Goal: Information Seeking & Learning: Learn about a topic

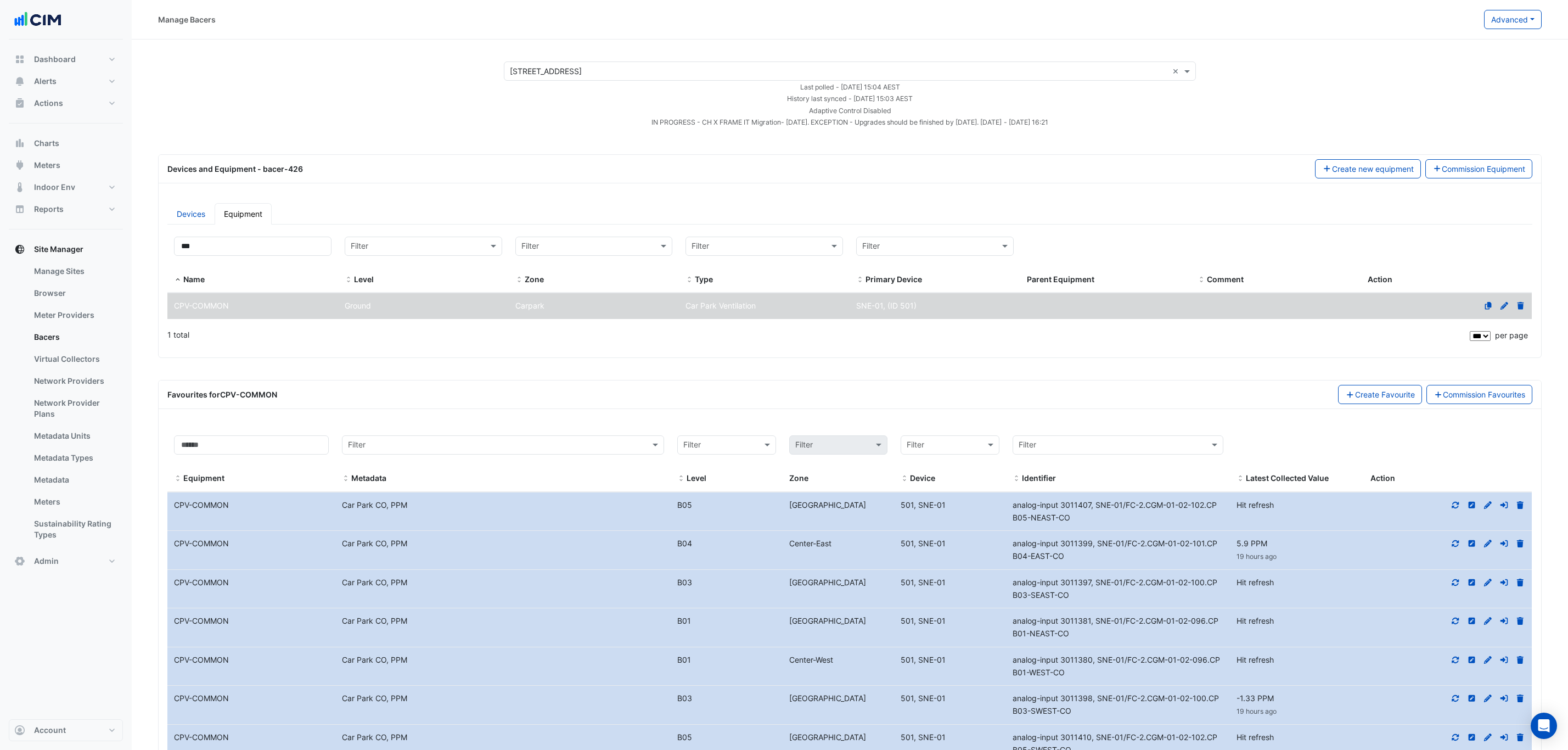
select select "***"
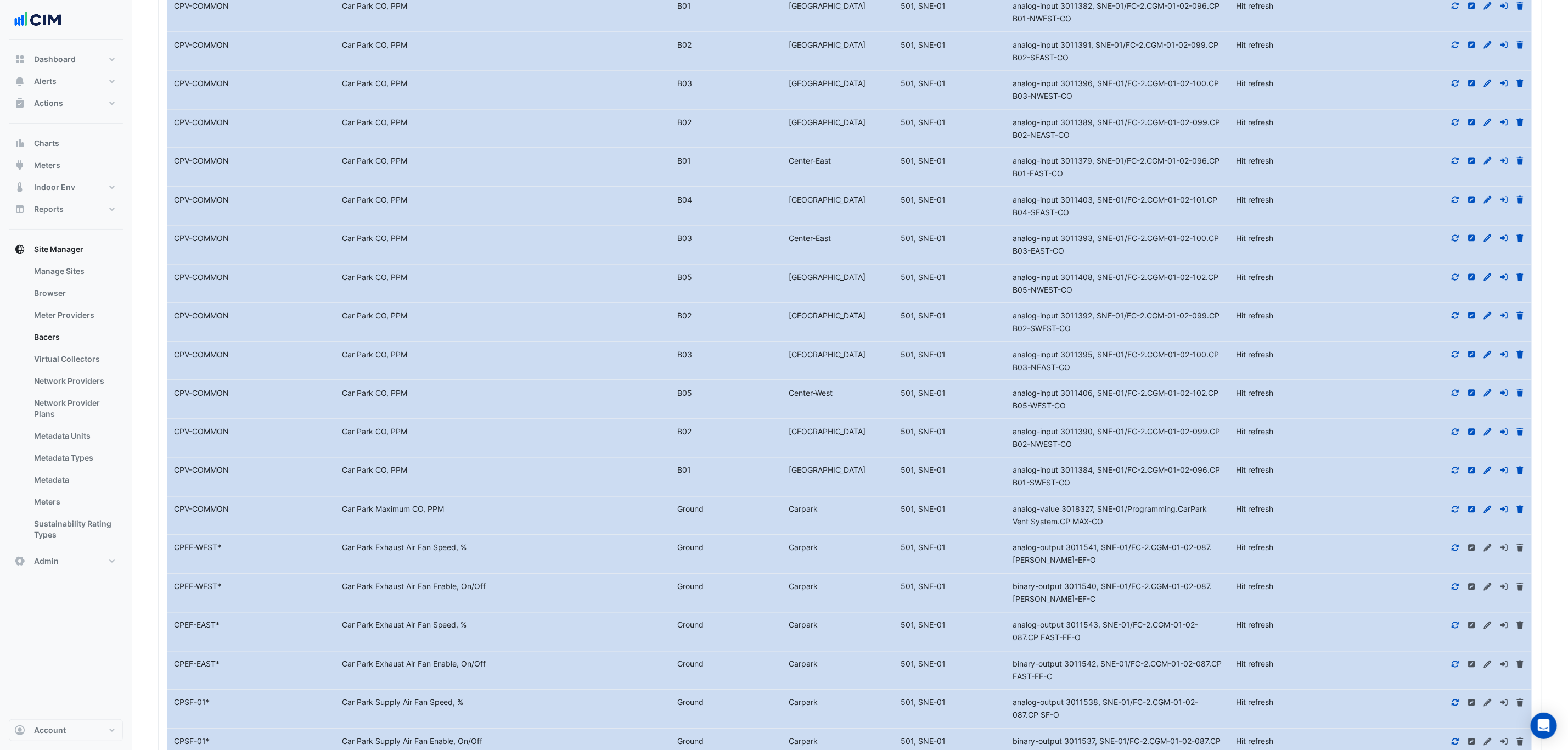
scroll to position [1165, 0]
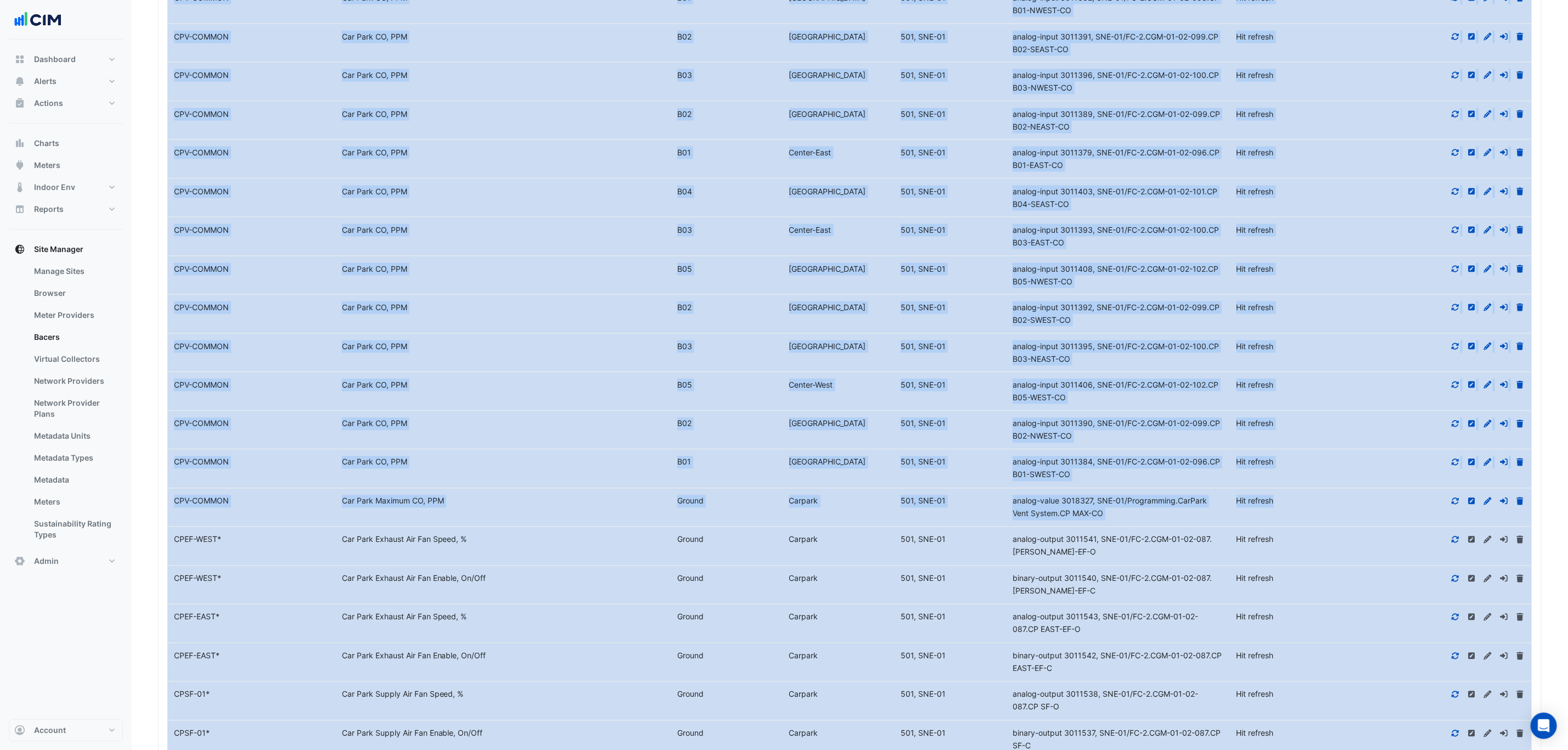
drag, startPoint x: 176, startPoint y: 179, endPoint x: 1284, endPoint y: 524, distance: 1160.5
click at [1284, 524] on datatable-scroller "Equipment Name CPV-COMMON Metadata Car Park CO, PPM Level B05 North-East Device…" at bounding box center [856, 198] width 1377 height 1742
copy datatable-scroller "CPV-COMMON Metadata Car Park CO, PPM Level B05 North-East Device 501, SNE-01 Id…"
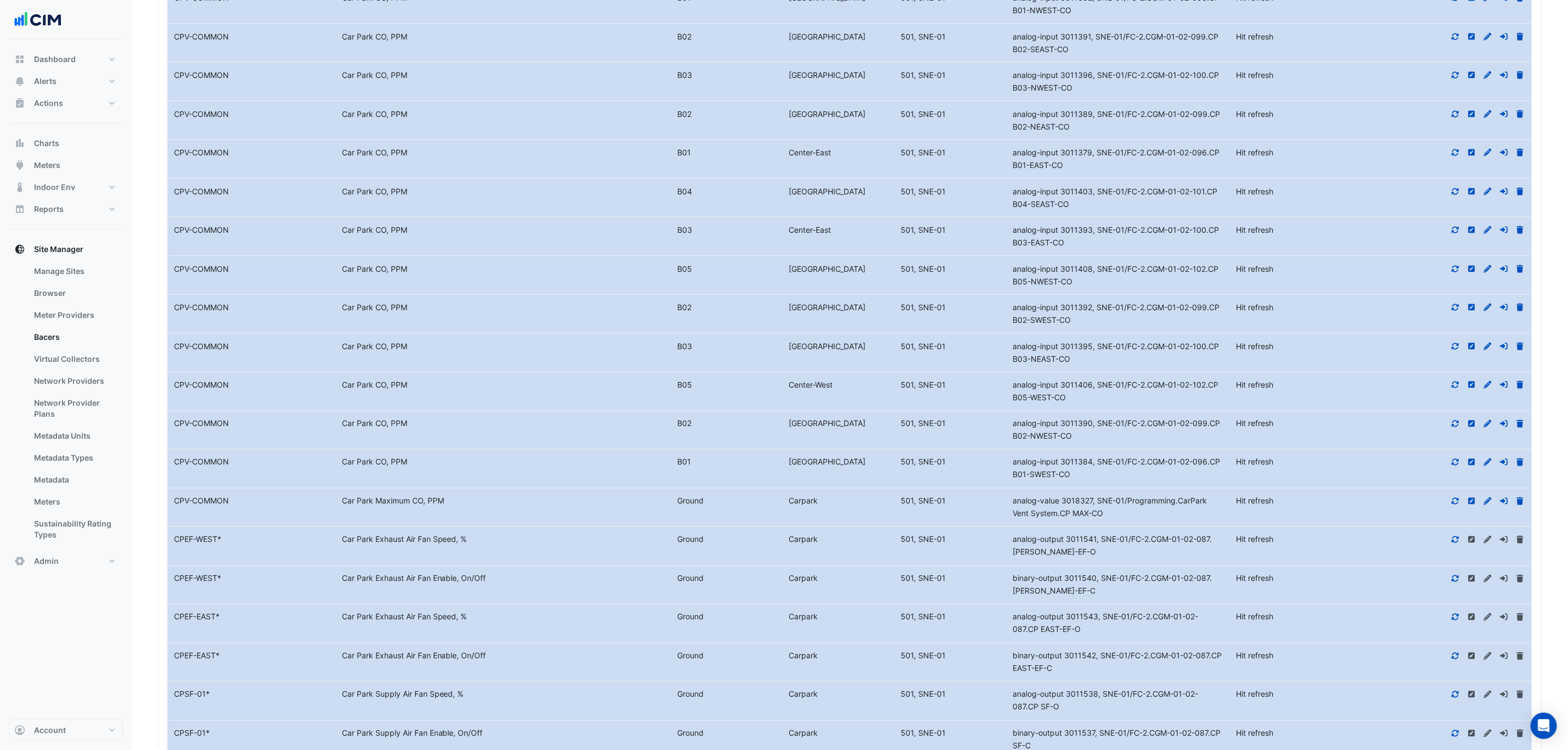
click at [1451, 505] on icon at bounding box center [1456, 501] width 10 height 8
click at [1453, 466] on icon at bounding box center [1456, 462] width 10 height 8
click at [1454, 428] on icon at bounding box center [1456, 423] width 10 height 8
click at [1456, 466] on icon at bounding box center [1456, 462] width 10 height 8
click at [1459, 427] on icon at bounding box center [1456, 423] width 7 height 7
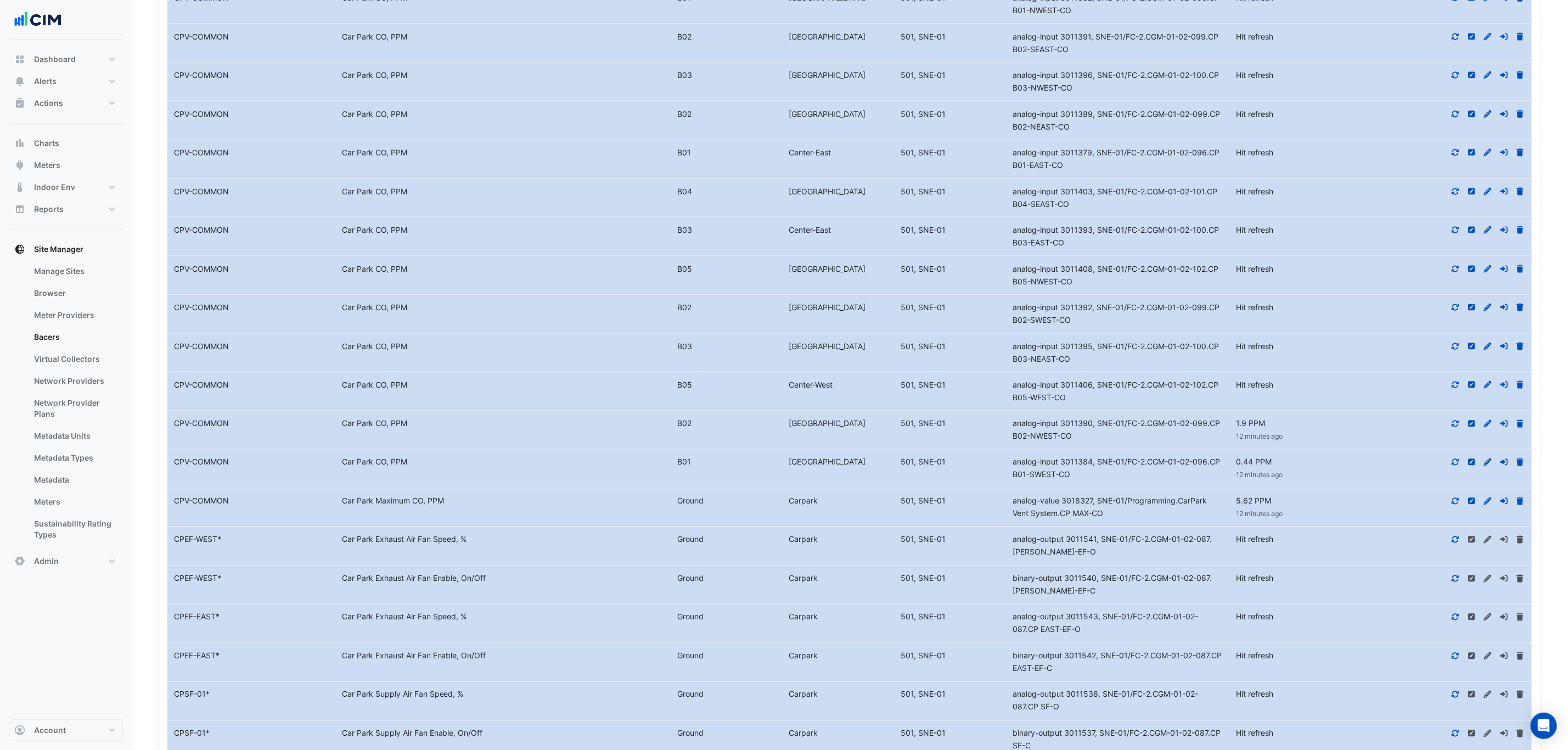
click at [1458, 465] on icon at bounding box center [1456, 462] width 7 height 7
click at [1456, 389] on icon at bounding box center [1456, 385] width 10 height 8
click at [1454, 350] on icon at bounding box center [1456, 346] width 10 height 8
click at [1459, 465] on icon at bounding box center [1456, 462] width 7 height 7
drag, startPoint x: 1453, startPoint y: 320, endPoint x: 1453, endPoint y: 310, distance: 10.0
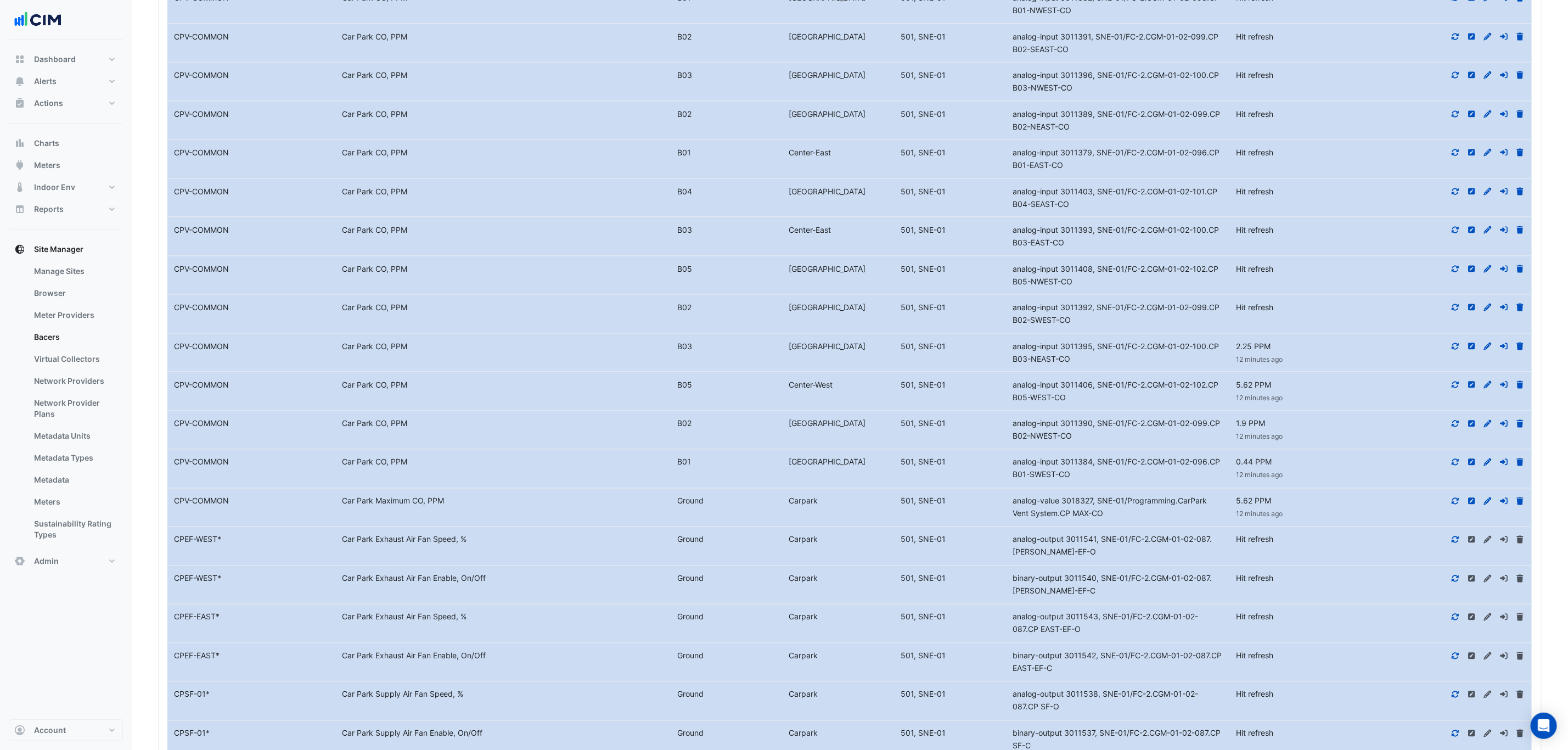
click at [1451, 311] on icon at bounding box center [1456, 307] width 10 height 8
click at [1454, 272] on icon at bounding box center [1456, 268] width 7 height 7
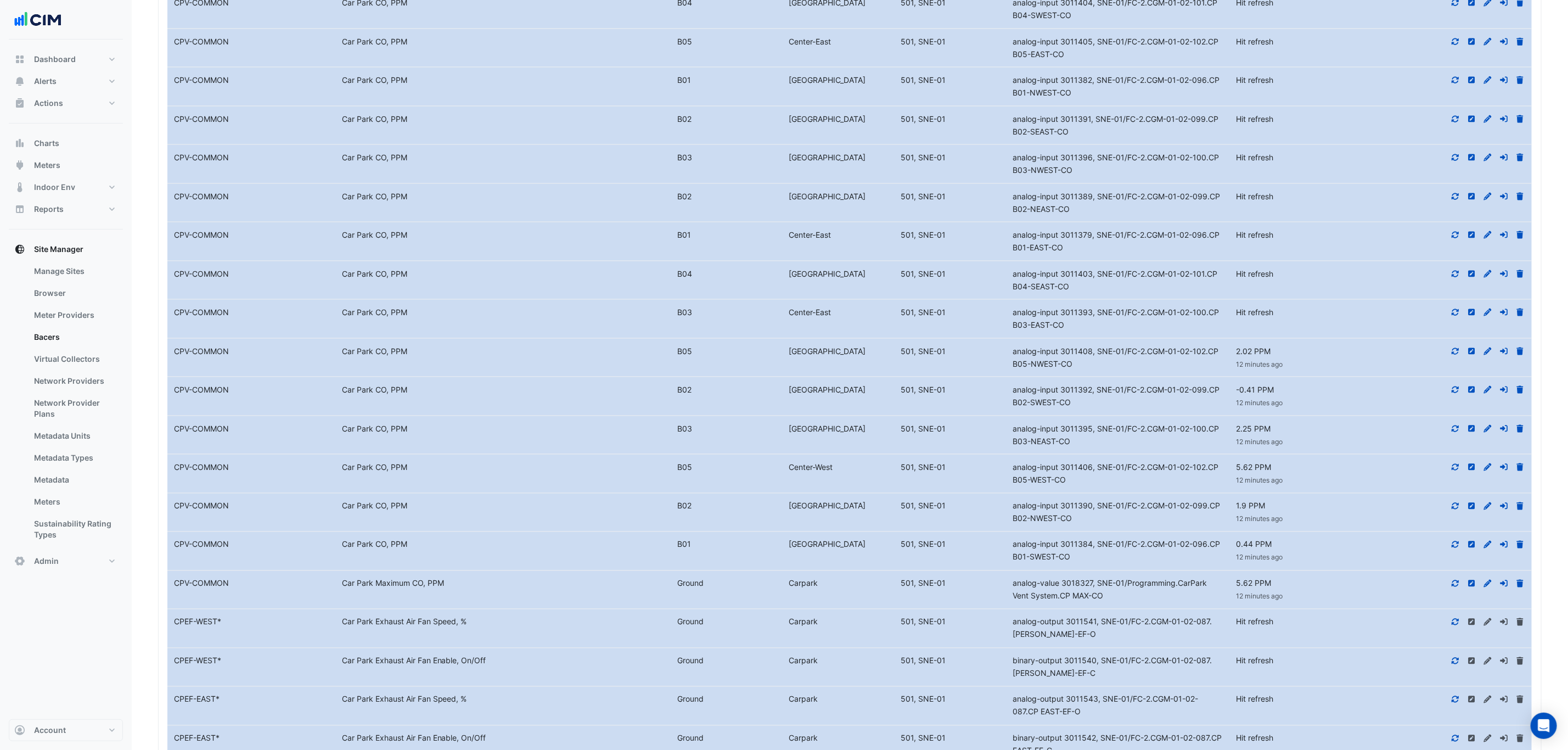
click at [1456, 315] on icon at bounding box center [1456, 312] width 7 height 7
click at [1453, 278] on icon at bounding box center [1456, 274] width 10 height 8
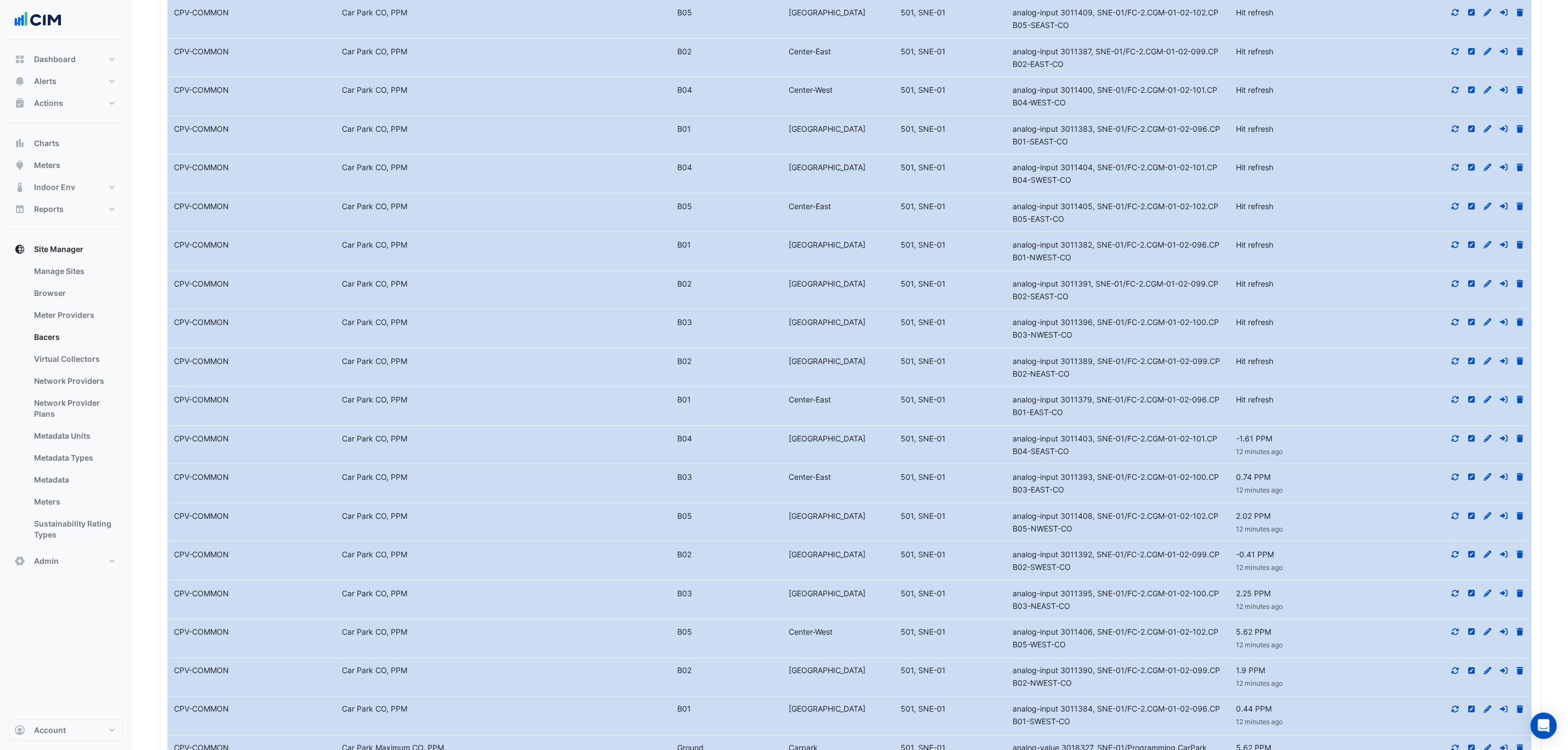
click at [1458, 403] on icon at bounding box center [1456, 400] width 10 height 8
click at [1453, 365] on icon at bounding box center [1456, 361] width 10 height 8
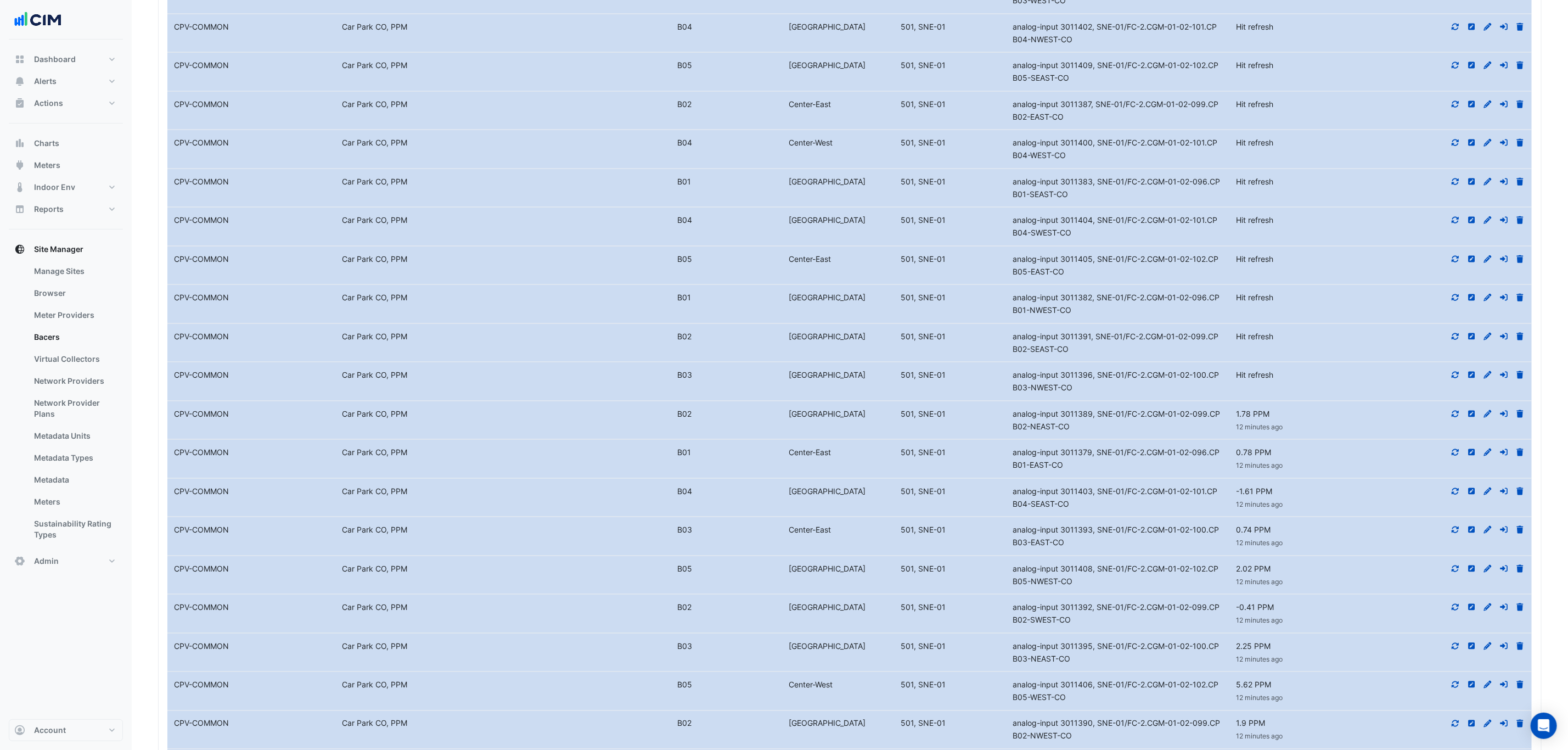
scroll to position [835, 0]
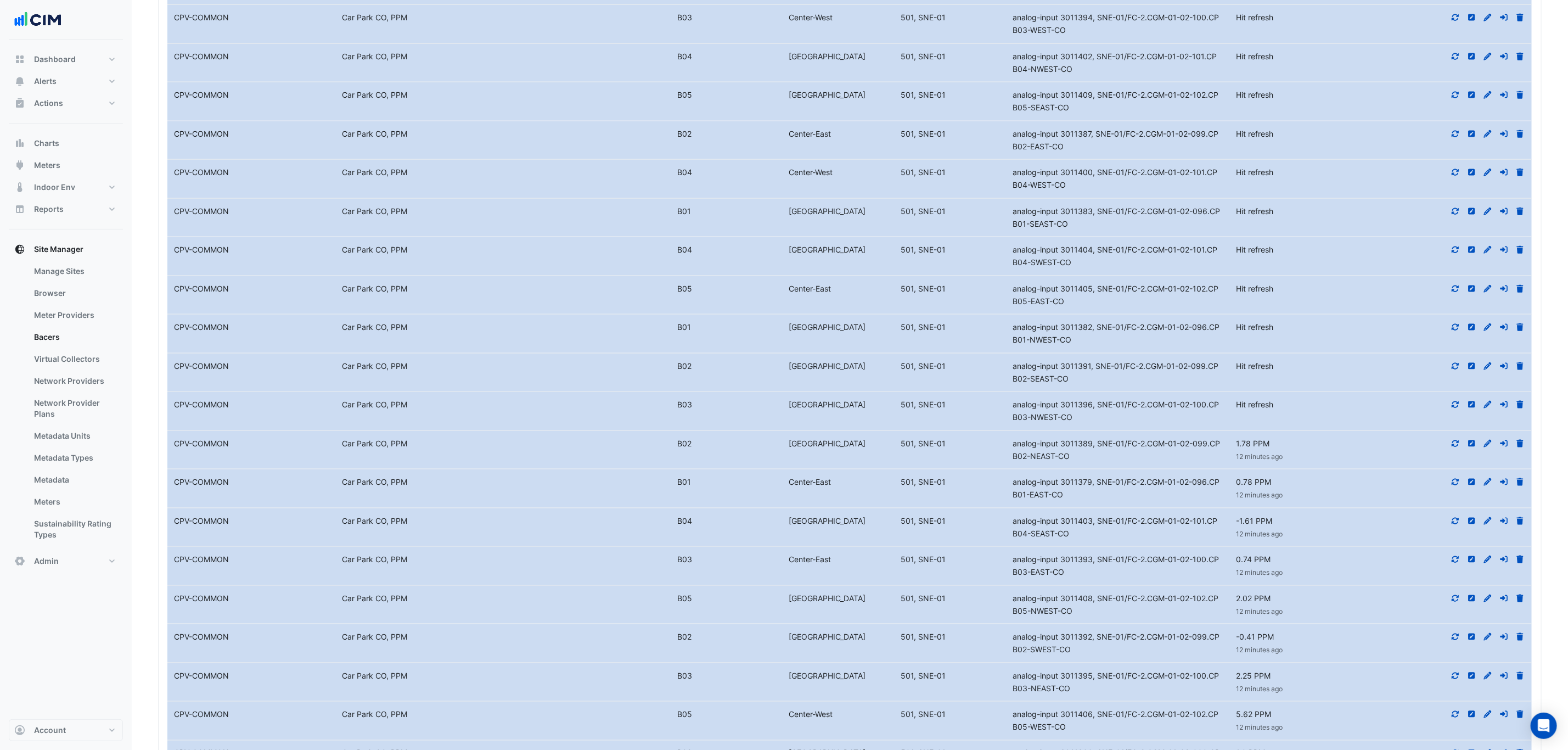
click at [1456, 408] on icon at bounding box center [1456, 404] width 7 height 7
click at [1454, 370] on icon at bounding box center [1456, 366] width 10 height 8
click at [1458, 330] on icon at bounding box center [1456, 327] width 7 height 7
click at [1456, 374] on icon at bounding box center [1456, 370] width 7 height 7
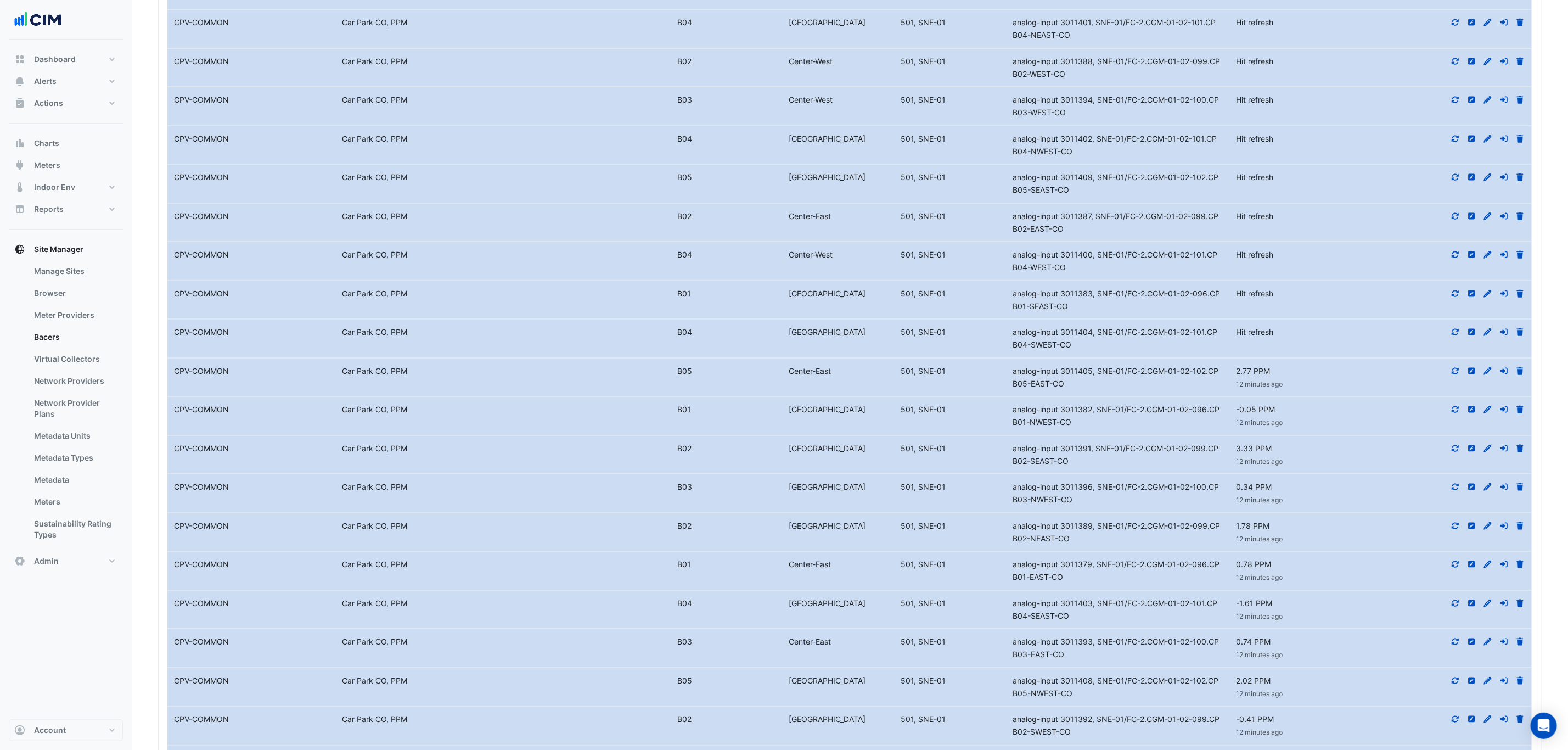
click at [1458, 336] on icon at bounding box center [1456, 332] width 10 height 8
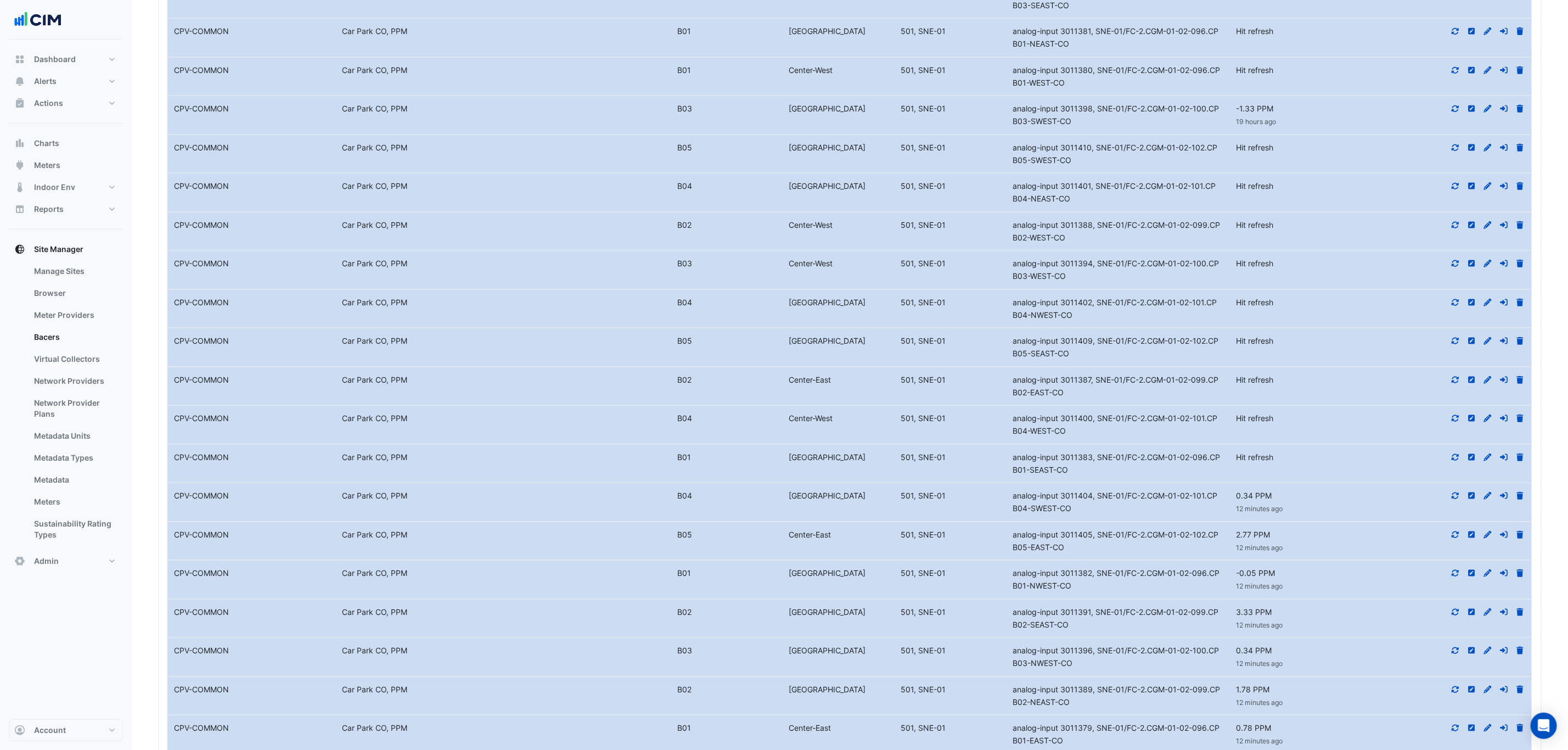
scroll to position [589, 0]
click at [1459, 461] on icon at bounding box center [1456, 458] width 7 height 7
click at [1458, 423] on icon at bounding box center [1456, 419] width 7 height 7
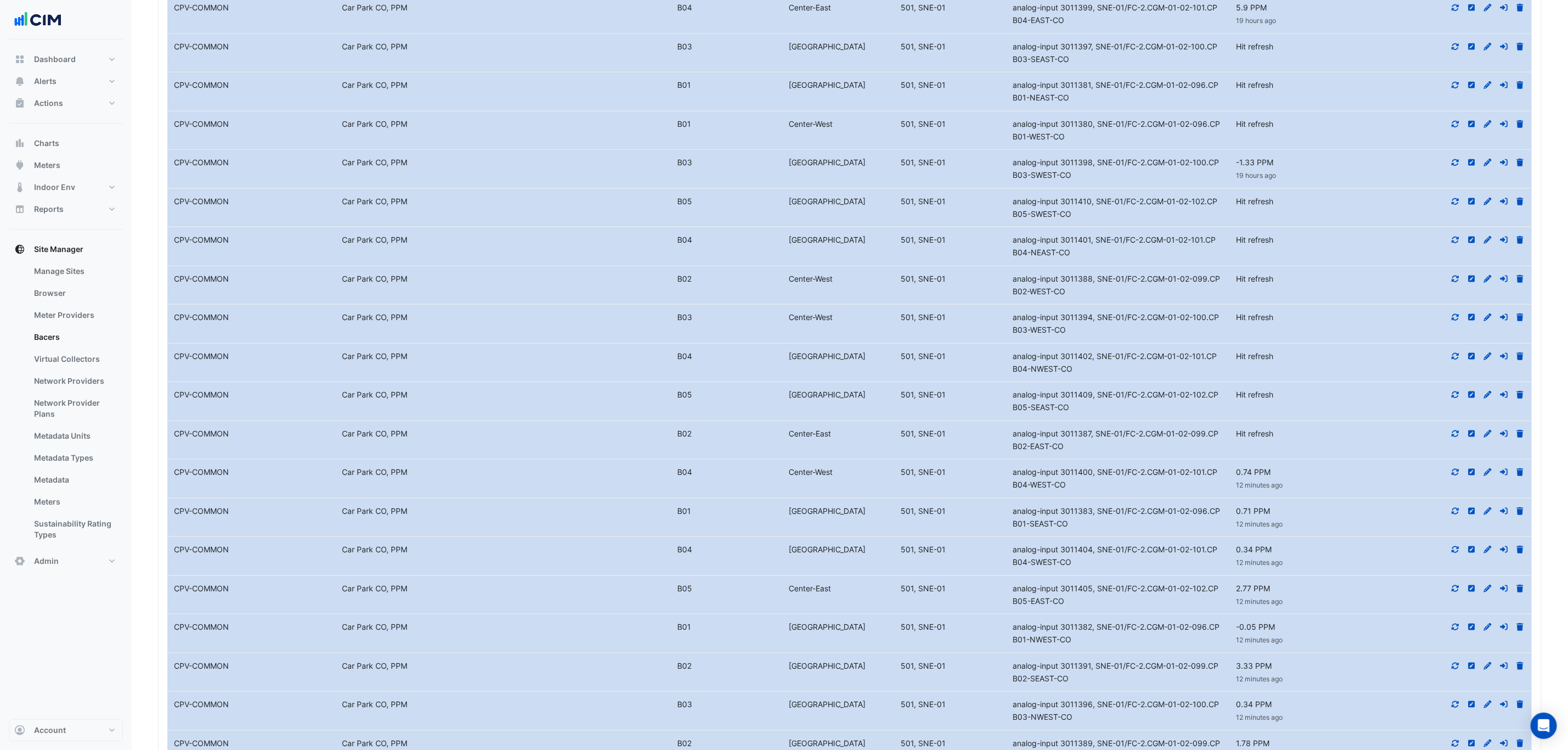
scroll to position [506, 0]
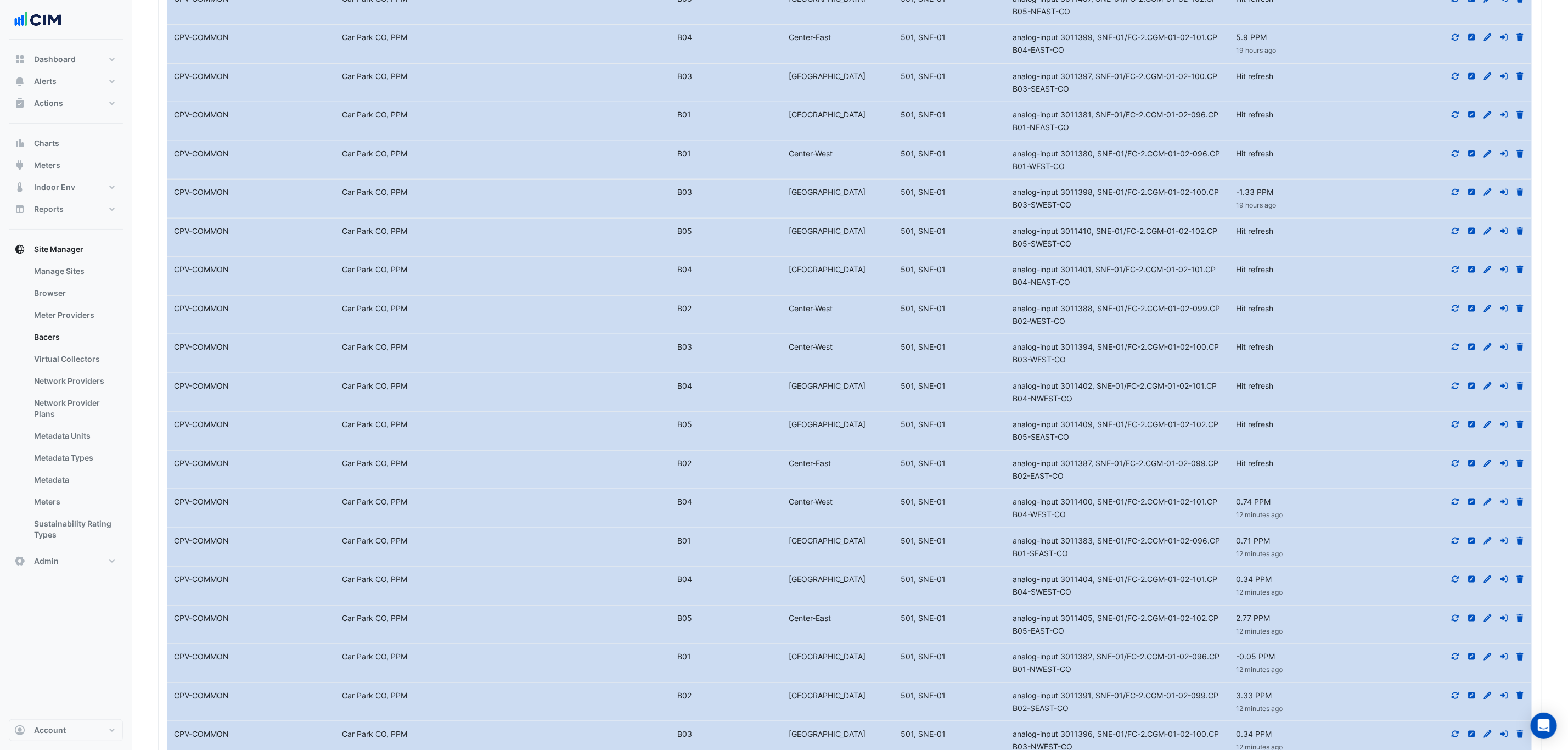
click at [1454, 466] on icon at bounding box center [1456, 463] width 7 height 7
click at [1456, 428] on icon at bounding box center [1456, 424] width 10 height 8
click at [1456, 389] on icon at bounding box center [1456, 386] width 10 height 8
click at [1454, 350] on icon at bounding box center [1456, 347] width 7 height 7
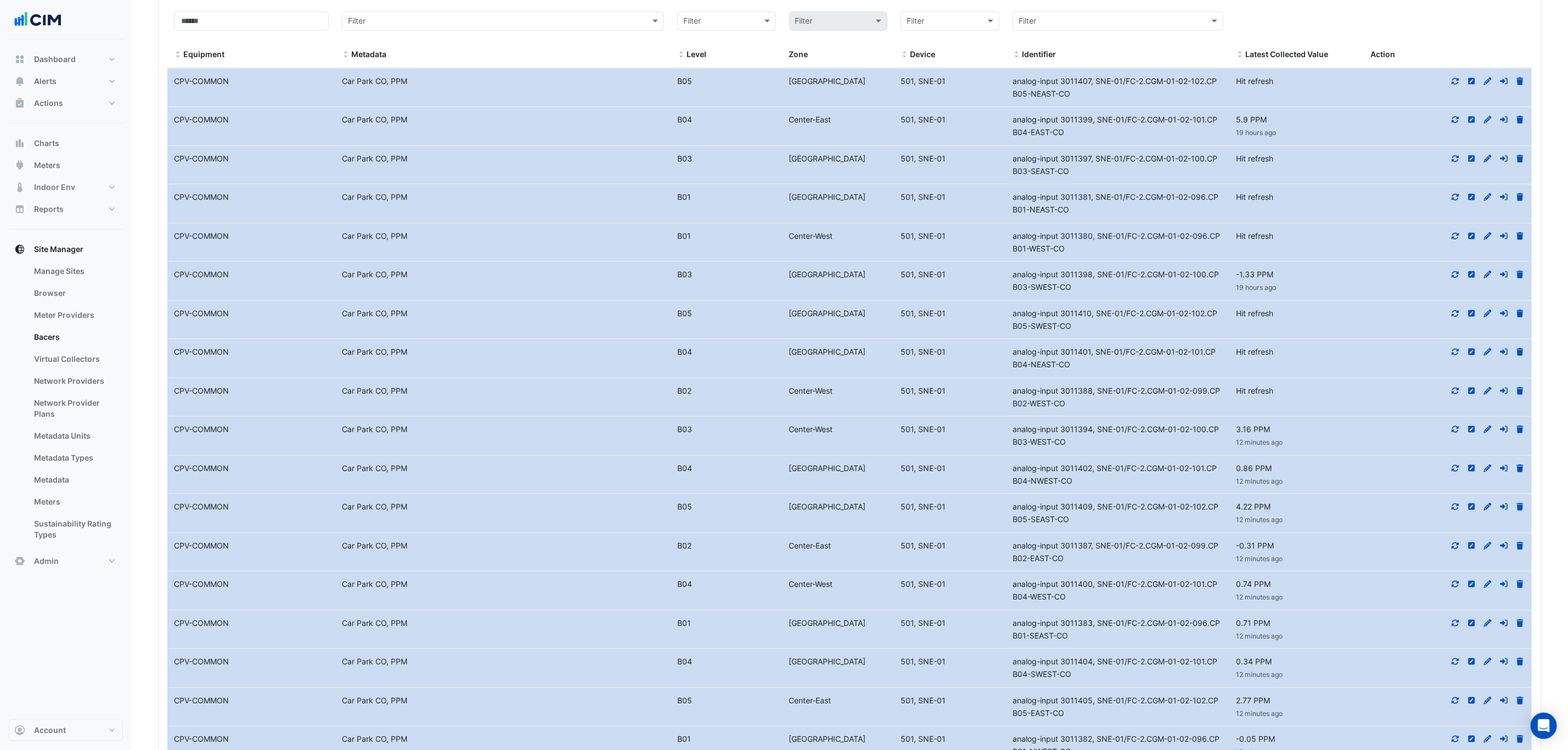
click at [1454, 395] on icon at bounding box center [1456, 391] width 10 height 8
click at [1456, 81] on icon at bounding box center [1456, 81] width 10 height 8
click at [1454, 170] on datatable-body-cell "Action" at bounding box center [1448, 165] width 168 height 39
click at [1456, 201] on icon at bounding box center [1456, 197] width 10 height 8
click at [1453, 161] on icon at bounding box center [1456, 158] width 10 height 8
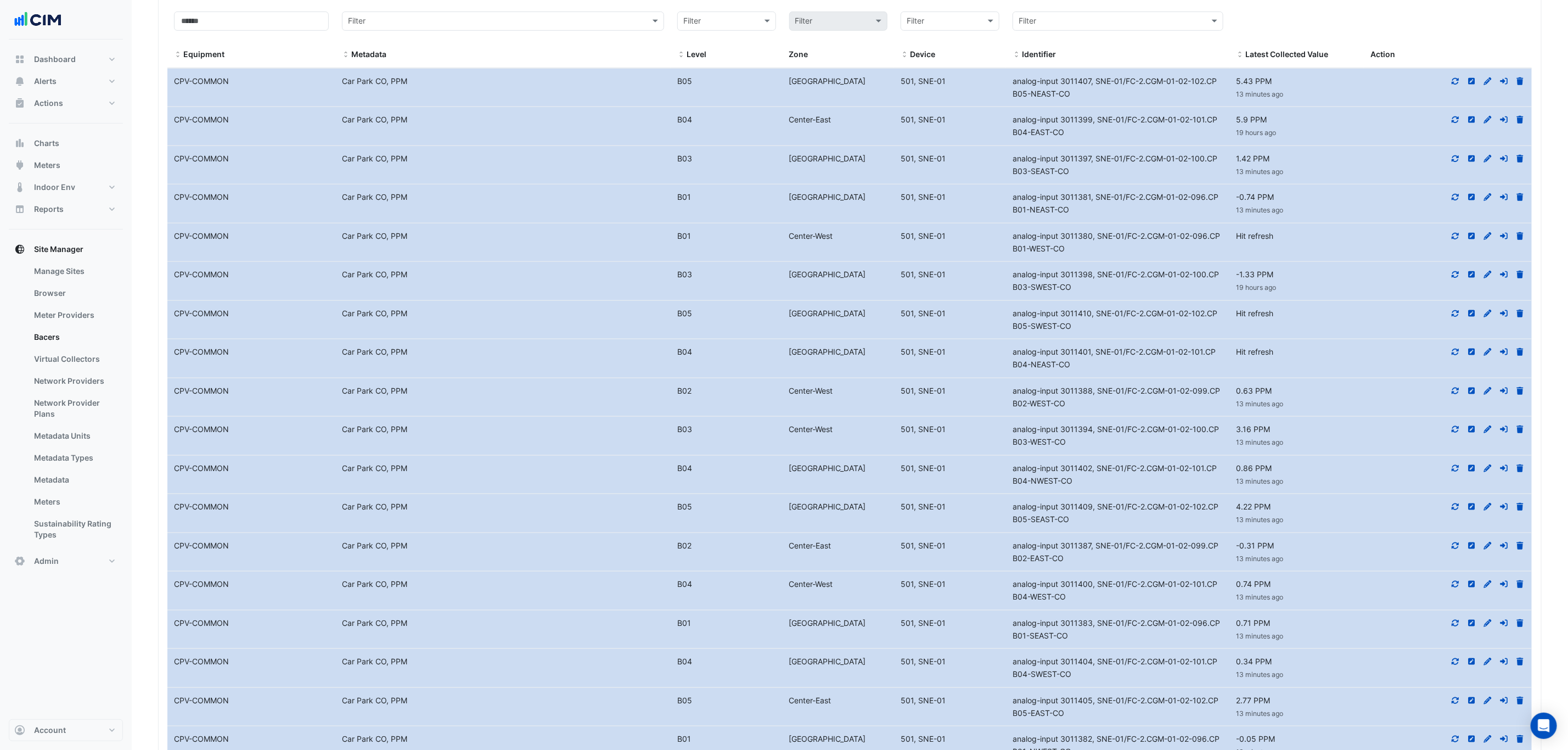
click at [1451, 239] on icon at bounding box center [1456, 236] width 10 height 8
click at [1458, 316] on icon at bounding box center [1456, 312] width 7 height 7
click at [1454, 355] on icon at bounding box center [1456, 352] width 7 height 7
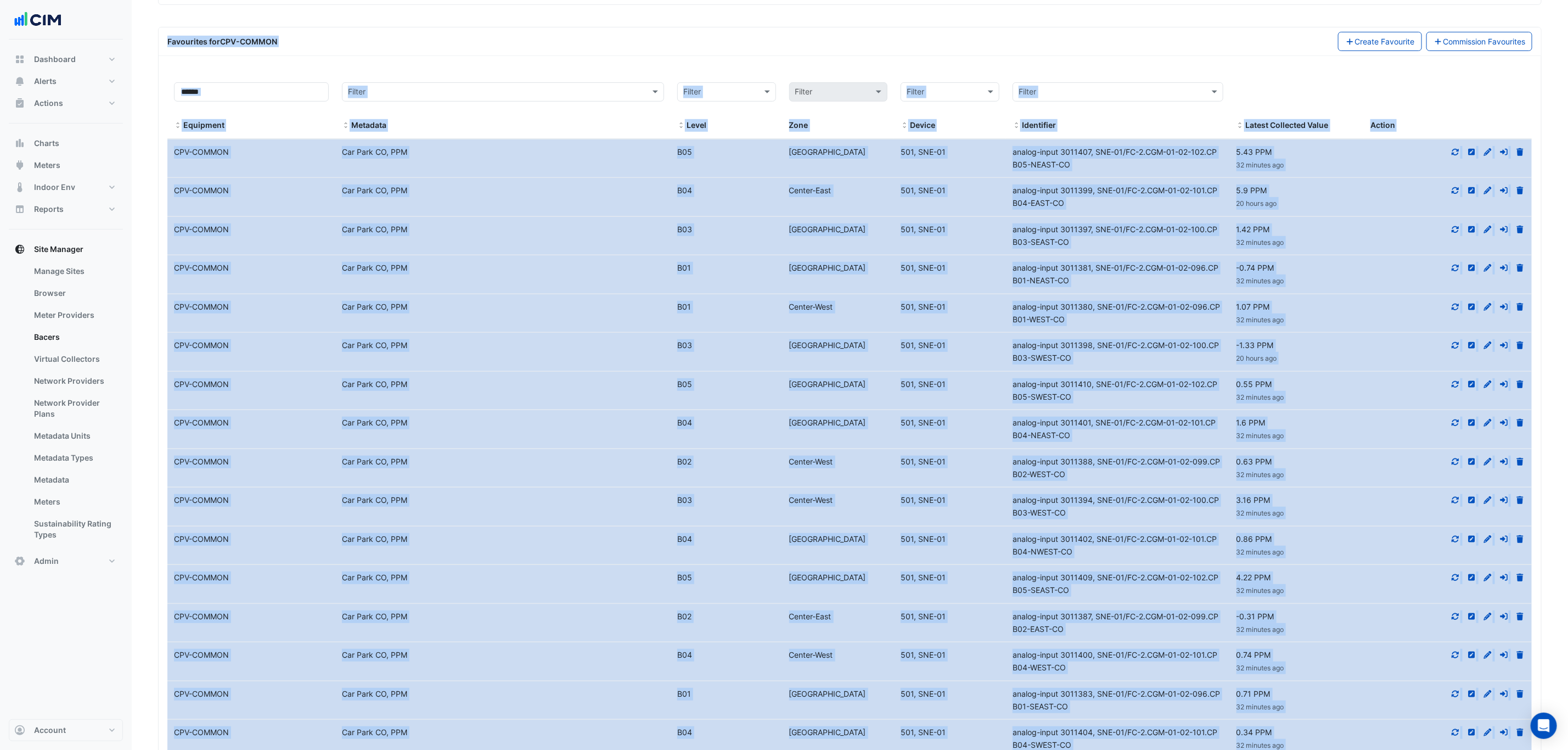
scroll to position [216, 0]
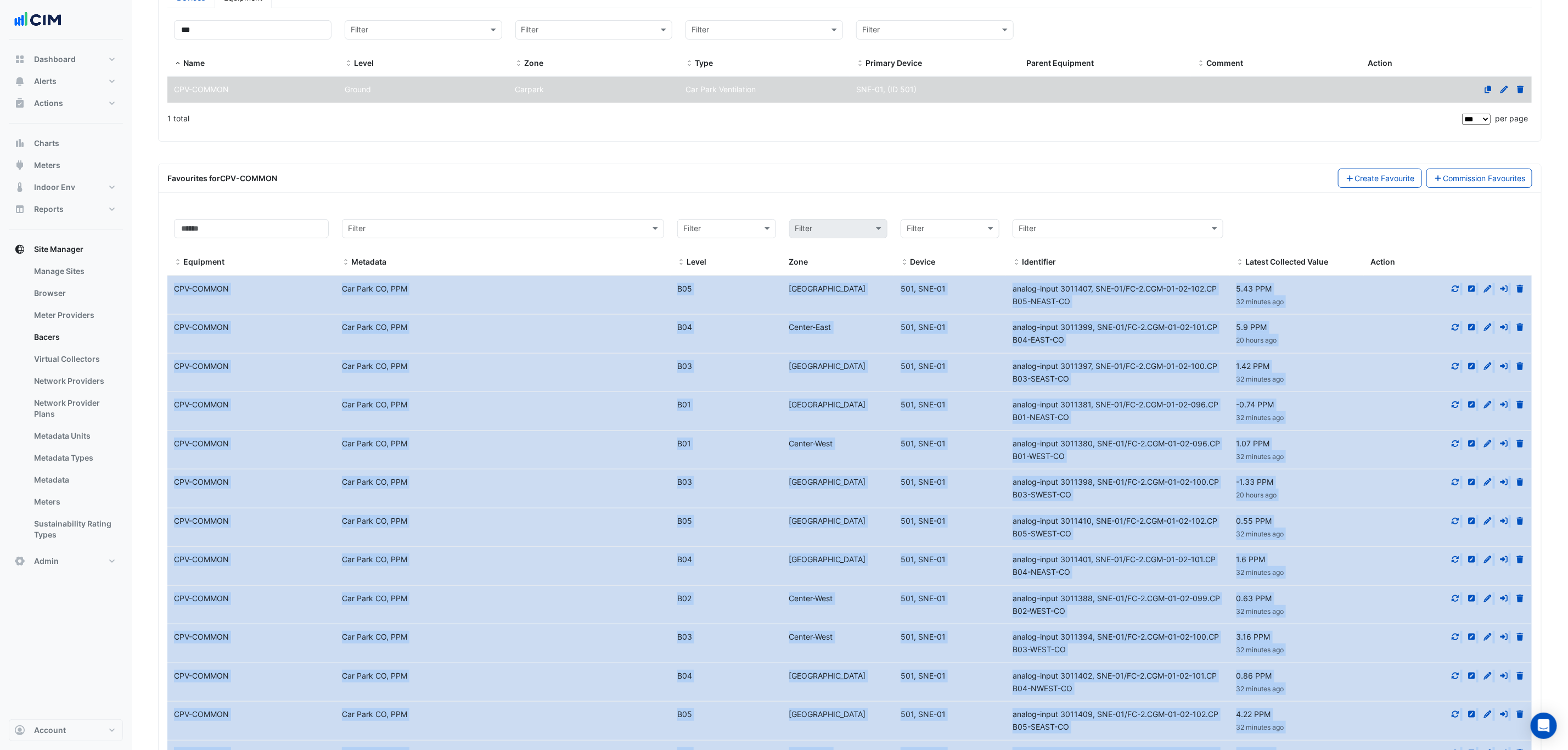
drag, startPoint x: 1284, startPoint y: 390, endPoint x: 238, endPoint y: 330, distance: 1047.7
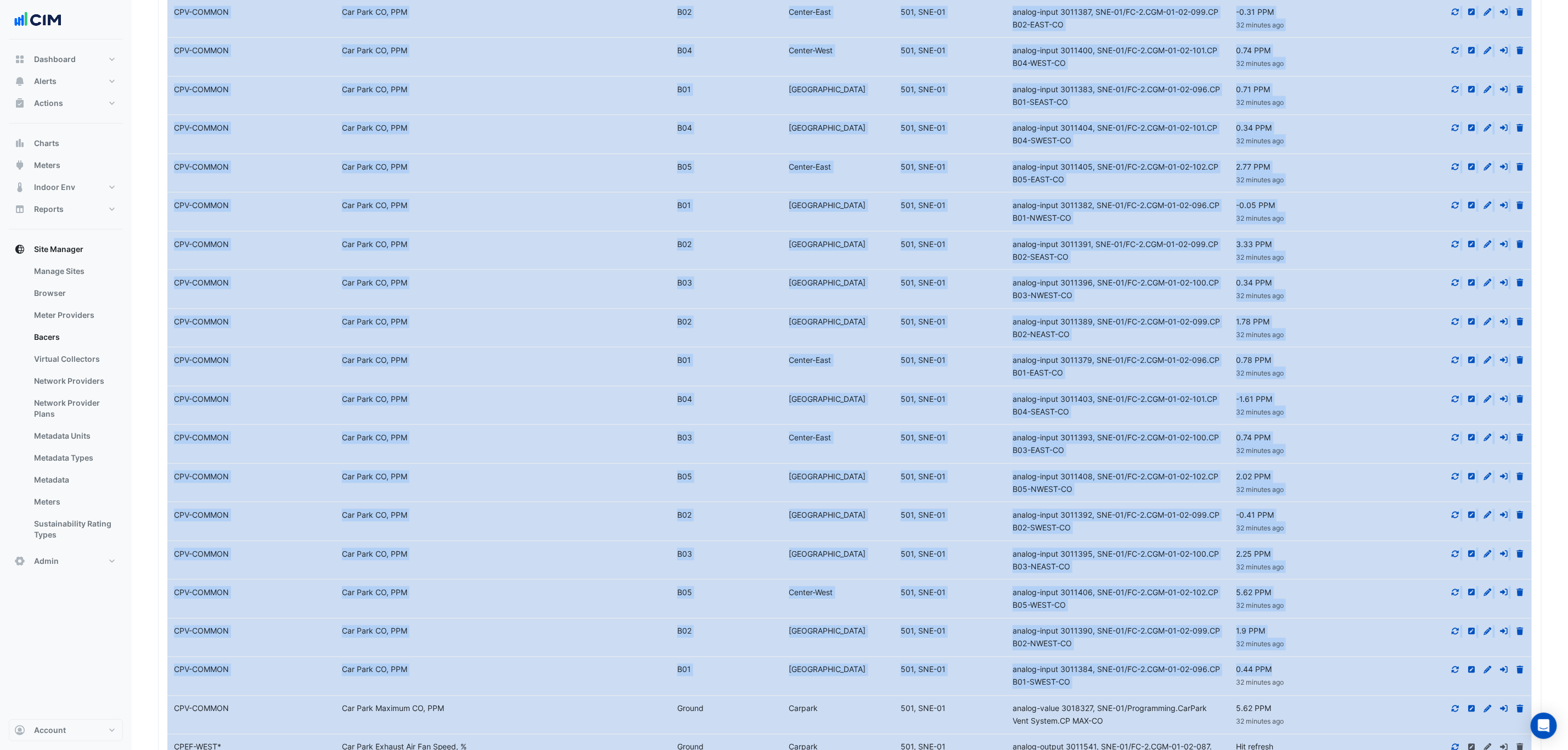
scroll to position [1204, 0]
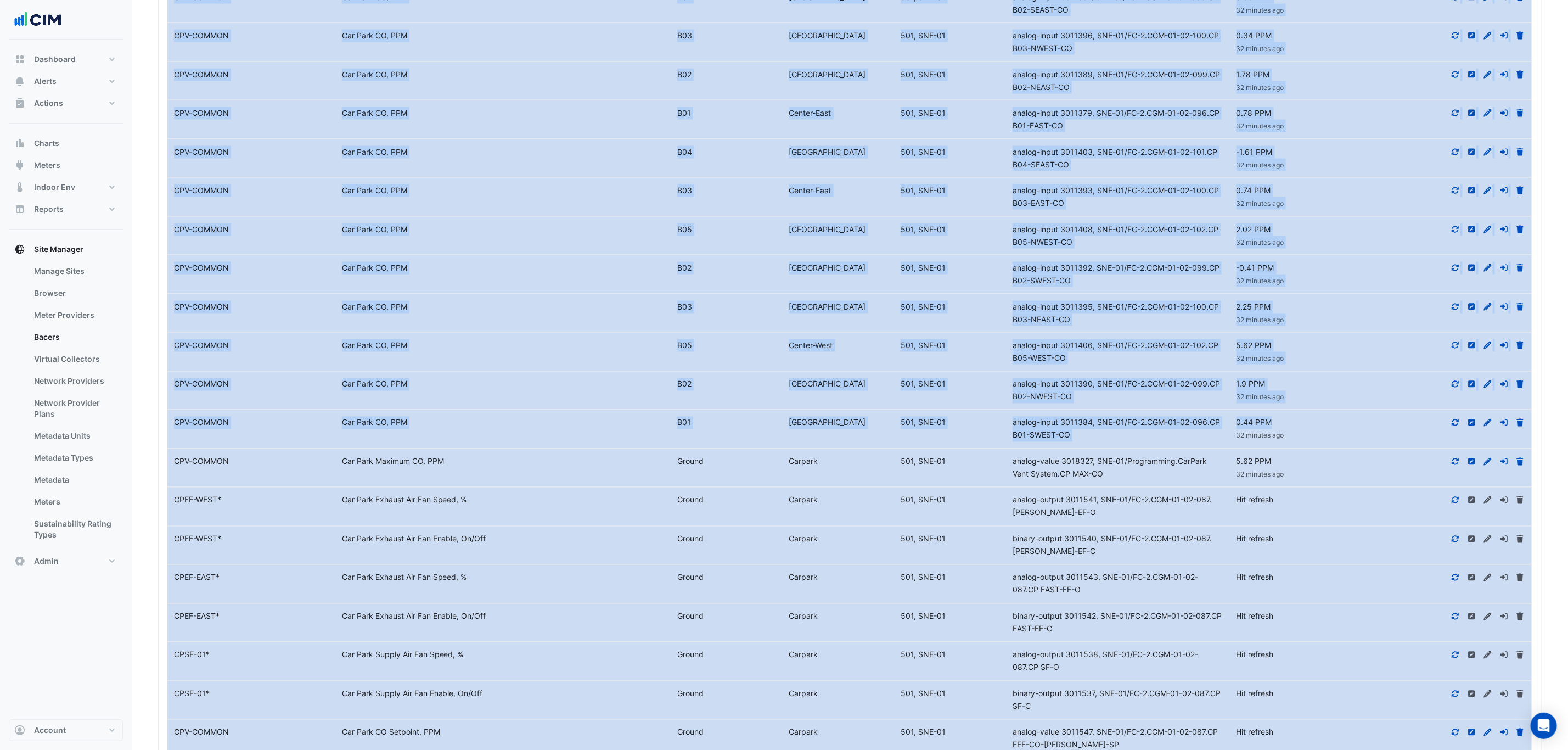
copy datatable-scroller "Equipment Name CPV-COMMON Metadata Car Park CO, PPM Level B05 North-East Device…"
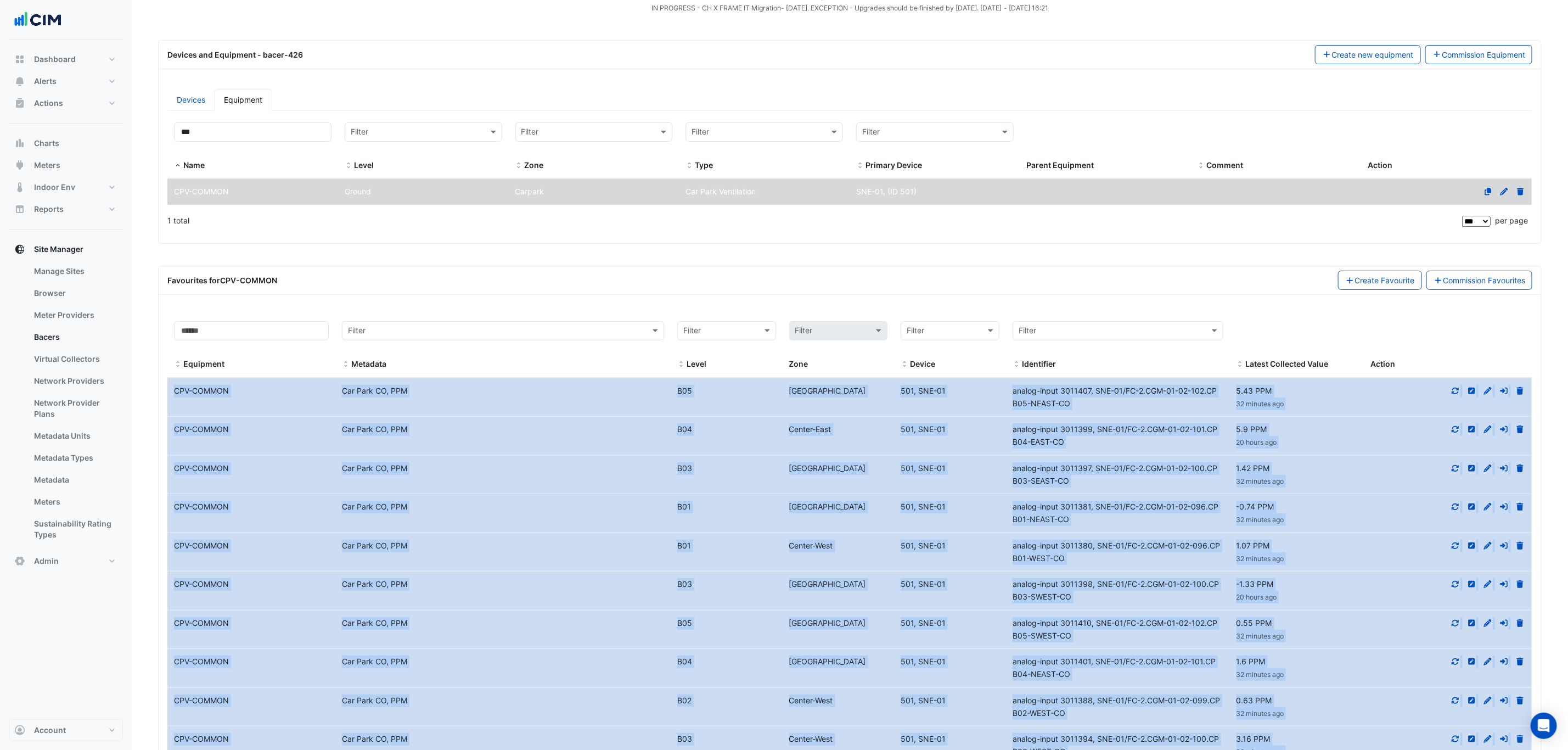
scroll to position [164, 0]
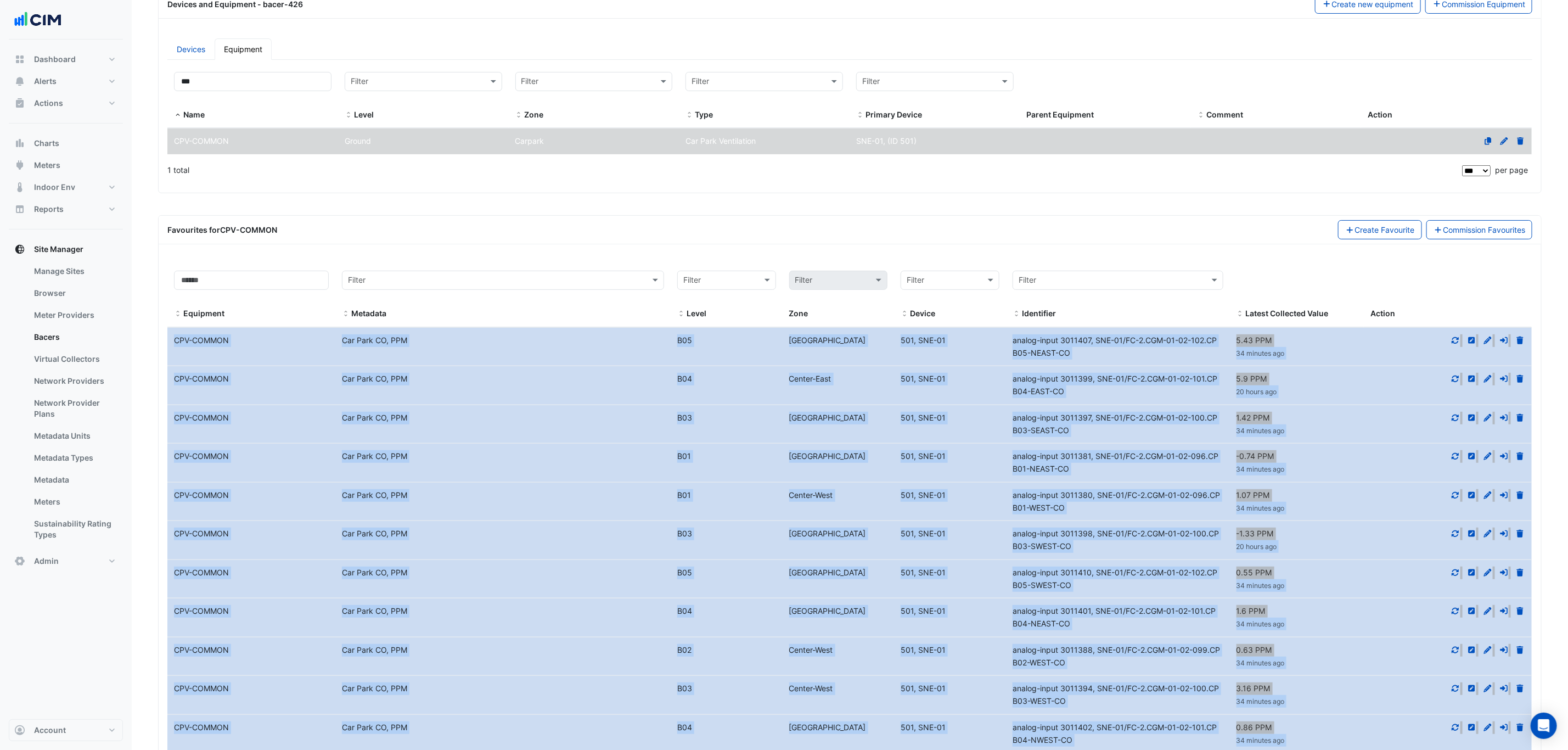
click at [1333, 346] on div "5.43 PPM 34 minutes ago" at bounding box center [1297, 347] width 134 height 25
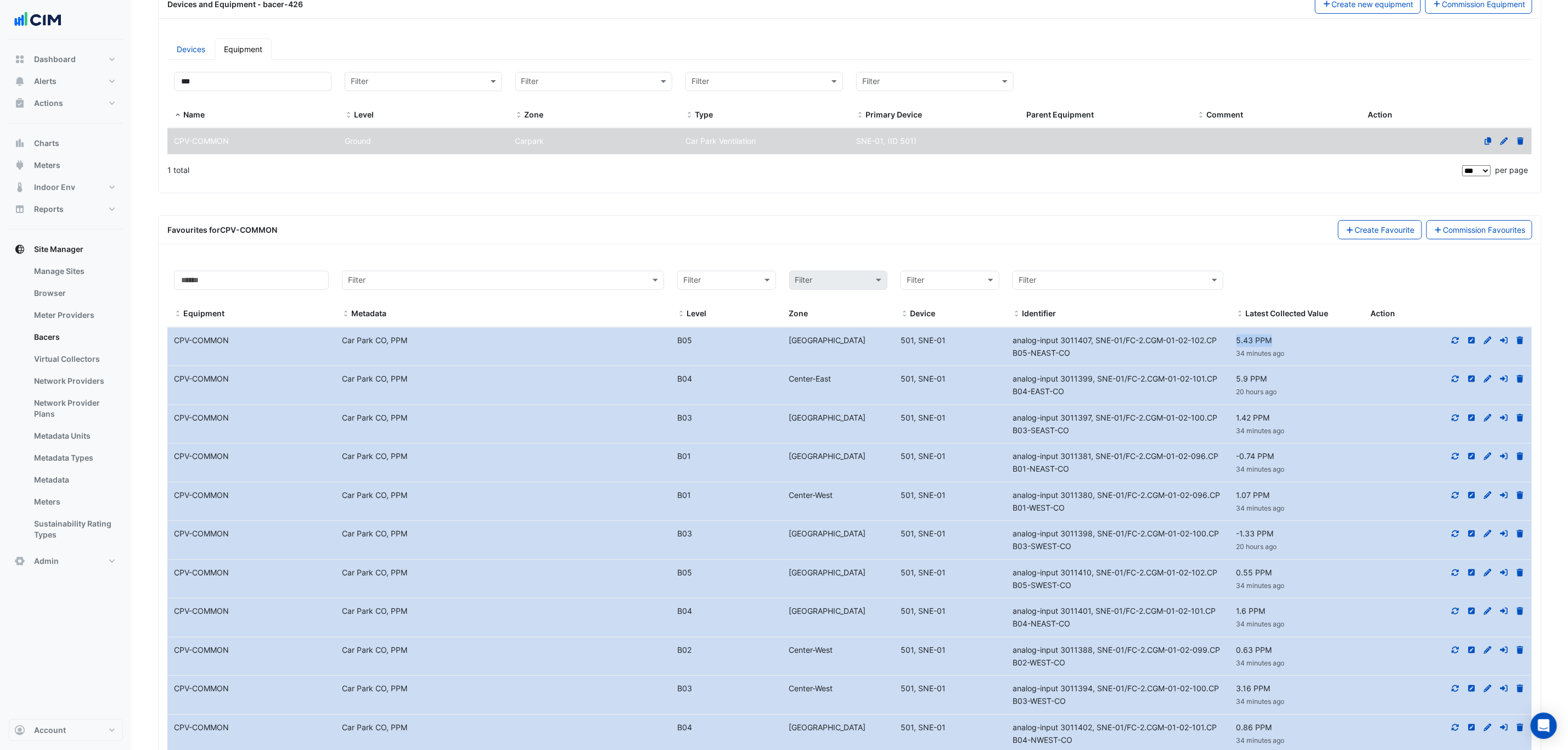
drag, startPoint x: 1273, startPoint y: 344, endPoint x: 1235, endPoint y: 349, distance: 38.3
click at [1235, 349] on div "5.43 PPM 34 minutes ago" at bounding box center [1297, 347] width 134 height 25
copy span "5.43 PPM"
drag, startPoint x: 1266, startPoint y: 387, endPoint x: 1232, endPoint y: 382, distance: 34.4
click at [1232, 382] on div "5.9 PPM 20 hours ago" at bounding box center [1297, 385] width 134 height 25
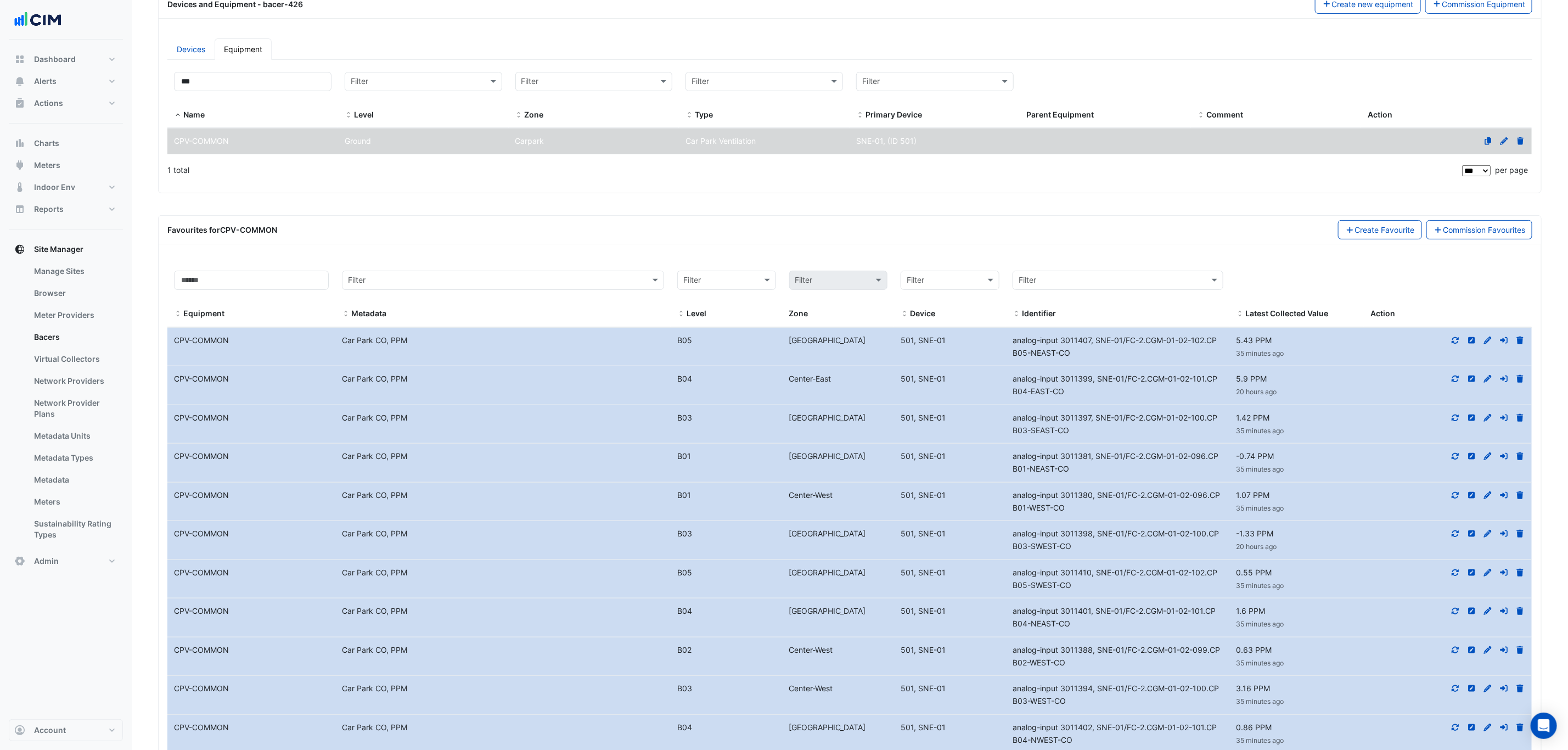
click at [1459, 382] on icon at bounding box center [1456, 379] width 10 height 8
drag, startPoint x: 1289, startPoint y: 384, endPoint x: 1214, endPoint y: 382, distance: 75.0
click at [1214, 382] on div "Equipment Name CPV-COMMON Metadata Car Park CO, PPM Level B04 Center-East Devic…" at bounding box center [850, 385] width 1365 height 39
drag, startPoint x: 1295, startPoint y: 384, endPoint x: 1276, endPoint y: 381, distance: 19.2
click at [1293, 384] on div "4.4 PPM 20 minutes ago" at bounding box center [1297, 385] width 134 height 25
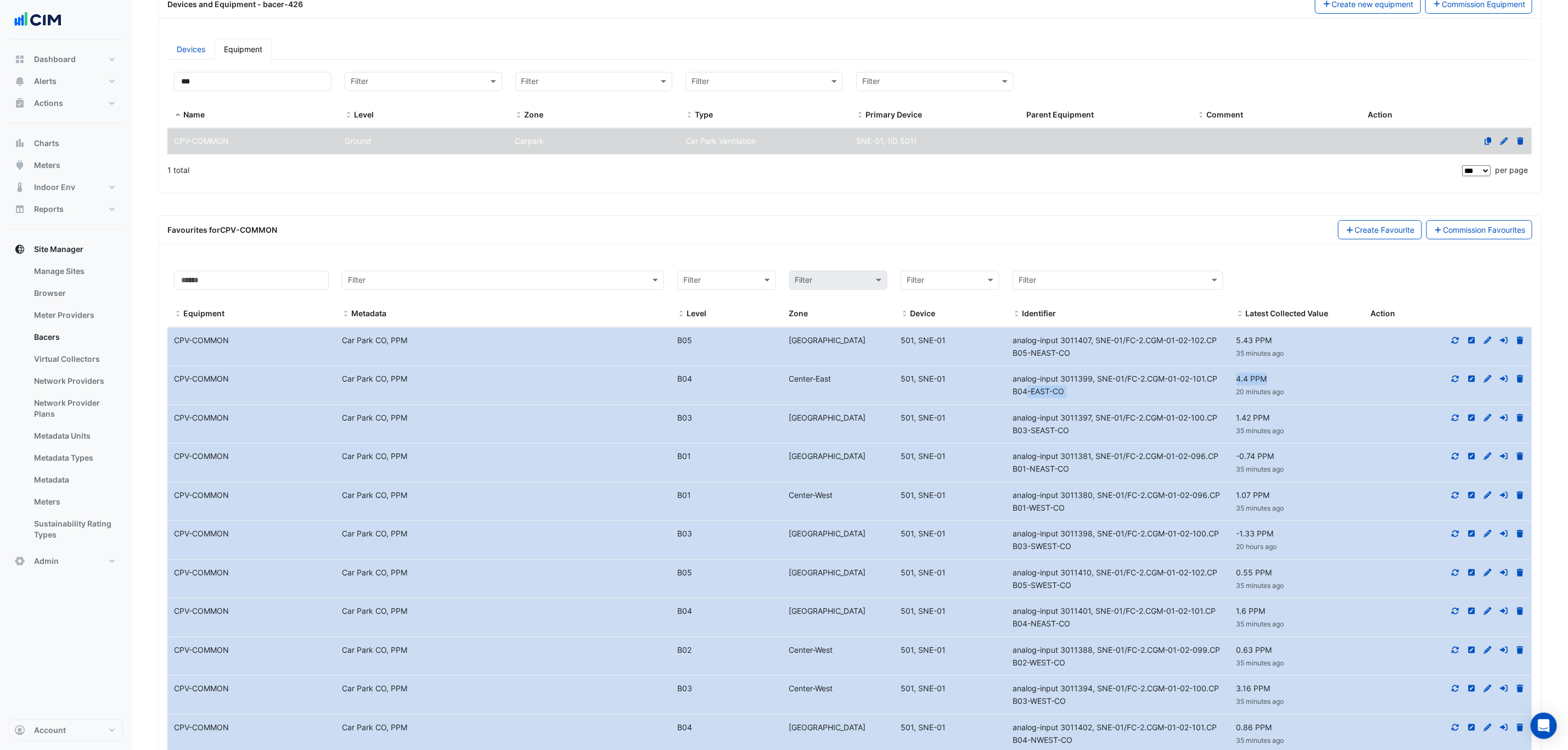
click at [1266, 381] on span "4.4 PPM" at bounding box center [1252, 378] width 31 height 9
drag, startPoint x: 1270, startPoint y: 381, endPoint x: 1239, endPoint y: 381, distance: 31.0
click at [1239, 381] on div "4.4 PPM 20 minutes ago" at bounding box center [1297, 385] width 134 height 25
copy span "4.4 PPM"
drag, startPoint x: 1276, startPoint y: 420, endPoint x: 1235, endPoint y: 419, distance: 41.0
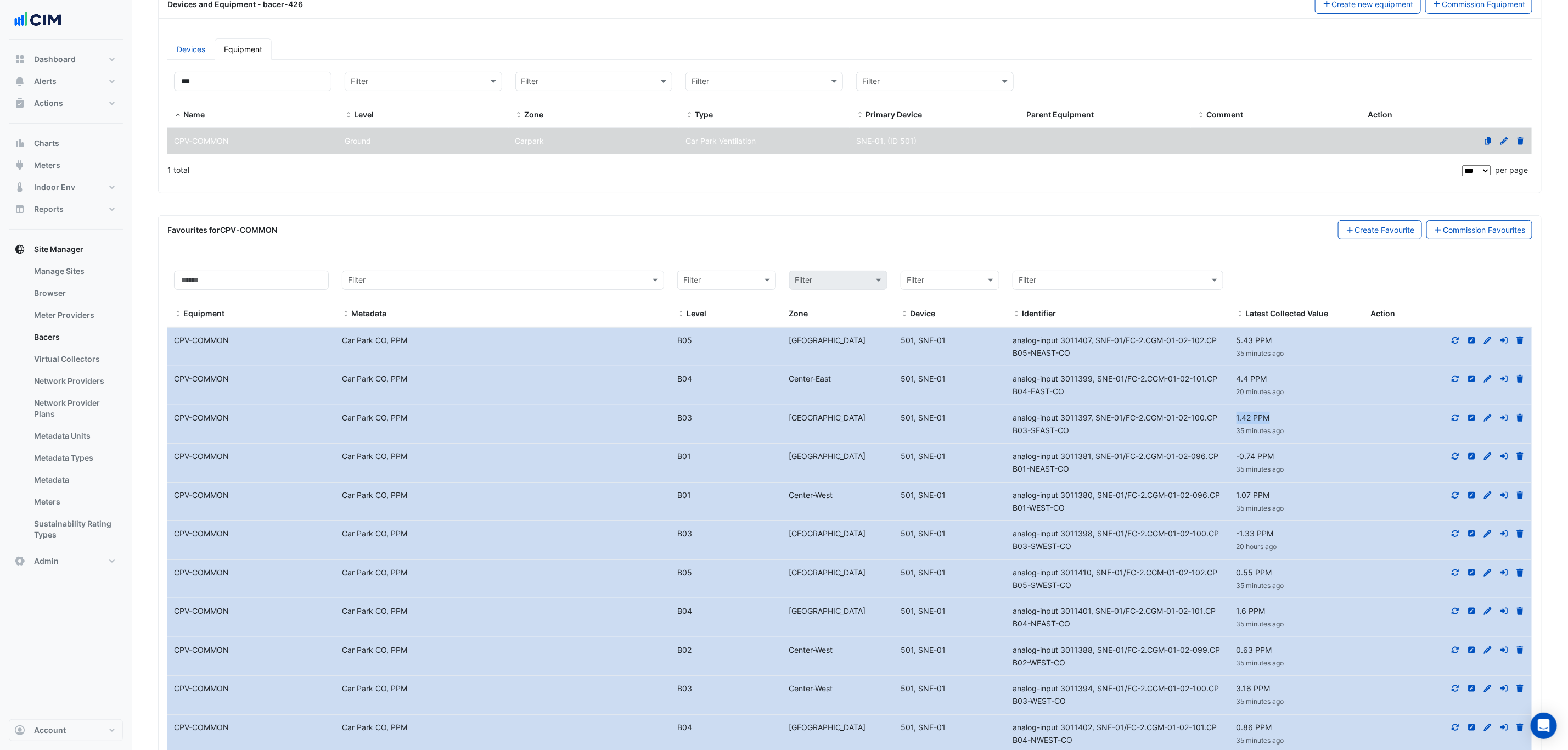
click at [1235, 419] on div "1.42 PPM 35 minutes ago" at bounding box center [1297, 424] width 134 height 25
copy span "1.42 PPM"
drag, startPoint x: 1285, startPoint y: 465, endPoint x: 1237, endPoint y: 458, distance: 48.5
click at [1237, 458] on div "-0.74 PPM 35 minutes ago" at bounding box center [1297, 462] width 134 height 25
copy span "-0.74 PPM"
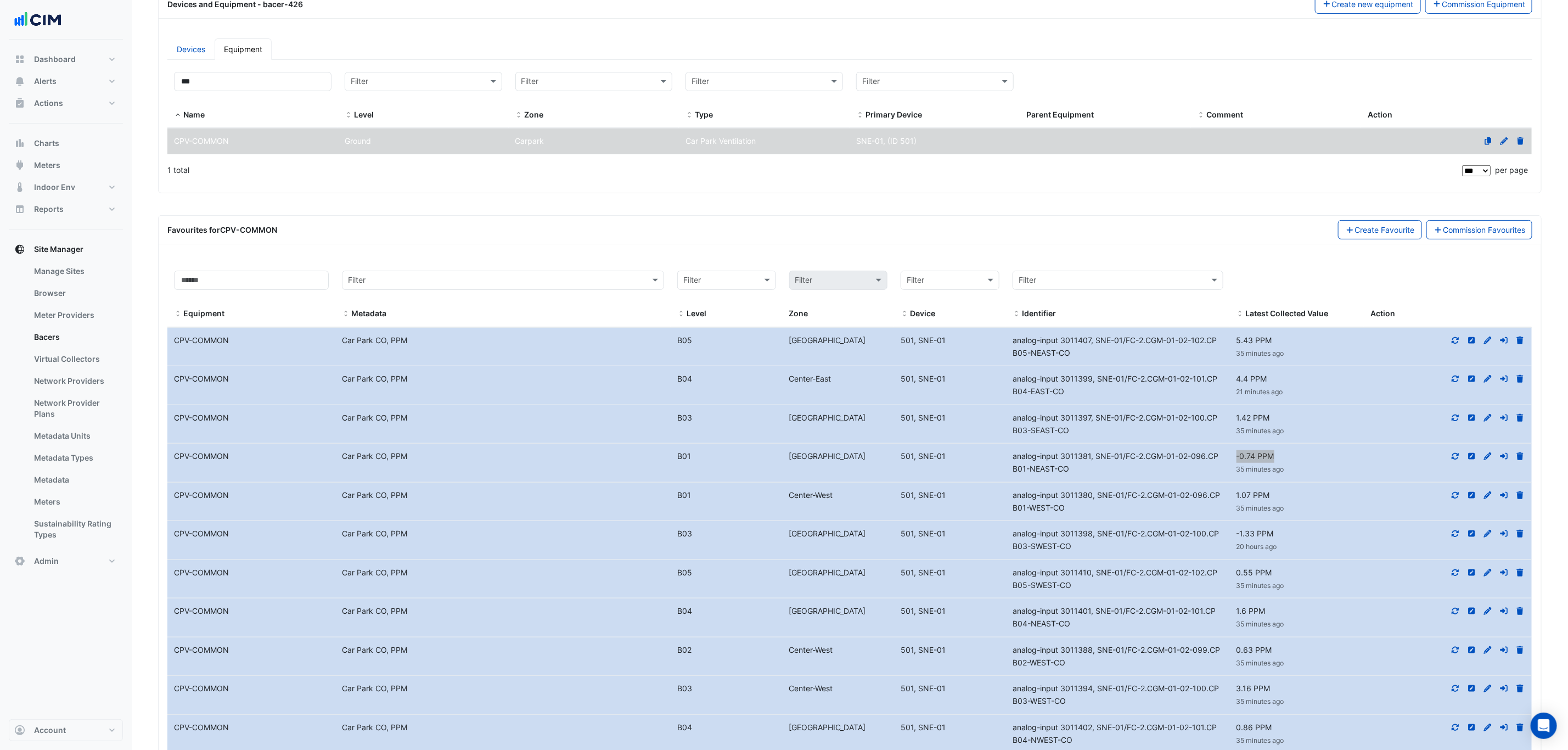
click at [1306, 455] on datatable-body-cell "Latest Value -0.74 PPM 35 minutes ago" at bounding box center [1297, 463] width 134 height 39
drag, startPoint x: 1275, startPoint y: 498, endPoint x: 1237, endPoint y: 498, distance: 38.0
click at [1237, 498] on div "1.07 PPM 36 minutes ago" at bounding box center [1297, 501] width 134 height 25
copy span "1.07 PPM"
click at [1302, 506] on div "1.07 PPM 36 minutes ago" at bounding box center [1297, 501] width 134 height 25
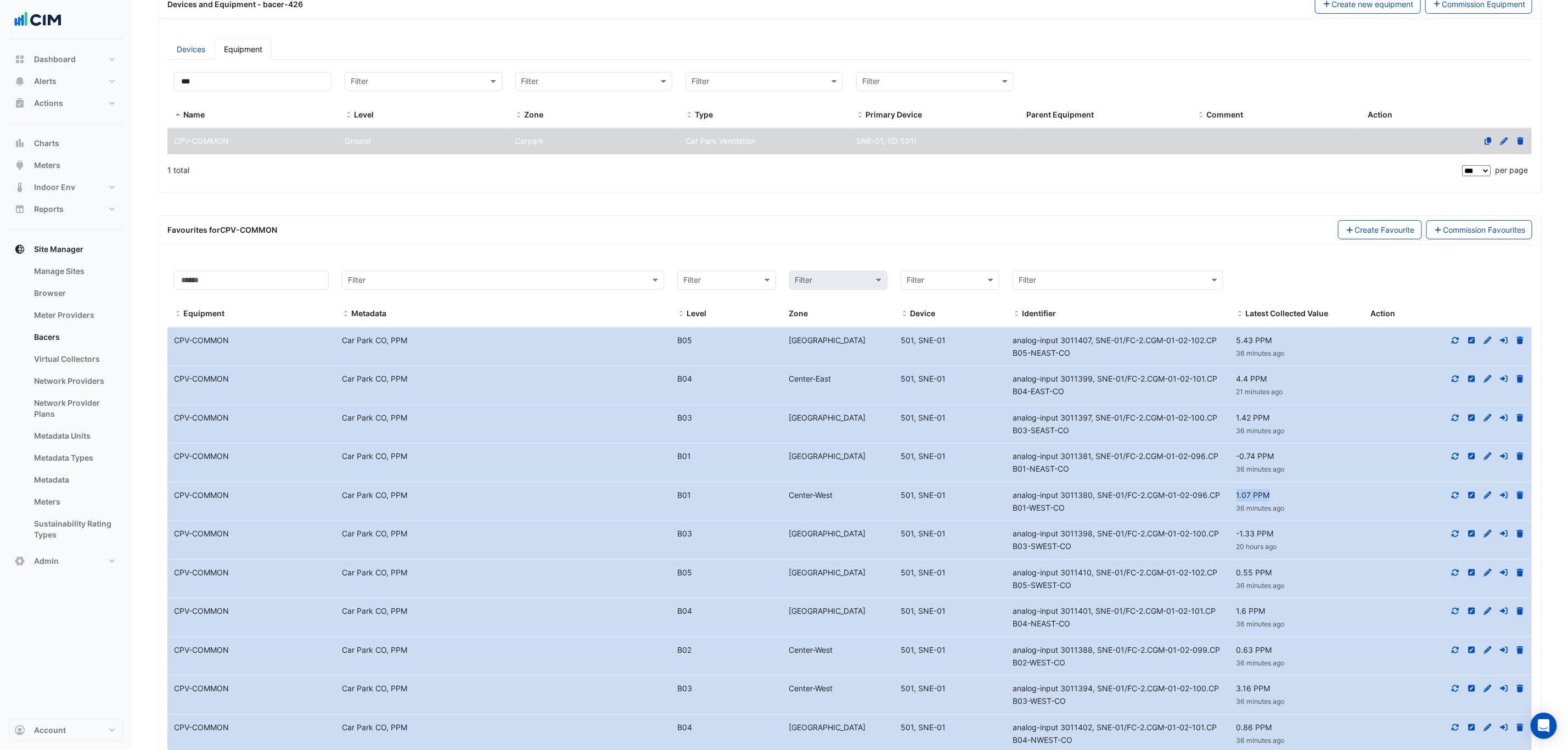
drag, startPoint x: 1245, startPoint y: 498, endPoint x: 1235, endPoint y: 498, distance: 10.0
click at [1235, 498] on div "1.07 PPM 36 minutes ago" at bounding box center [1297, 501] width 134 height 25
copy span "1.07 PPM"
drag, startPoint x: 1253, startPoint y: 541, endPoint x: 1232, endPoint y: 535, distance: 21.8
click at [1232, 535] on div "-1.33 PPM 20 hours ago" at bounding box center [1297, 540] width 134 height 25
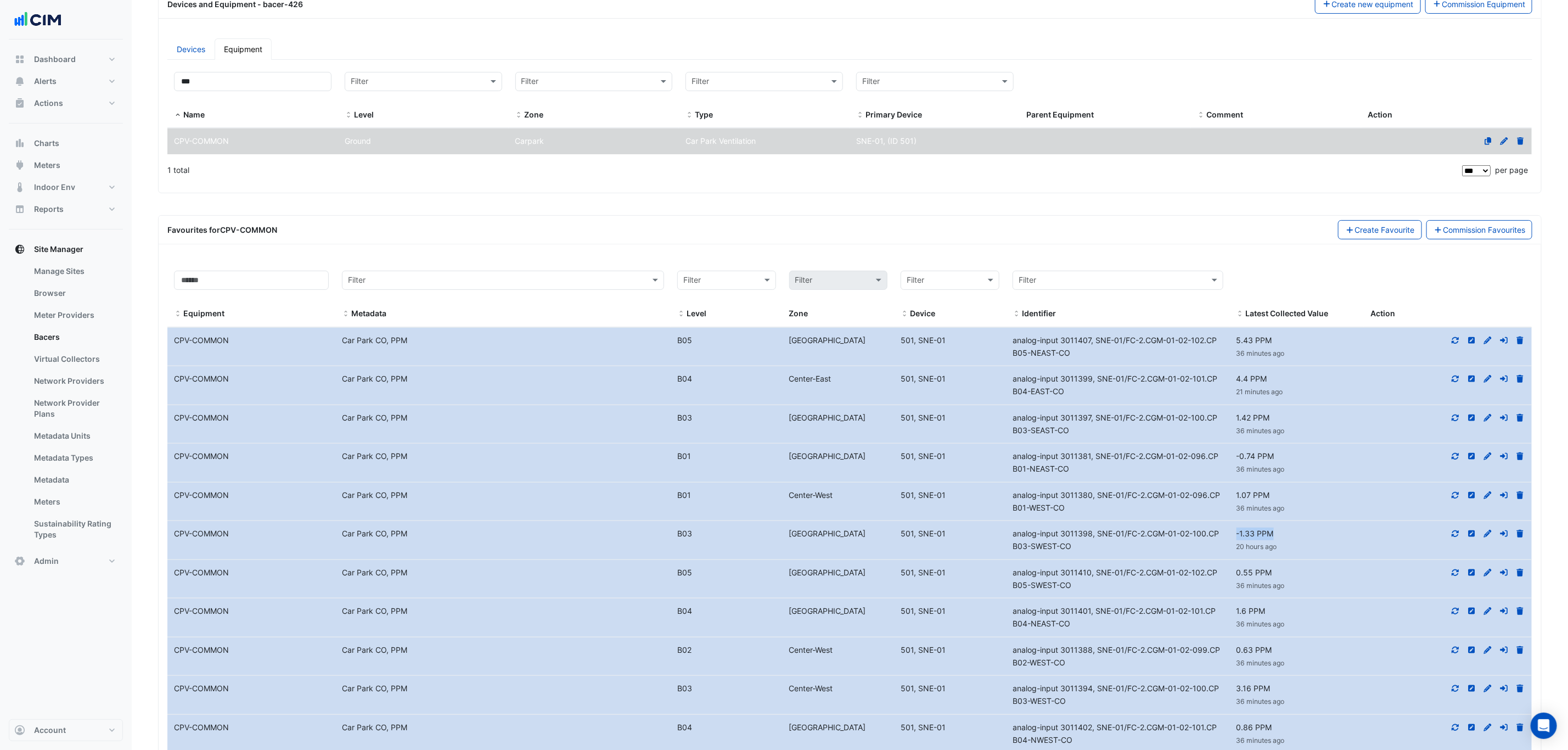
copy span "-1.33 PPM"
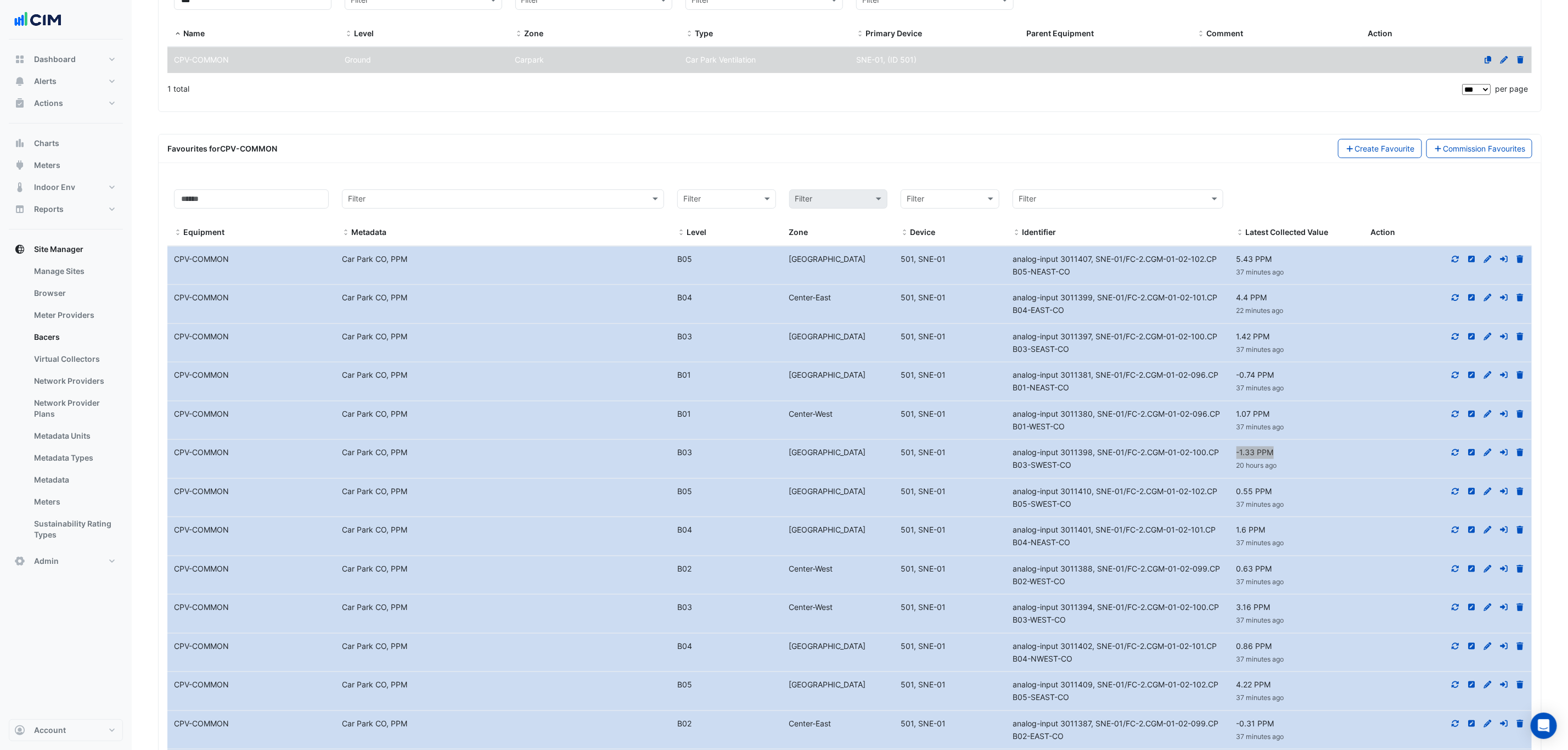
scroll to position [247, 0]
drag, startPoint x: 1273, startPoint y: 499, endPoint x: 1235, endPoint y: 495, distance: 38.2
click at [1235, 495] on div "0.55 PPM 37 minutes ago" at bounding box center [1297, 497] width 134 height 25
click at [1275, 533] on div "1.6 PPM 37 minutes ago" at bounding box center [1297, 535] width 134 height 25
drag, startPoint x: 1275, startPoint y: 533, endPoint x: 1240, endPoint y: 528, distance: 35.4
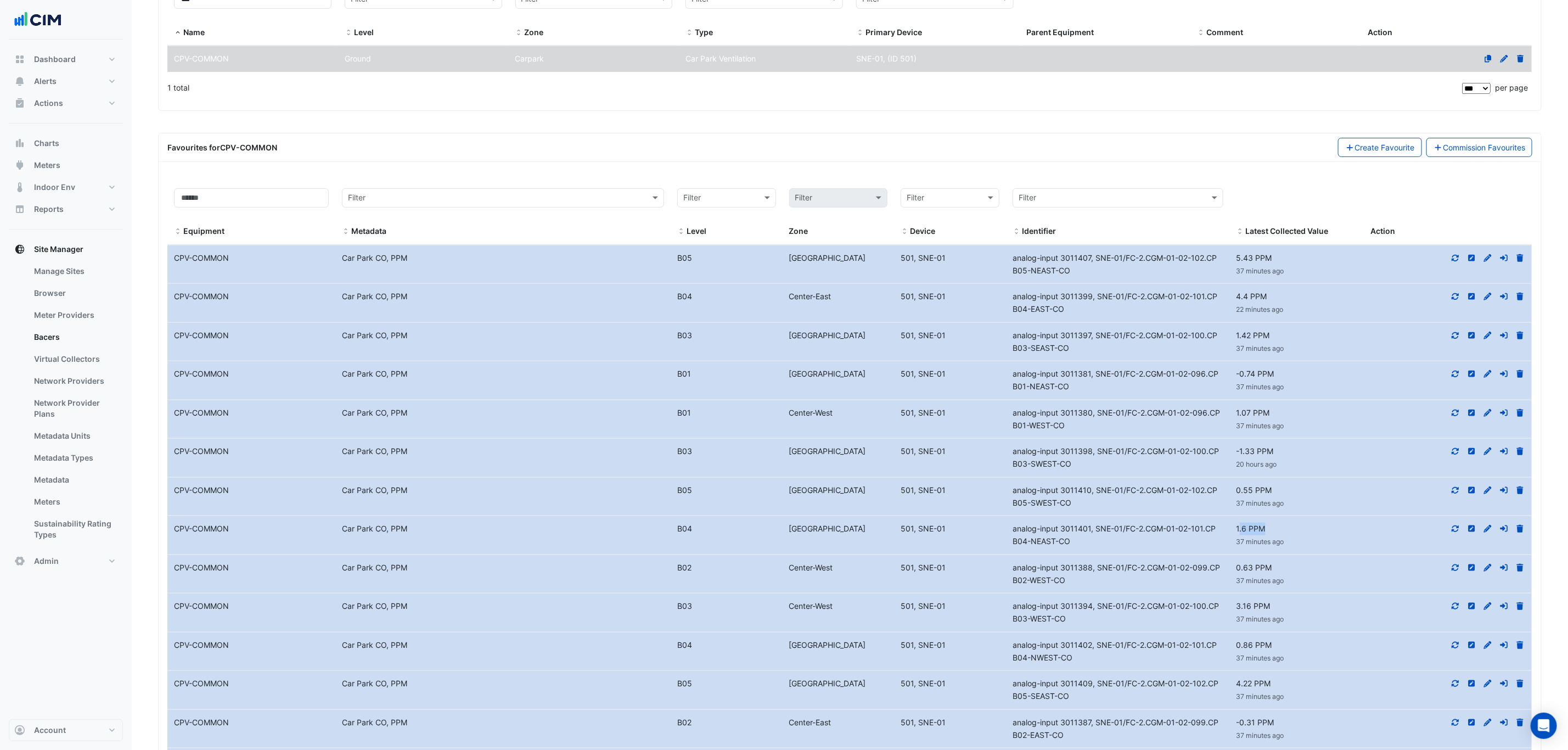
click at [1240, 528] on datatable-body-cell "Latest Value 1.6 PPM 37 minutes ago" at bounding box center [1297, 535] width 134 height 39
click at [1269, 533] on div "1.6 PPM 37 minutes ago" at bounding box center [1297, 535] width 134 height 25
drag, startPoint x: 1270, startPoint y: 534, endPoint x: 1237, endPoint y: 533, distance: 33.0
click at [1237, 533] on div "1.6 PPM 37 minutes ago" at bounding box center [1297, 535] width 134 height 25
click at [1251, 257] on div "5.43 PPM 38 minutes ago" at bounding box center [1297, 265] width 134 height 25
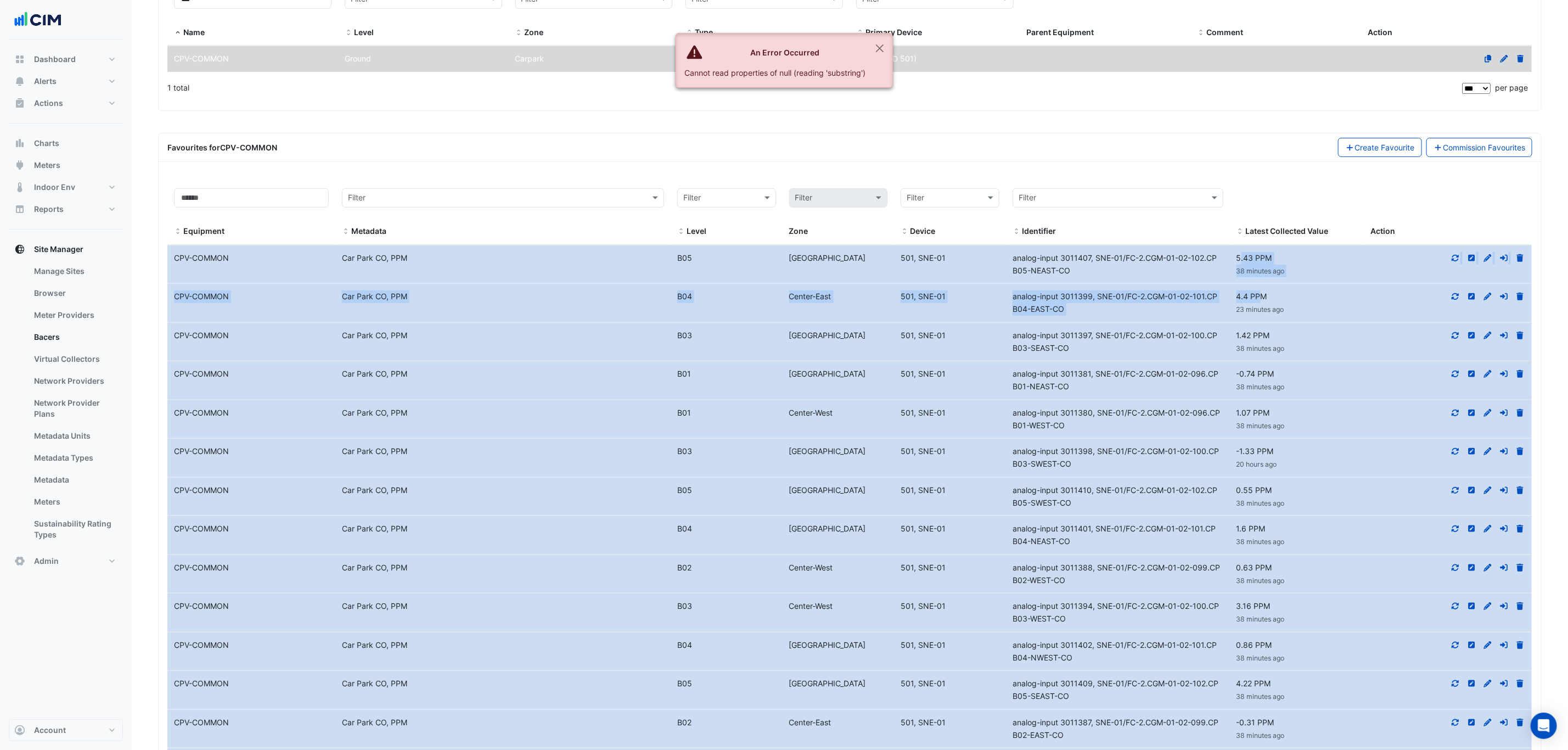
drag, startPoint x: 1240, startPoint y: 257, endPoint x: 1253, endPoint y: 276, distance: 23.0
click at [1237, 261] on span "5.43 PPM" at bounding box center [1254, 257] width 36 height 9
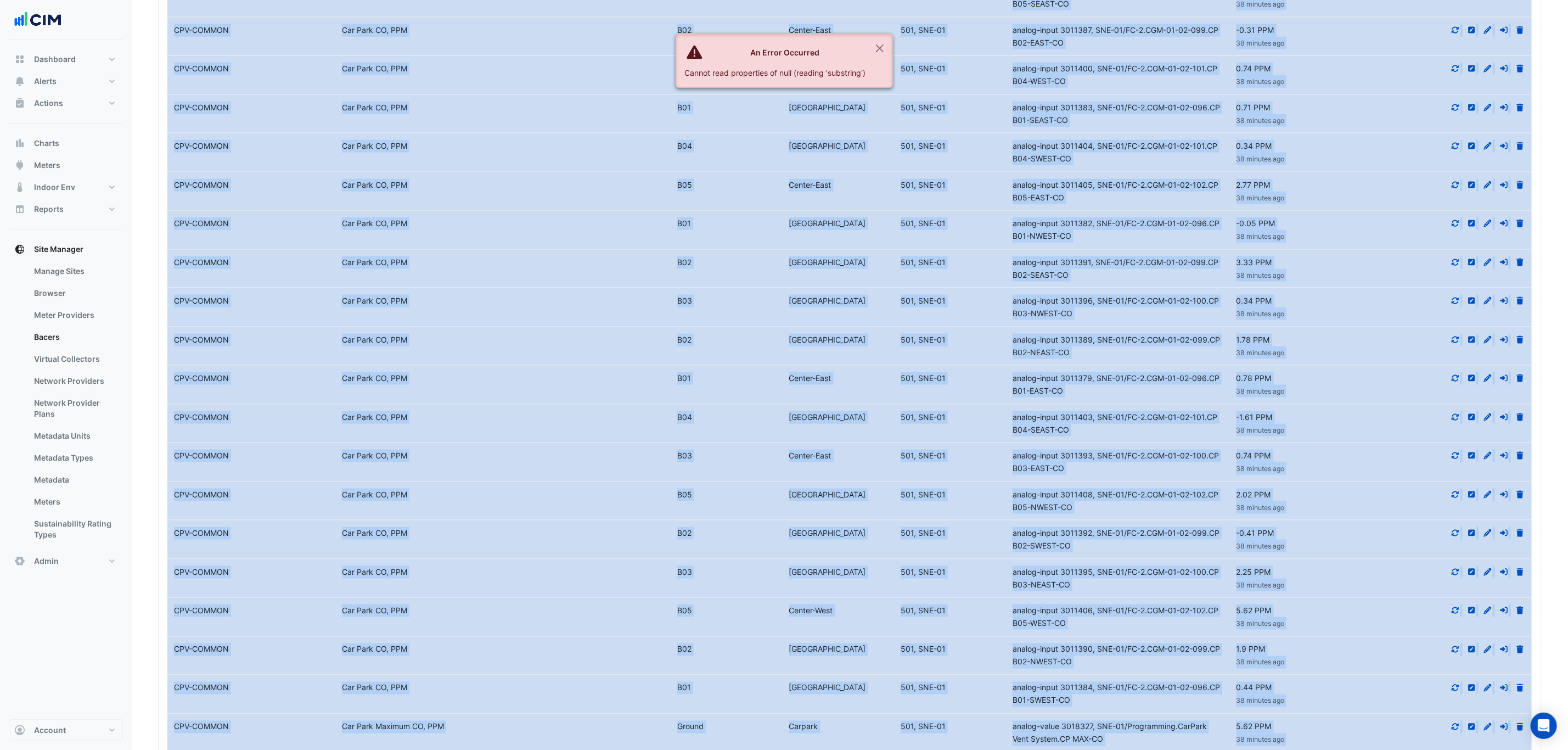
scroll to position [1020, 0]
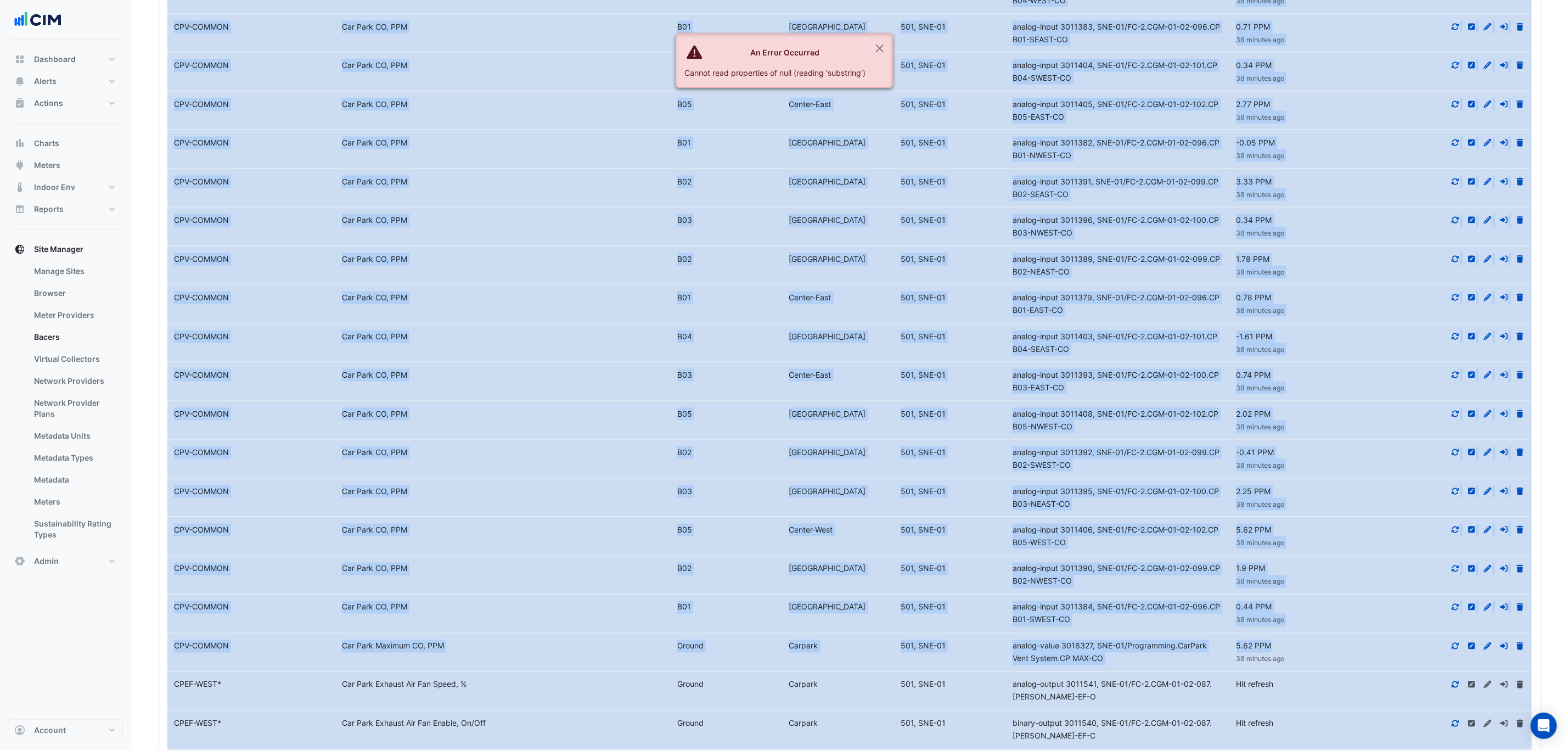
drag, startPoint x: 1237, startPoint y: 263, endPoint x: 1285, endPoint y: 659, distance: 398.9
click at [1285, 659] on datatable-scroller "Equipment Name CPV-COMMON Metadata Car Park CO, PPM Level B05 North-East Device…" at bounding box center [856, 343] width 1377 height 1742
click at [1372, 266] on div at bounding box center [1448, 259] width 168 height 13
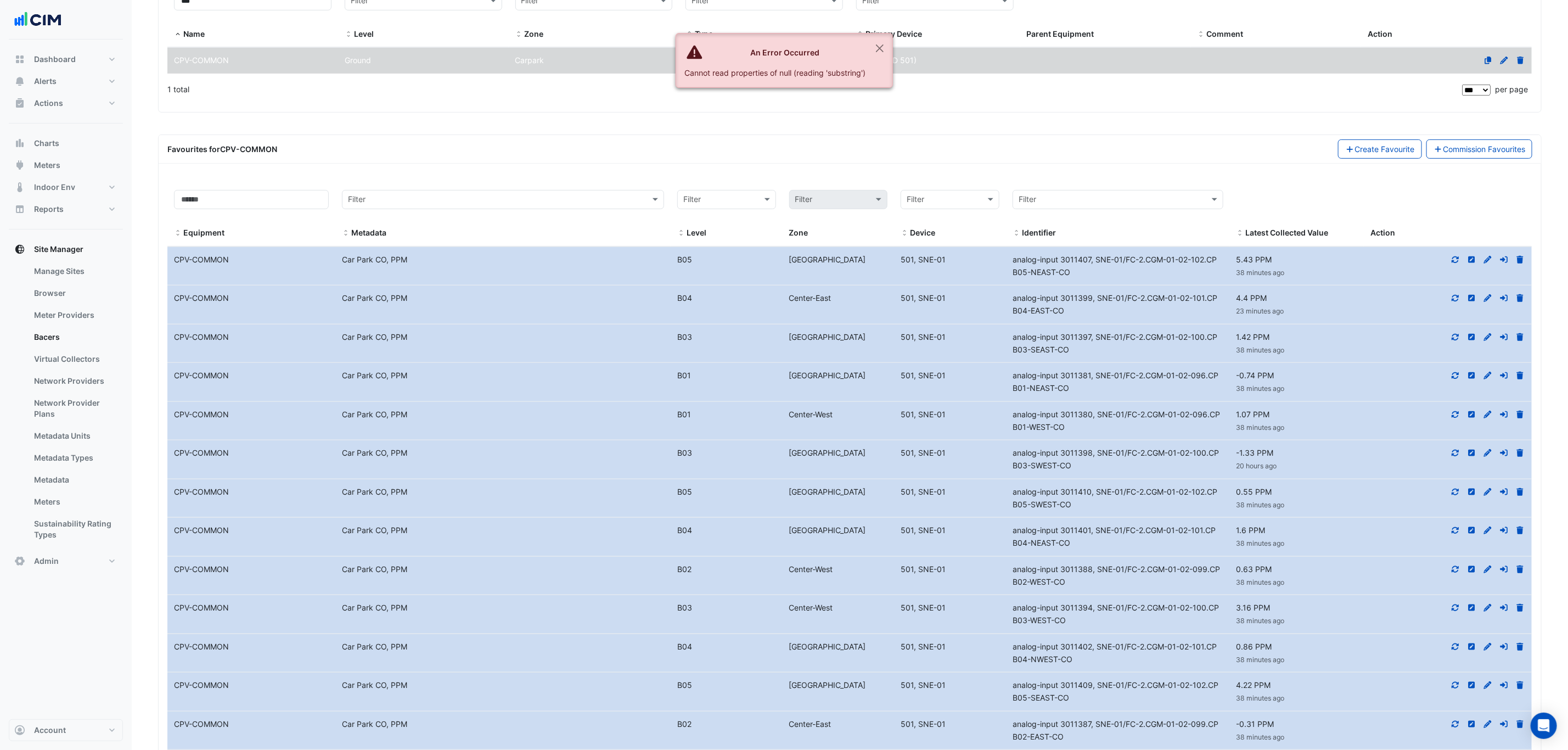
scroll to position [247, 0]
drag, startPoint x: 1275, startPoint y: 379, endPoint x: 1235, endPoint y: 377, distance: 40.0
click at [1235, 377] on div "-0.74 PPM 39 minutes ago" at bounding box center [1297, 380] width 134 height 25
drag, startPoint x: 1245, startPoint y: 417, endPoint x: 1235, endPoint y: 415, distance: 10.2
click at [1235, 415] on div "1.07 PPM 39 minutes ago" at bounding box center [1297, 419] width 134 height 25
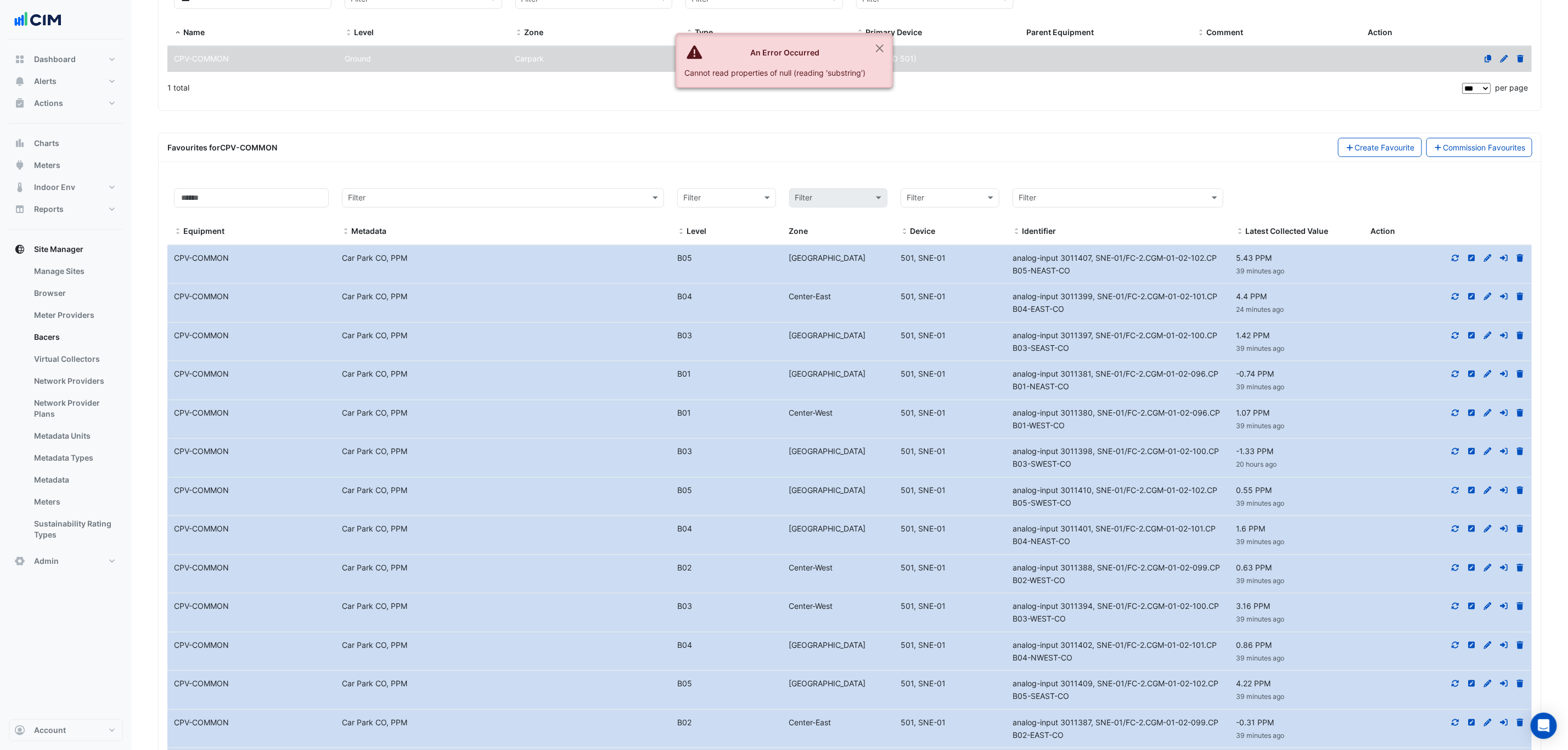
click at [1285, 457] on div "-1.33 PPM 20 hours ago" at bounding box center [1297, 457] width 134 height 25
drag, startPoint x: 1276, startPoint y: 494, endPoint x: 1237, endPoint y: 495, distance: 39.0
click at [1237, 495] on div "0.55 PPM 39 minutes ago" at bounding box center [1297, 497] width 134 height 25
drag, startPoint x: 1268, startPoint y: 533, endPoint x: 1230, endPoint y: 532, distance: 38.0
click at [1230, 532] on div "1.6 PPM 39 minutes ago" at bounding box center [1297, 535] width 134 height 25
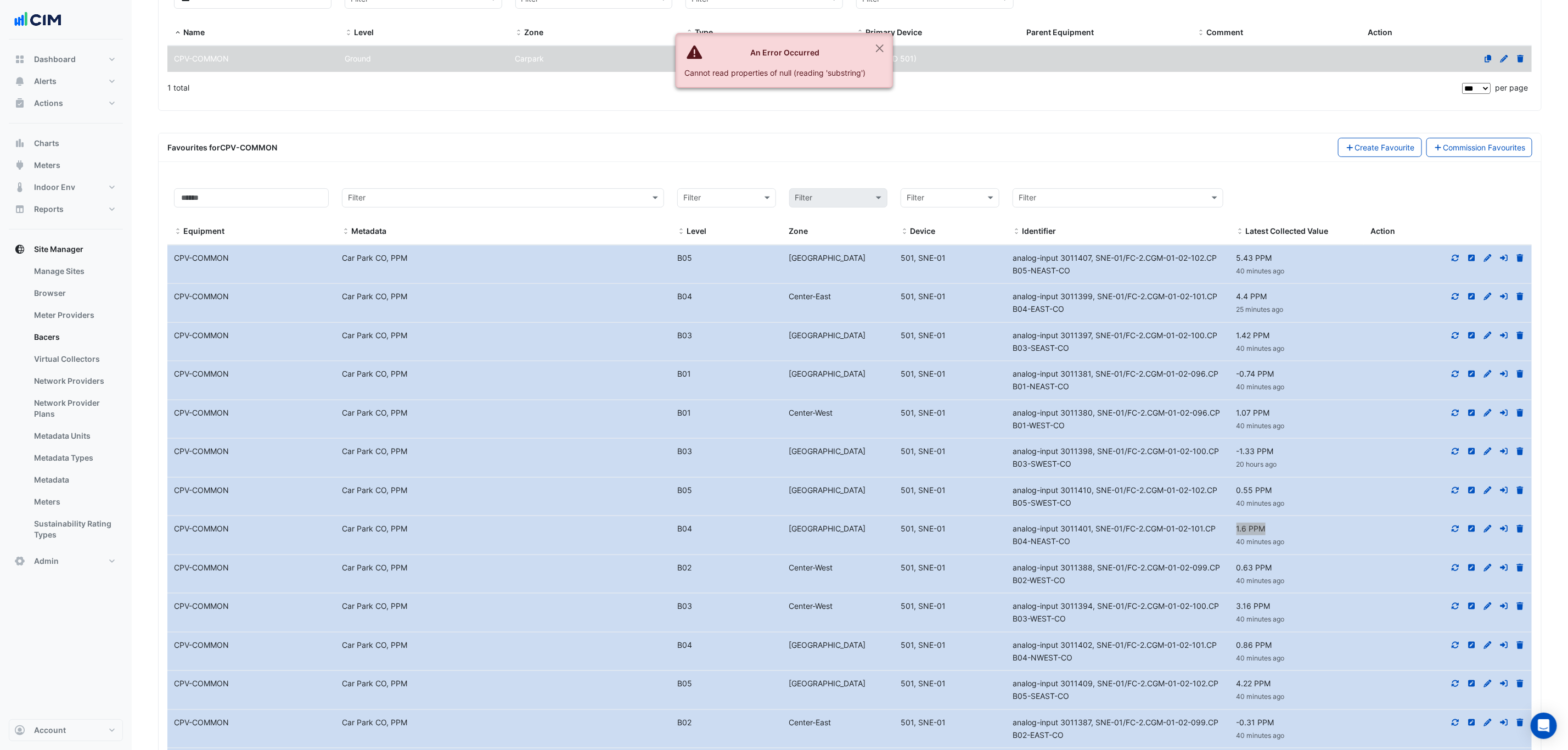
scroll to position [330, 0]
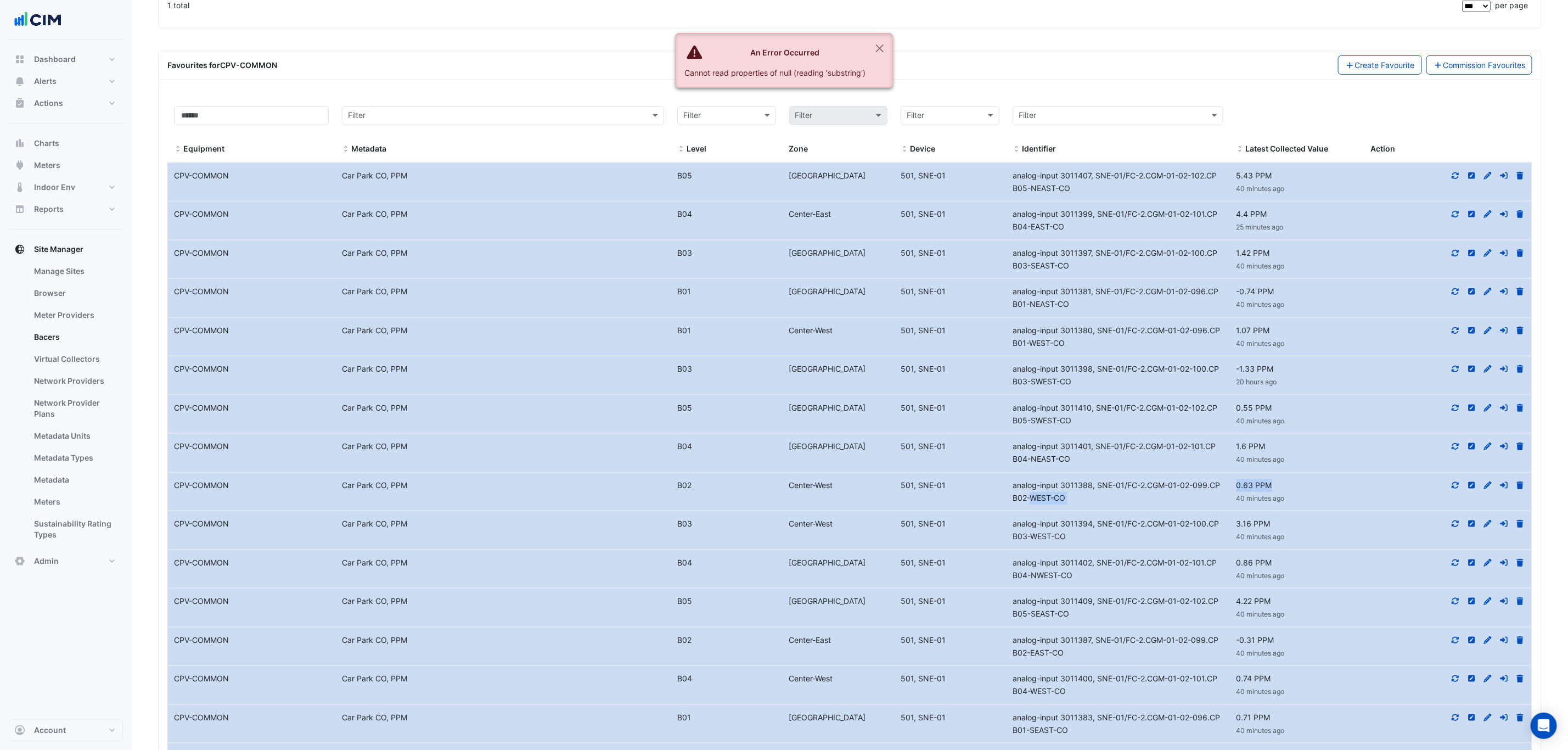
drag, startPoint x: 1275, startPoint y: 492, endPoint x: 1229, endPoint y: 486, distance: 46.4
click at [1229, 486] on div "Equipment Name CPV-COMMON Metadata Car Park CO, PPM Level B02 Center-West Devic…" at bounding box center [850, 492] width 1365 height 39
click at [1293, 495] on div "0.63 PPM 40 minutes ago" at bounding box center [1297, 492] width 134 height 25
click at [1282, 487] on div "0.63 PPM 40 minutes ago" at bounding box center [1297, 492] width 134 height 25
drag, startPoint x: 1270, startPoint y: 491, endPoint x: 1237, endPoint y: 491, distance: 33.0
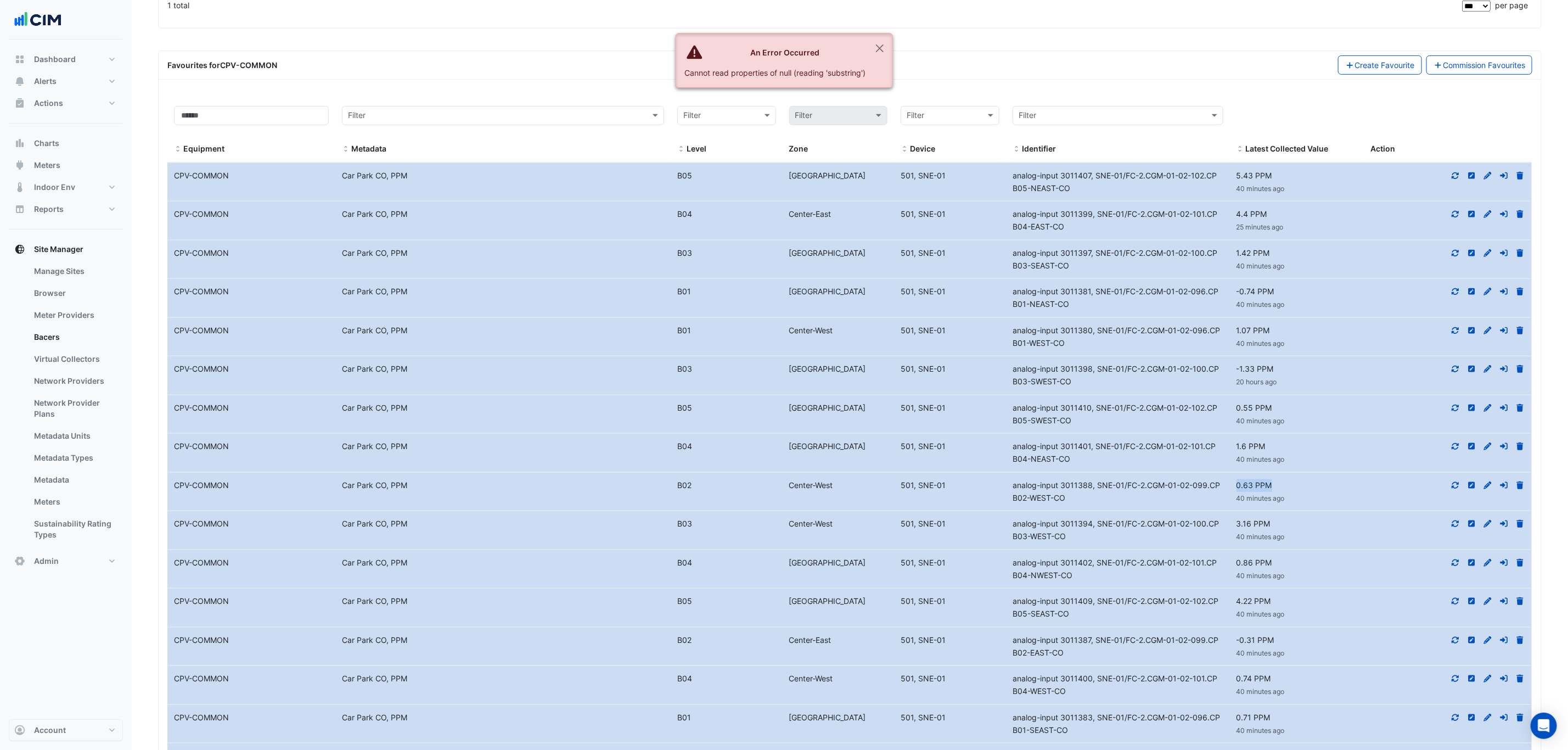
click at [1235, 488] on div "0.63 PPM 40 minutes ago" at bounding box center [1297, 492] width 134 height 25
drag, startPoint x: 1280, startPoint y: 535, endPoint x: 1230, endPoint y: 529, distance: 50.4
click at [1229, 527] on div "Equipment Name CPV-COMMON Metadata Car Park CO, PPM Level B03 Center-West Devic…" at bounding box center [850, 530] width 1365 height 39
click at [1268, 528] on span "3.16 PPM" at bounding box center [1253, 523] width 34 height 9
drag, startPoint x: 1261, startPoint y: 536, endPoint x: 1227, endPoint y: 532, distance: 34.2
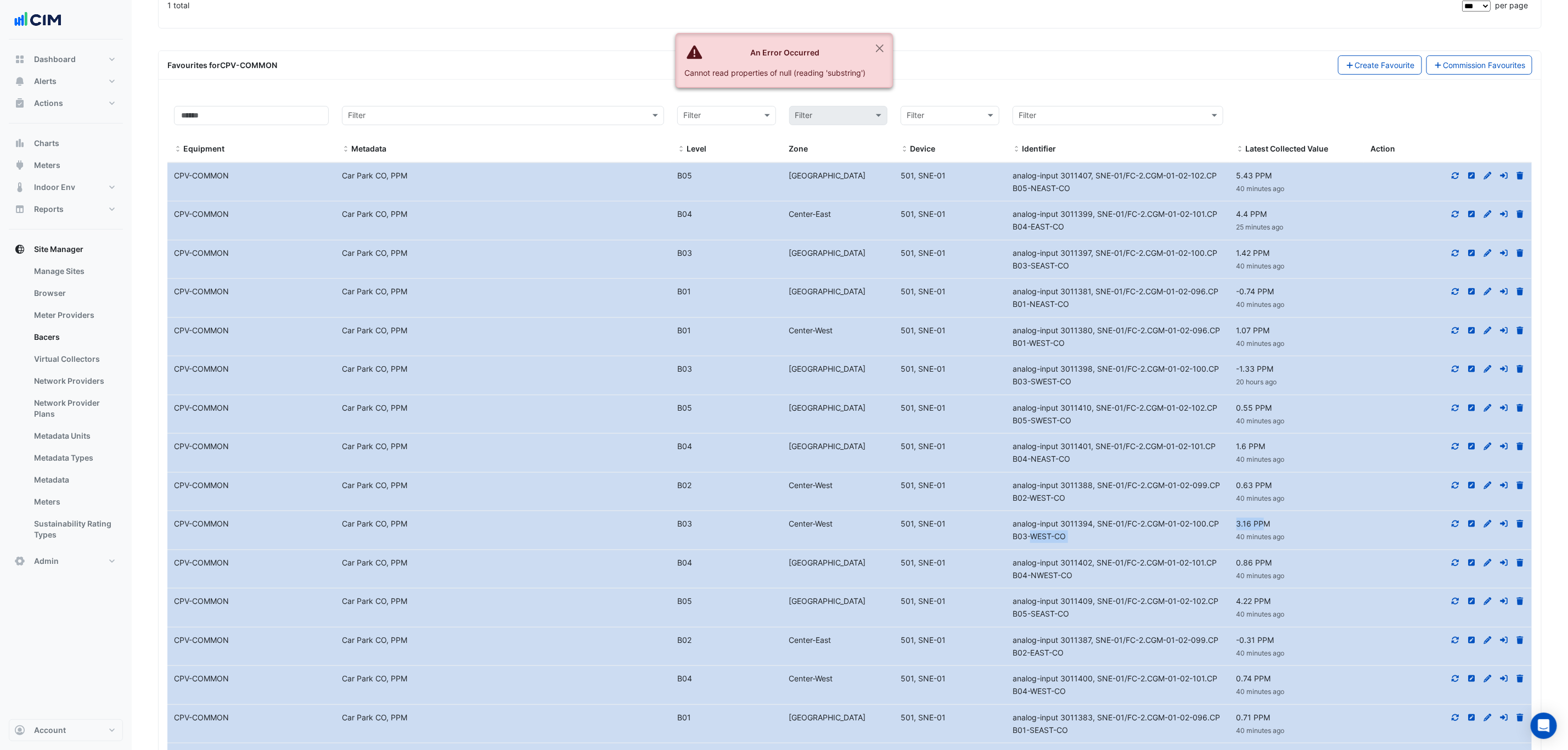
click at [1226, 531] on div "Equipment Name CPV-COMMON Metadata Car Park CO, PPM Level B03 Center-West Devic…" at bounding box center [850, 530] width 1365 height 39
click at [1270, 533] on div "3.16 PPM 40 minutes ago" at bounding box center [1297, 530] width 134 height 25
drag, startPoint x: 1272, startPoint y: 530, endPoint x: 1234, endPoint y: 524, distance: 38.5
click at [1234, 524] on datatable-body-cell "Latest Value 3.16 PPM 40 minutes ago" at bounding box center [1297, 530] width 134 height 39
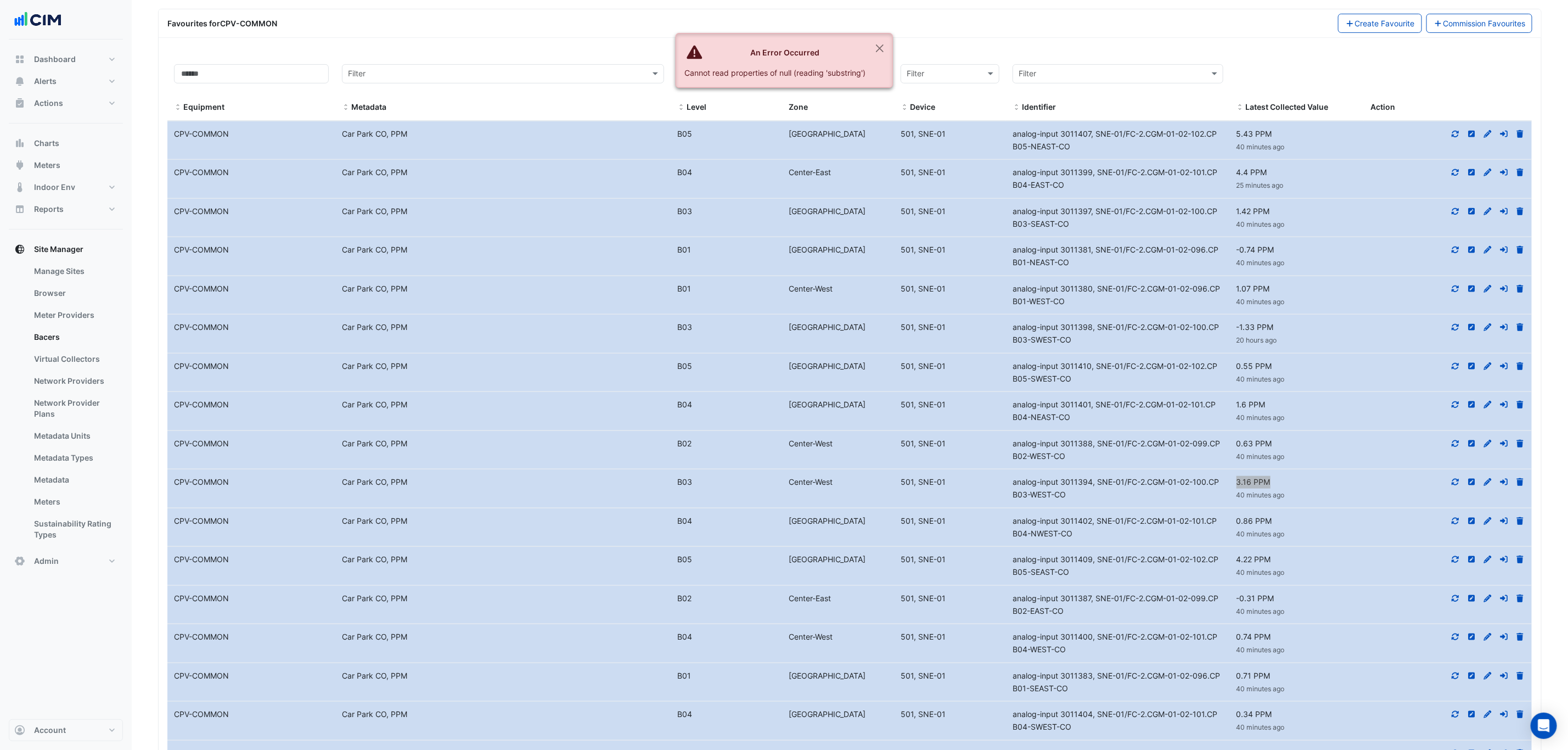
scroll to position [412, 0]
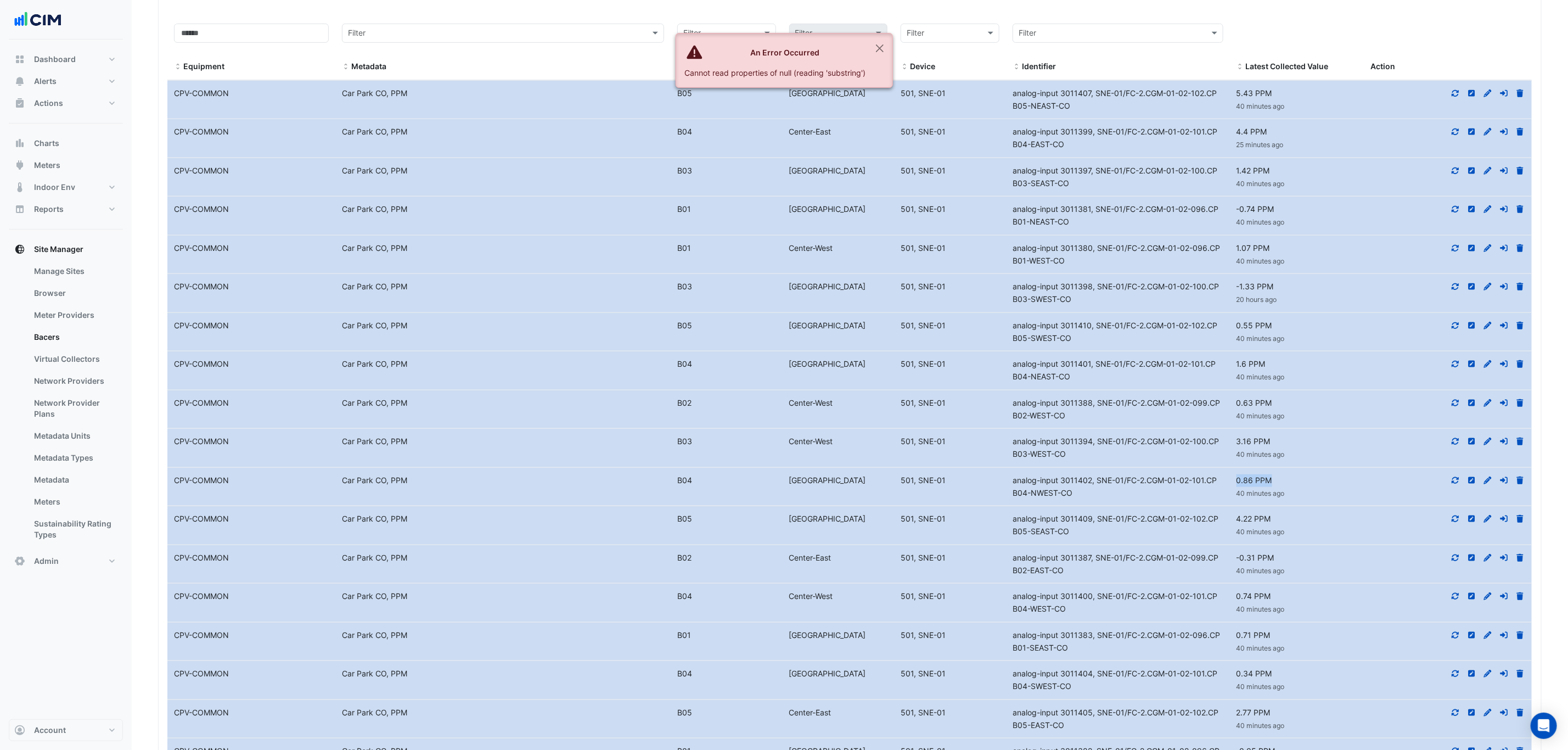
drag, startPoint x: 1278, startPoint y: 488, endPoint x: 1230, endPoint y: 484, distance: 48.2
click at [1230, 484] on div "0.86 PPM 40 minutes ago" at bounding box center [1297, 487] width 134 height 25
drag, startPoint x: 1276, startPoint y: 529, endPoint x: 1230, endPoint y: 524, distance: 46.3
click at [1230, 524] on div "4.22 PPM 40 minutes ago" at bounding box center [1297, 525] width 134 height 25
drag, startPoint x: 1275, startPoint y: 562, endPoint x: 1245, endPoint y: 562, distance: 30.0
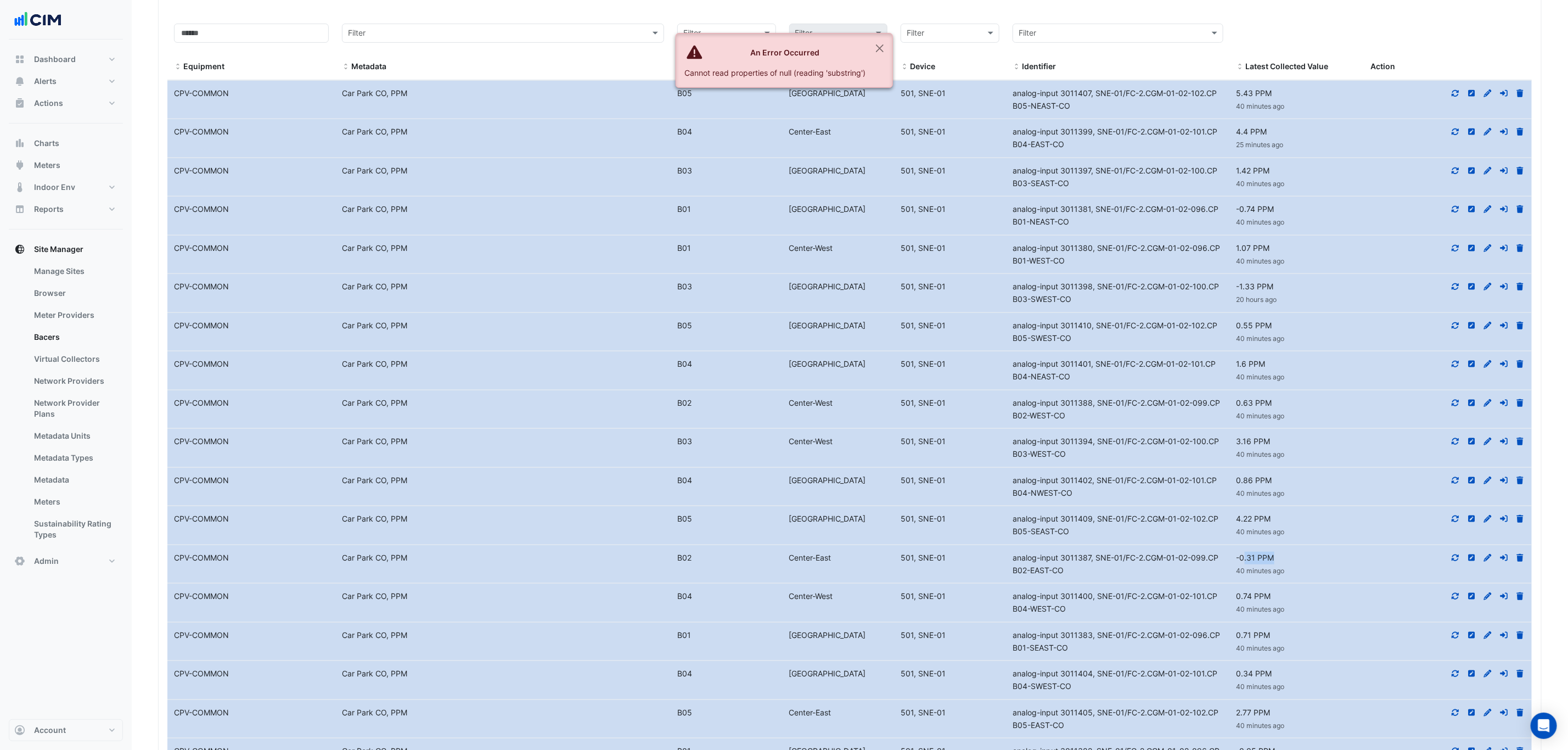
click at [1245, 562] on div "-0.31 PPM 40 minutes ago" at bounding box center [1297, 564] width 134 height 25
drag, startPoint x: 1275, startPoint y: 601, endPoint x: 1234, endPoint y: 606, distance: 41.3
click at [1234, 605] on div "0.74 PPM 40 minutes ago" at bounding box center [1297, 603] width 134 height 25
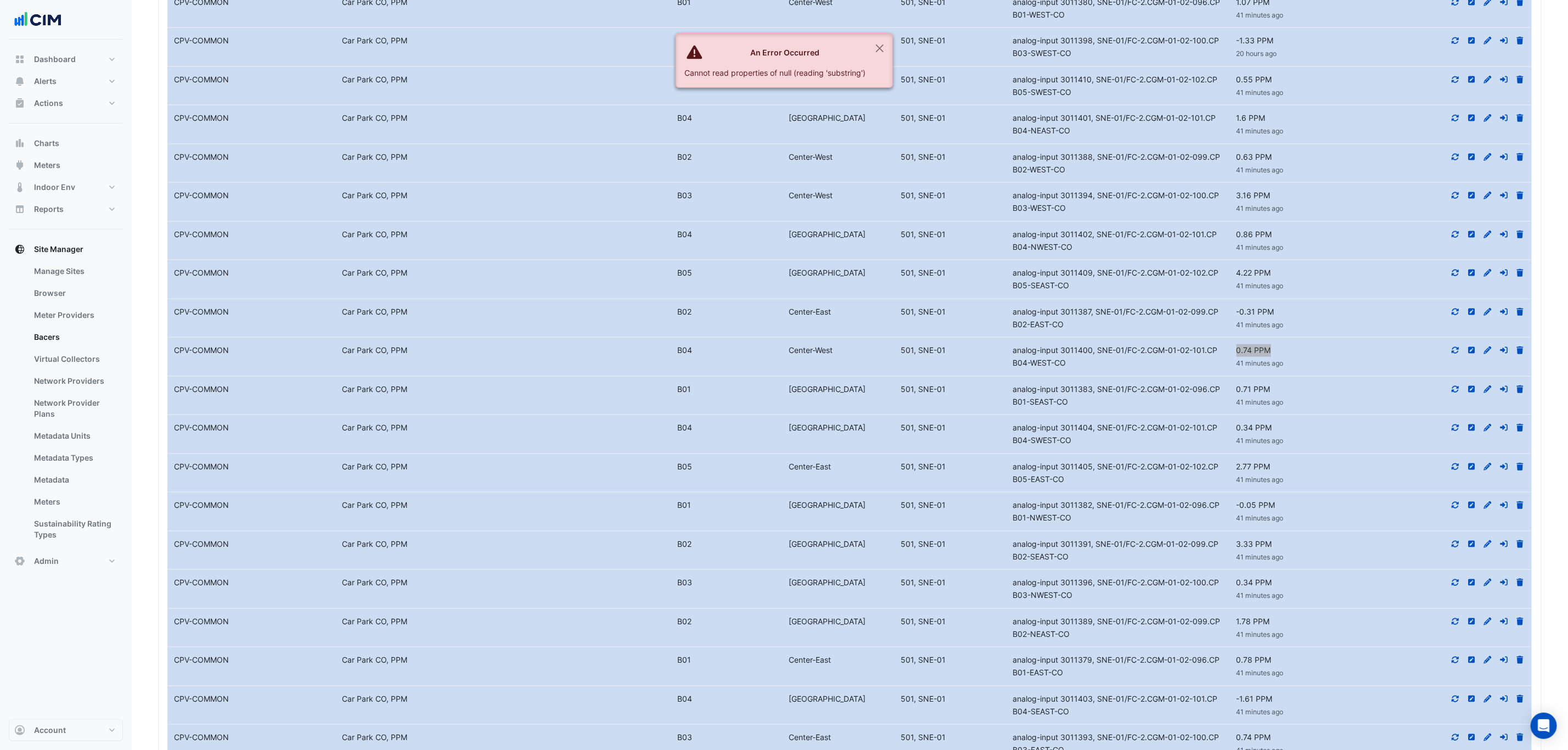
scroll to position [659, 0]
drag, startPoint x: 1246, startPoint y: 395, endPoint x: 1232, endPoint y: 394, distance: 14.0
click at [1230, 394] on div "0.71 PPM 41 minutes ago" at bounding box center [1297, 395] width 134 height 25
drag, startPoint x: 1268, startPoint y: 430, endPoint x: 1235, endPoint y: 428, distance: 33.1
click at [1235, 428] on datatable-body-cell "Latest Value 0.34 PPM 41 minutes ago" at bounding box center [1297, 433] width 134 height 39
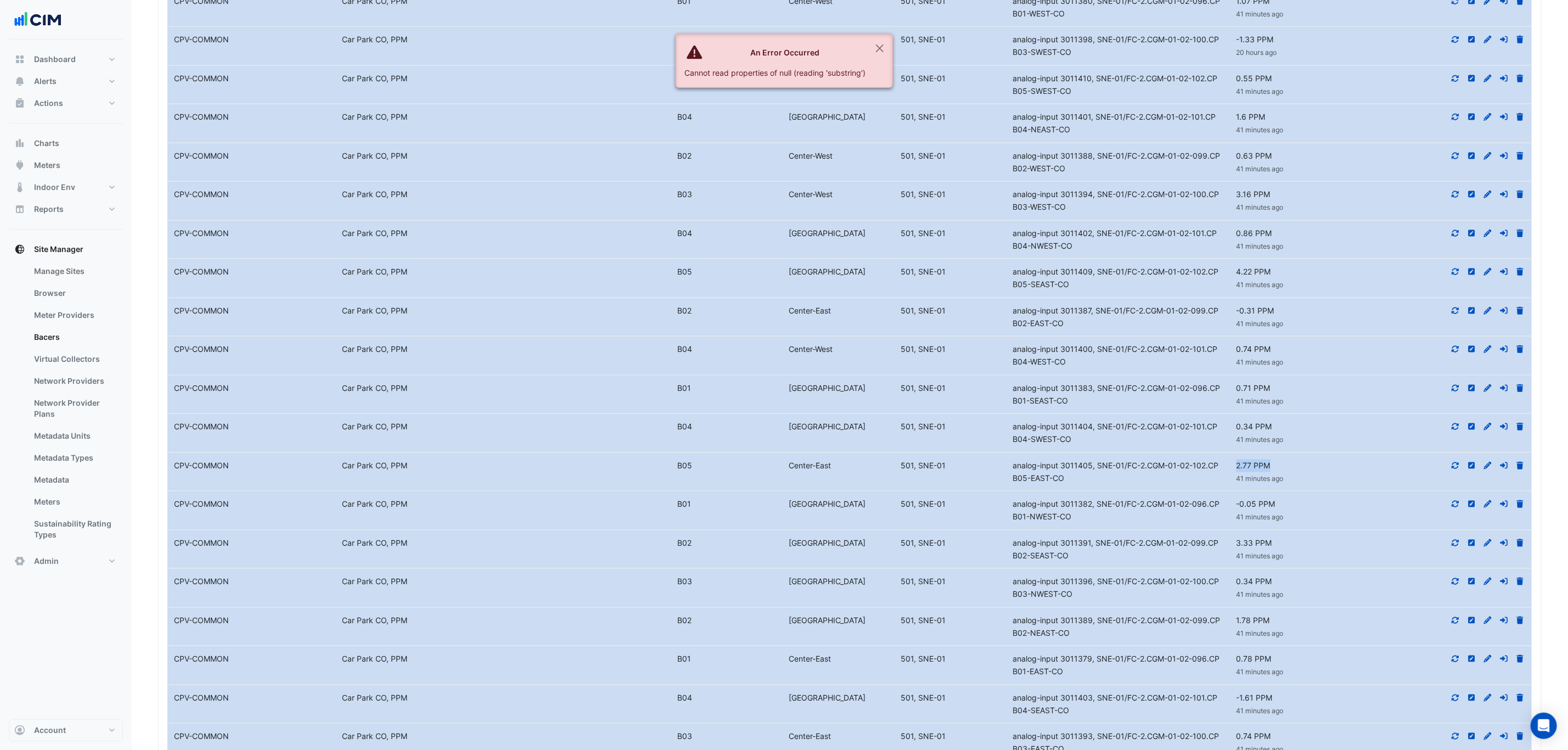
drag, startPoint x: 1273, startPoint y: 475, endPoint x: 1232, endPoint y: 475, distance: 41.0
click at [1232, 475] on div "2.77 PPM 41 minutes ago" at bounding box center [1297, 472] width 134 height 25
drag, startPoint x: 1256, startPoint y: 509, endPoint x: 1251, endPoint y: 509, distance: 5.0
click at [1251, 509] on div "-0.05 PPM 41 minutes ago" at bounding box center [1297, 510] width 134 height 25
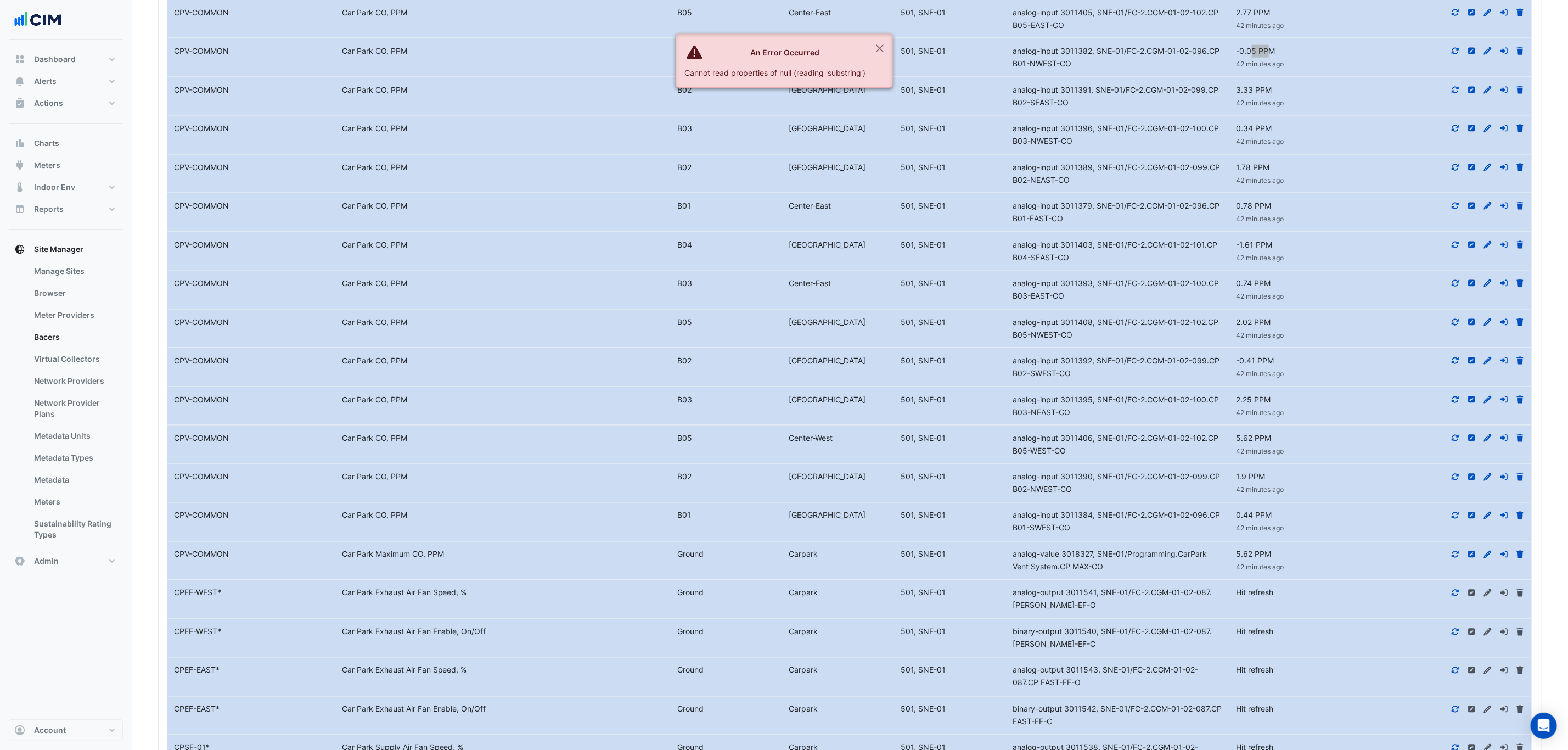
scroll to position [1153, 0]
click at [875, 48] on button "Close" at bounding box center [879, 48] width 25 height 29
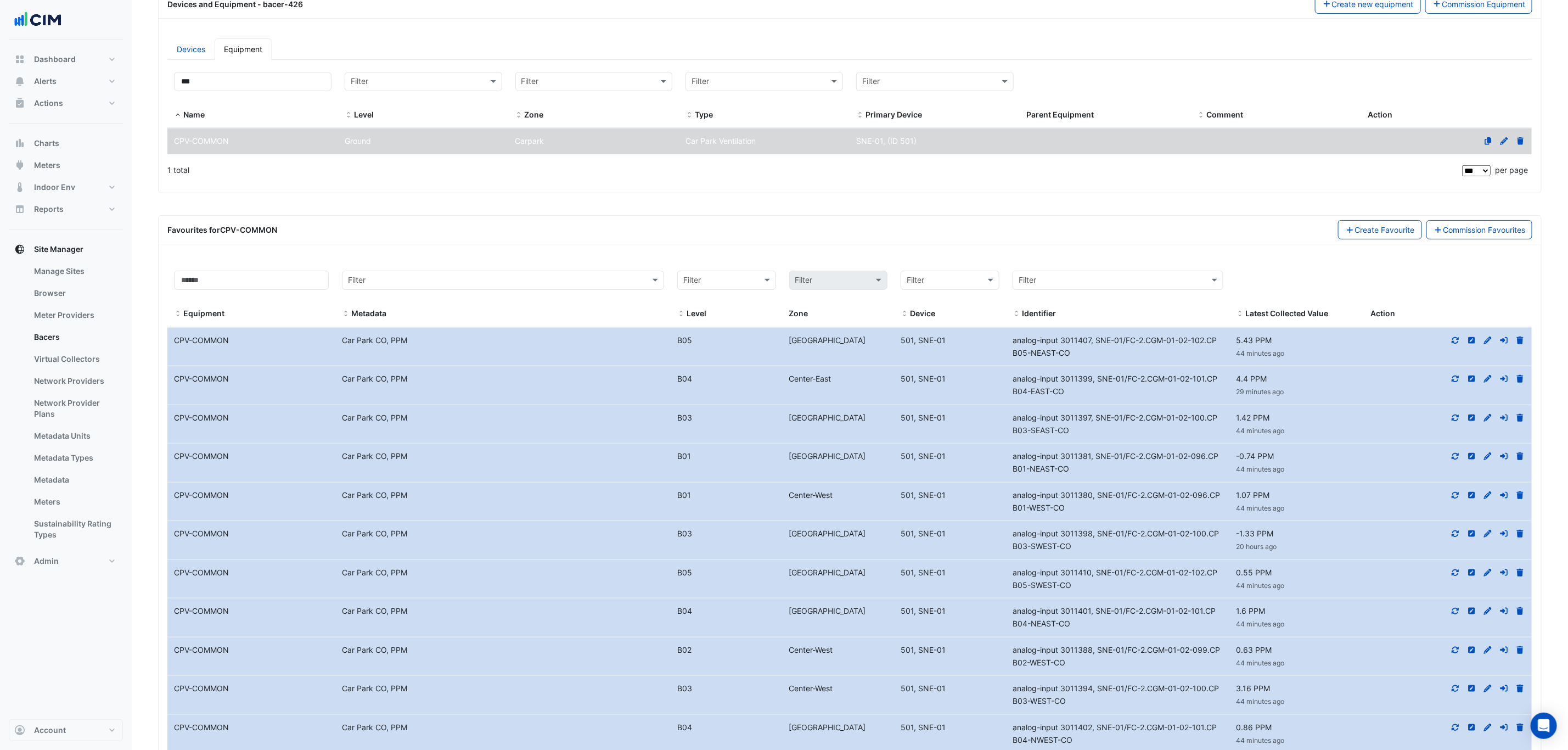
scroll to position [82, 0]
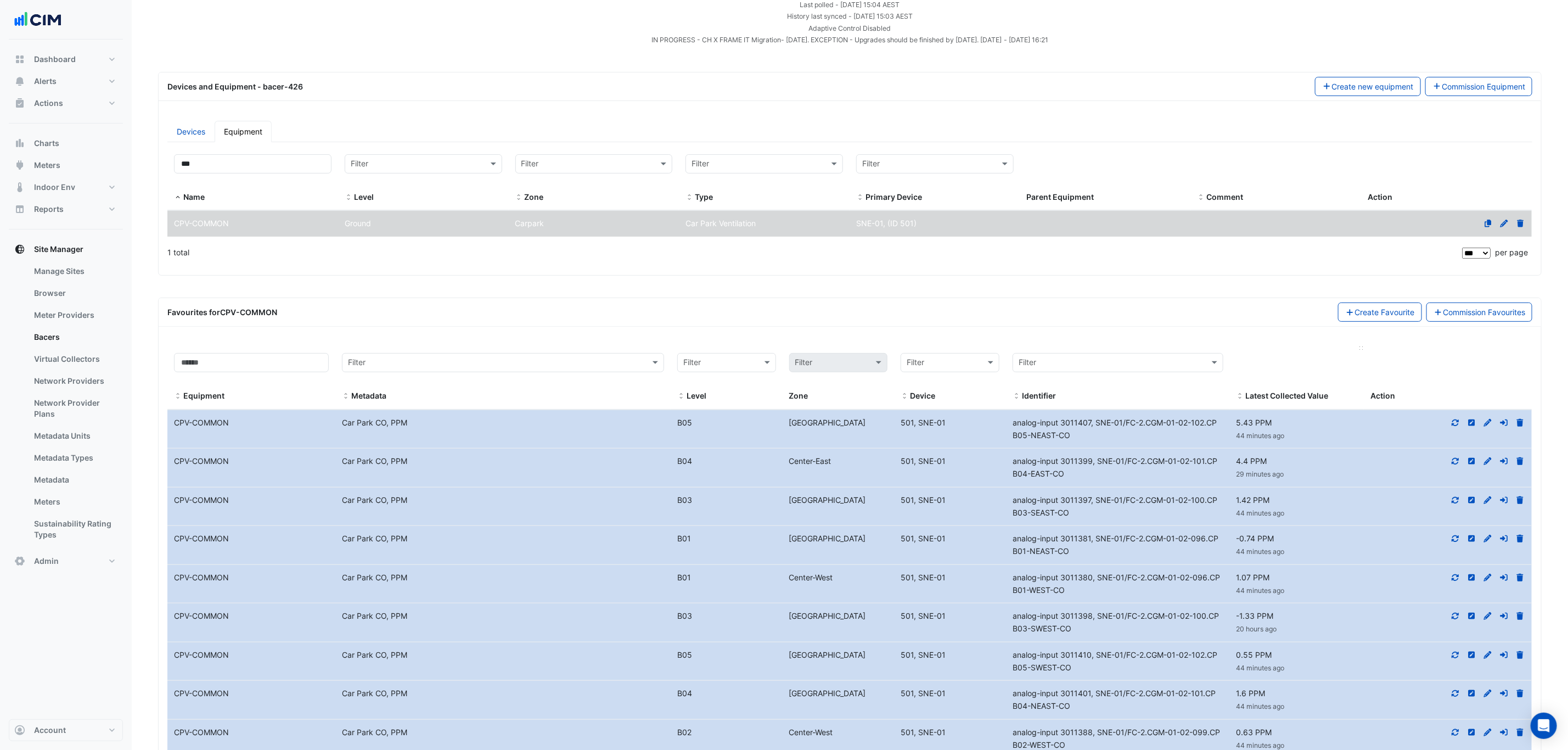
click at [1265, 358] on div at bounding box center [1297, 362] width 122 height 19
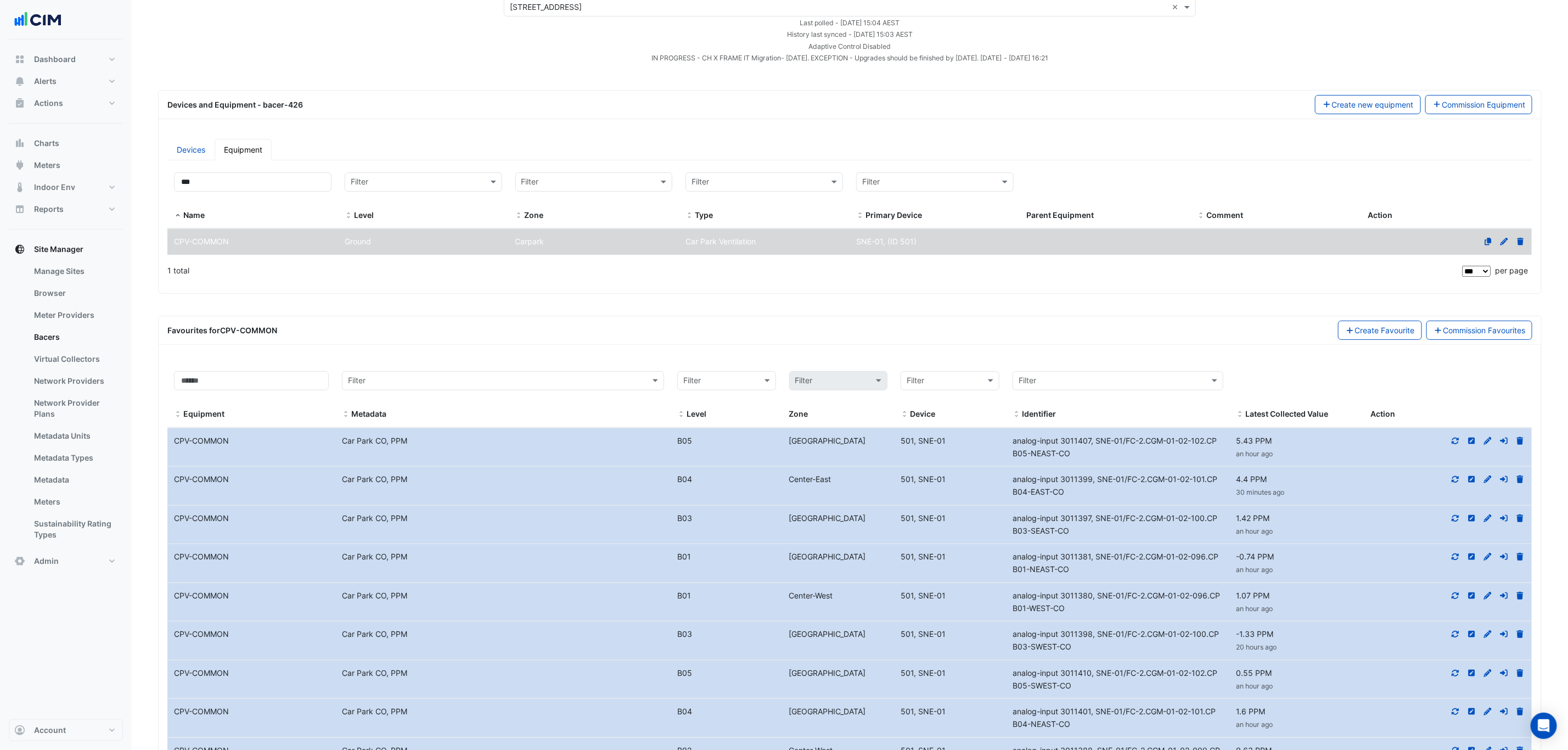
scroll to position [0, 0]
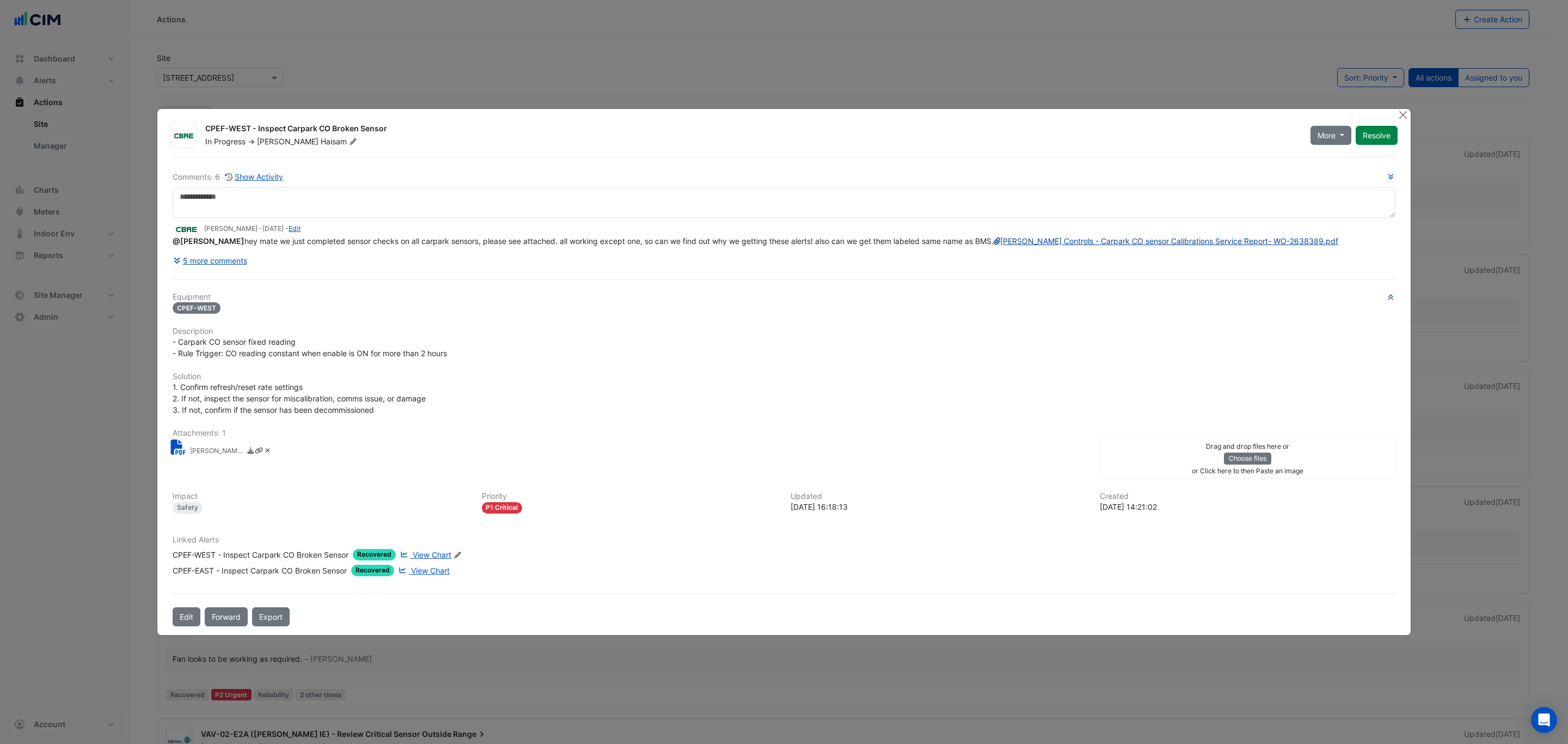
click at [993, 244] on link "Johnson Controls - Carpark CO sensor Calibrations Service Report- WO-2638389.pdf" at bounding box center [1166, 240] width 345 height 9
click at [1407, 109] on button "Close" at bounding box center [1402, 114] width 12 height 12
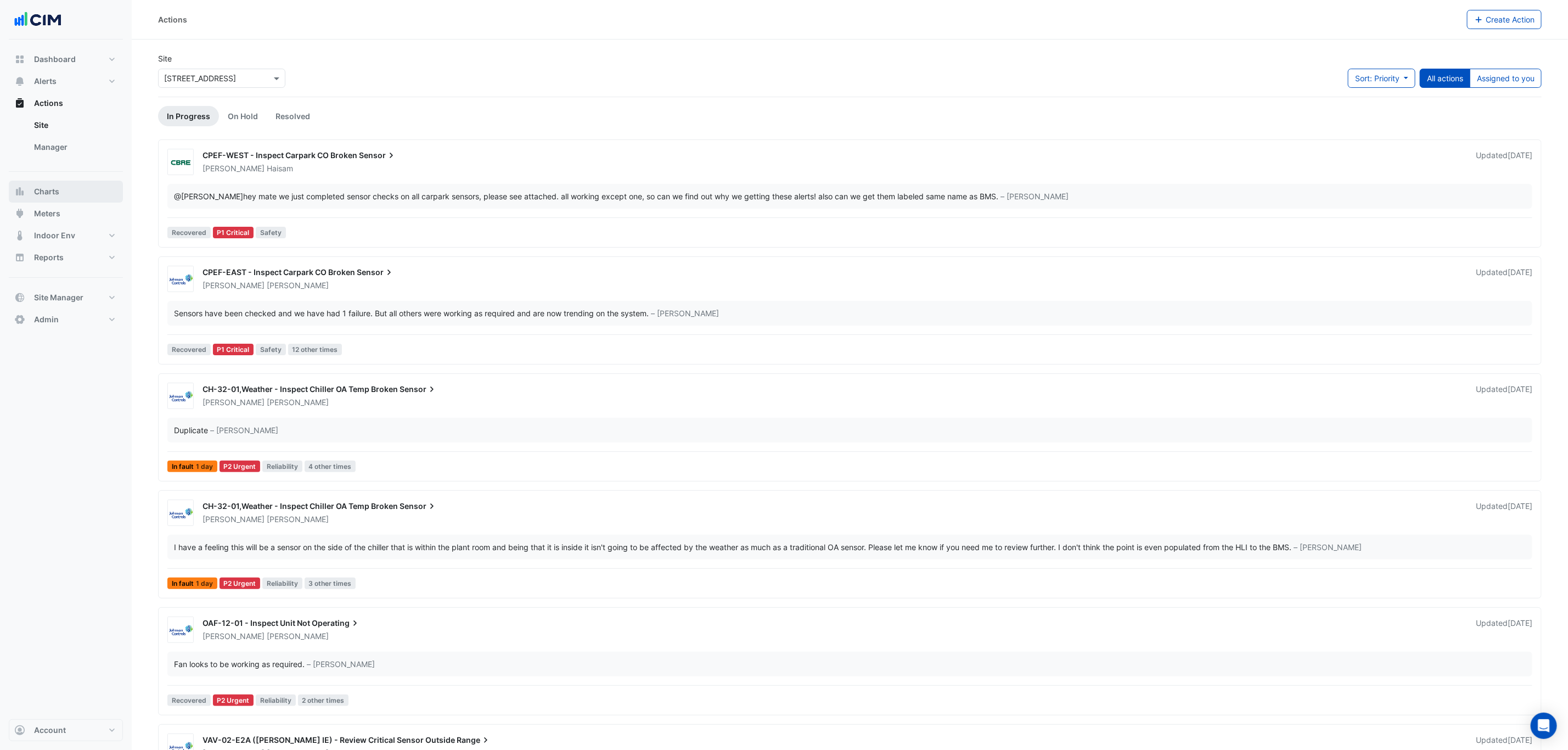
click at [74, 196] on button "Charts" at bounding box center [66, 191] width 114 height 22
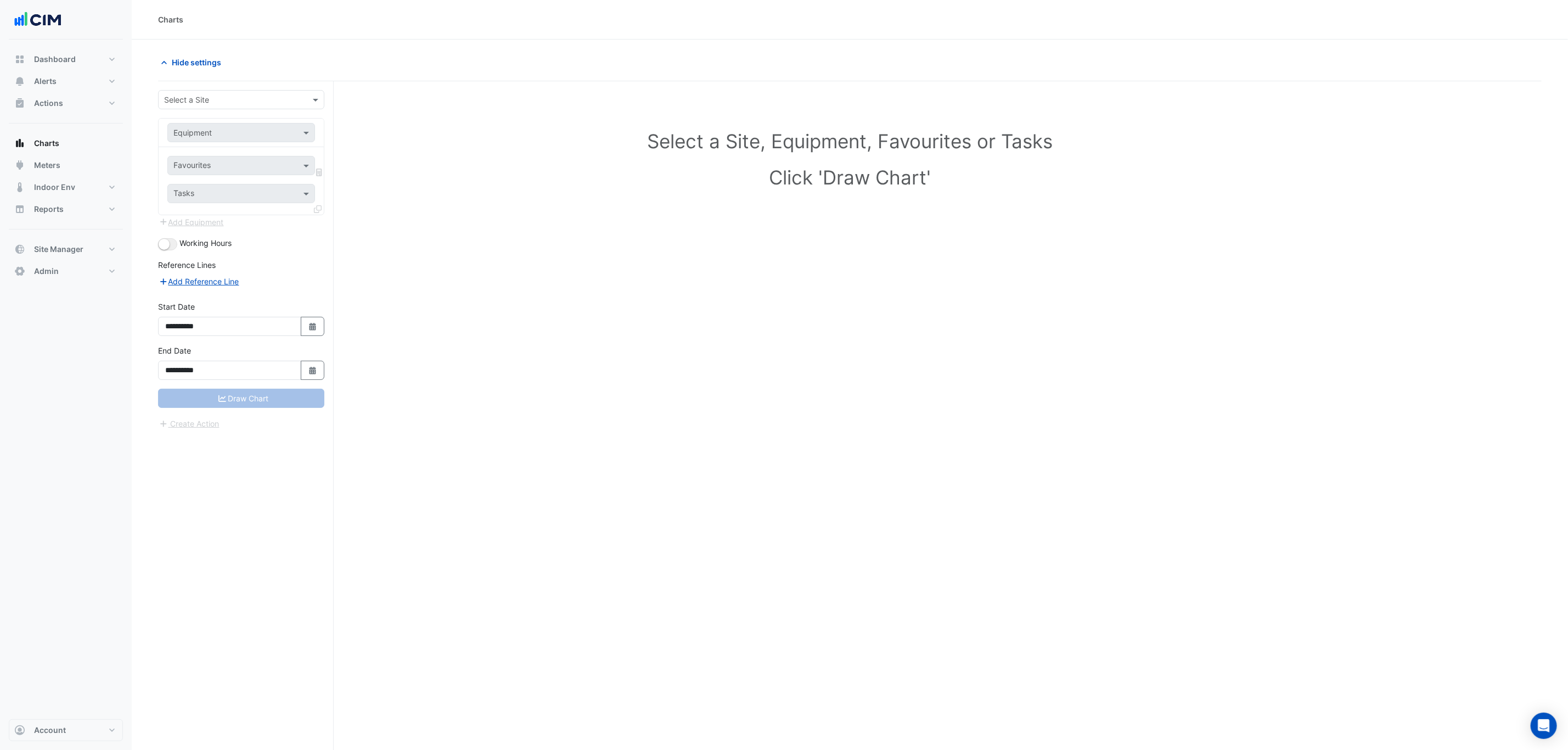
click at [226, 101] on input "text" at bounding box center [230, 100] width 133 height 12
type input "***"
click at [226, 142] on span "570 Bourke Street" at bounding box center [212, 139] width 72 height 9
click at [225, 130] on input "text" at bounding box center [230, 133] width 114 height 12
type input "*"
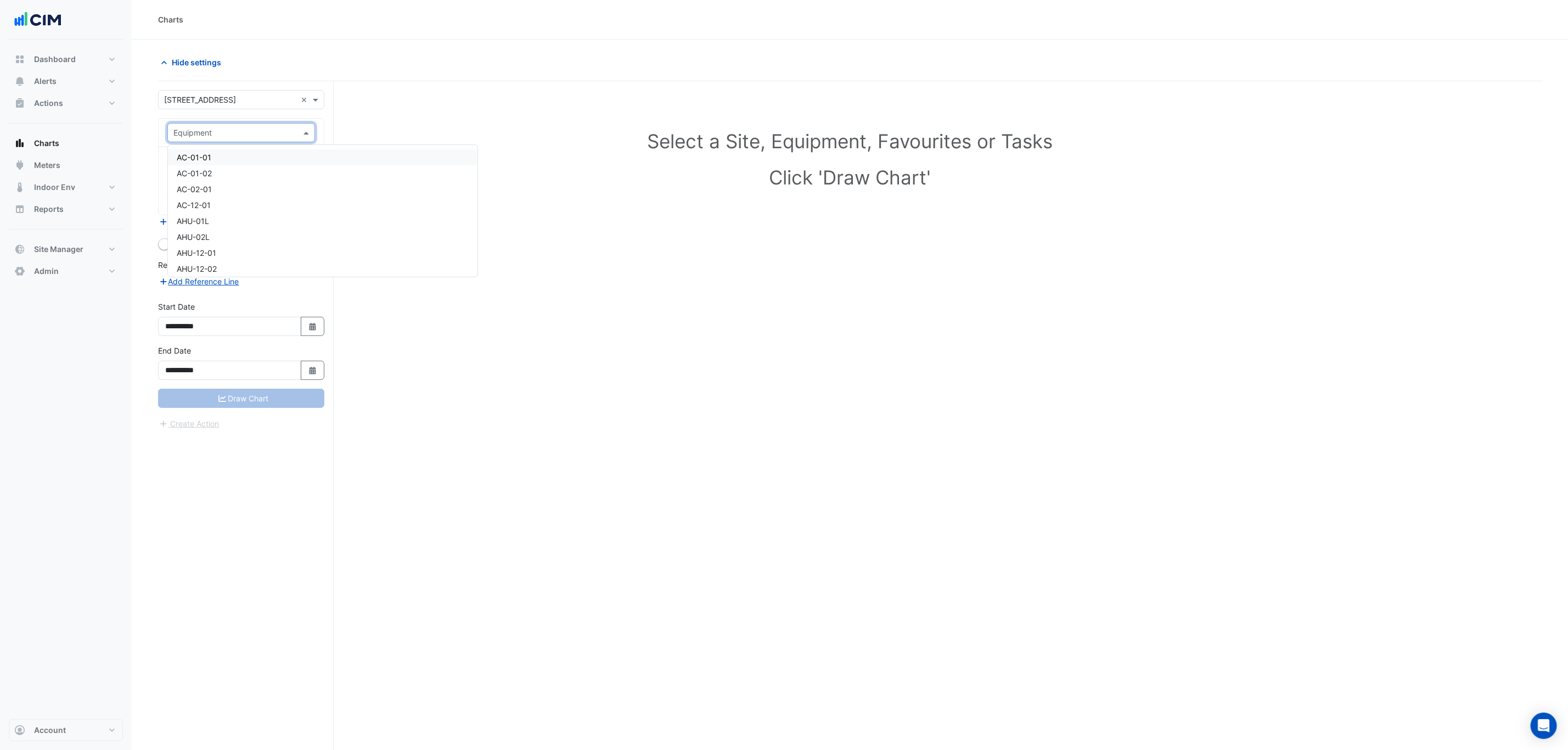
click at [346, 66] on div "Hide settings" at bounding box center [501, 62] width 699 height 19
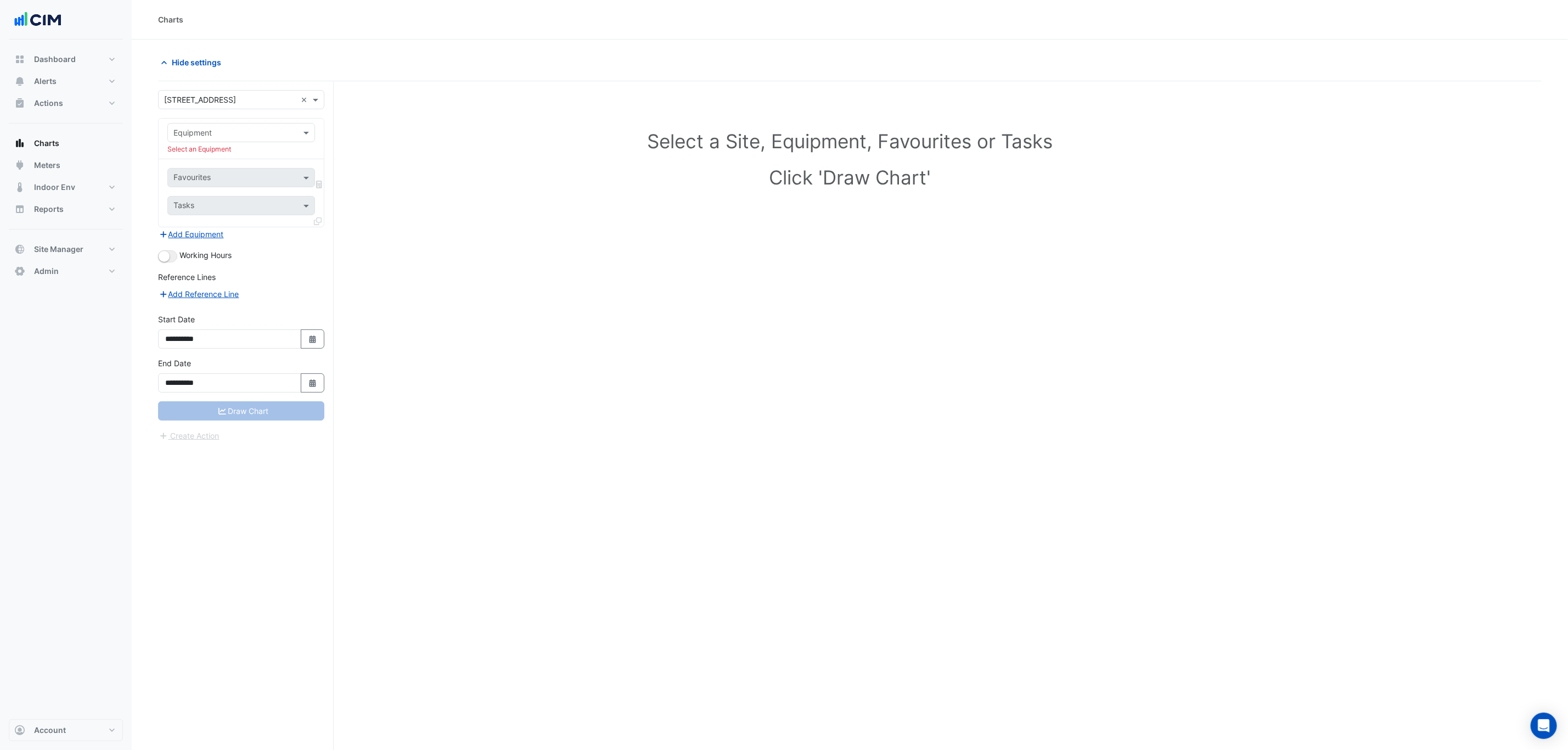
click at [226, 135] on input "text" at bounding box center [230, 133] width 114 height 12
type input "*"
click at [390, 111] on div "Select a Site, Equipment, Favourites or Tasks Click 'Draw Chart'" at bounding box center [849, 161] width 1370 height 134
click at [234, 126] on div "Equipment" at bounding box center [241, 132] width 148 height 19
type input "****"
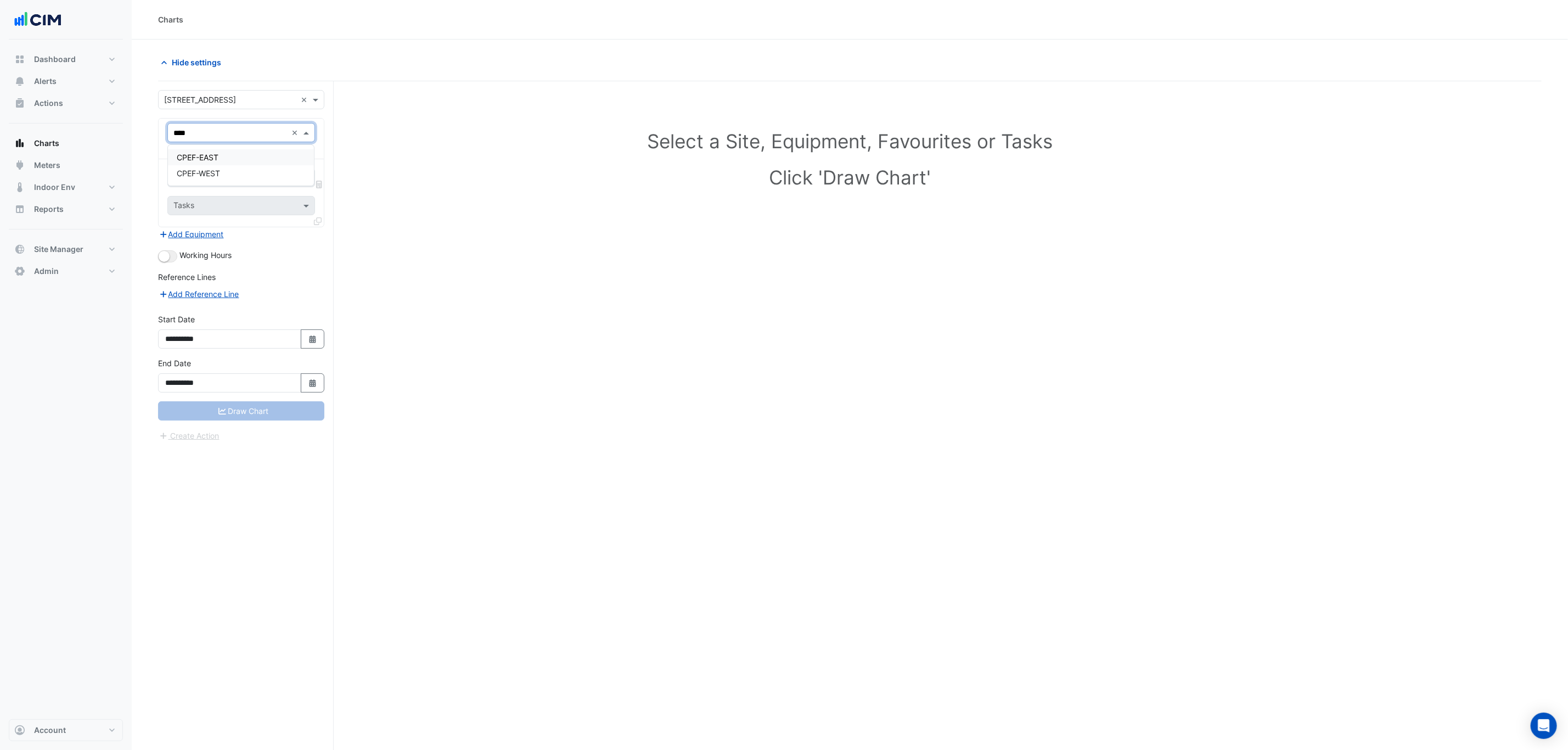
click at [203, 157] on span "CPEF-EAST" at bounding box center [198, 157] width 42 height 9
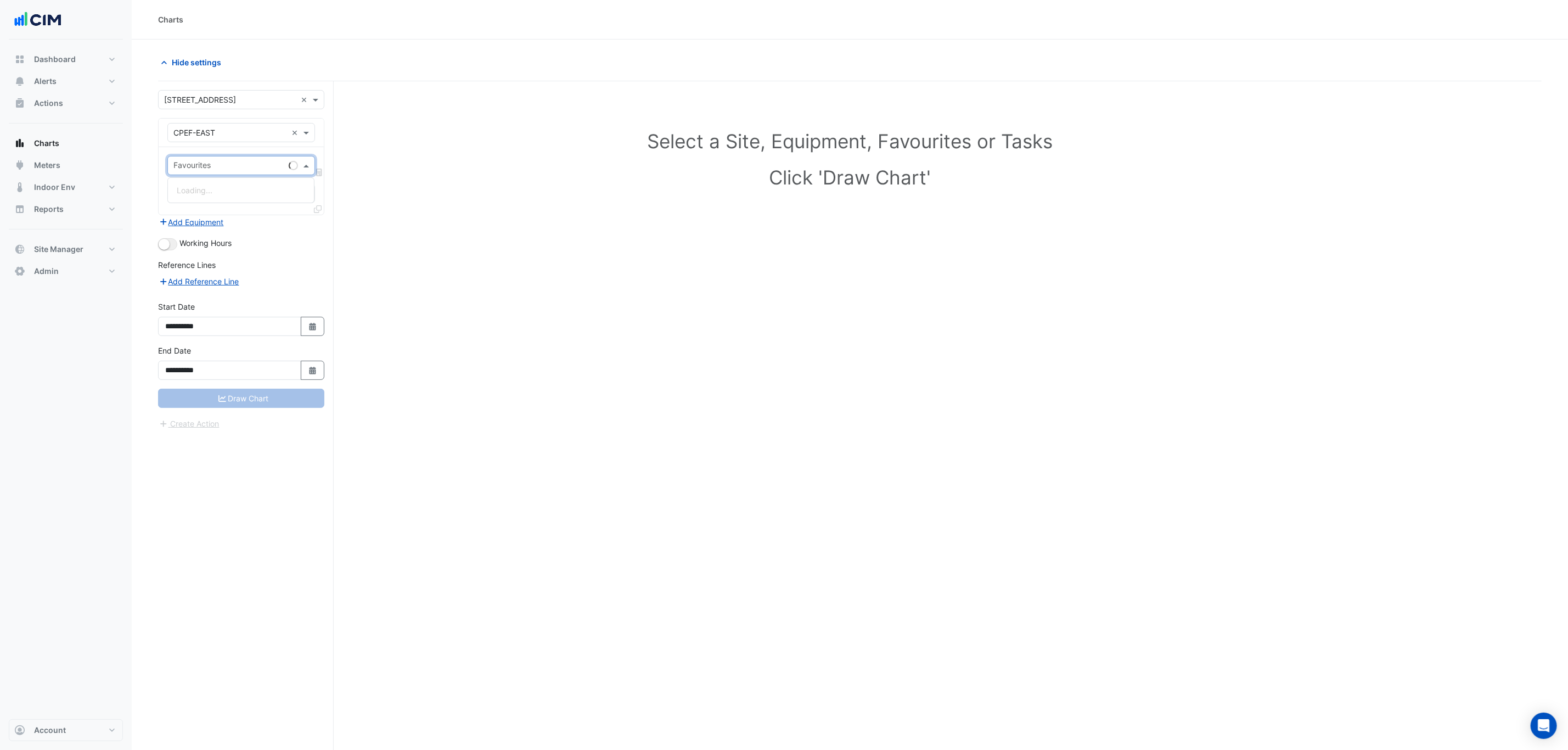
click at [223, 165] on input "text" at bounding box center [229, 166] width 111 height 12
click at [249, 190] on span "Car Park CO - B05, North-East" at bounding box center [251, 190] width 149 height 9
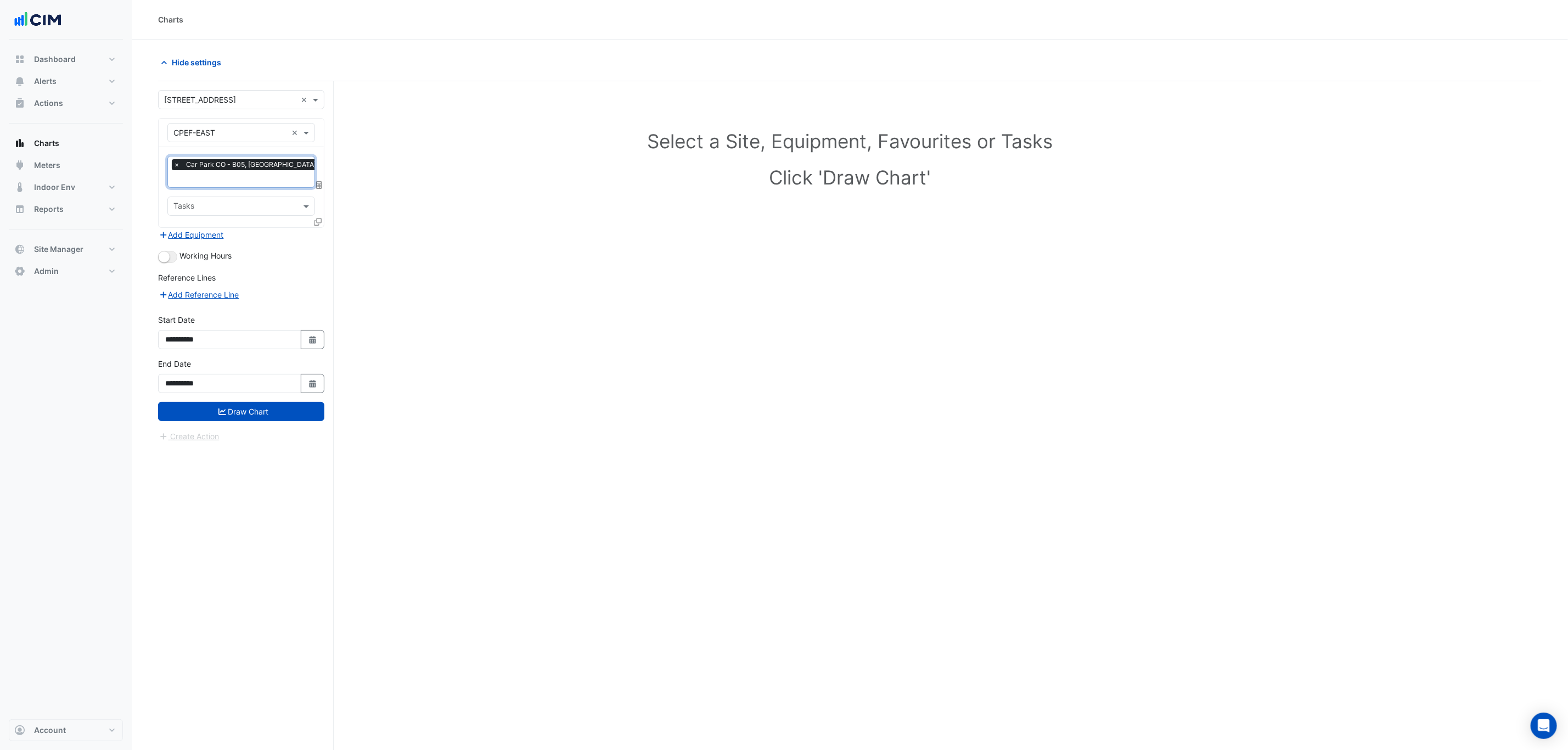
click at [287, 204] on input "text" at bounding box center [235, 207] width 123 height 12
click at [147, 180] on section "Hide settings Select a Site, Equipment, Favourites or Tasks Click 'Draw Chart' …" at bounding box center [850, 415] width 1437 height 752
click at [263, 181] on input "text" at bounding box center [248, 180] width 149 height 12
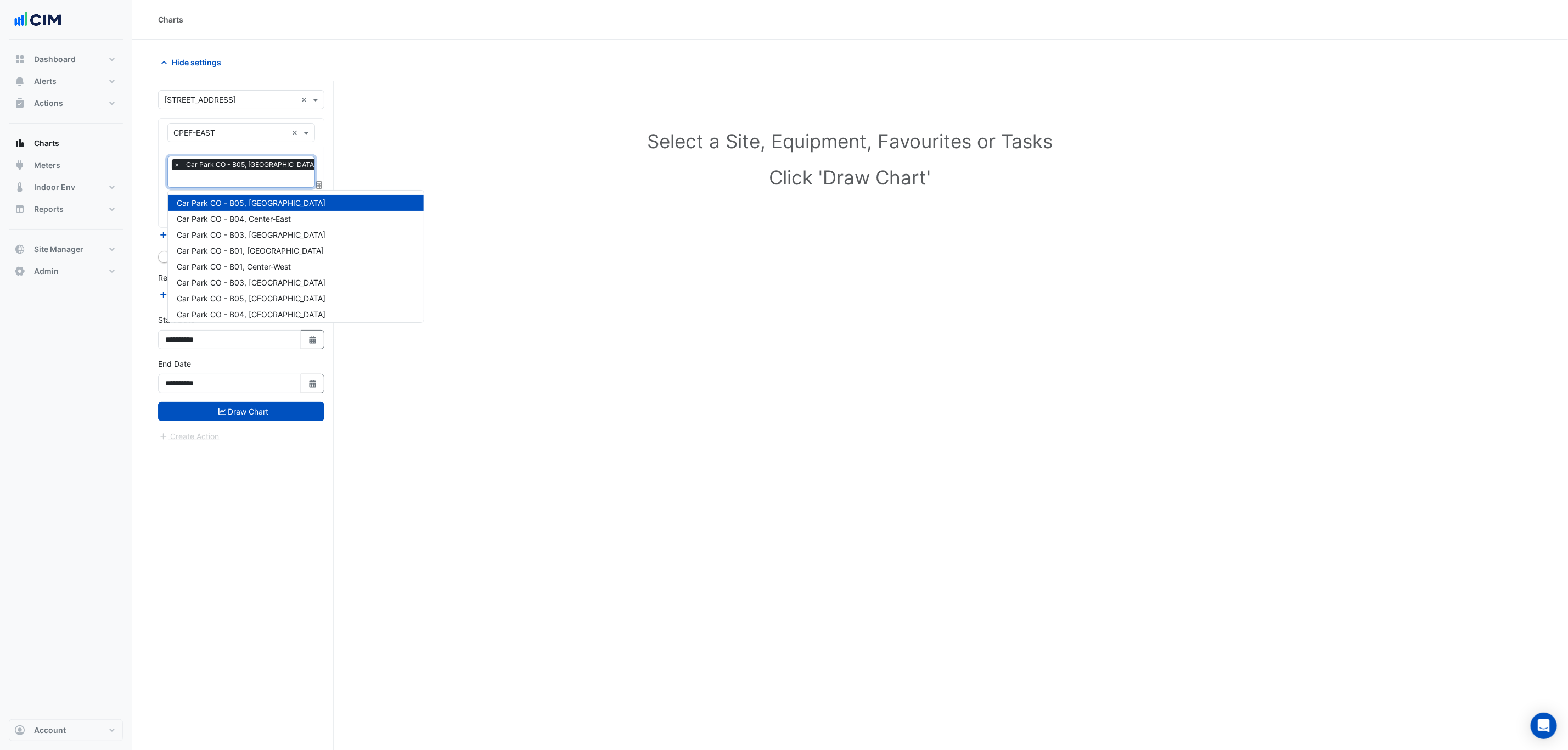
click at [142, 173] on section "Hide settings Select a Site, Equipment, Favourites or Tasks Click 'Draw Chart' …" at bounding box center [850, 415] width 1437 height 752
click at [245, 180] on input "text" at bounding box center [248, 180] width 149 height 12
click at [257, 215] on span "Car Park CO - B04, Center-East" at bounding box center [234, 218] width 114 height 9
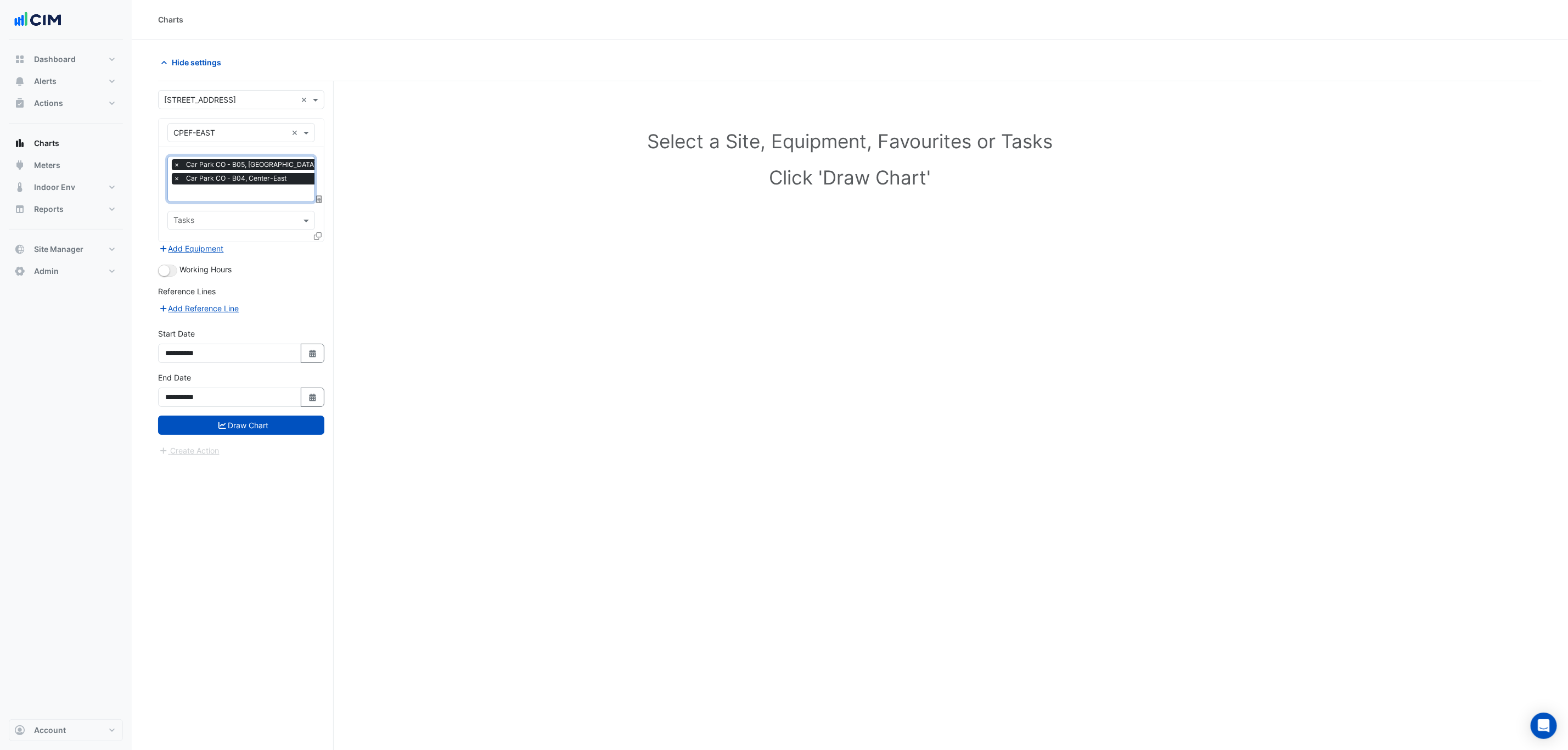
click at [245, 188] on input "text" at bounding box center [248, 194] width 149 height 12
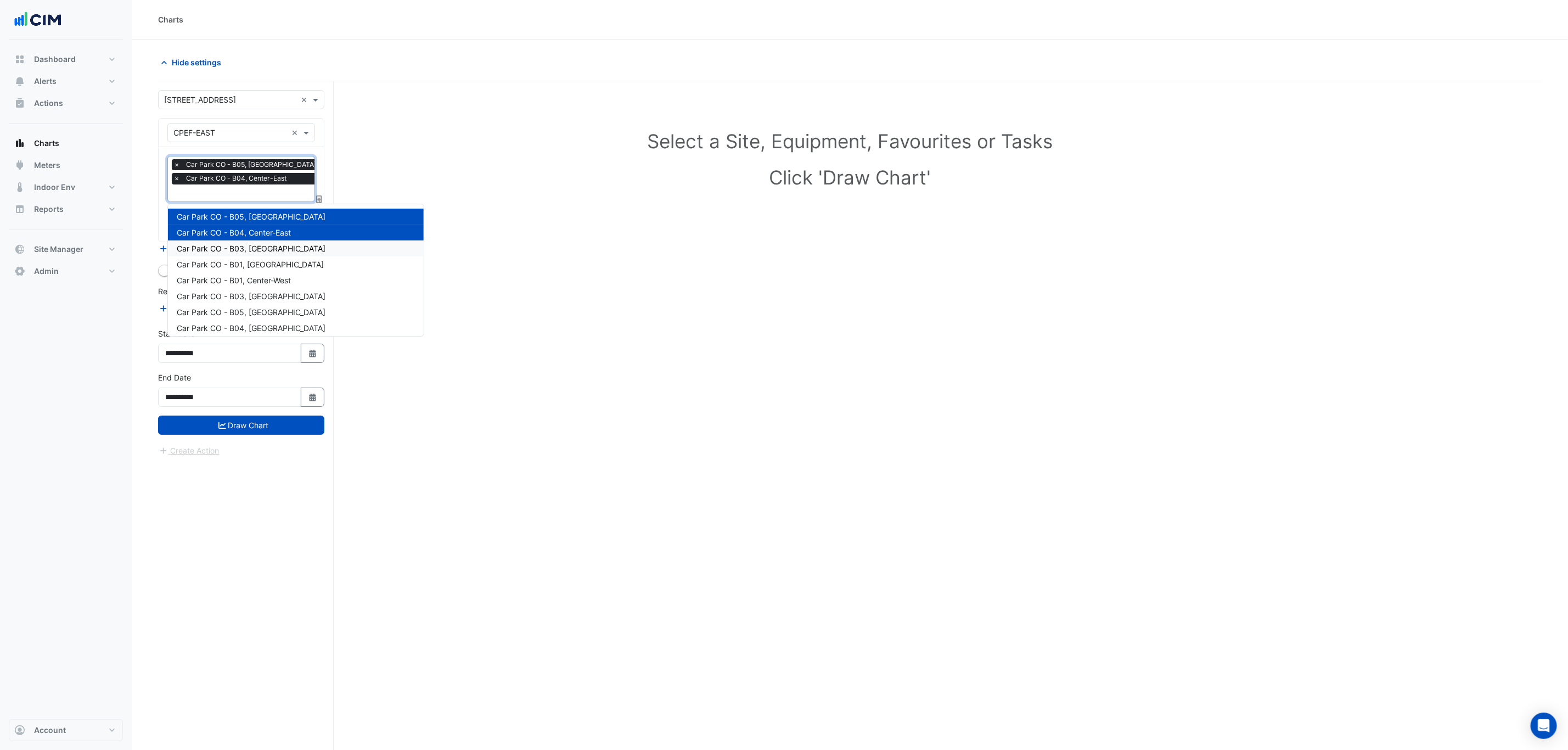
click at [257, 244] on span "Car Park CO - B03, South-East" at bounding box center [251, 248] width 149 height 9
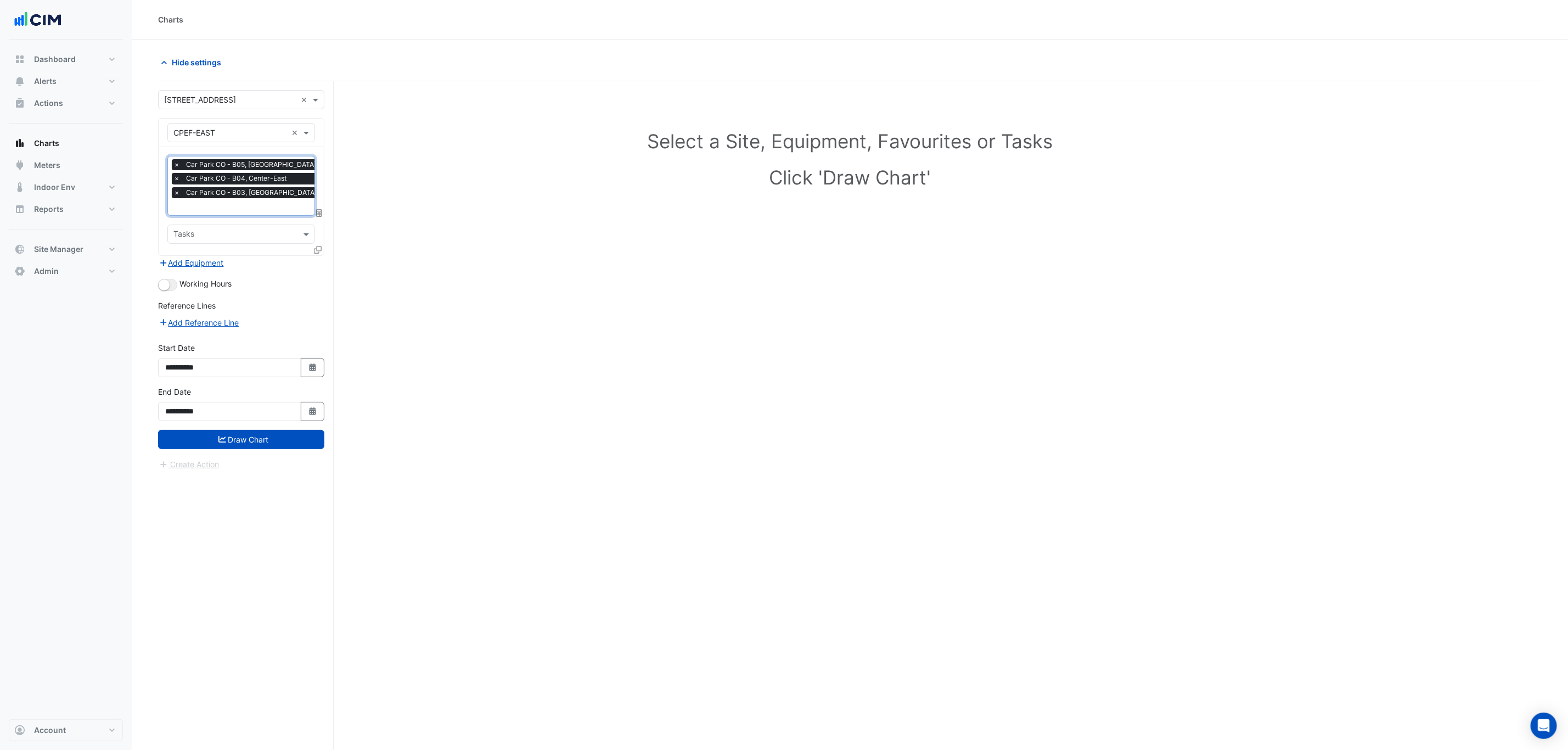
click at [241, 210] on input "text" at bounding box center [248, 207] width 149 height 12
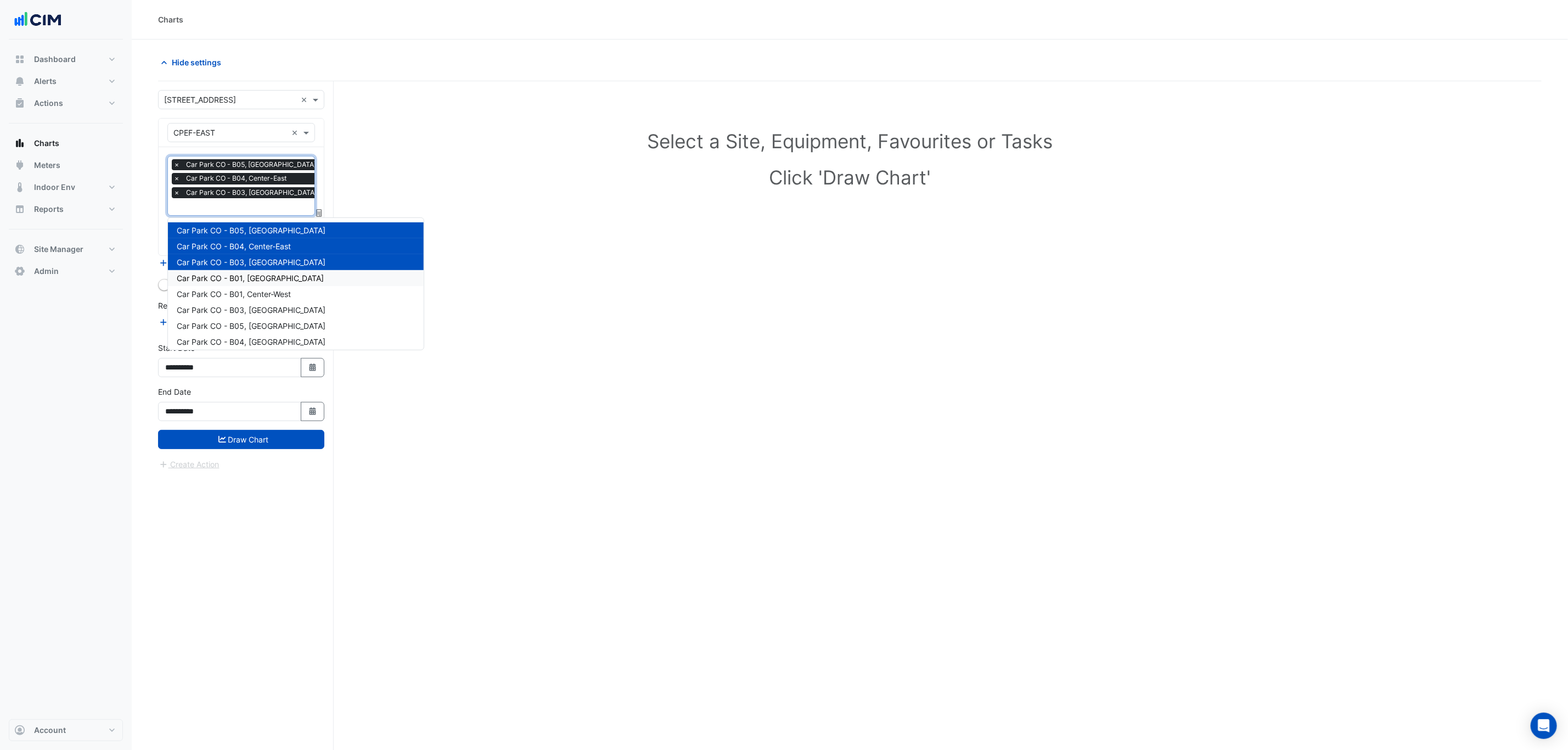
click at [256, 279] on span "Car Park CO - B01, North-East" at bounding box center [250, 277] width 147 height 9
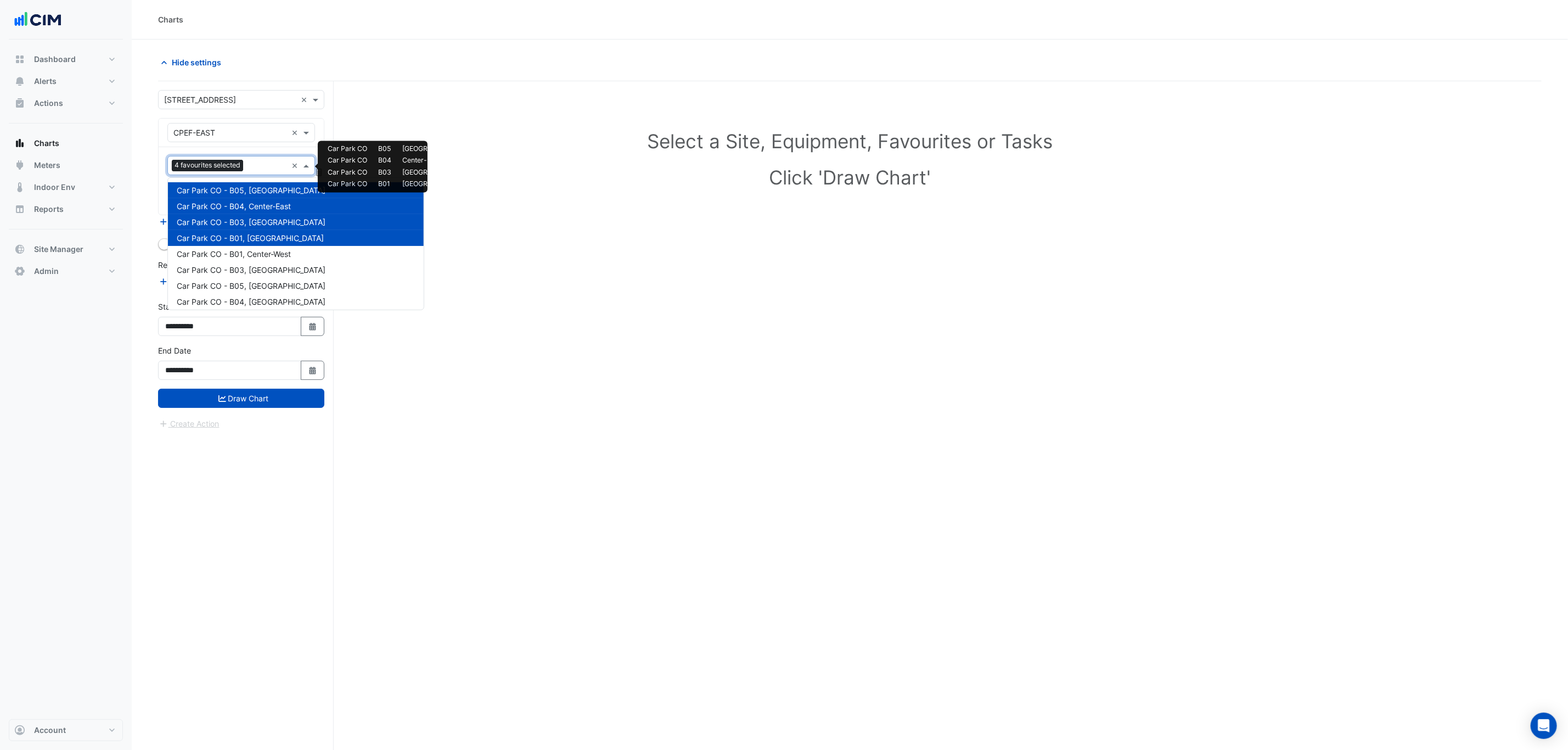
click at [251, 165] on input "text" at bounding box center [267, 166] width 39 height 12
click at [268, 251] on span "Car Park CO - B01, Center-West" at bounding box center [234, 253] width 114 height 9
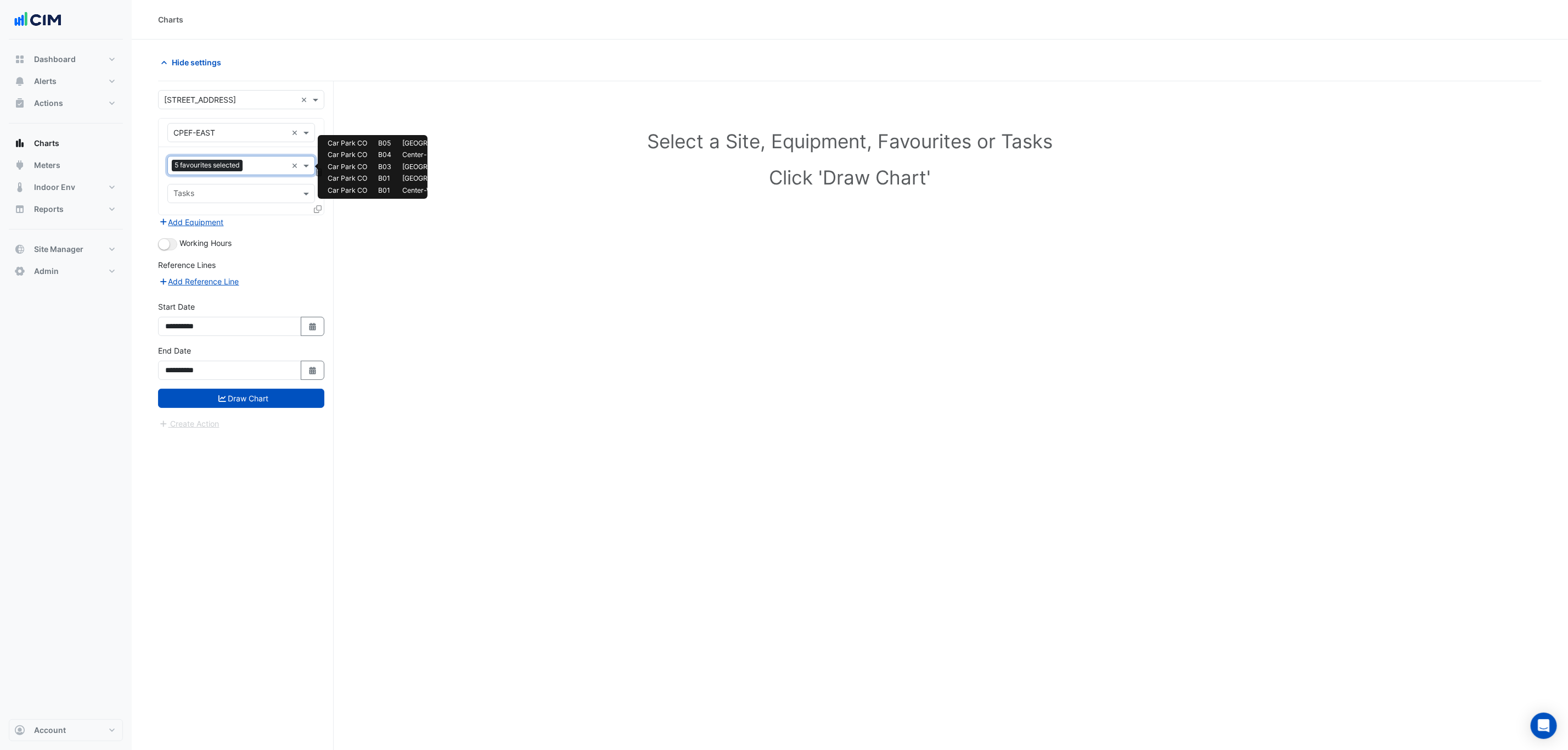
click at [254, 168] on input "text" at bounding box center [266, 166] width 40 height 12
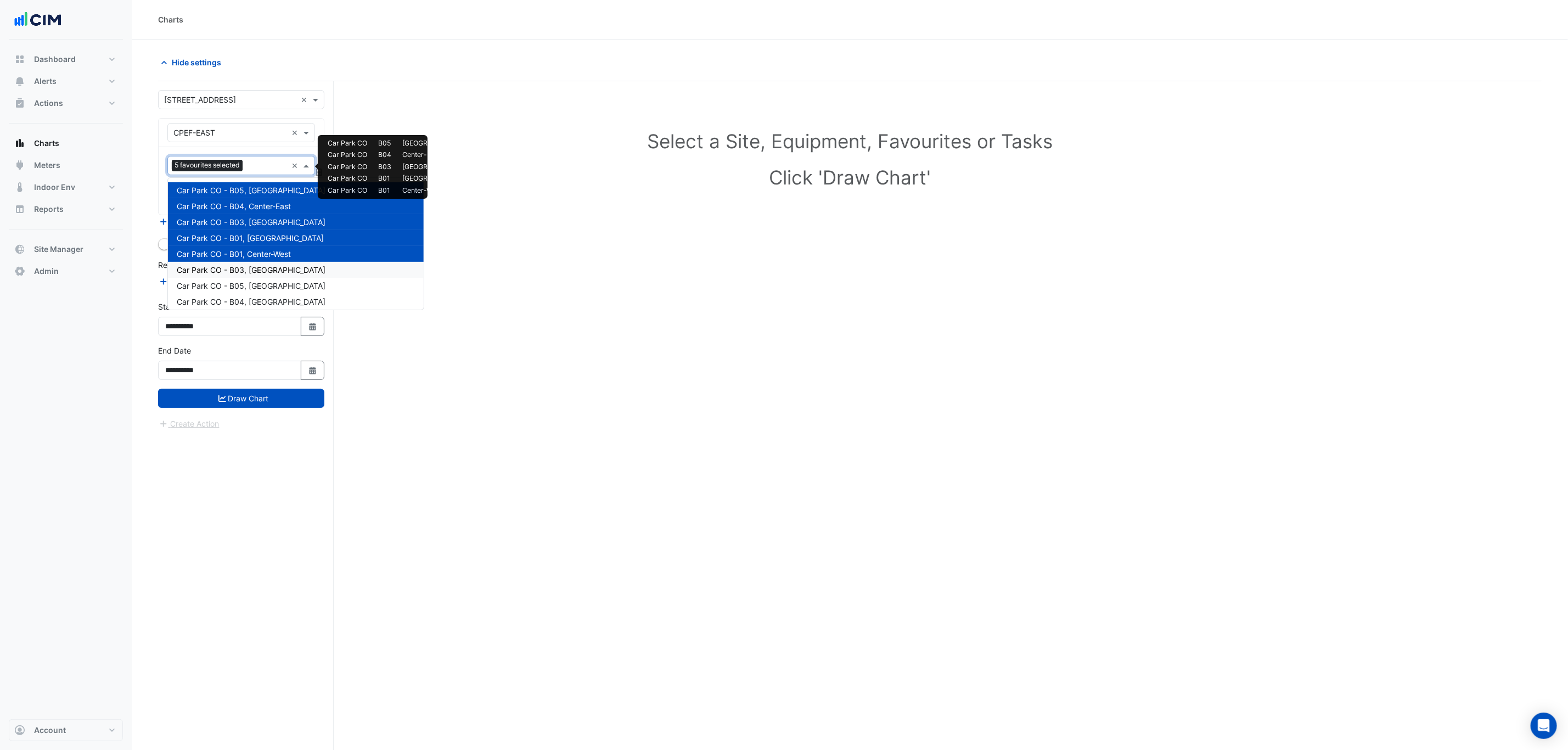
click at [270, 269] on span "Car Park CO - B03, South-West" at bounding box center [251, 269] width 149 height 9
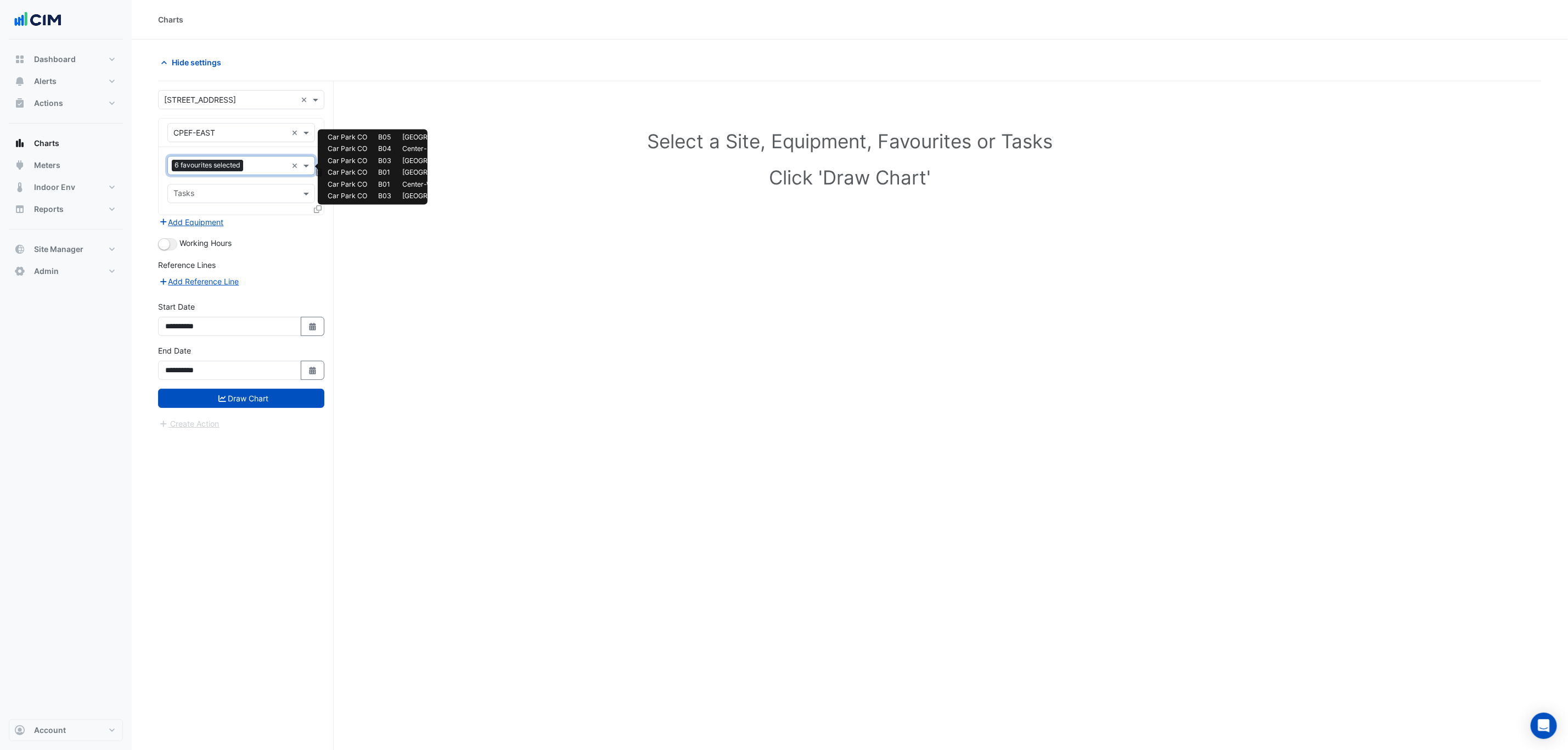
click at [257, 165] on input "text" at bounding box center [267, 166] width 39 height 12
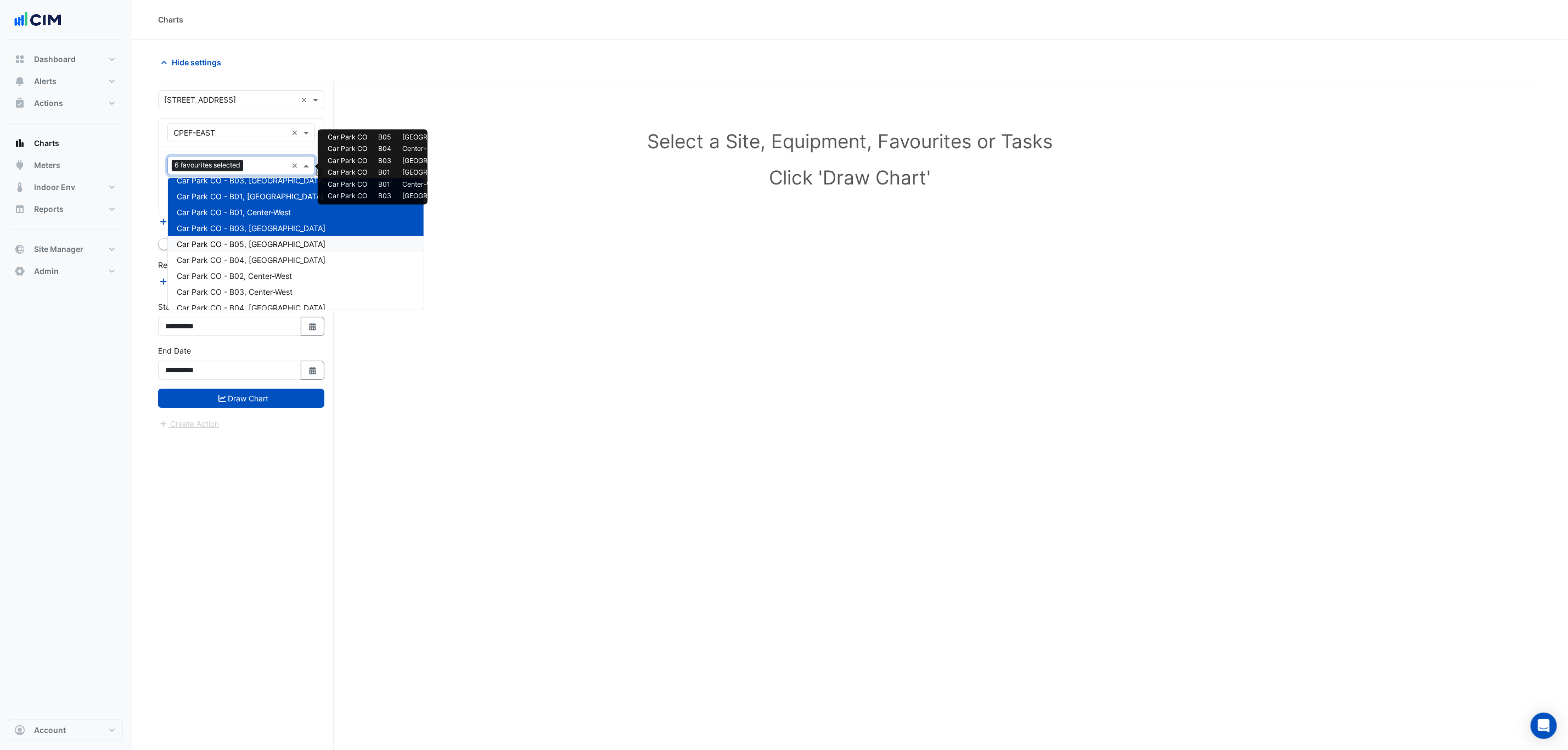
scroll to position [82, 0]
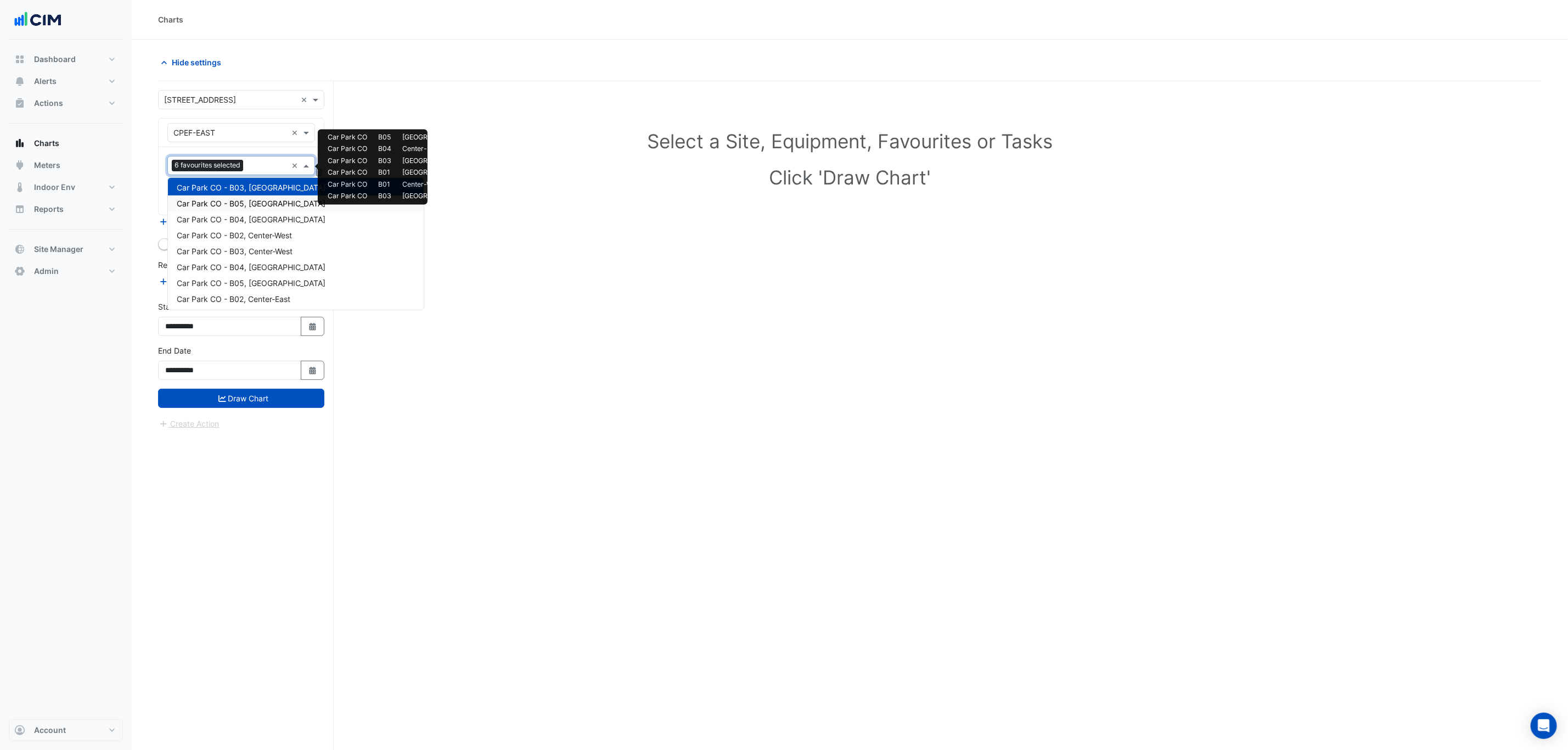
click at [262, 204] on span "Car Park CO - B05, South-West" at bounding box center [251, 203] width 149 height 9
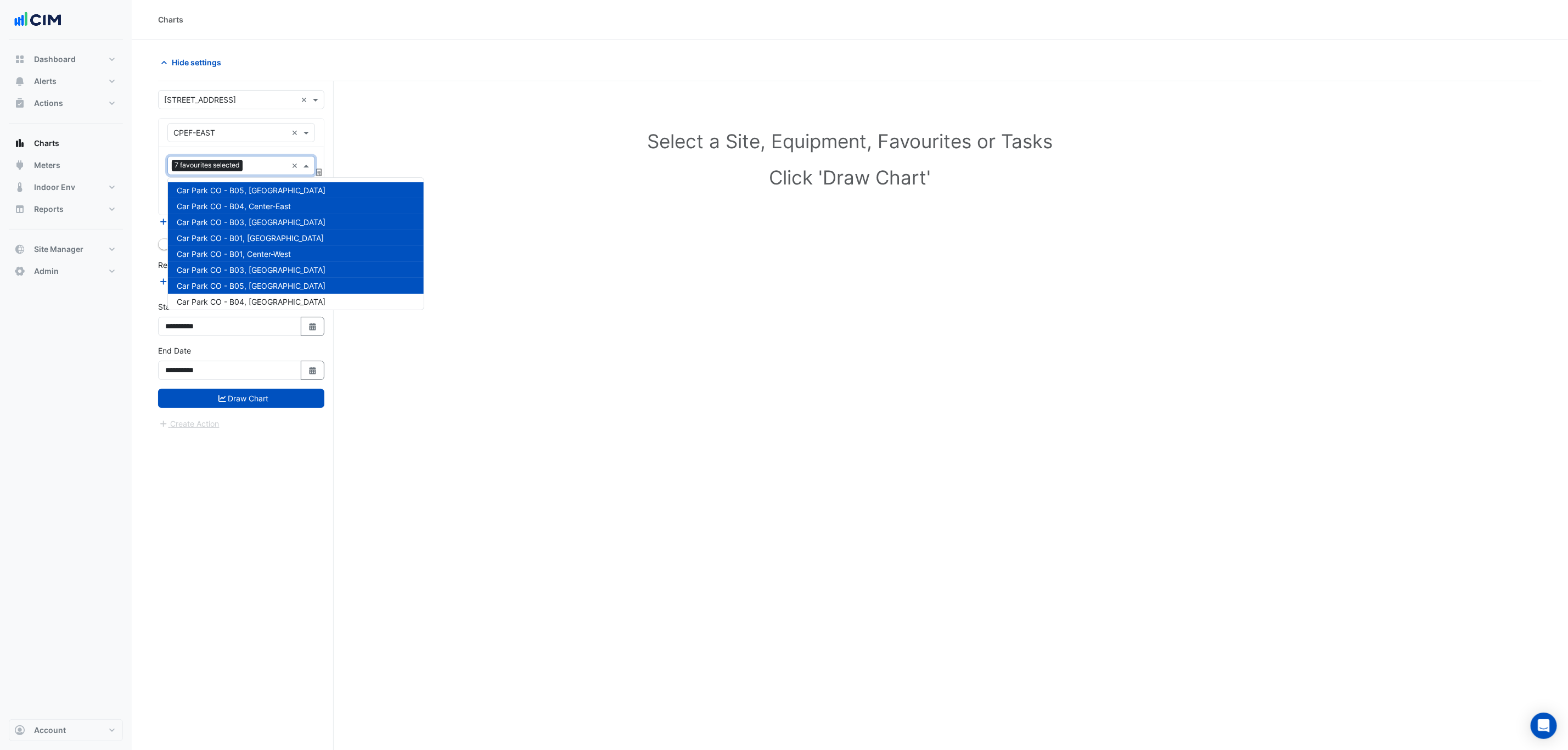
click at [258, 167] on input "text" at bounding box center [266, 166] width 40 height 12
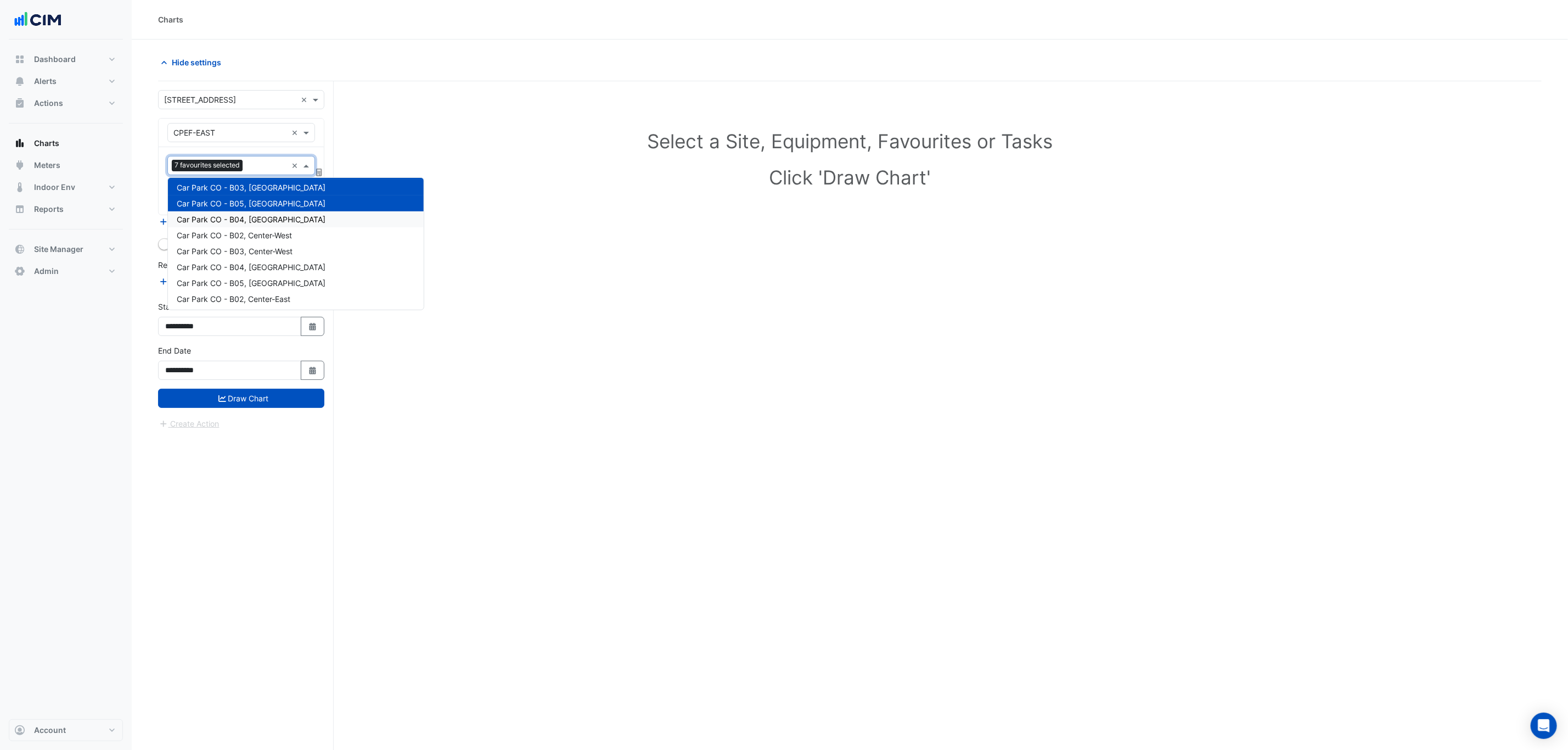
click at [257, 221] on span "Car Park CO - B04, North-East" at bounding box center [251, 219] width 149 height 9
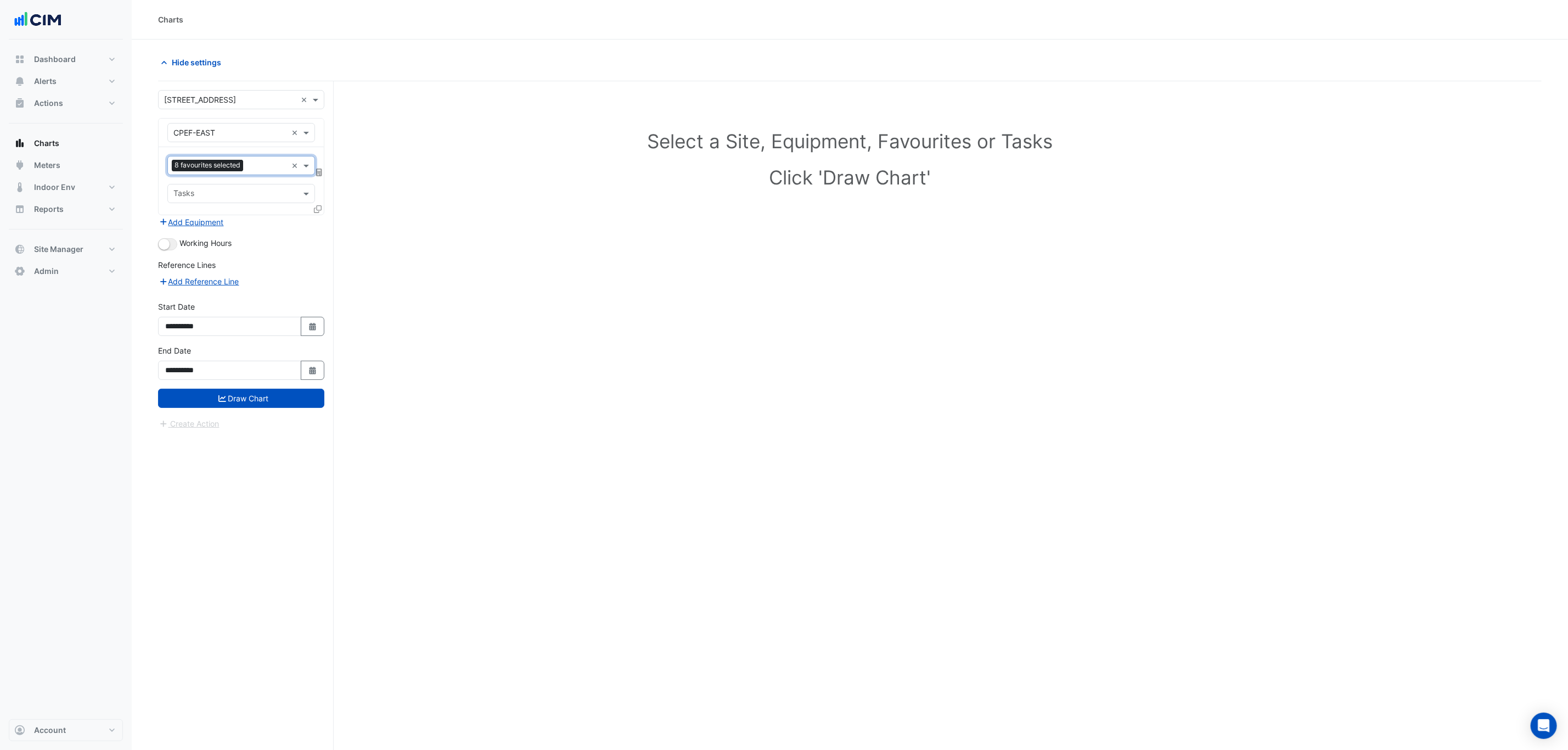
click at [255, 166] on input "text" at bounding box center [267, 166] width 39 height 12
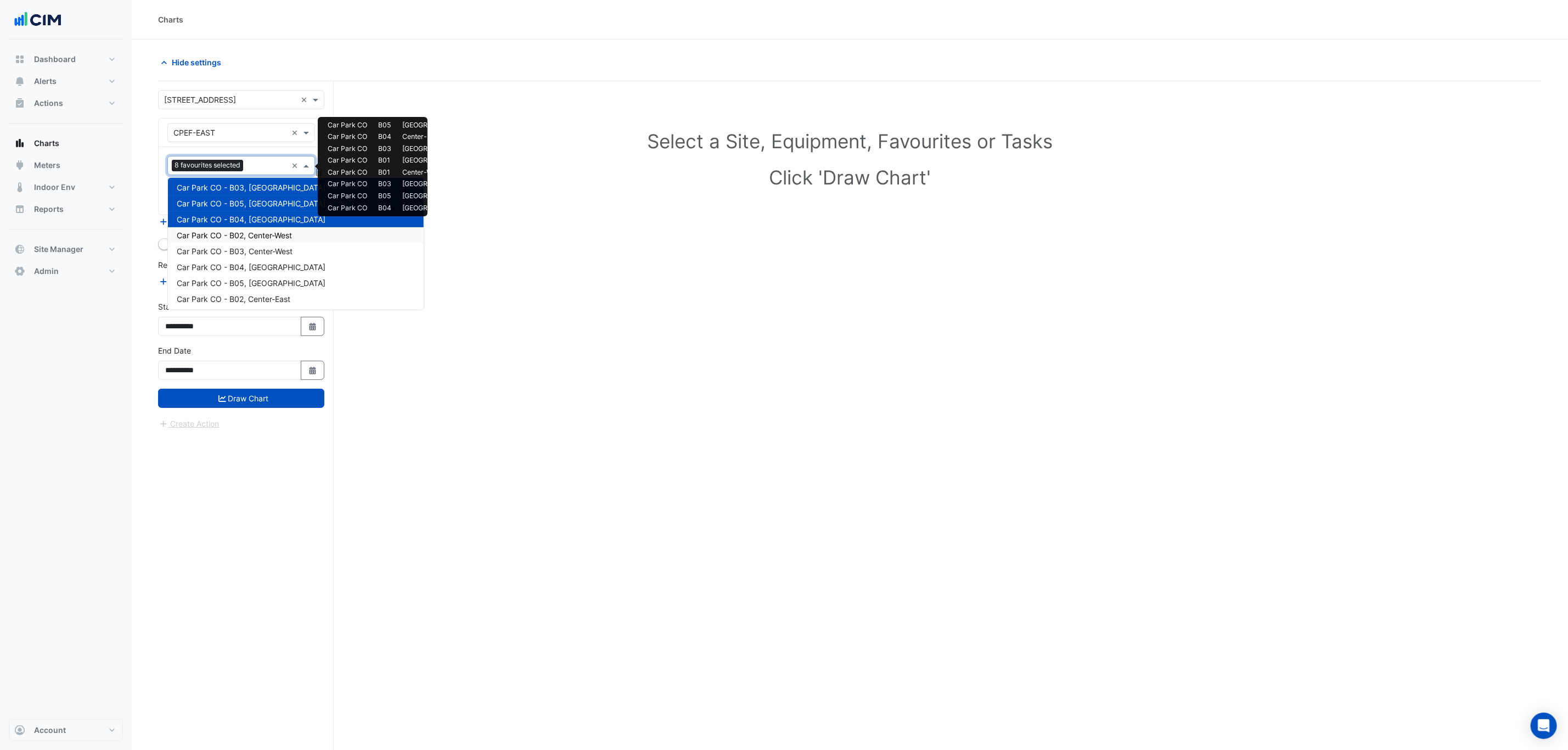
click at [258, 237] on span "Car Park CO - B02, Center-West" at bounding box center [234, 235] width 115 height 9
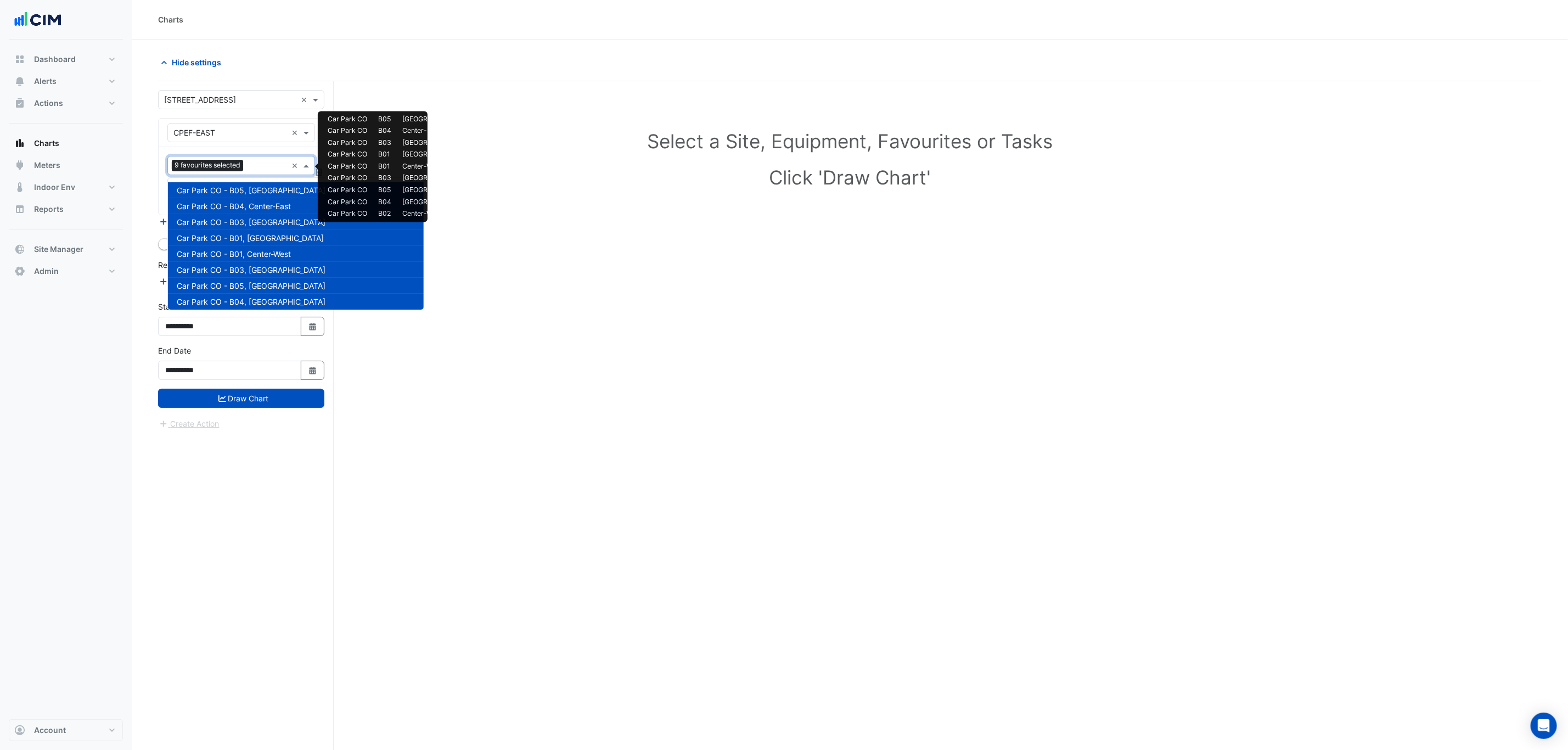
click at [253, 165] on input "text" at bounding box center [267, 166] width 39 height 12
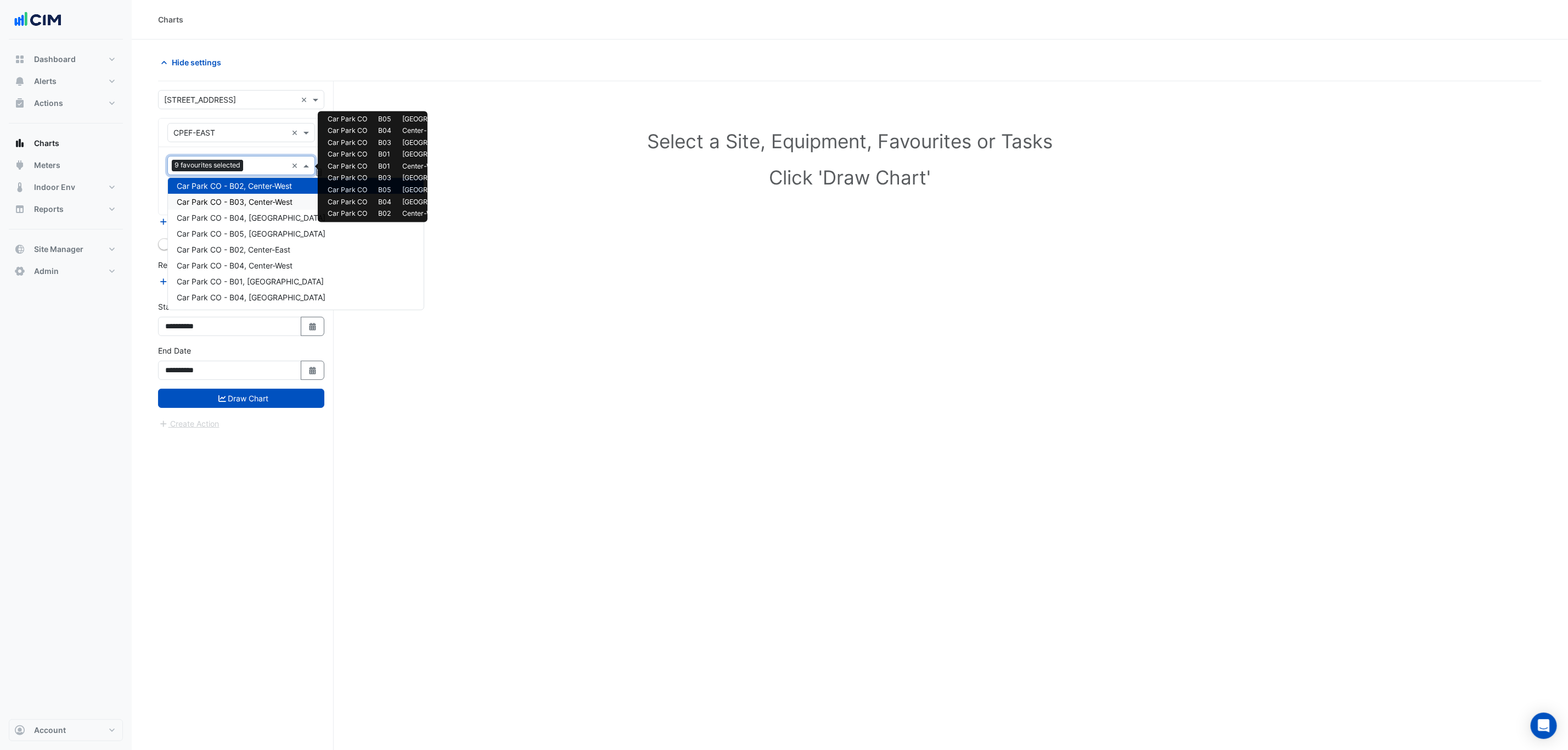
click at [252, 203] on span "Car Park CO - B03, Center-West" at bounding box center [234, 201] width 116 height 9
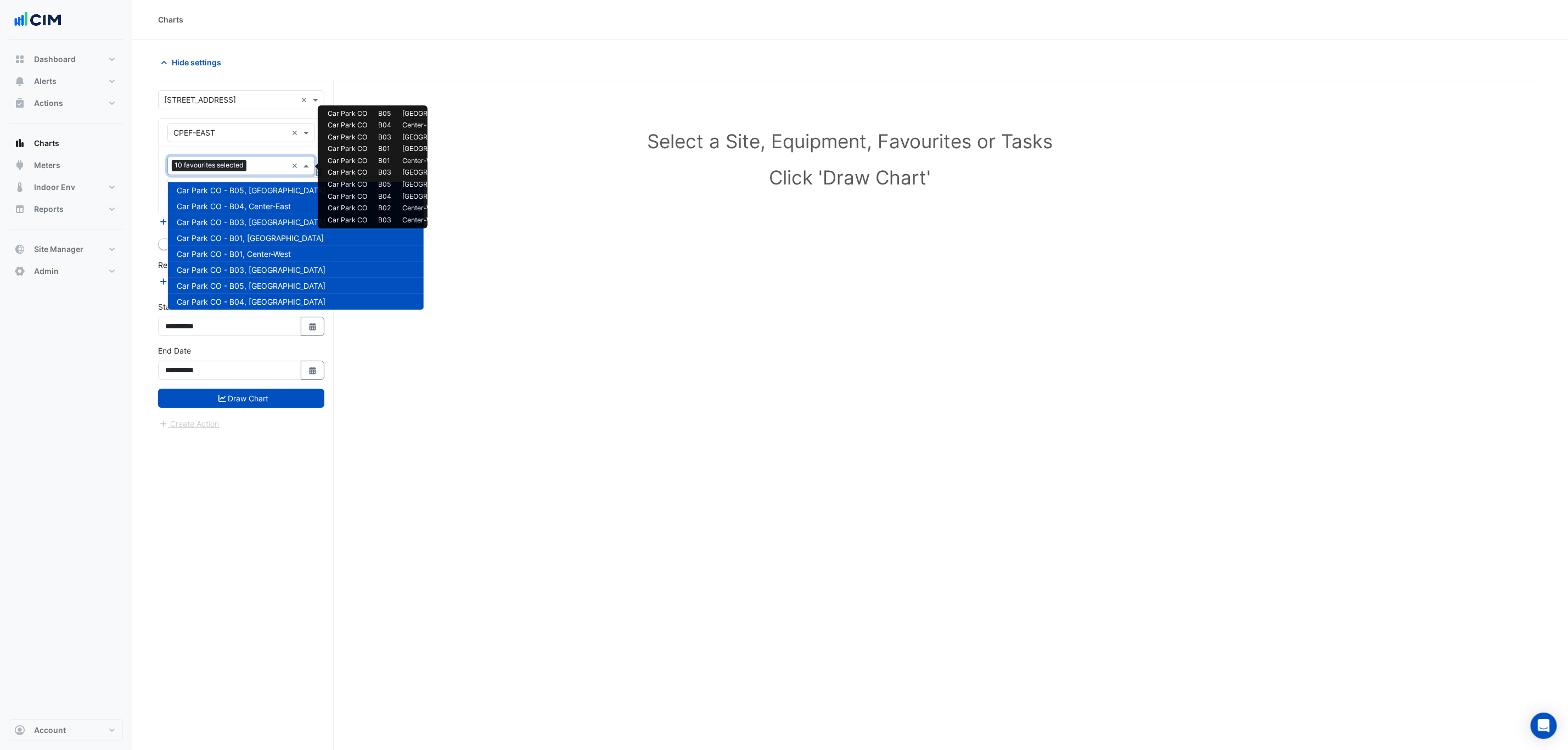
click at [259, 164] on input "text" at bounding box center [269, 166] width 36 height 12
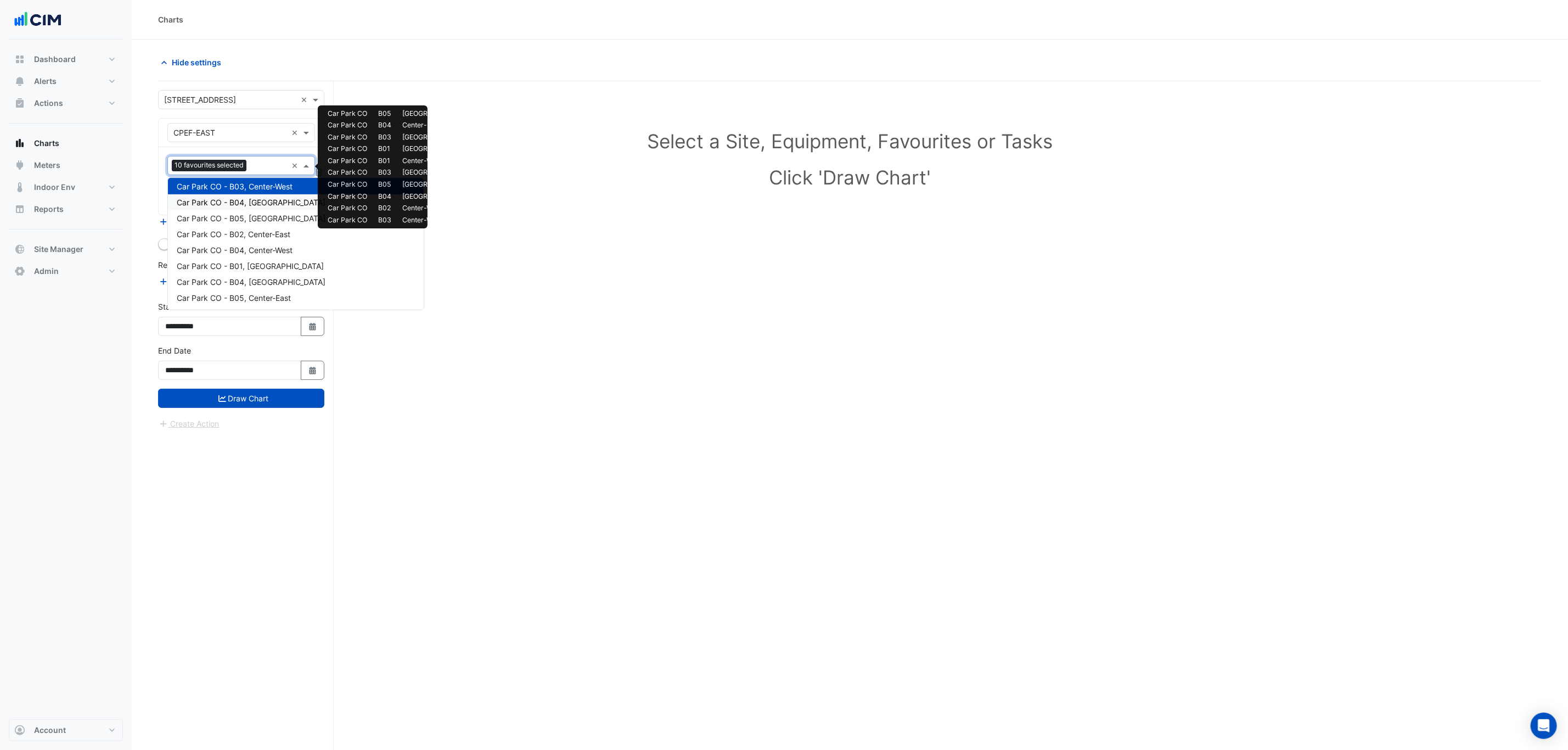
click at [252, 199] on span "Car Park CO - B04, North-West" at bounding box center [251, 202] width 149 height 9
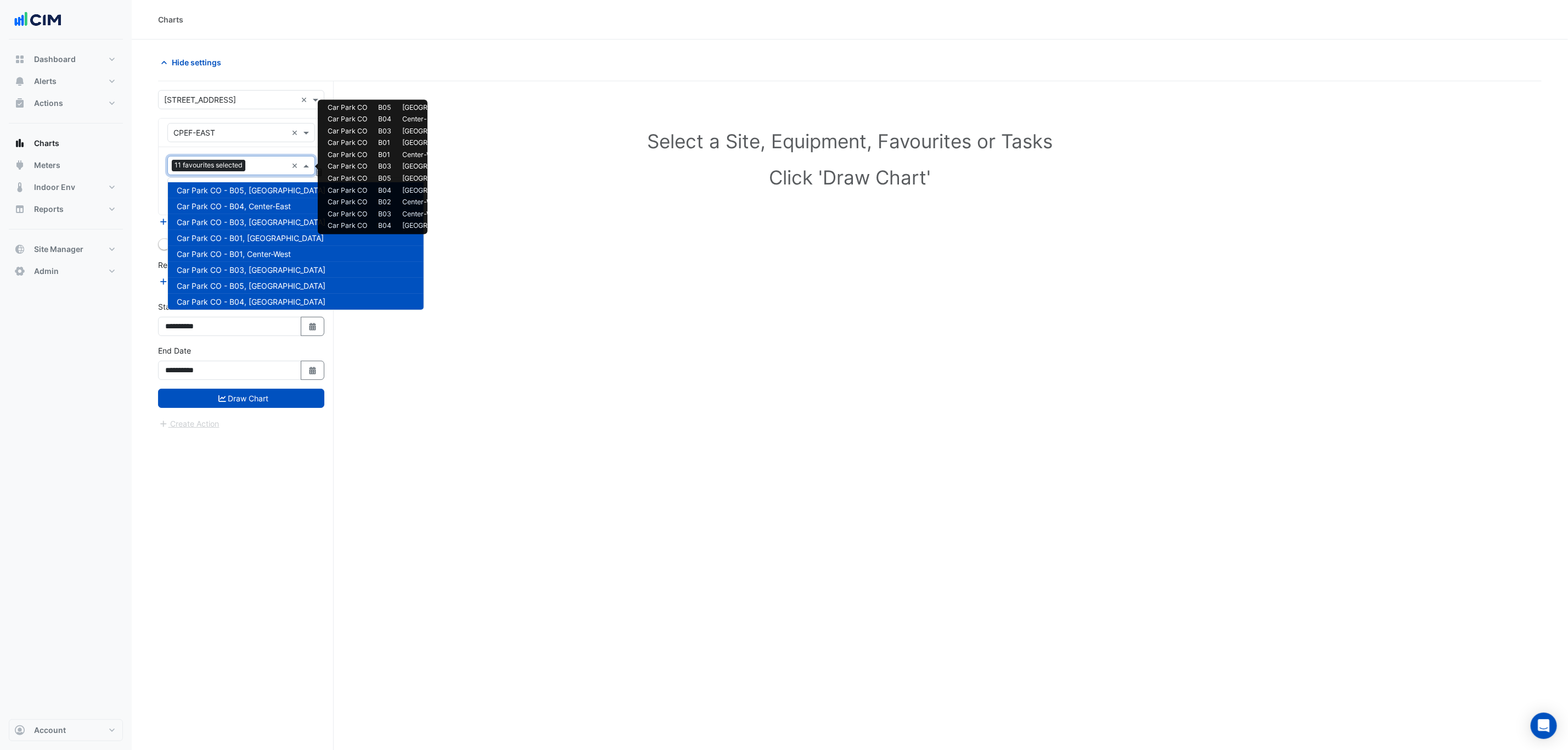
click at [255, 169] on input "text" at bounding box center [268, 166] width 37 height 12
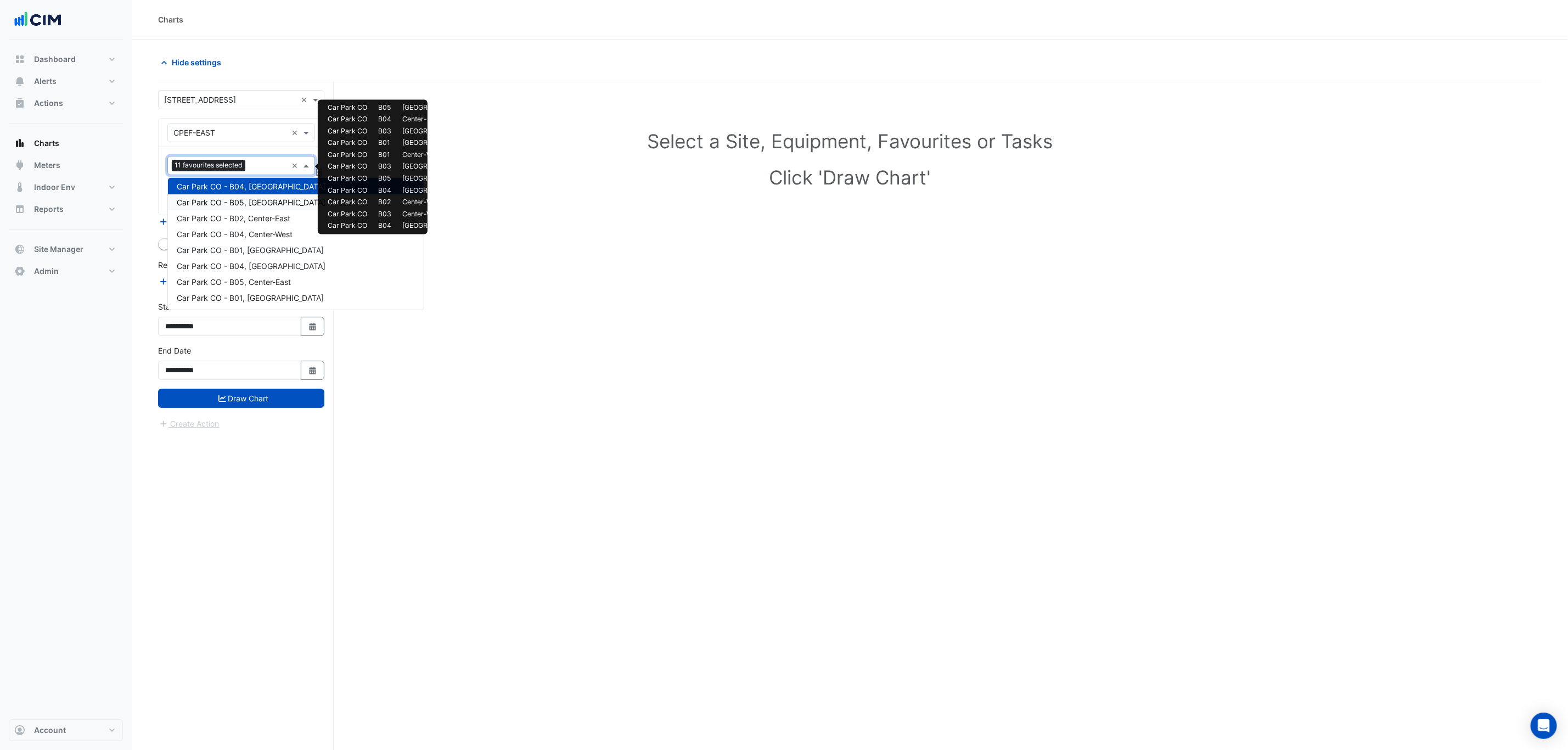
click at [255, 203] on span "Car Park CO - B05, South-East" at bounding box center [251, 202] width 149 height 9
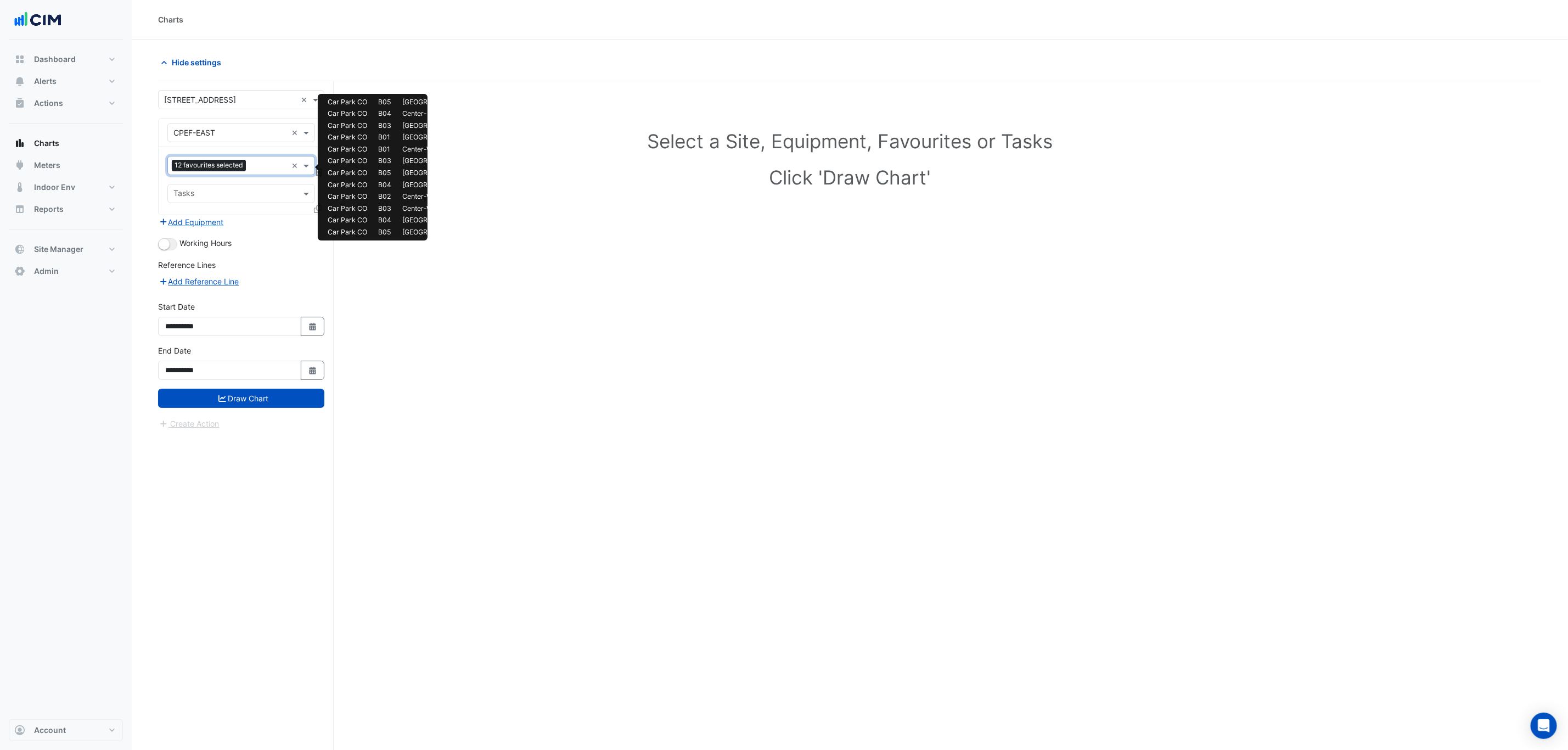
click at [261, 166] on input "text" at bounding box center [269, 166] width 37 height 12
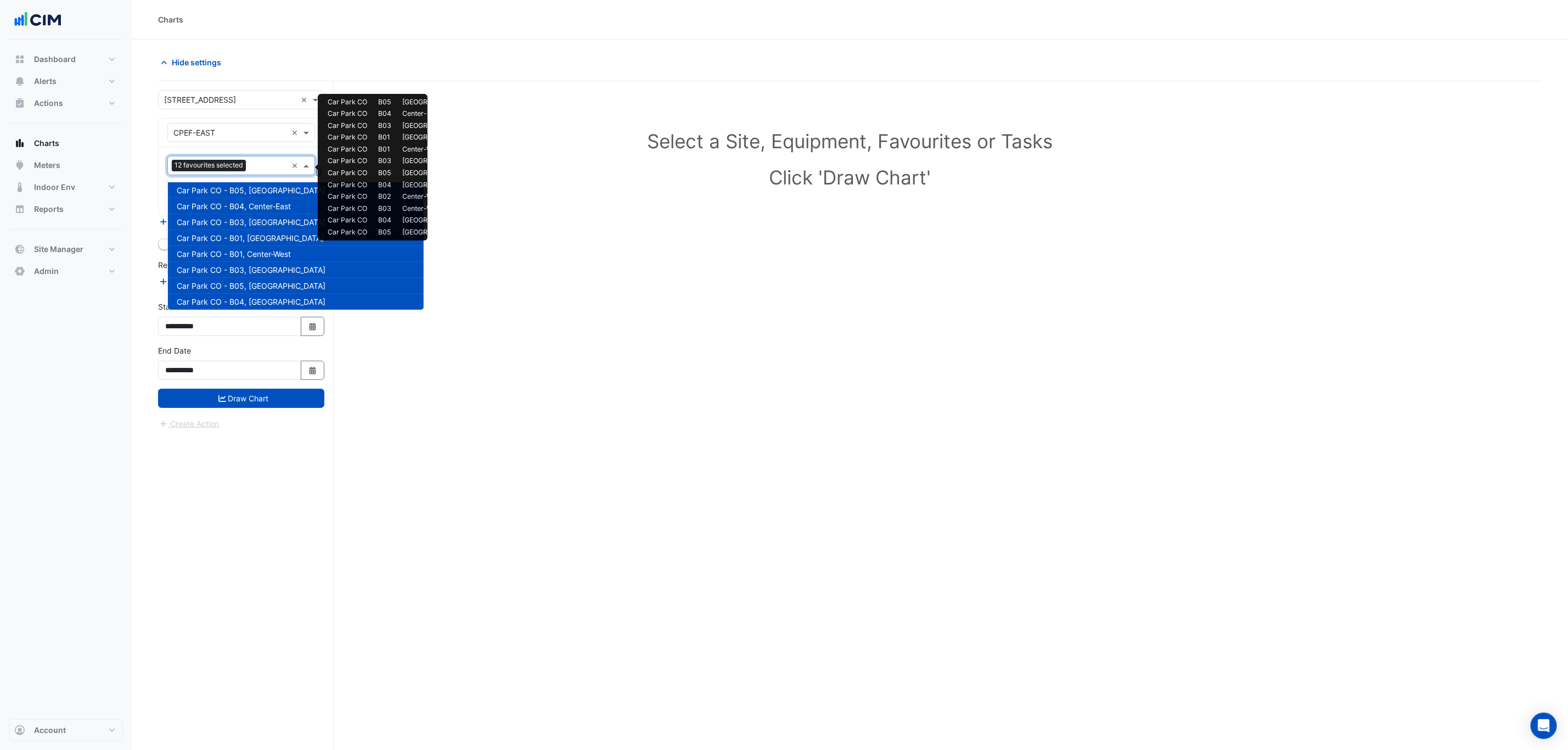
scroll to position [179, 0]
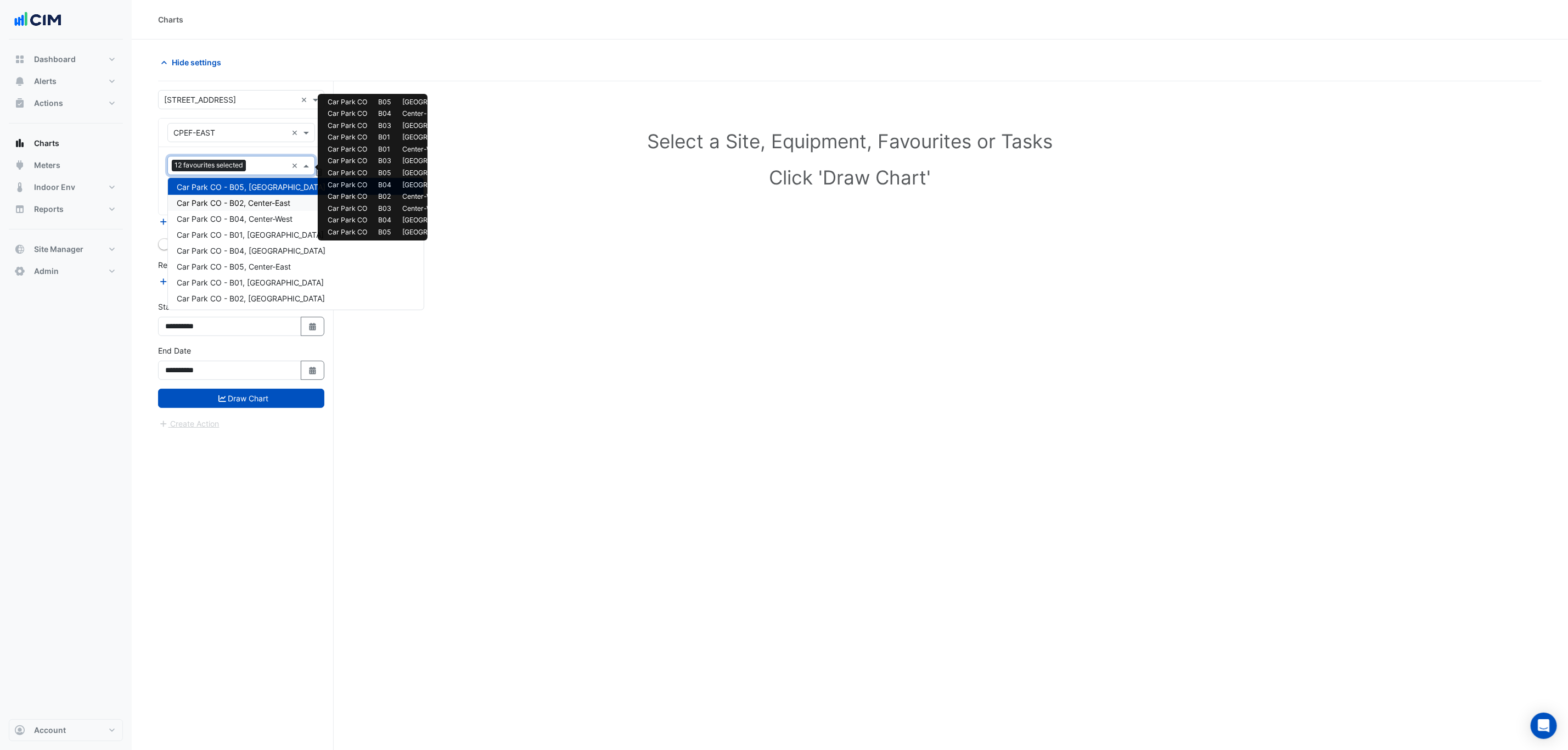
click at [259, 204] on span "Car Park CO - B02, Center-East" at bounding box center [233, 203] width 114 height 9
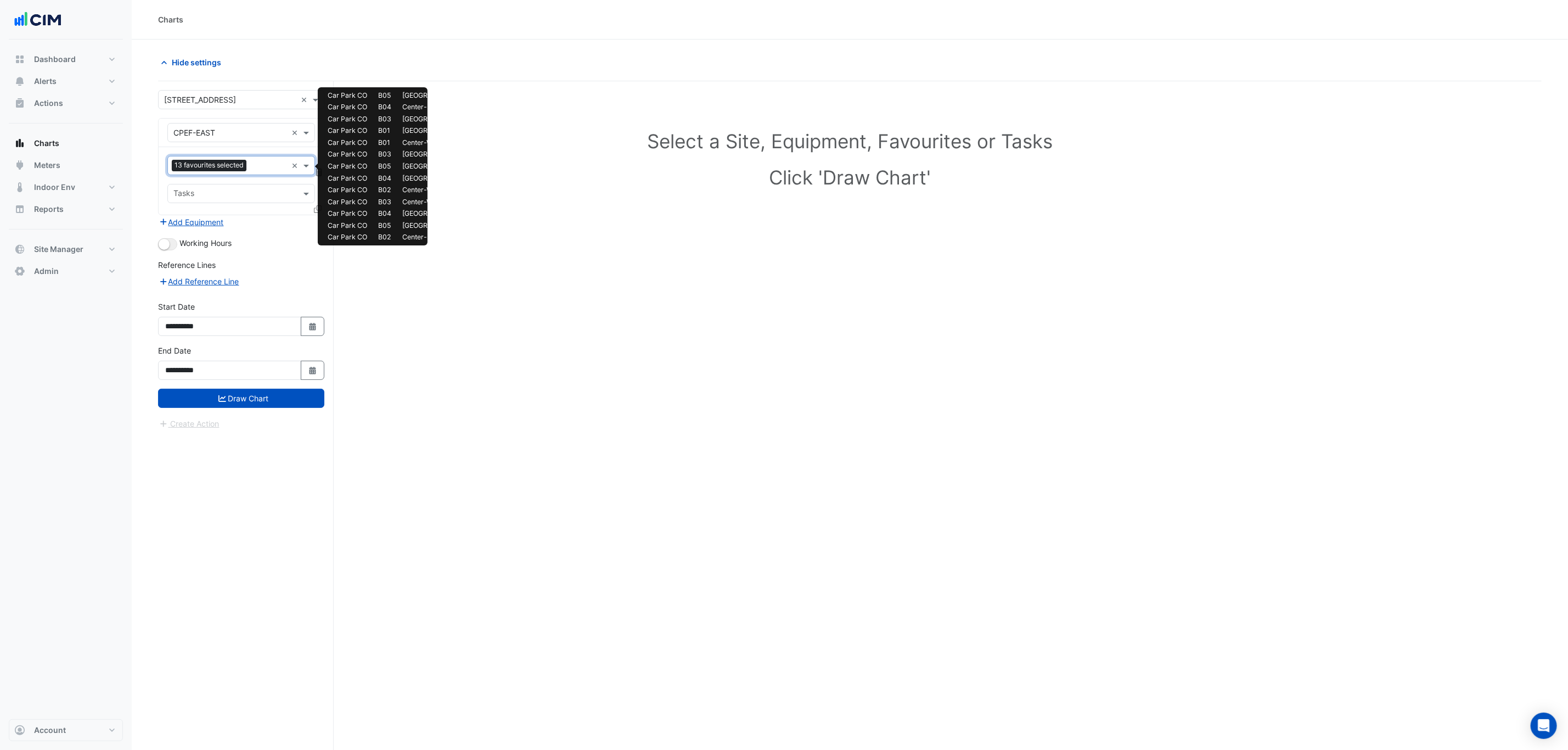
click at [262, 160] on div "Favourites 13 favourites selected" at bounding box center [228, 166] width 119 height 17
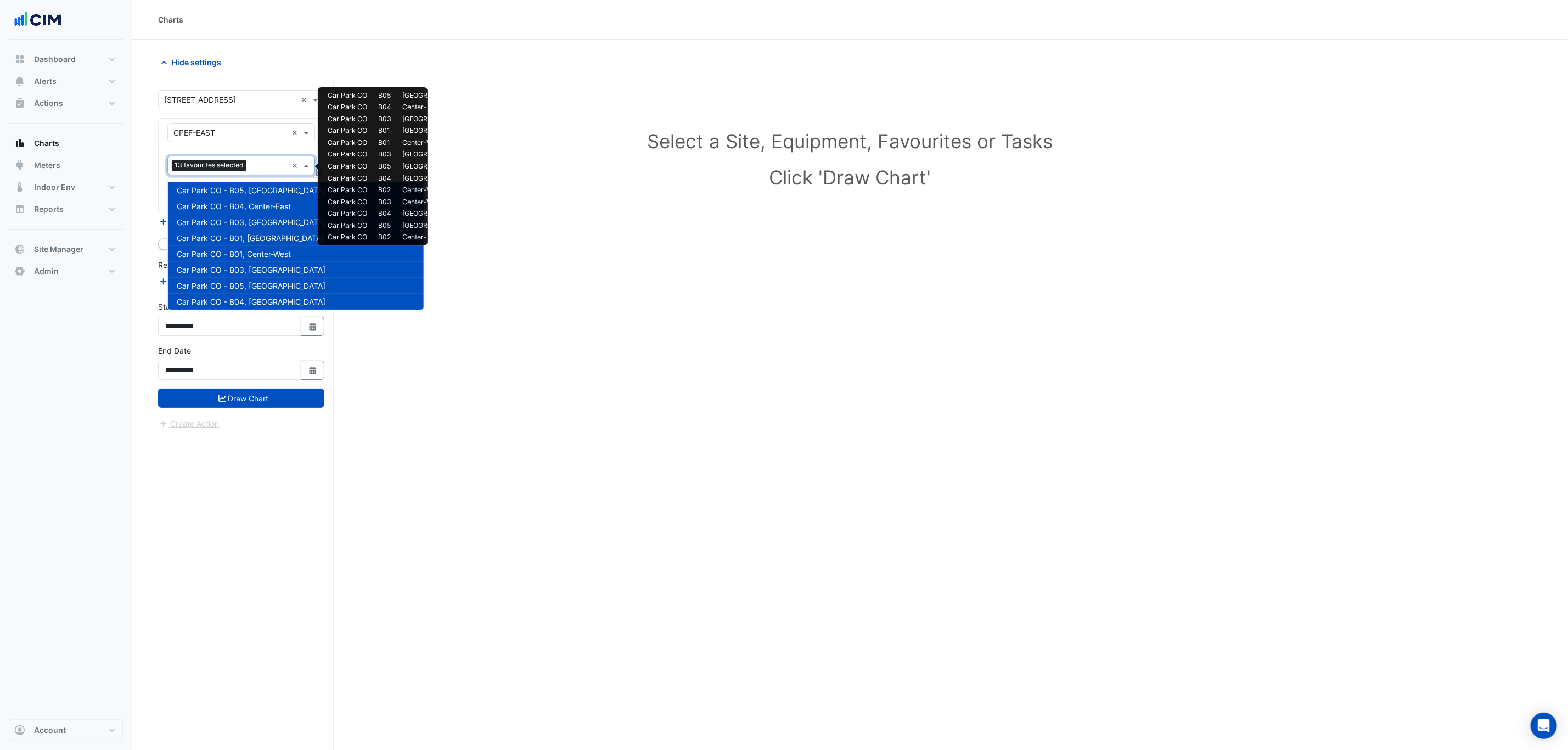
scroll to position [195, 0]
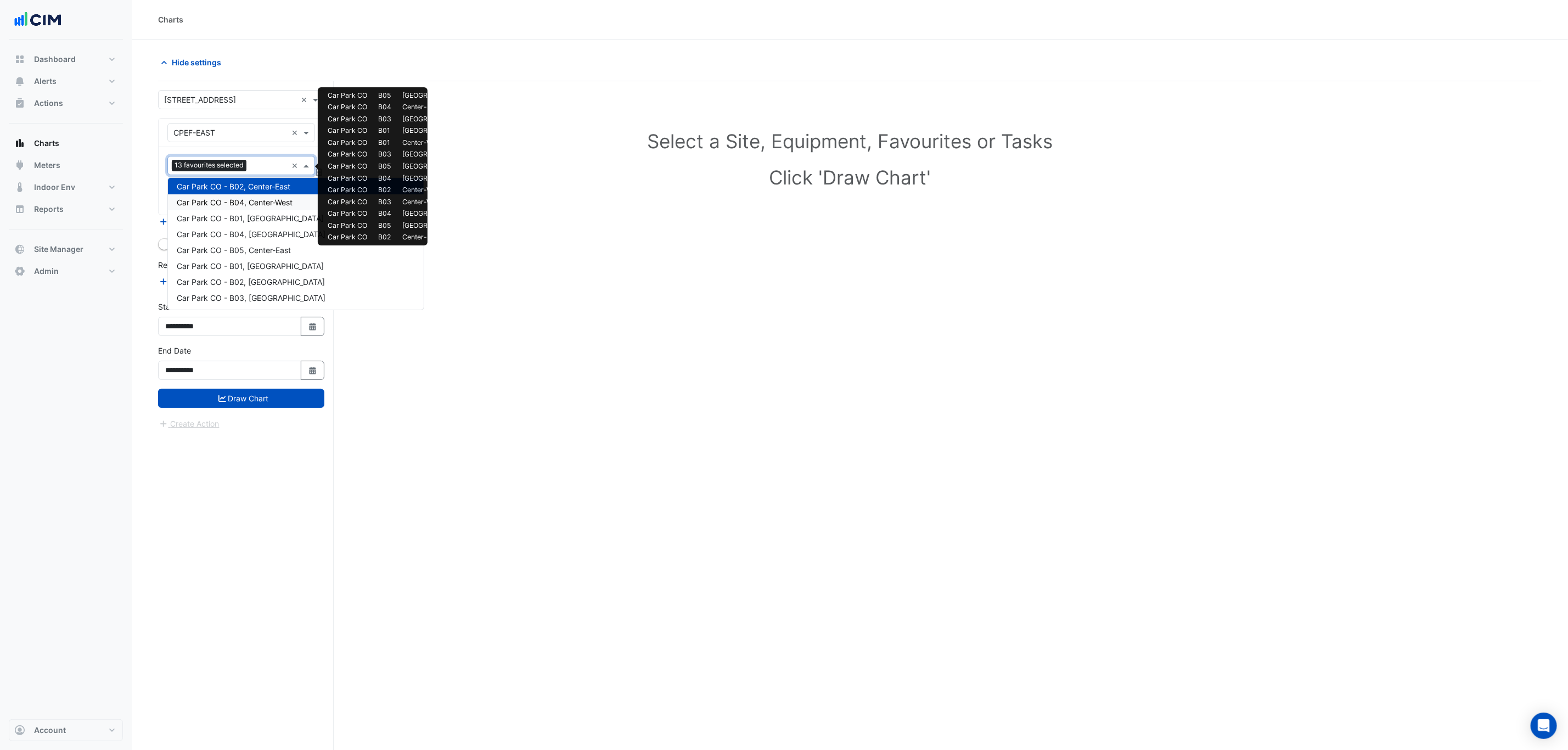
click at [261, 201] on span "Car Park CO - B04, Center-West" at bounding box center [234, 202] width 116 height 9
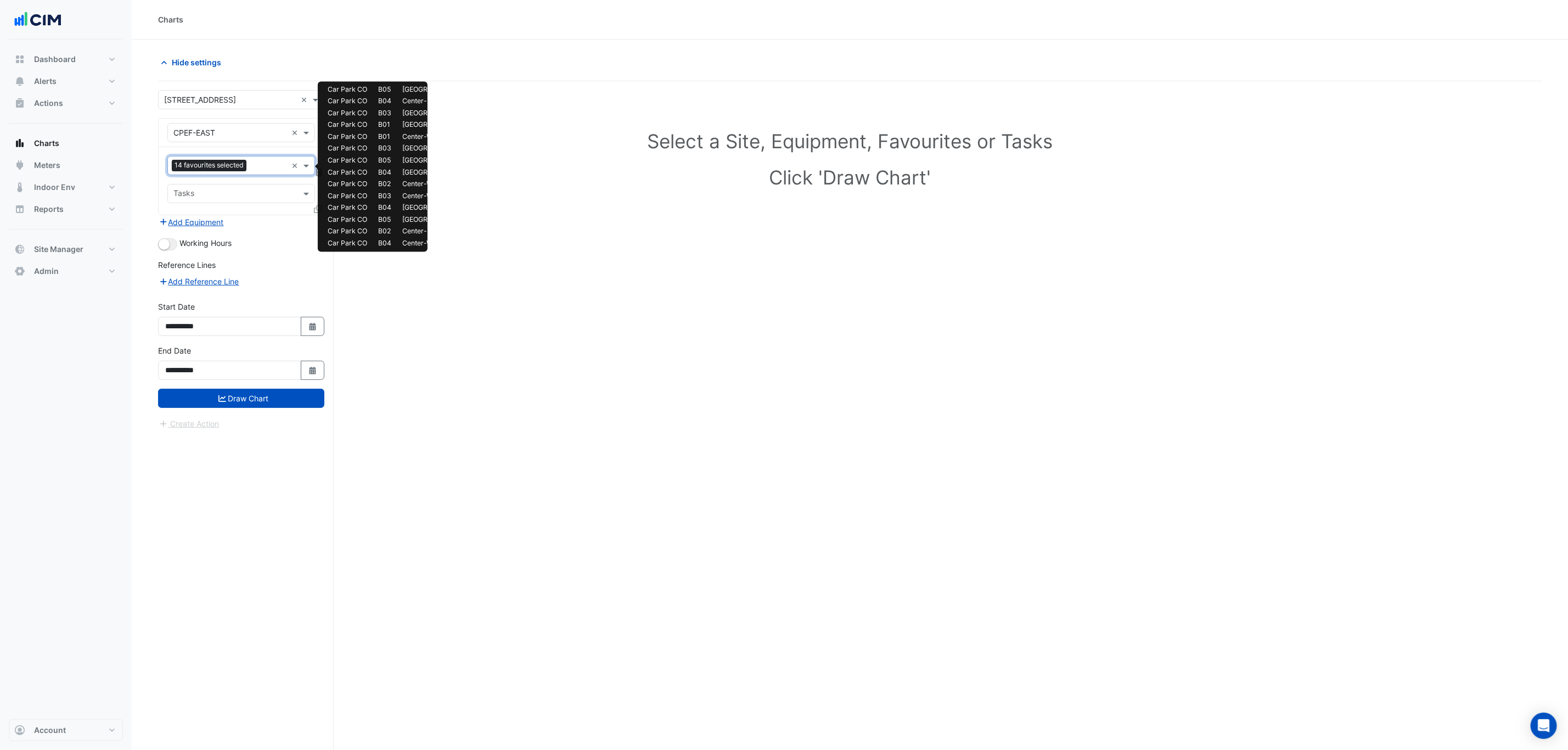
click at [260, 166] on input "text" at bounding box center [269, 166] width 36 height 12
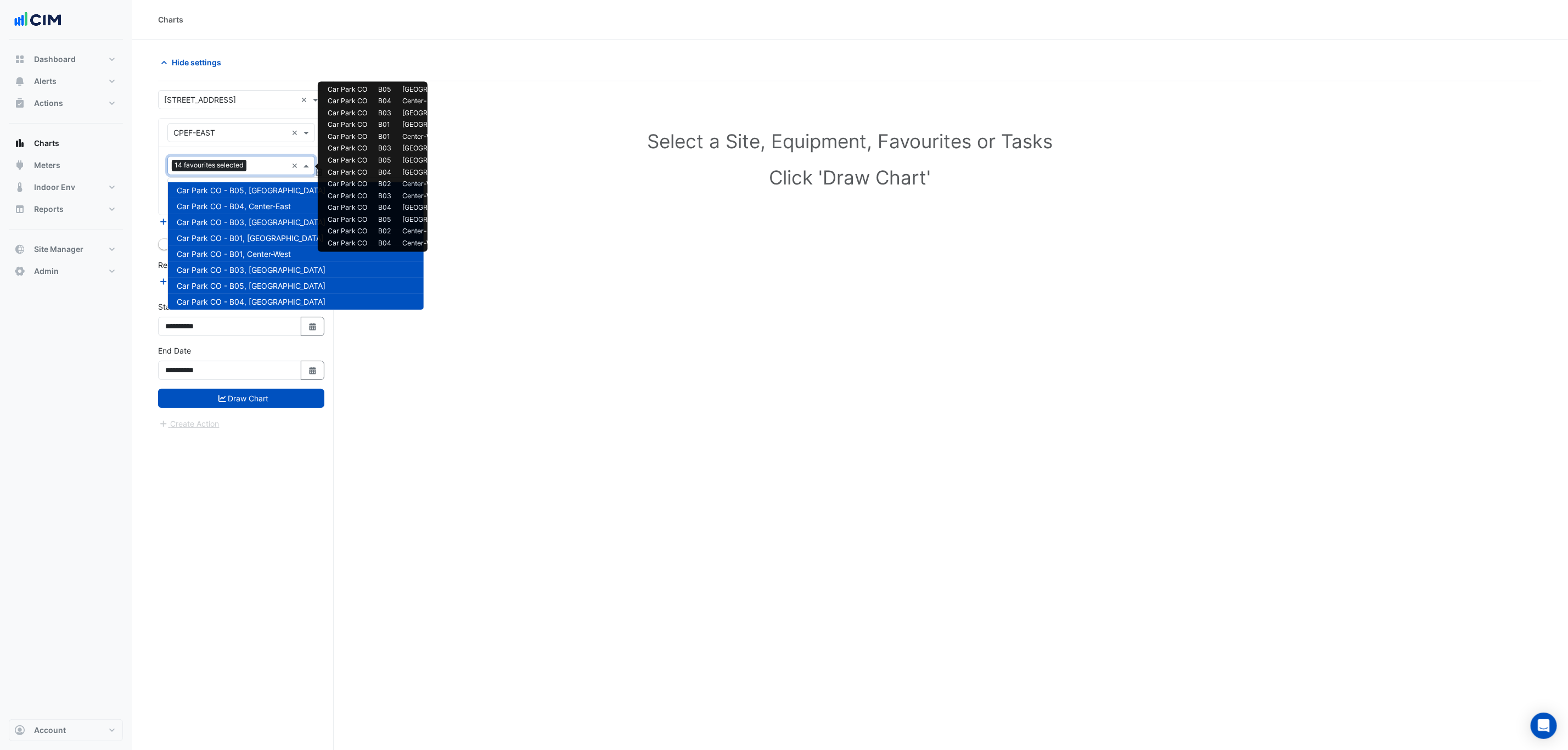
scroll to position [211, 0]
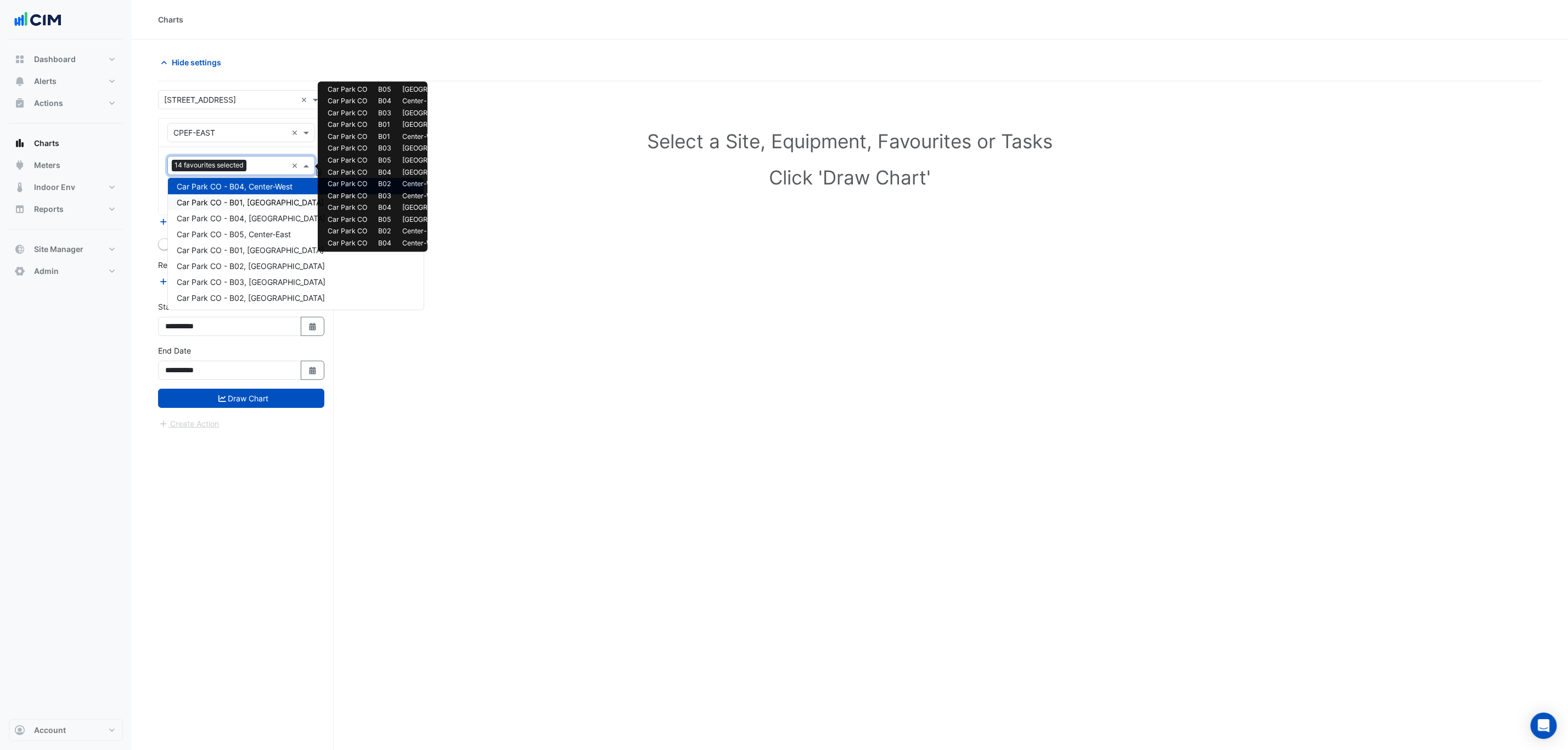
click at [252, 203] on span "Car Park CO - B01, South-East" at bounding box center [250, 202] width 147 height 9
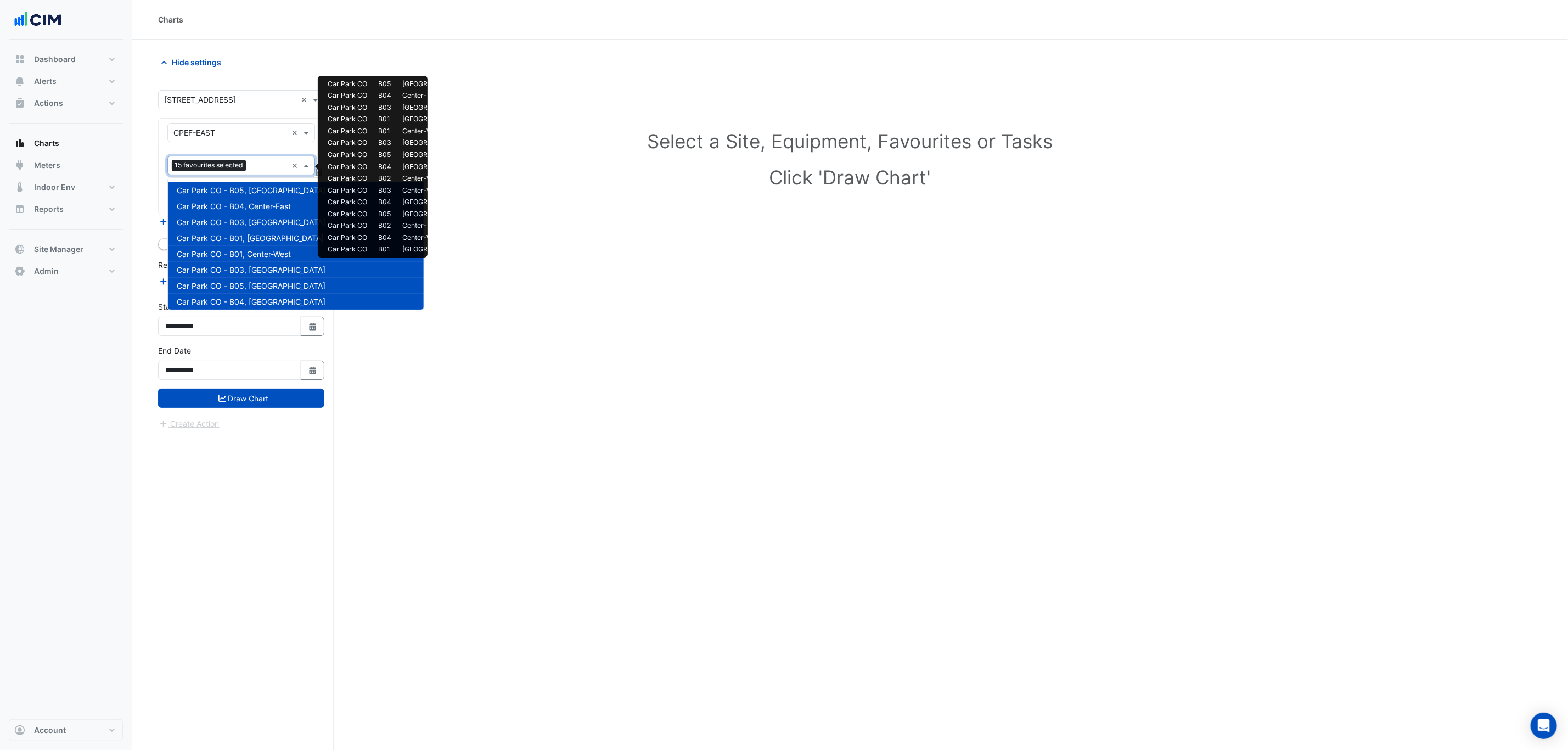
click at [261, 162] on input "text" at bounding box center [269, 166] width 37 height 12
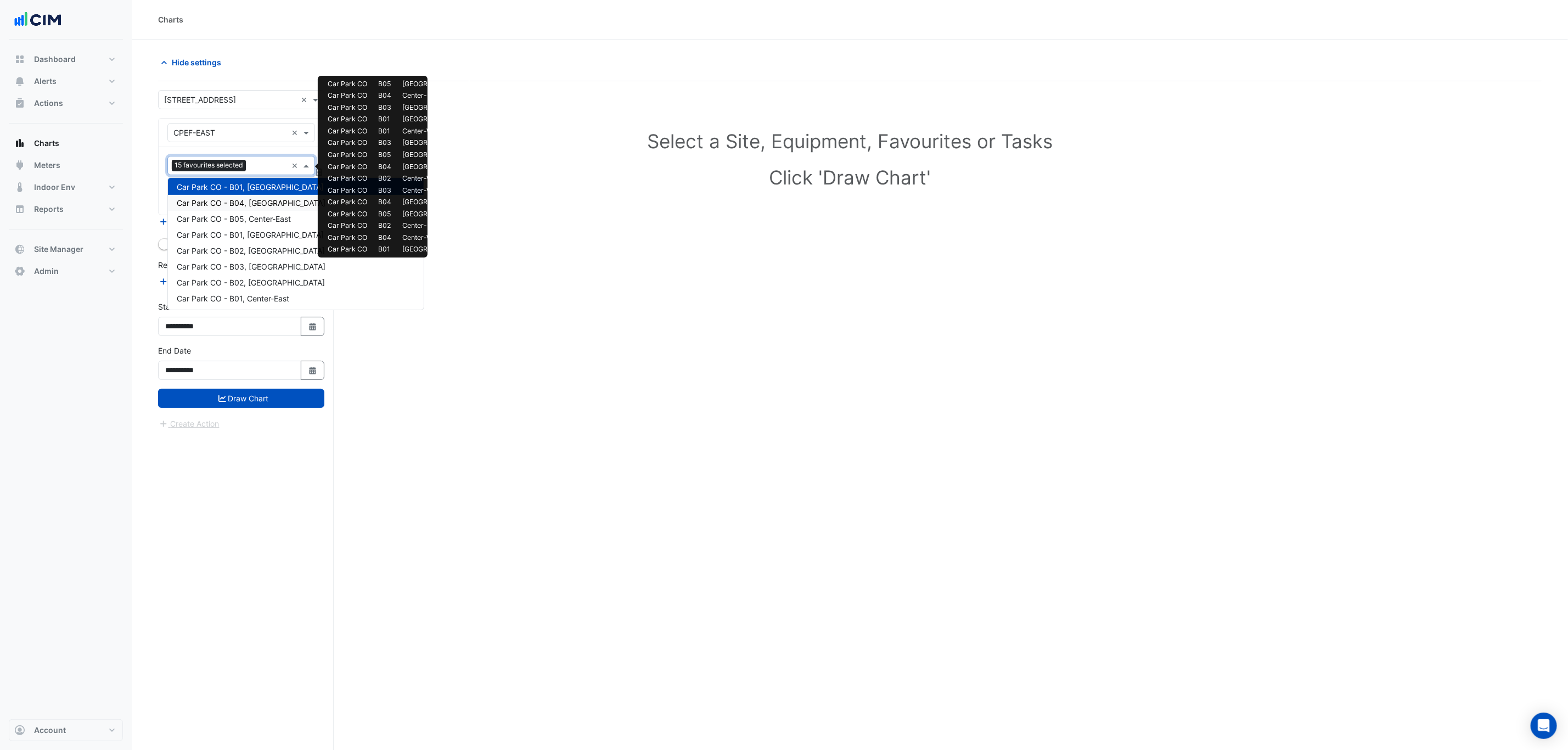
click at [257, 200] on span "Car Park CO - B04, South-West" at bounding box center [251, 203] width 149 height 9
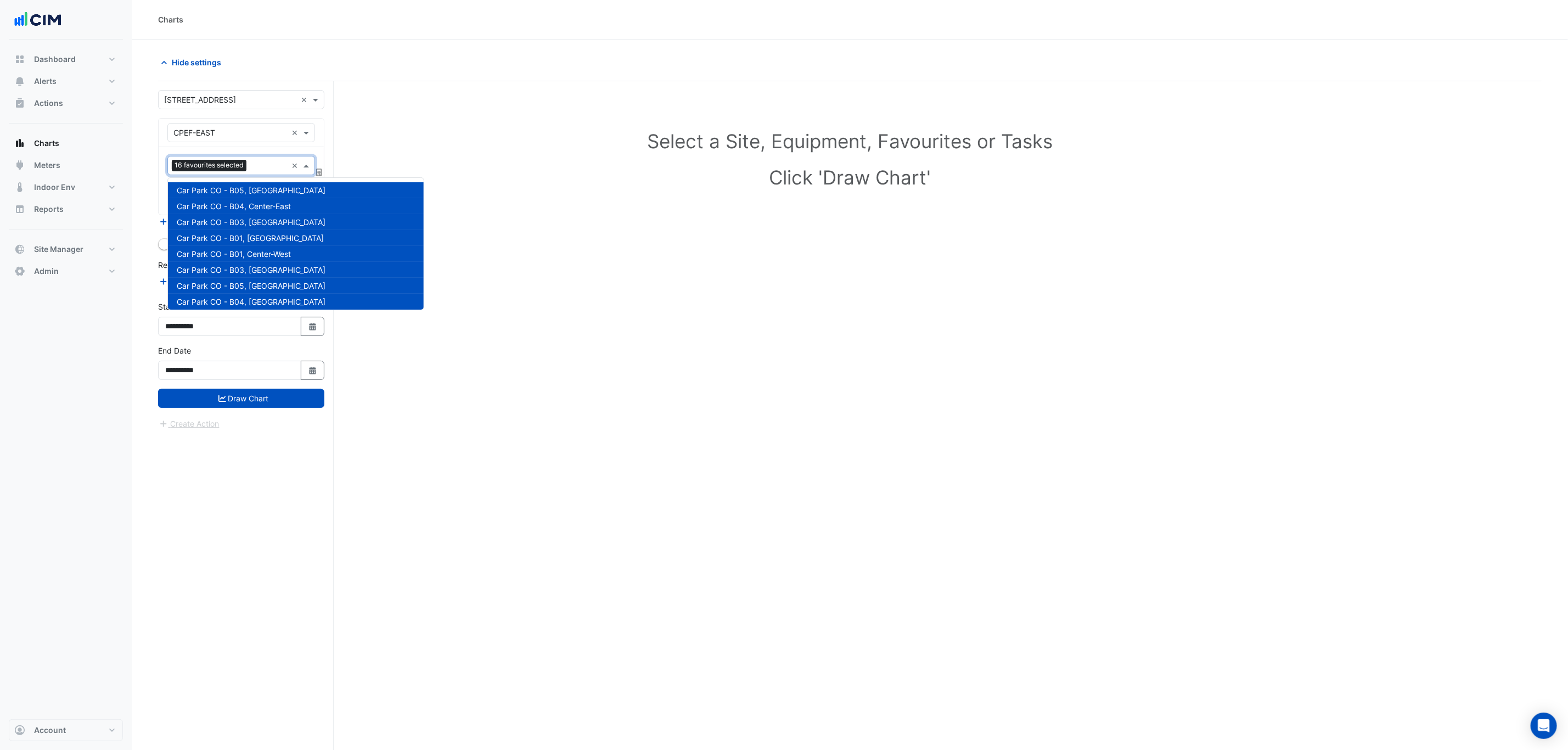
click at [257, 170] on input "text" at bounding box center [269, 166] width 36 height 12
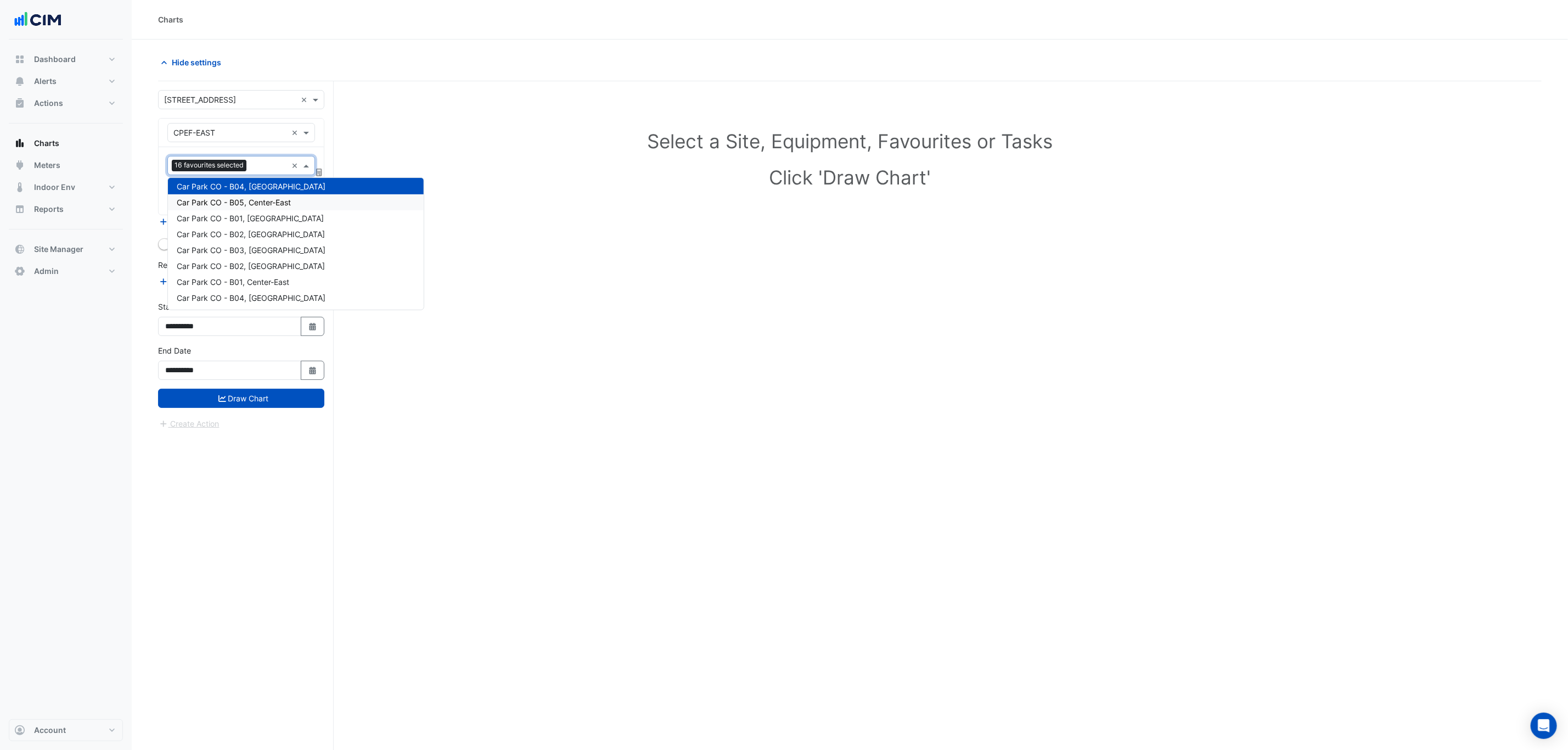
click at [260, 204] on span "Car Park CO - B05, Center-East" at bounding box center [234, 202] width 114 height 9
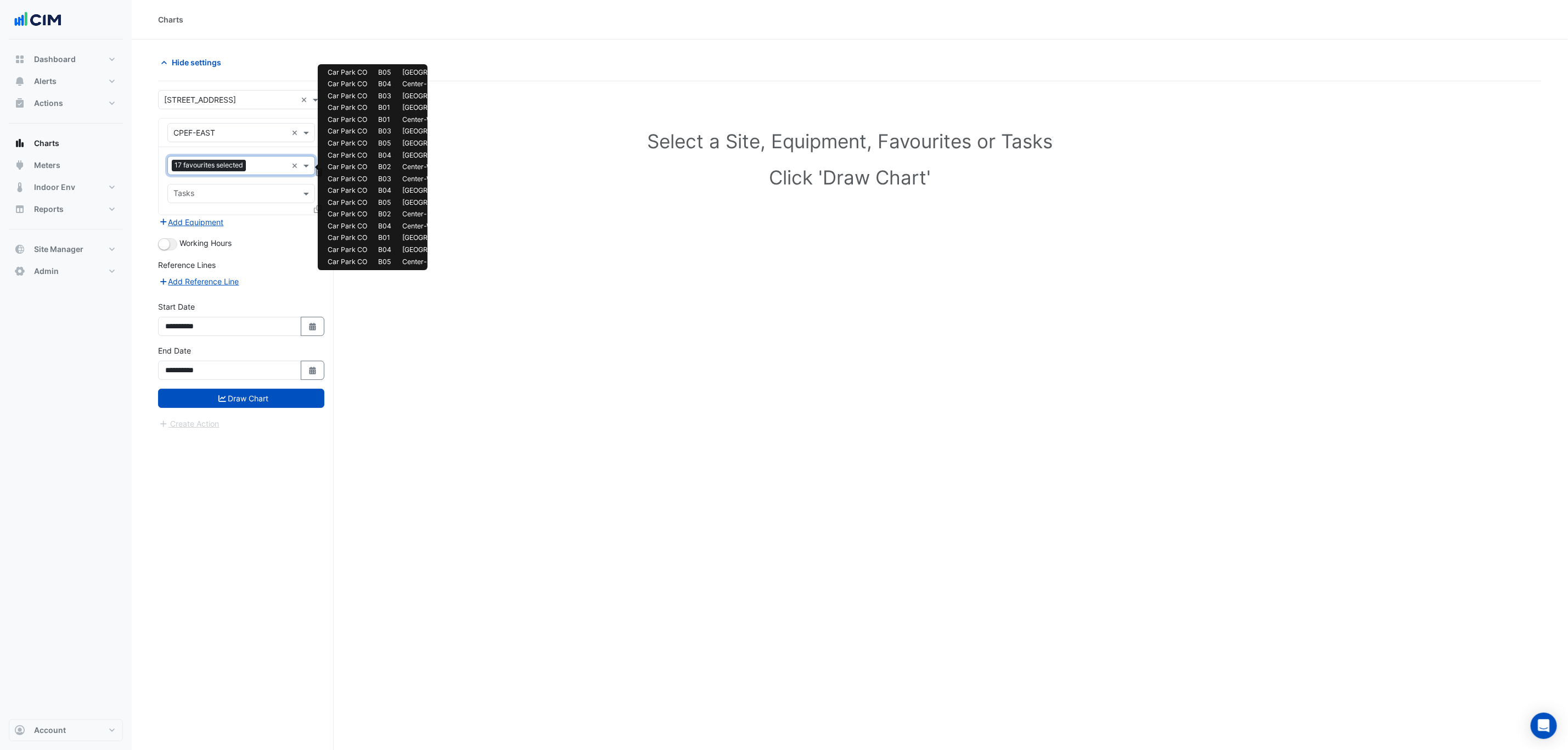
click at [258, 170] on input "text" at bounding box center [269, 166] width 37 height 12
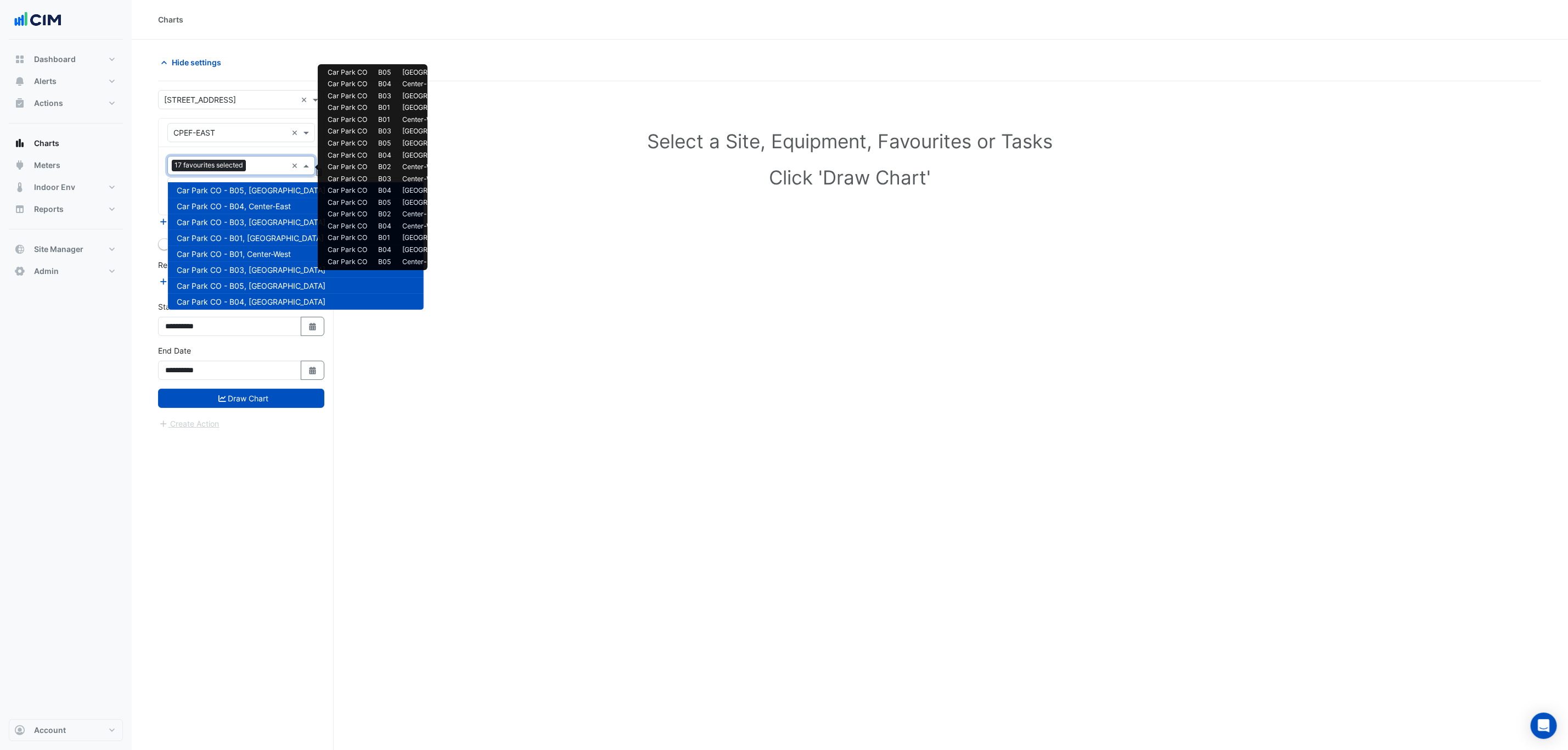
scroll to position [258, 0]
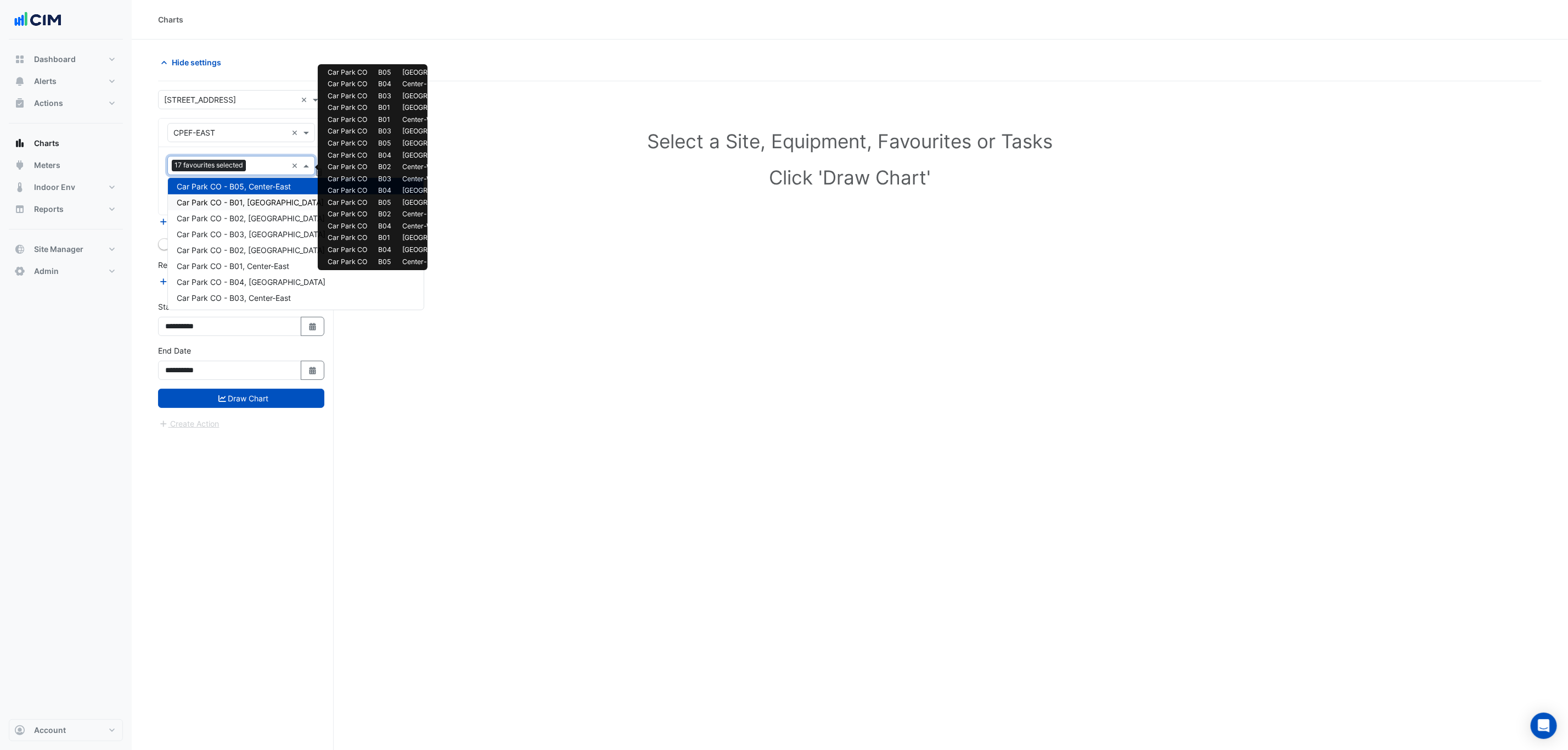
click at [261, 205] on span "Car Park CO - B01, North-West" at bounding box center [250, 202] width 147 height 9
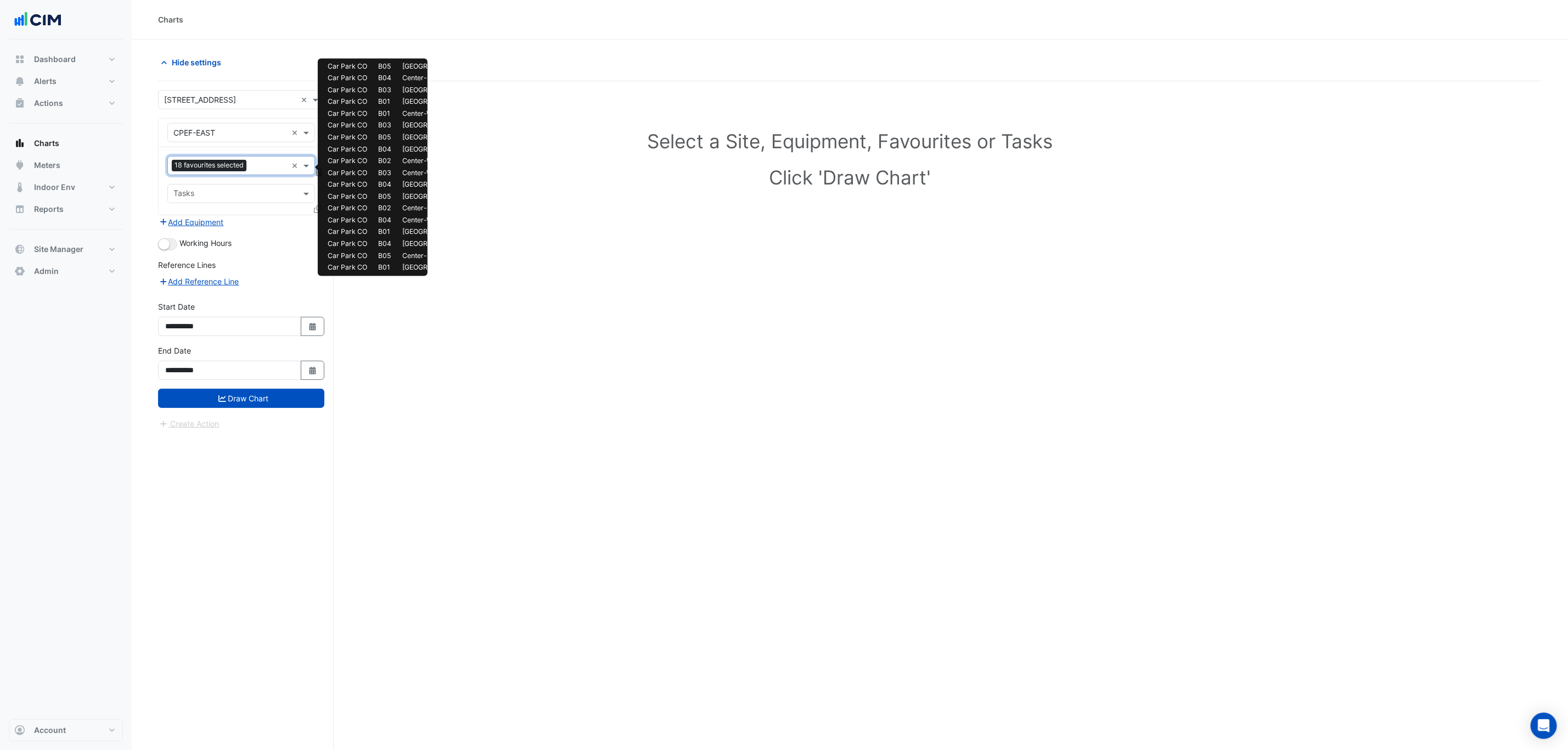
click at [258, 170] on input "text" at bounding box center [269, 166] width 36 height 12
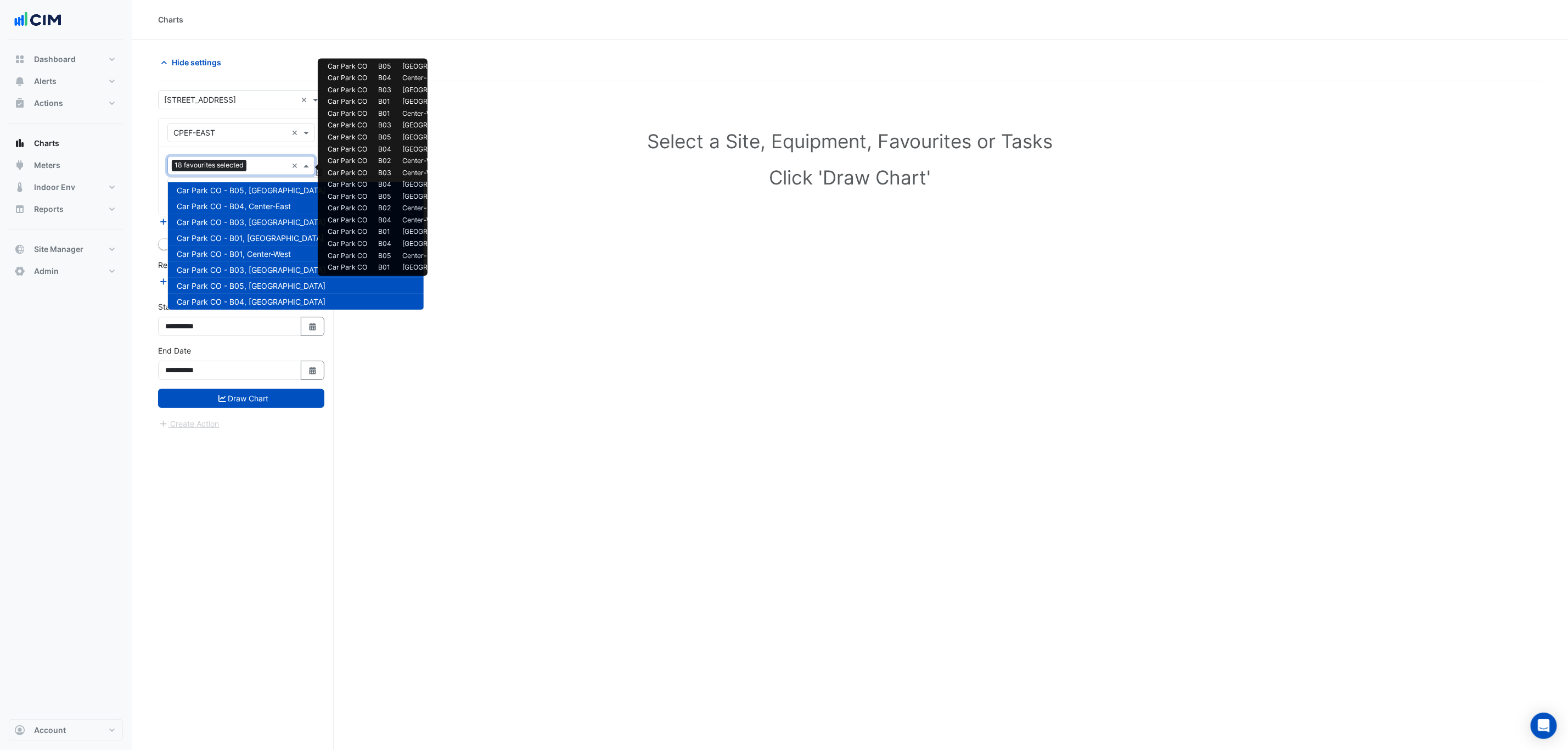
scroll to position [274, 0]
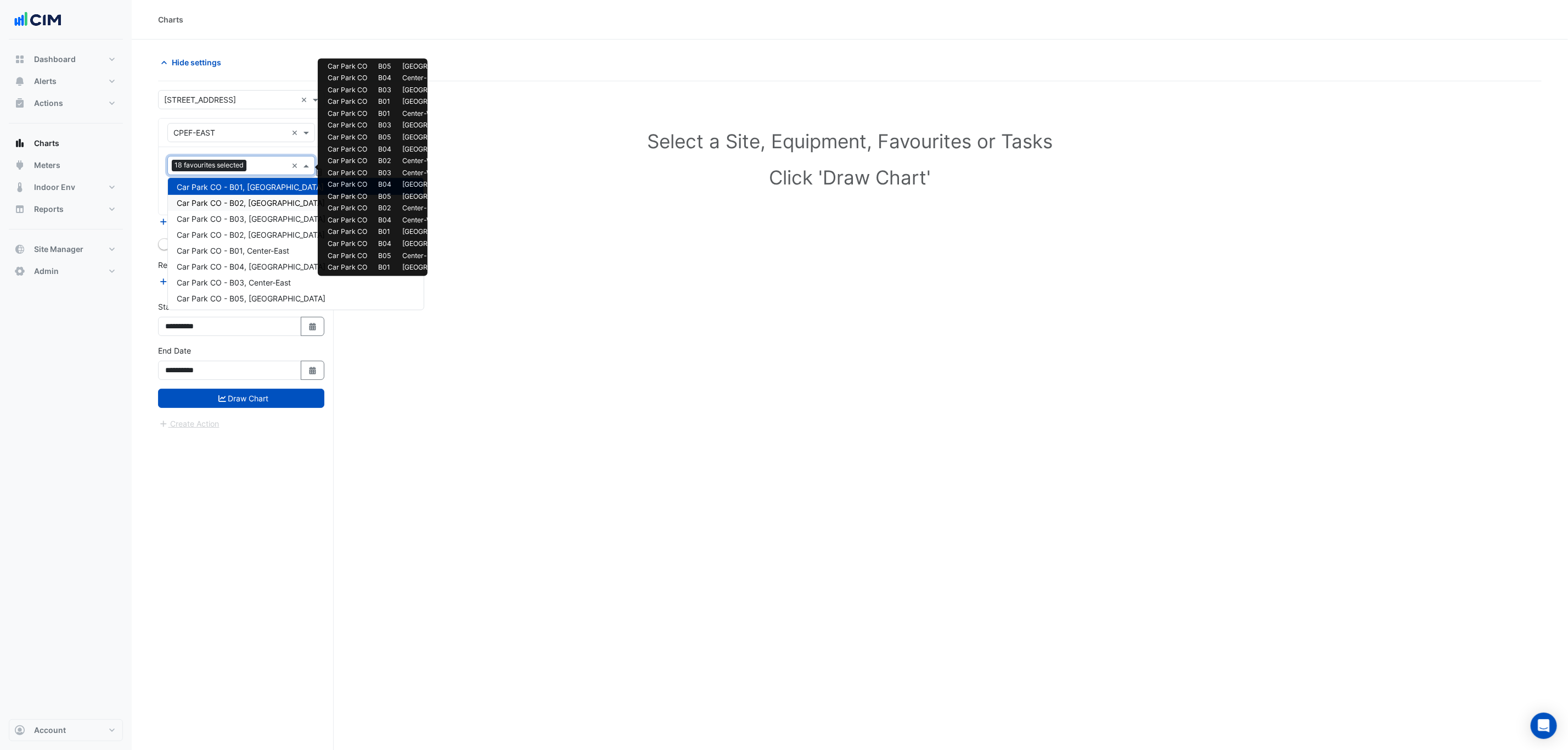
click at [261, 201] on span "Car Park CO - B02, South-East" at bounding box center [251, 203] width 149 height 9
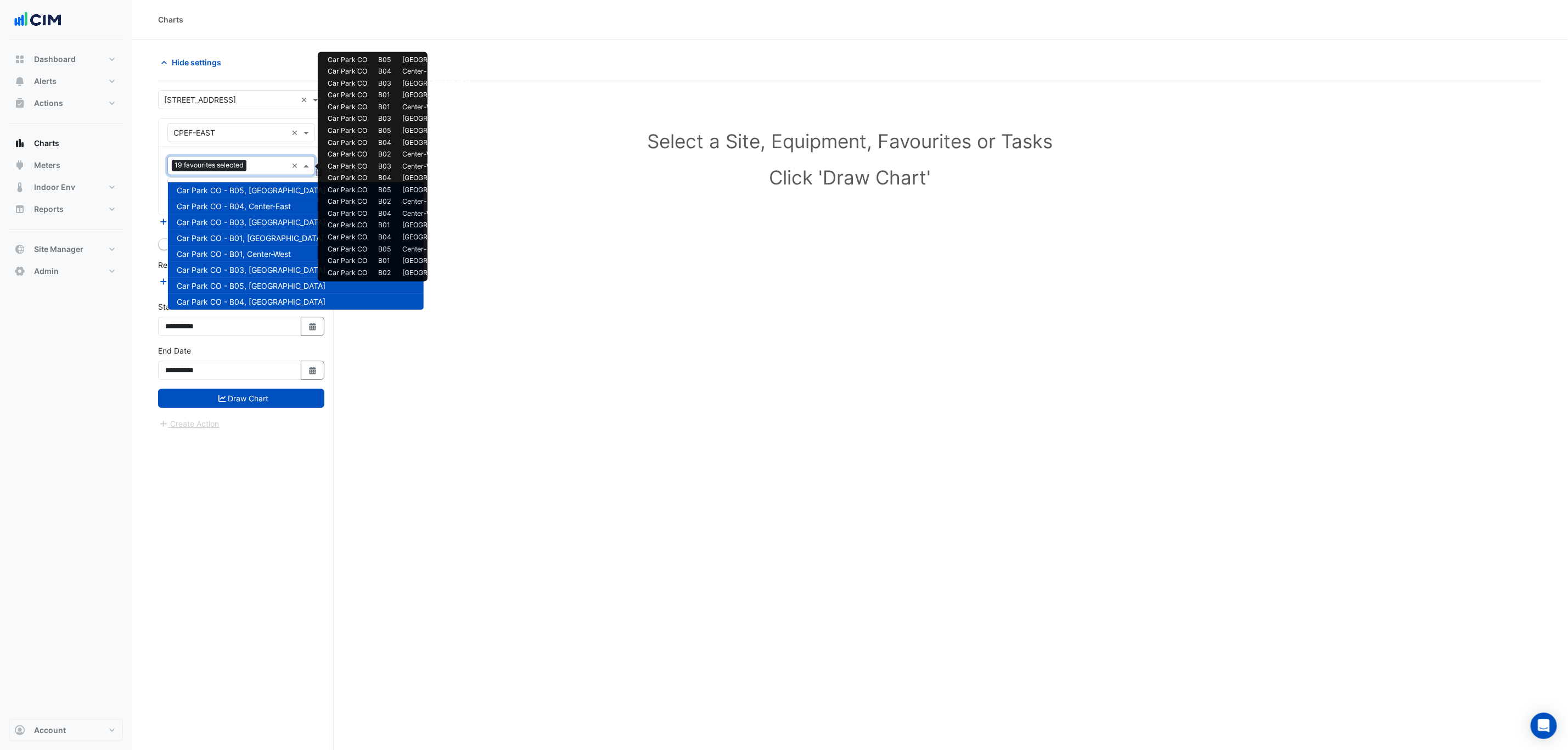
click at [257, 169] on input "text" at bounding box center [269, 166] width 36 height 12
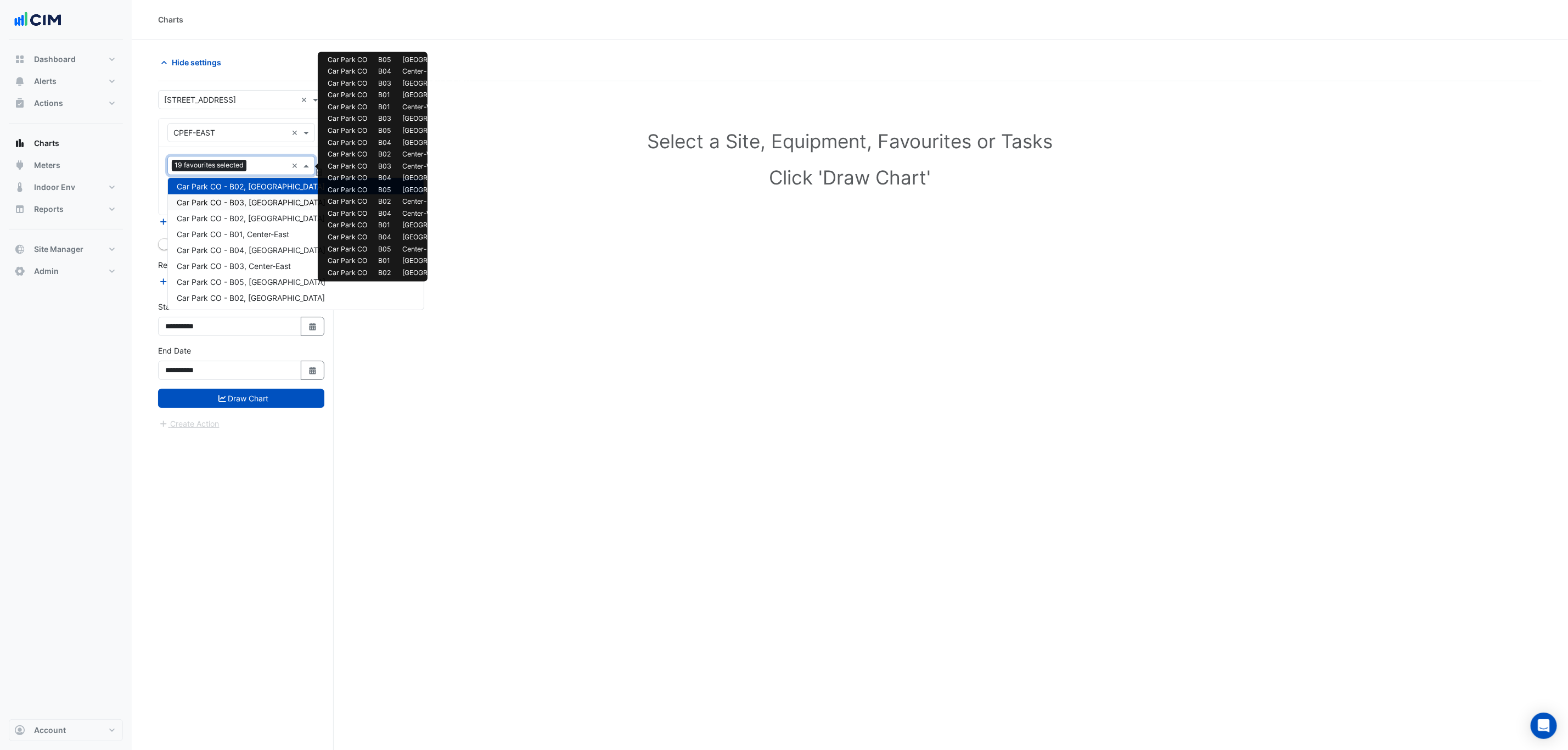
click at [261, 199] on span "Car Park CO - B03, North-West" at bounding box center [251, 202] width 149 height 9
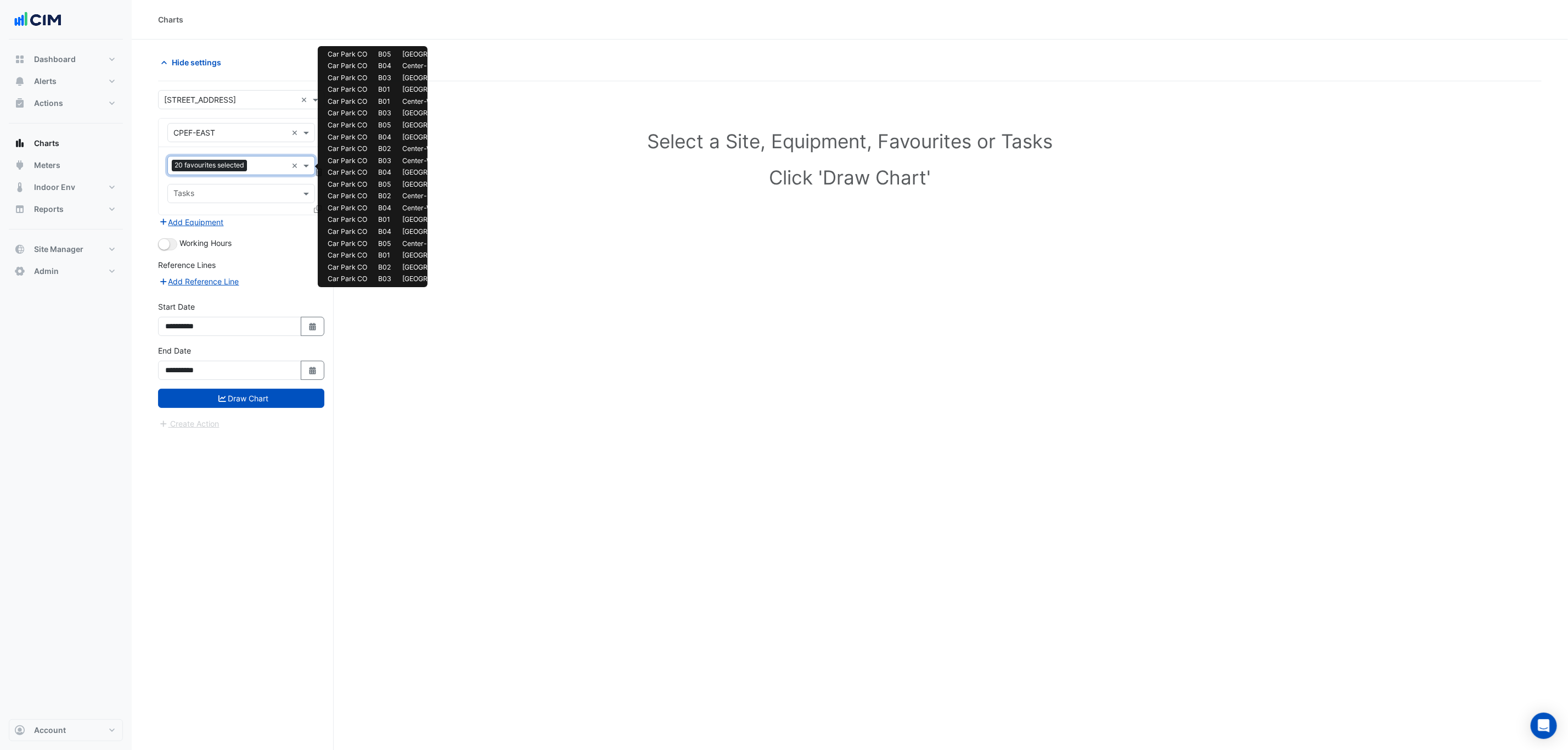
click at [262, 174] on div at bounding box center [268, 166] width 37 height 14
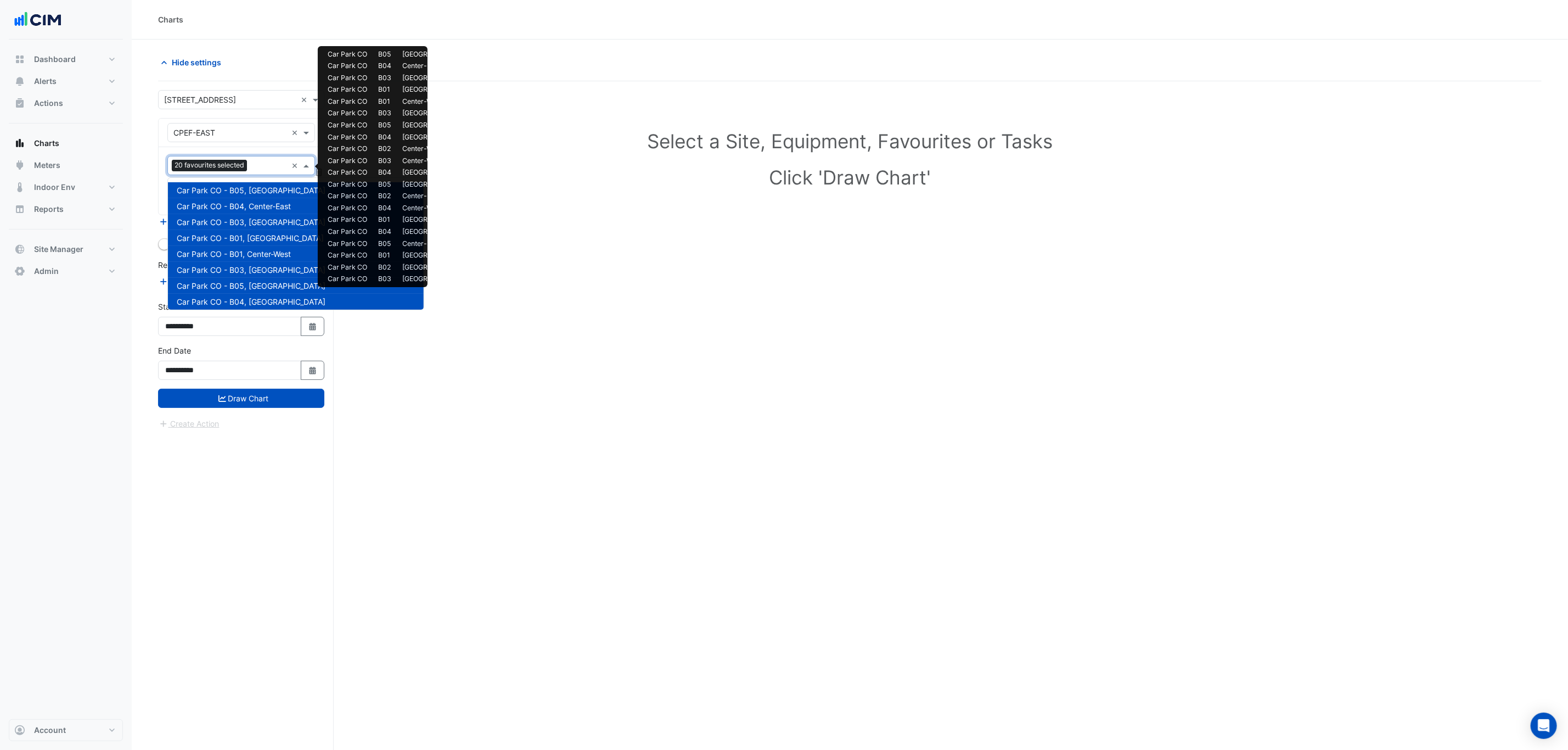
scroll to position [306, 0]
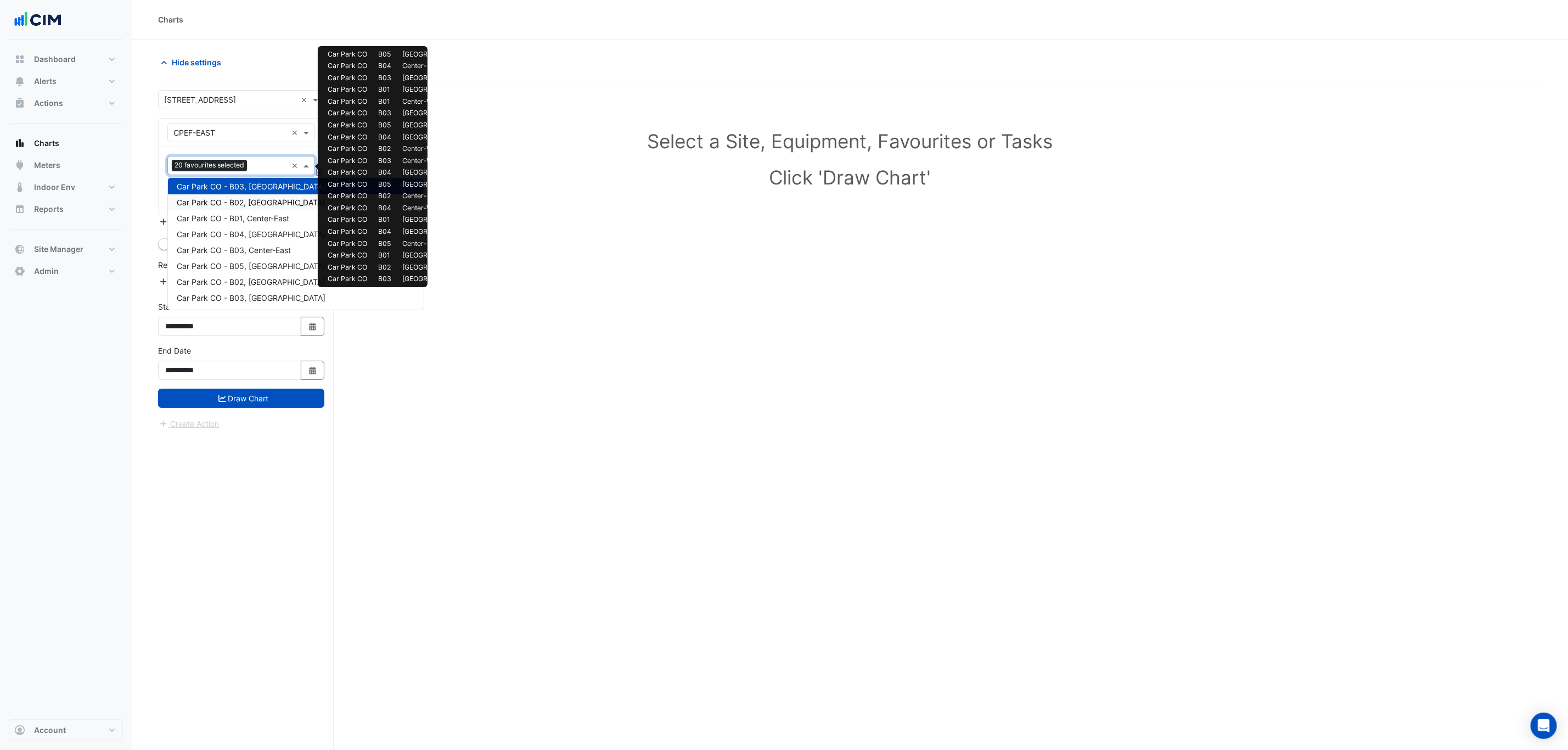
click at [264, 205] on span "Car Park CO - B02, North-East" at bounding box center [251, 202] width 149 height 9
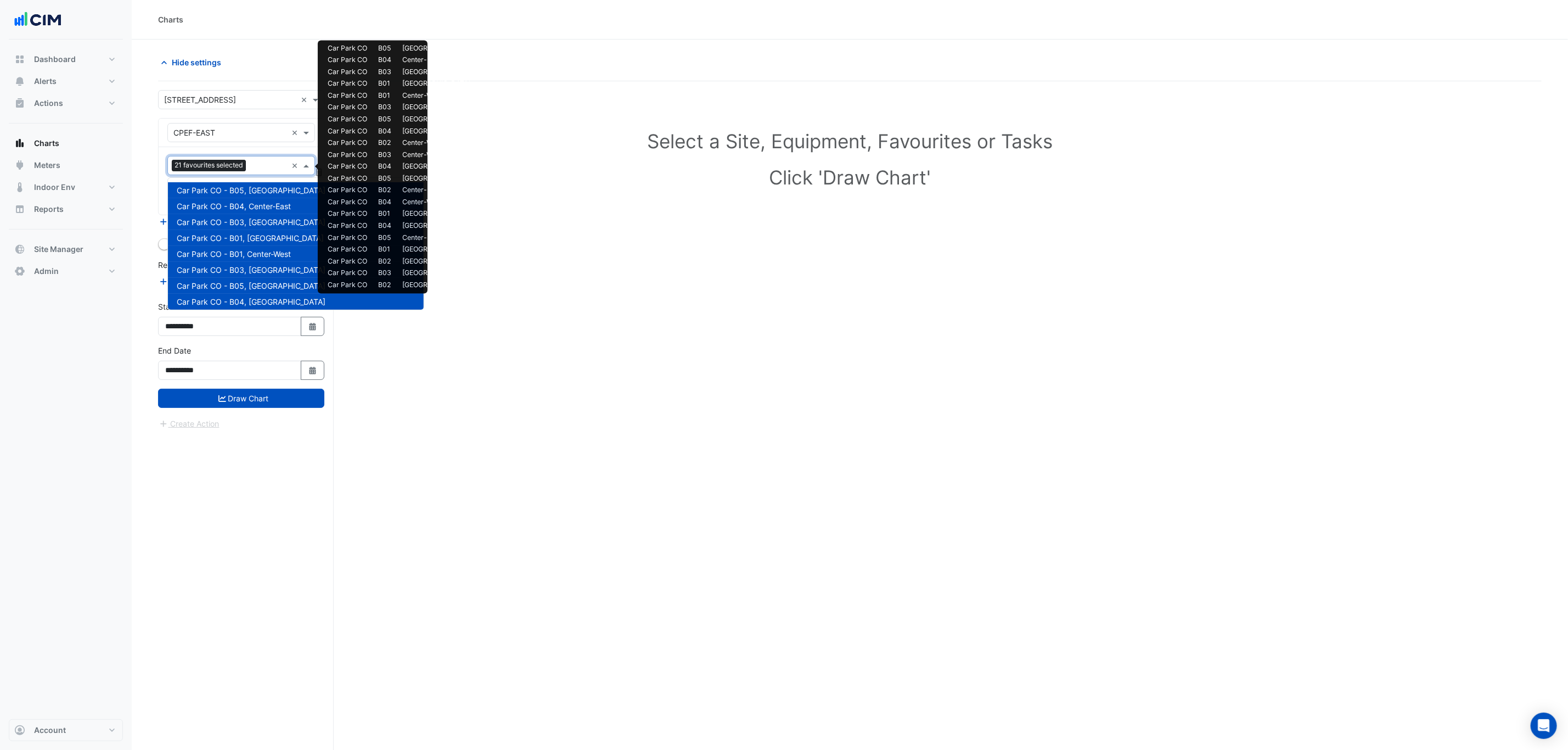
click at [263, 167] on input "text" at bounding box center [269, 166] width 37 height 12
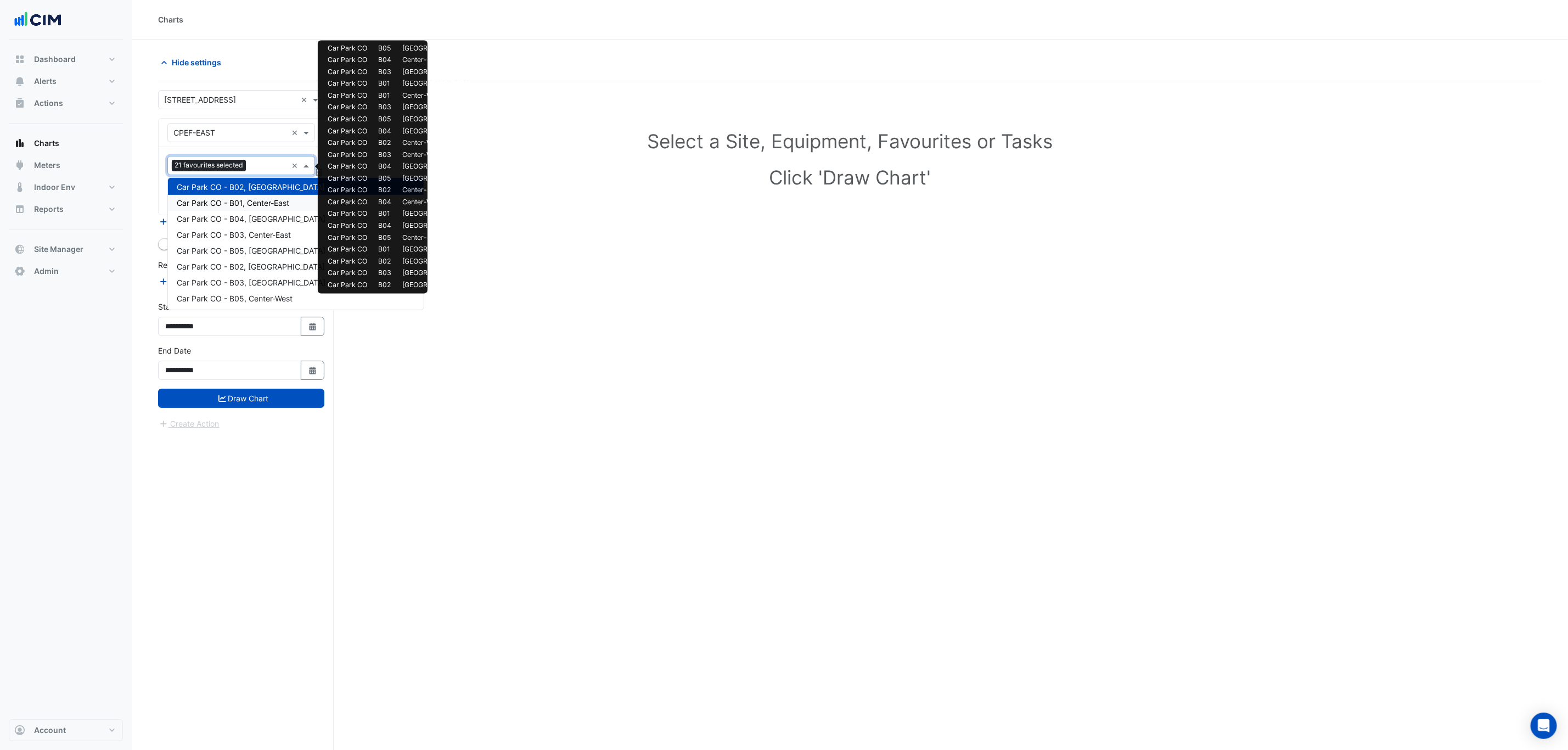
click at [262, 203] on span "Car Park CO - B01, Center-East" at bounding box center [233, 203] width 112 height 9
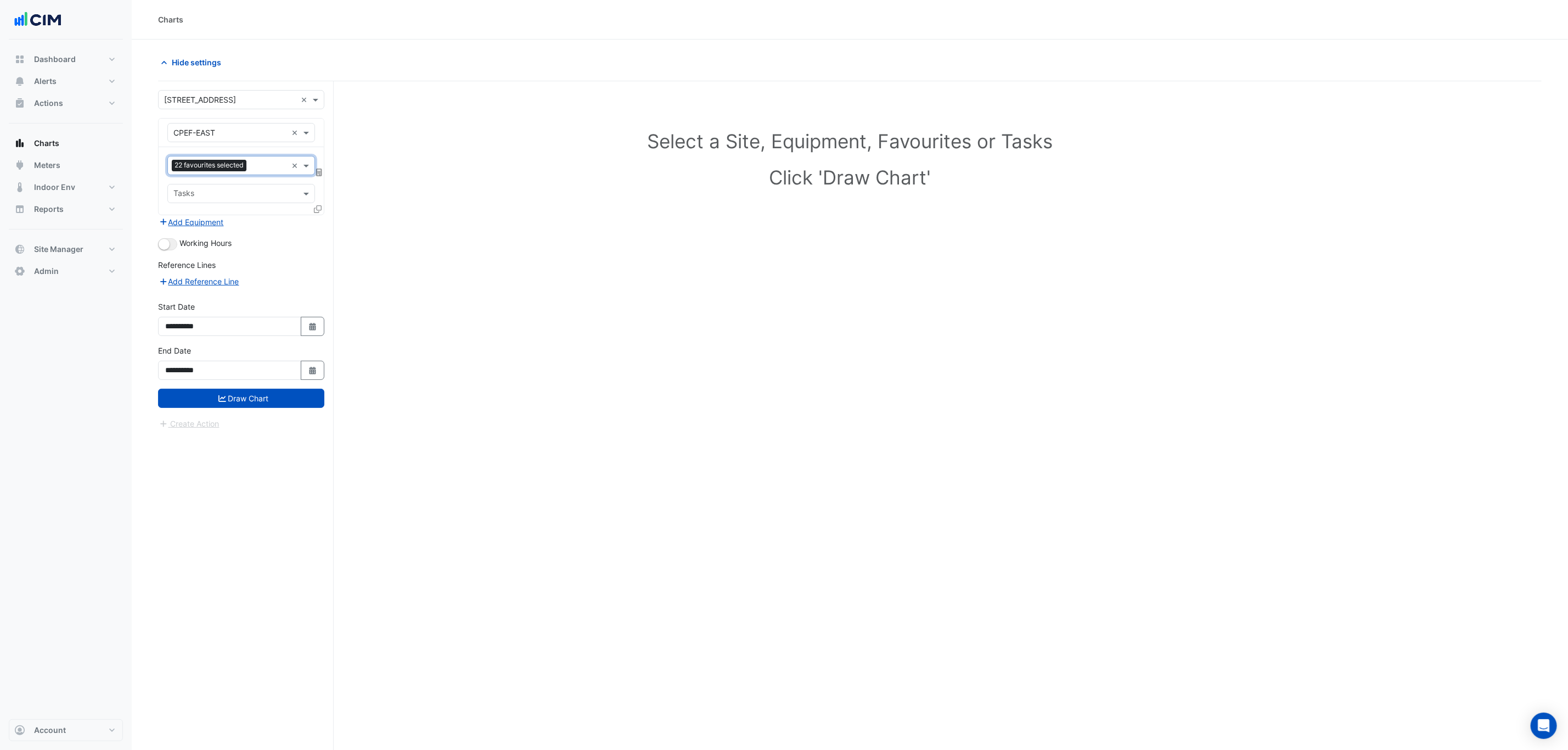
click at [261, 167] on input "text" at bounding box center [269, 166] width 36 height 12
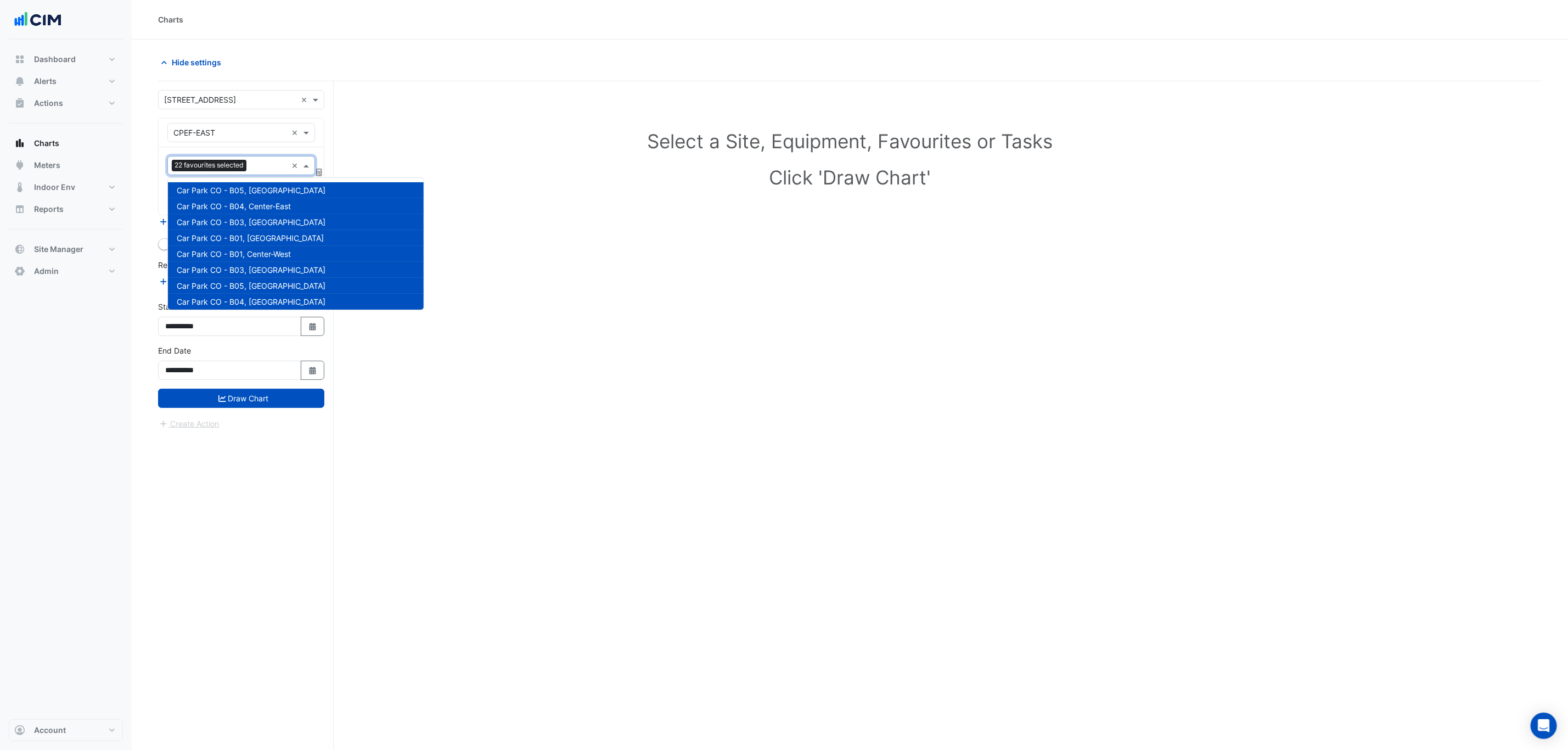
scroll to position [338, 0]
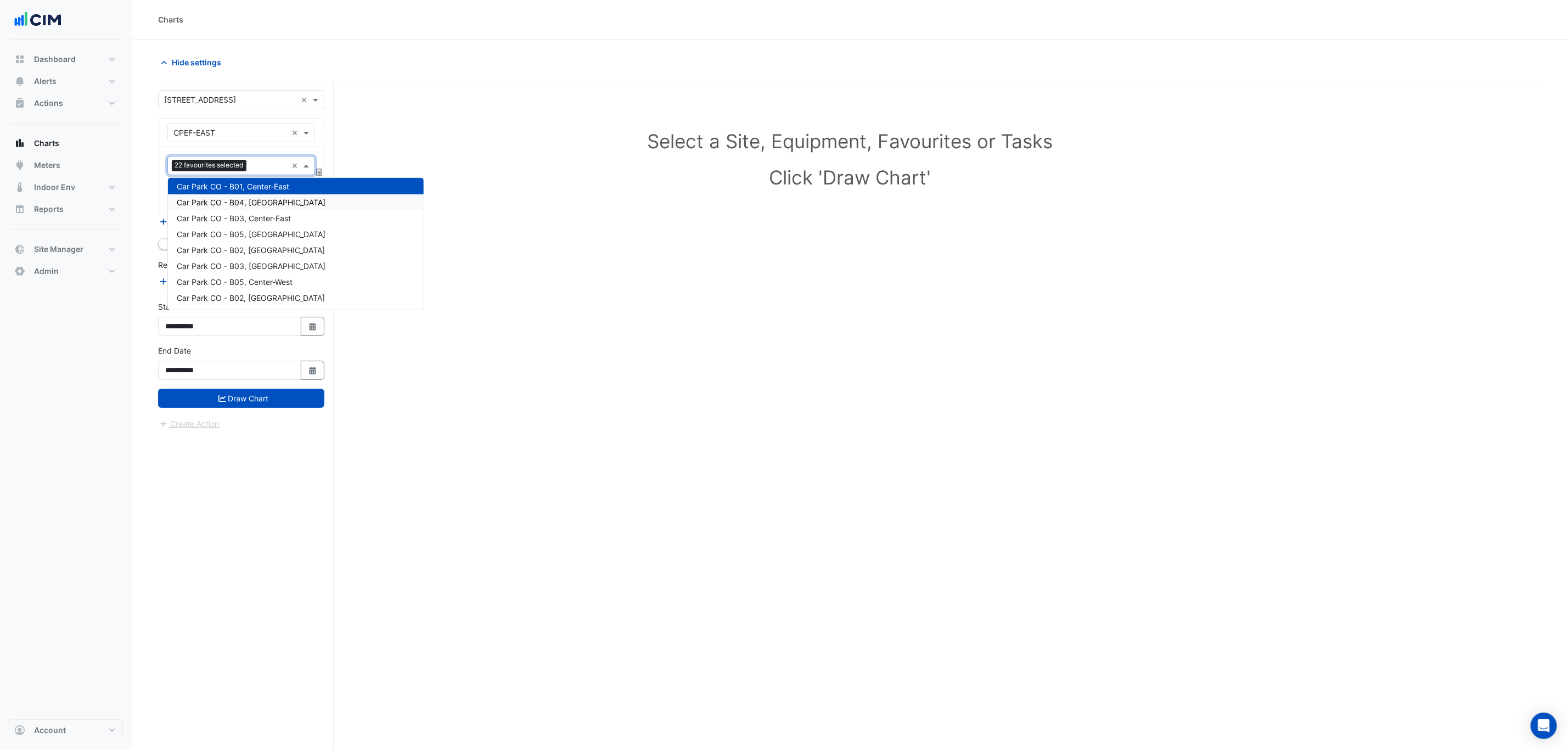
click at [258, 206] on span "Car Park CO - B04, South-East" at bounding box center [251, 202] width 149 height 9
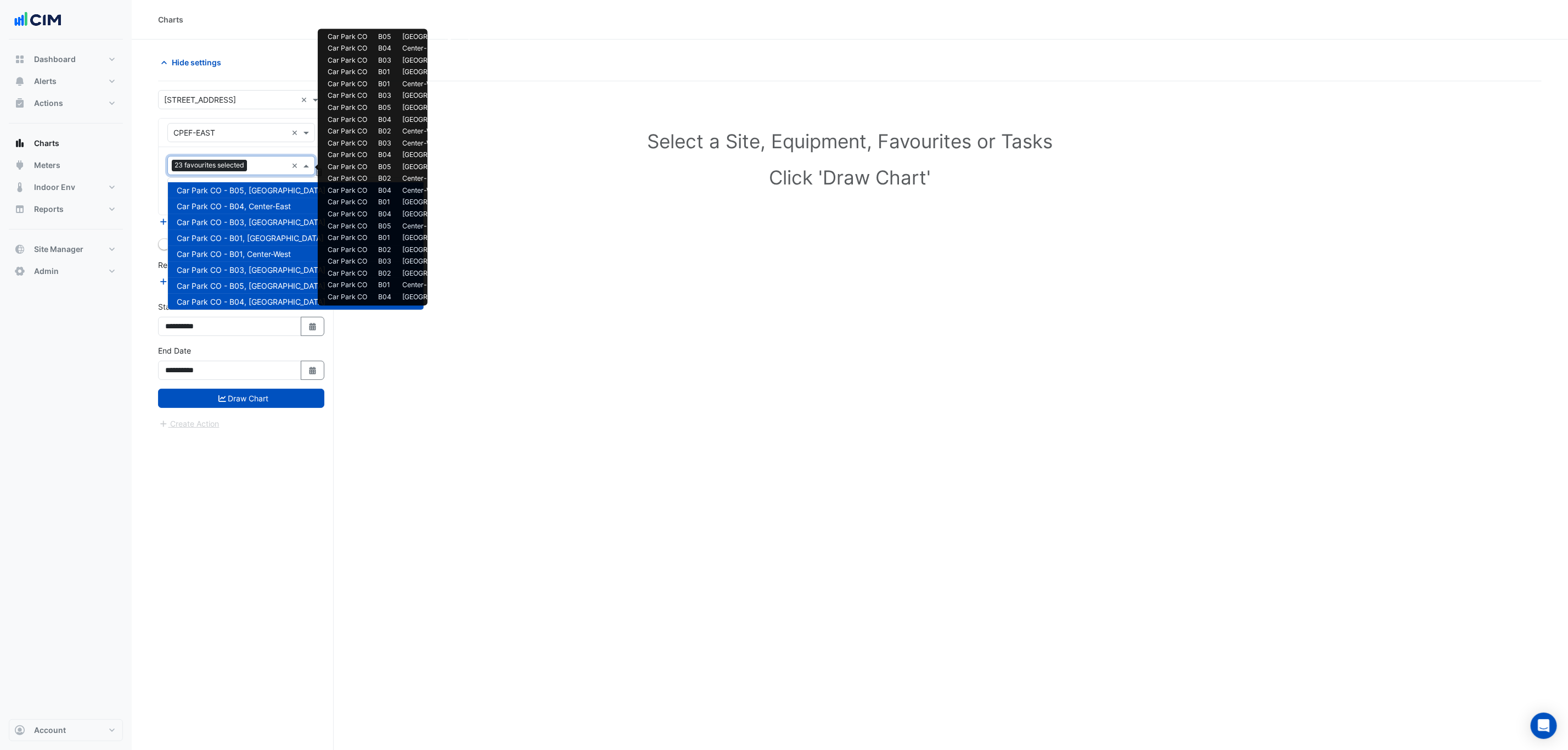
click at [260, 168] on input "text" at bounding box center [269, 166] width 36 height 12
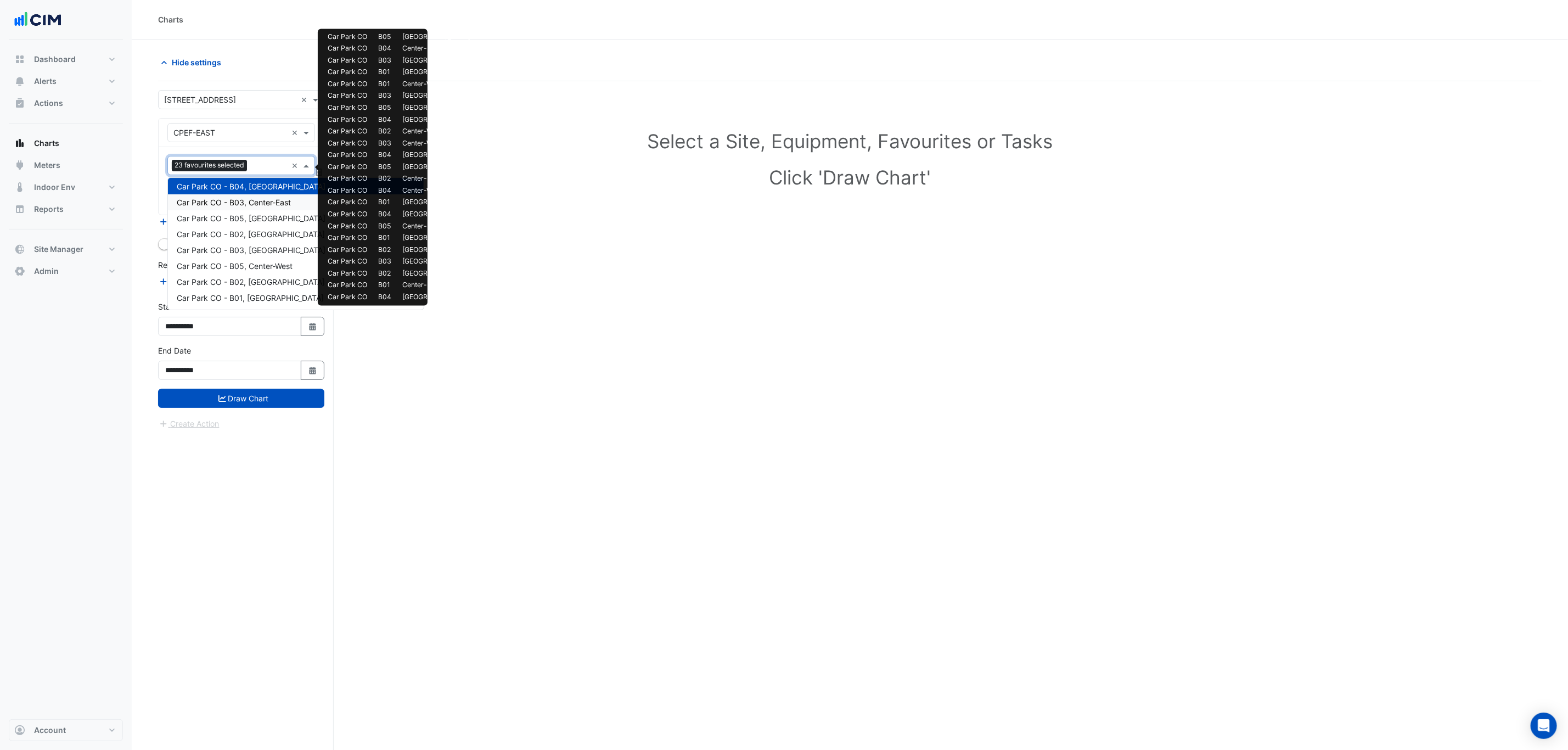
click at [263, 199] on span "Car Park CO - B03, Center-East" at bounding box center [234, 202] width 114 height 9
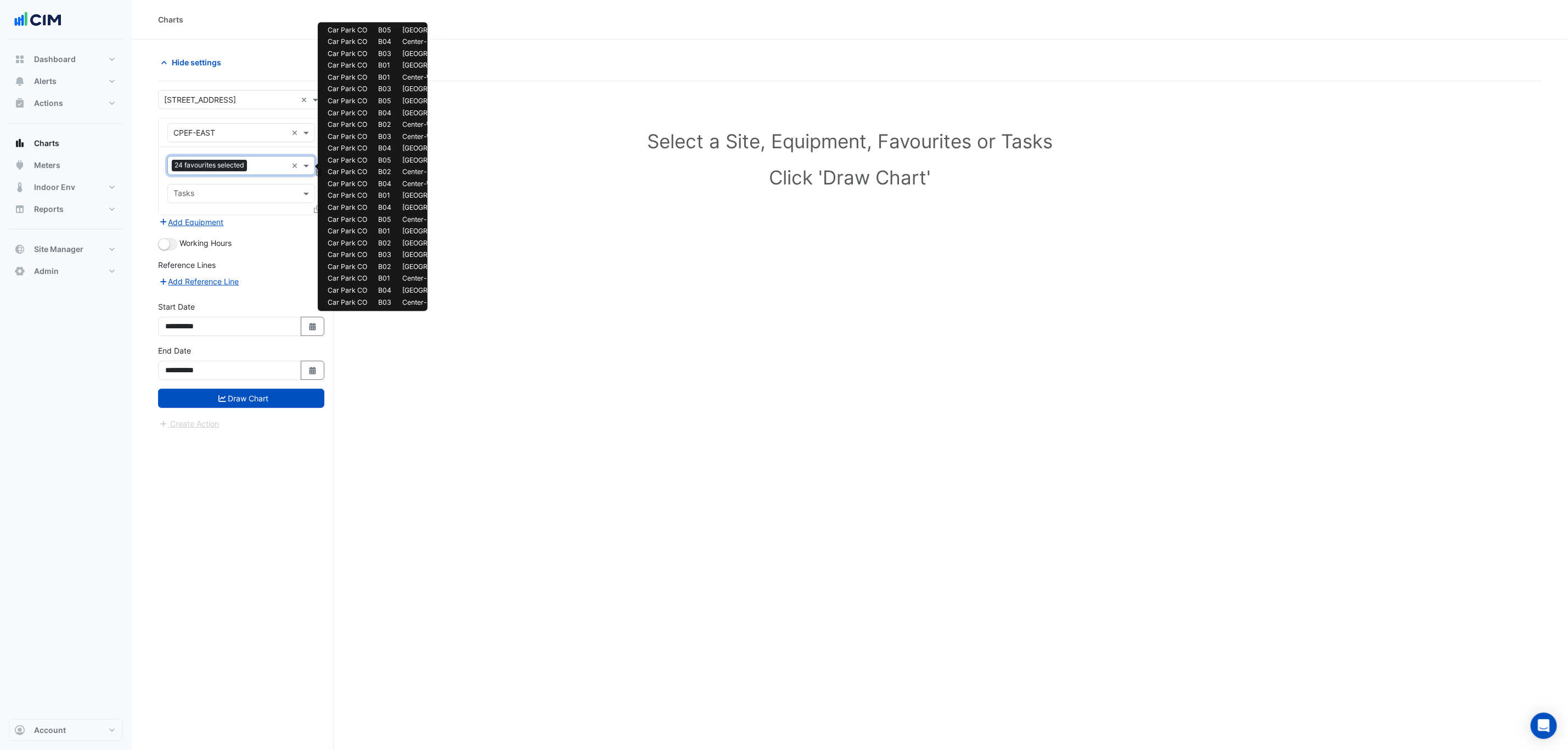
click at [263, 166] on input "text" at bounding box center [269, 166] width 36 height 12
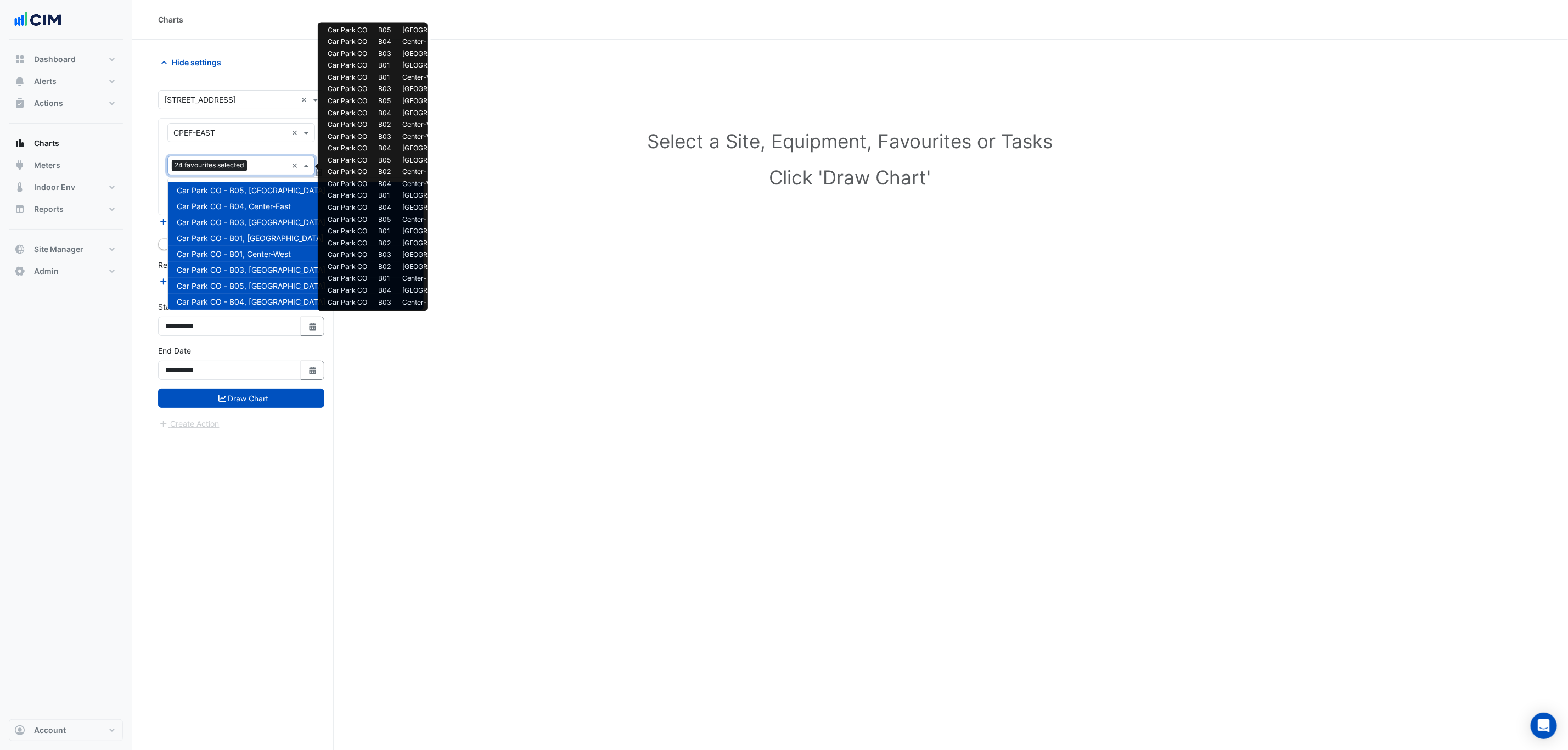
scroll to position [369, 0]
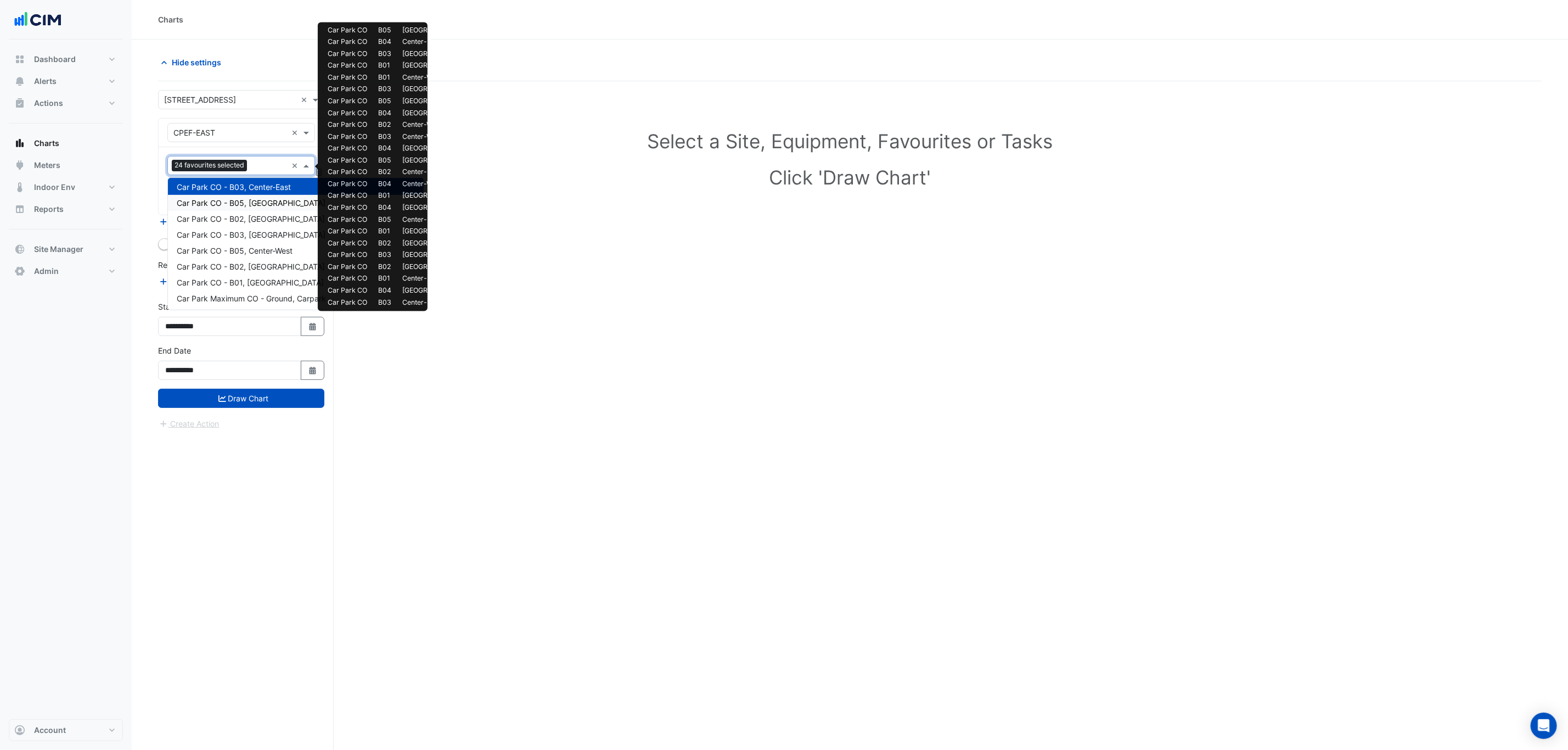
click at [263, 199] on span "Car Park CO - B05, North-West" at bounding box center [251, 203] width 149 height 9
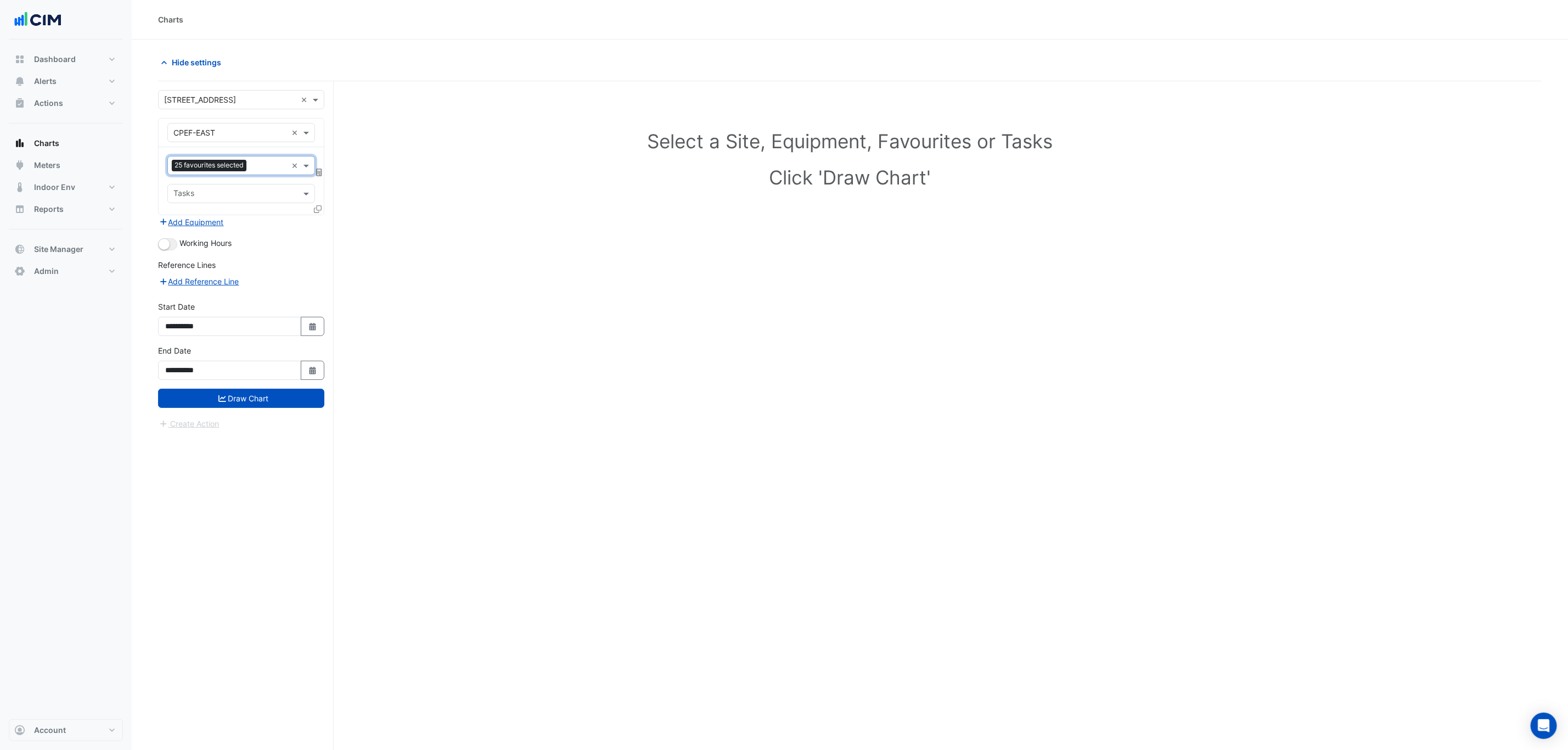
click at [260, 167] on input "text" at bounding box center [269, 166] width 36 height 12
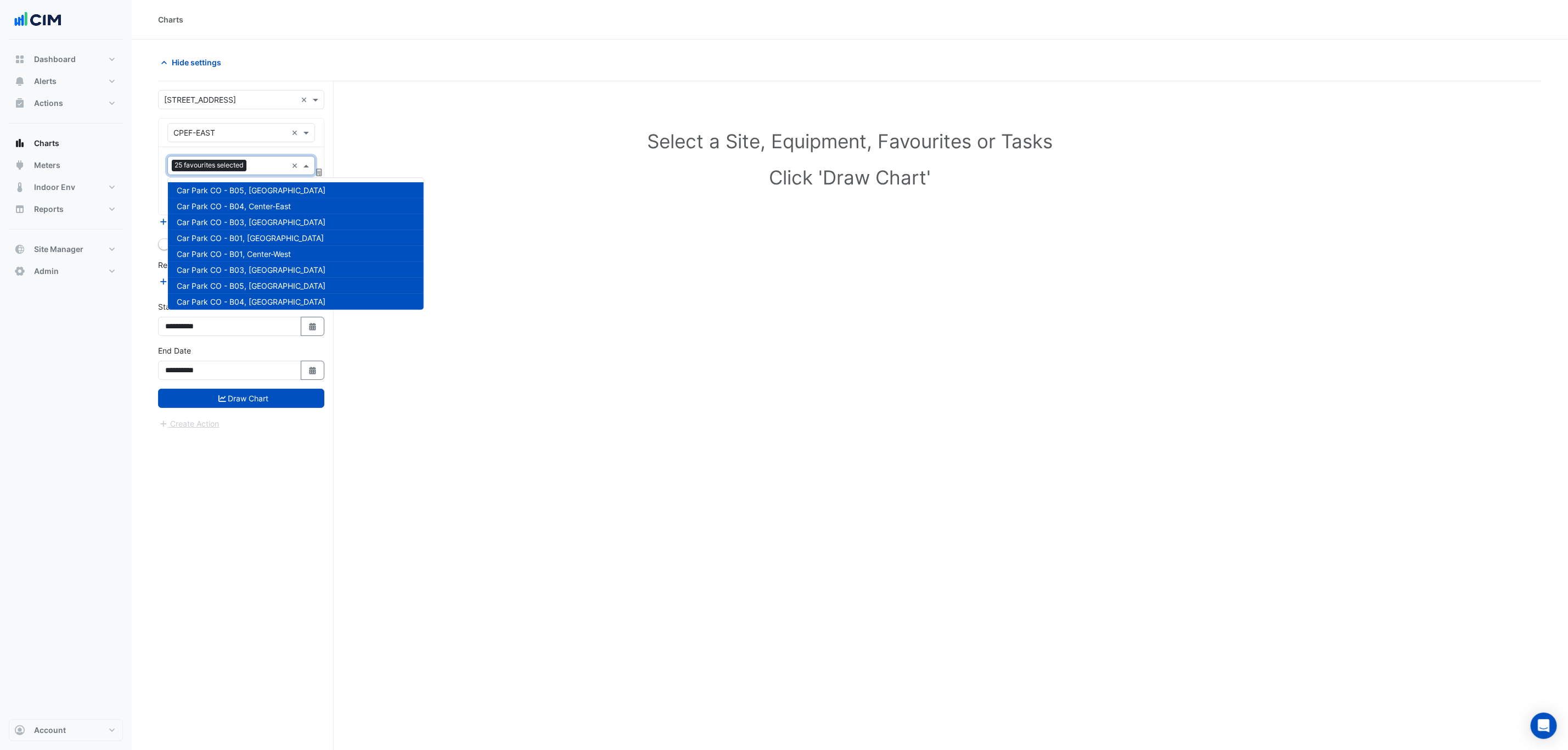
scroll to position [386, 0]
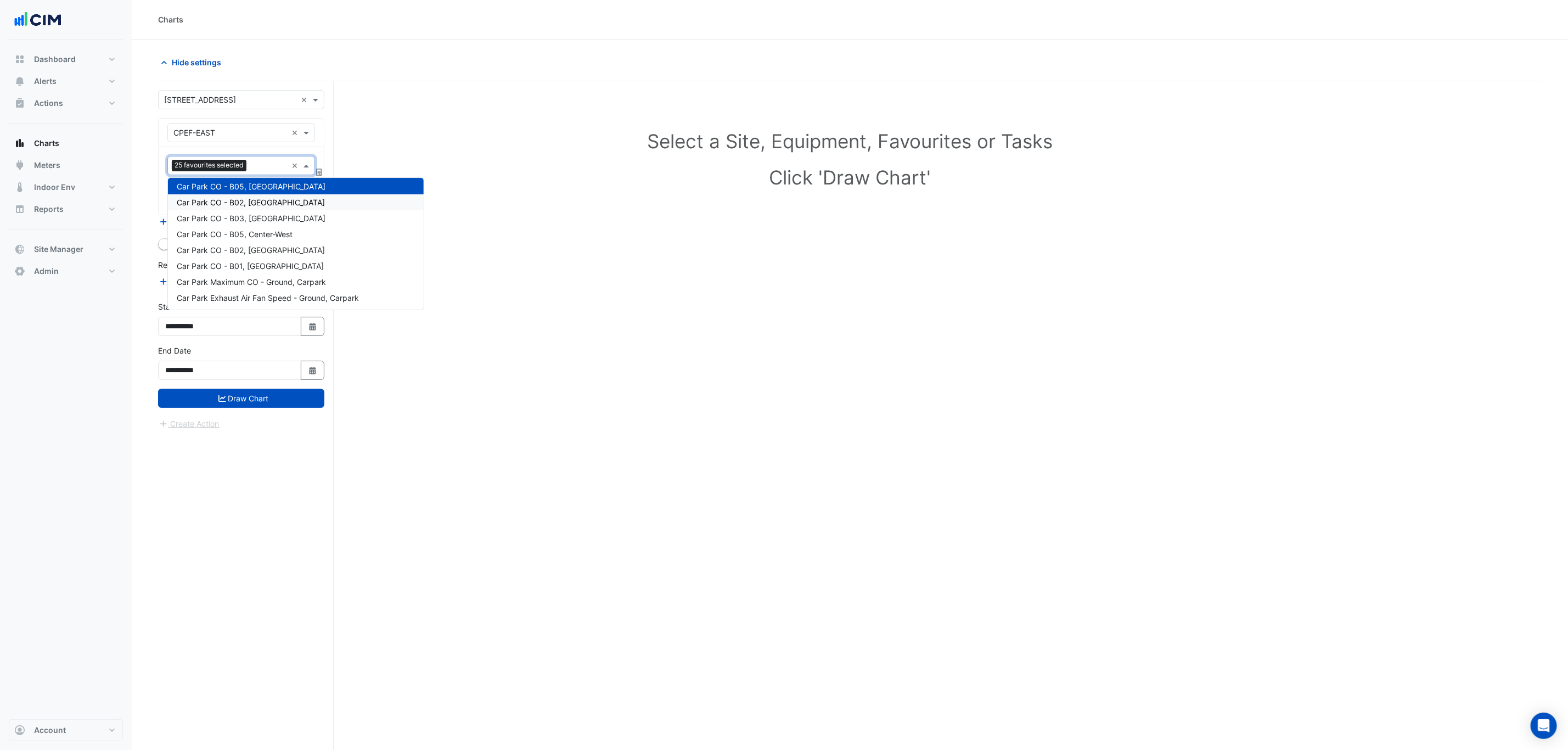
click at [262, 201] on span "Car Park CO - B02, South-West" at bounding box center [251, 202] width 149 height 9
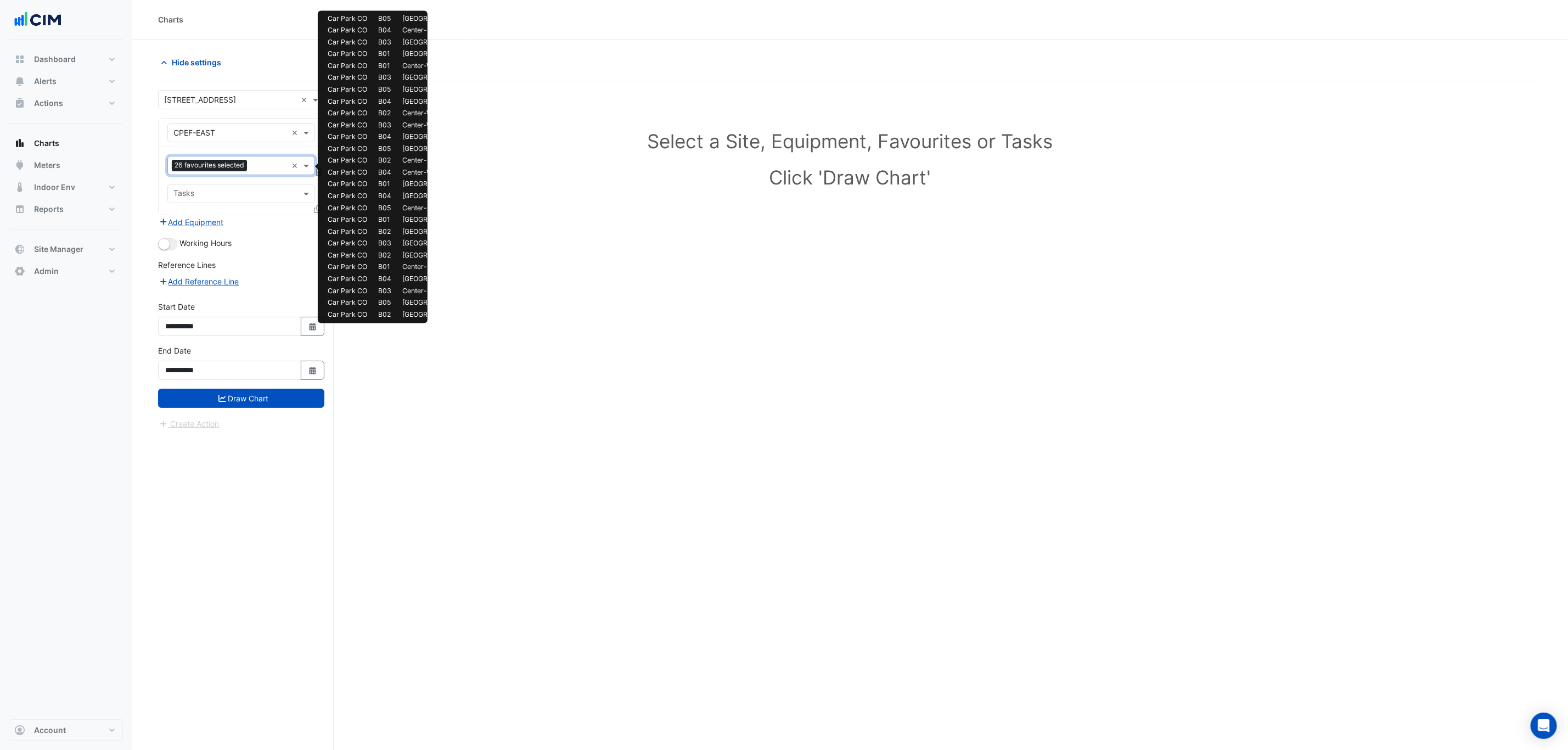
click at [263, 167] on input "text" at bounding box center [269, 166] width 36 height 12
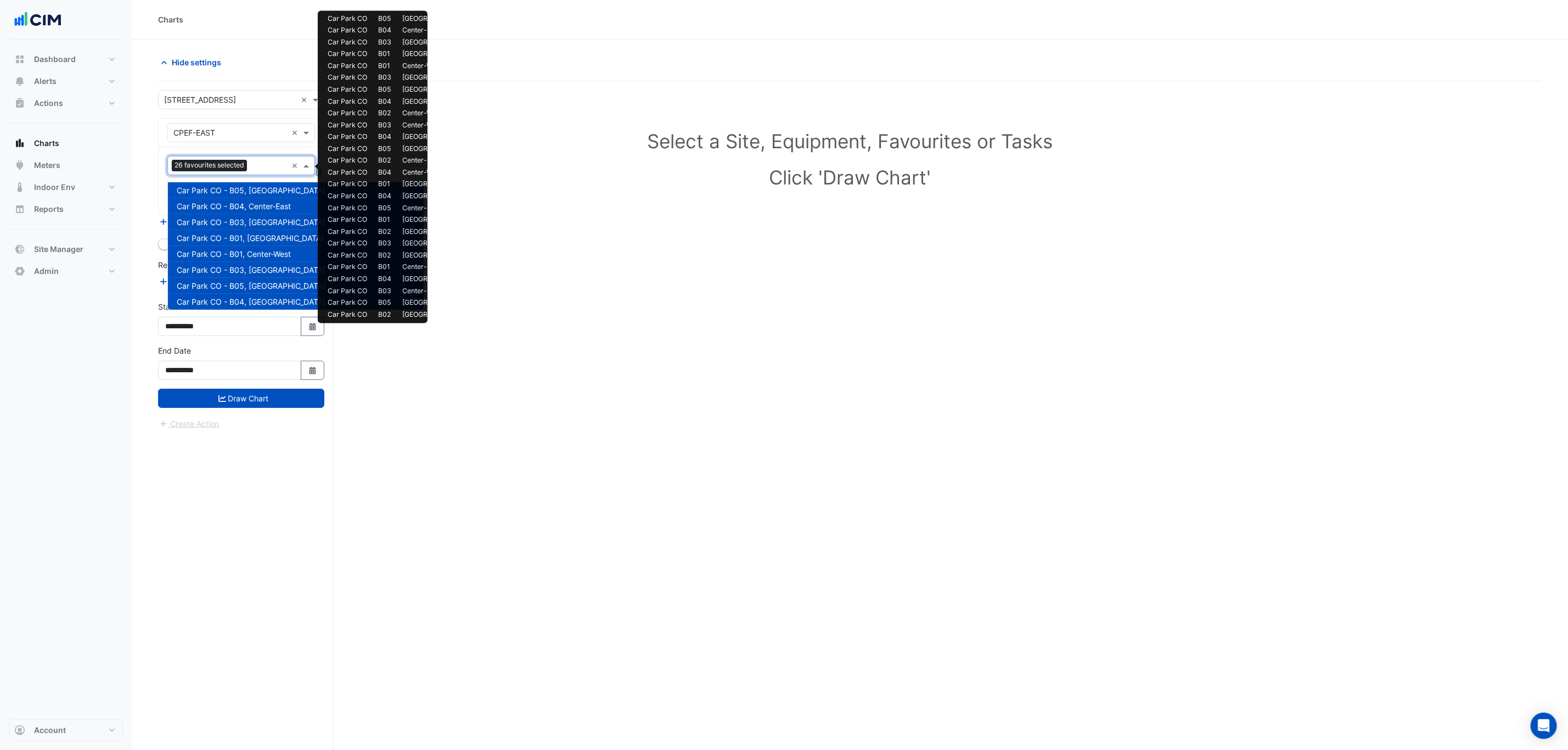
scroll to position [402, 0]
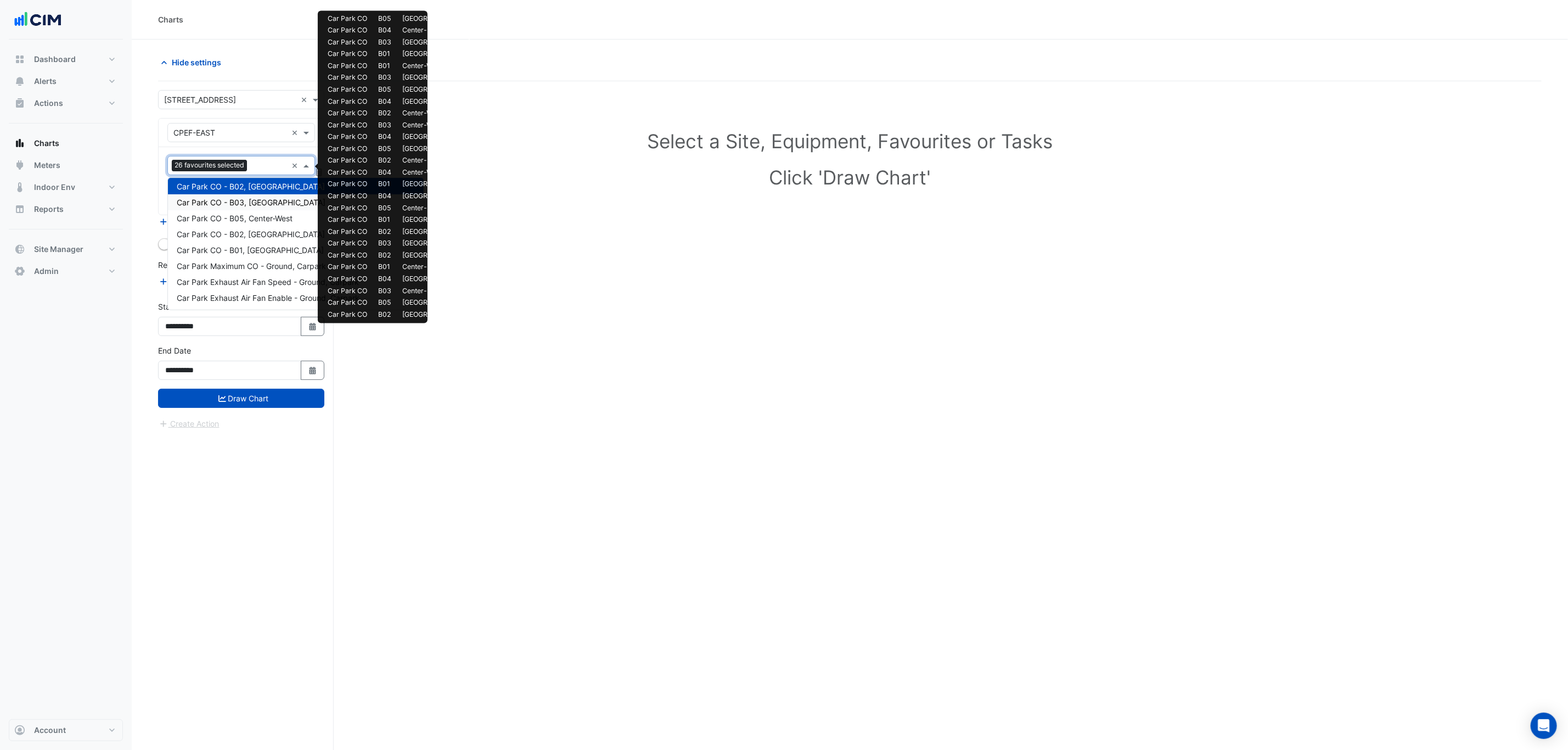
click at [263, 198] on span "Car Park CO - B03, North-East" at bounding box center [251, 202] width 149 height 9
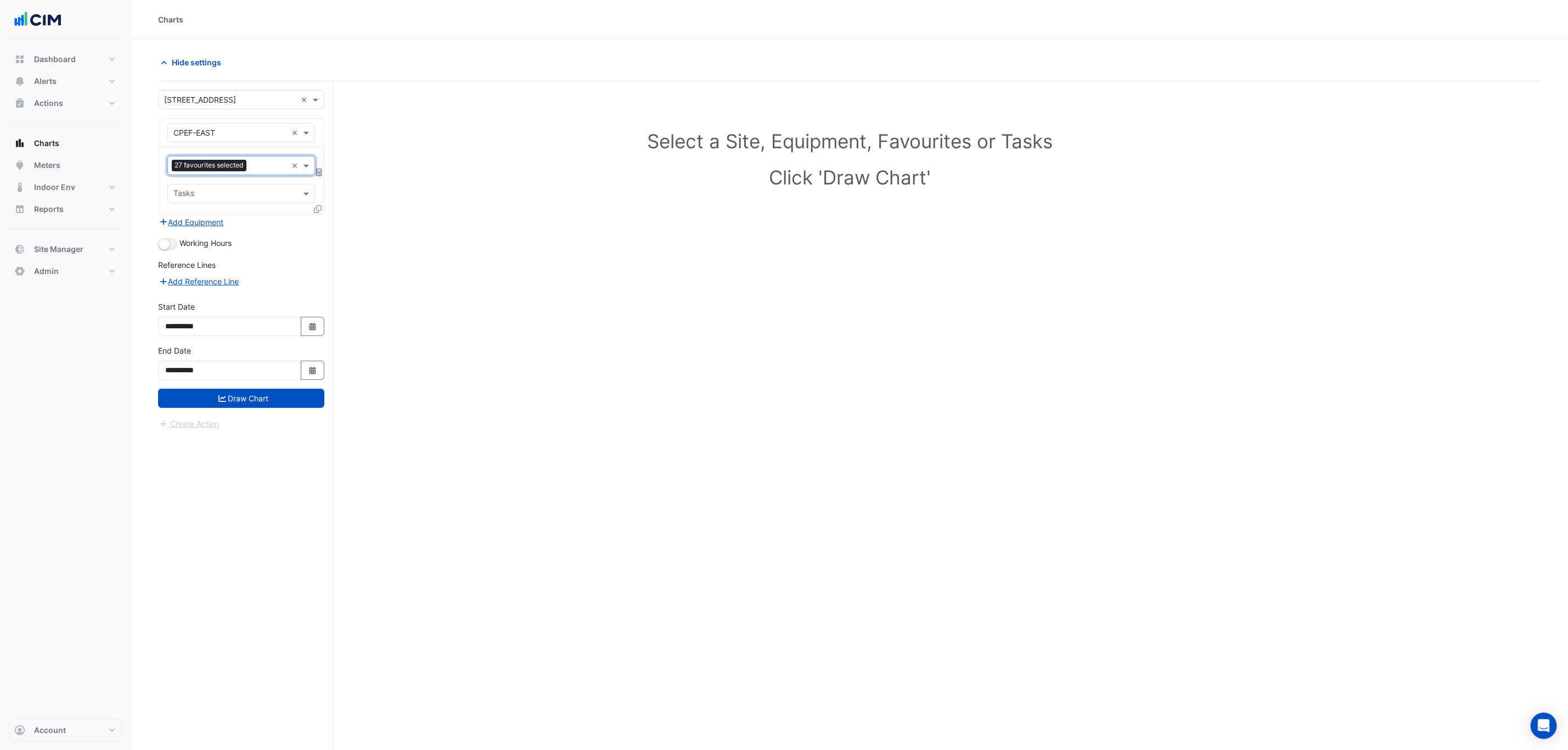
click at [265, 172] on input "text" at bounding box center [269, 166] width 36 height 12
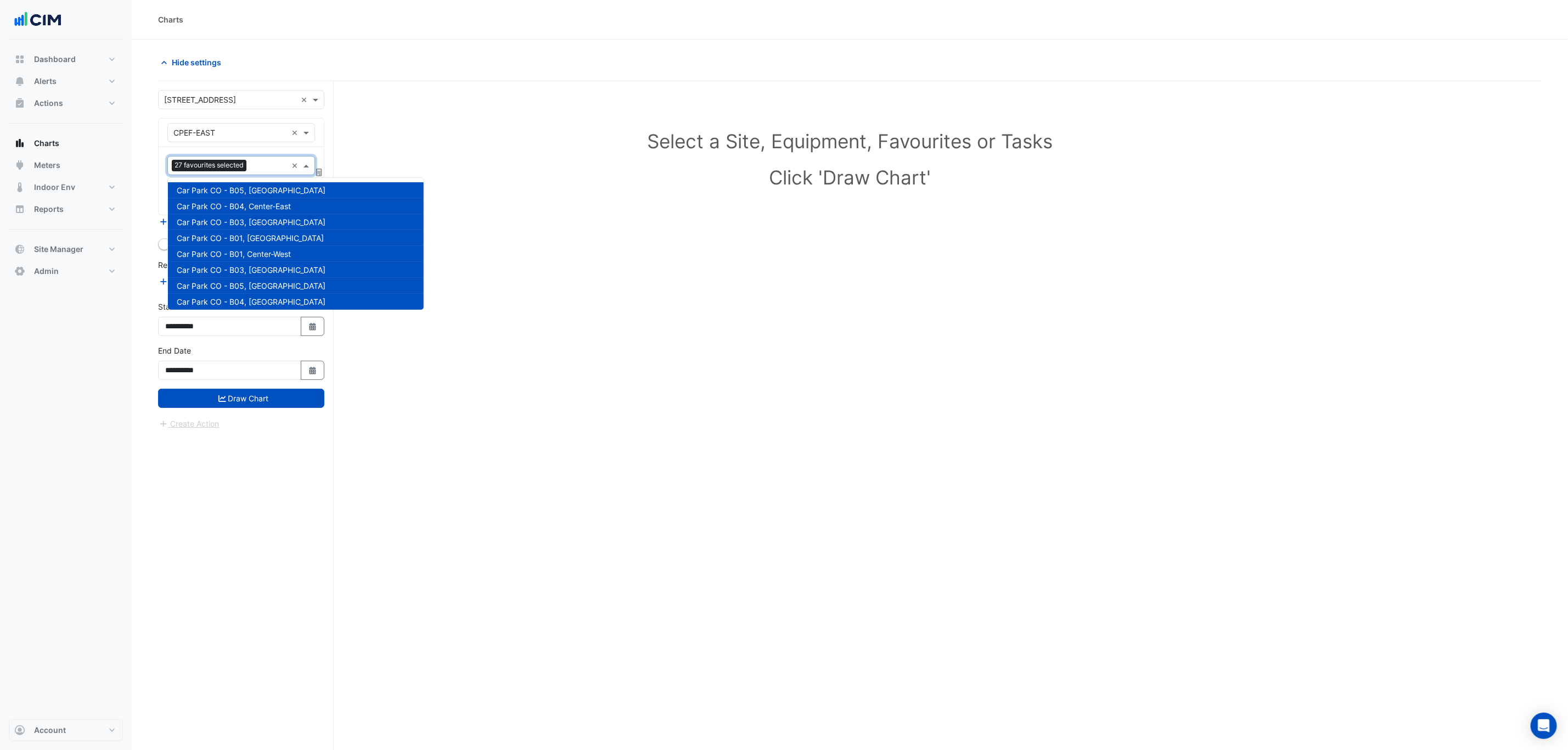
scroll to position [417, 0]
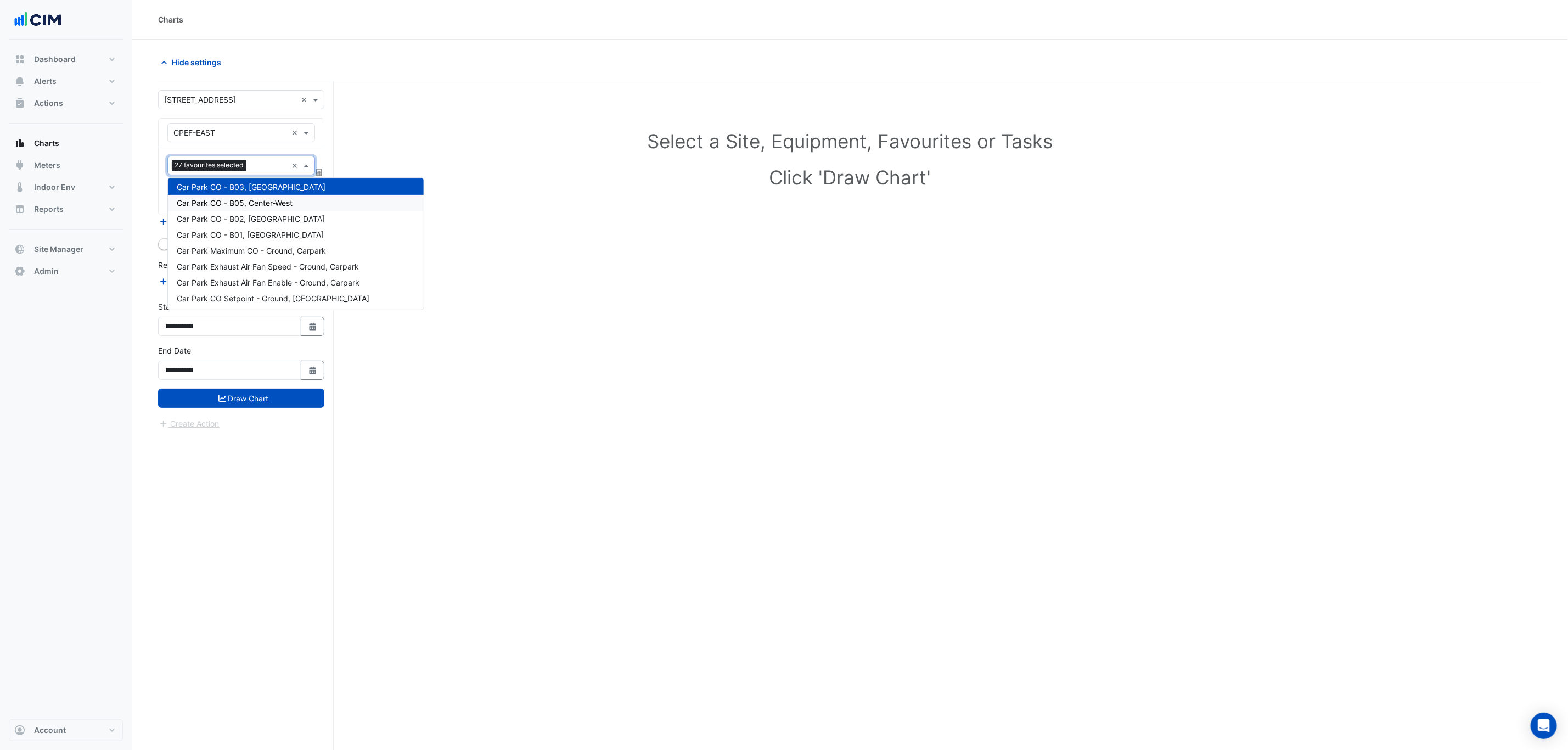
click at [263, 198] on span "Car Park CO - B05, Center-West" at bounding box center [234, 203] width 116 height 9
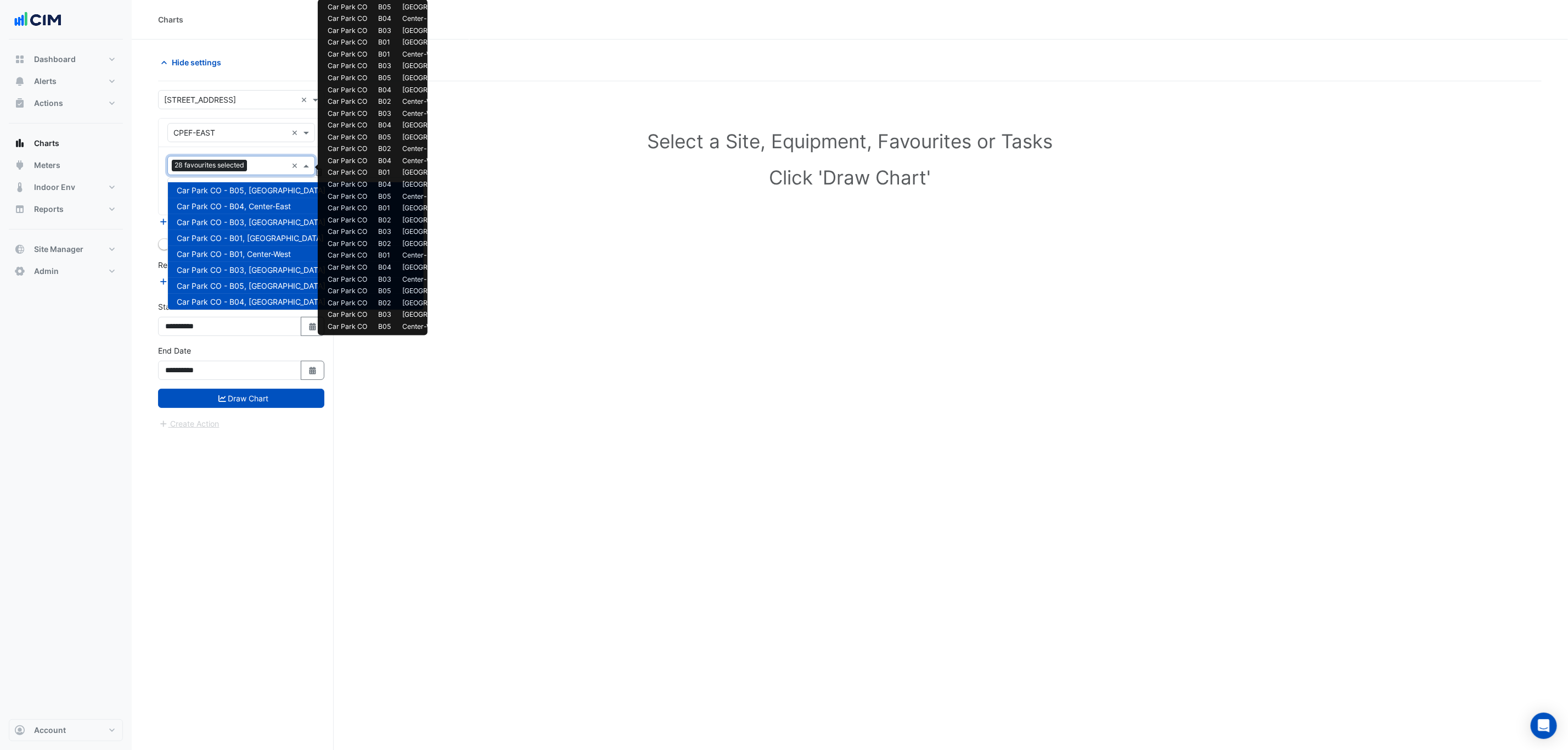
click at [263, 170] on input "text" at bounding box center [269, 166] width 36 height 12
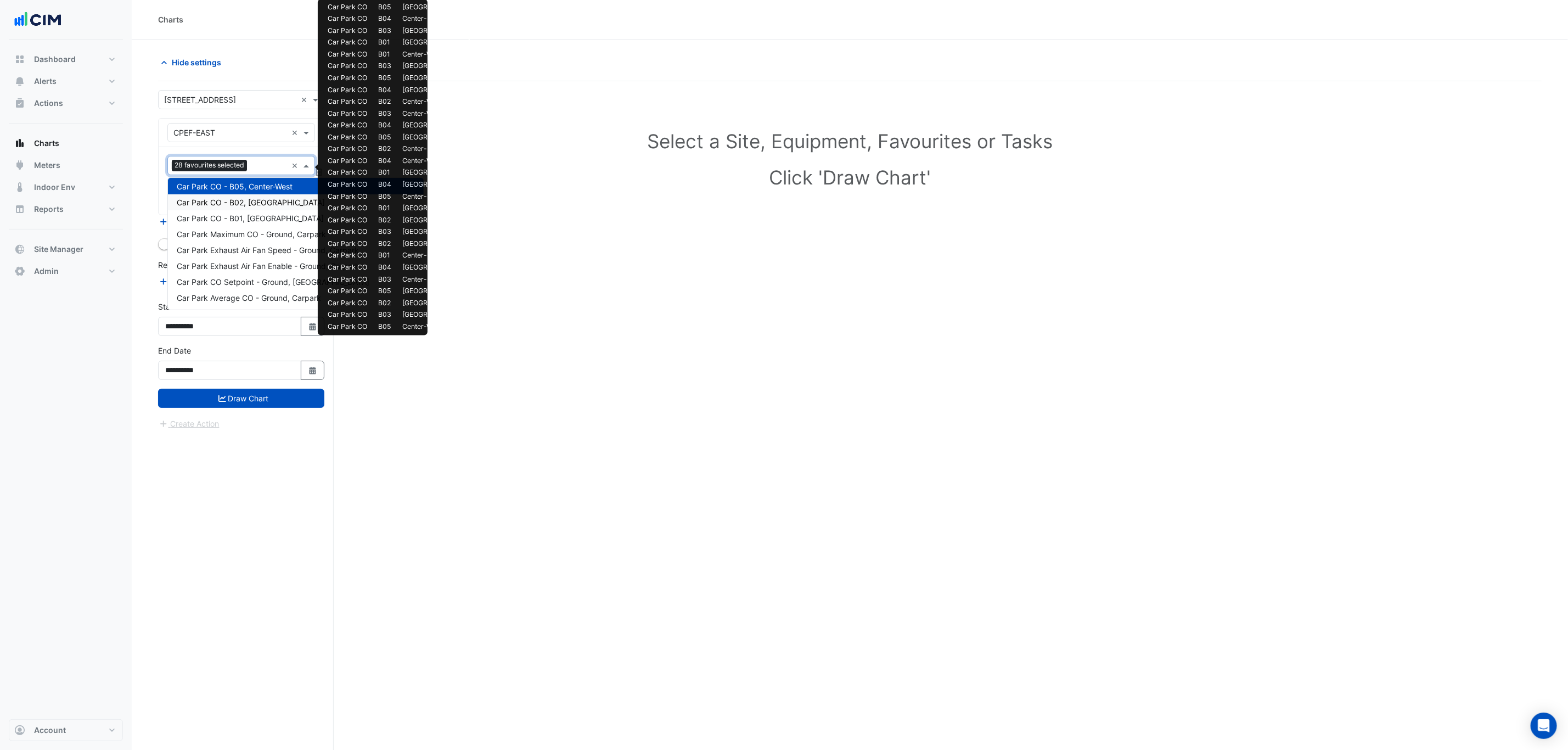
click at [263, 200] on span "Car Park CO - B02, North-West" at bounding box center [251, 202] width 149 height 9
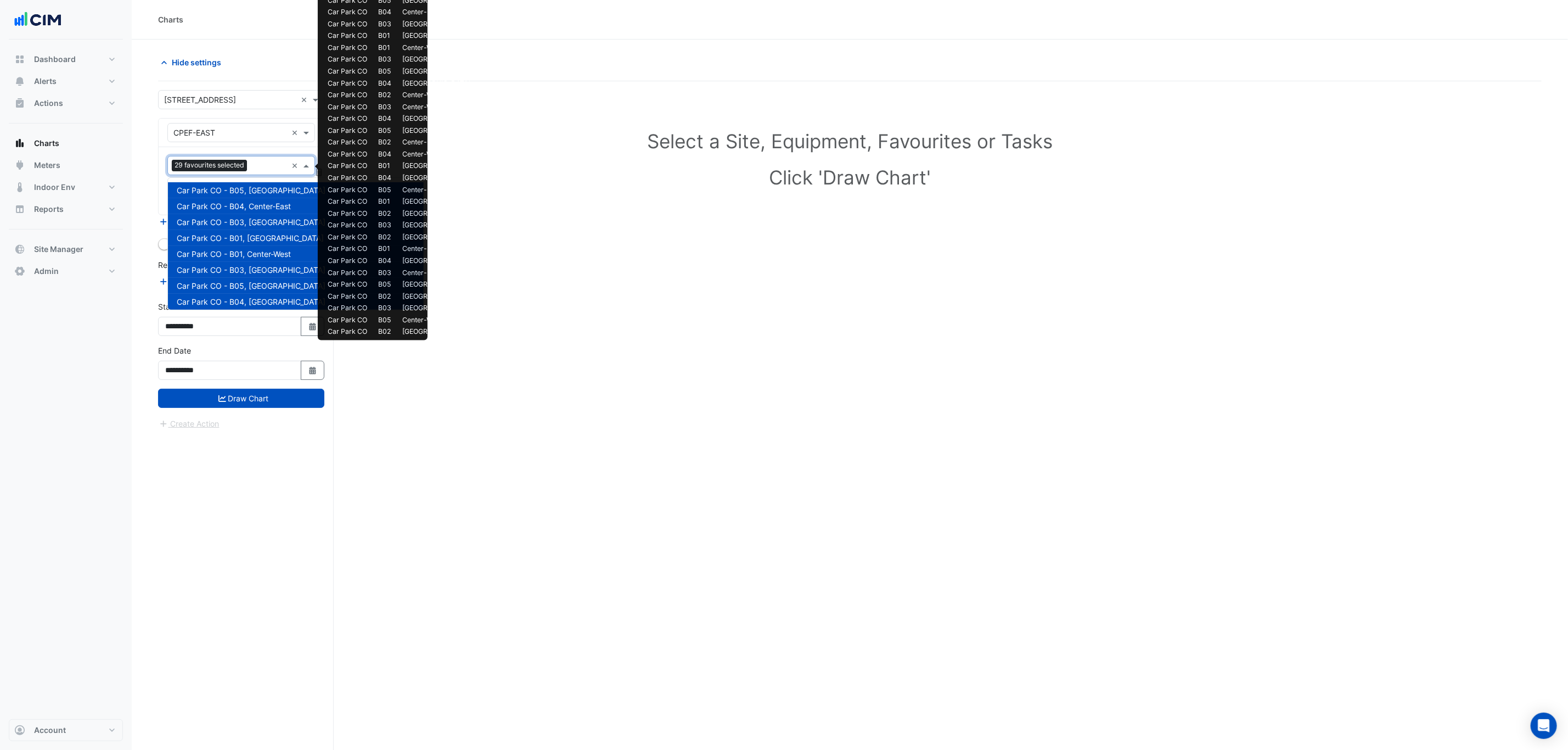
drag, startPoint x: 263, startPoint y: 174, endPoint x: 261, endPoint y: 168, distance: 6.3
click at [263, 173] on div at bounding box center [268, 166] width 37 height 14
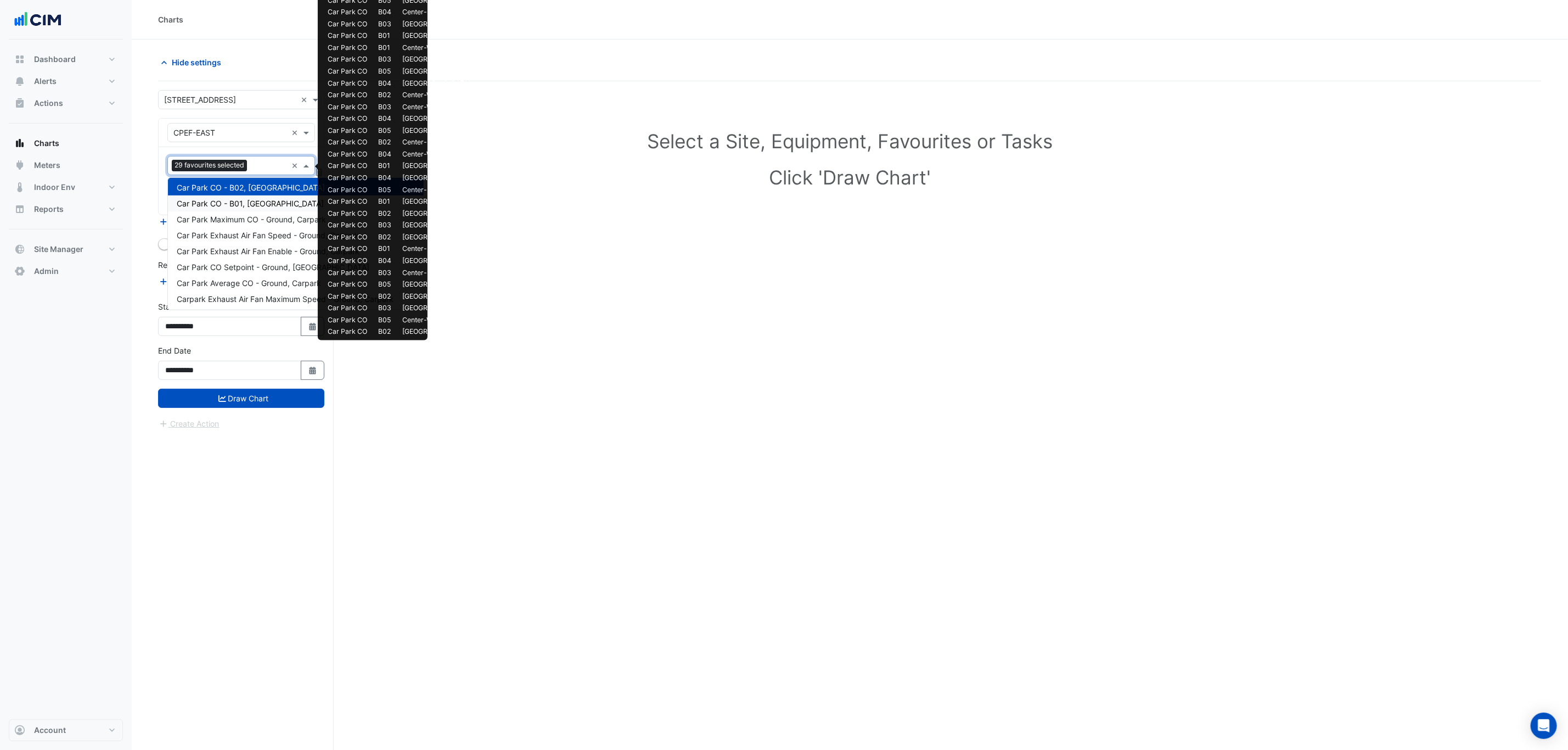
click at [261, 200] on span "Car Park CO - B01, South-West" at bounding box center [250, 203] width 147 height 9
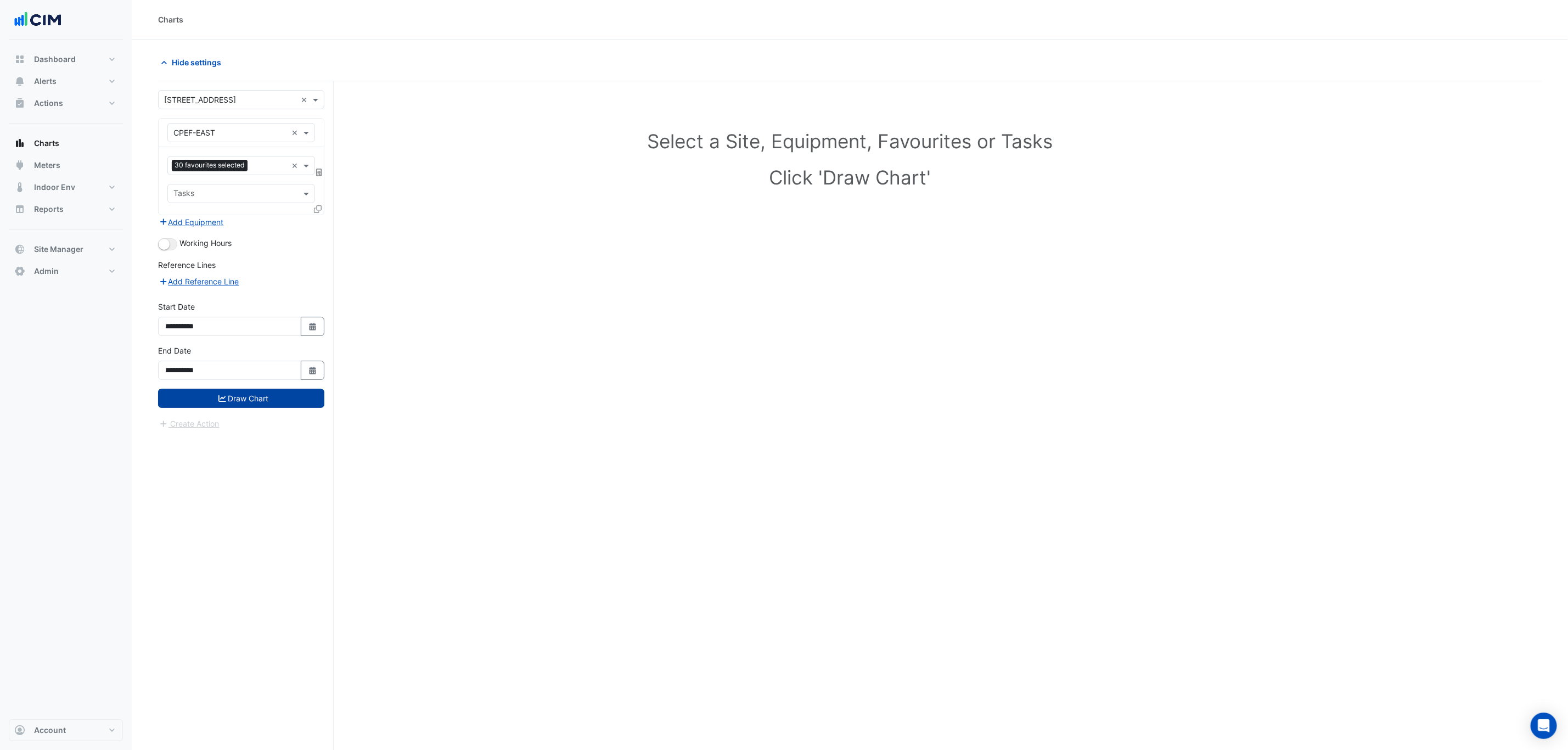
click at [247, 400] on button "Draw Chart" at bounding box center [241, 398] width 166 height 19
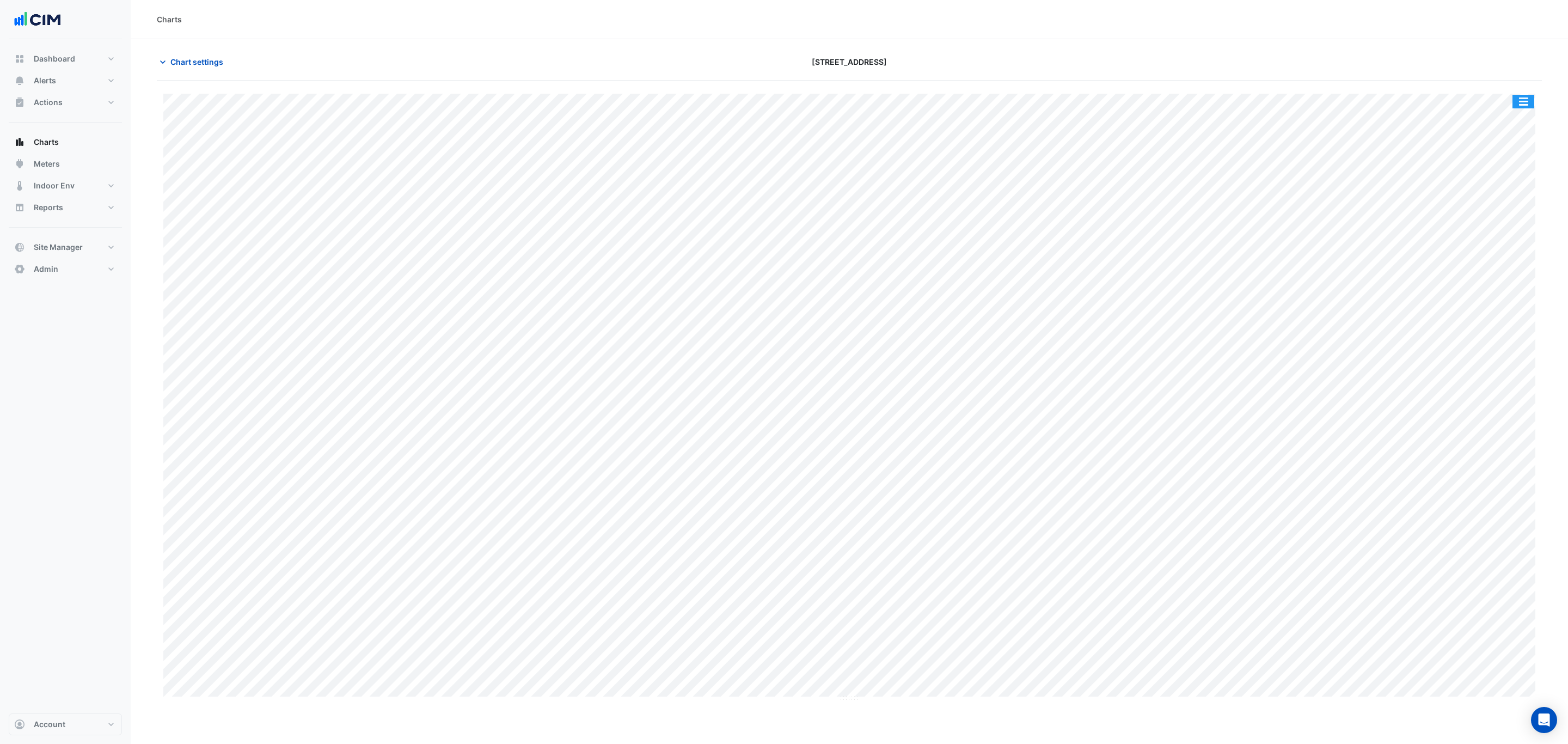
click at [1521, 99] on button "button" at bounding box center [1524, 102] width 22 height 13
drag, startPoint x: 1510, startPoint y: 131, endPoint x: 536, endPoint y: 3, distance: 982.4
click at [1510, 131] on div "Split All" at bounding box center [1501, 121] width 65 height 19
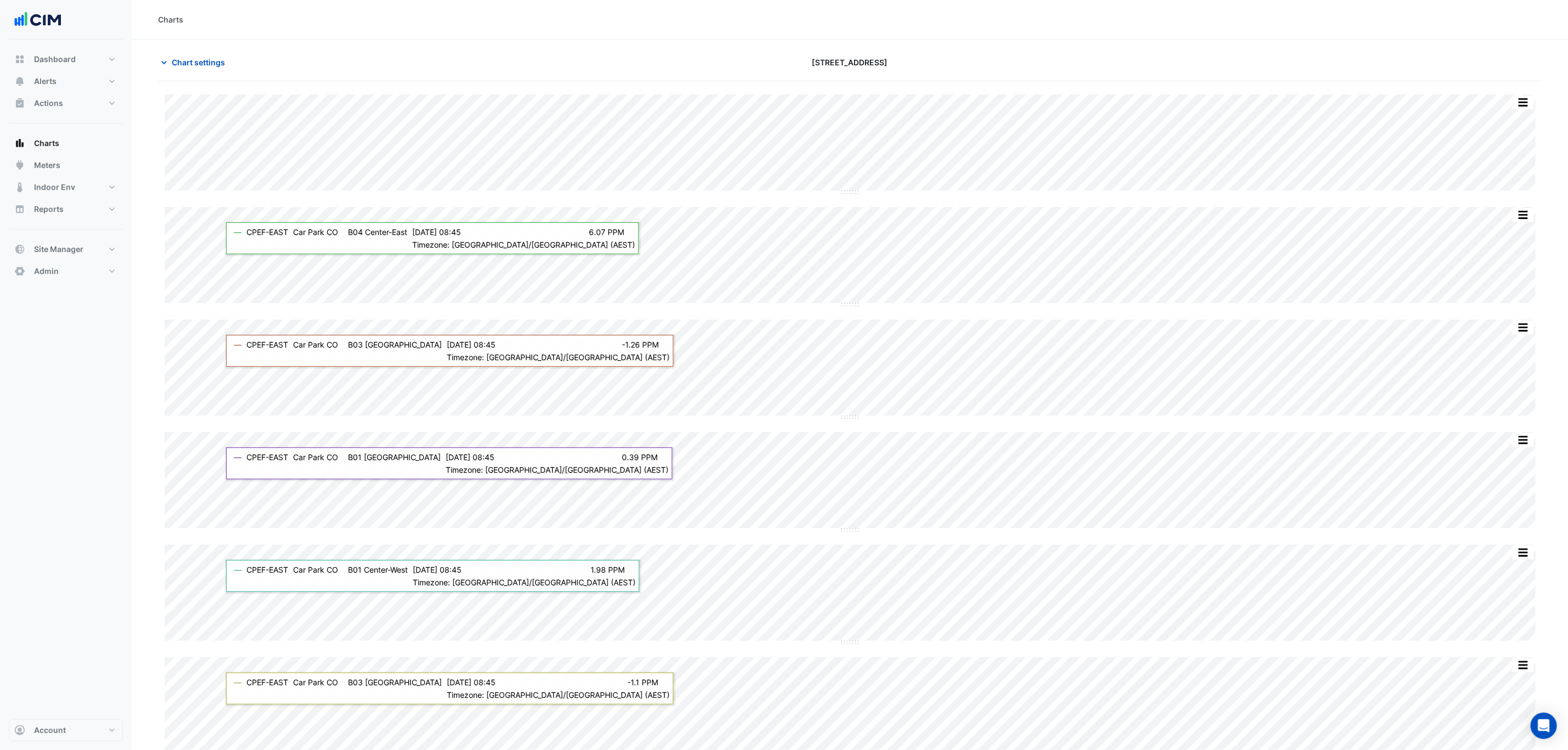
click at [185, 55] on button "Chart settings" at bounding box center [195, 62] width 74 height 19
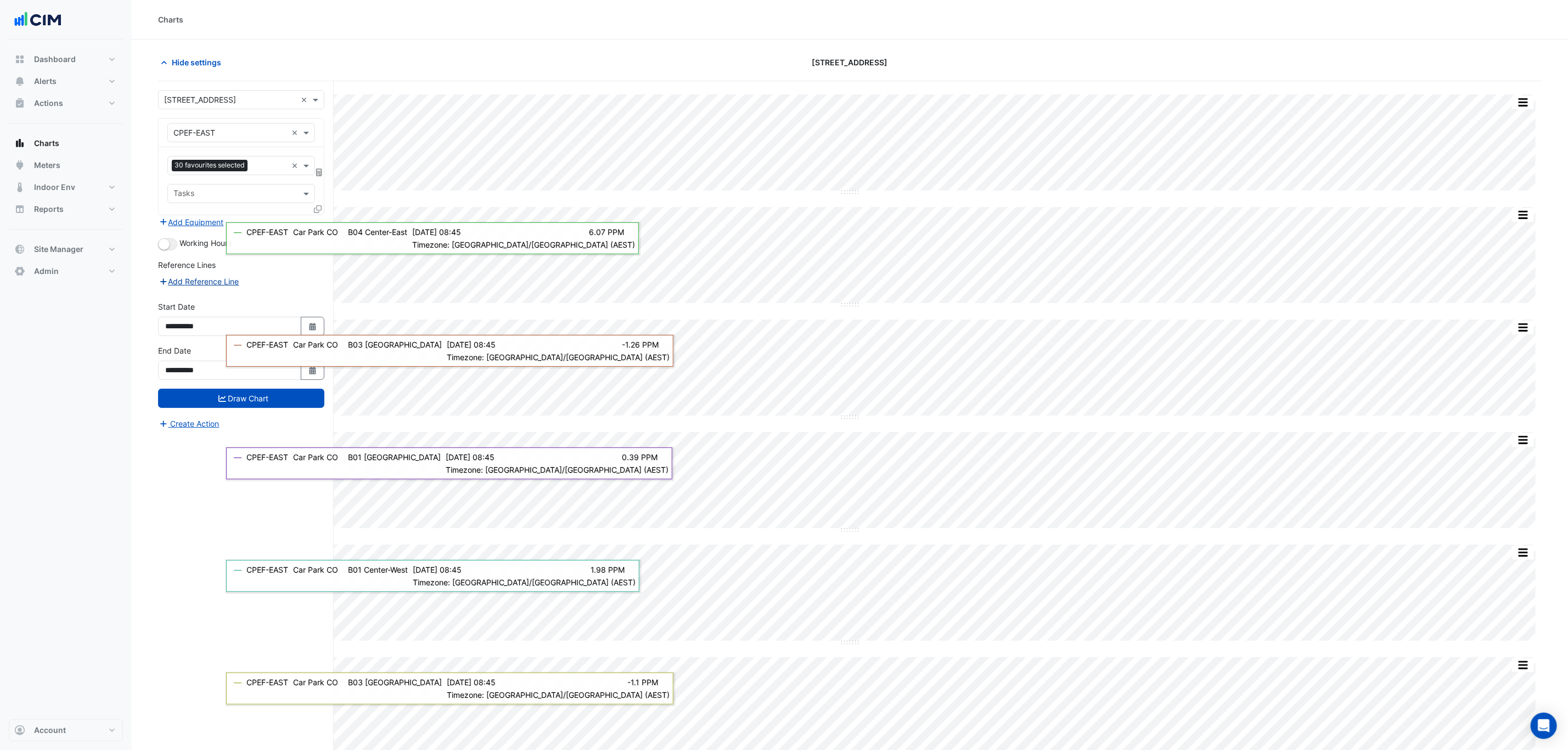
click at [222, 284] on button "Add Reference Line" at bounding box center [199, 281] width 82 height 13
select select "*"
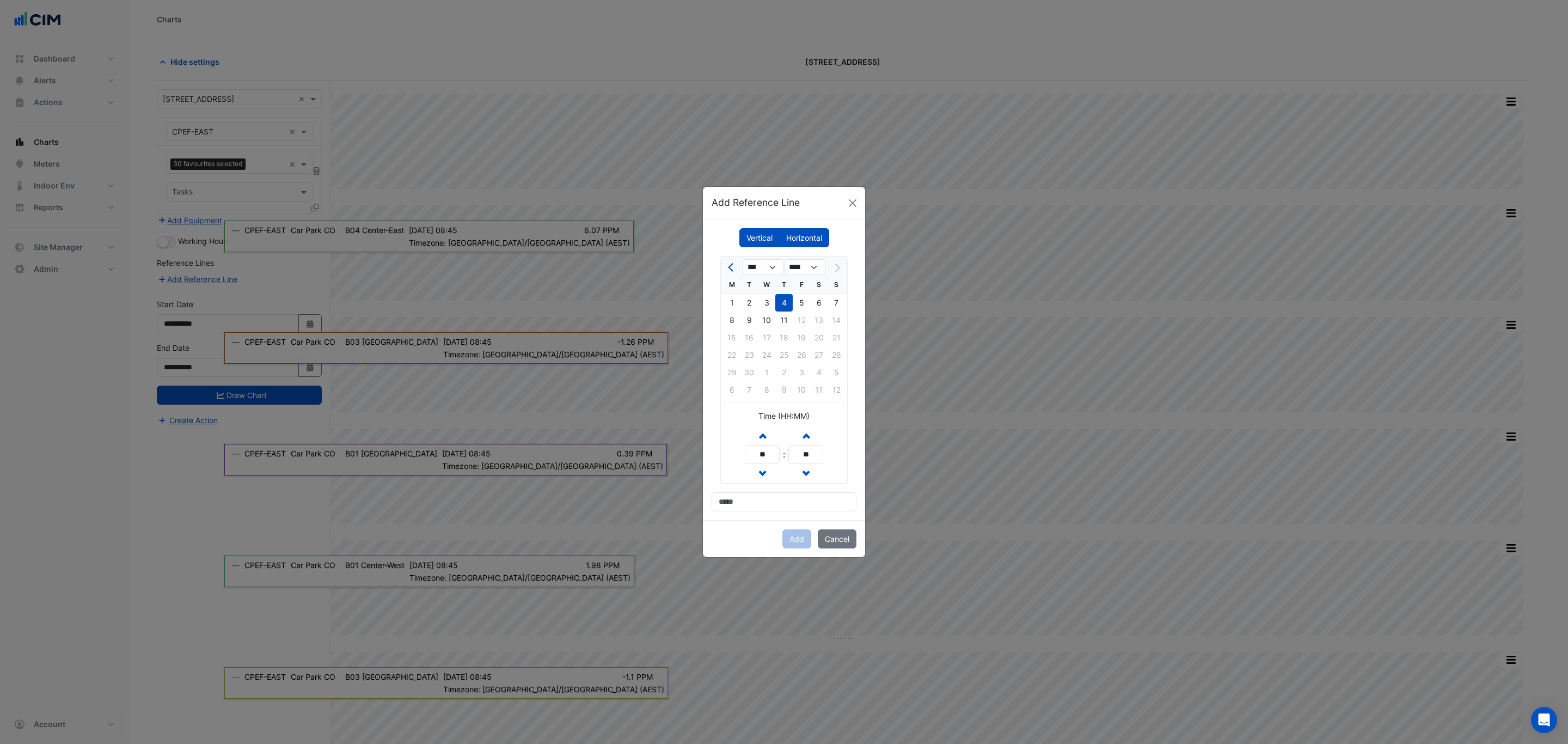
click at [799, 237] on label "Horizontal" at bounding box center [804, 237] width 50 height 19
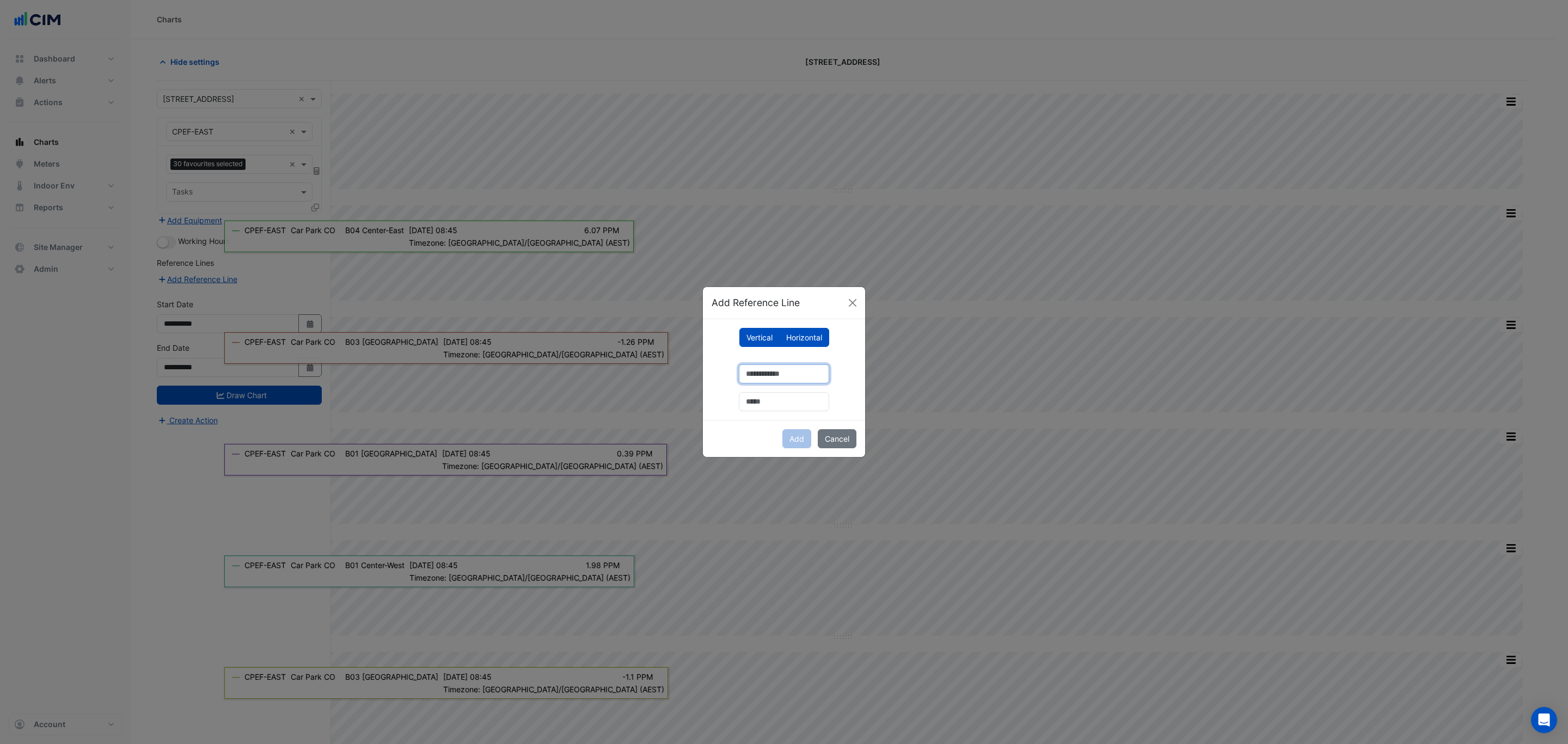
click at [776, 376] on input "number" at bounding box center [784, 373] width 90 height 19
type input "*"
click at [755, 400] on input "text" at bounding box center [784, 401] width 90 height 19
type input "****"
click at [799, 435] on button "Add" at bounding box center [796, 438] width 29 height 19
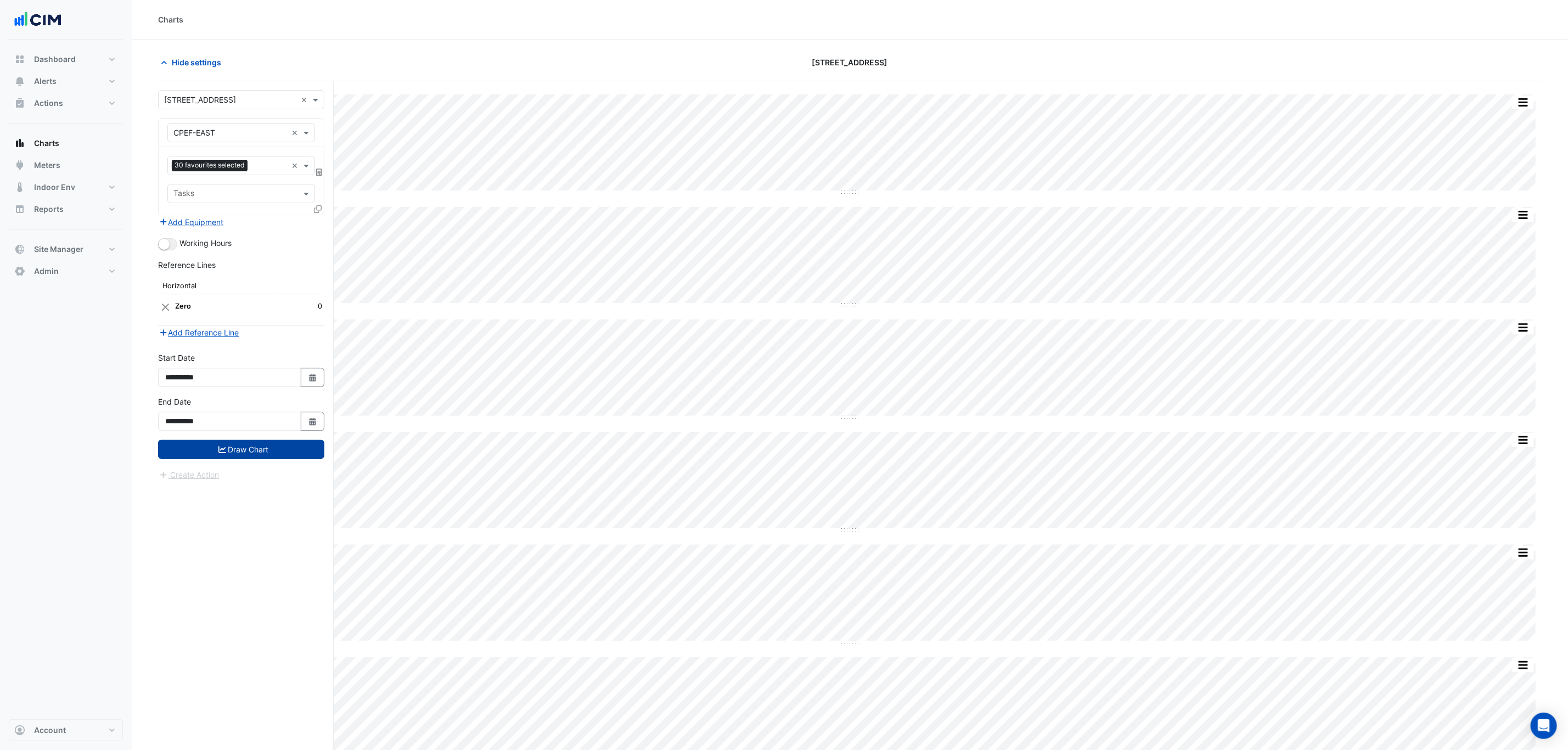
click at [244, 439] on div "**********" at bounding box center [241, 418] width 179 height 44
click at [250, 451] on button "Draw Chart" at bounding box center [241, 449] width 166 height 19
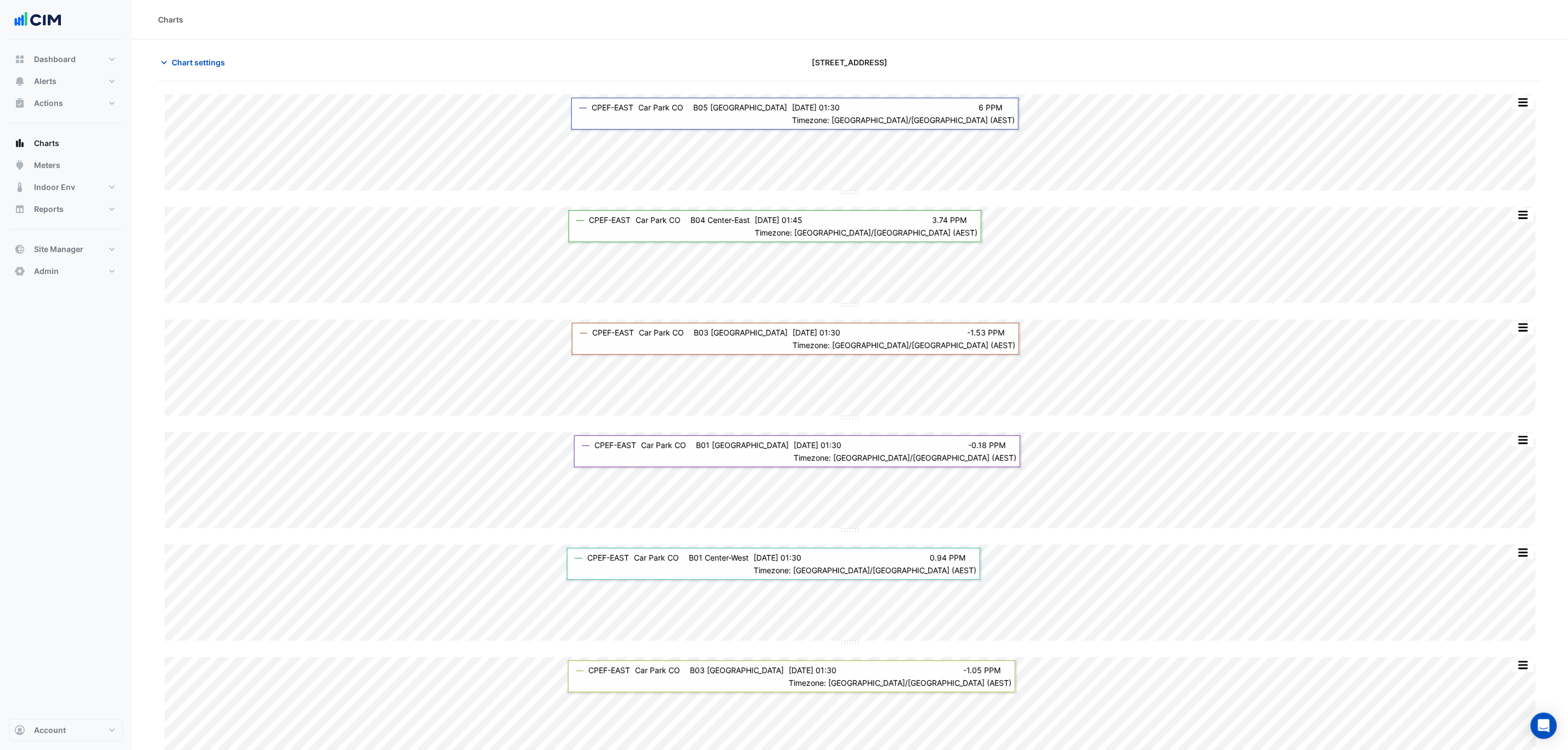
click at [944, 20] on div "Charts" at bounding box center [850, 19] width 1384 height 12
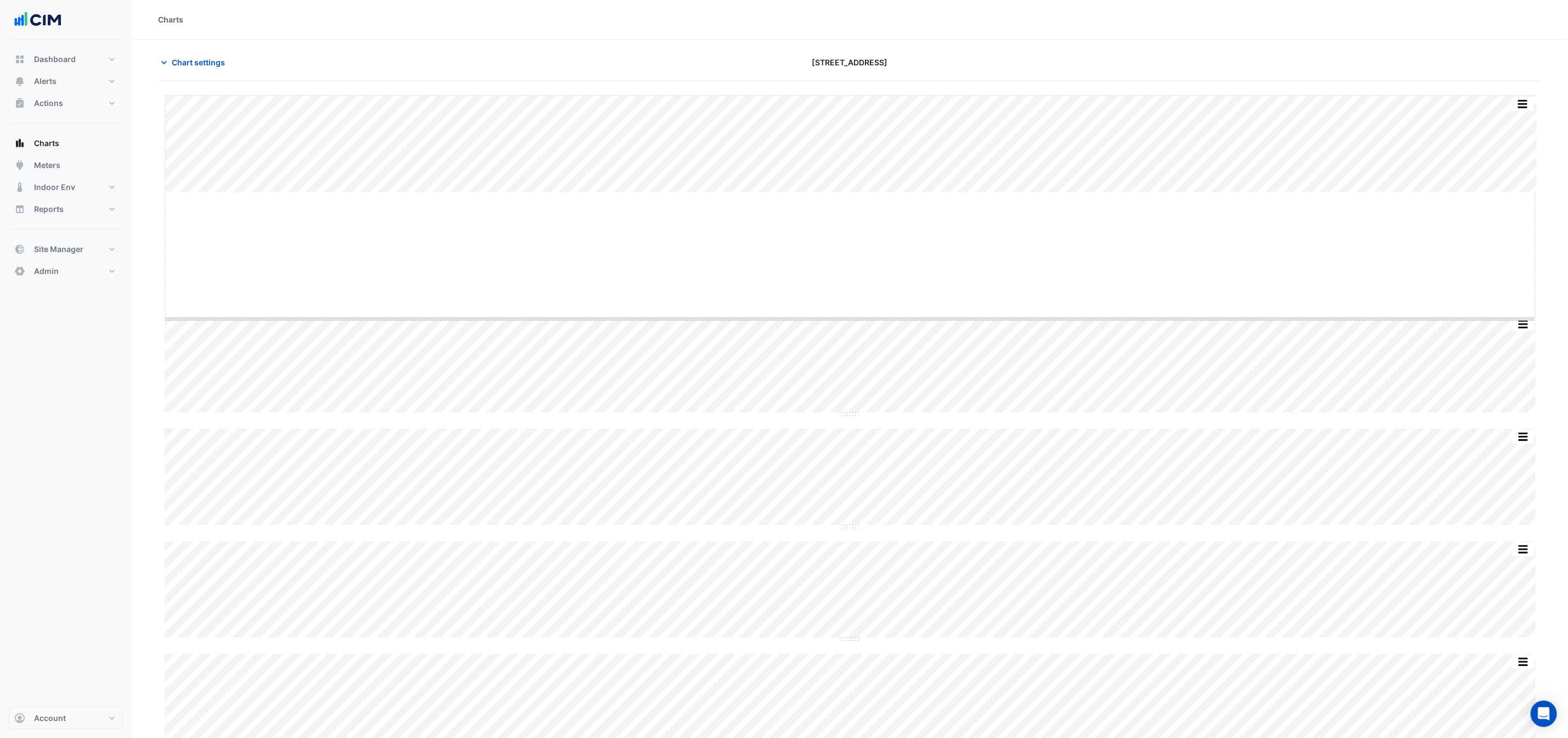
drag, startPoint x: 854, startPoint y: 193, endPoint x: 857, endPoint y: 318, distance: 125.0
drag, startPoint x: 853, startPoint y: 433, endPoint x: 845, endPoint y: 542, distance: 109.3
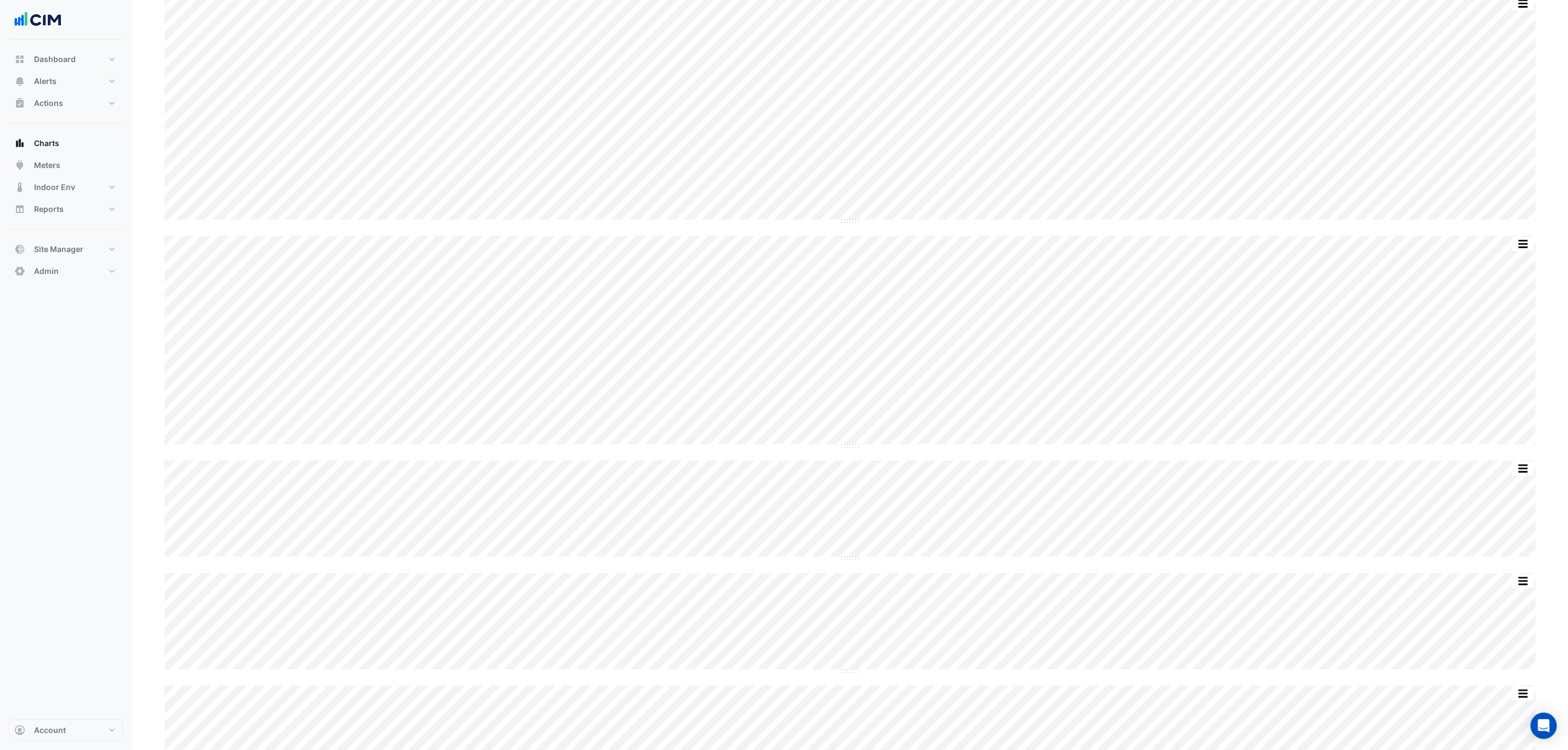
scroll to position [164, 0]
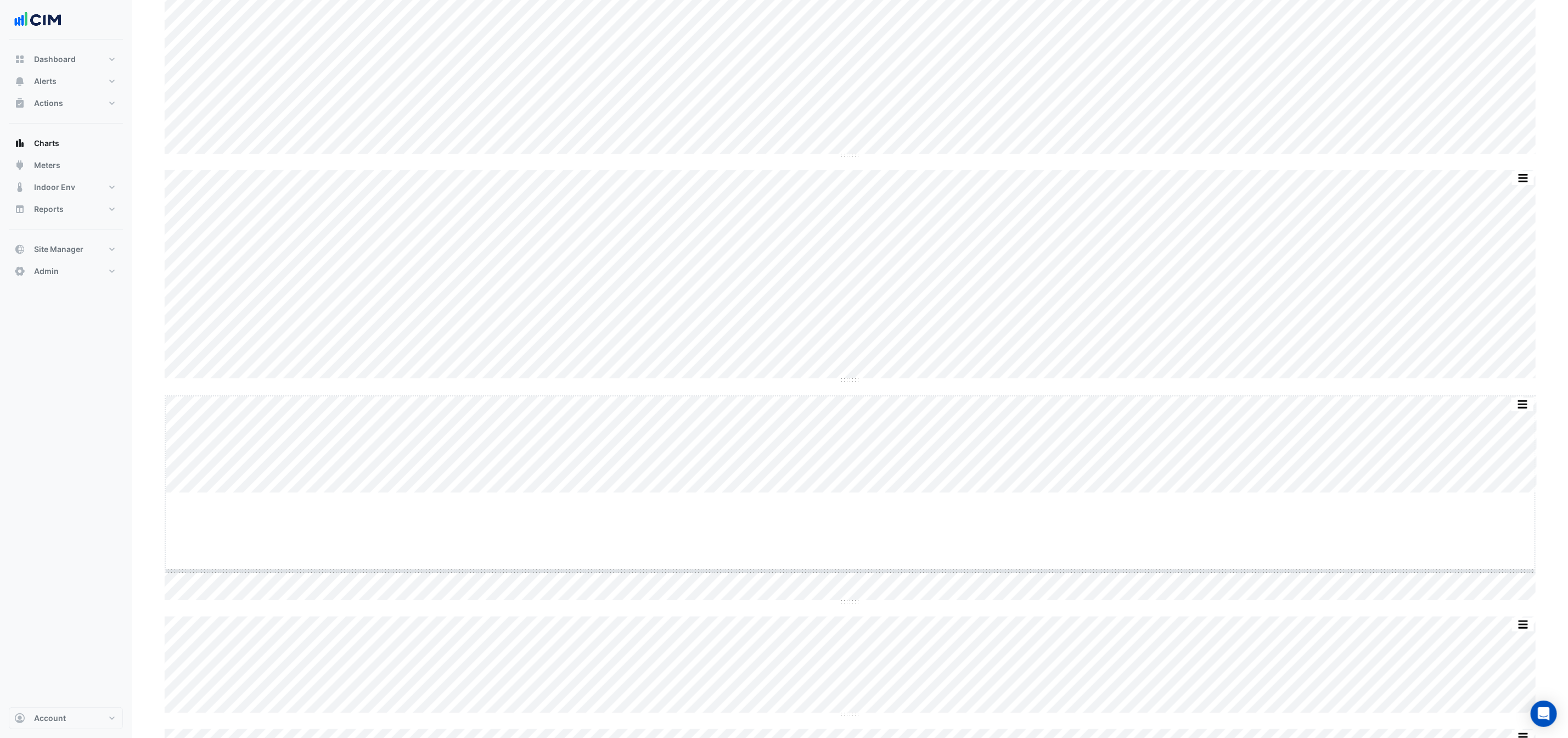
drag, startPoint x: 848, startPoint y: 494, endPoint x: 847, endPoint y: 572, distance: 78.0
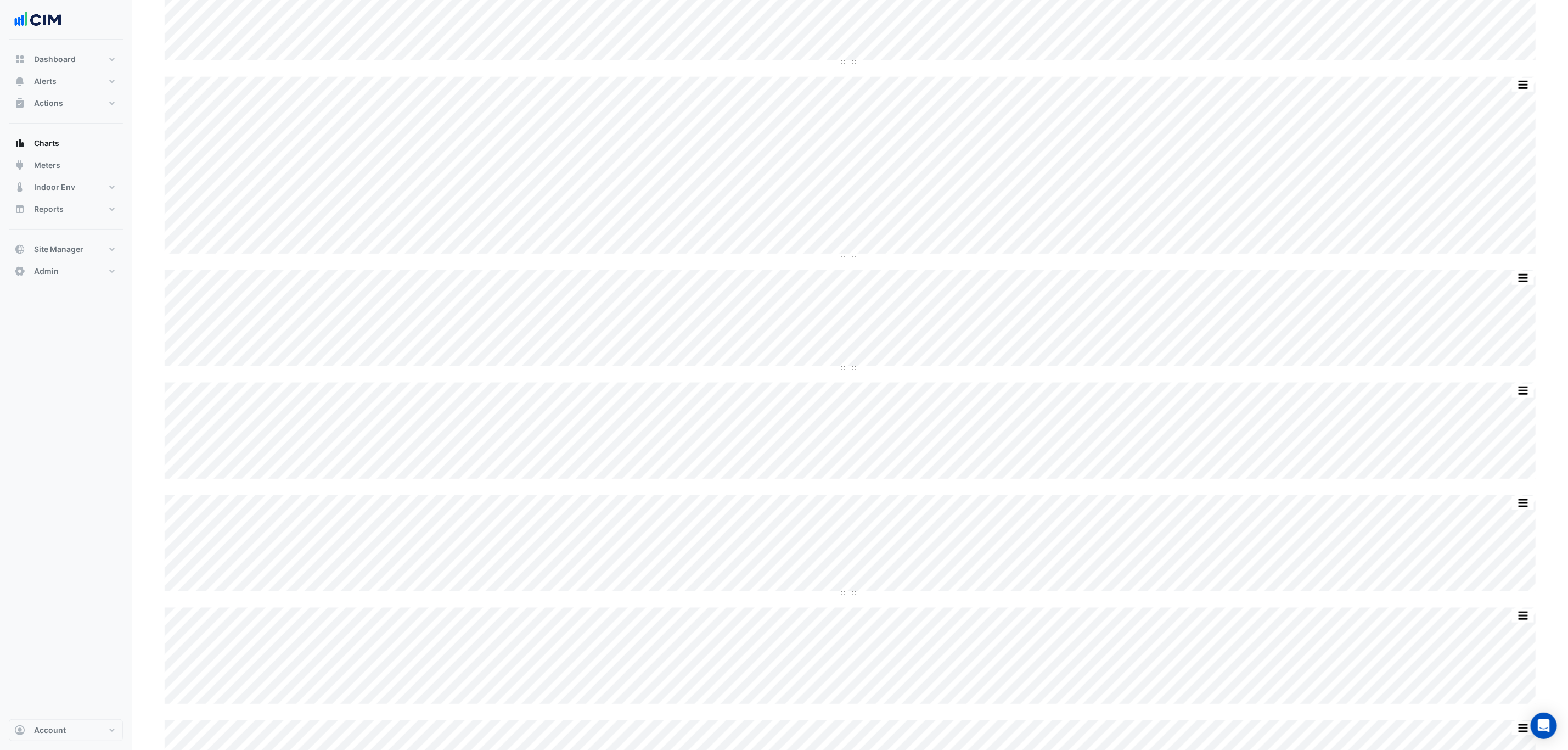
scroll to position [494, 0]
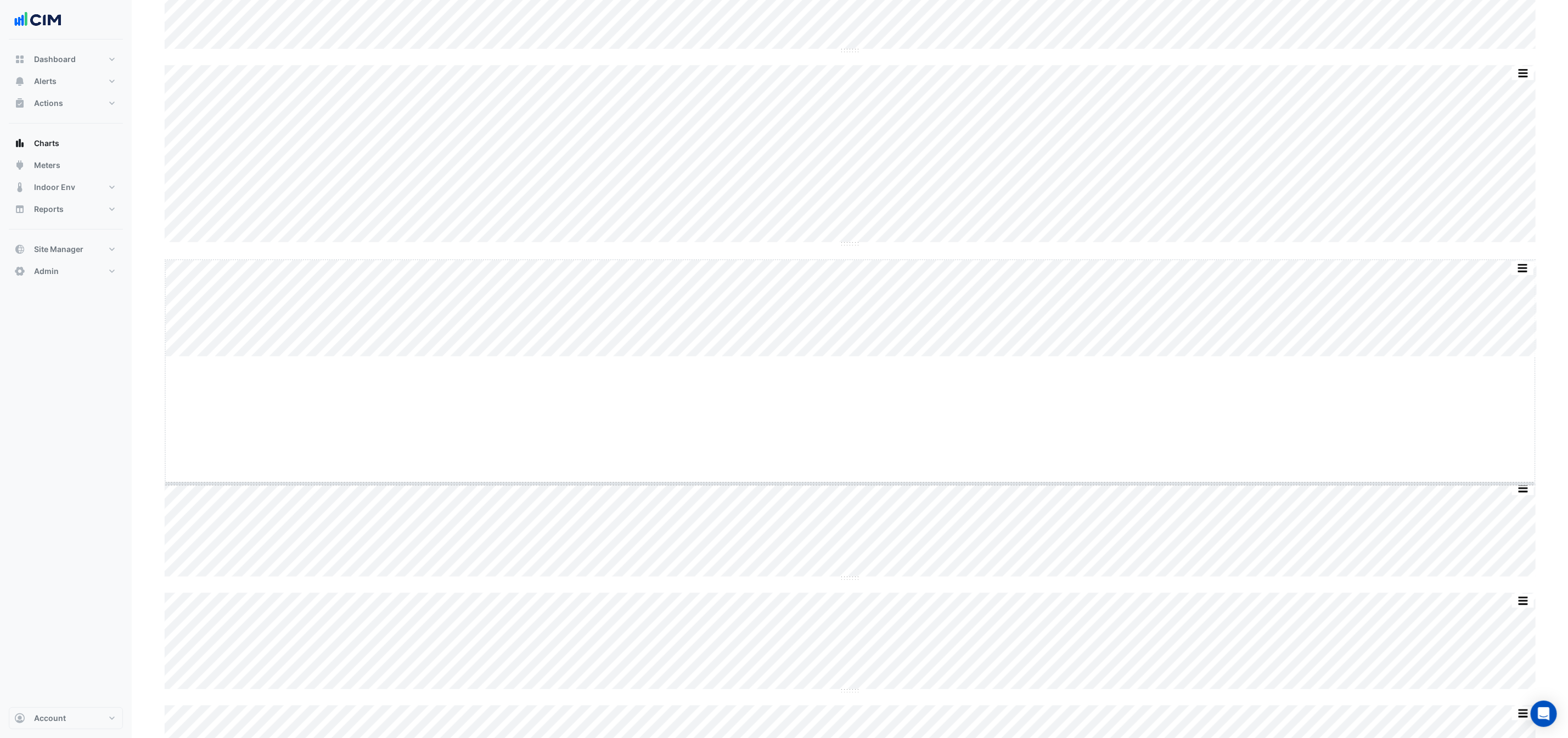
drag, startPoint x: 848, startPoint y: 358, endPoint x: 854, endPoint y: 484, distance: 126.1
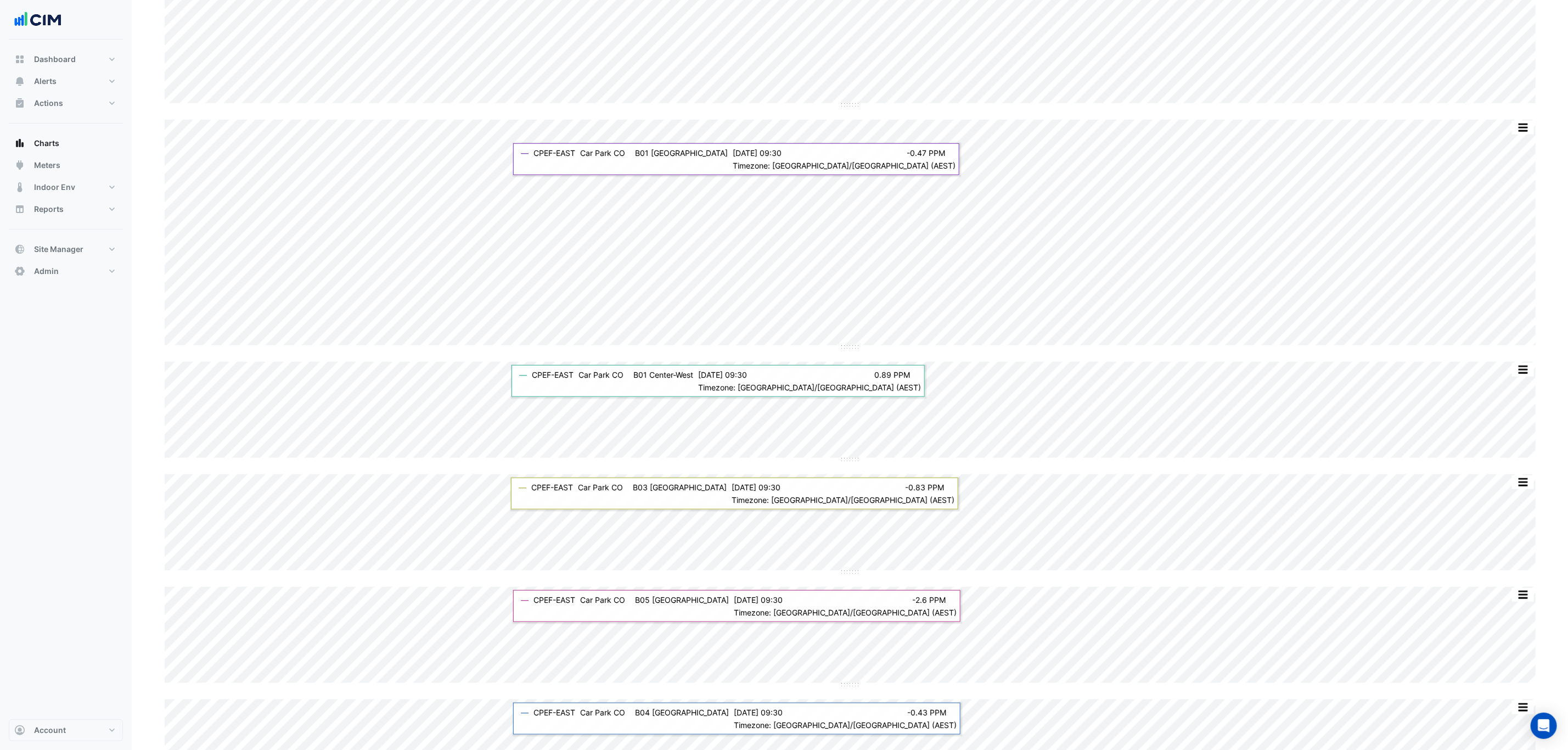
scroll to position [659, 0]
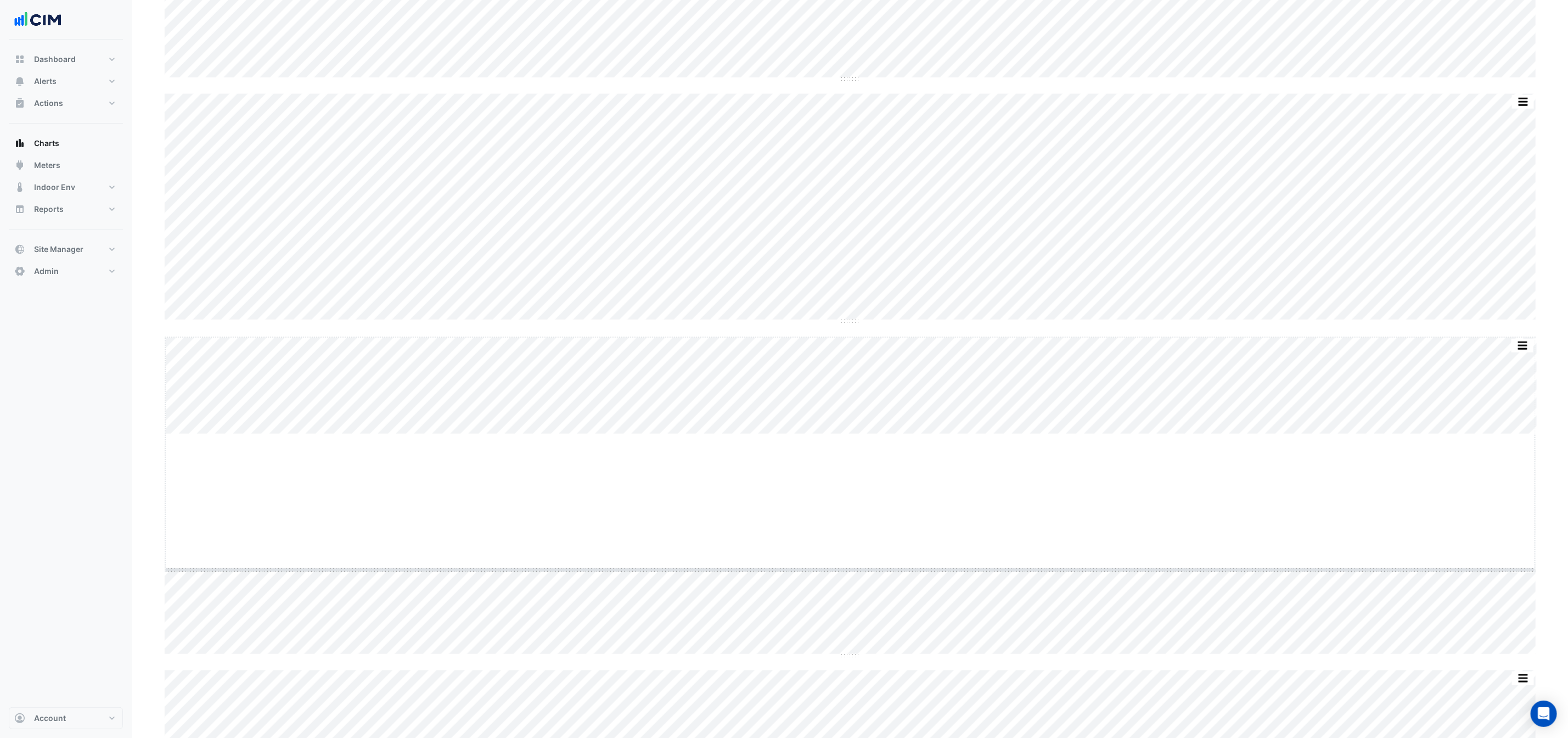
drag, startPoint x: 849, startPoint y: 435, endPoint x: 857, endPoint y: 567, distance: 132.2
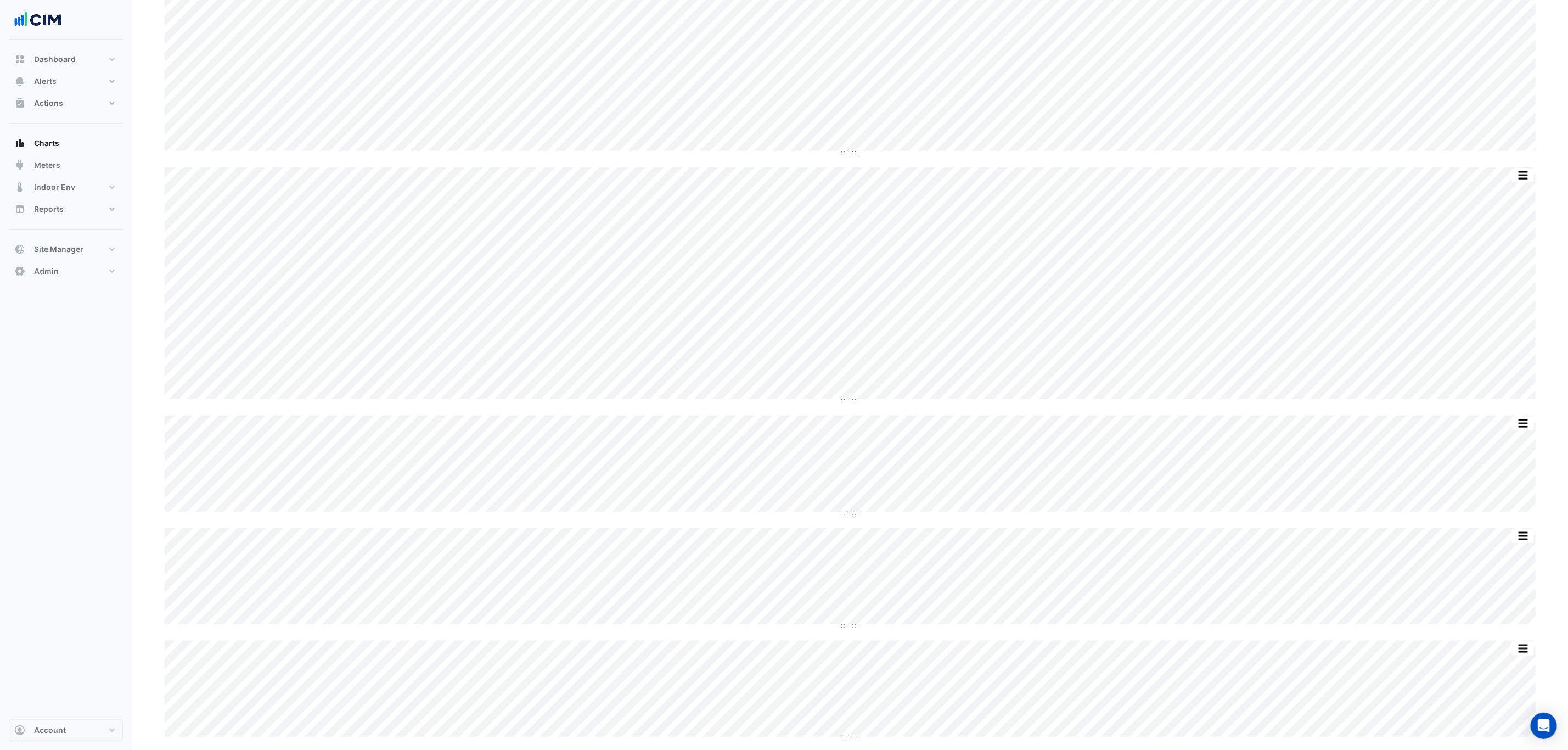
scroll to position [988, 0]
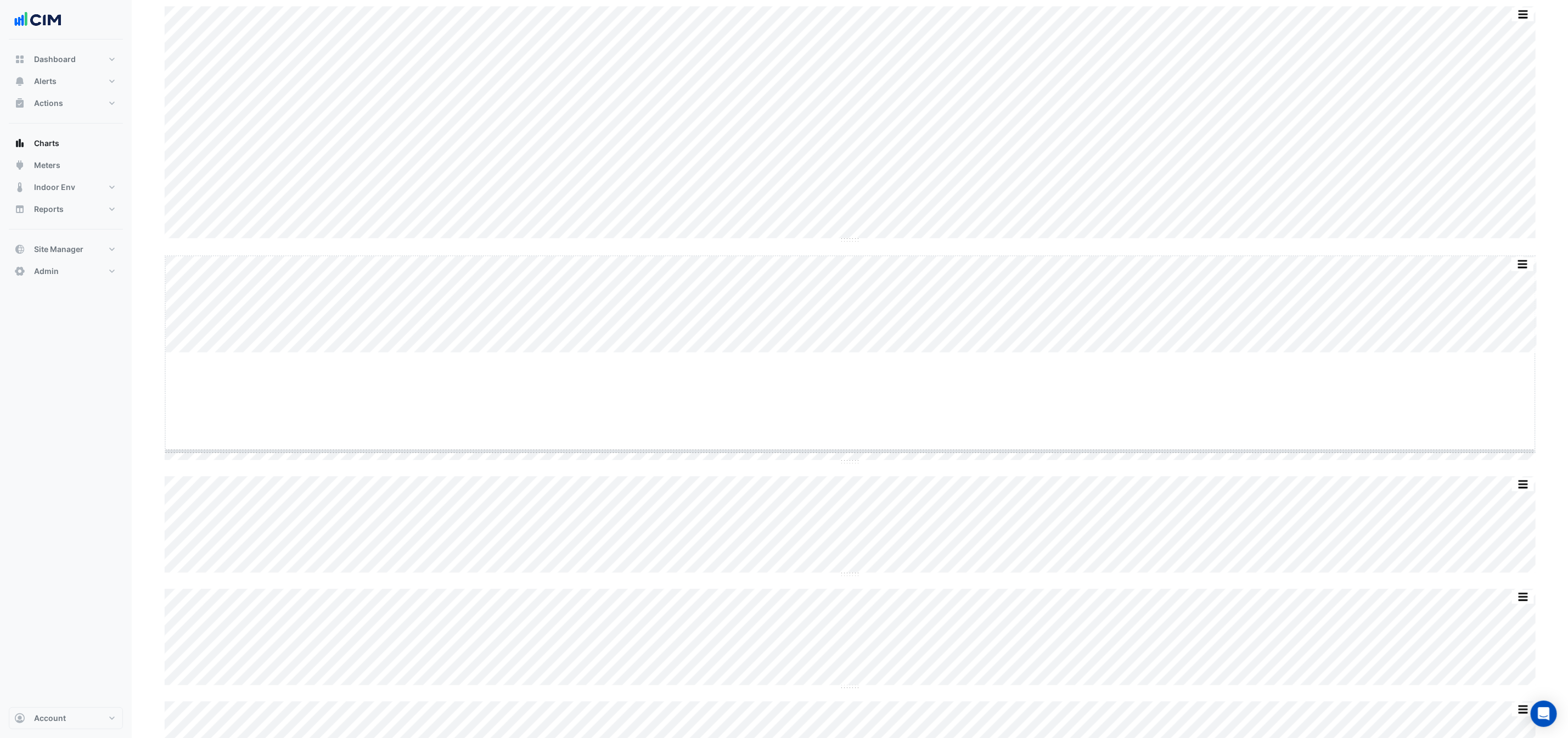
drag, startPoint x: 851, startPoint y: 353, endPoint x: 859, endPoint y: 501, distance: 148.2
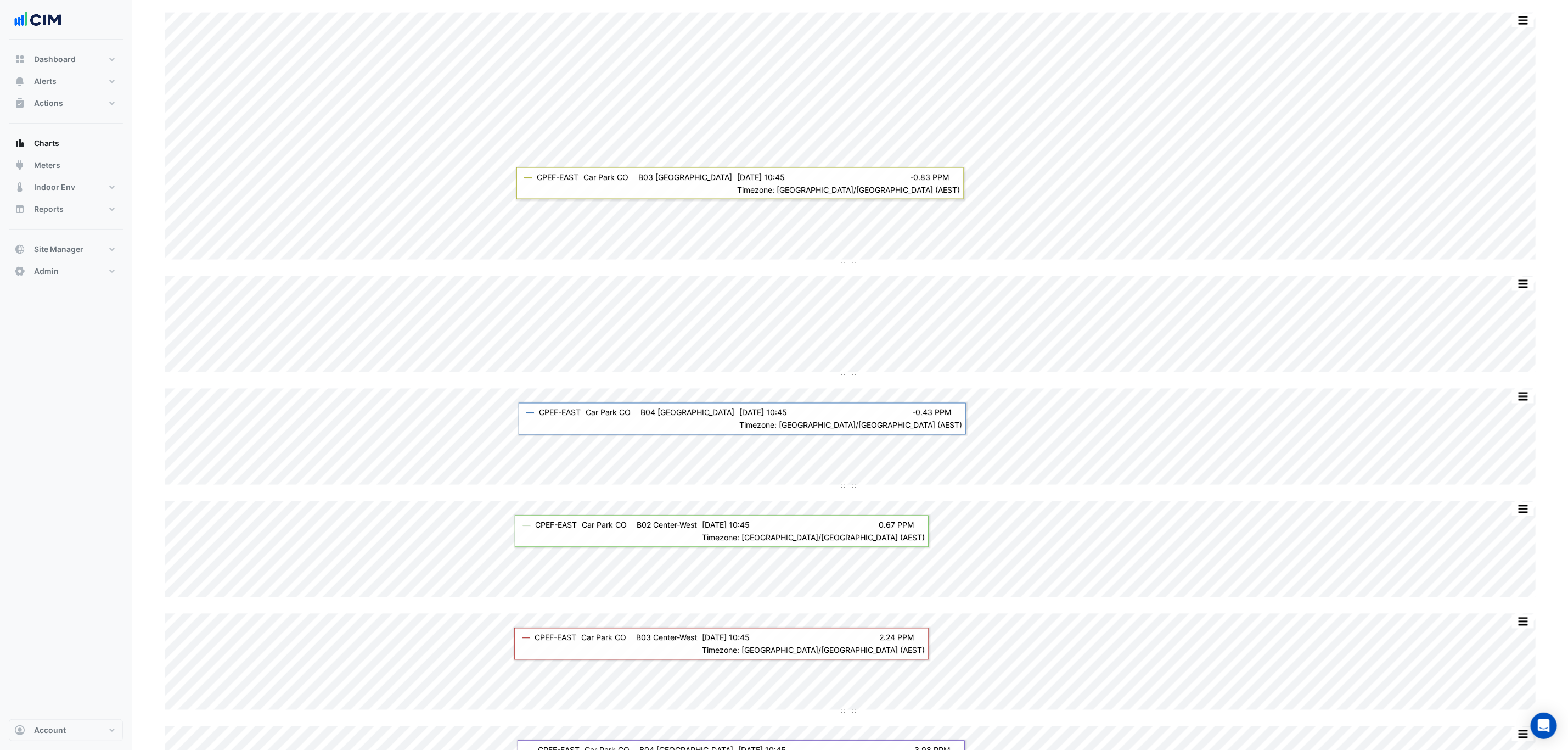
scroll to position [1235, 0]
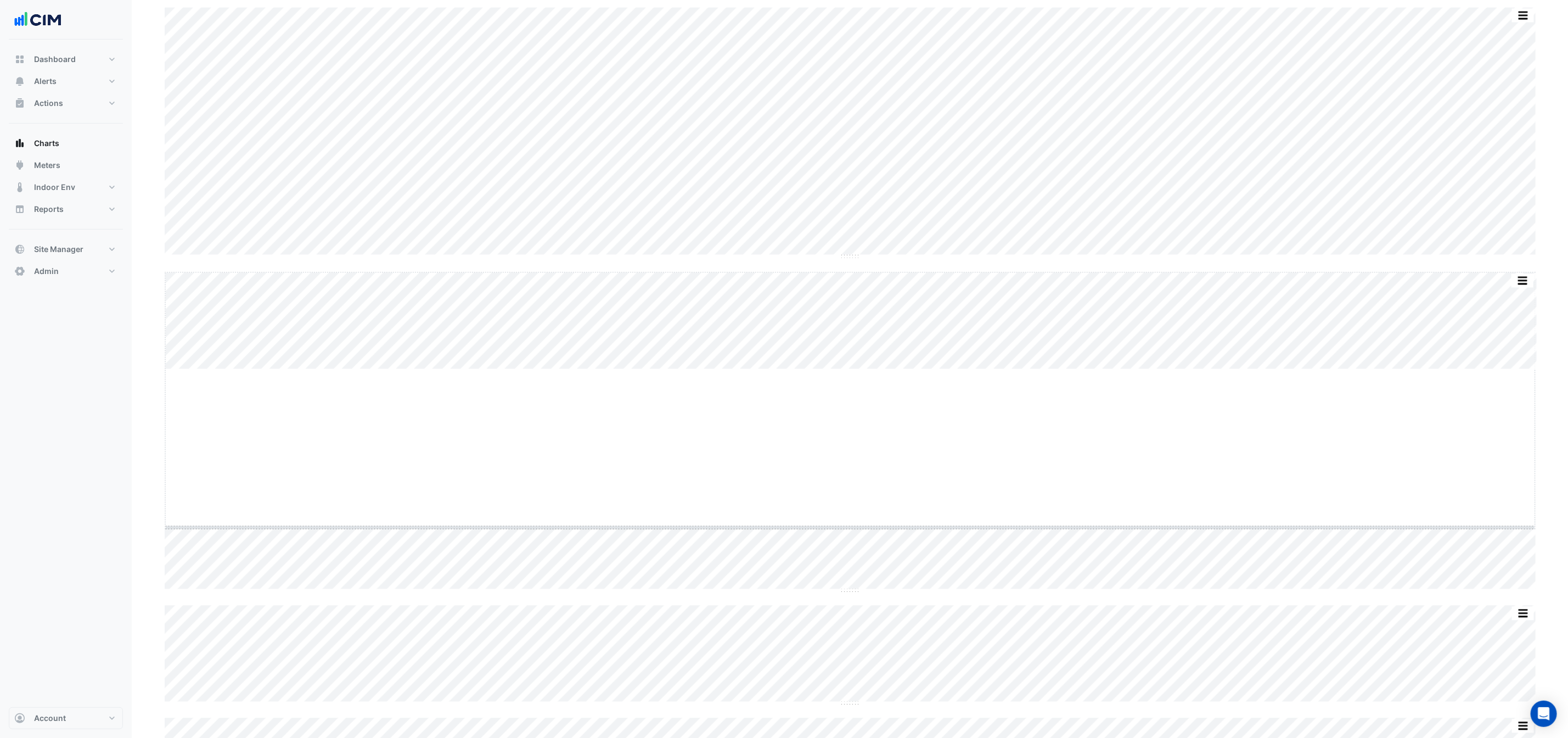
drag, startPoint x: 849, startPoint y: 369, endPoint x: 855, endPoint y: 527, distance: 158.1
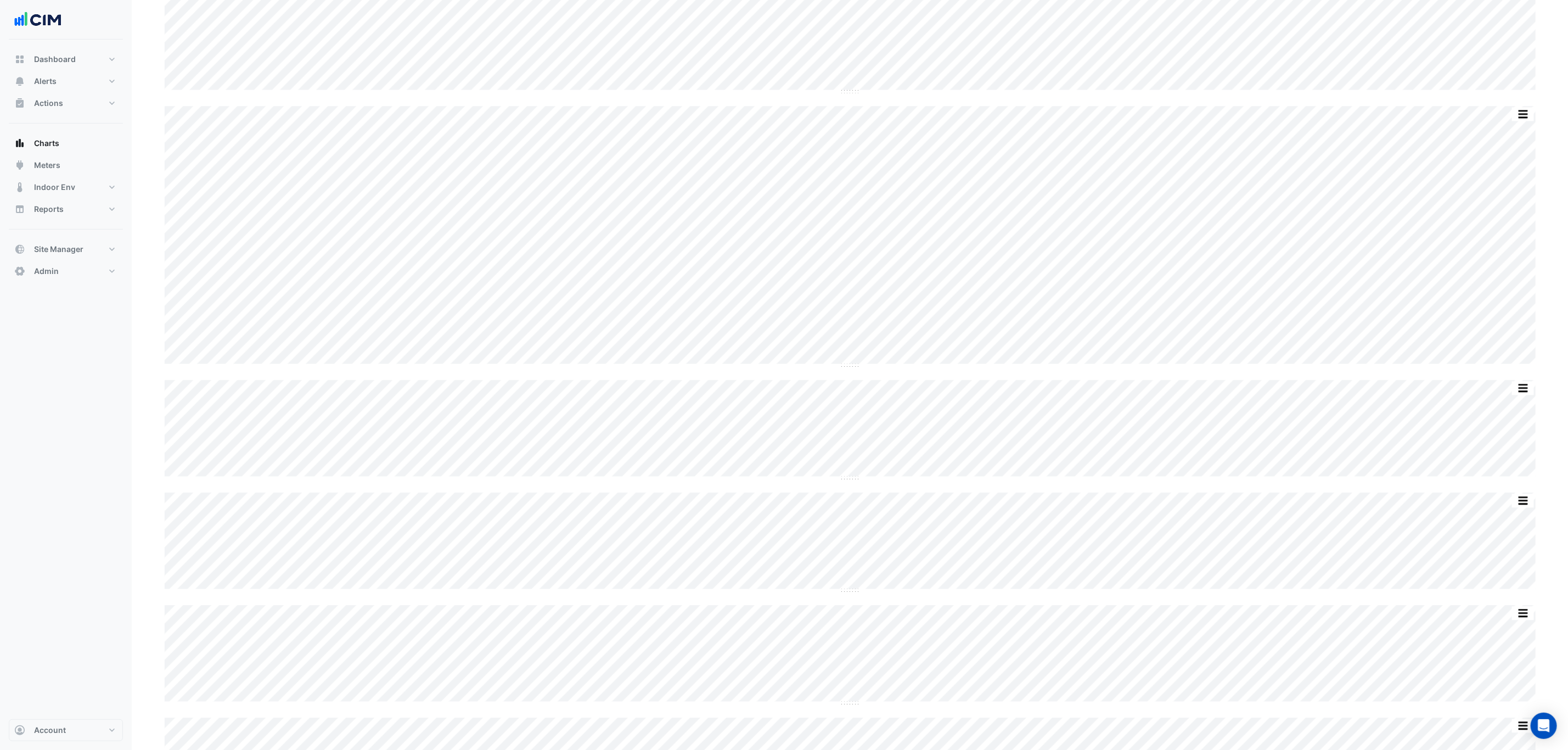
scroll to position [1647, 0]
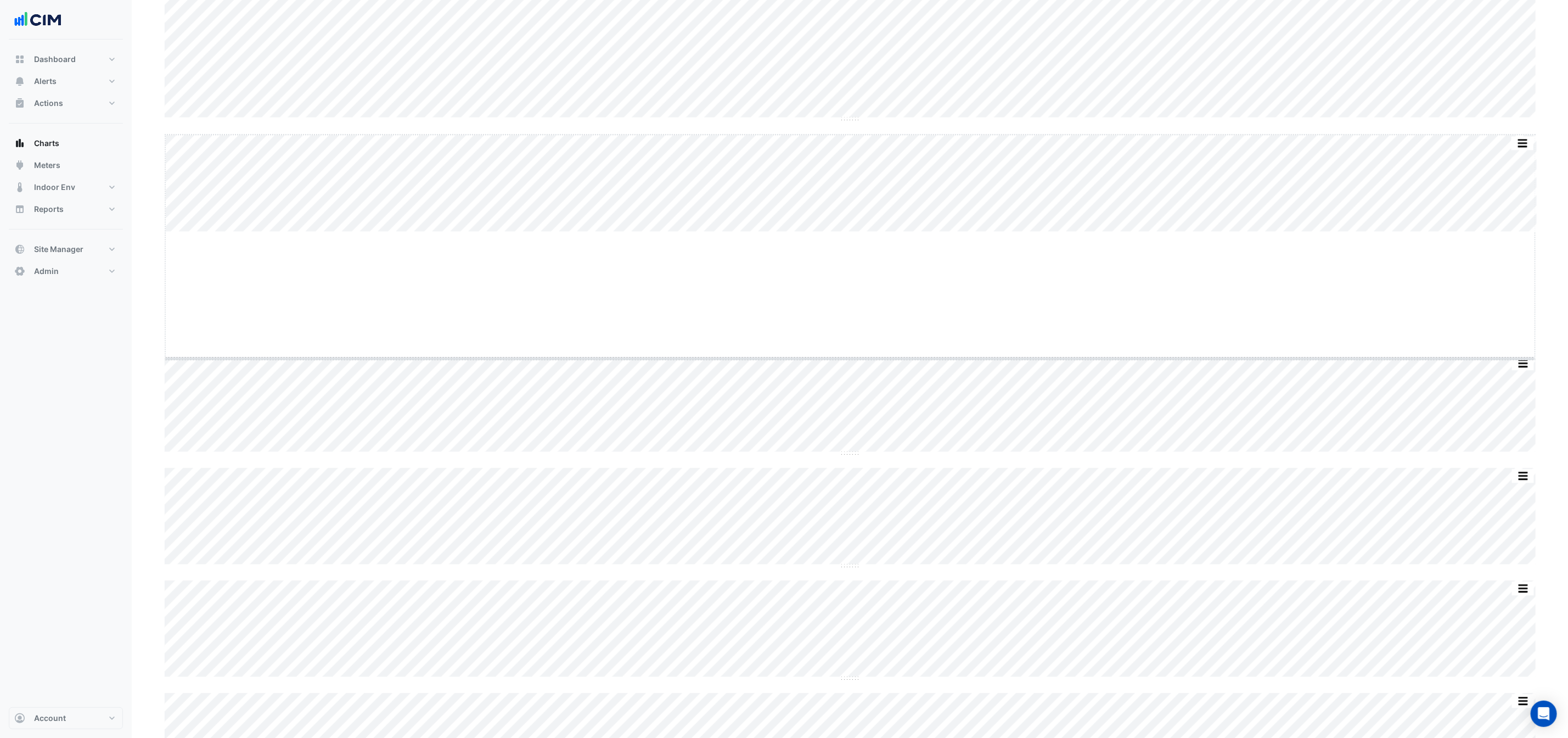
drag, startPoint x: 849, startPoint y: 231, endPoint x: 853, endPoint y: 359, distance: 128.1
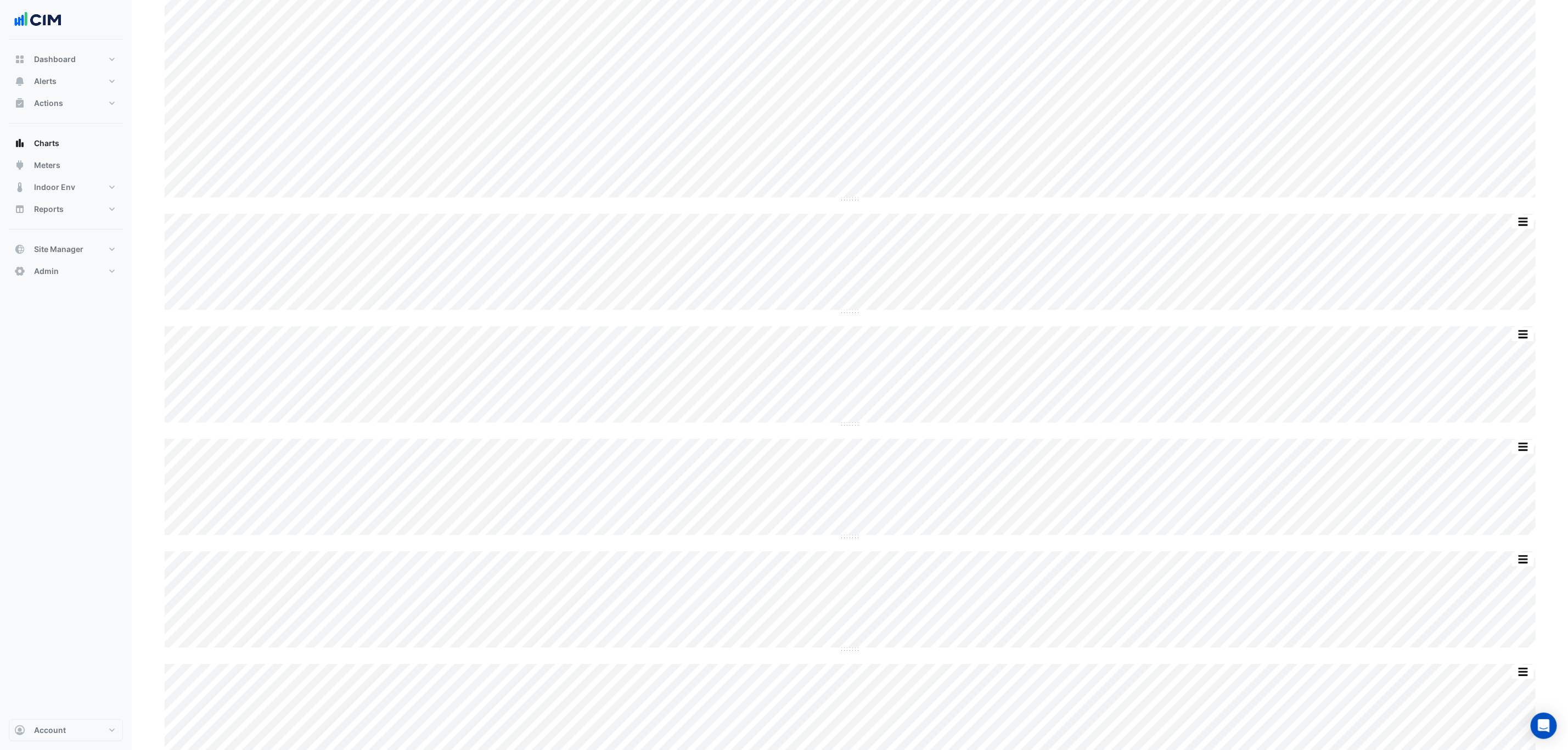
scroll to position [1812, 0]
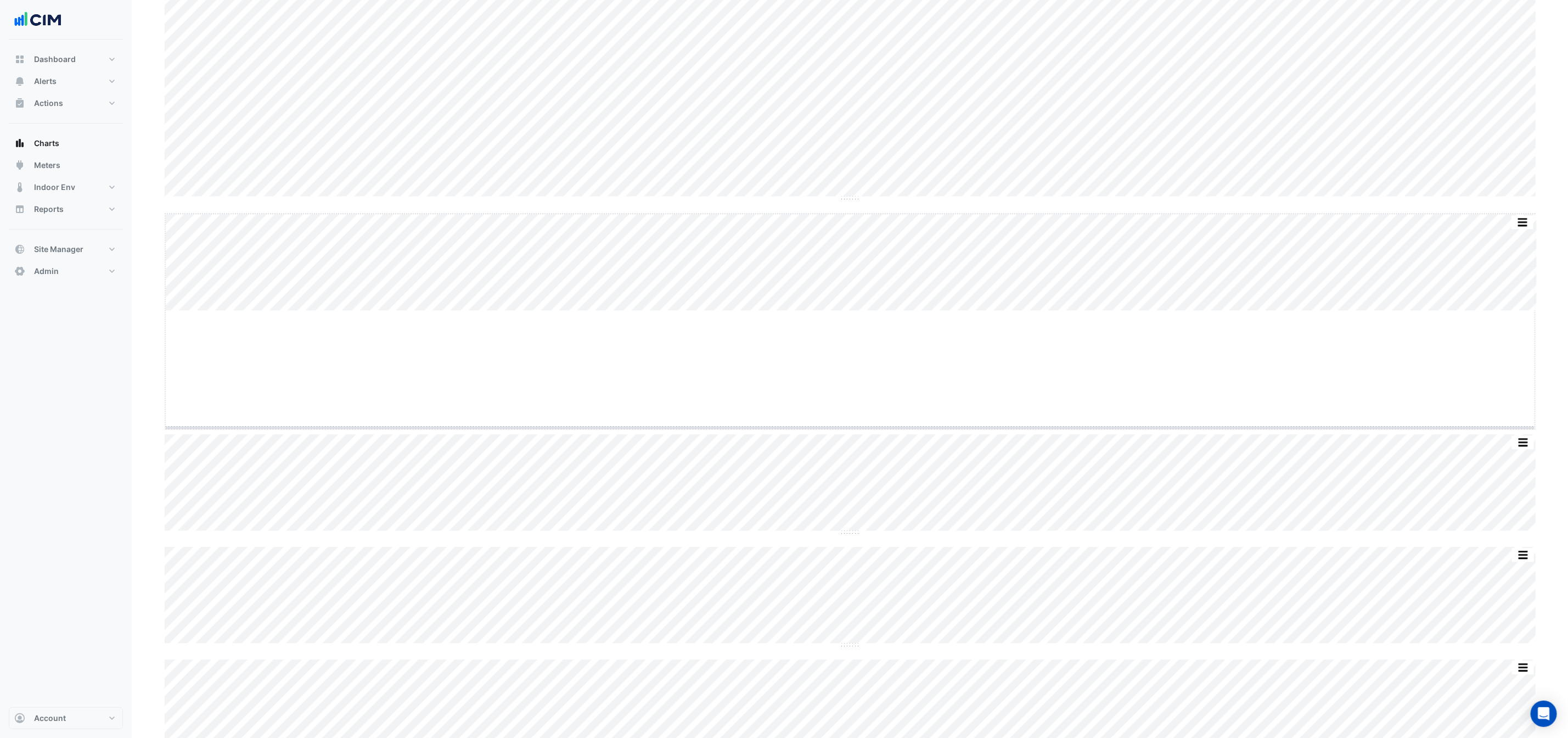
drag, startPoint x: 847, startPoint y: 312, endPoint x: 860, endPoint y: 434, distance: 122.7
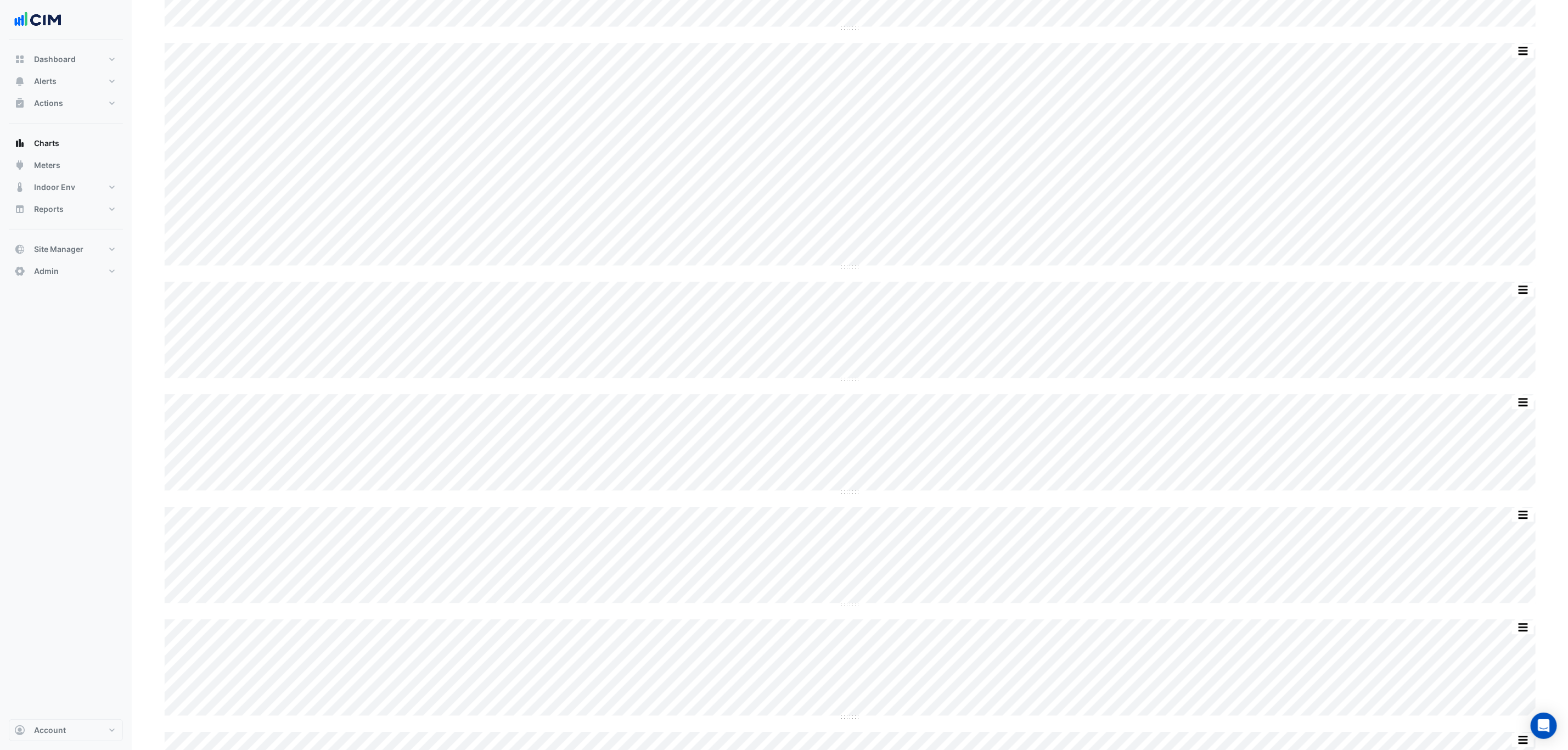
scroll to position [2059, 0]
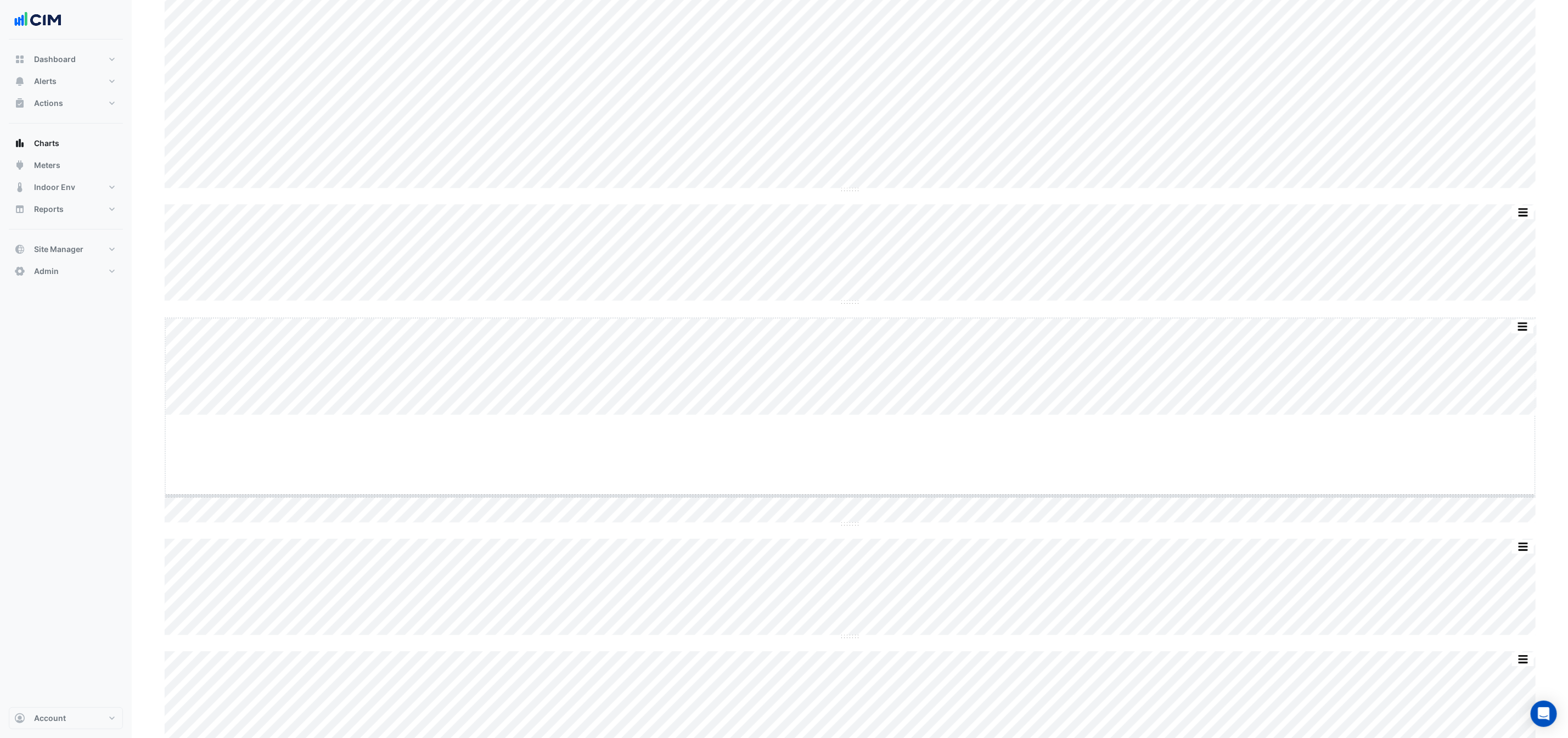
drag, startPoint x: 851, startPoint y: 415, endPoint x: 856, endPoint y: 507, distance: 92.1
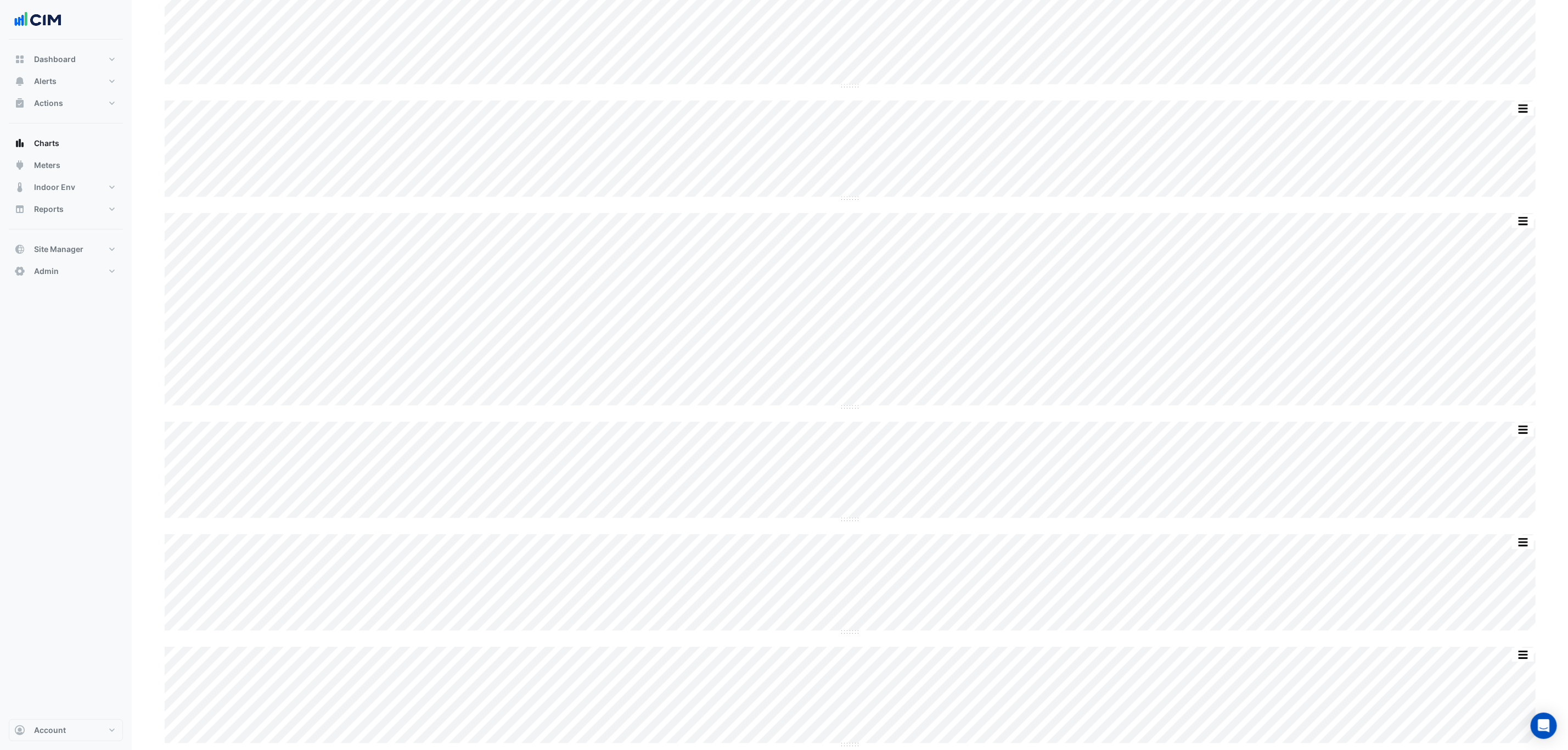
scroll to position [2223, 0]
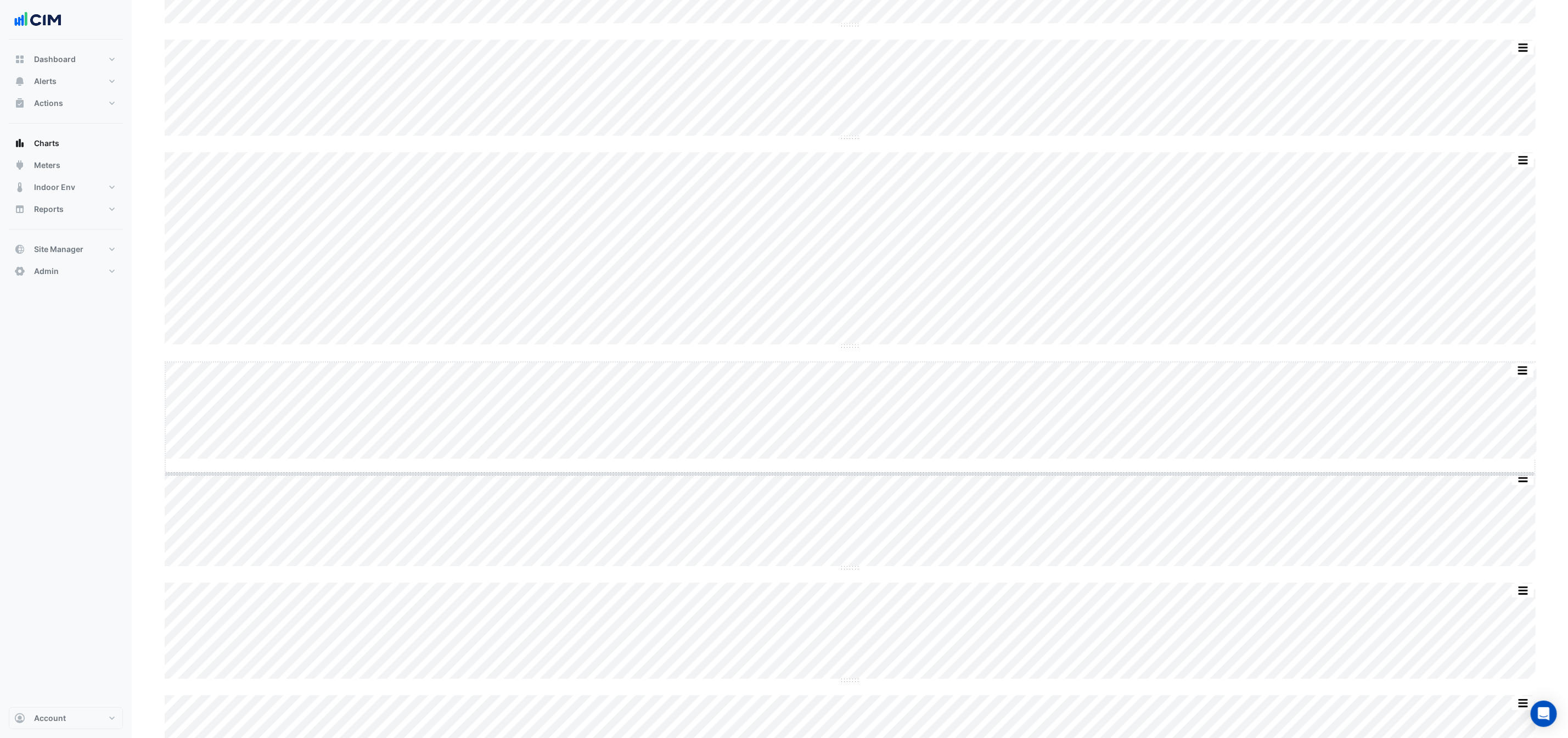
drag, startPoint x: 855, startPoint y: 460, endPoint x: 855, endPoint y: 569, distance: 109.0
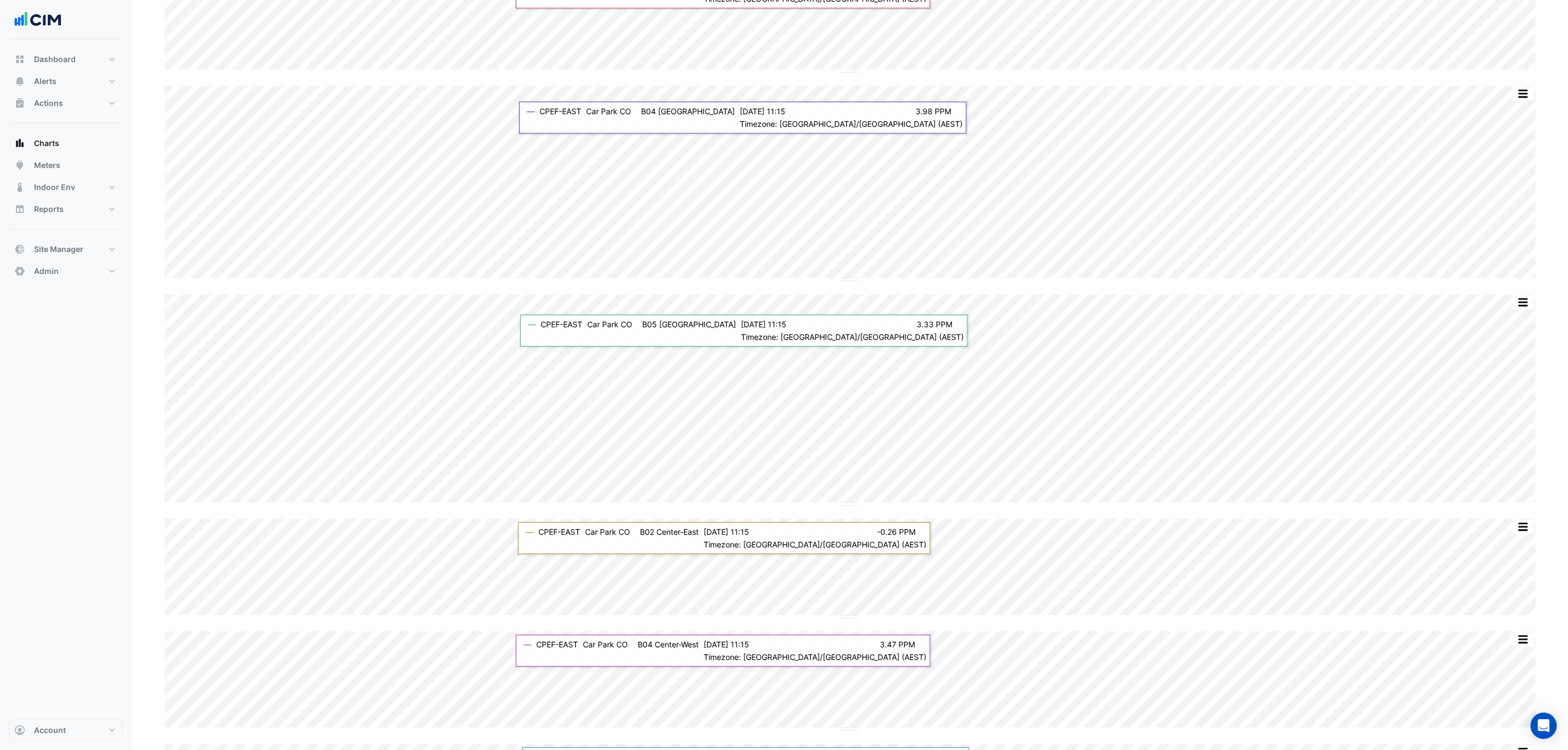
scroll to position [2470, 0]
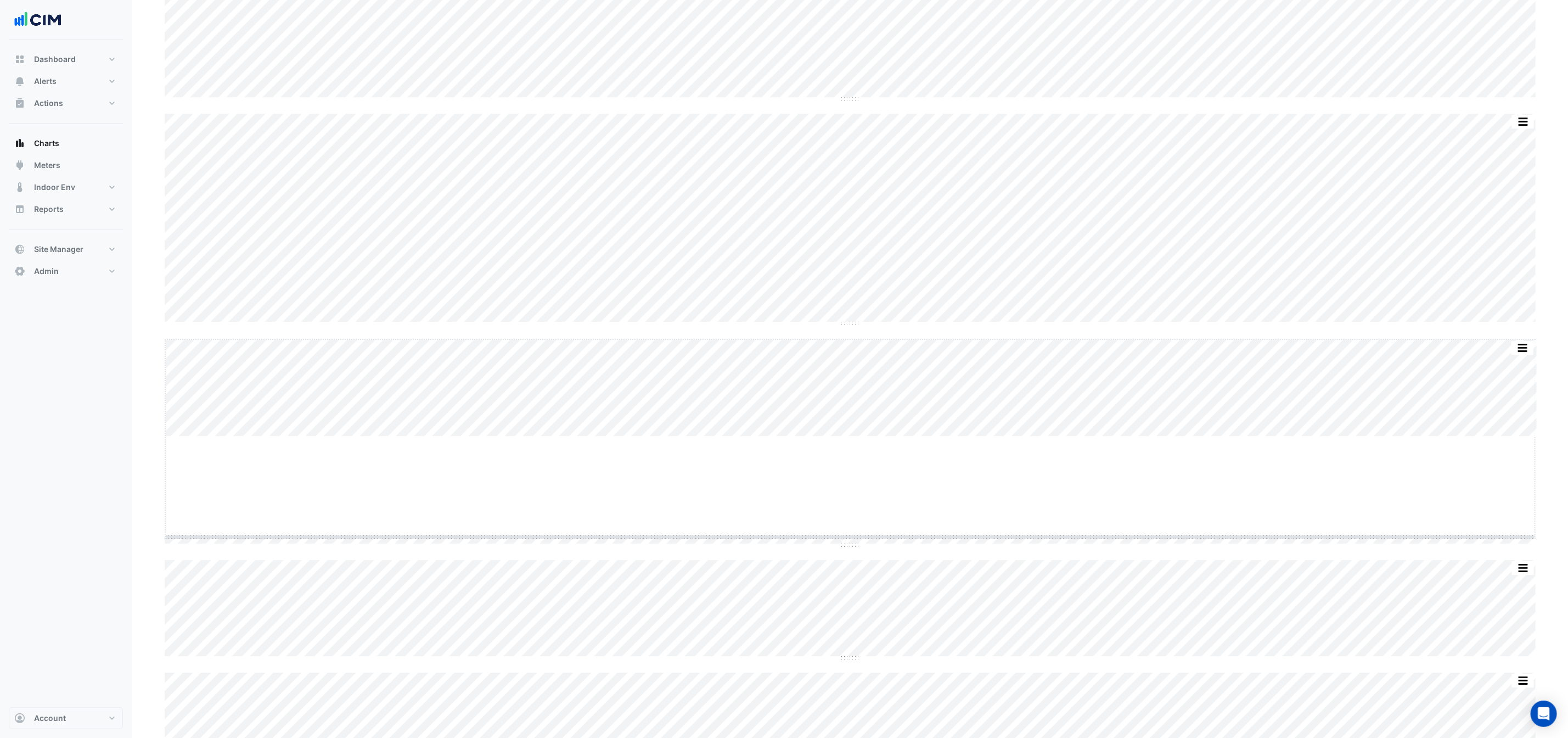
drag, startPoint x: 850, startPoint y: 437, endPoint x: 858, endPoint y: 540, distance: 103.3
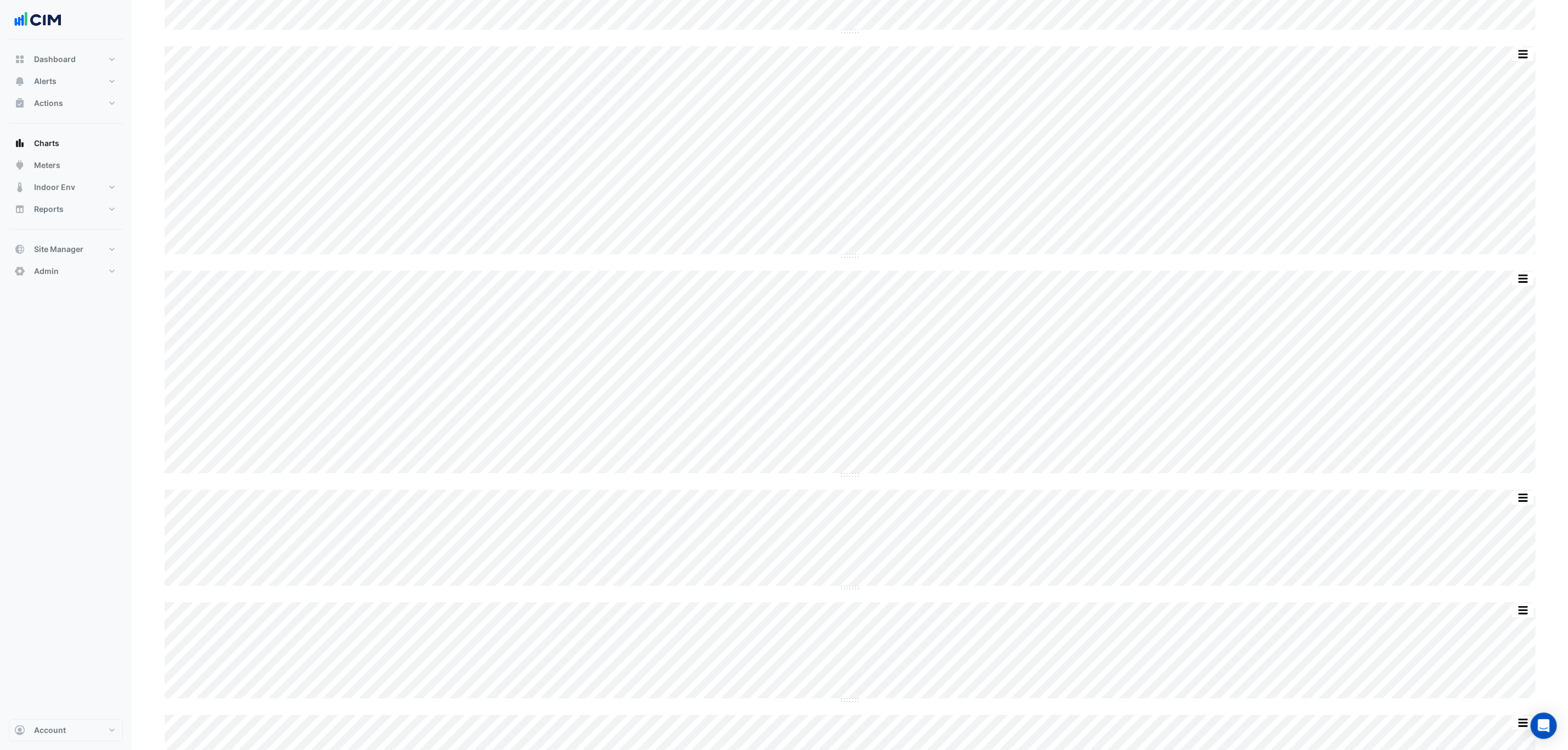
scroll to position [2718, 0]
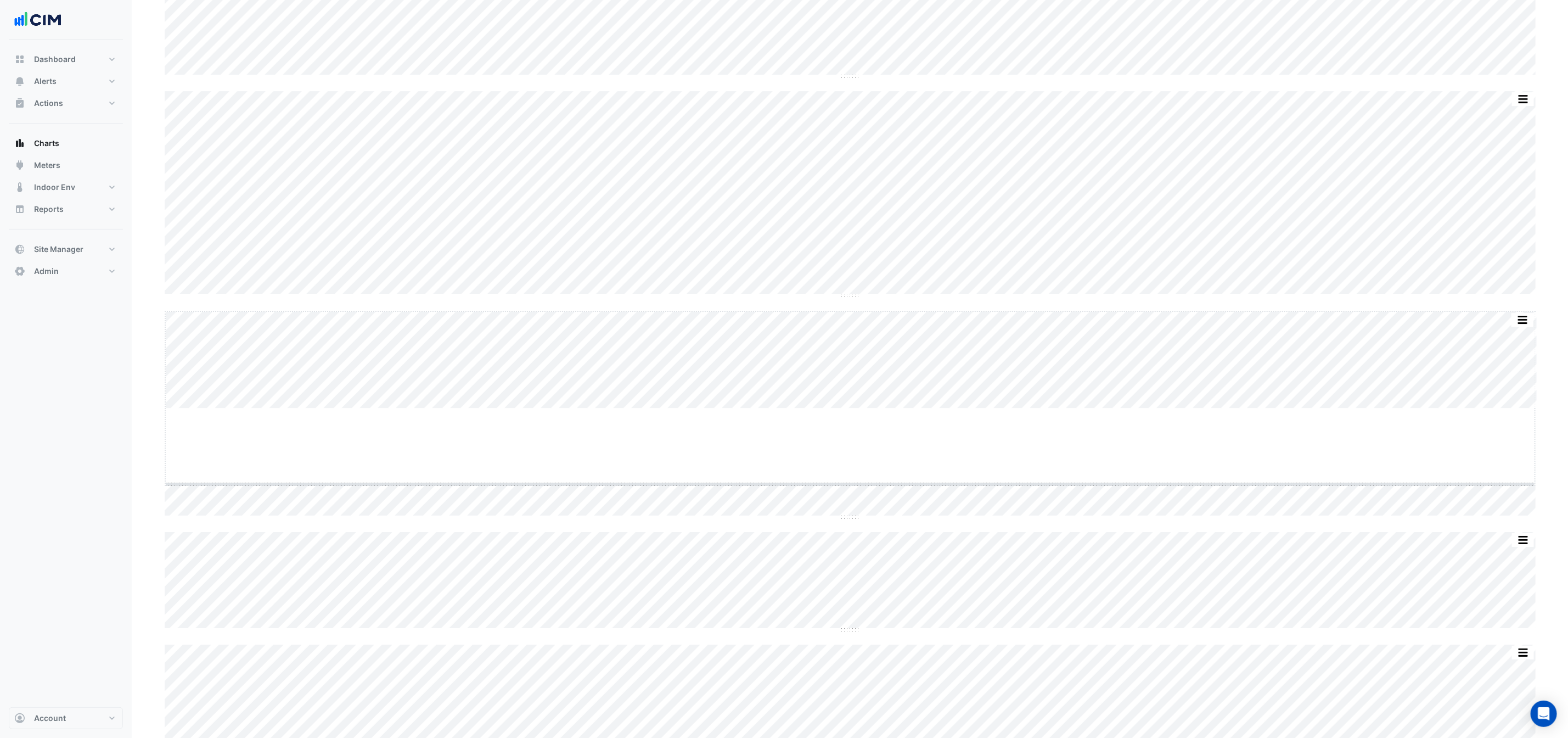
drag, startPoint x: 850, startPoint y: 409, endPoint x: 850, endPoint y: 416, distance: 7.0
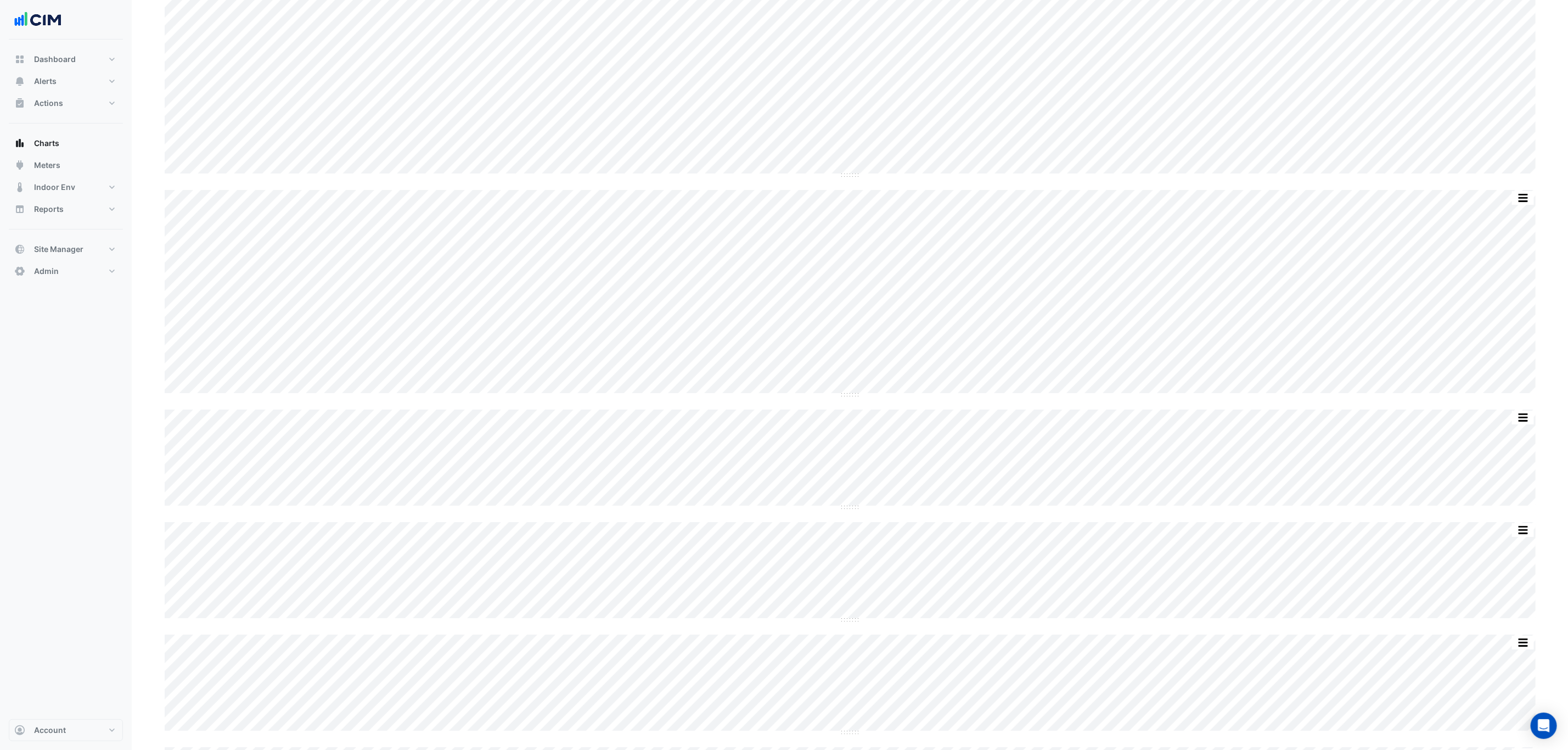
scroll to position [2882, 0]
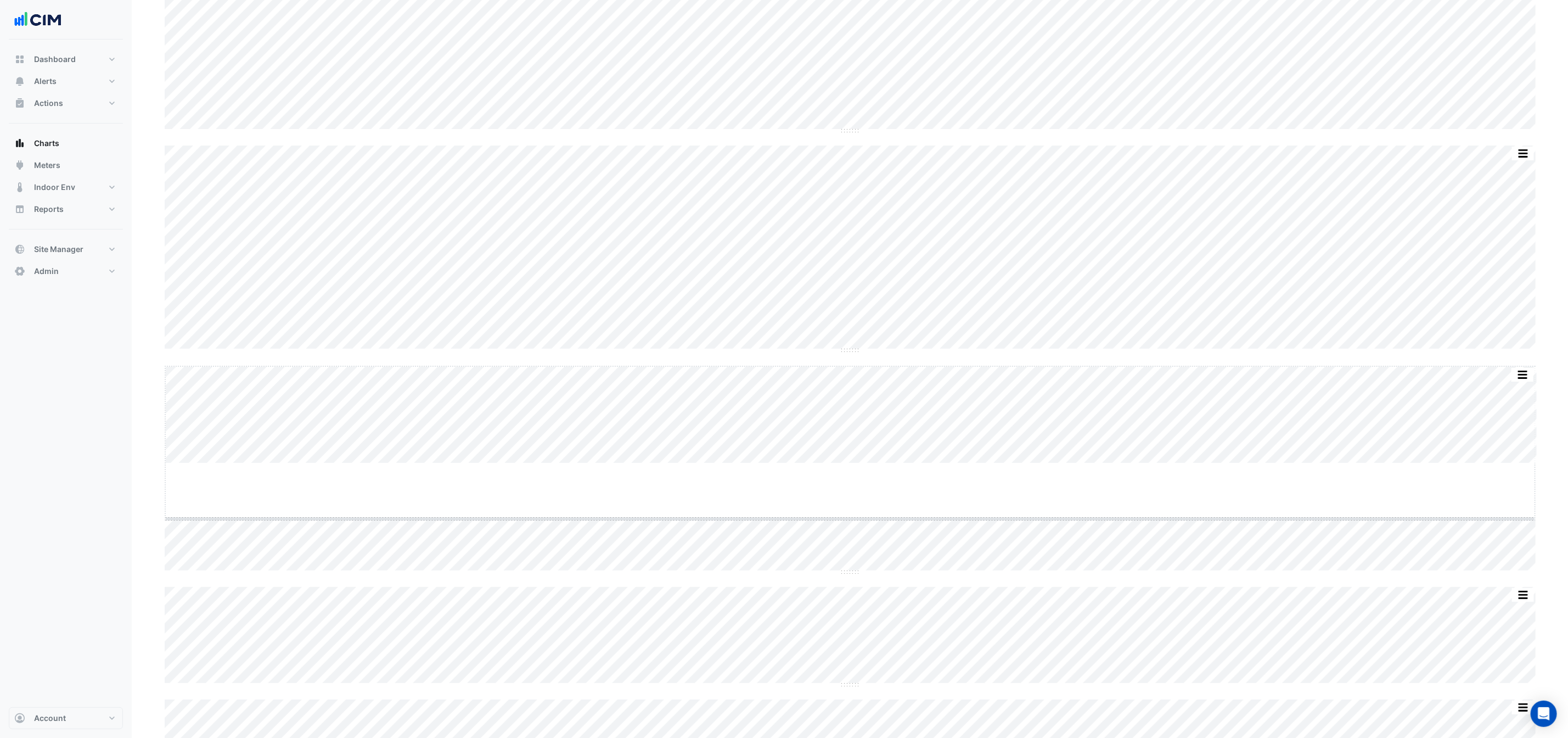
drag, startPoint x: 845, startPoint y: 464, endPoint x: 859, endPoint y: 564, distance: 101.0
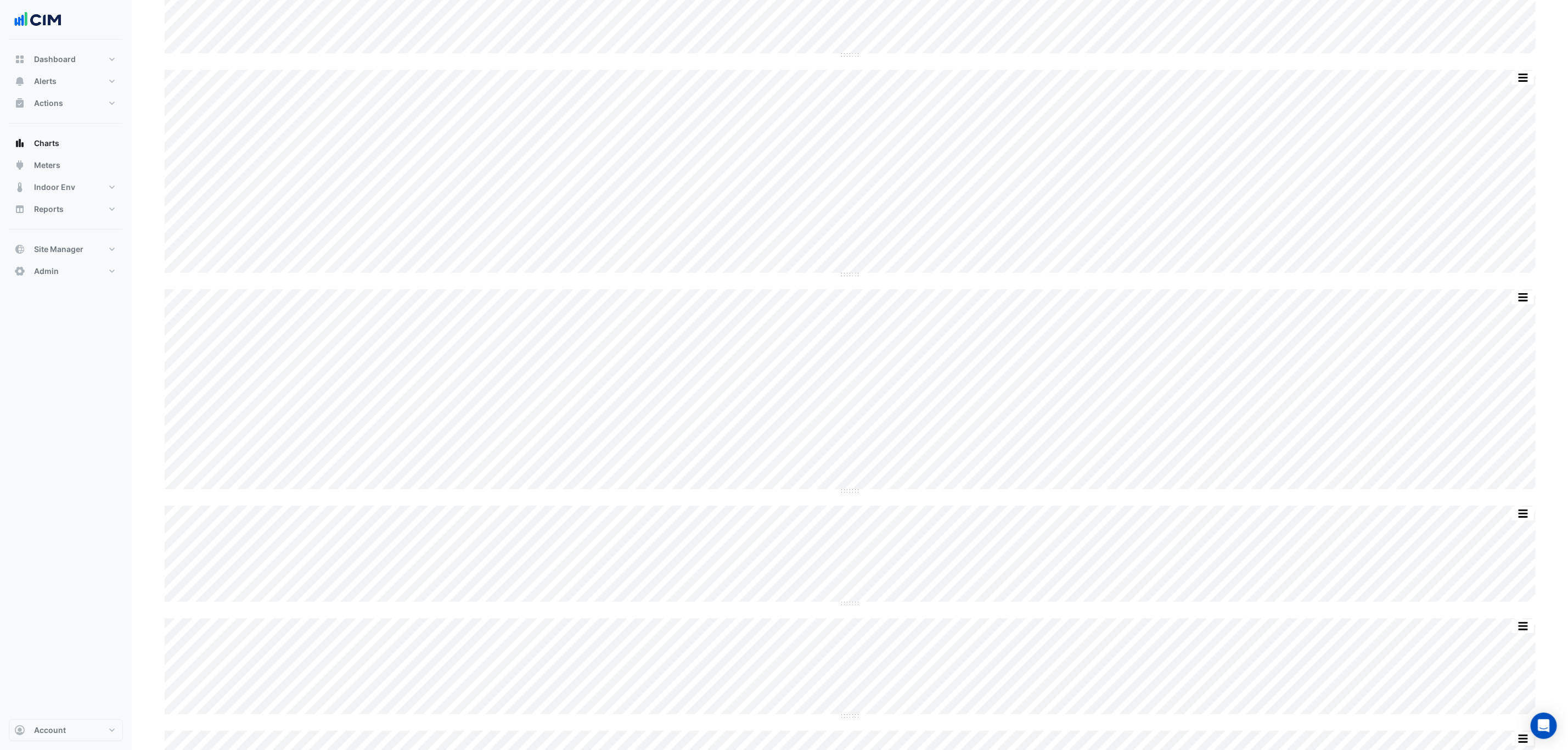
scroll to position [3047, 0]
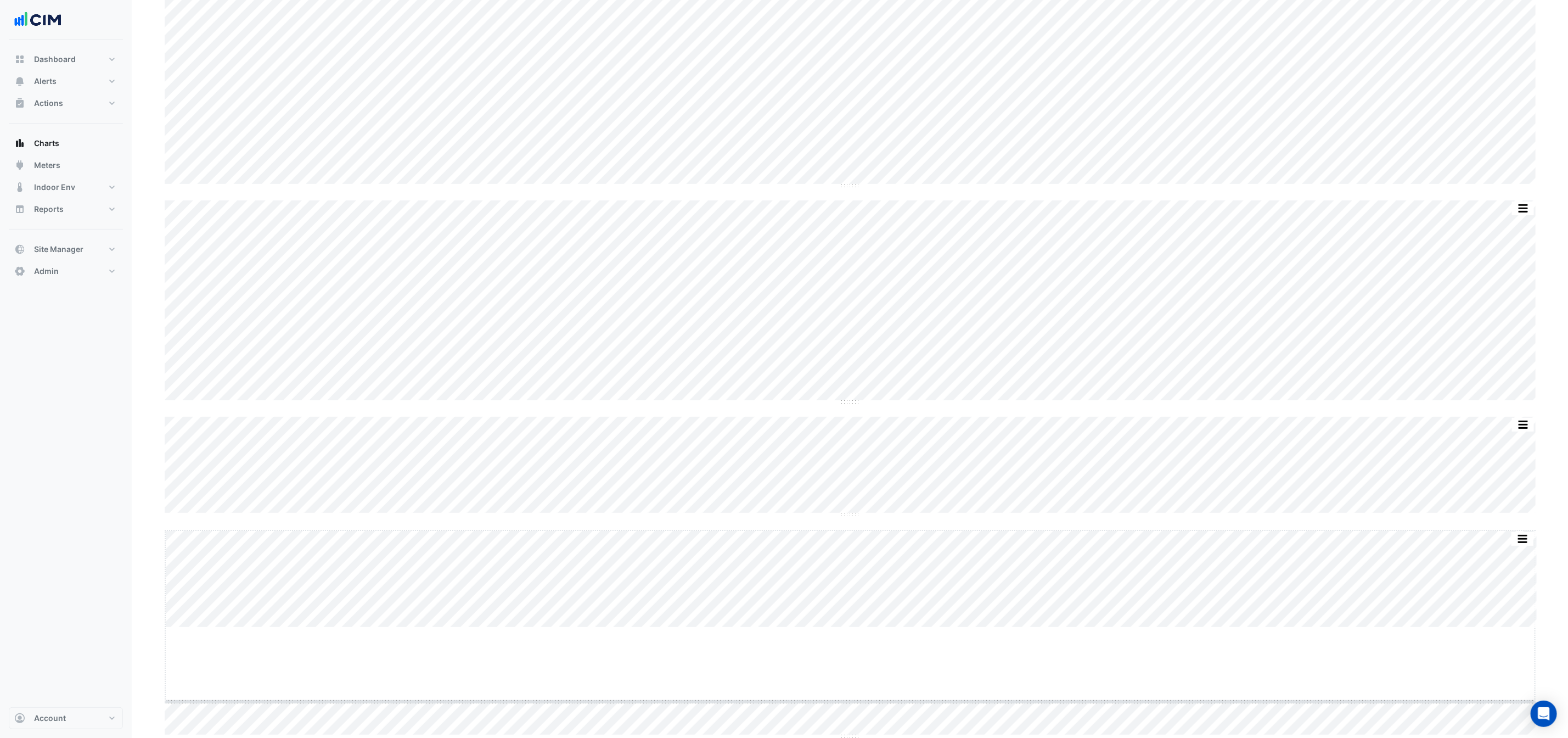
drag, startPoint x: 845, startPoint y: 629, endPoint x: 845, endPoint y: 702, distance: 73.0
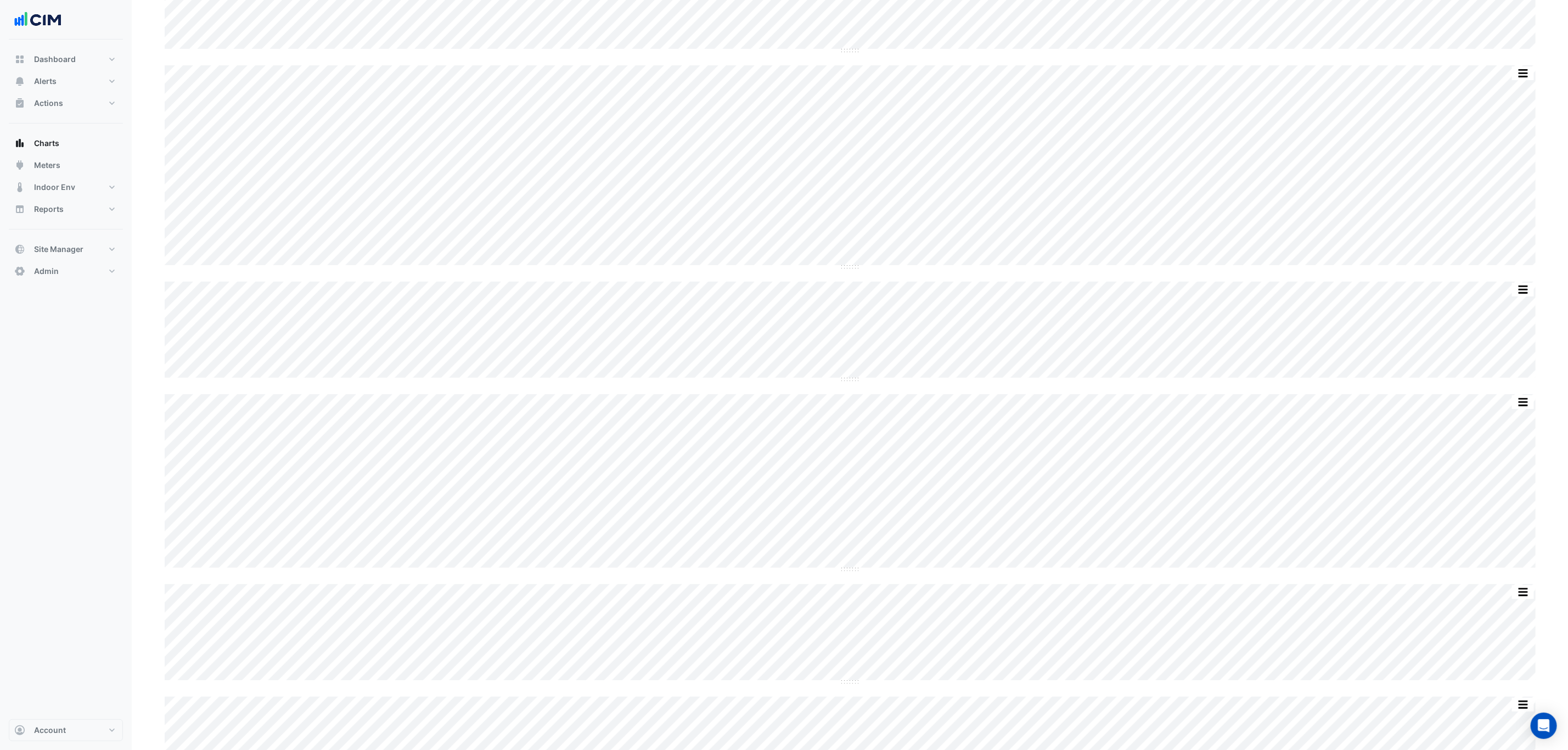
scroll to position [3211, 0]
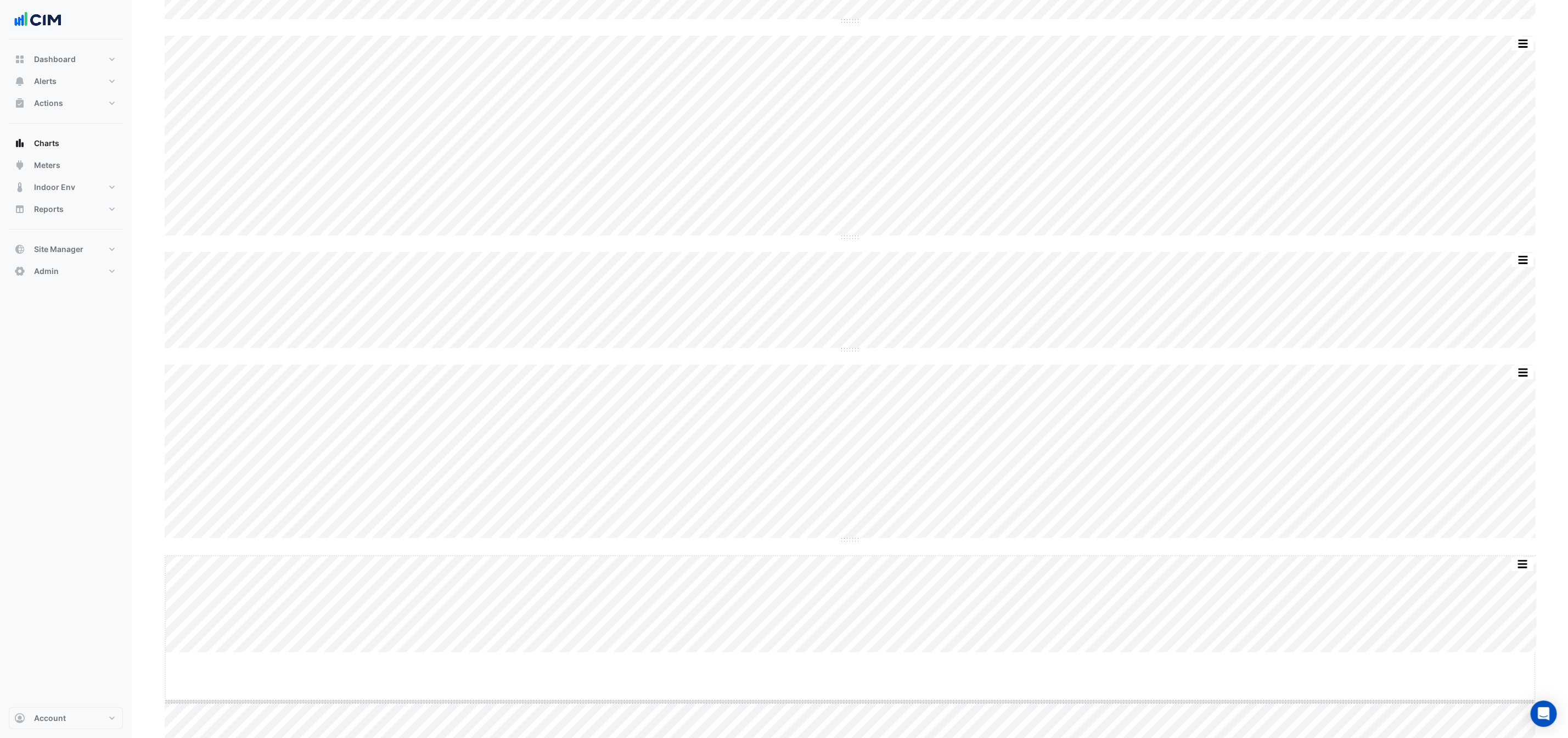
drag, startPoint x: 855, startPoint y: 653, endPoint x: 852, endPoint y: 709, distance: 56.1
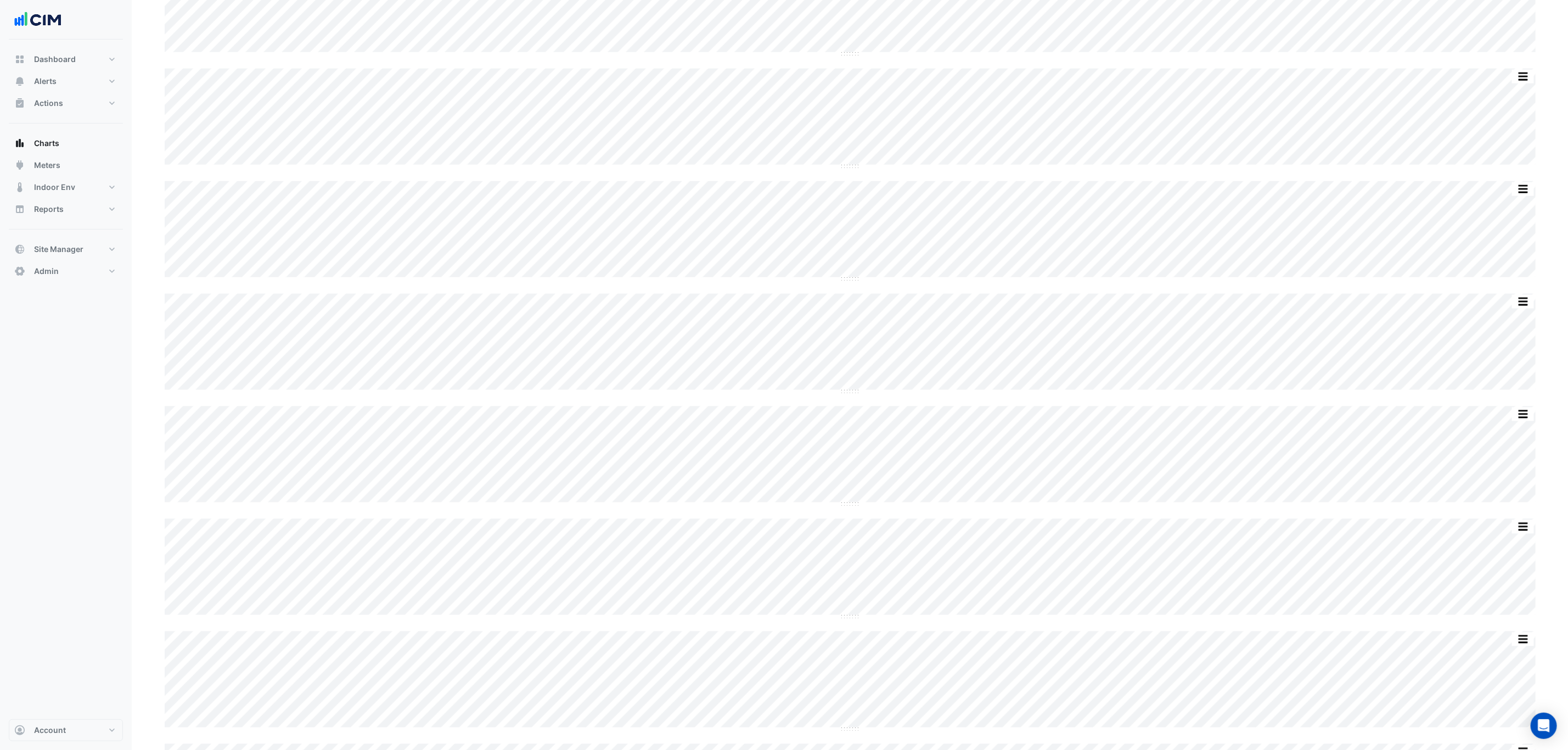
scroll to position [3870, 0]
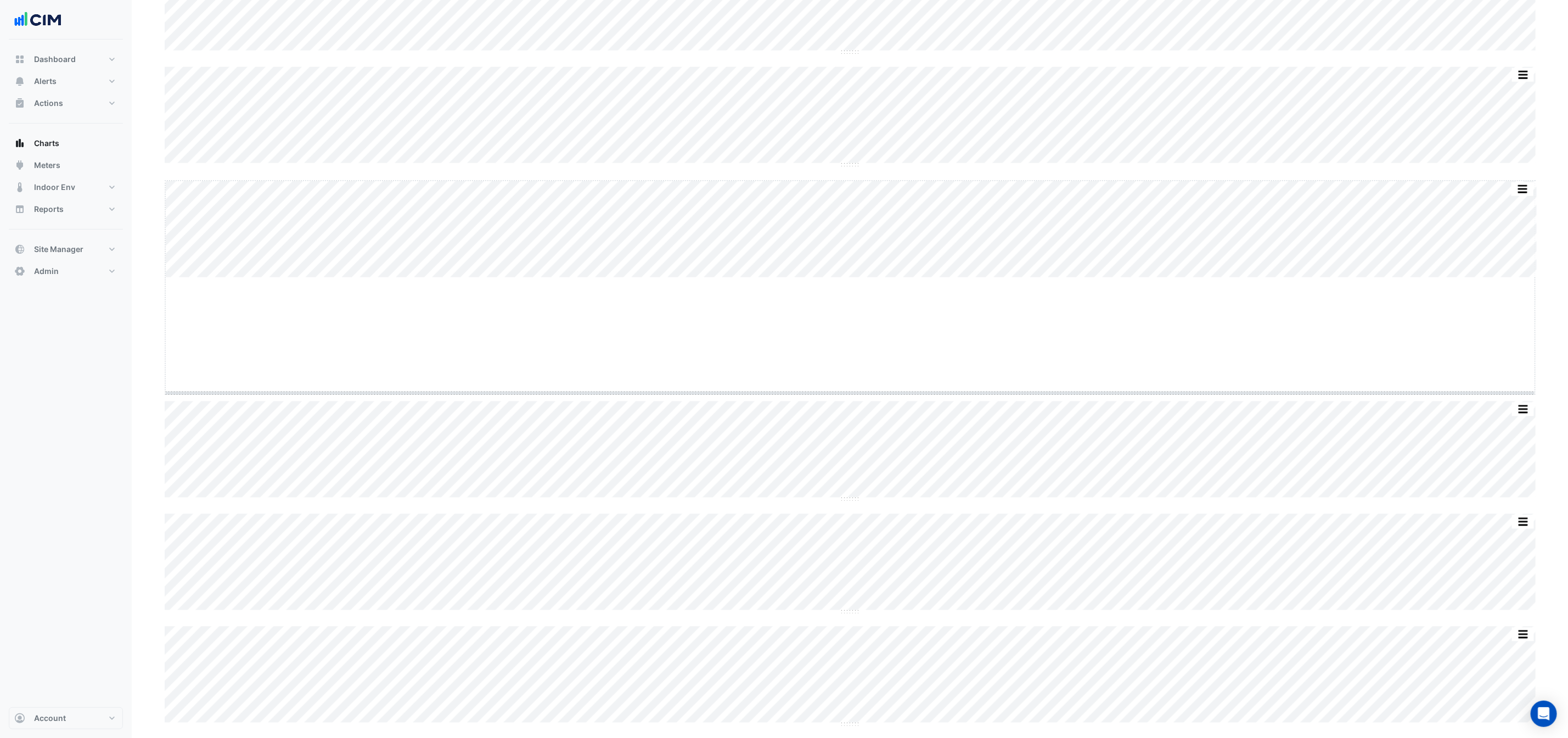
drag, startPoint x: 852, startPoint y: 277, endPoint x: 861, endPoint y: 427, distance: 150.3
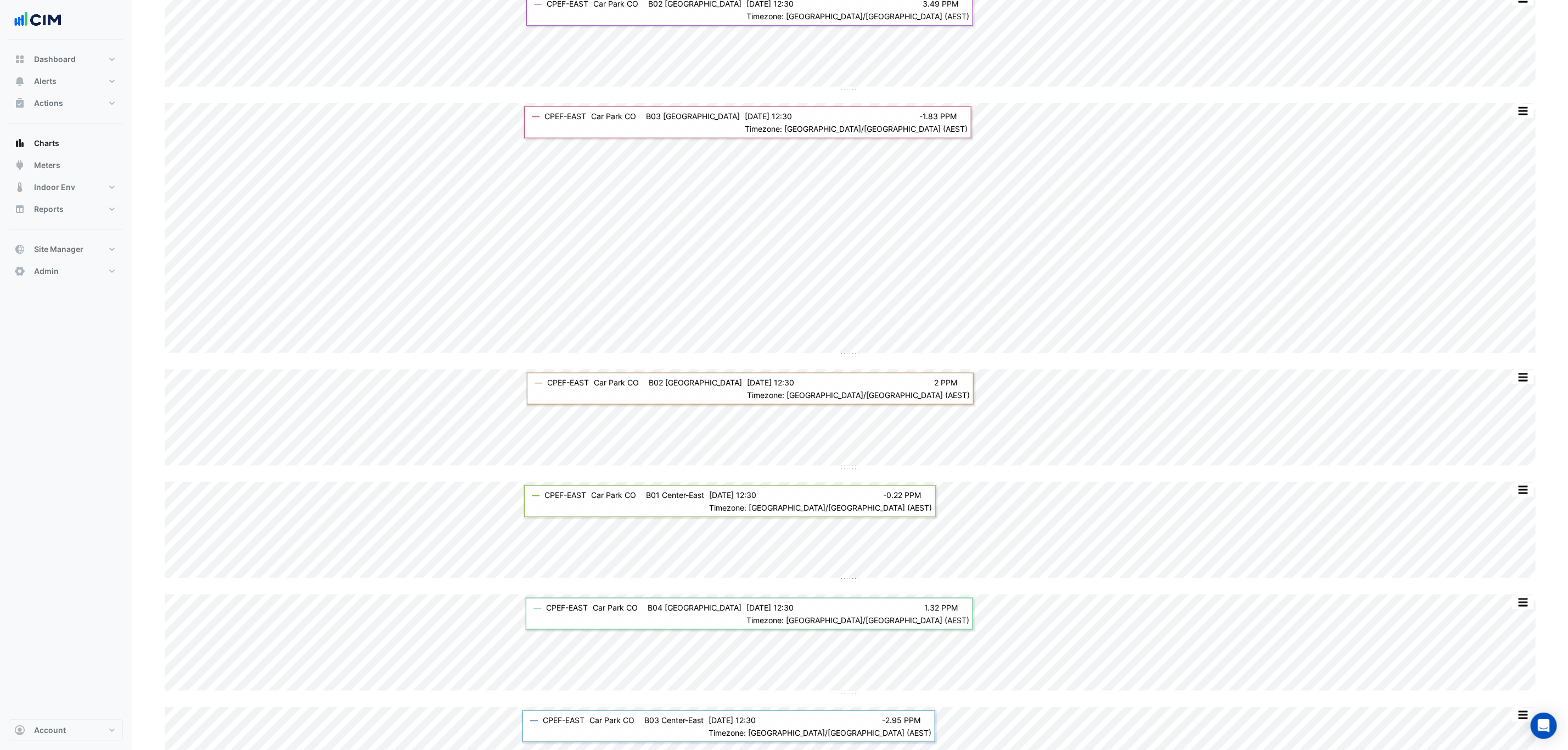
scroll to position [4035, 0]
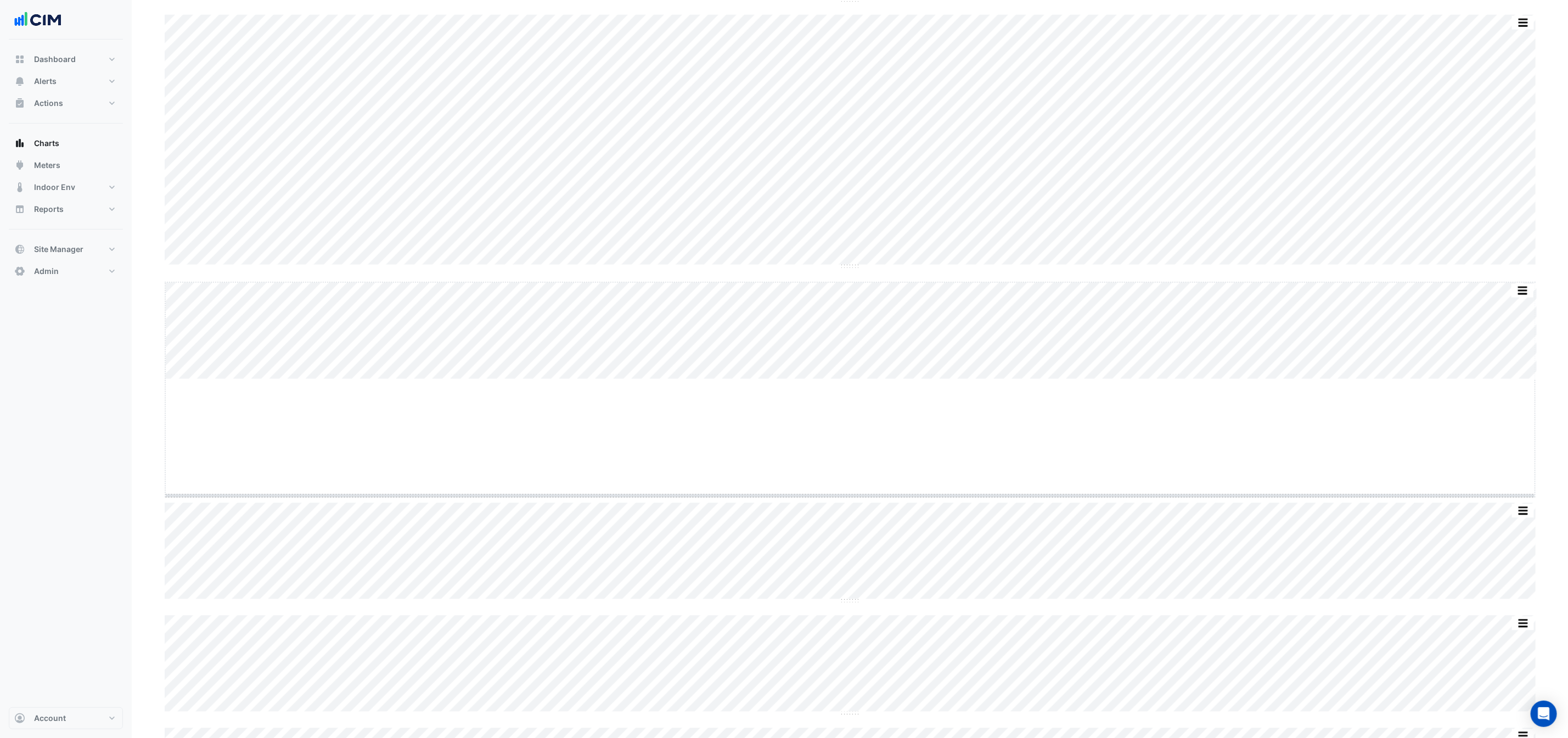
drag, startPoint x: 850, startPoint y: 379, endPoint x: 858, endPoint y: 499, distance: 120.3
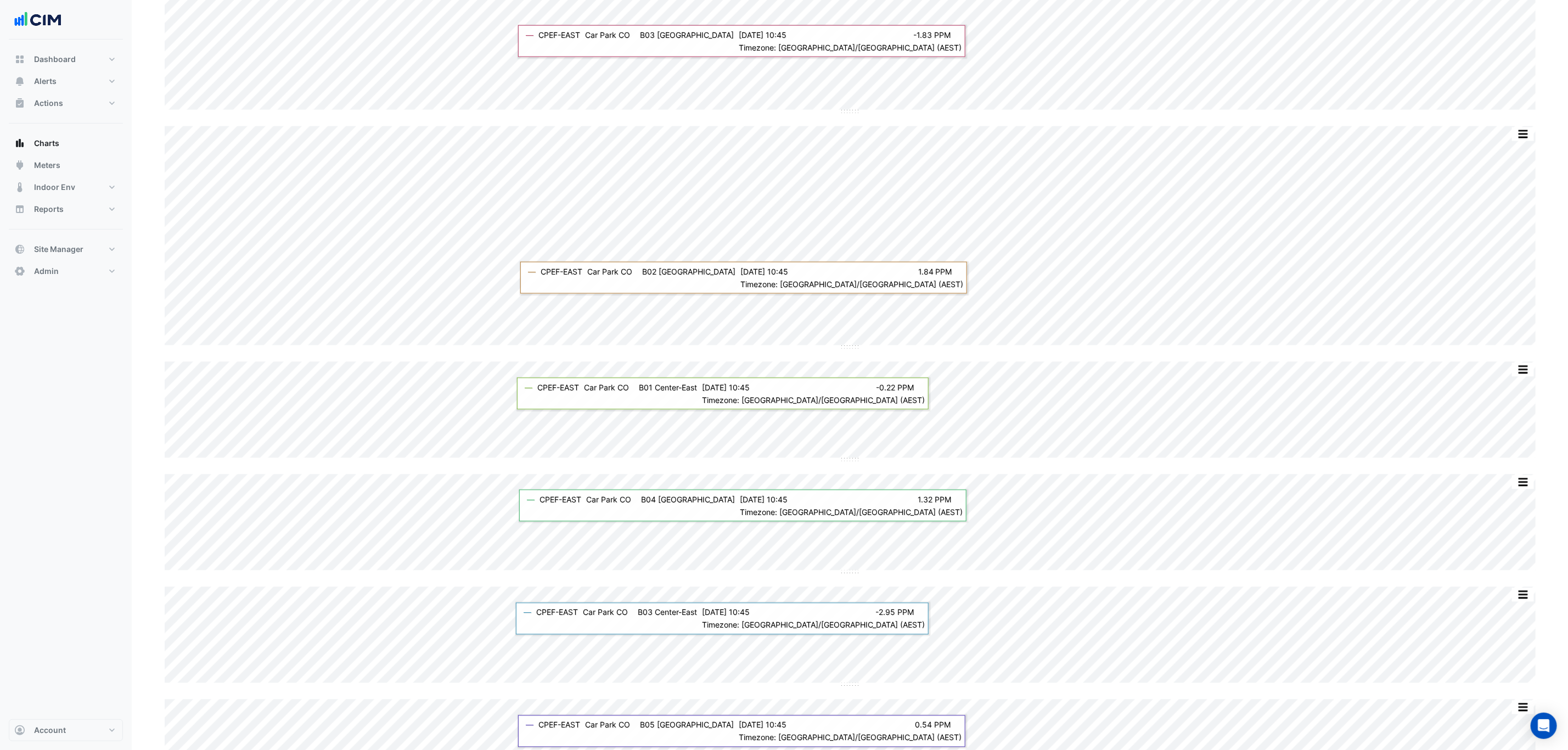
scroll to position [4282, 0]
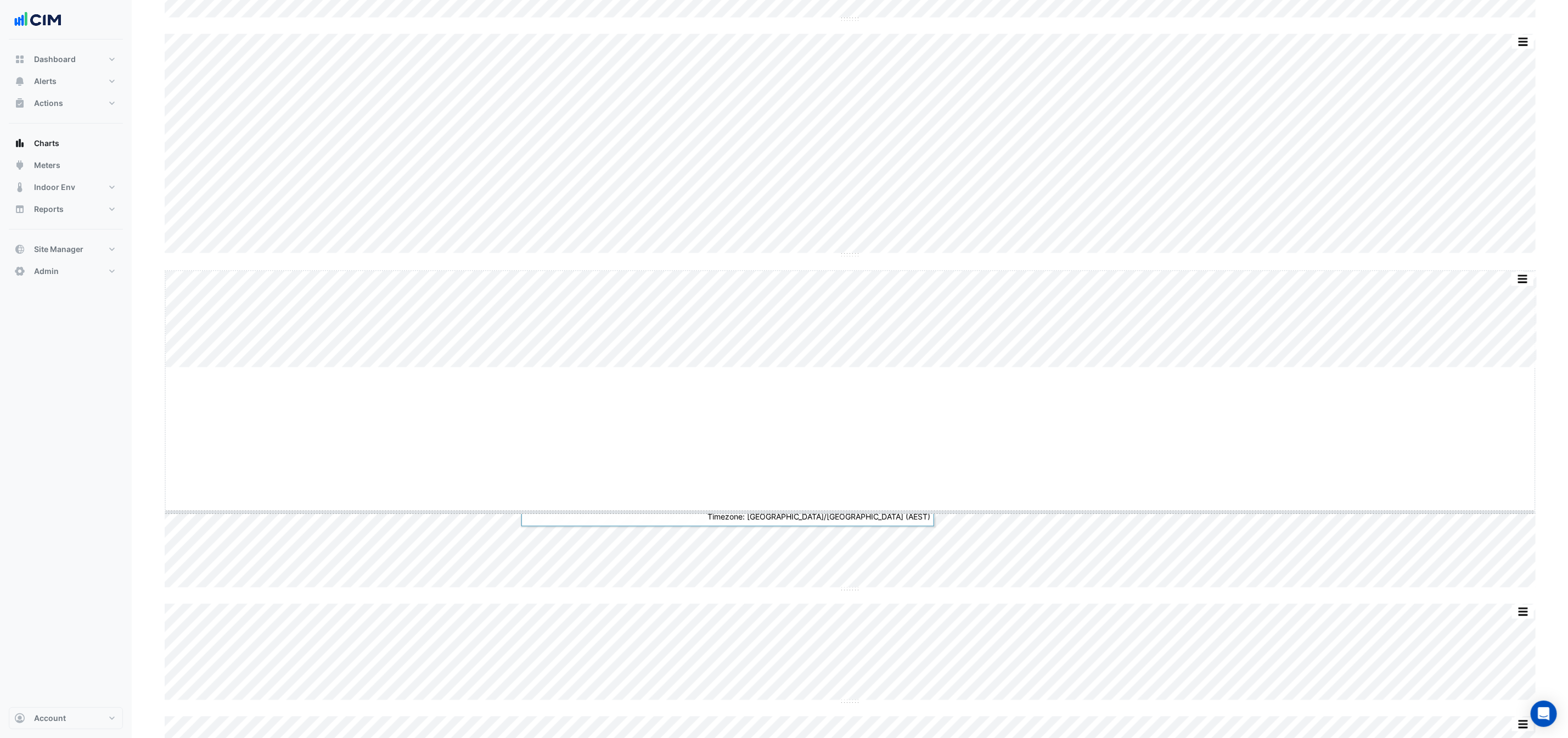
drag, startPoint x: 850, startPoint y: 368, endPoint x: 859, endPoint y: 522, distance: 154.3
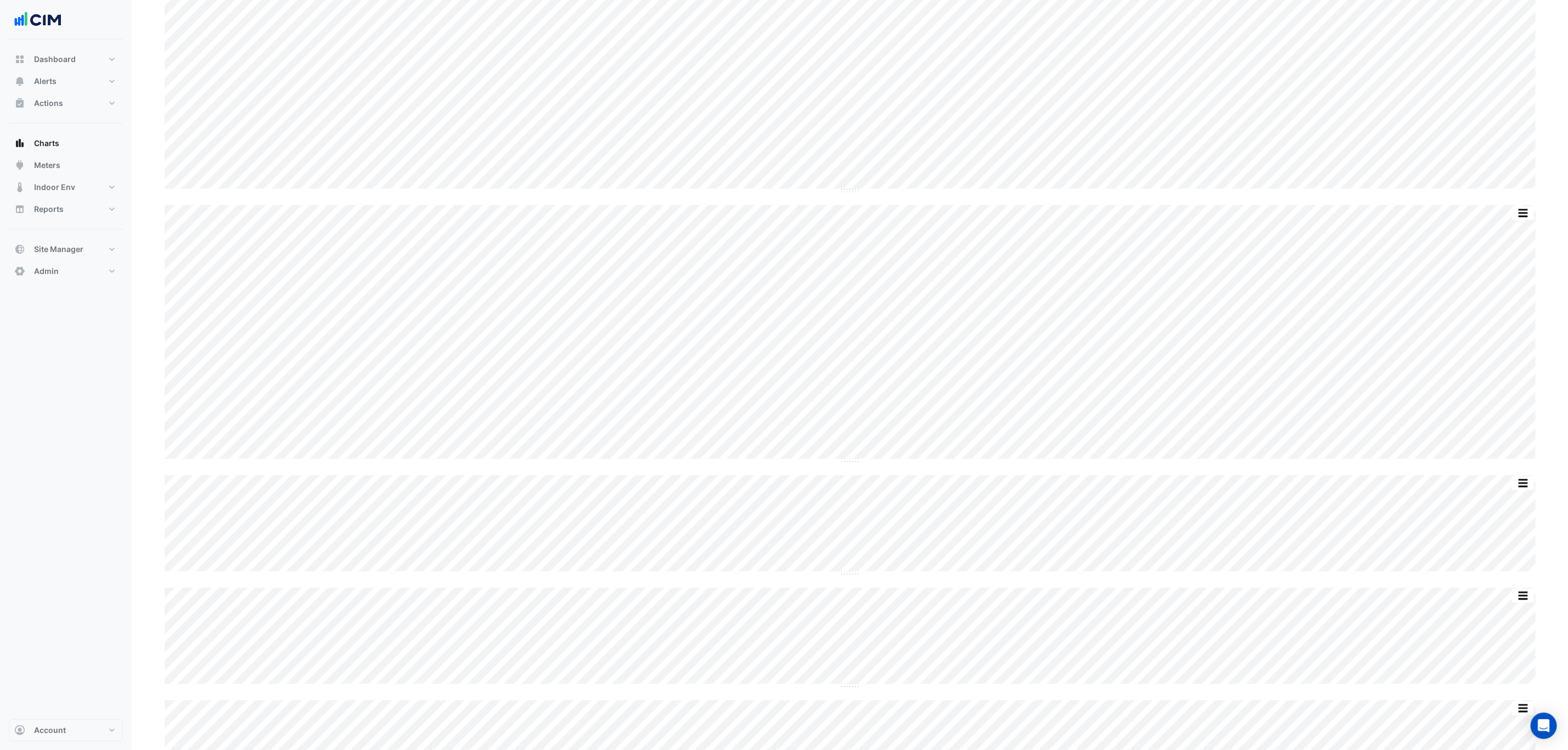
scroll to position [4529, 0]
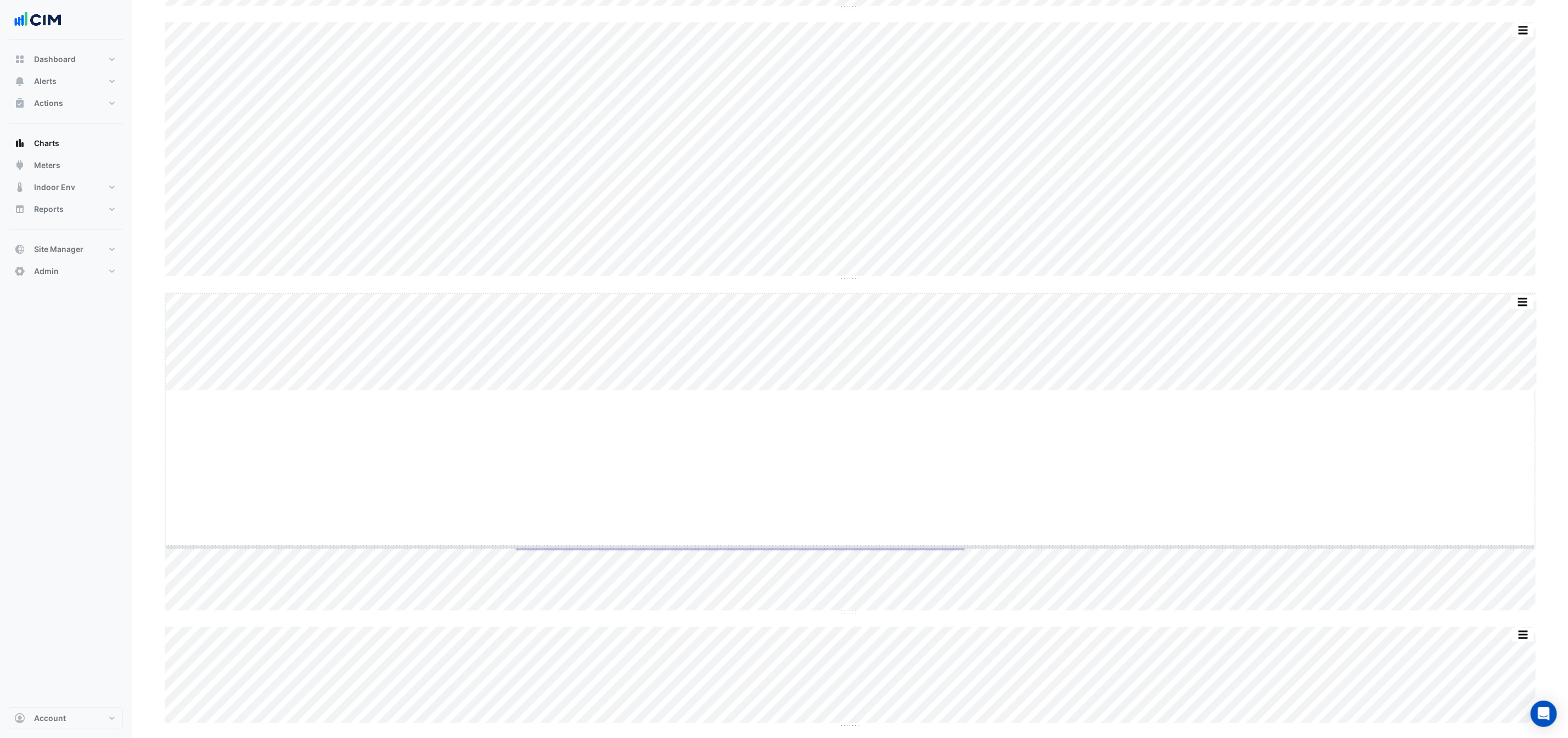
drag, startPoint x: 850, startPoint y: 391, endPoint x: 853, endPoint y: 547, distance: 156.0
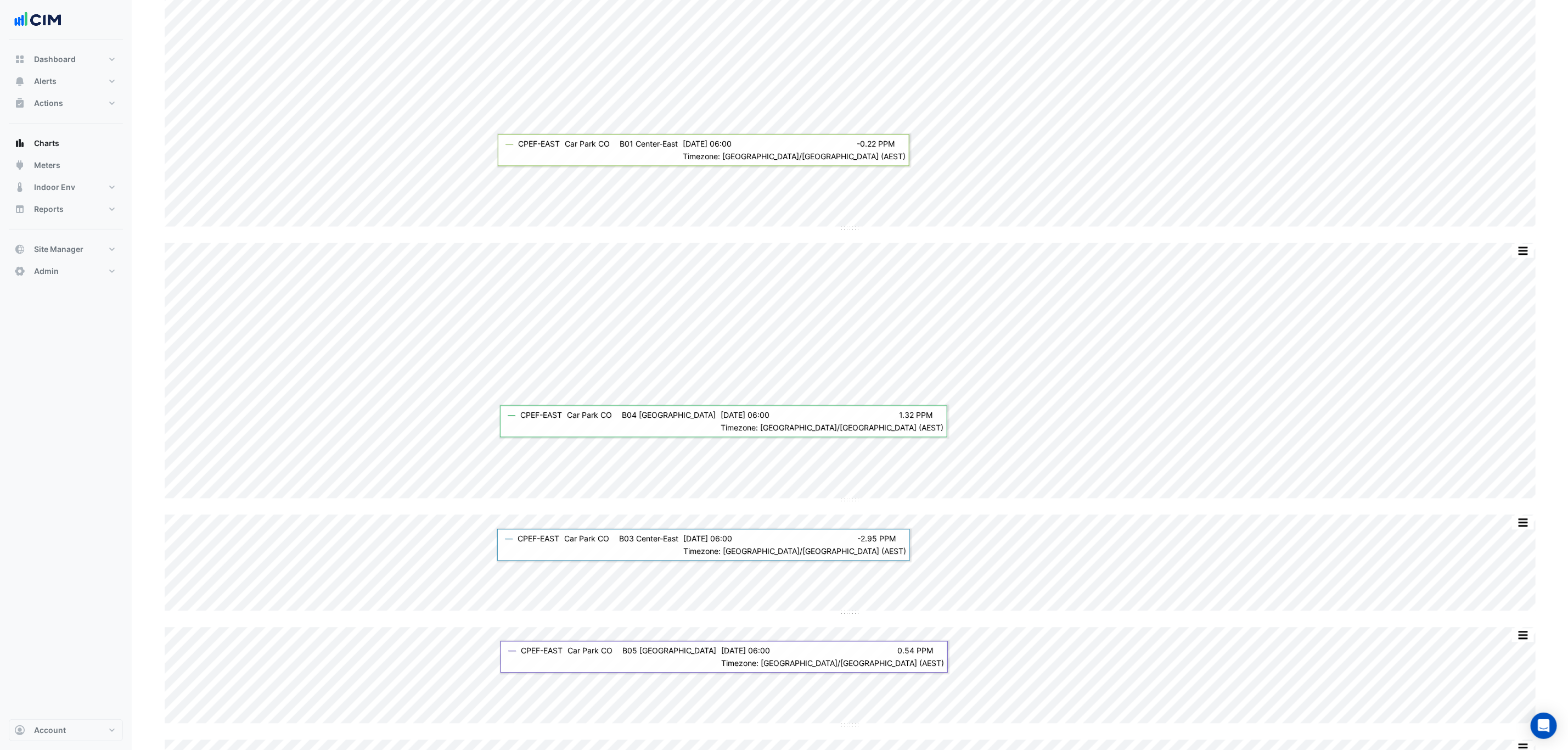
scroll to position [4776, 0]
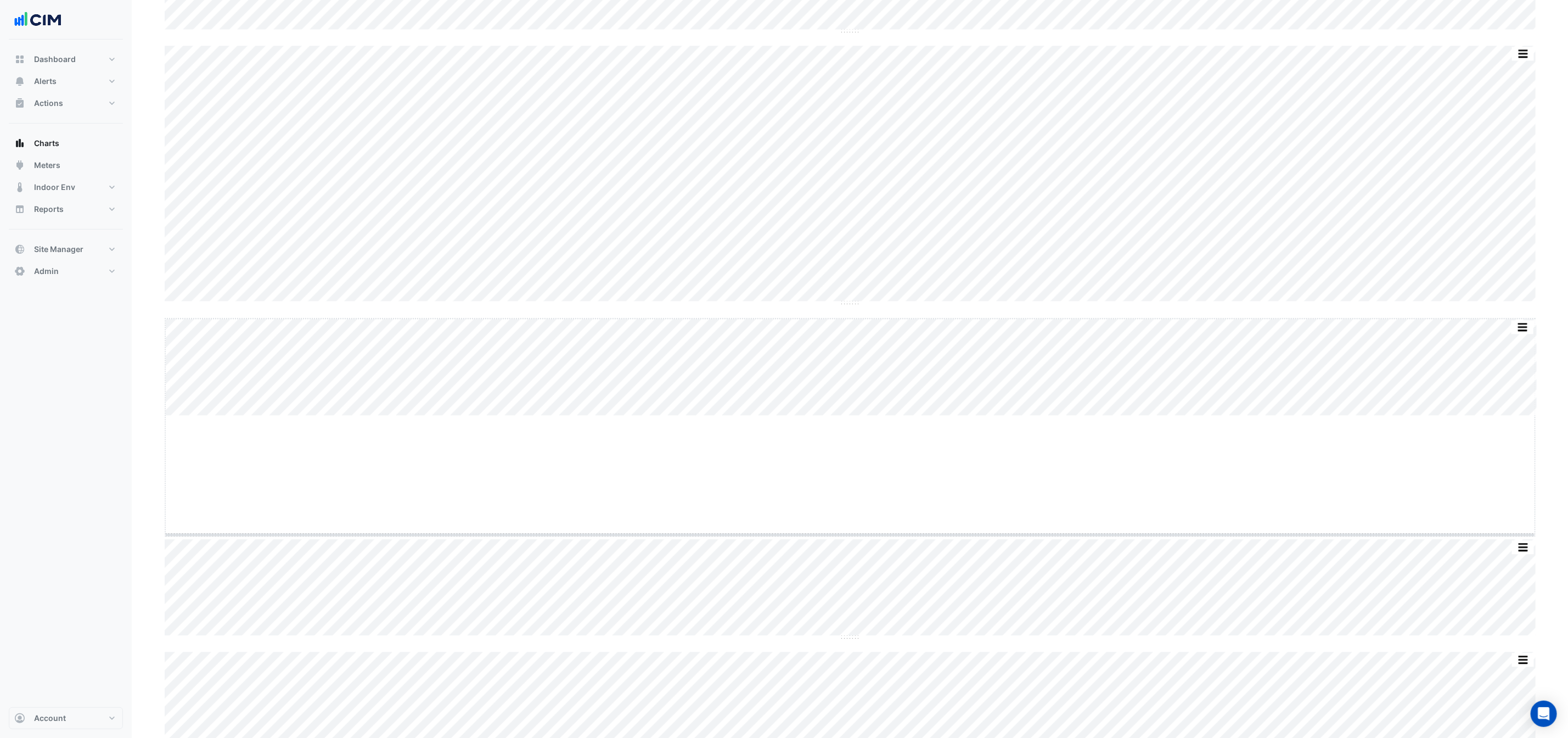
drag, startPoint x: 850, startPoint y: 417, endPoint x: 858, endPoint y: 534, distance: 117.3
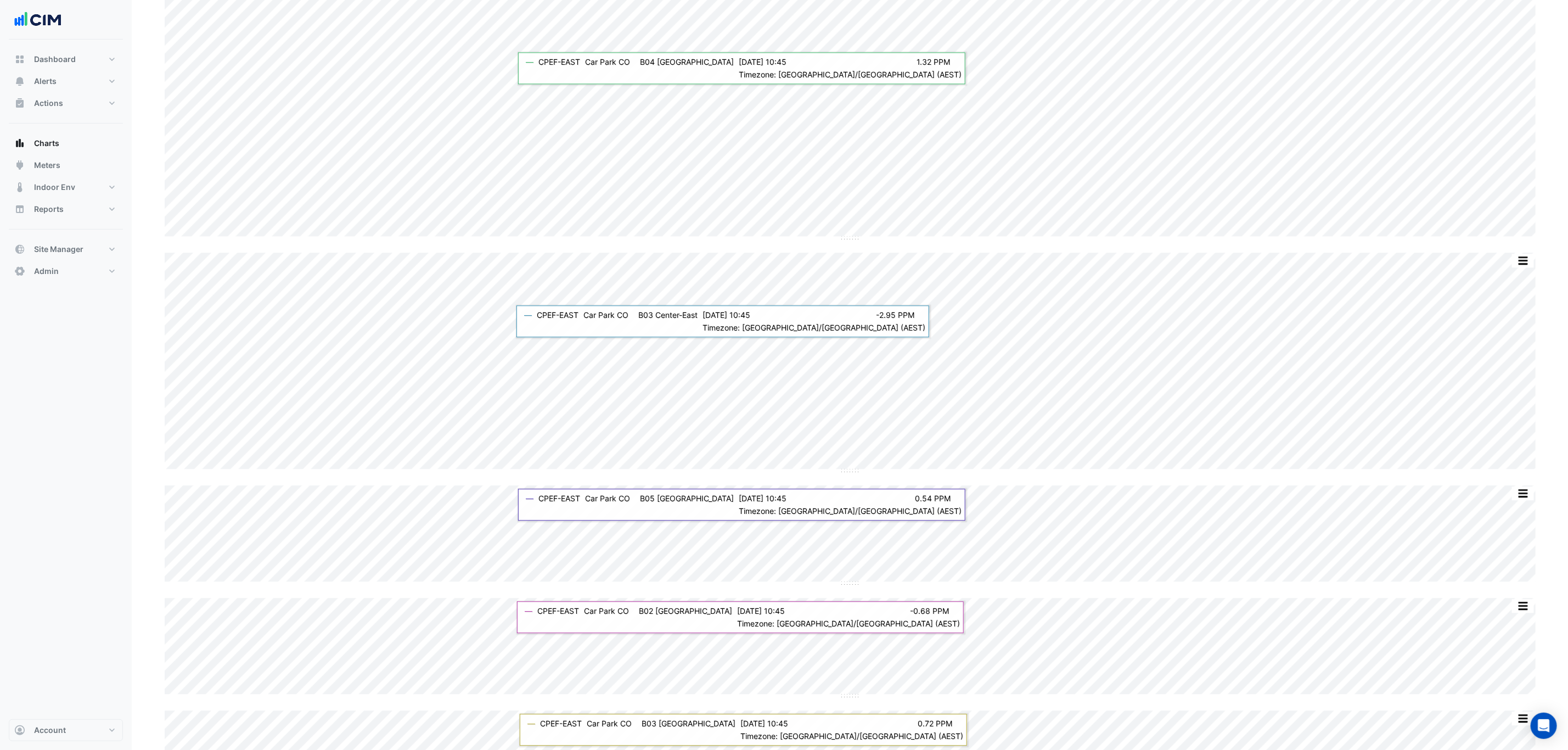
scroll to position [5023, 0]
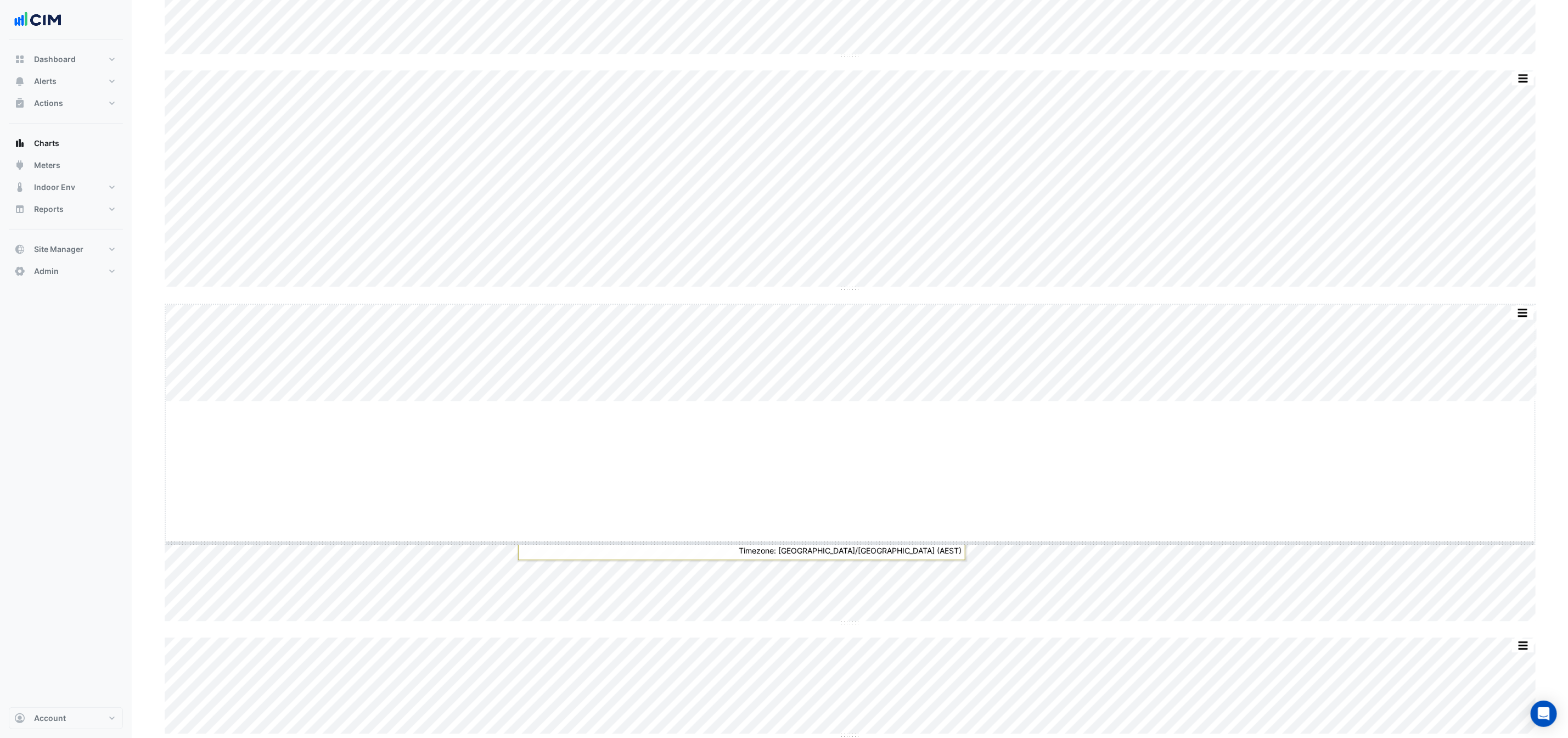
drag, startPoint x: 852, startPoint y: 401, endPoint x: 851, endPoint y: 540, distance: 139.0
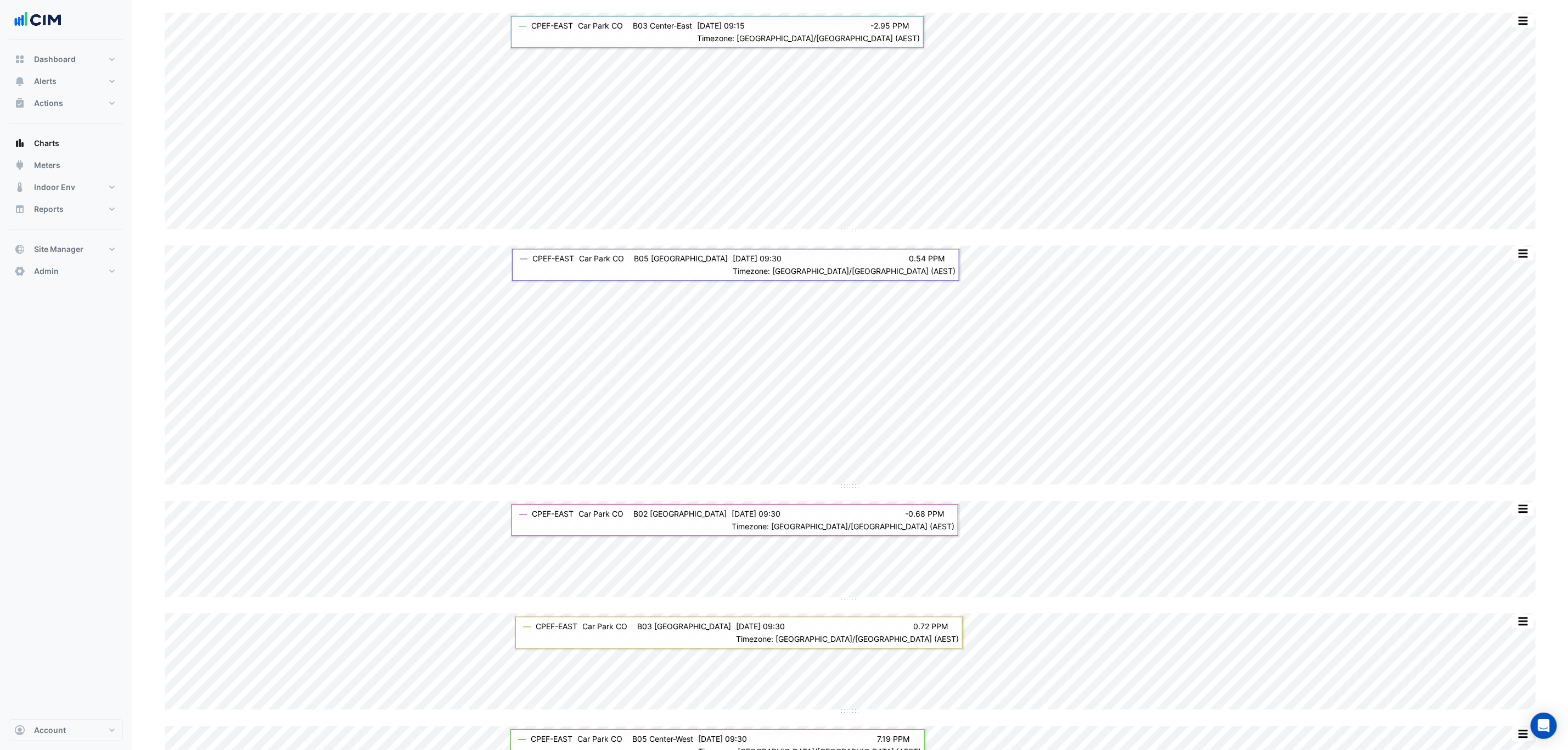
scroll to position [5187, 0]
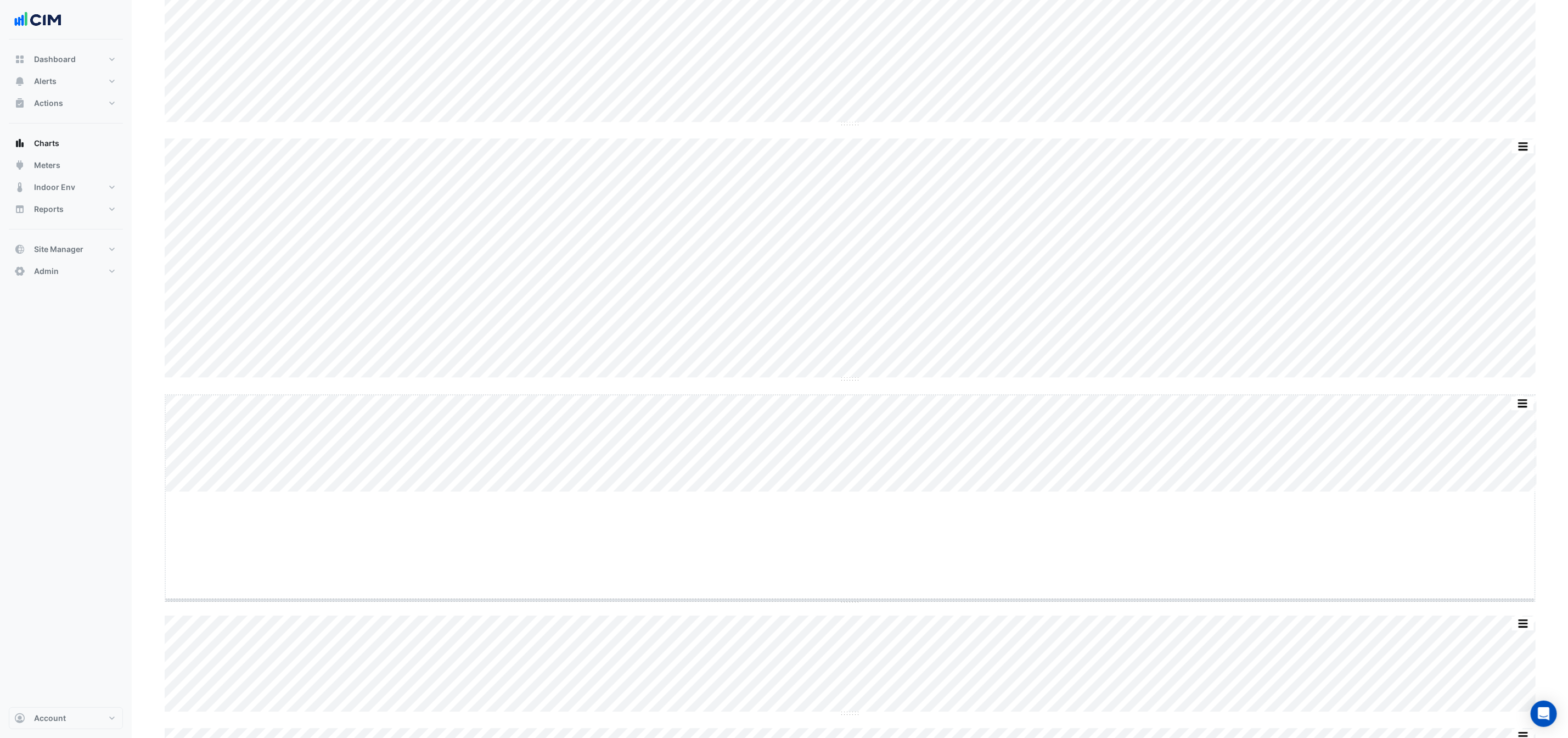
drag, startPoint x: 849, startPoint y: 493, endPoint x: 851, endPoint y: 601, distance: 108.0
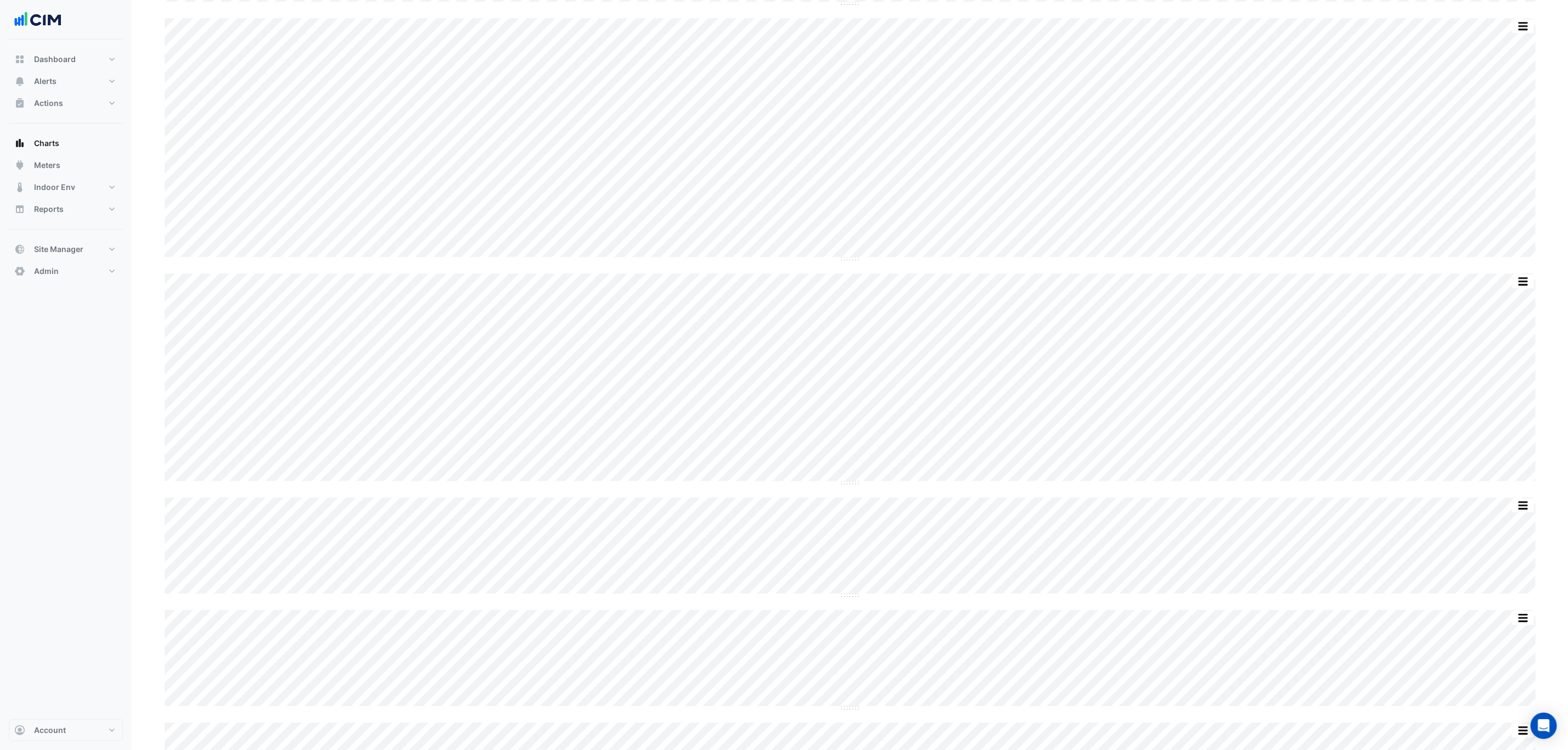
scroll to position [5352, 0]
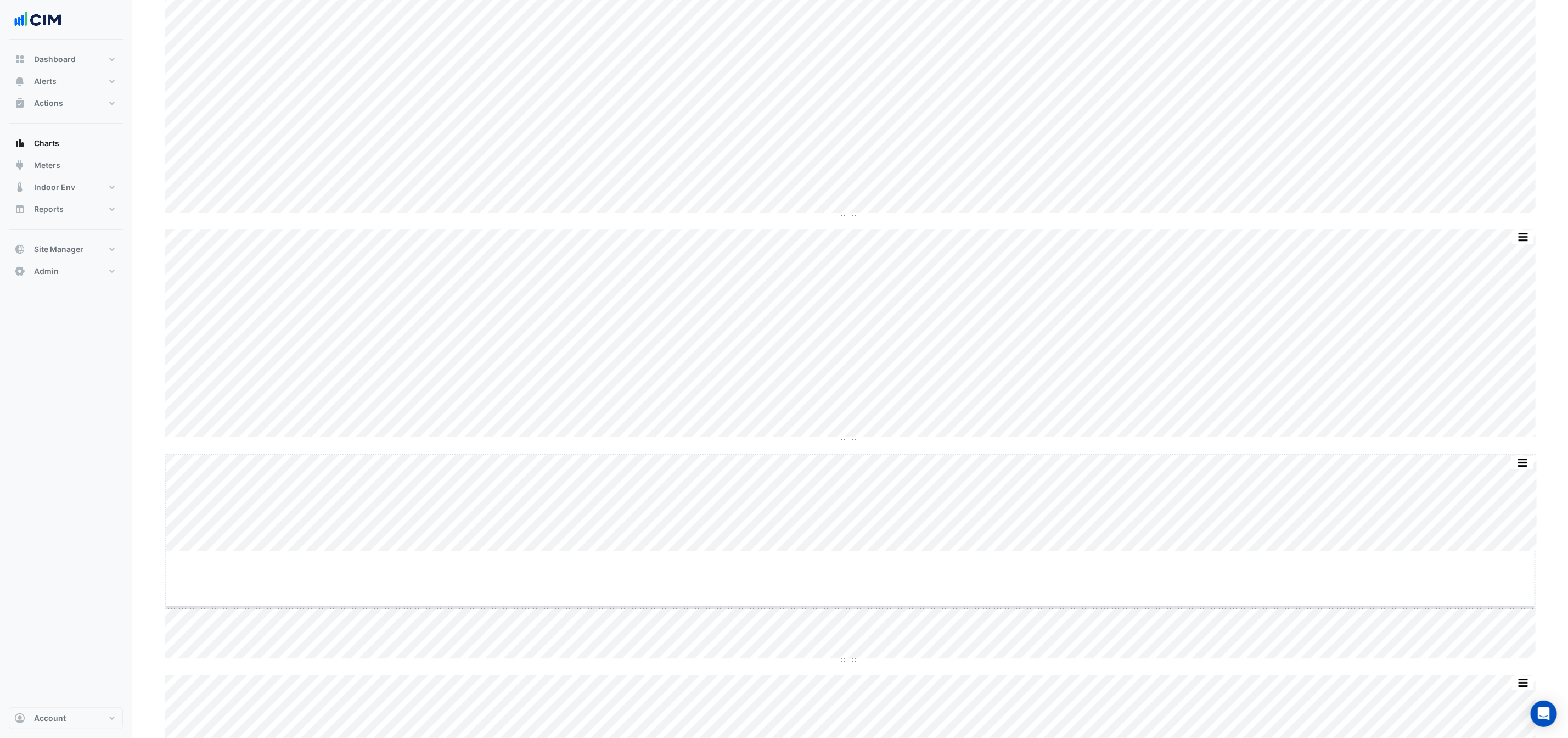
drag, startPoint x: 850, startPoint y: 552, endPoint x: 852, endPoint y: 623, distance: 71.0
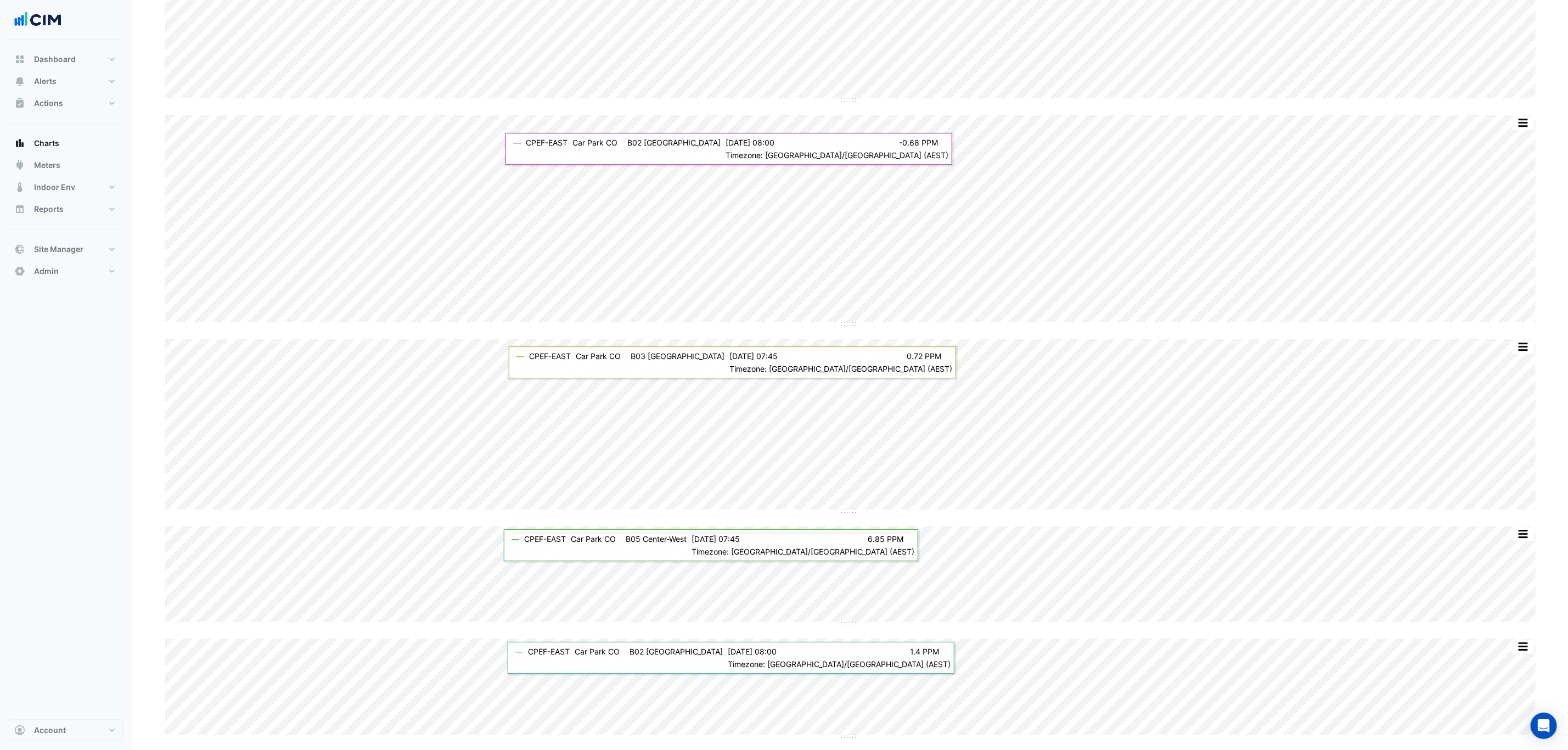
scroll to position [5580, 0]
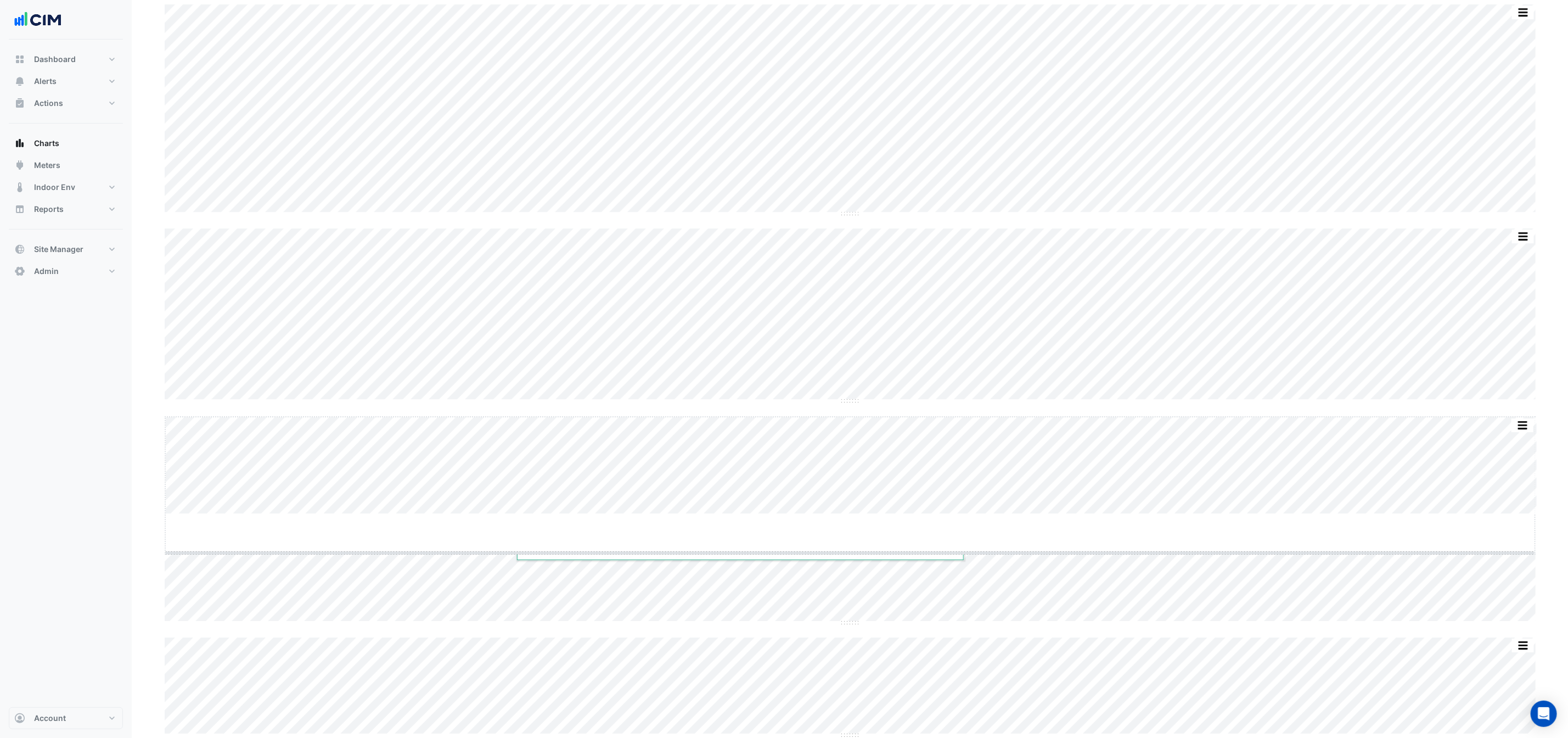
drag, startPoint x: 852, startPoint y: 511, endPoint x: 854, endPoint y: 630, distance: 119.0
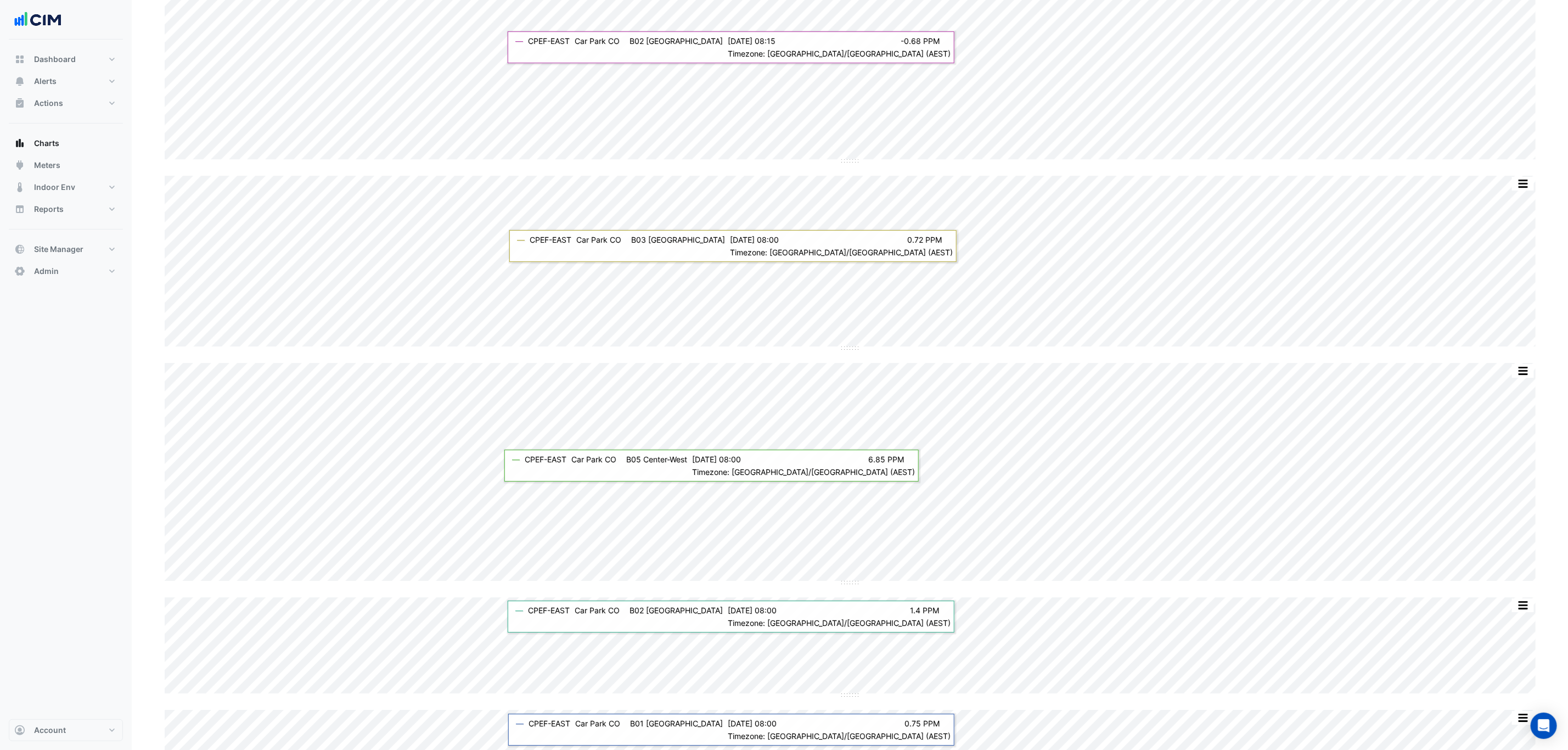
scroll to position [5702, 0]
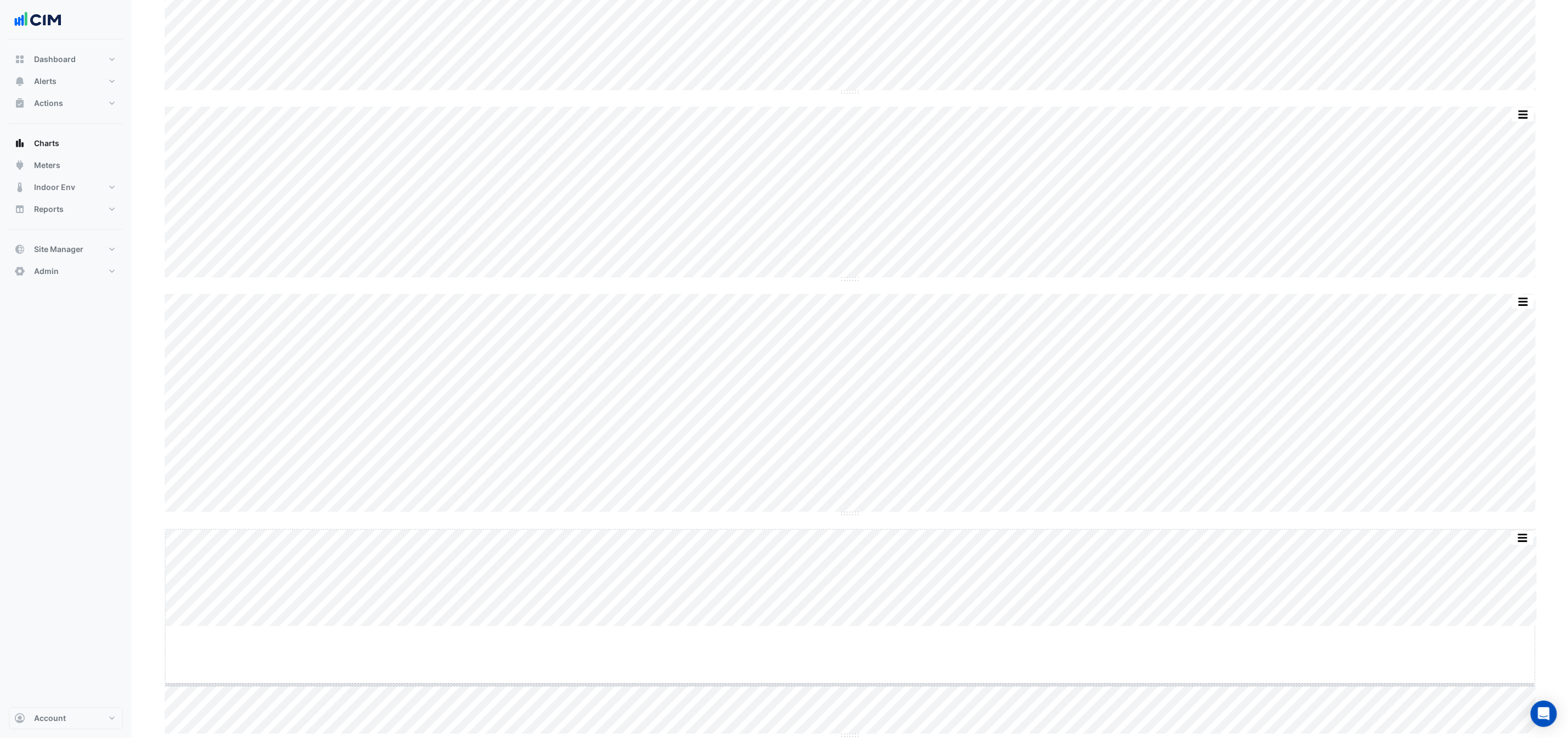
drag, startPoint x: 853, startPoint y: 624, endPoint x: 856, endPoint y: 691, distance: 67.1
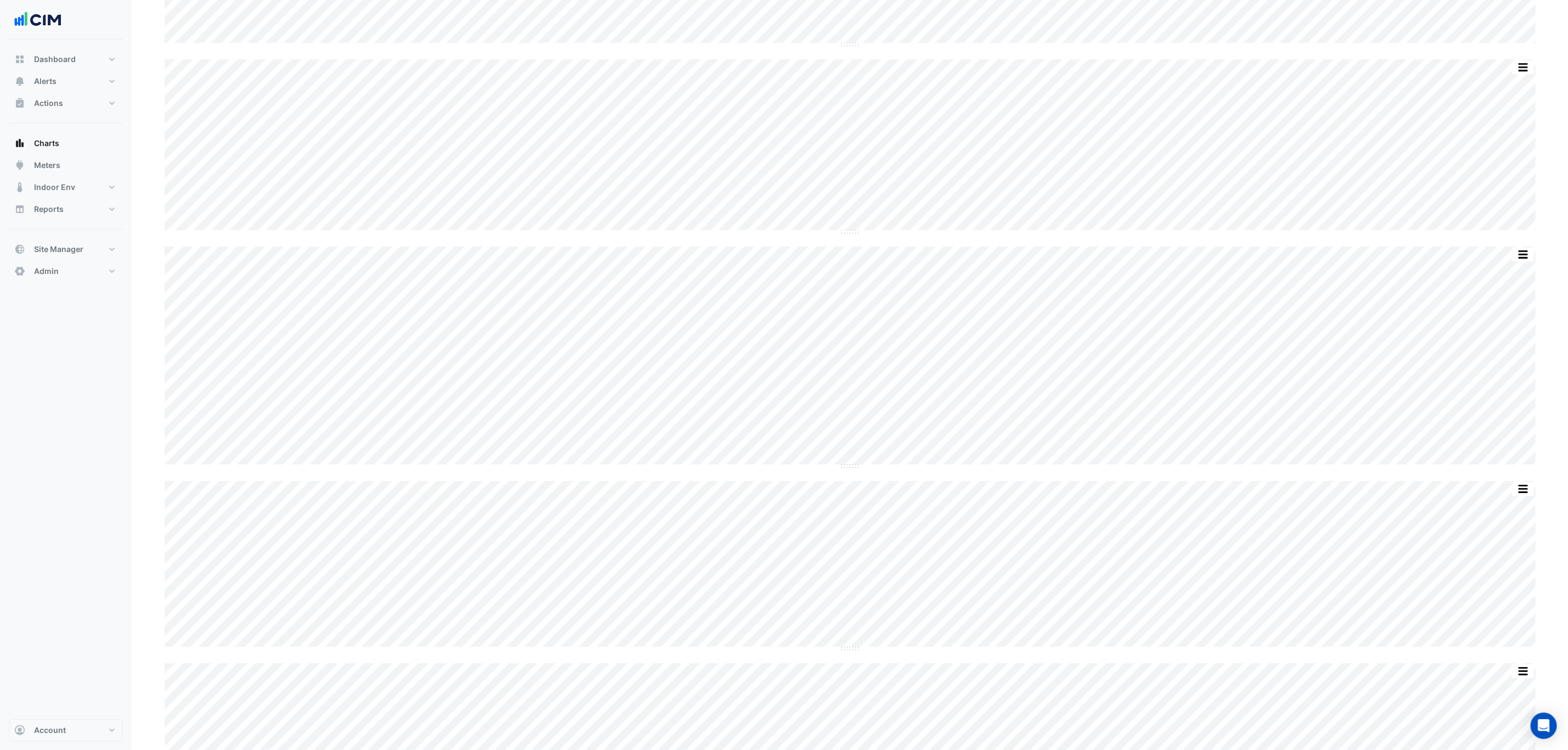
scroll to position [5772, 0]
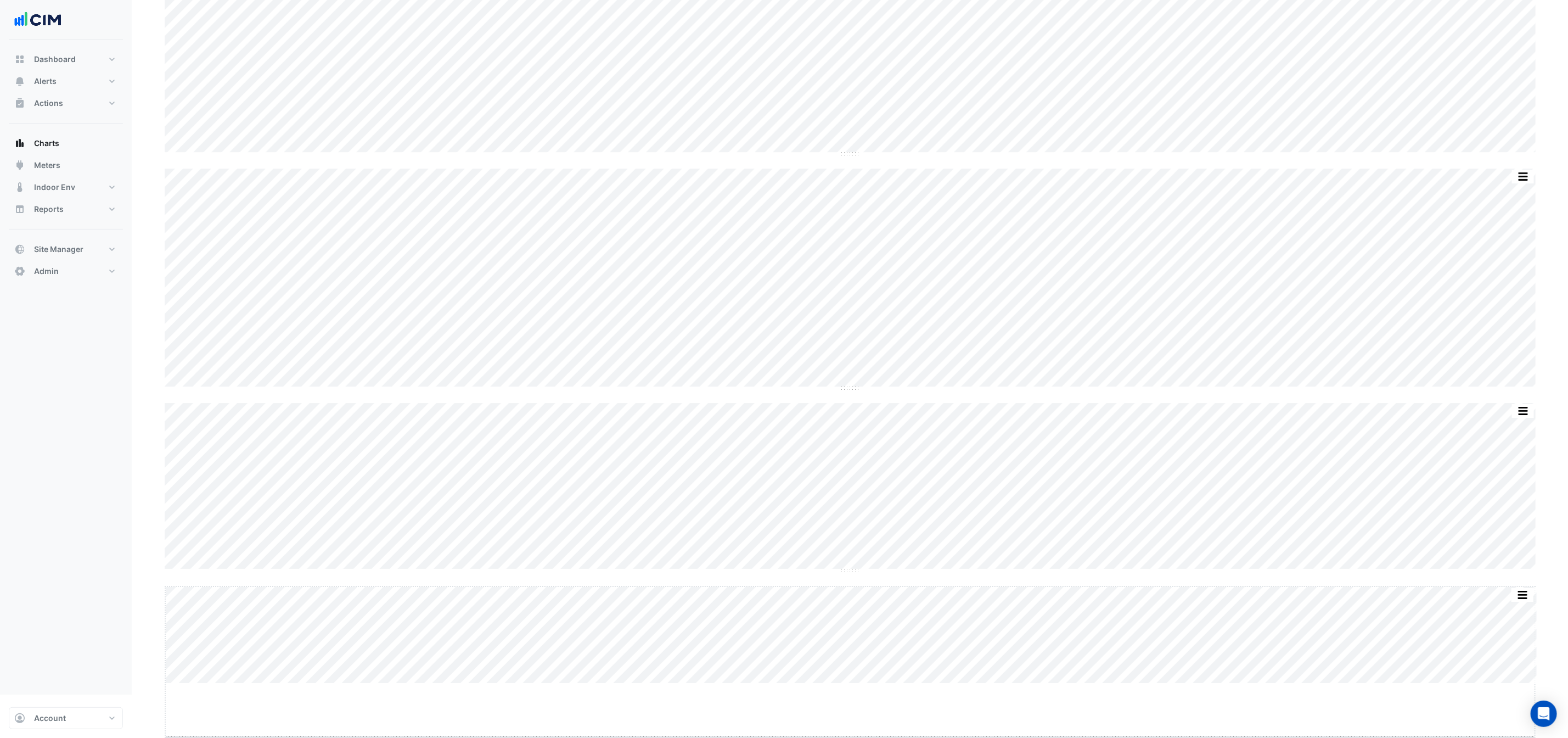
drag, startPoint x: 850, startPoint y: 735, endPoint x: 850, endPoint y: 786, distance: 51.0
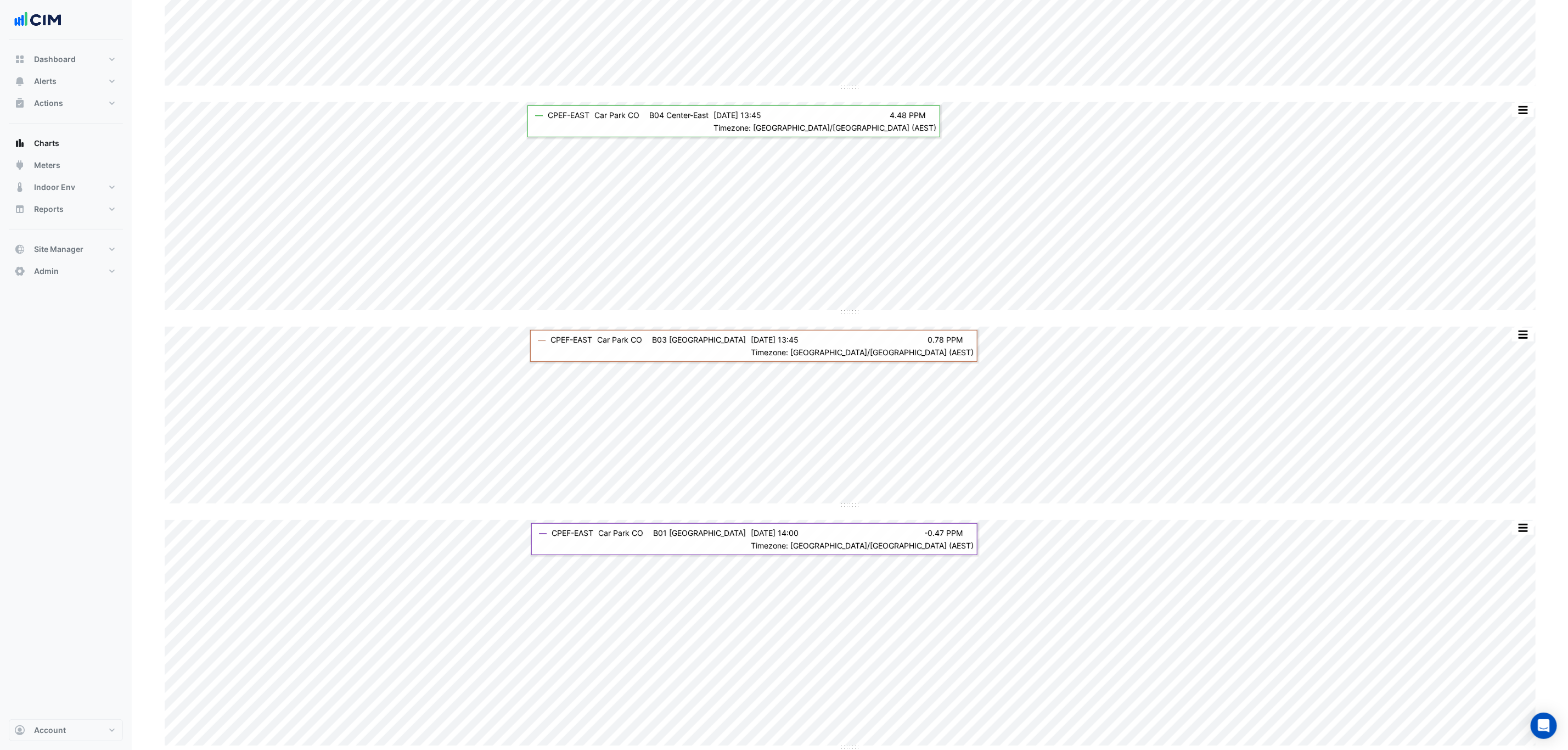
scroll to position [330, 0]
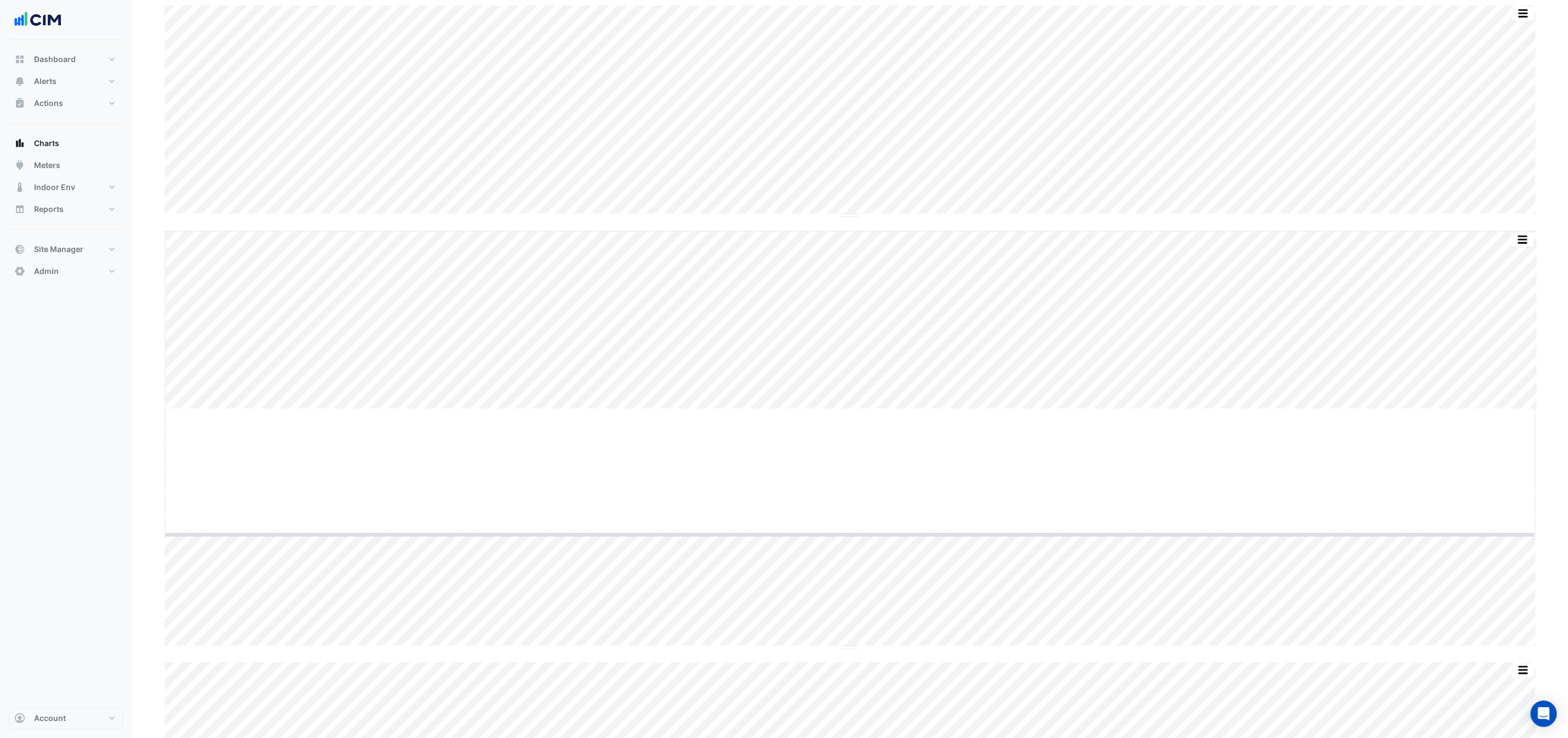
drag, startPoint x: 855, startPoint y: 410, endPoint x: 868, endPoint y: 569, distance: 159.5
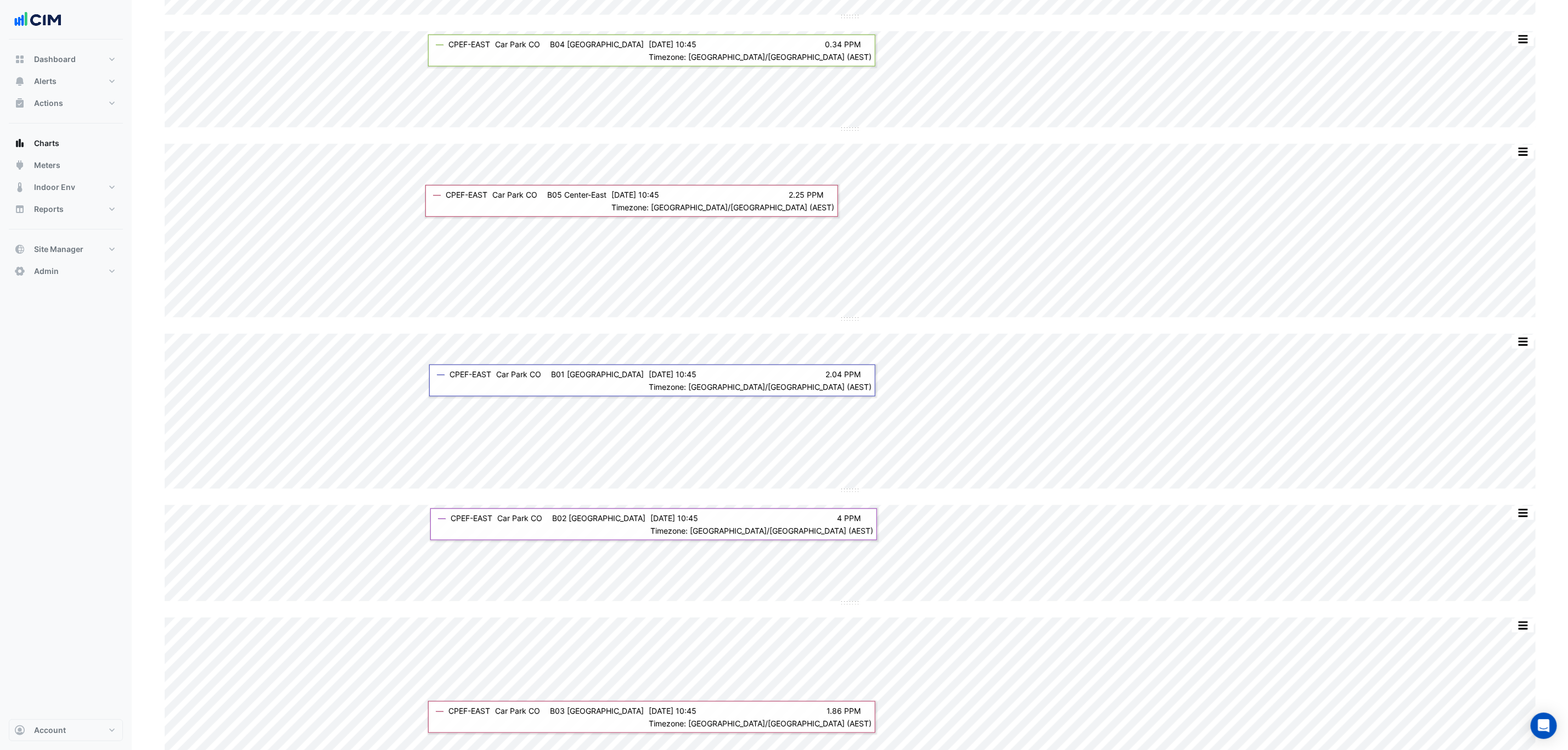
scroll to position [3623, 0]
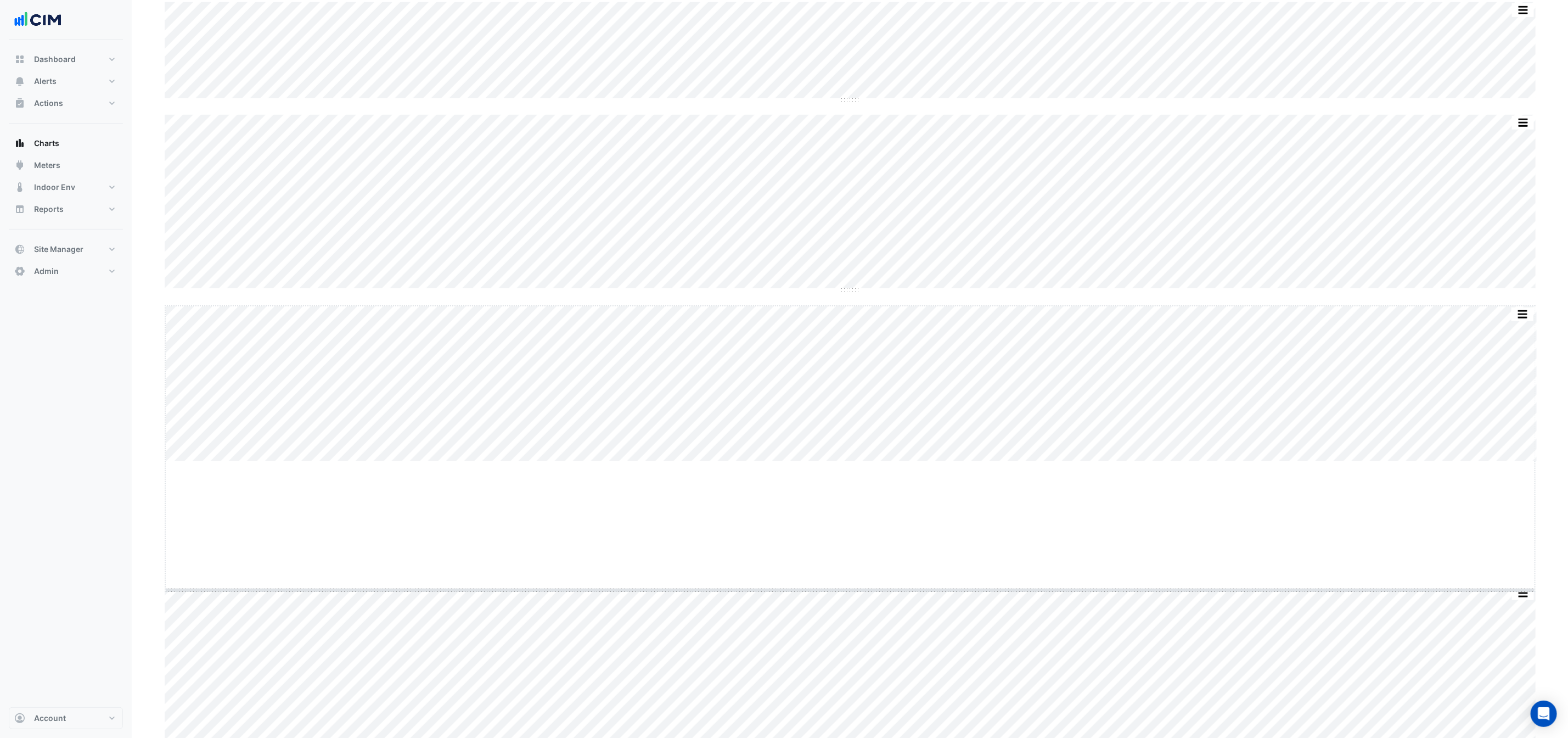
drag, startPoint x: 855, startPoint y: 462, endPoint x: 852, endPoint y: 583, distance: 121.0
drag, startPoint x: 855, startPoint y: 290, endPoint x: 854, endPoint y: 397, distance: 107.0
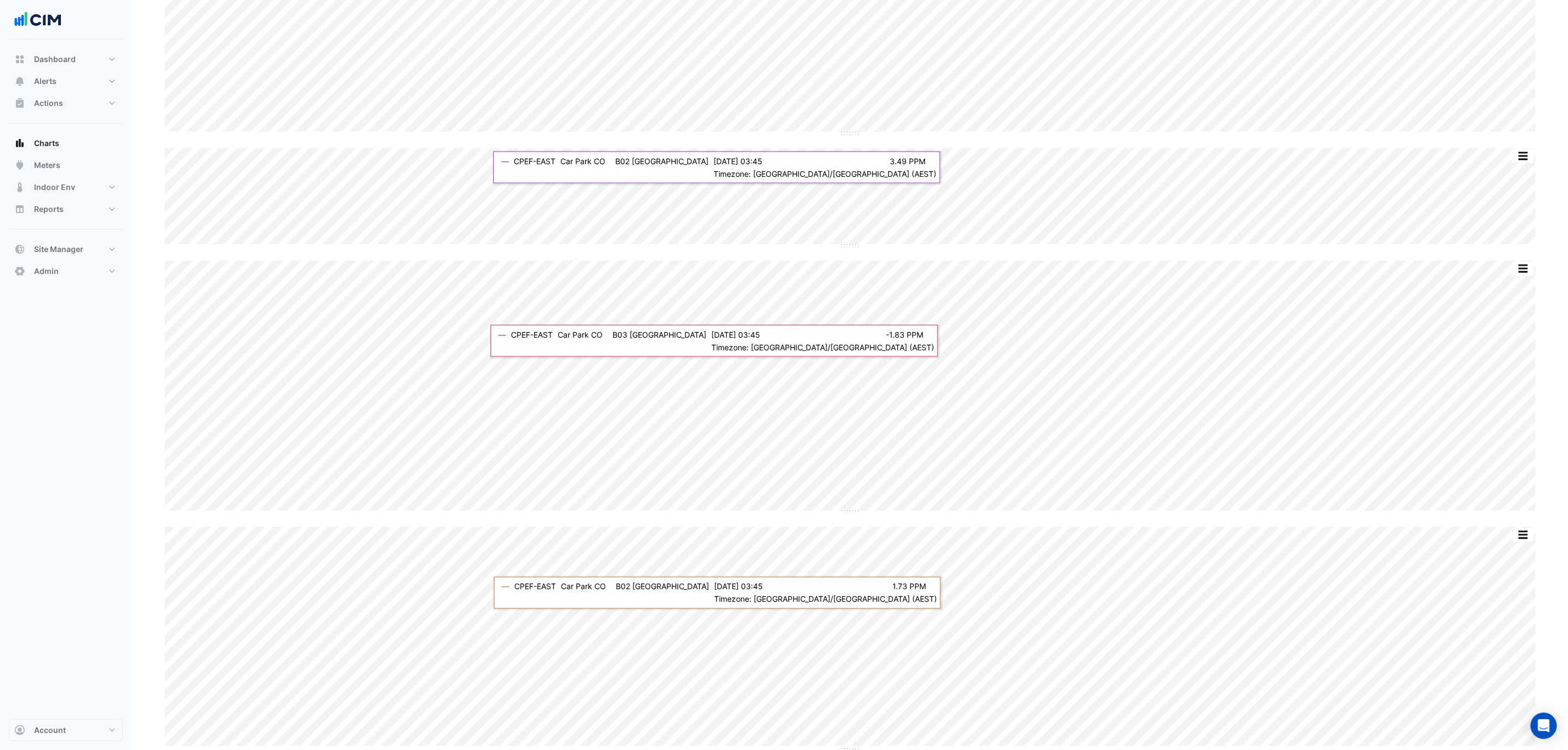
scroll to position [4199, 0]
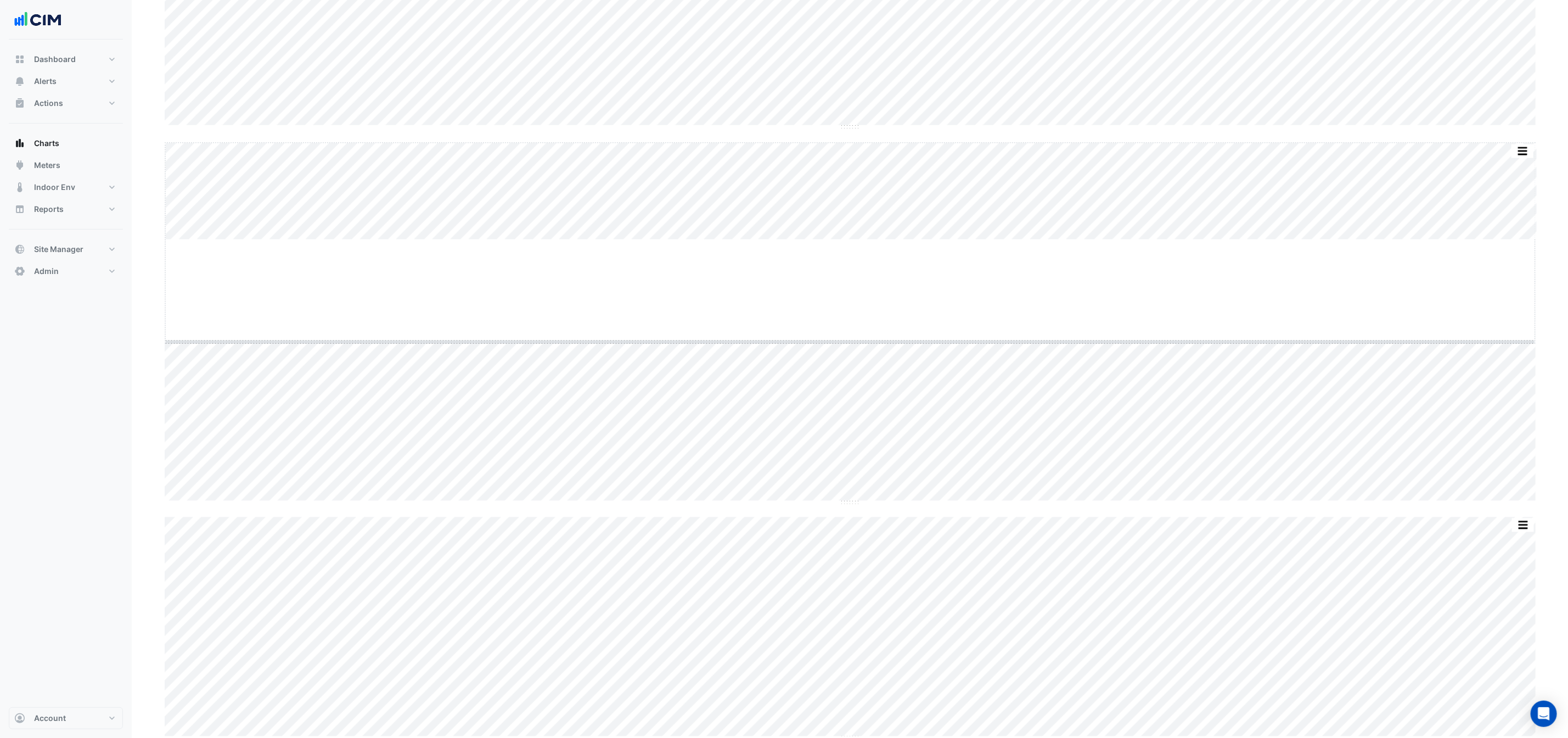
drag, startPoint x: 850, startPoint y: 241, endPoint x: 857, endPoint y: 341, distance: 100.2
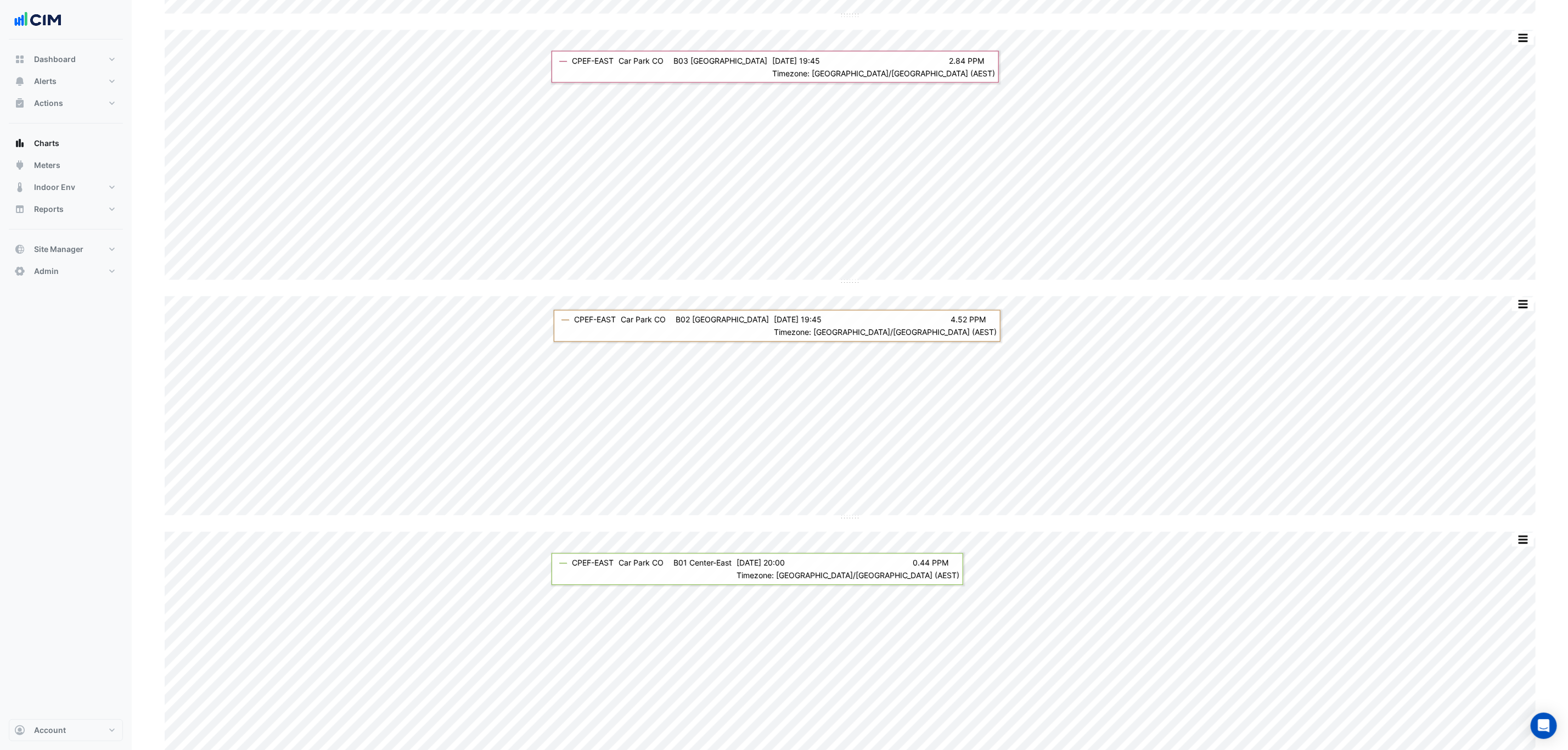
scroll to position [4529, 0]
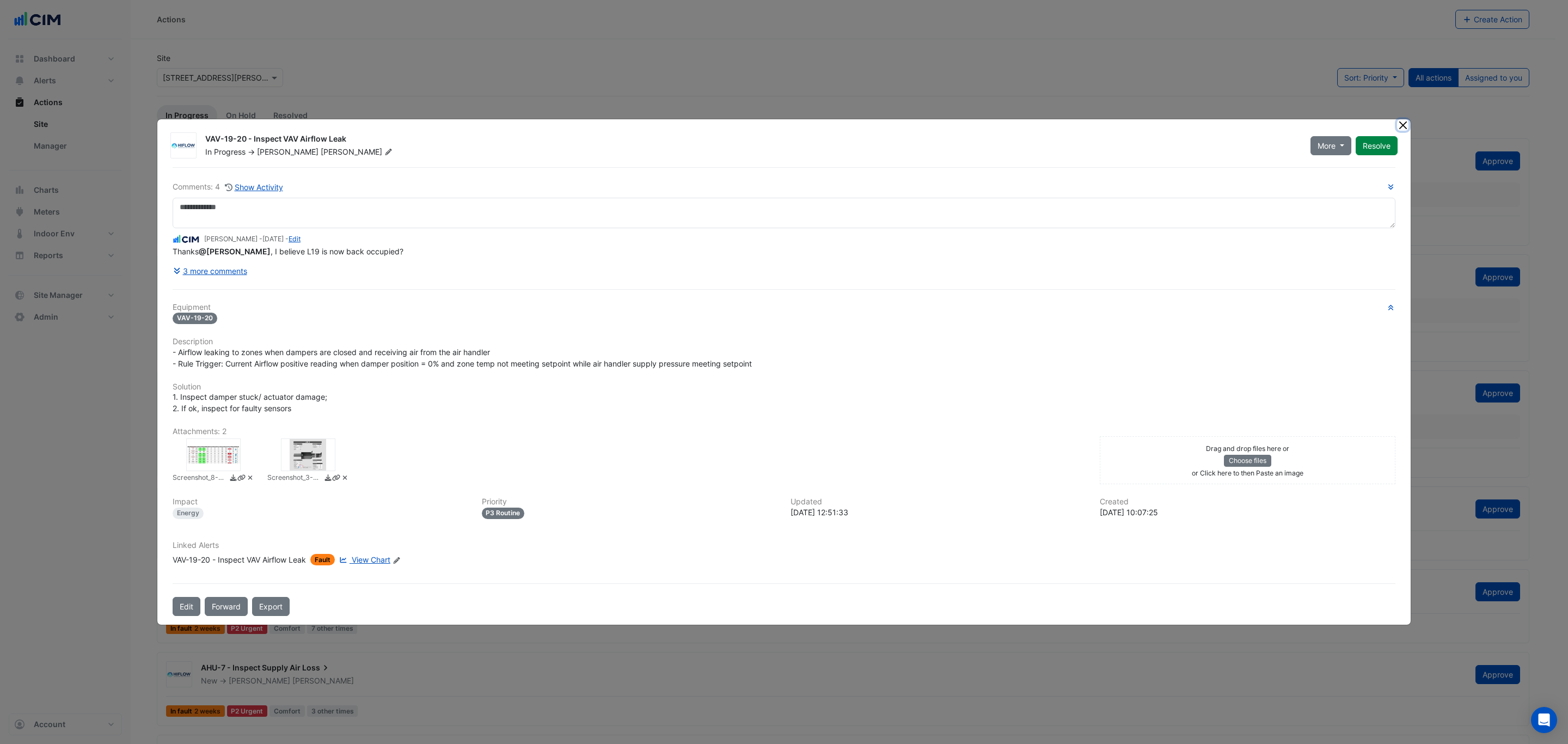
click at [1401, 130] on button "Close" at bounding box center [1402, 125] width 12 height 12
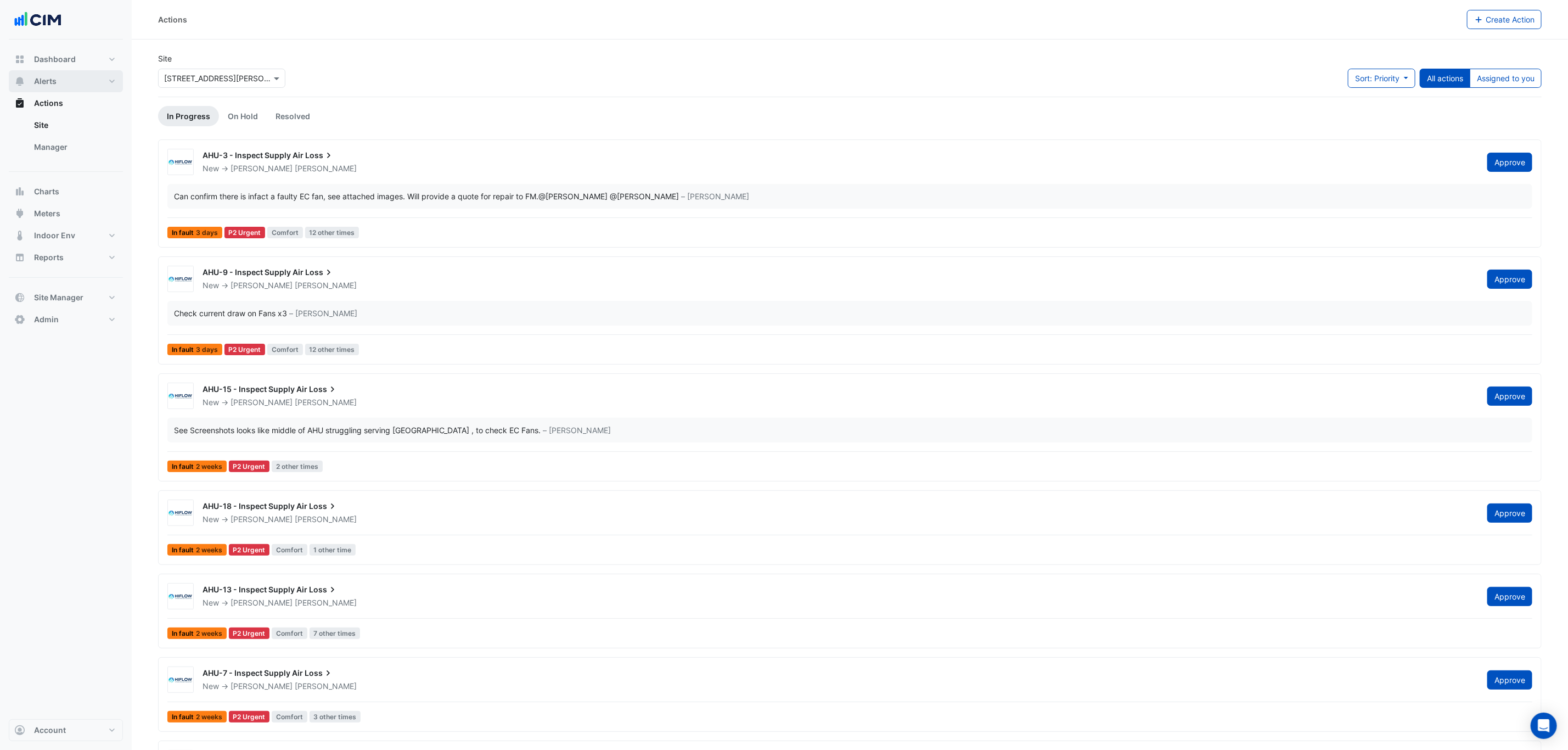
click at [68, 79] on button "Alerts" at bounding box center [66, 81] width 114 height 22
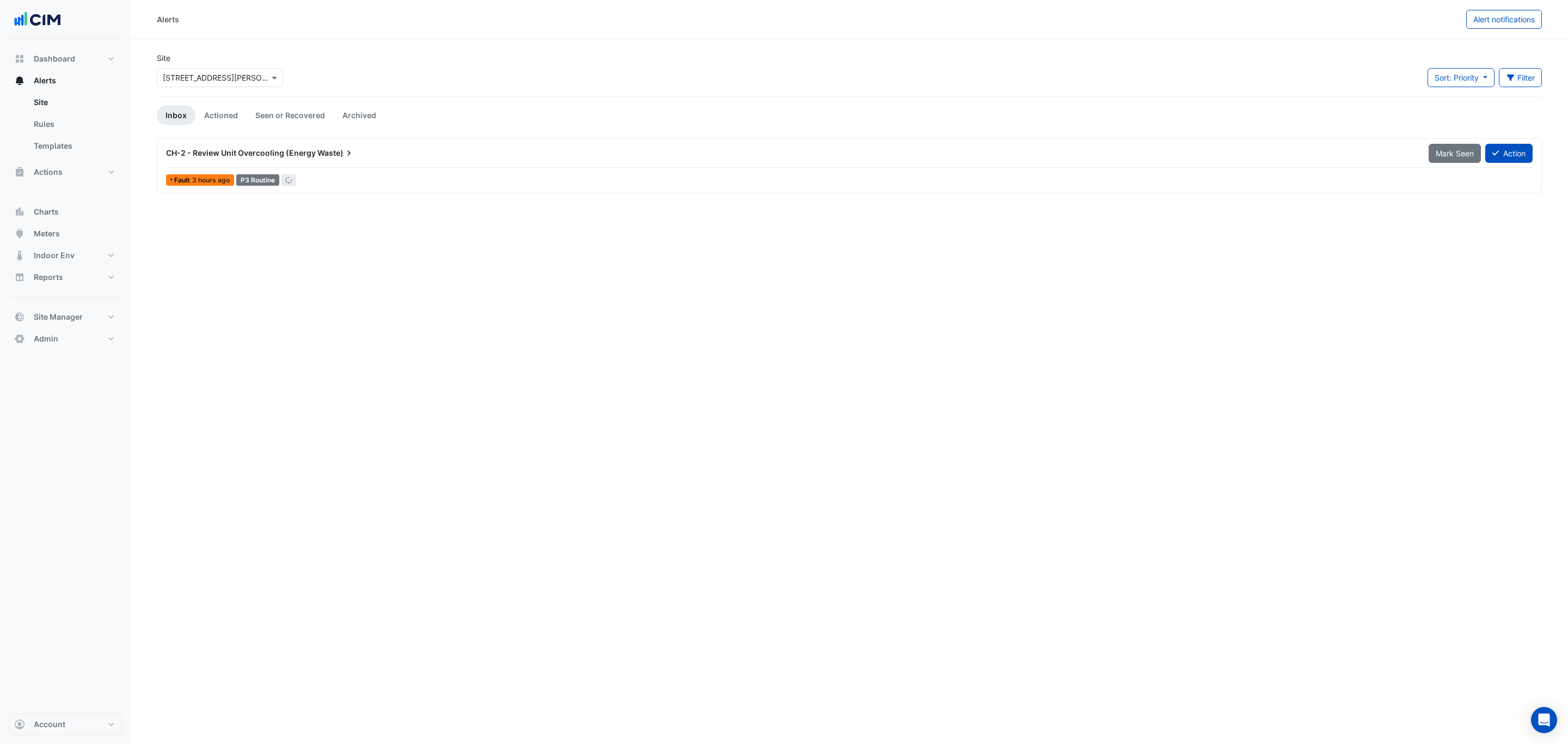
click at [248, 75] on input "text" at bounding box center [209, 78] width 93 height 12
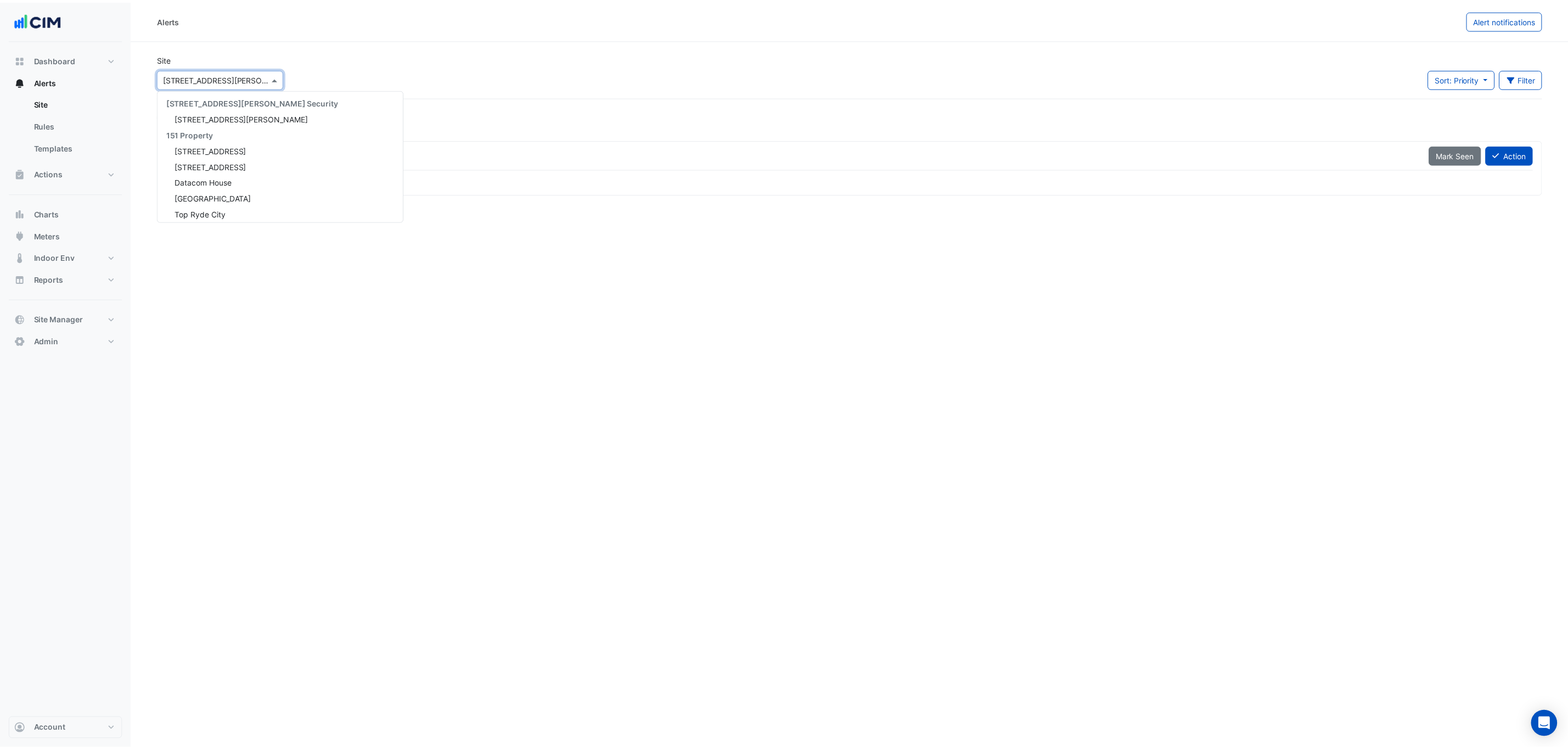
scroll to position [2070, 0]
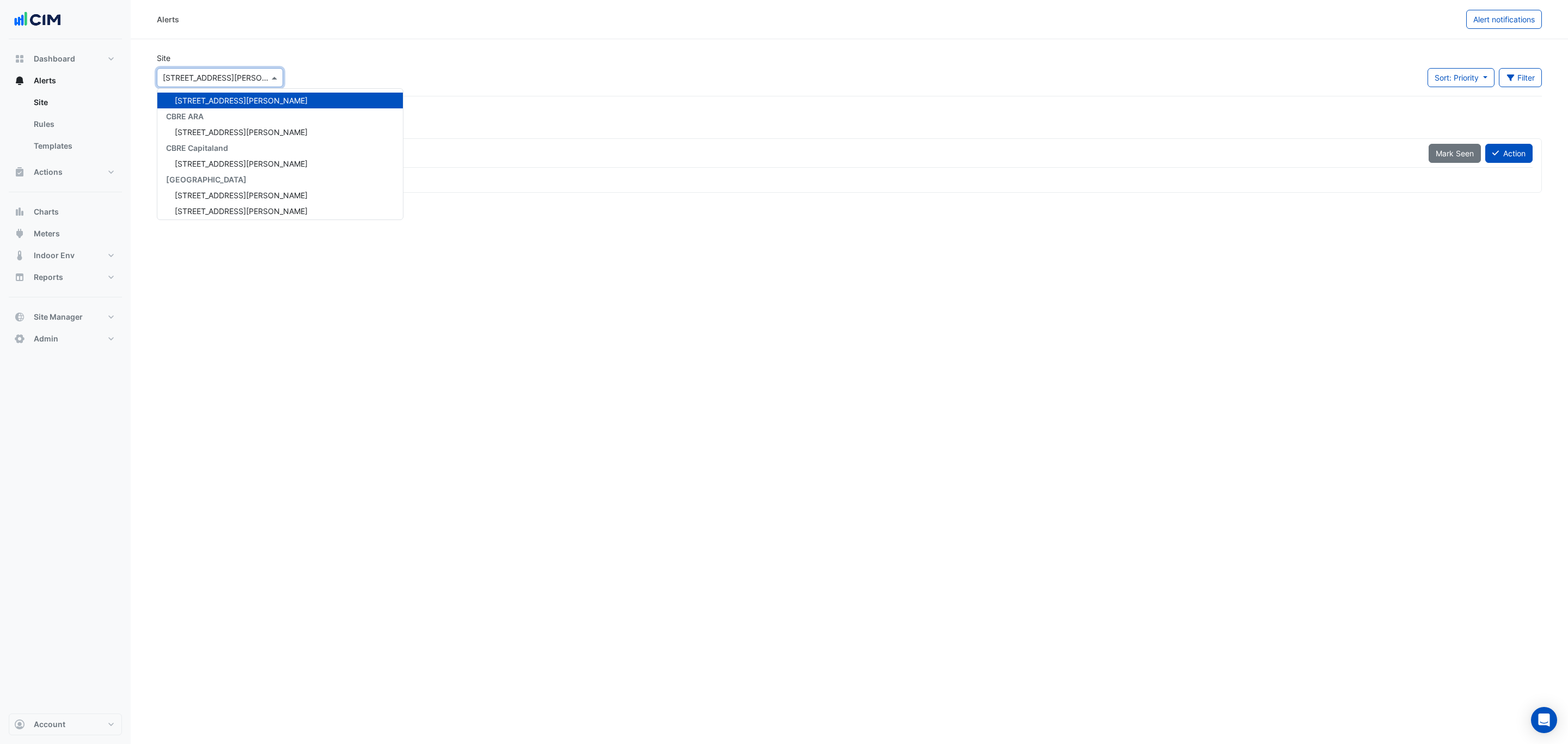
click at [236, 23] on div "Alerts" at bounding box center [811, 19] width 1309 height 19
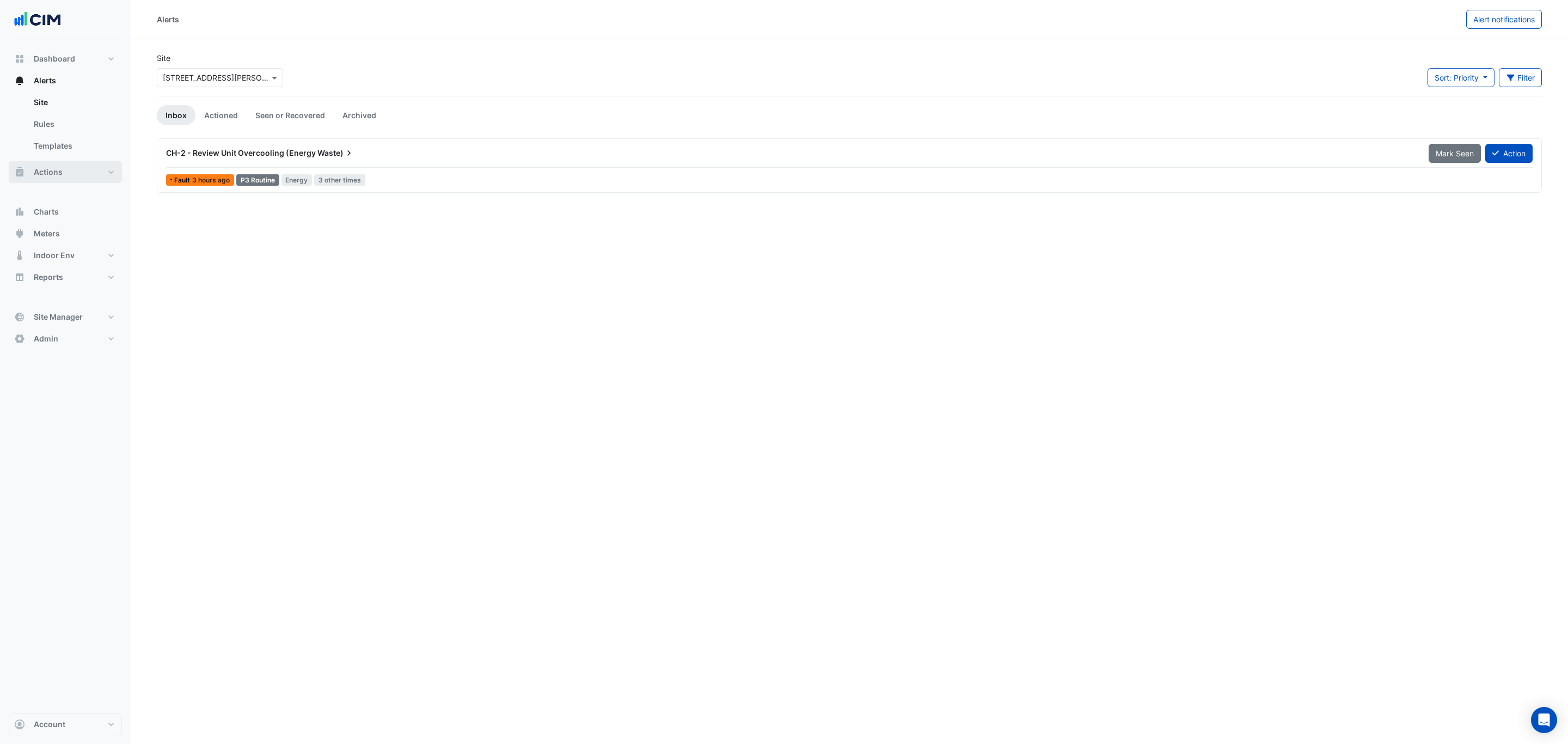
click at [59, 167] on span "Actions" at bounding box center [47, 172] width 29 height 11
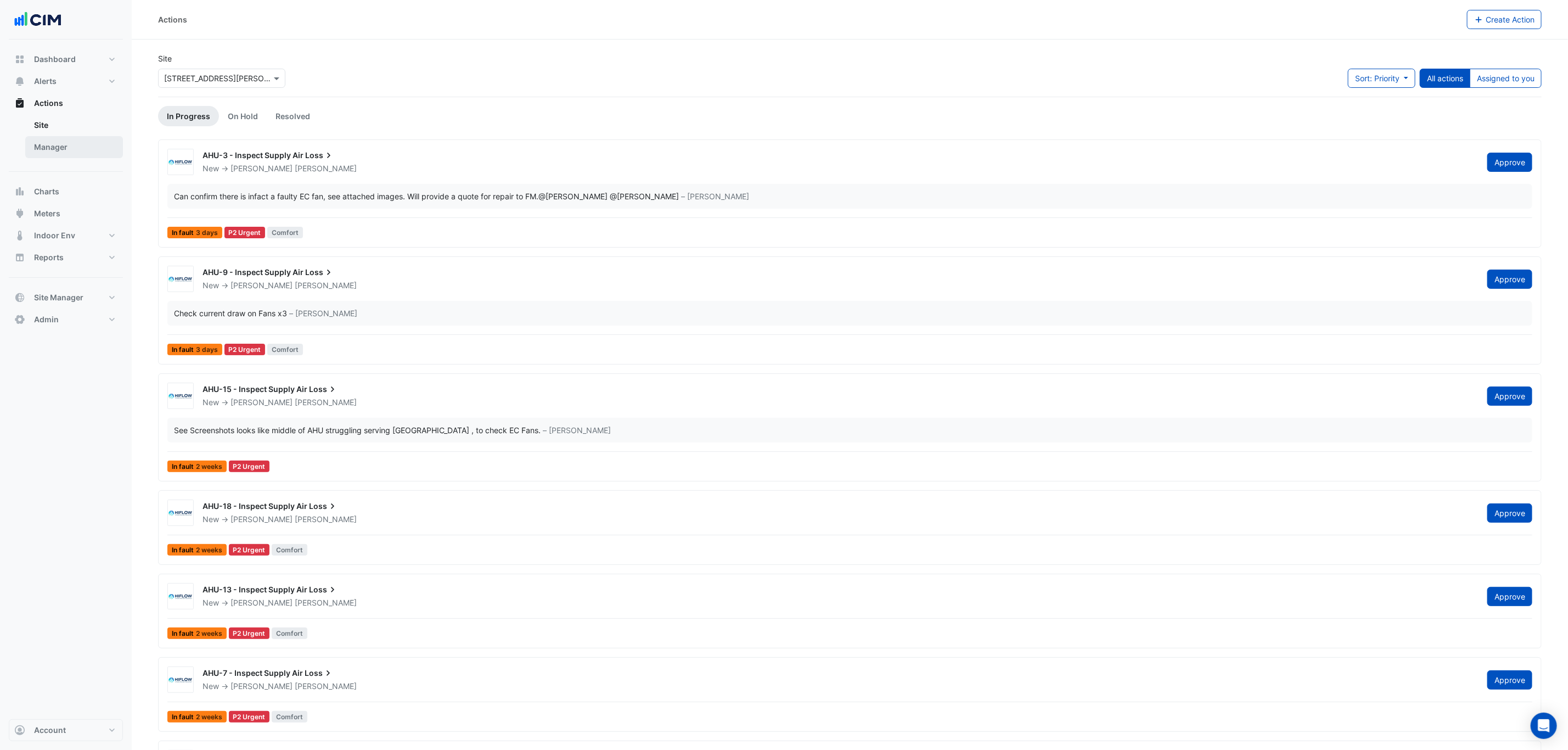
click at [70, 147] on link "Manager" at bounding box center [74, 147] width 98 height 22
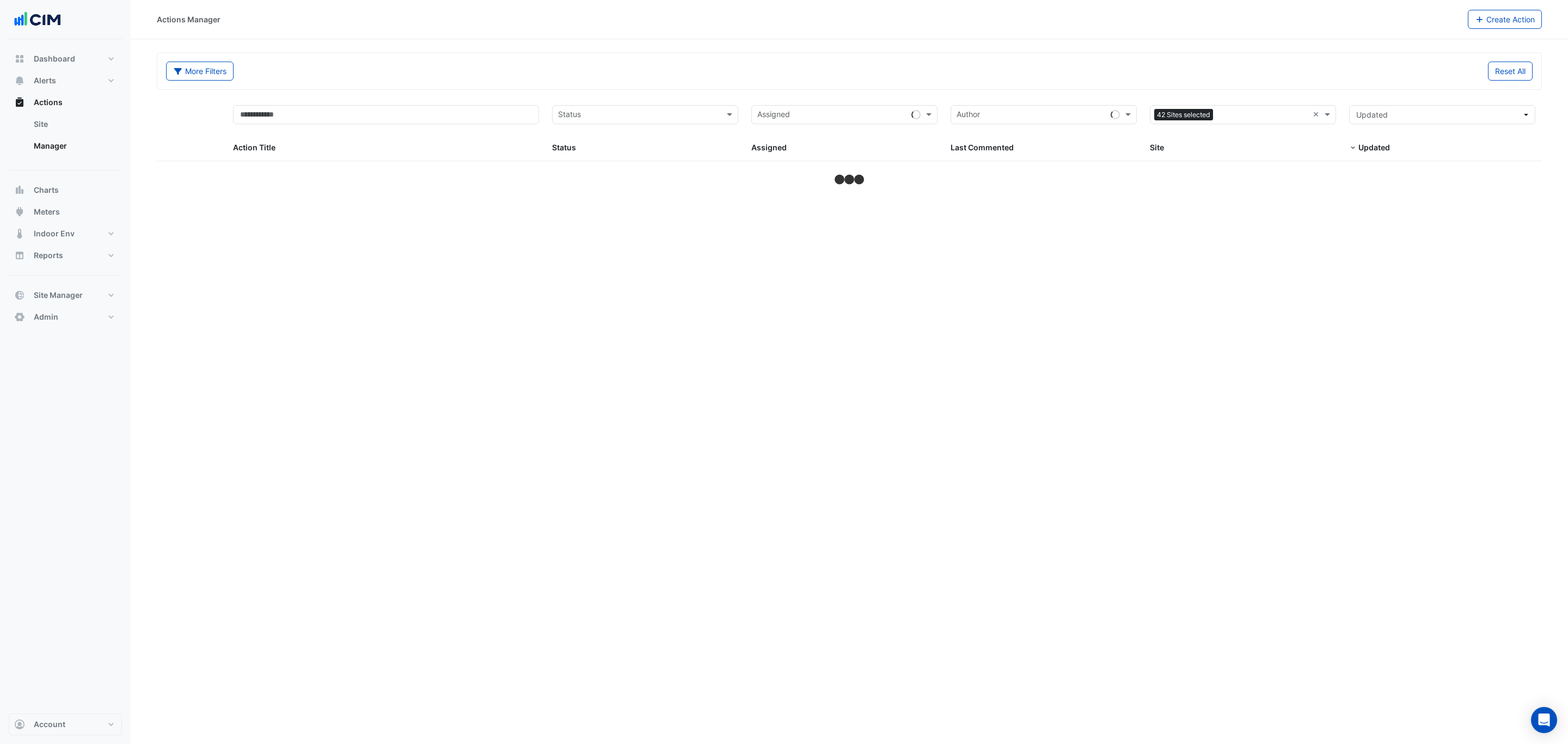
select select "***"
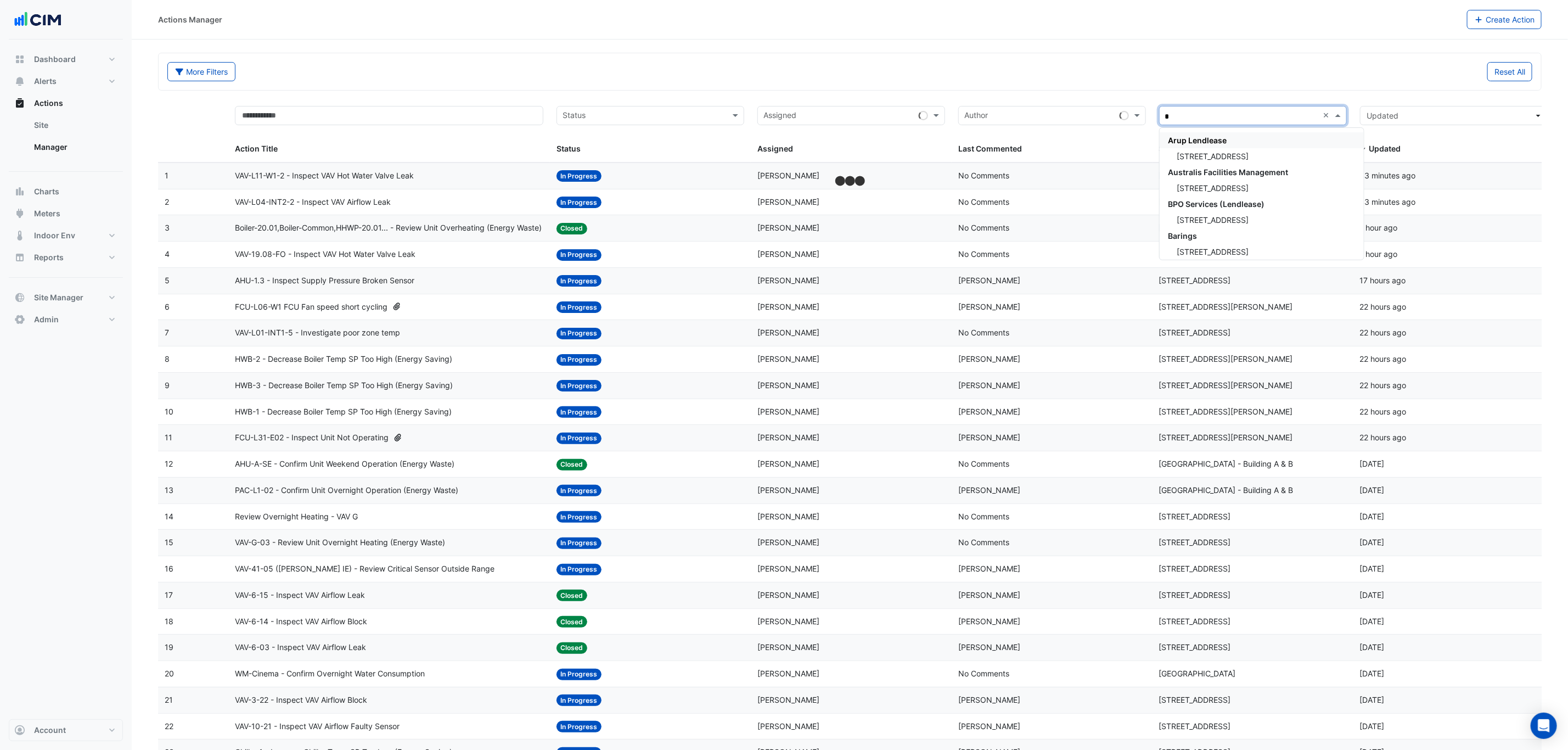
type input "**"
click at [1237, 216] on div "[STREET_ADDRESS][PERSON_NAME]" at bounding box center [1253, 220] width 187 height 16
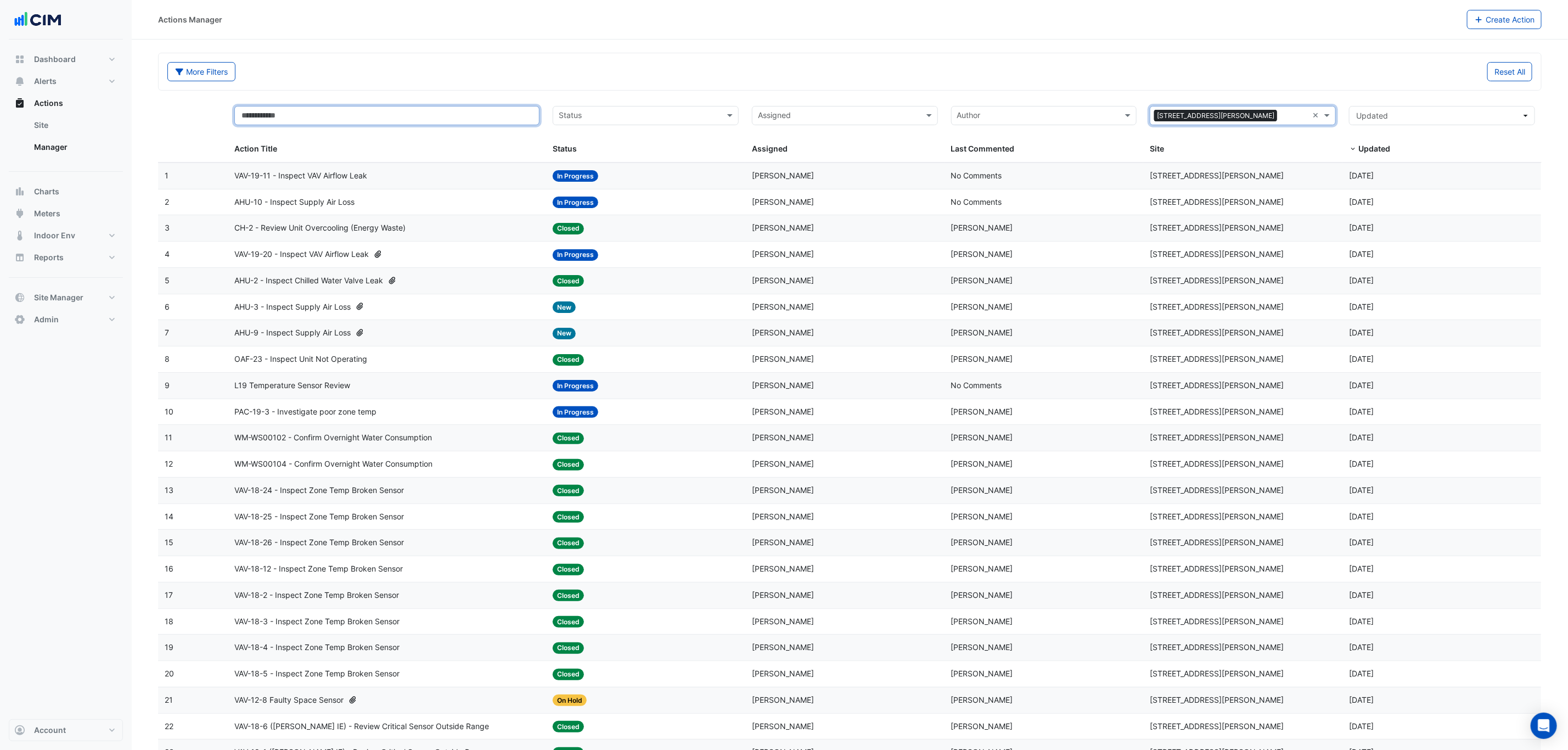
click at [293, 120] on input "text" at bounding box center [387, 115] width 305 height 19
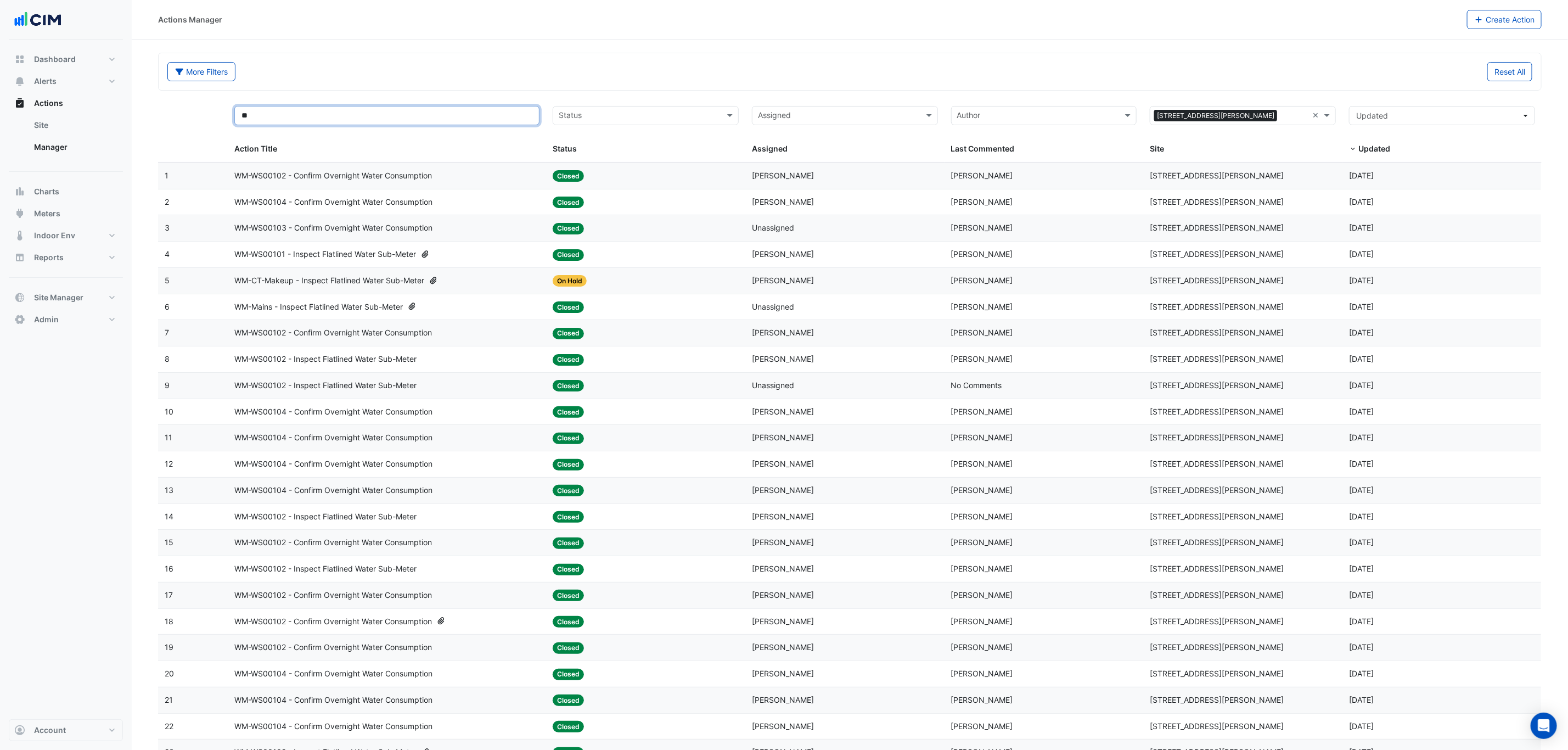
type input "**"
click at [627, 111] on input "text" at bounding box center [639, 117] width 161 height 13
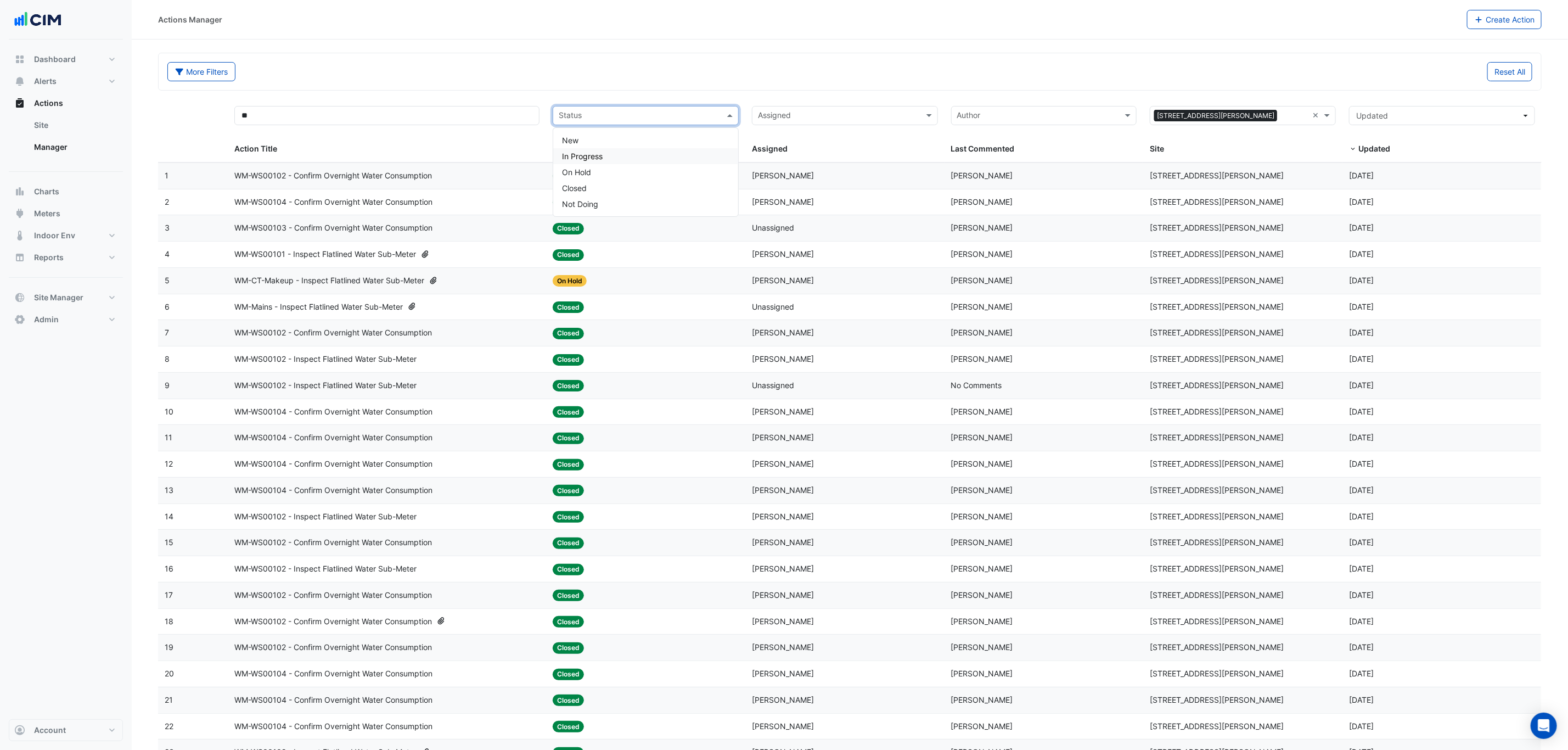
click at [627, 149] on div "In Progress" at bounding box center [646, 157] width 185 height 16
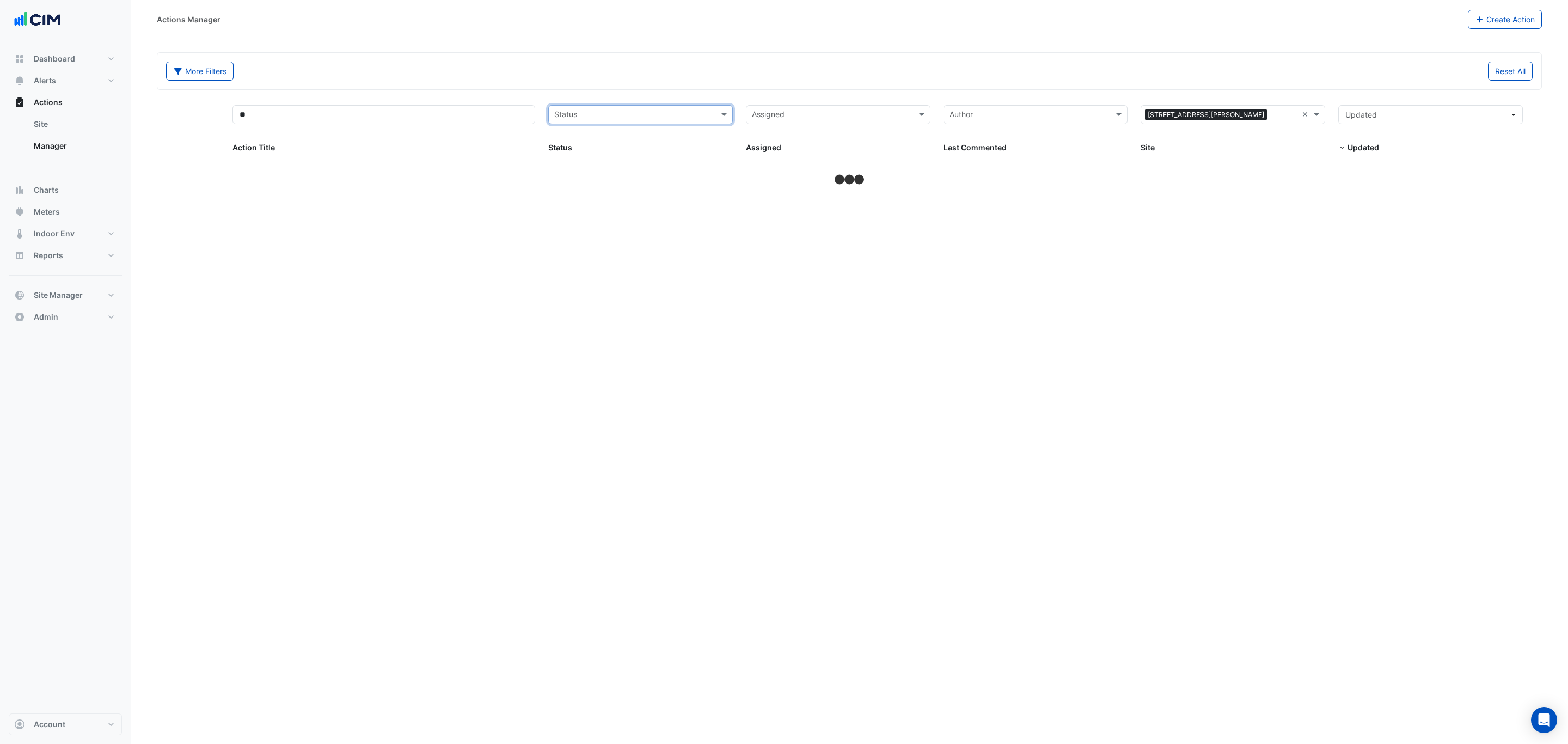
click at [662, 115] on input "text" at bounding box center [634, 116] width 160 height 13
click at [611, 170] on div "On Hold" at bounding box center [640, 170] width 183 height 16
select select "***"
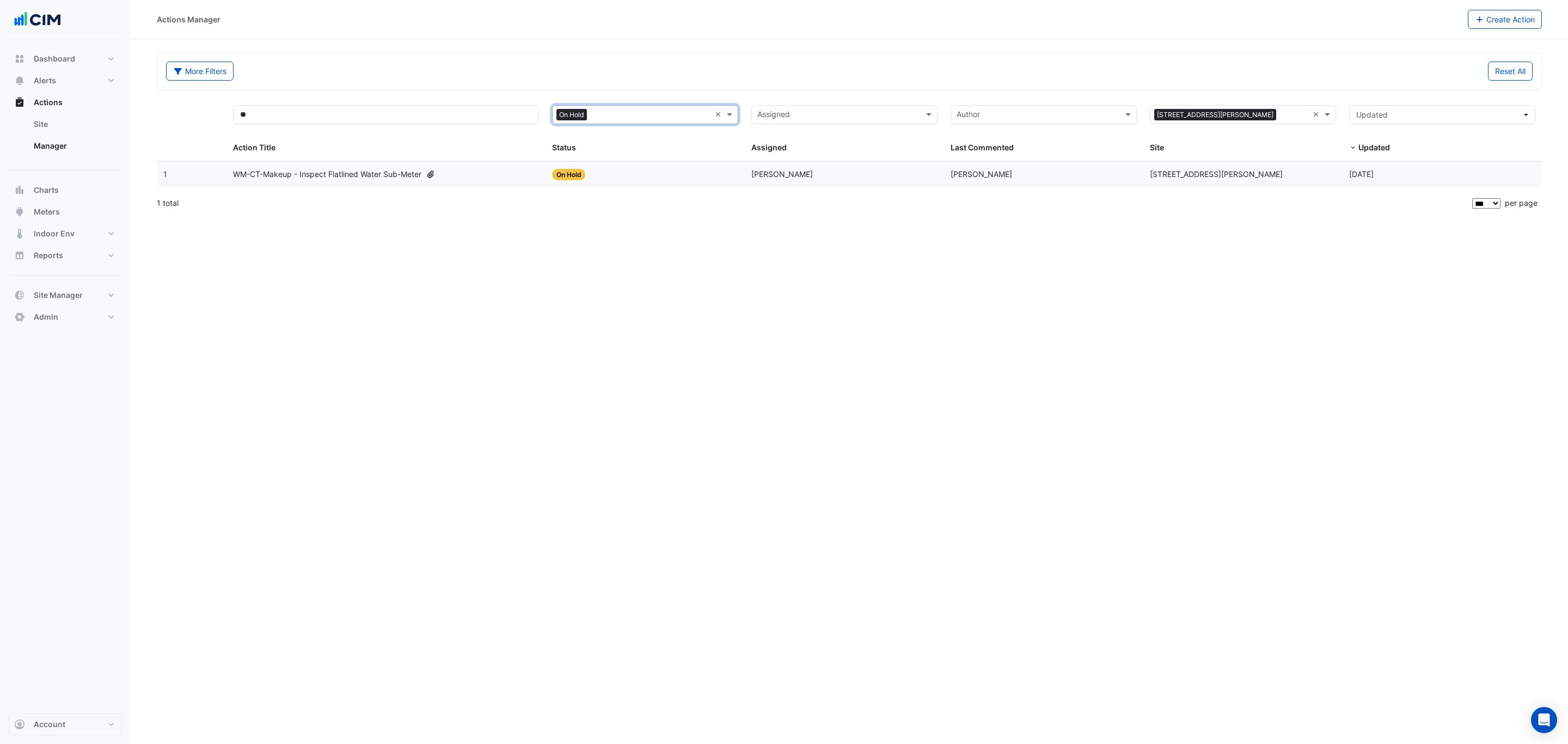
click at [523, 170] on div "WM-CT-Makeup - Inspect Flatlined Water Sub-Meter" at bounding box center [386, 174] width 306 height 13
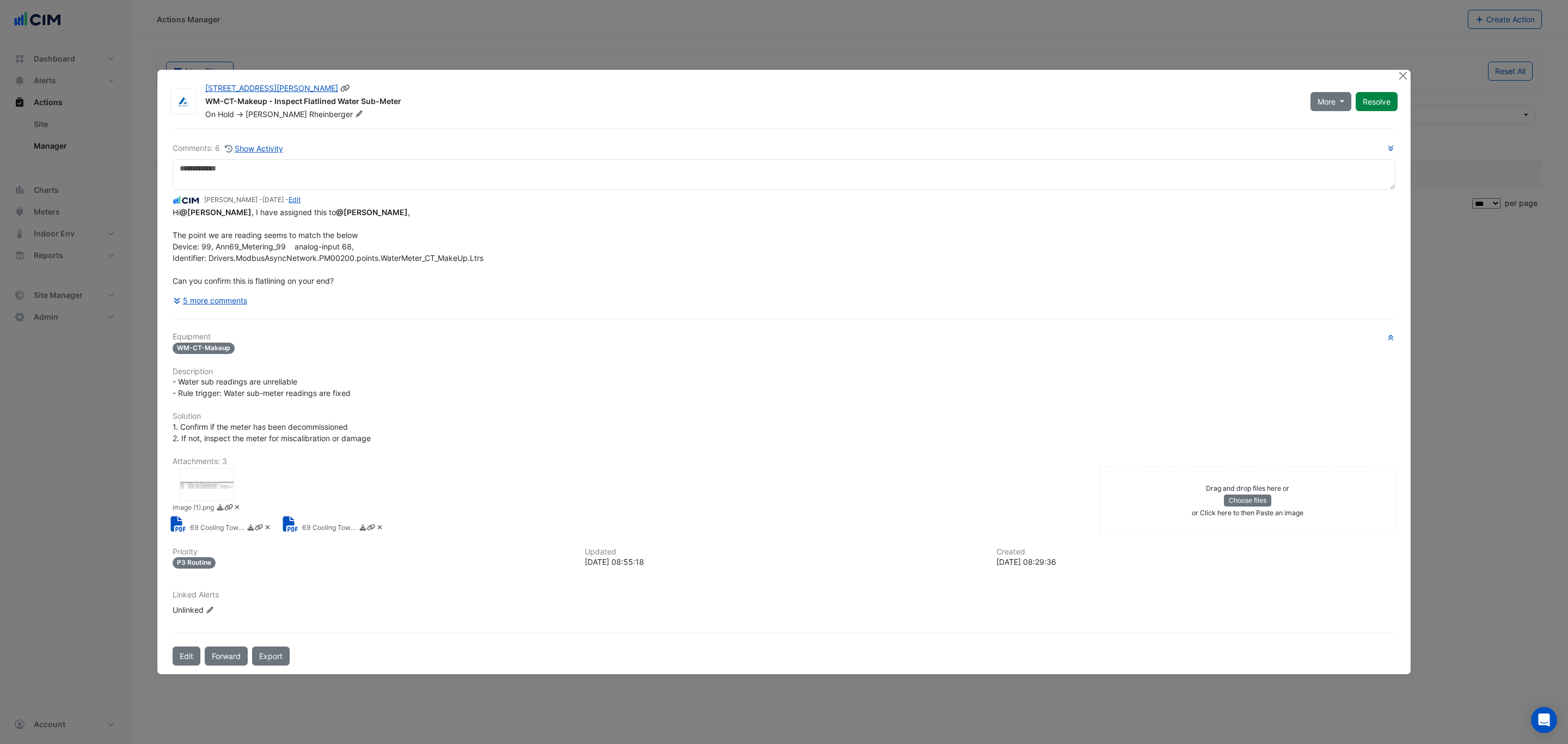
drag, startPoint x: 405, startPoint y: 84, endPoint x: 206, endPoint y: 104, distance: 200.0
click at [206, 104] on div "WM-CT-Makeup - Inspect Flatlined Water Sub-Meter" at bounding box center [751, 102] width 1092 height 13
click at [461, 121] on div "69 Ann Street WM-CT-Makeup - Inspect Flatlined Water Sub-Meter On Hold -> James…" at bounding box center [783, 371] width 1253 height 605
click at [233, 301] on button "5 more comments" at bounding box center [210, 300] width 75 height 19
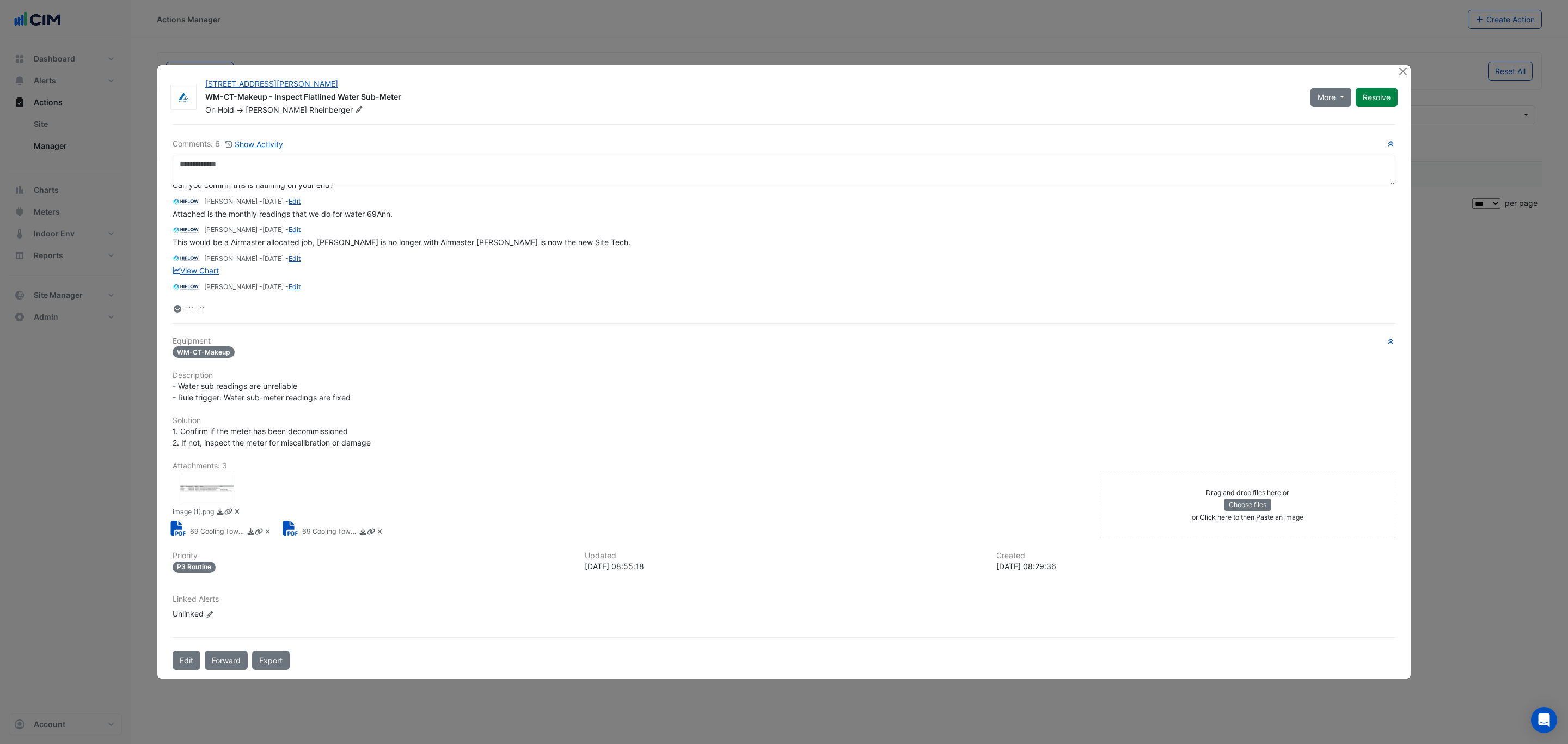
scroll to position [196, 0]
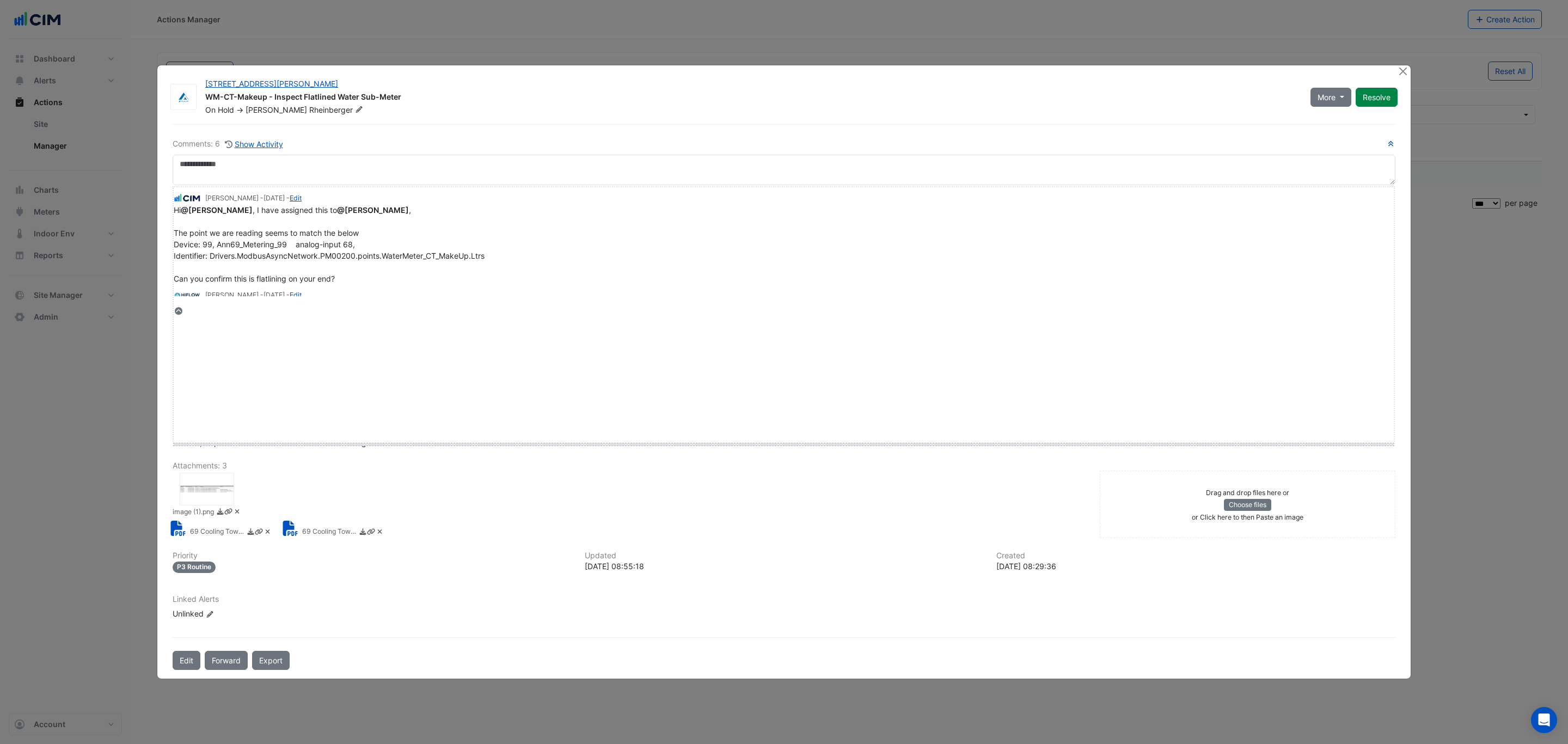
drag, startPoint x: 196, startPoint y: 311, endPoint x: 206, endPoint y: 451, distance: 140.4
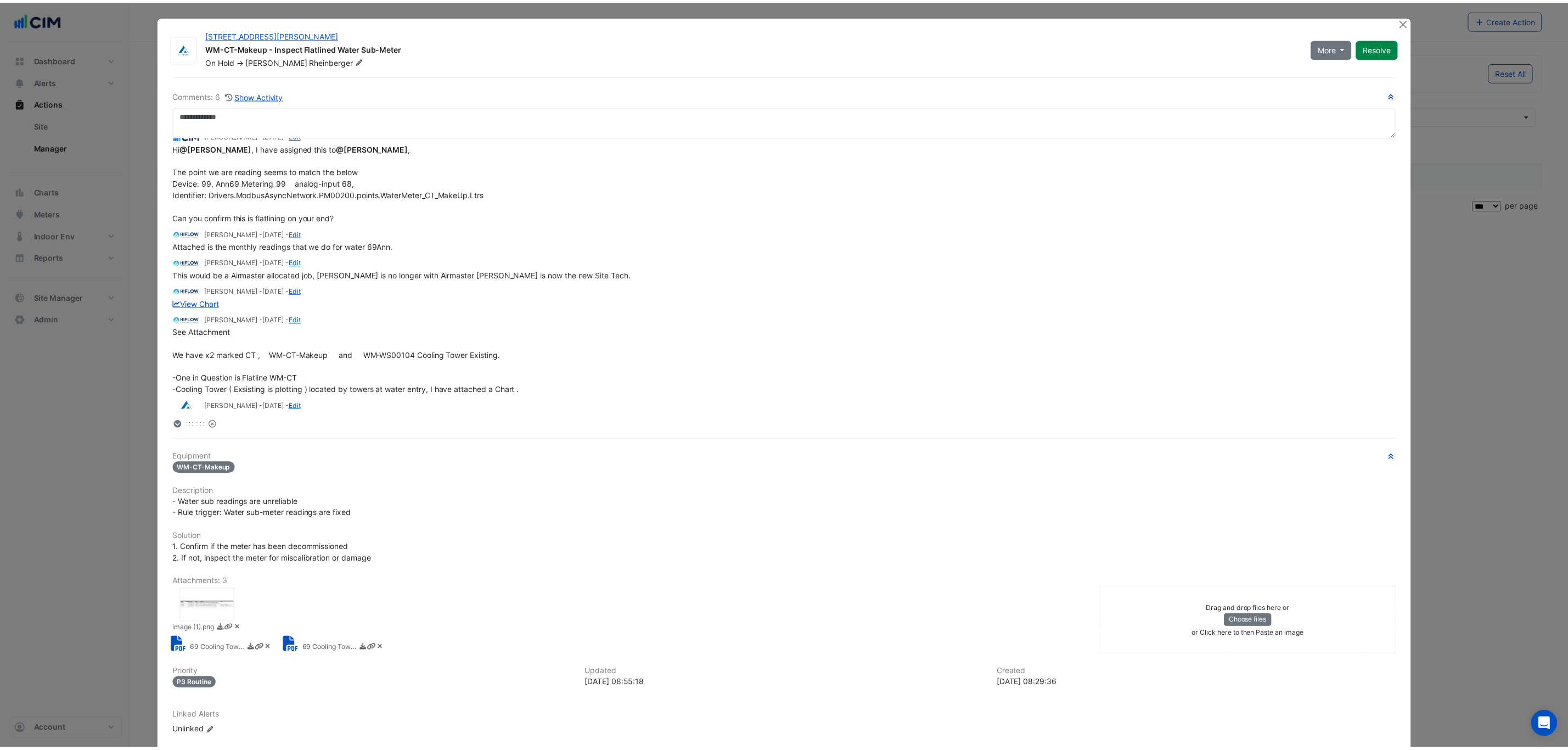
scroll to position [0, 0]
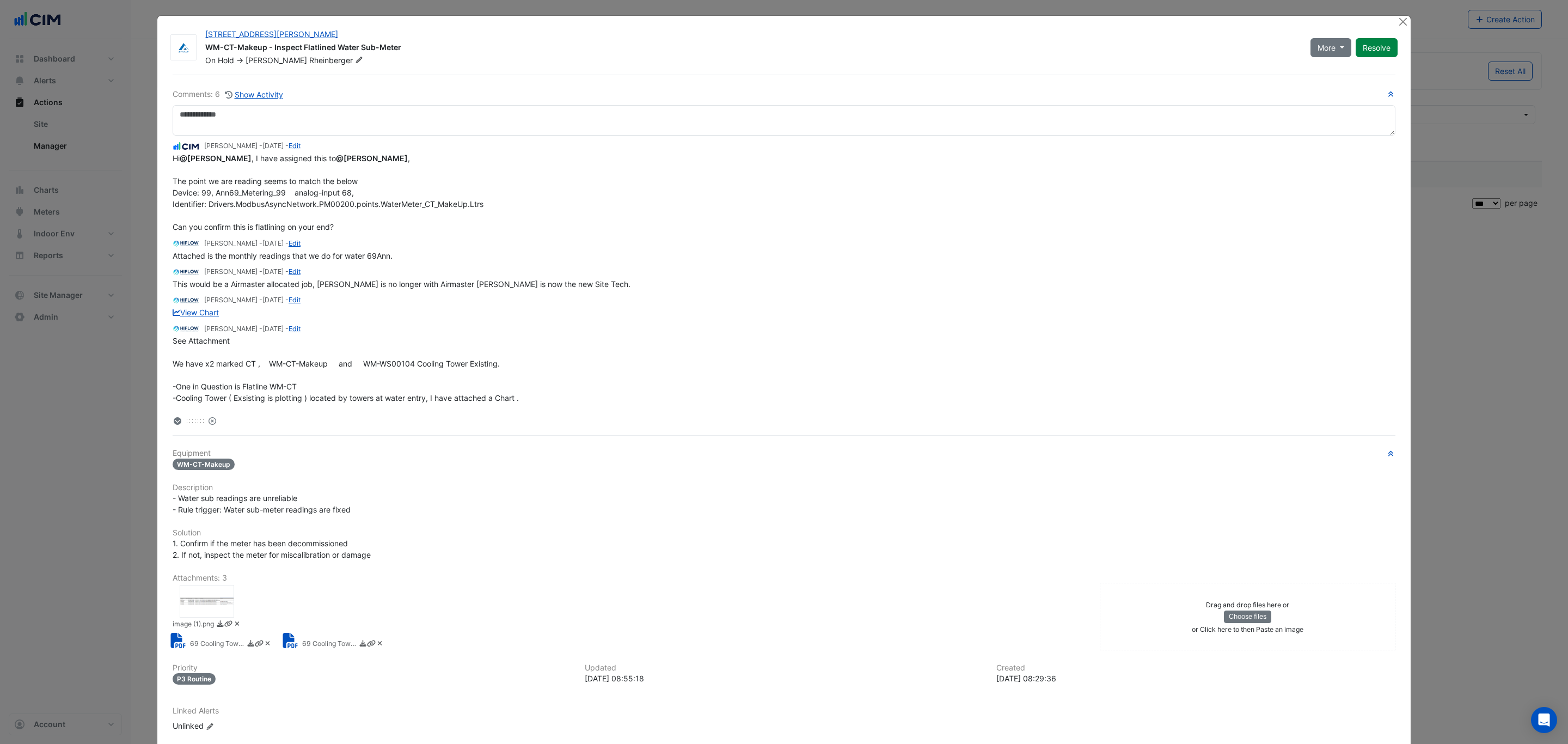
click at [101, 71] on ngb-modal-window "69 Ann Street WM-CT-Makeup - Inspect Flatlined Water Sub-Meter On Hold -> James…" at bounding box center [784, 372] width 1568 height 744
click at [1397, 23] on button "Close" at bounding box center [1402, 21] width 12 height 12
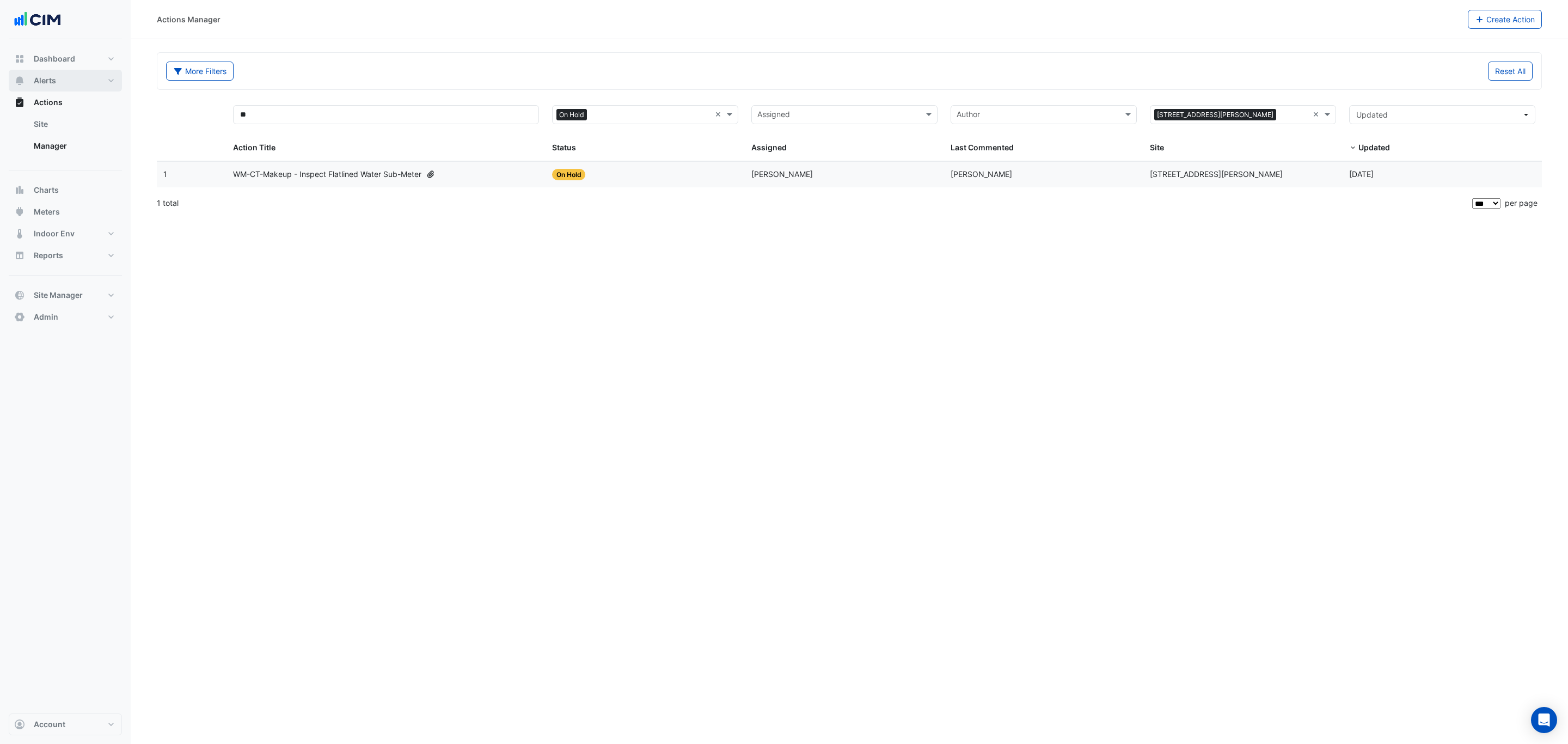
click at [79, 82] on button "Alerts" at bounding box center [65, 80] width 113 height 22
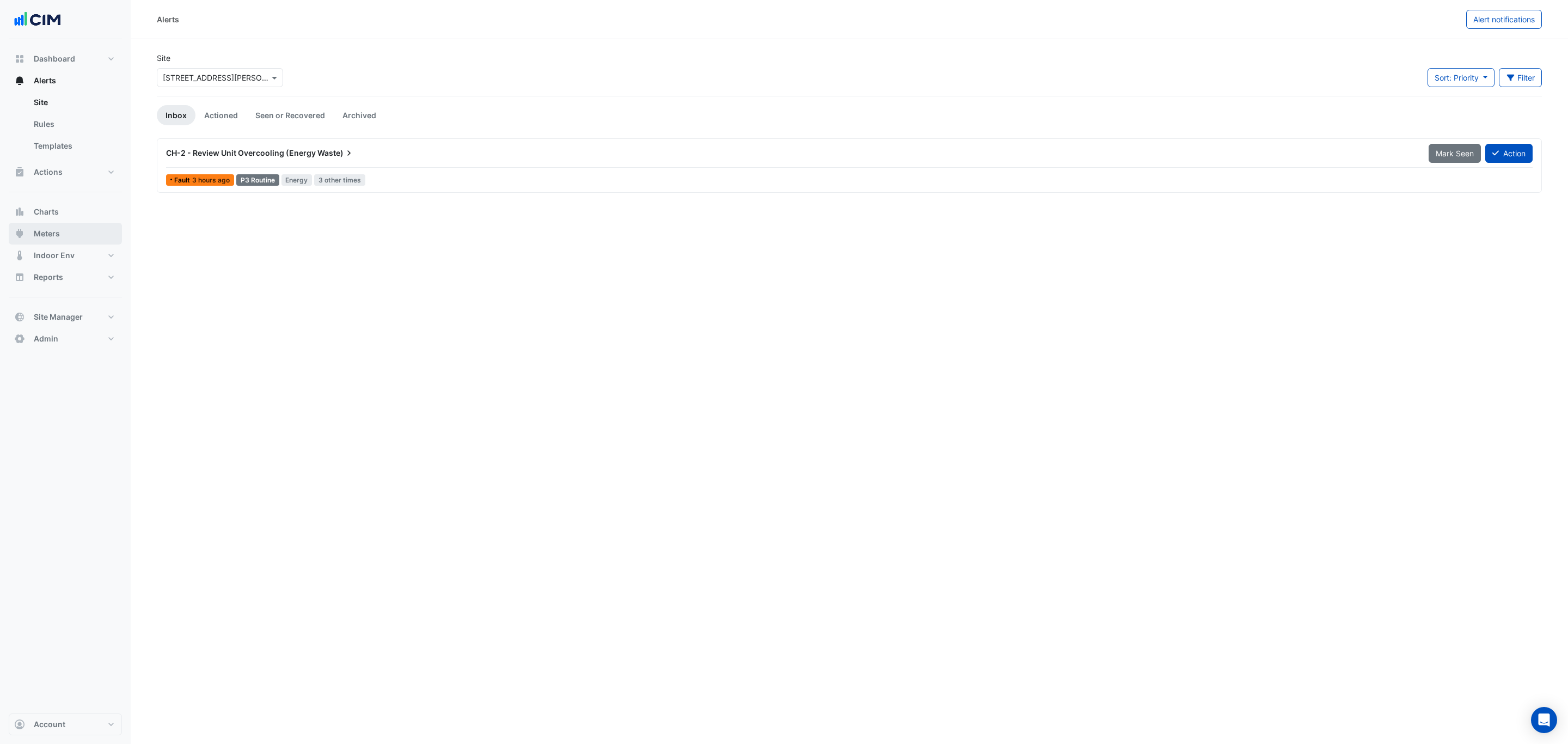
click at [65, 236] on button "Meters" at bounding box center [65, 234] width 113 height 22
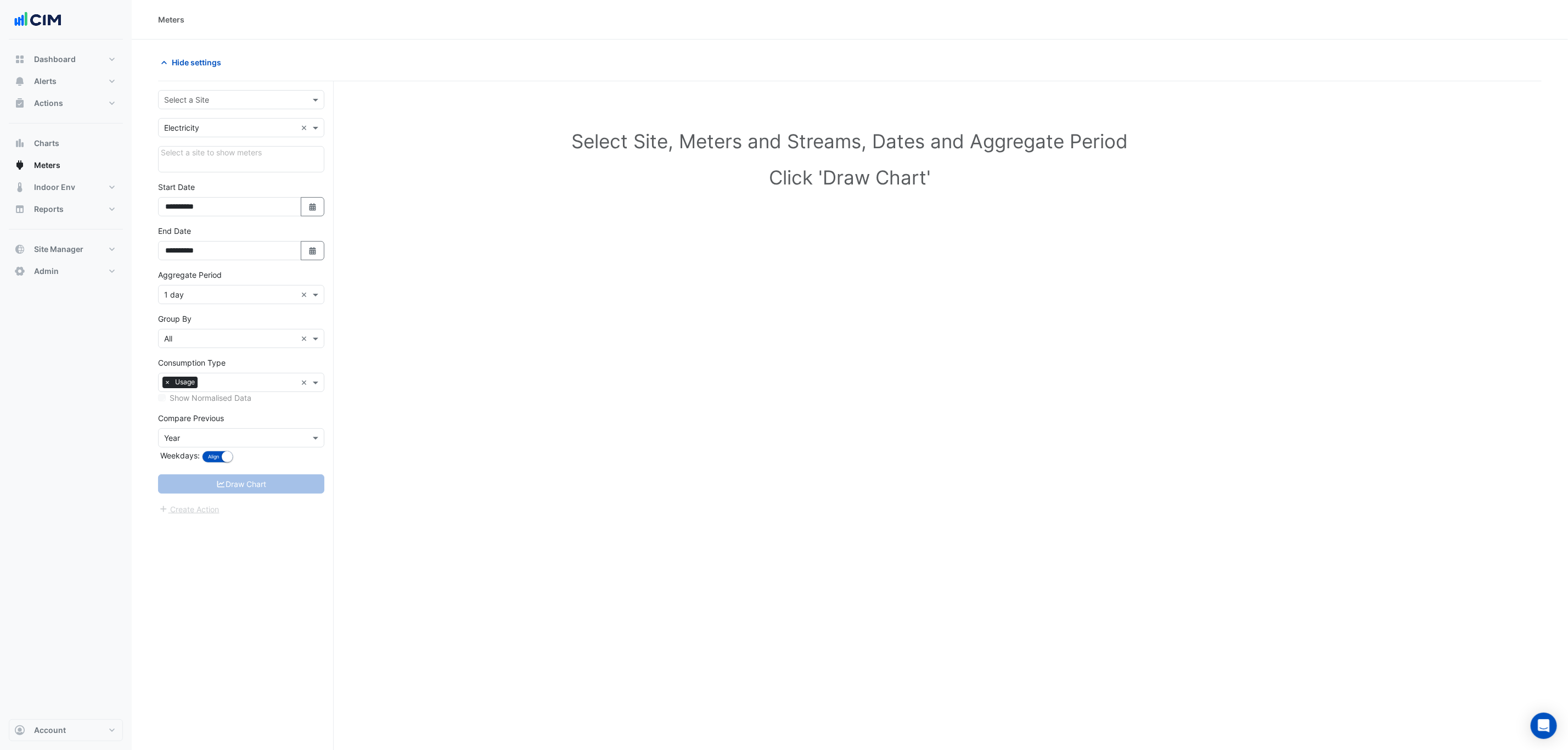
click at [257, 99] on input "text" at bounding box center [230, 100] width 133 height 12
type input "**"
click at [266, 200] on div "[STREET_ADDRESS][PERSON_NAME]" at bounding box center [241, 203] width 165 height 16
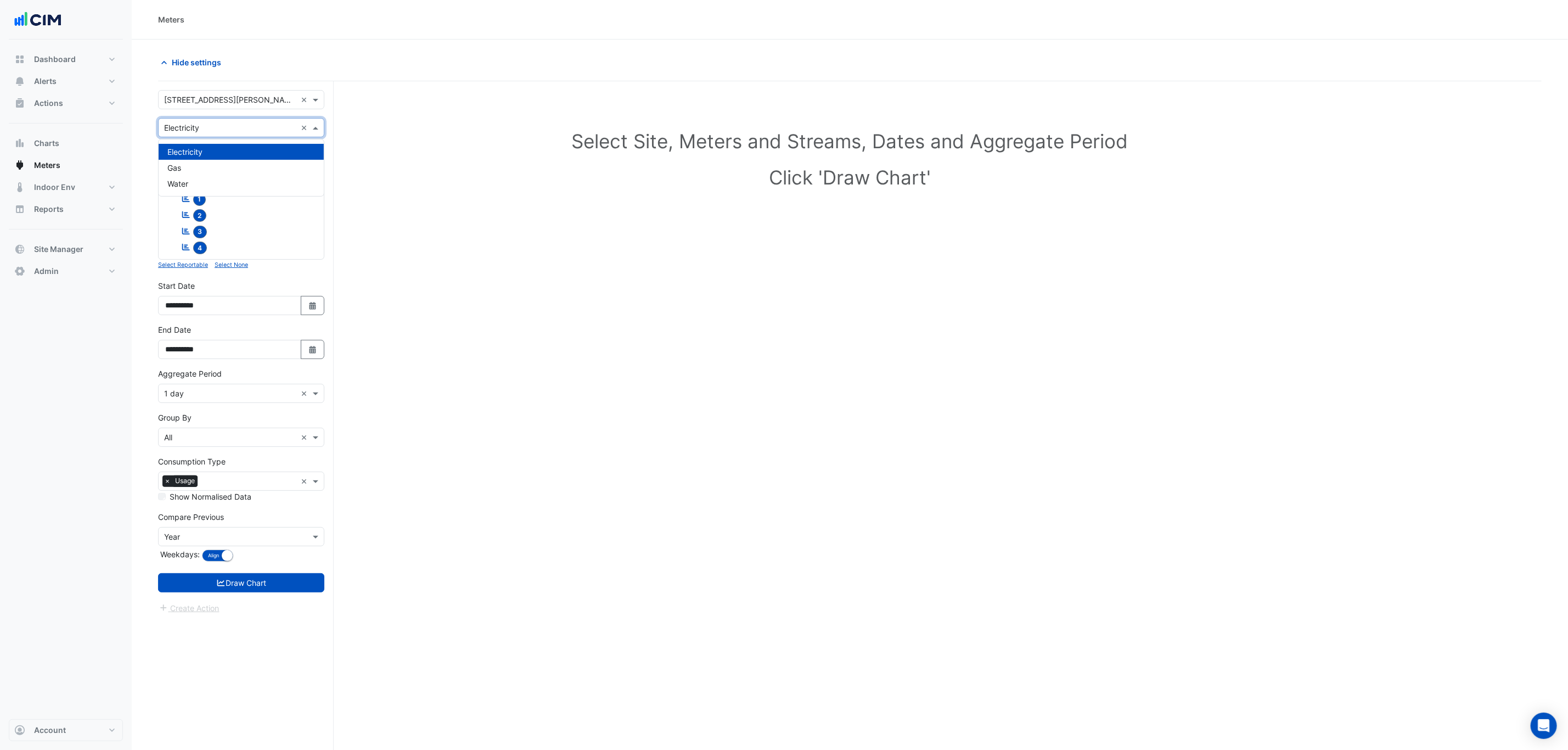
click at [247, 125] on input "text" at bounding box center [230, 128] width 133 height 12
click at [211, 185] on div "Water" at bounding box center [241, 184] width 165 height 16
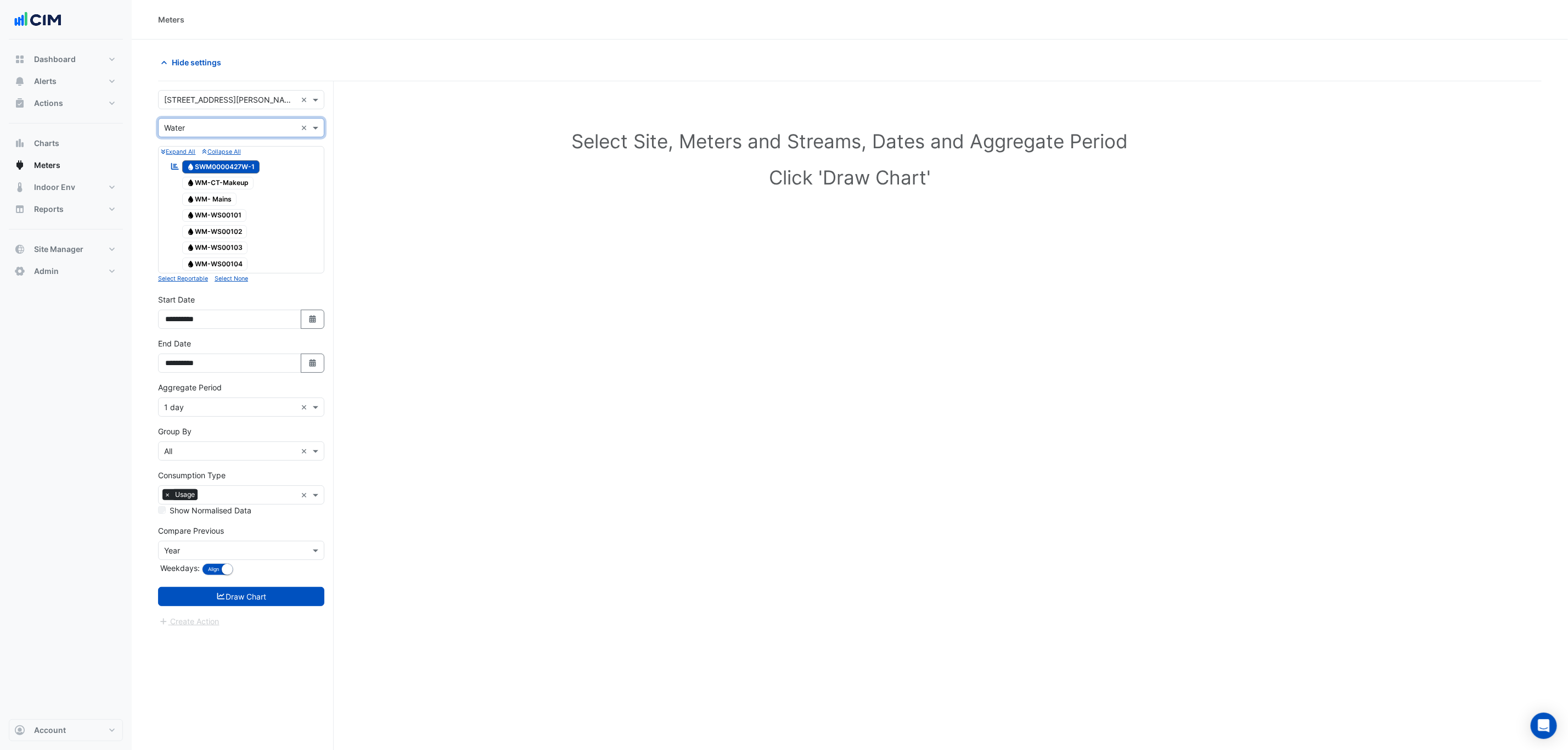
click at [217, 205] on span "Water WM- Mains" at bounding box center [209, 199] width 55 height 13
click at [267, 598] on button "Draw Chart" at bounding box center [241, 596] width 166 height 19
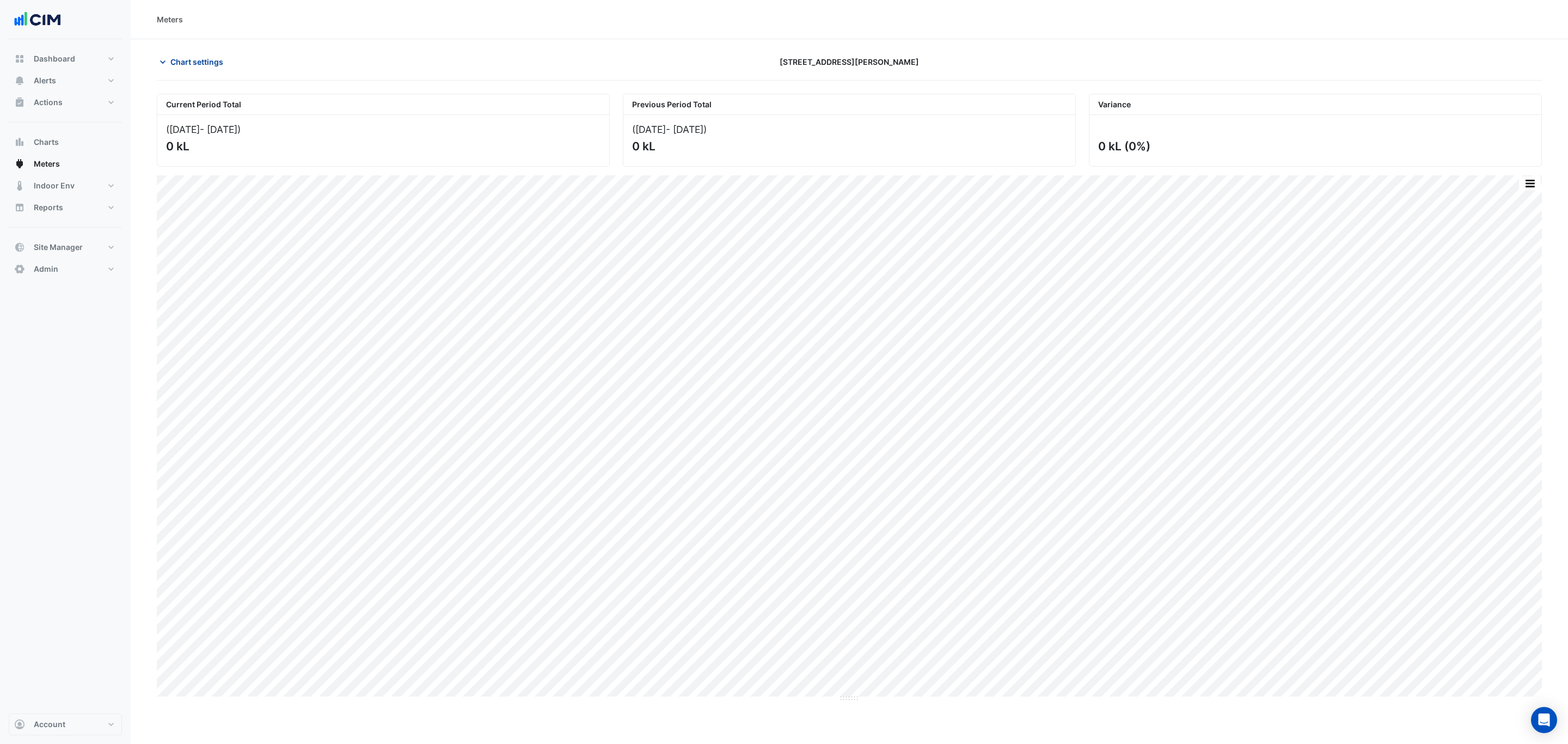
click at [203, 59] on span "Chart settings" at bounding box center [197, 61] width 53 height 12
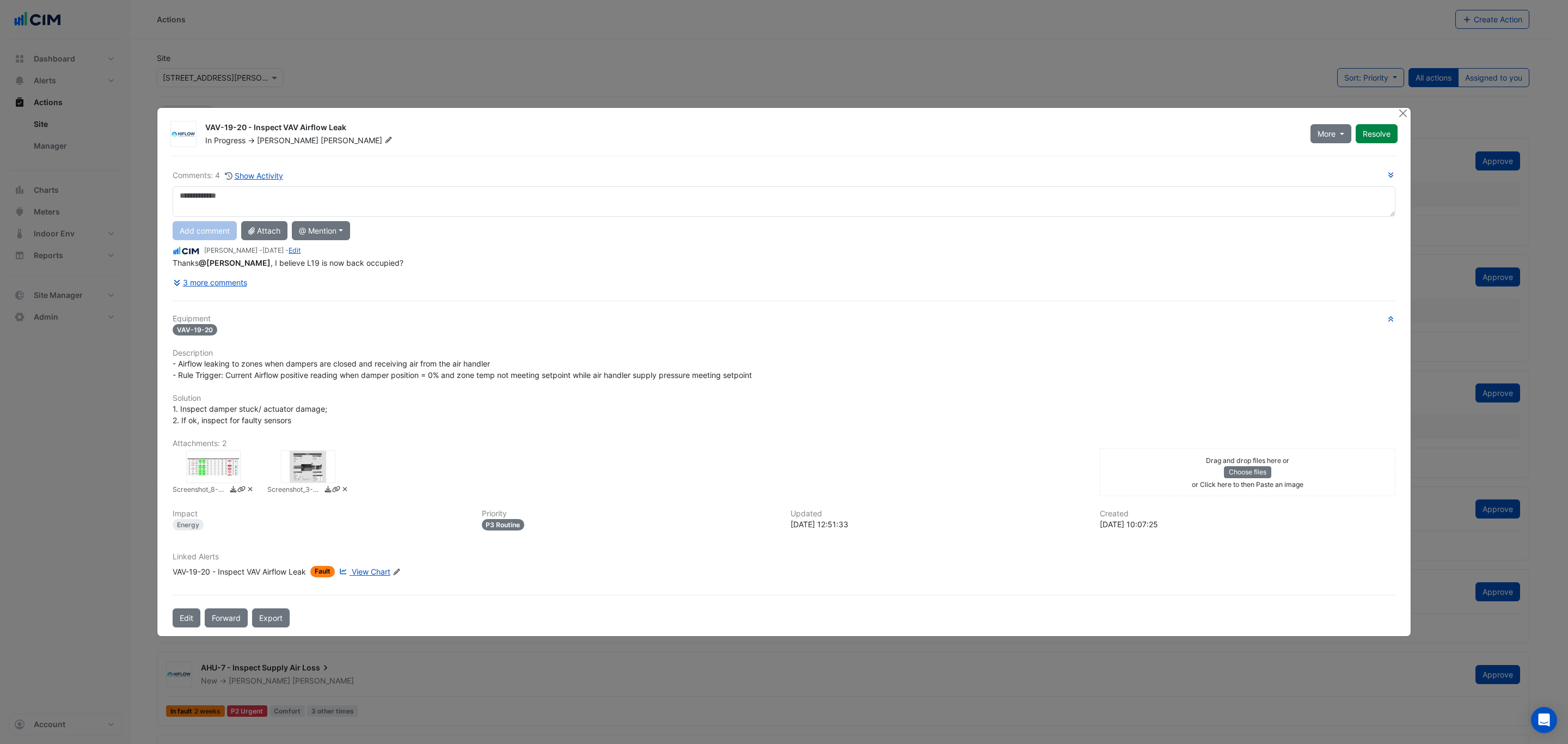
click at [206, 464] on div at bounding box center [213, 467] width 54 height 33
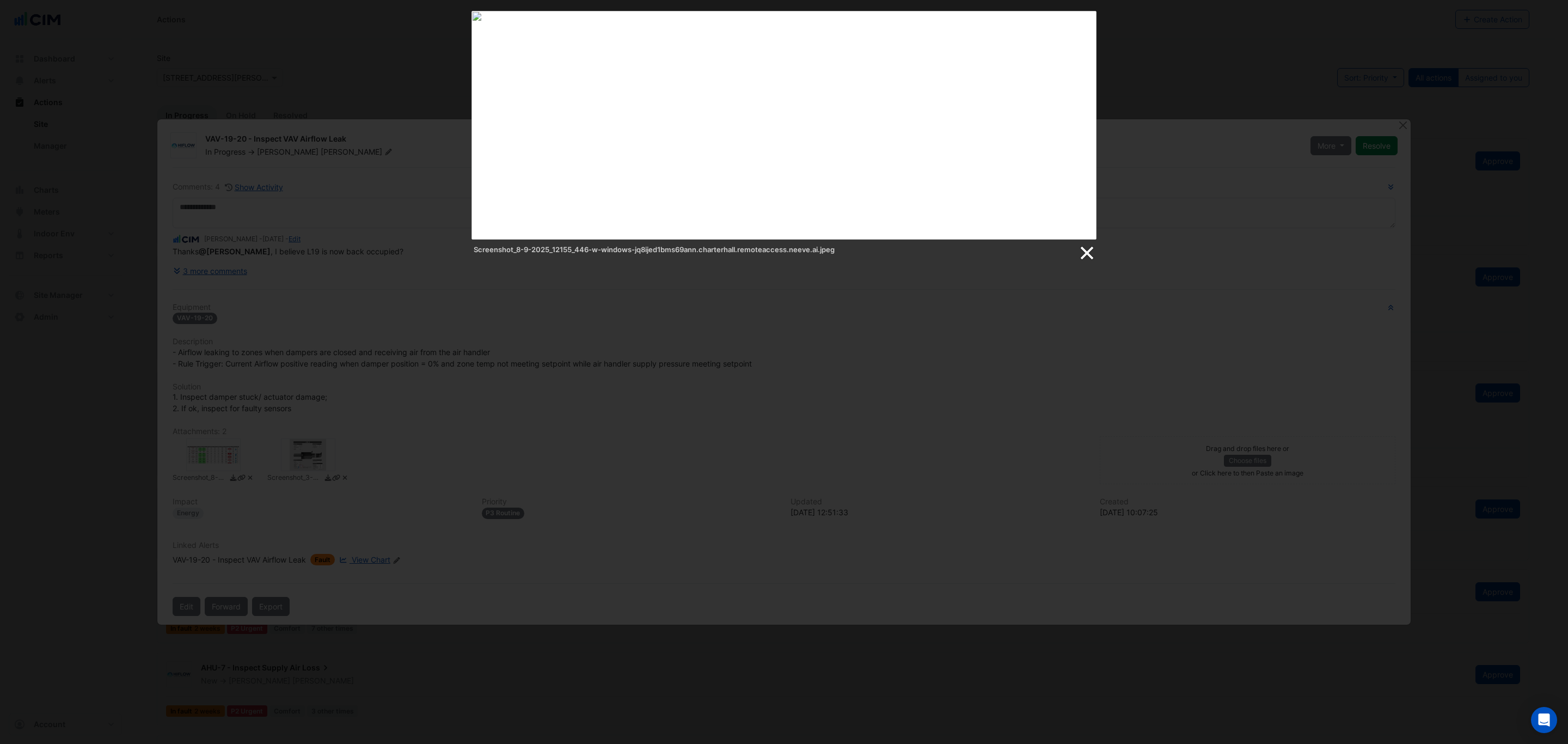
click at [1088, 253] on link at bounding box center [1086, 253] width 16 height 16
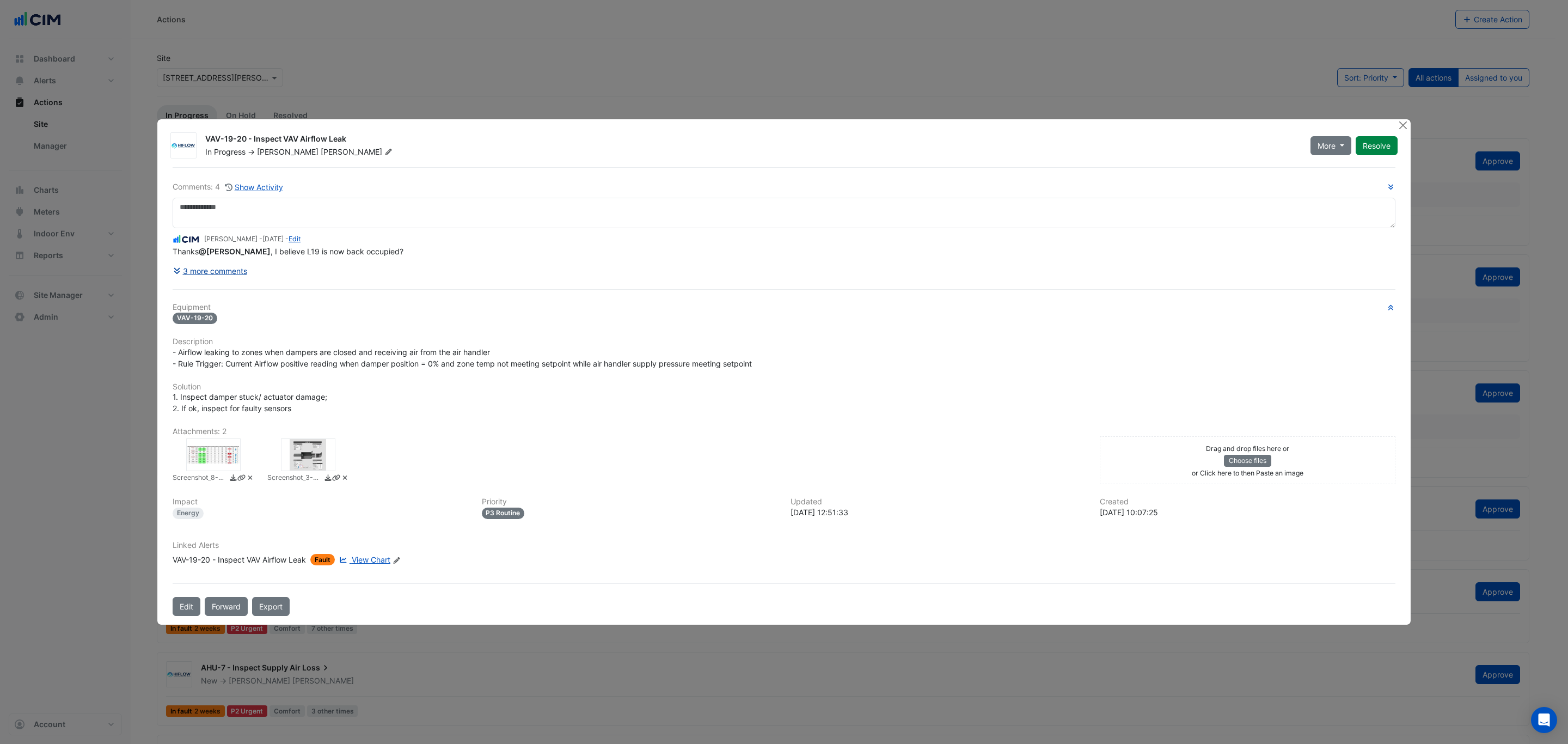
click at [240, 268] on button "3 more comments" at bounding box center [210, 270] width 75 height 19
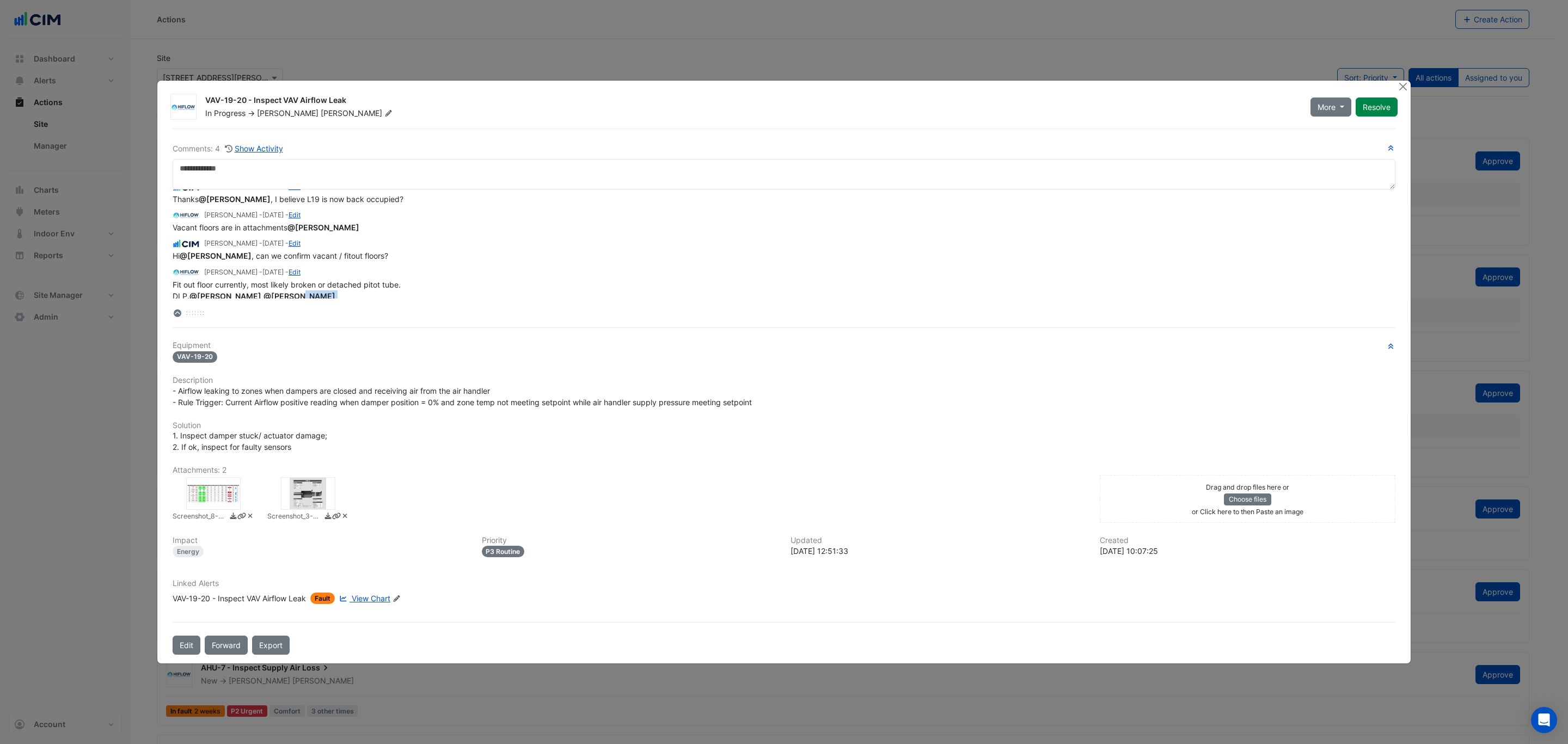
scroll to position [15, 0]
drag, startPoint x: 323, startPoint y: 292, endPoint x: 165, endPoint y: 280, distance: 158.5
click at [165, 280] on div "VAV-19-20 - Inspect VAV Airflow Leak In Progress -> [PERSON_NAME] More On Hold …" at bounding box center [783, 371] width 1253 height 582
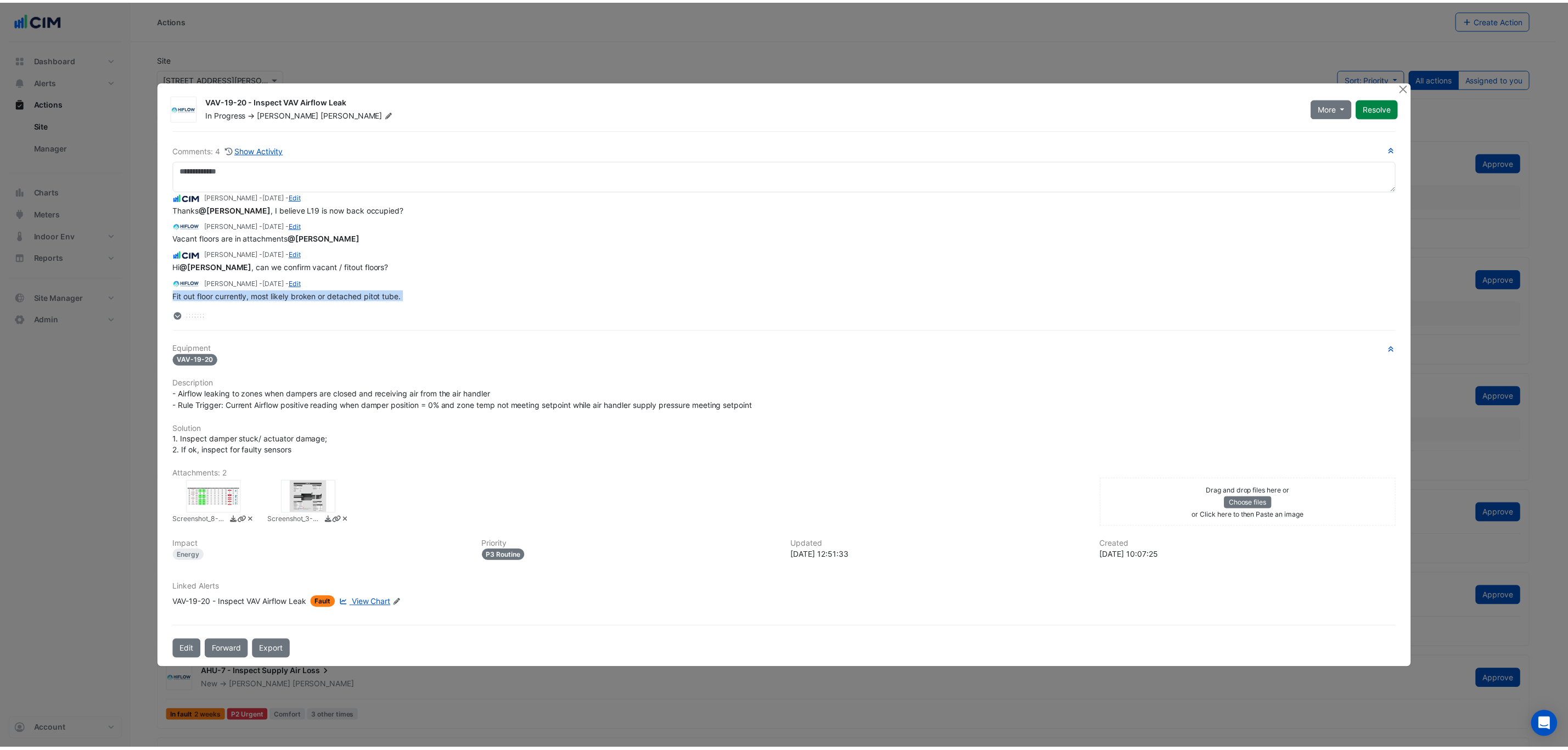
scroll to position [0, 0]
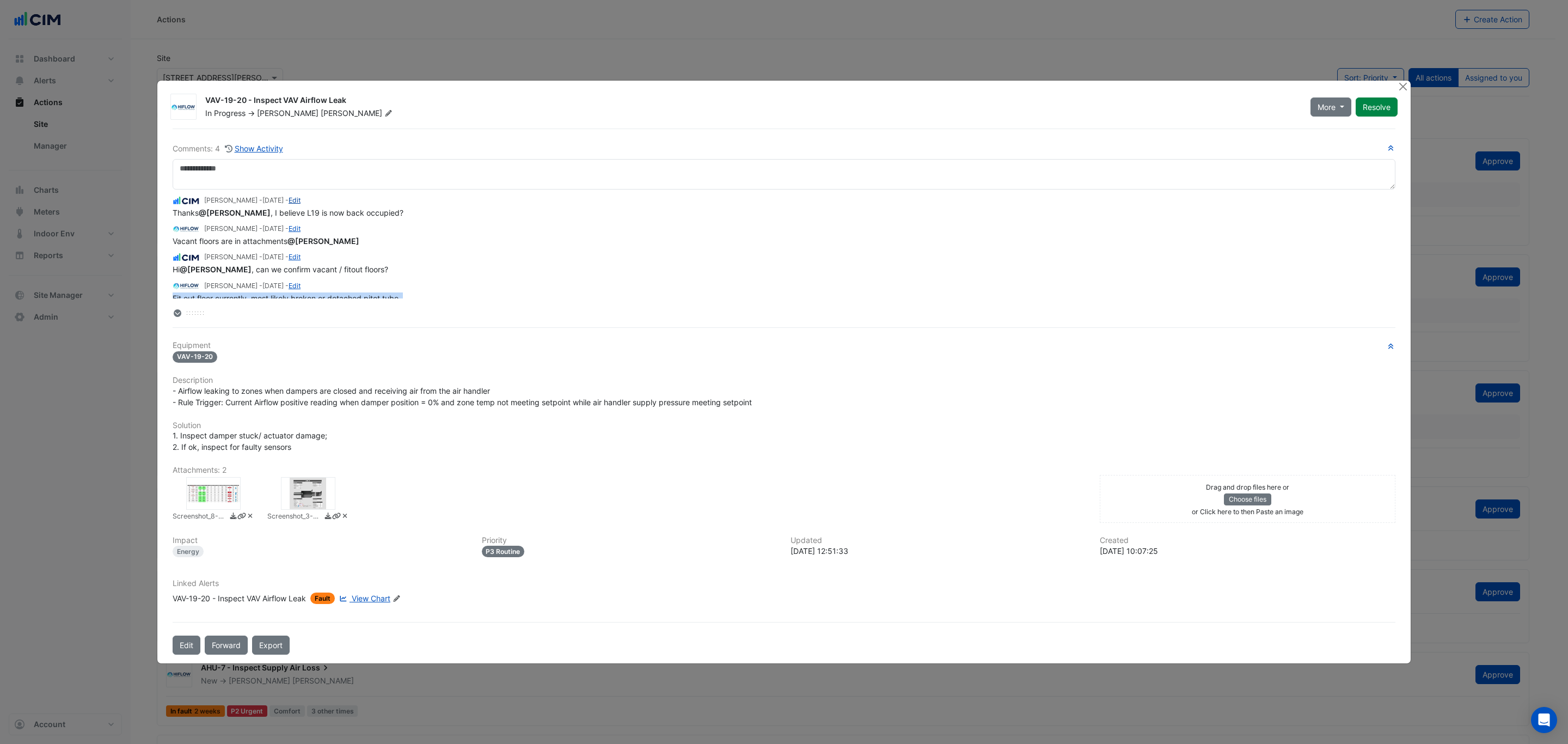
click at [301, 197] on link "Edit" at bounding box center [295, 200] width 12 height 8
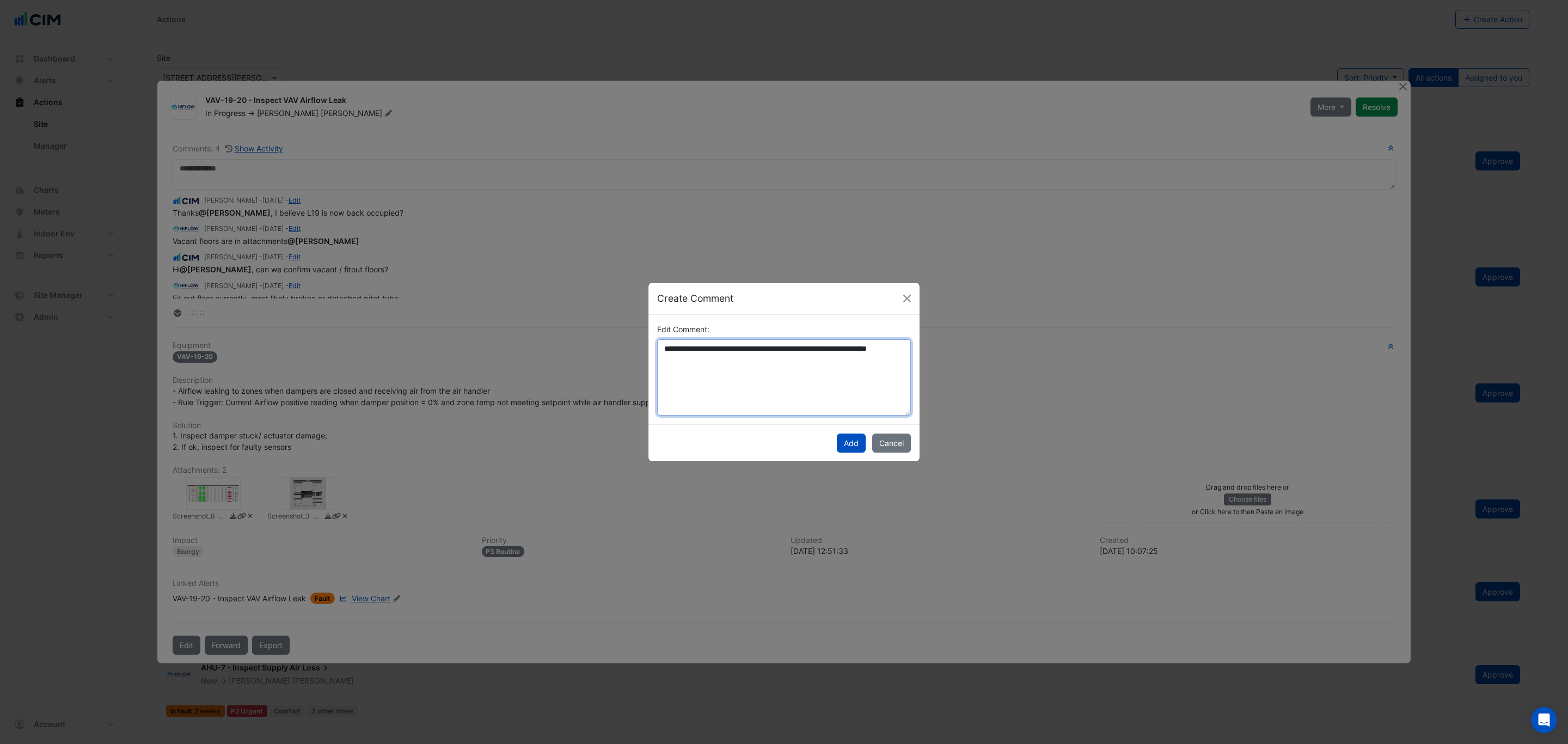
click at [856, 343] on textarea "**********" at bounding box center [784, 377] width 254 height 76
click at [840, 343] on textarea "**********" at bounding box center [784, 377] width 254 height 76
type textarea "**********"
click at [850, 441] on button "Add" at bounding box center [851, 443] width 29 height 19
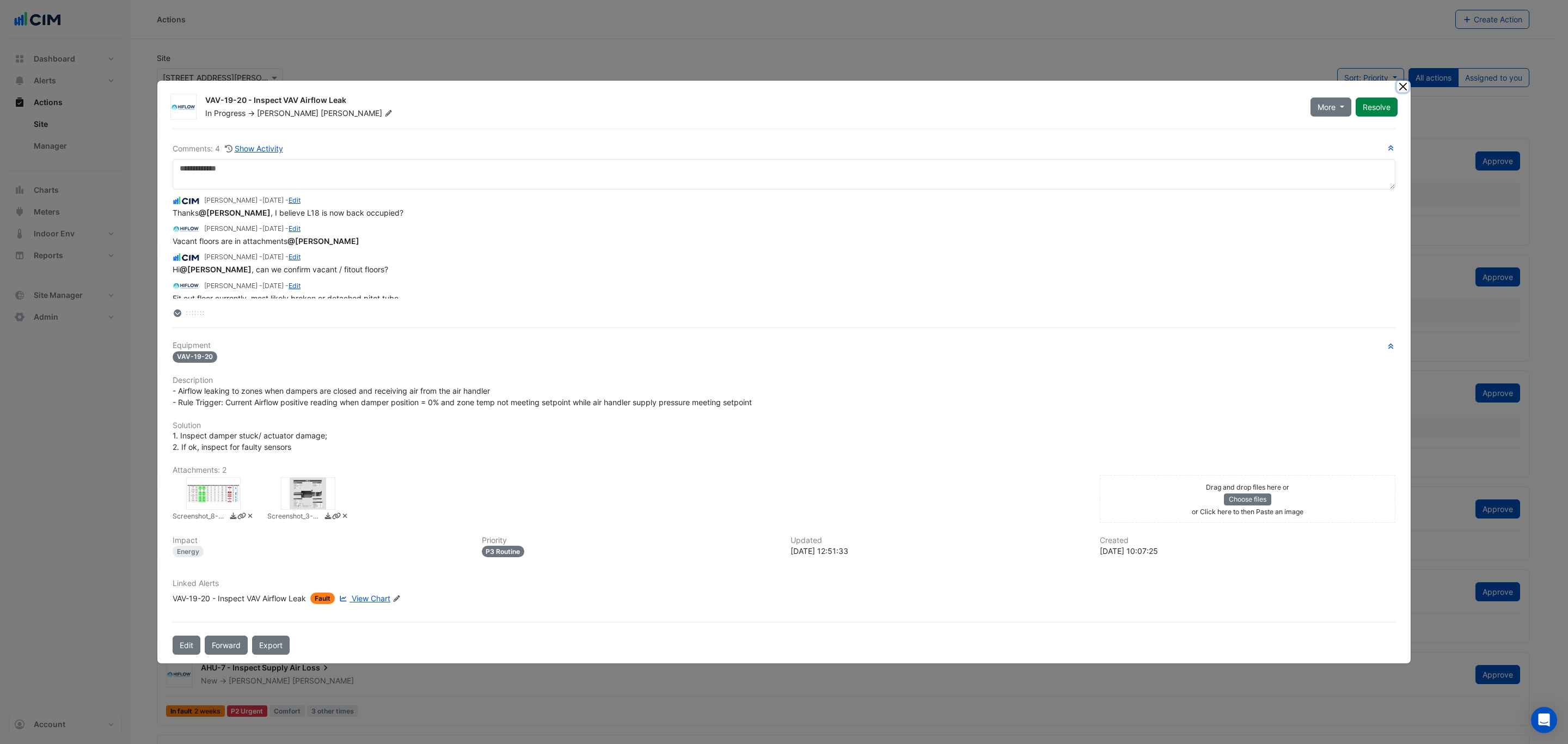
click at [1397, 90] on button "Close" at bounding box center [1402, 86] width 12 height 12
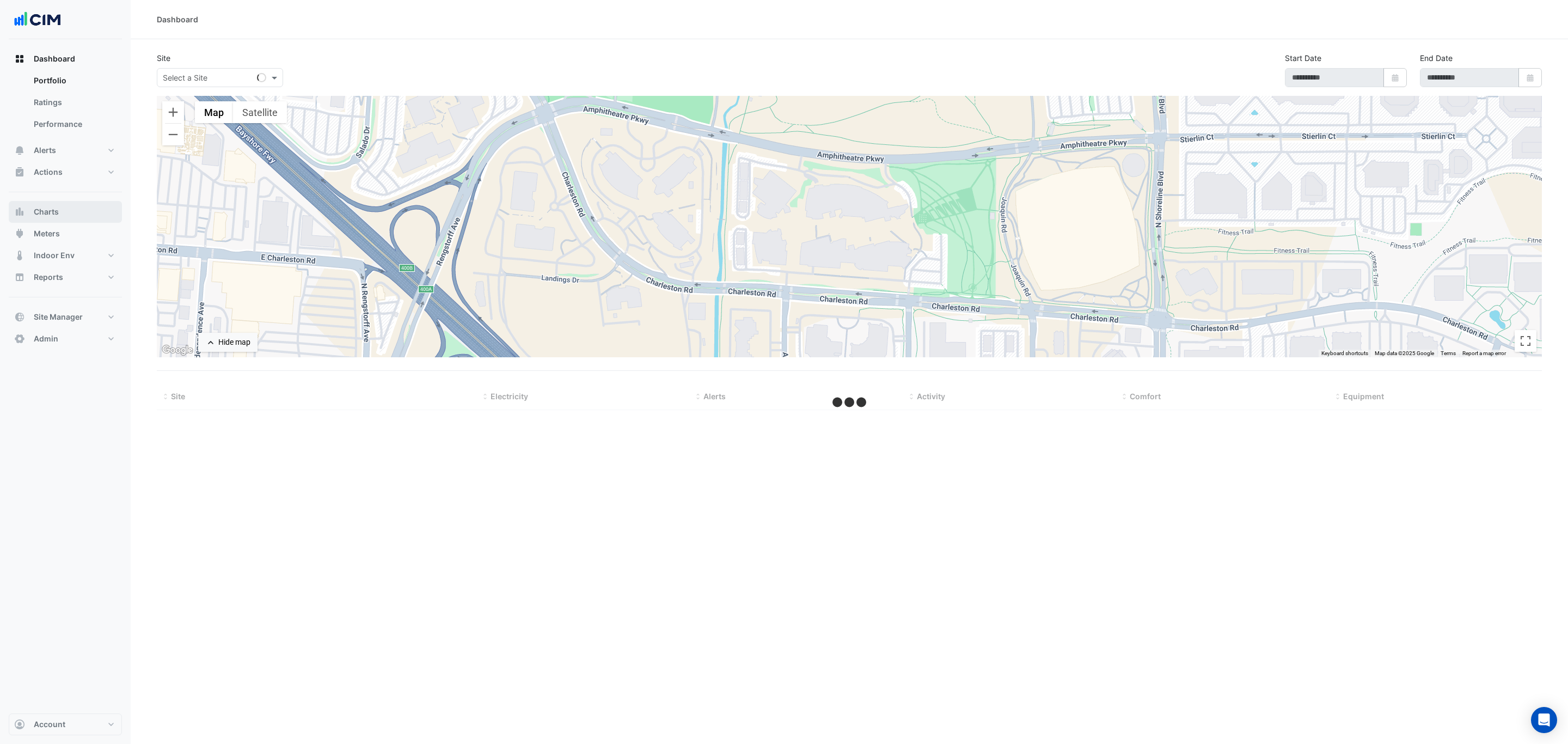
click at [74, 217] on button "Charts" at bounding box center [65, 212] width 113 height 22
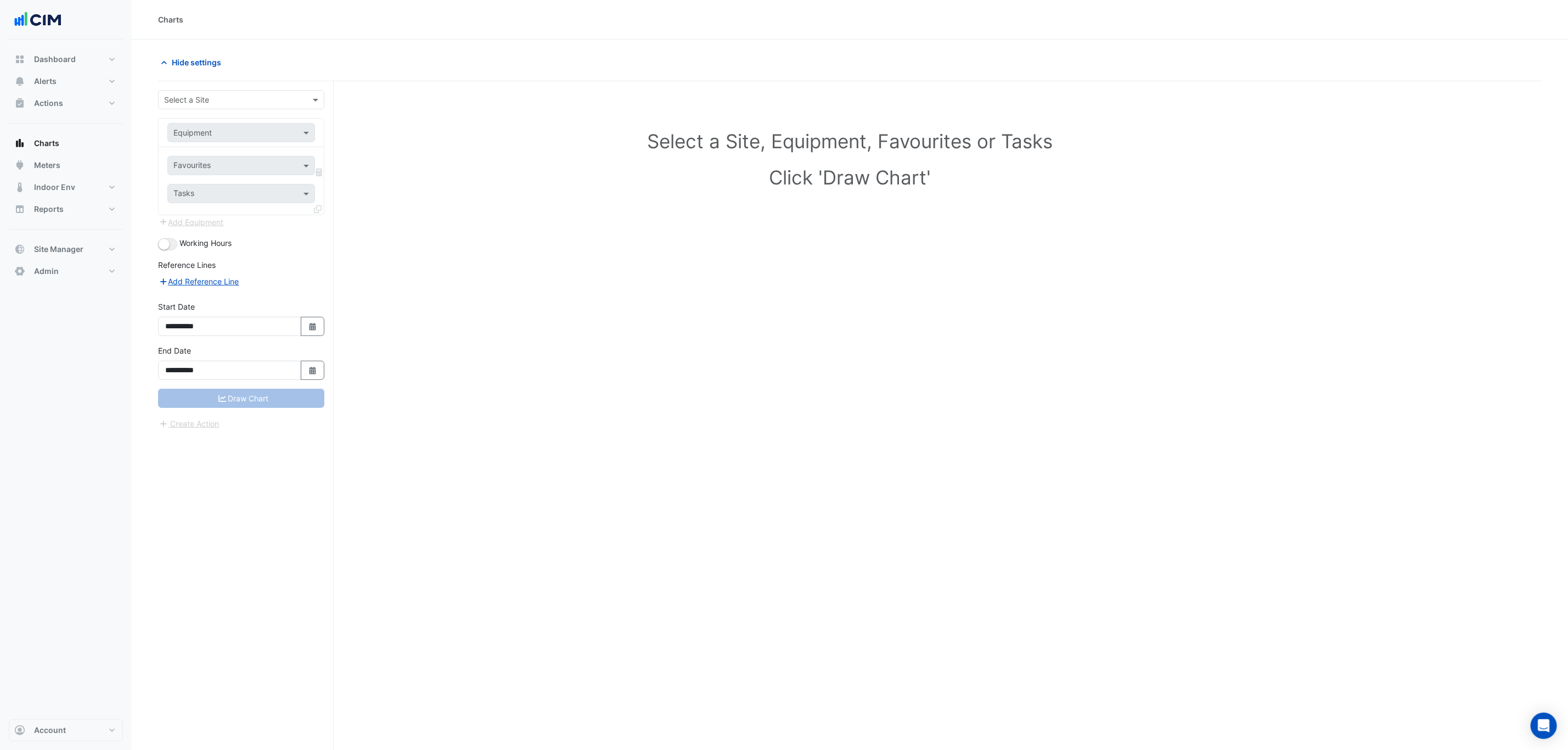
click at [246, 99] on input "text" at bounding box center [230, 100] width 133 height 12
type input "**"
click at [234, 211] on div "[STREET_ADDRESS][PERSON_NAME]" at bounding box center [241, 203] width 165 height 16
click at [238, 134] on input "text" at bounding box center [230, 133] width 114 height 12
type input "**"
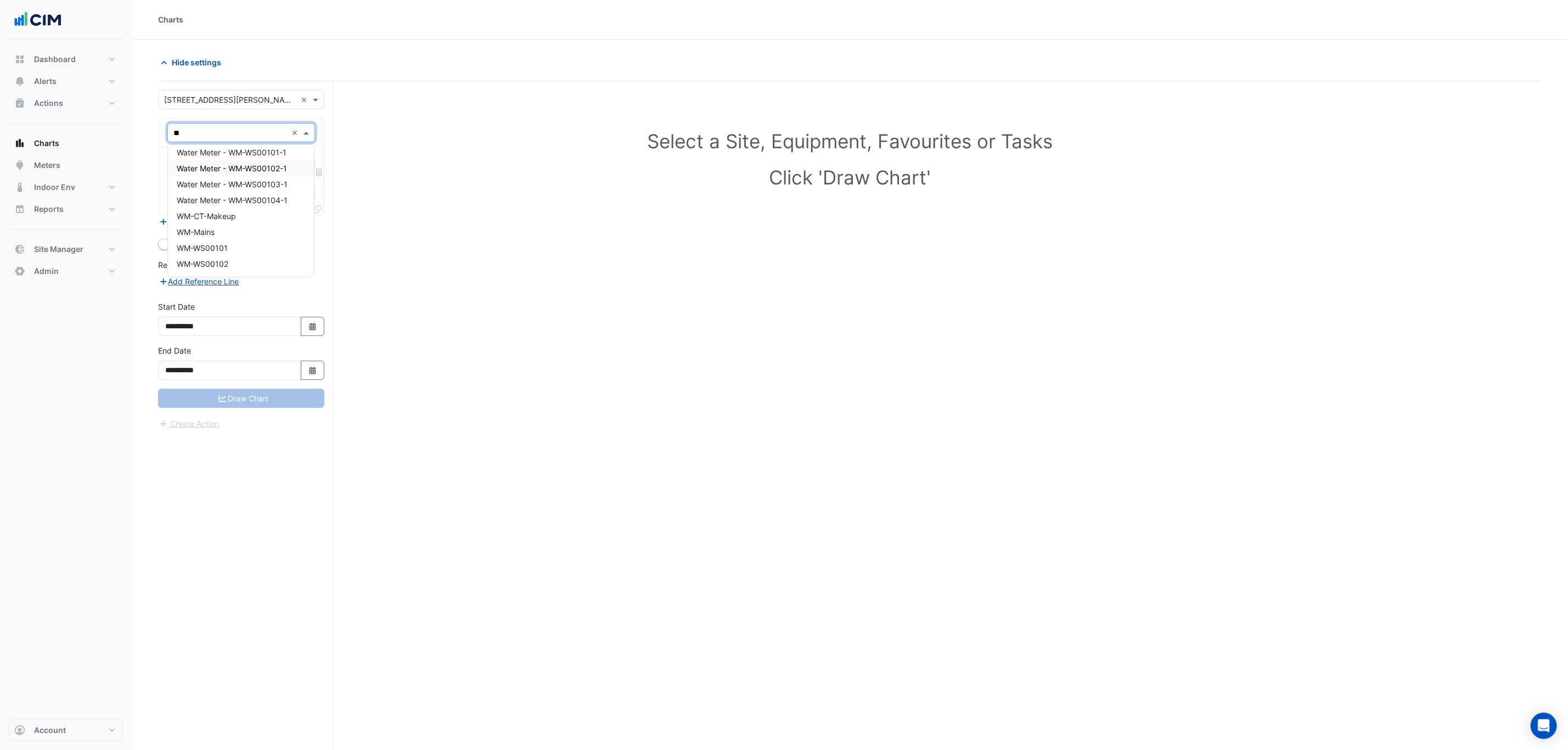
scroll to position [84, 0]
click at [236, 185] on span "WM-CT-Makeup" at bounding box center [206, 184] width 60 height 9
click at [229, 157] on div "Favourites" at bounding box center [241, 165] width 148 height 19
click at [244, 186] on span "Water Usage - Plantroom, Plantroom" at bounding box center [242, 190] width 131 height 9
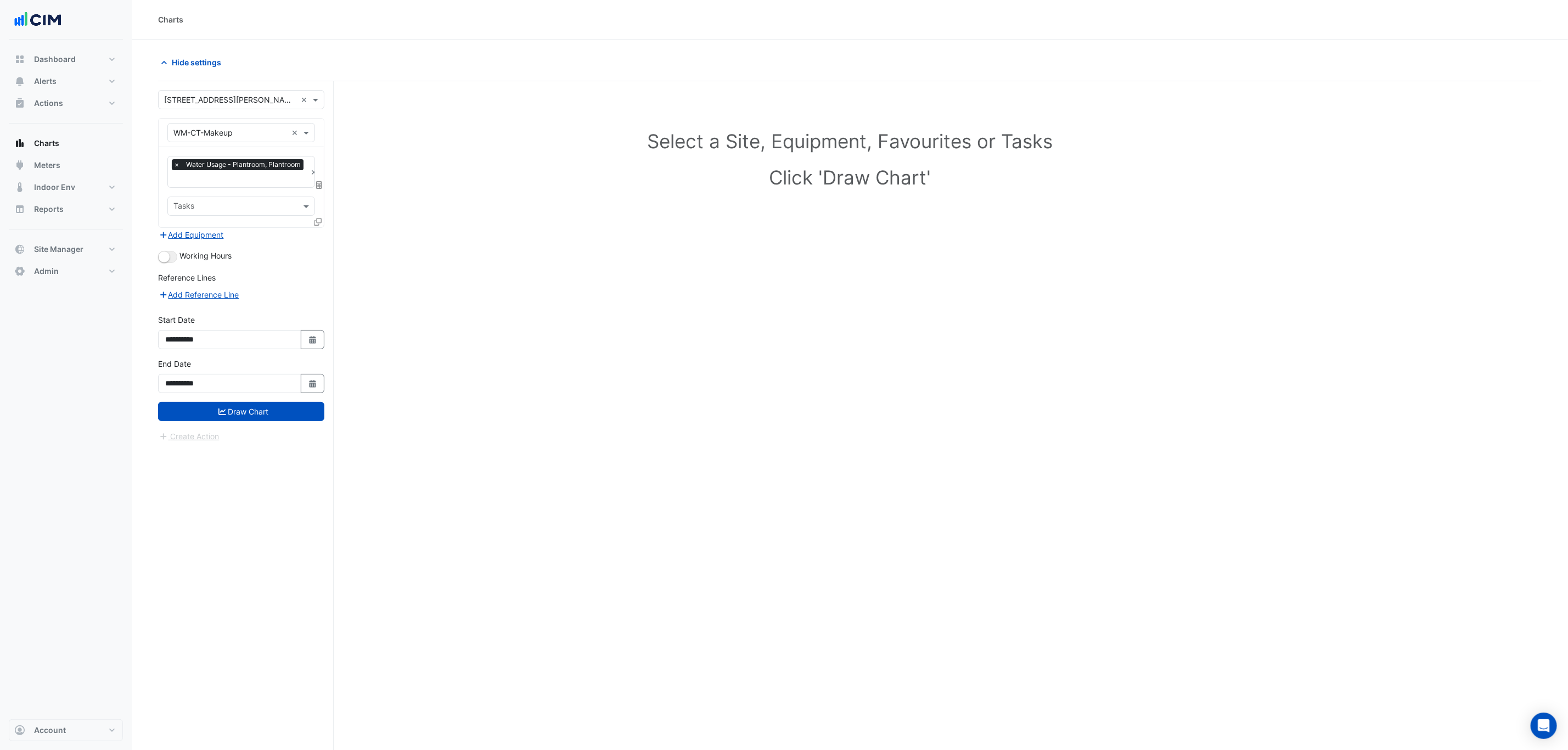
click at [318, 223] on icon at bounding box center [318, 222] width 8 height 8
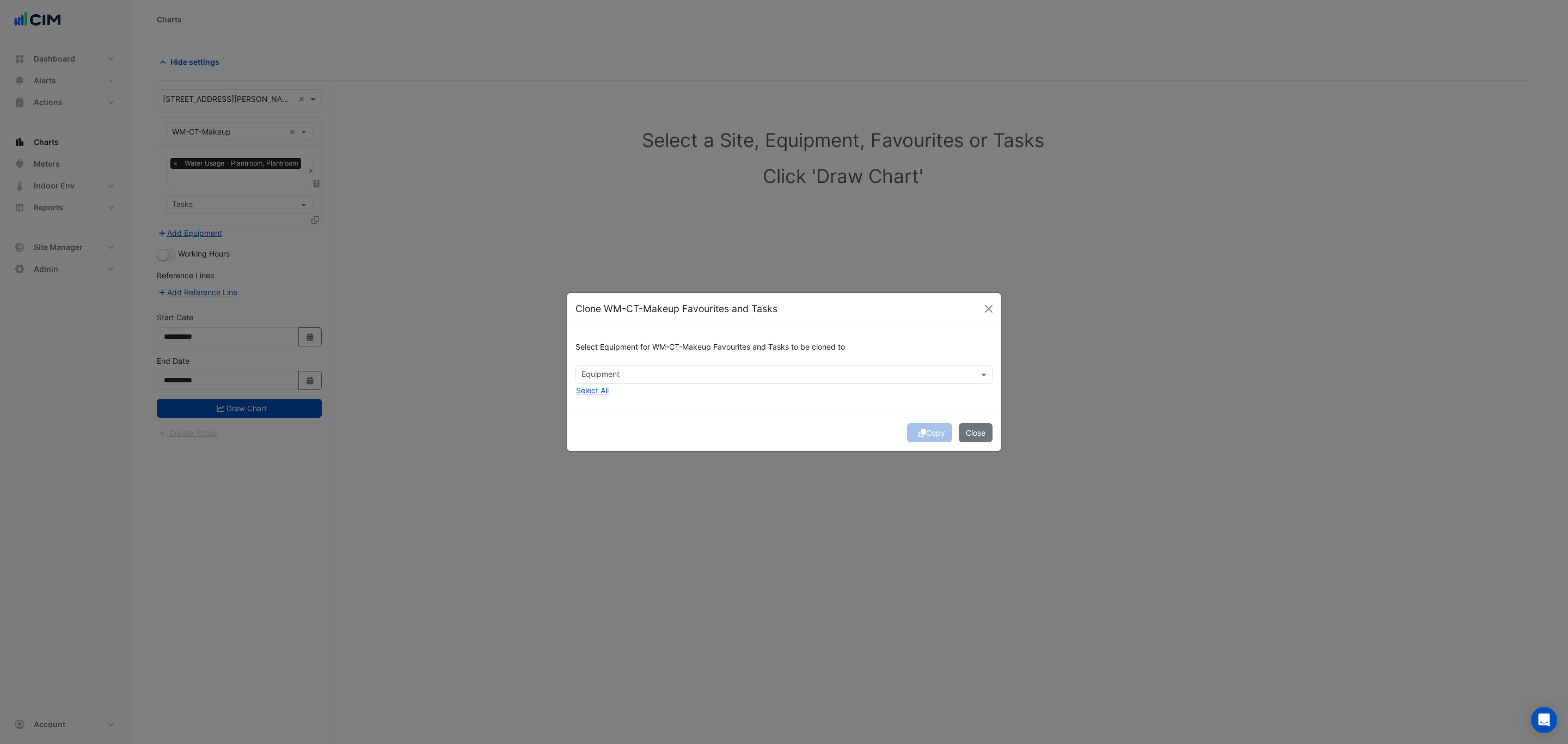
click at [653, 381] on div "Select Equipment for WM-CT-Makeup Favourites and Tasks to be cloned to Equipmen…" at bounding box center [784, 370] width 435 height 89
click at [650, 379] on div at bounding box center [777, 376] width 394 height 14
click at [626, 409] on span "WM-WS00101" at bounding box center [610, 413] width 51 height 9
click at [619, 423] on div "WM-WS00102" at bounding box center [611, 429] width 69 height 16
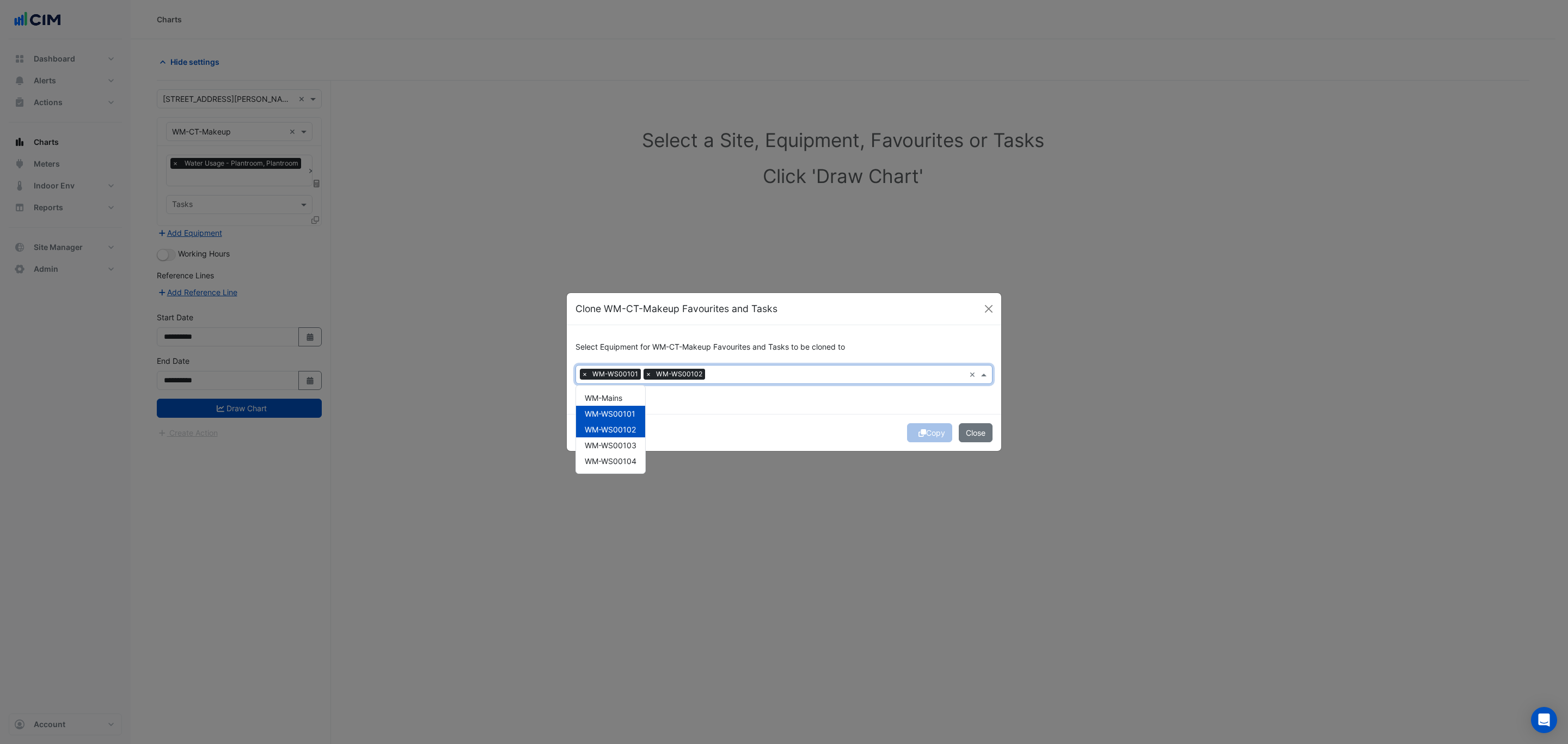
click at [617, 436] on div "WM-WS00102" at bounding box center [611, 429] width 69 height 16
click at [610, 457] on span "WM-WS00104" at bounding box center [611, 461] width 52 height 9
click at [614, 440] on div "WM-WS00103" at bounding box center [611, 445] width 69 height 16
click at [612, 429] on span "WM-WS00102" at bounding box center [611, 429] width 51 height 9
click at [611, 390] on div "WM-Mains" at bounding box center [611, 398] width 69 height 16
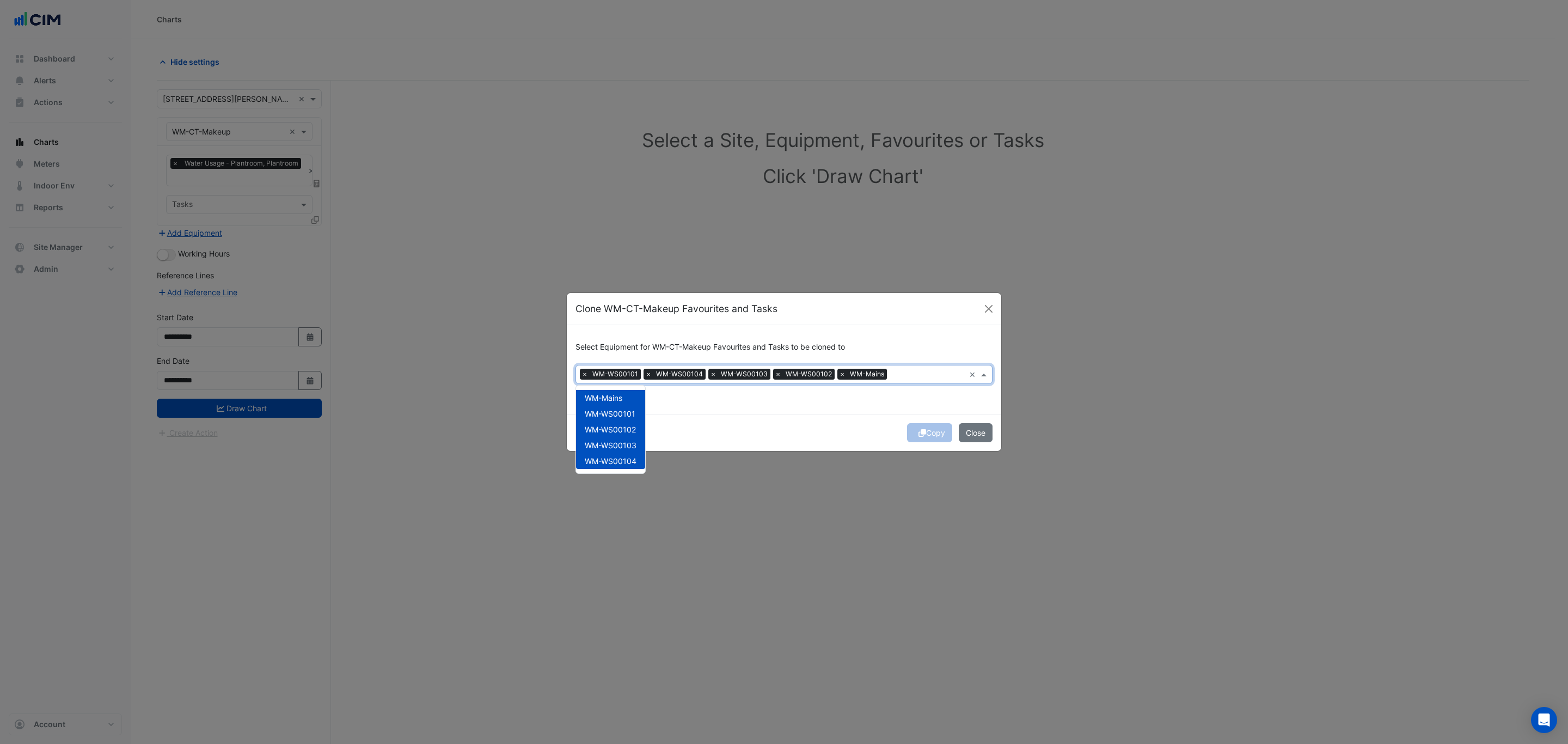
click at [746, 390] on div "Select Equipment for WM-CT-Makeup Favourites and Tasks to be cloned to Equipmen…" at bounding box center [784, 370] width 435 height 89
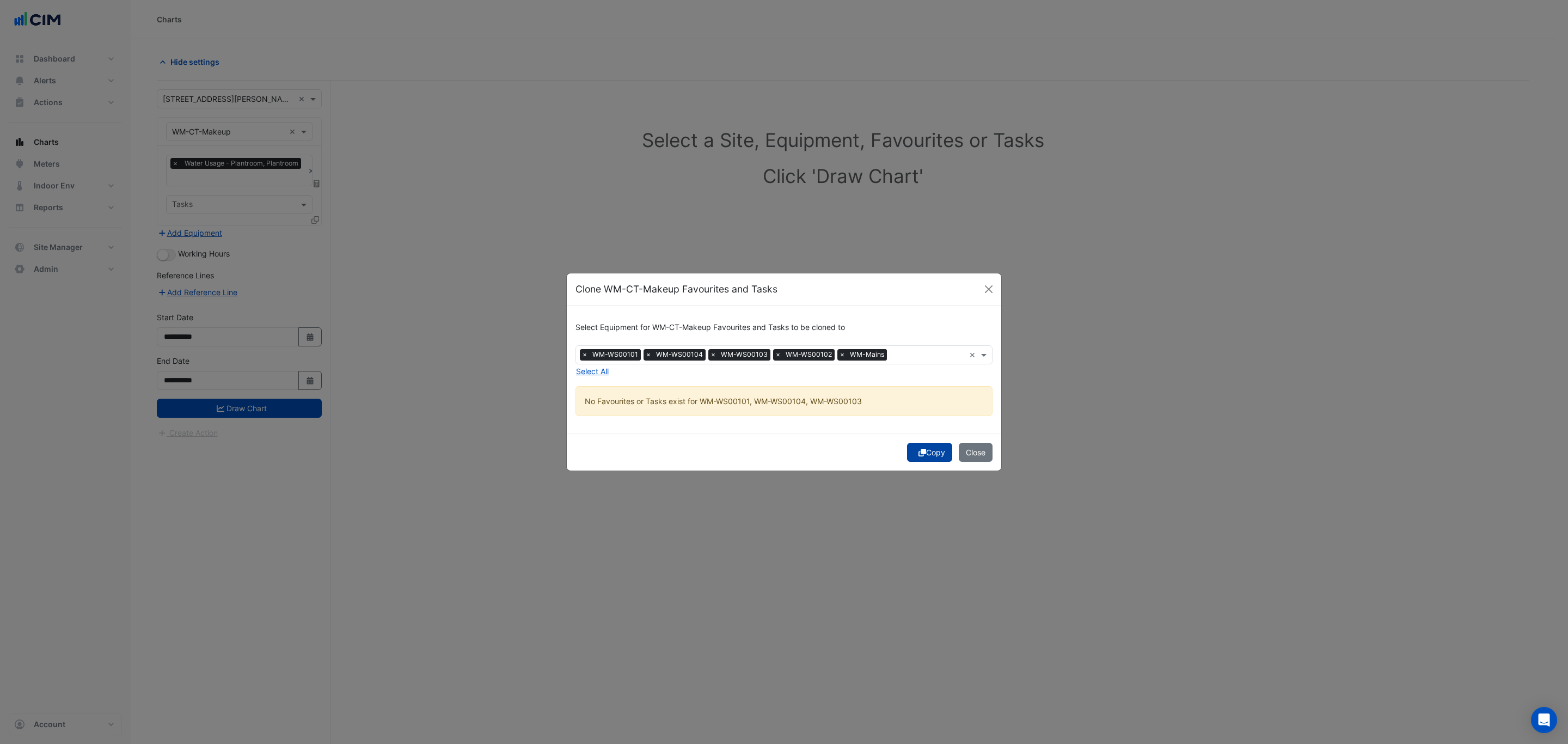
click at [922, 453] on button "Copy" at bounding box center [929, 452] width 45 height 19
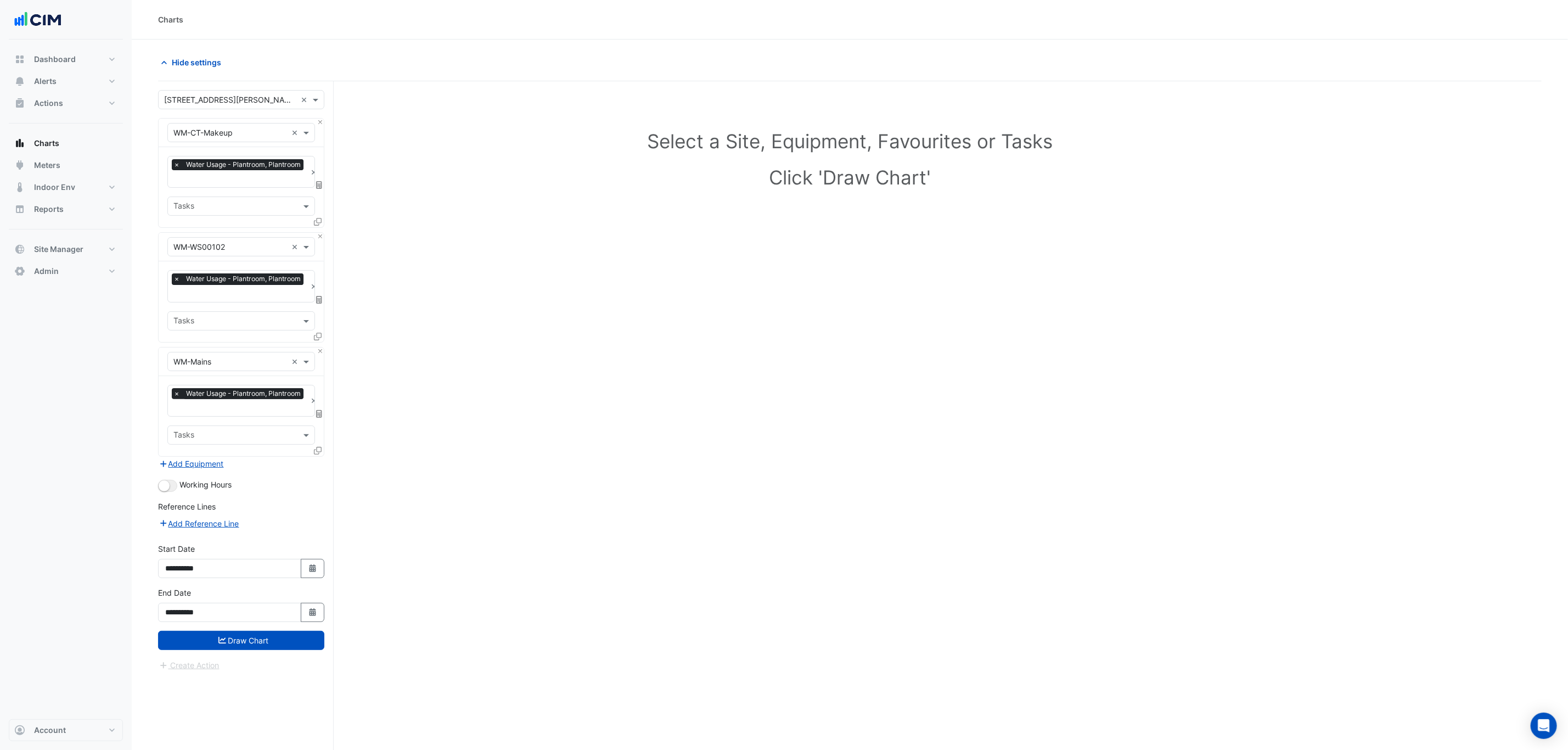
click at [249, 654] on form "Select a Site × 69 Ann Street × Equipment × WM-CT-Makeup × Favourites × Water U…" at bounding box center [241, 381] width 166 height 581
click at [257, 642] on button "Draw Chart" at bounding box center [241, 640] width 166 height 19
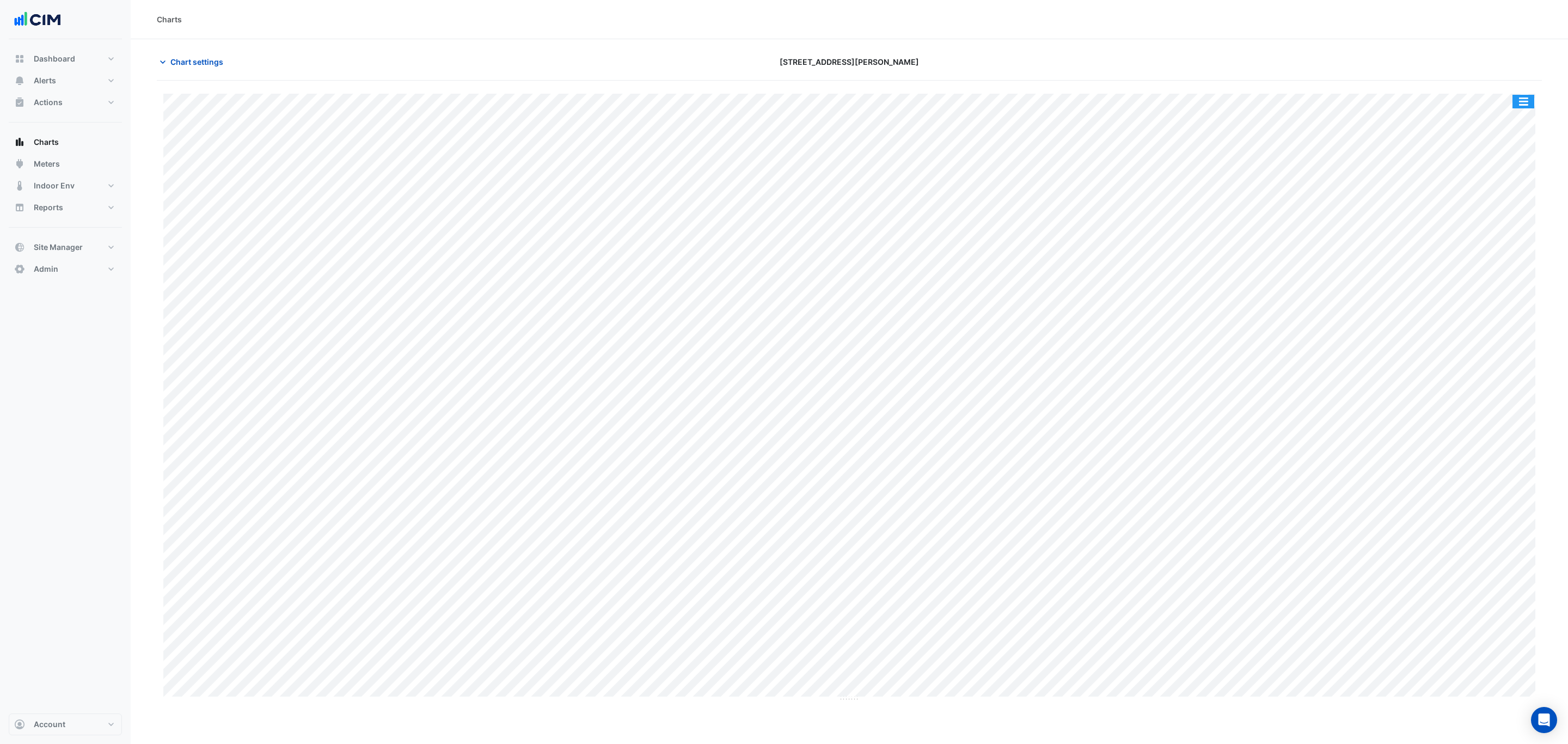
drag, startPoint x: 1533, startPoint y: 100, endPoint x: 1532, endPoint y: 107, distance: 7.1
click at [1532, 100] on button "button" at bounding box center [1524, 102] width 22 height 13
click at [1511, 121] on div "Split by Equip" at bounding box center [1501, 121] width 65 height 19
click at [208, 56] on span "Chart settings" at bounding box center [197, 61] width 53 height 12
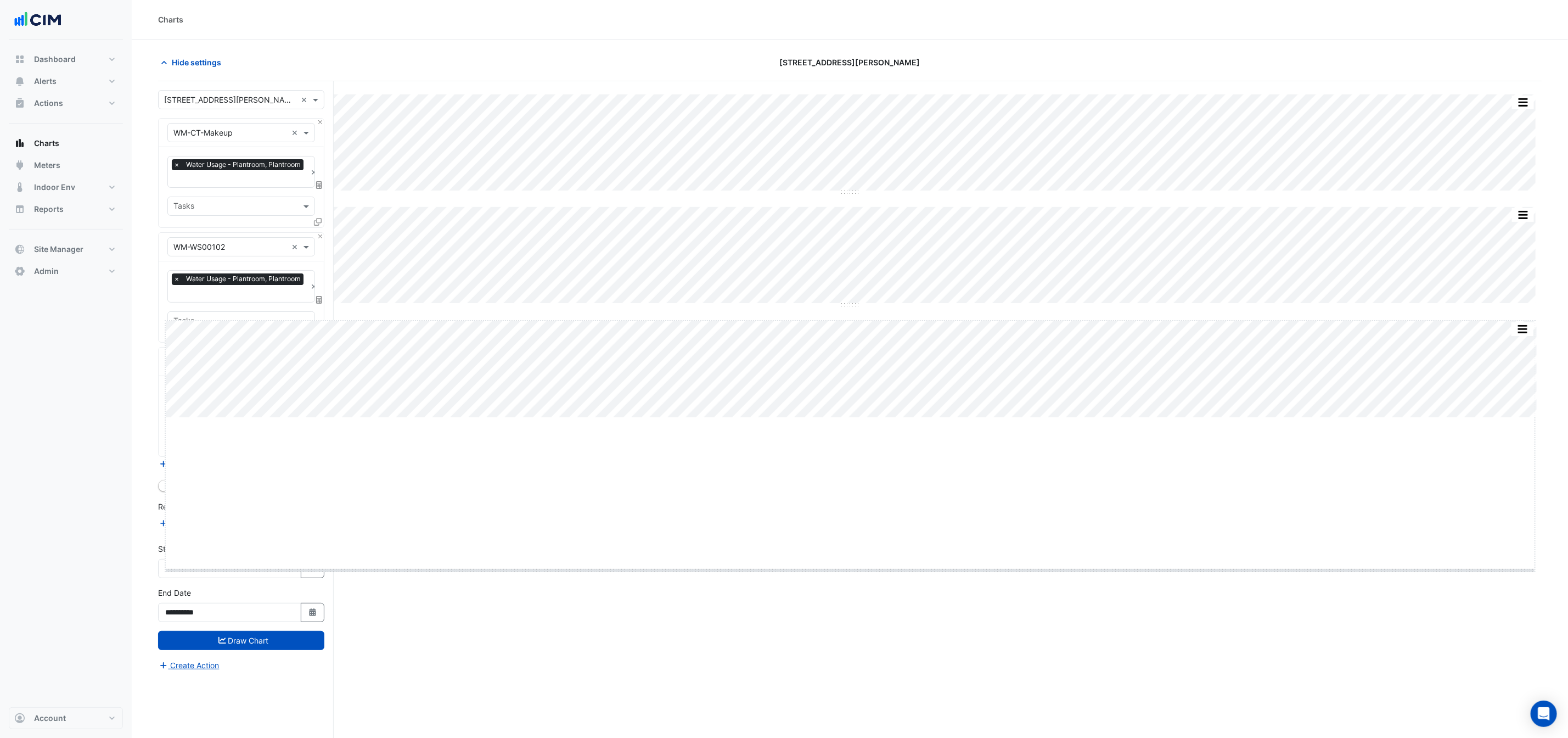
drag, startPoint x: 845, startPoint y: 418, endPoint x: 830, endPoint y: 572, distance: 154.7
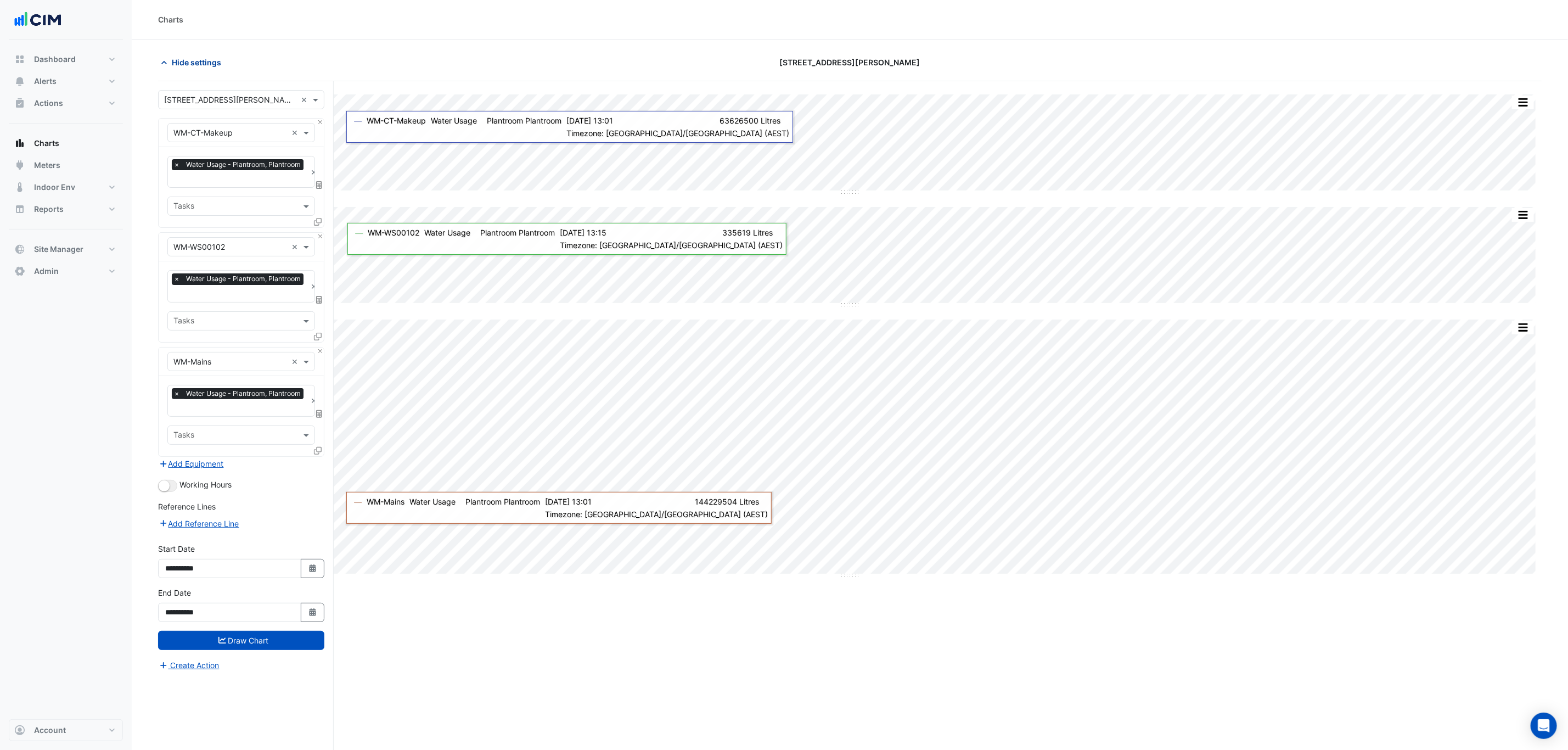
click at [203, 61] on span "Hide settings" at bounding box center [196, 62] width 49 height 12
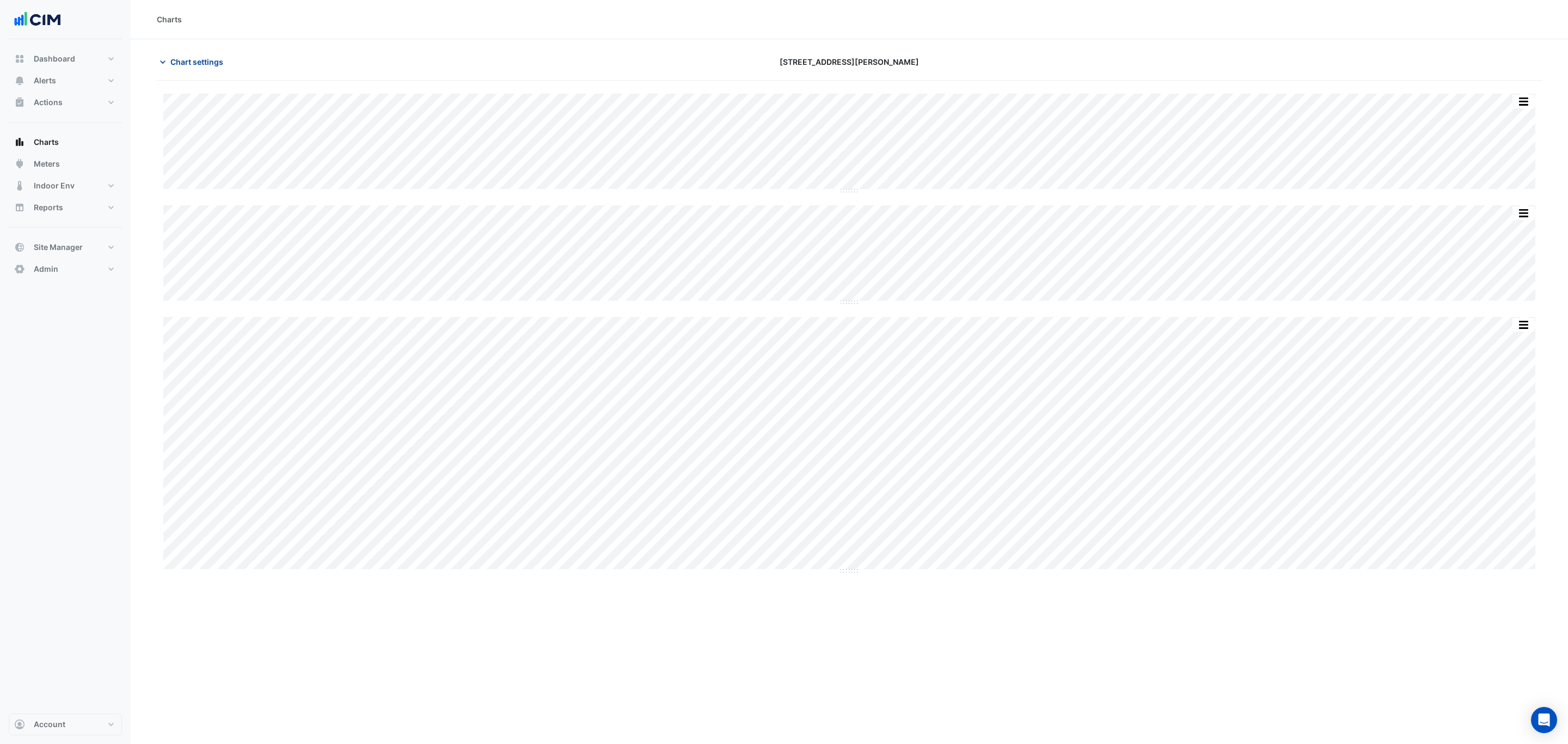
click at [209, 63] on span "Chart settings" at bounding box center [197, 61] width 53 height 12
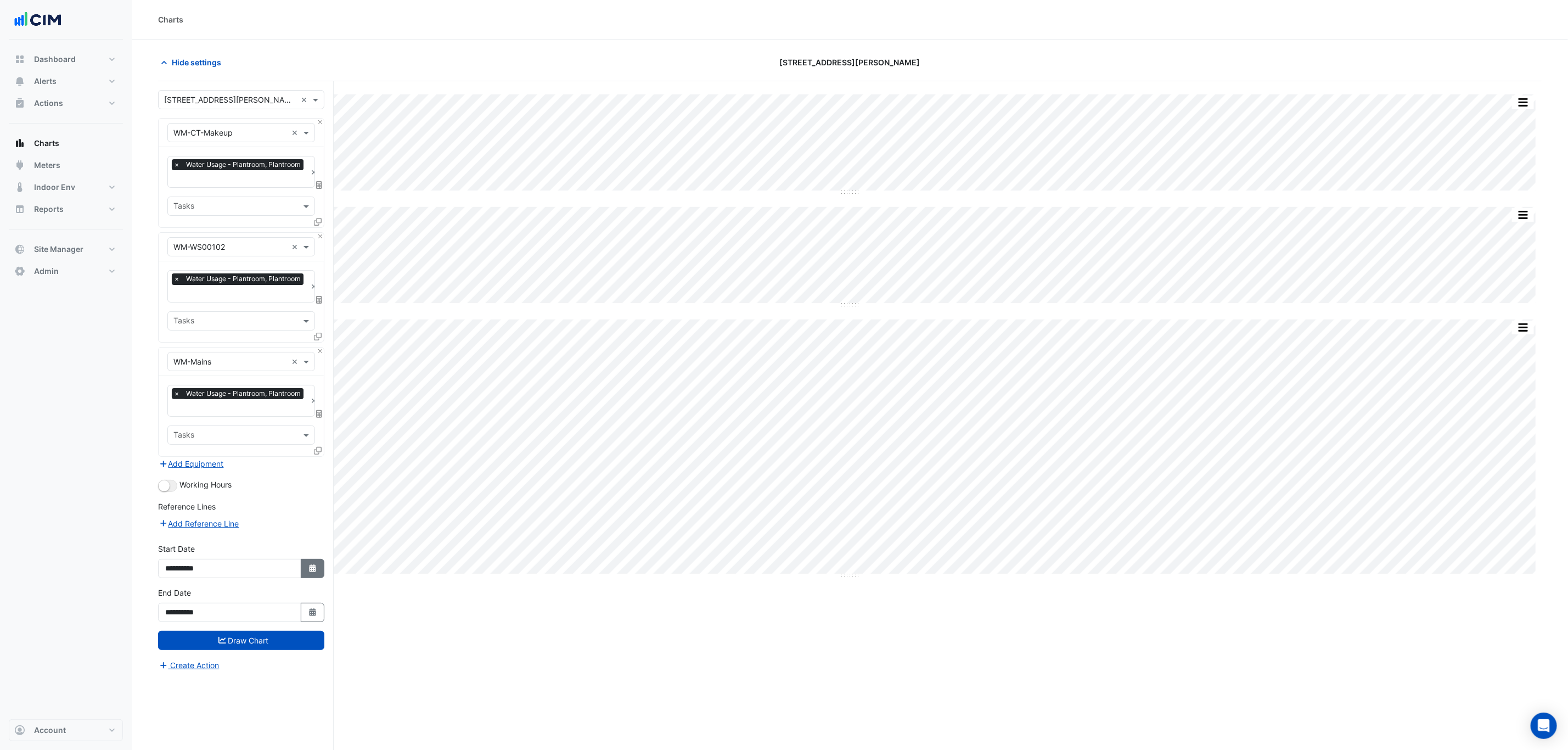
click at [314, 578] on button "Select Date" at bounding box center [312, 568] width 24 height 19
select select "*"
select select "****"
click at [173, 430] on button "Previous month" at bounding box center [176, 425] width 13 height 18
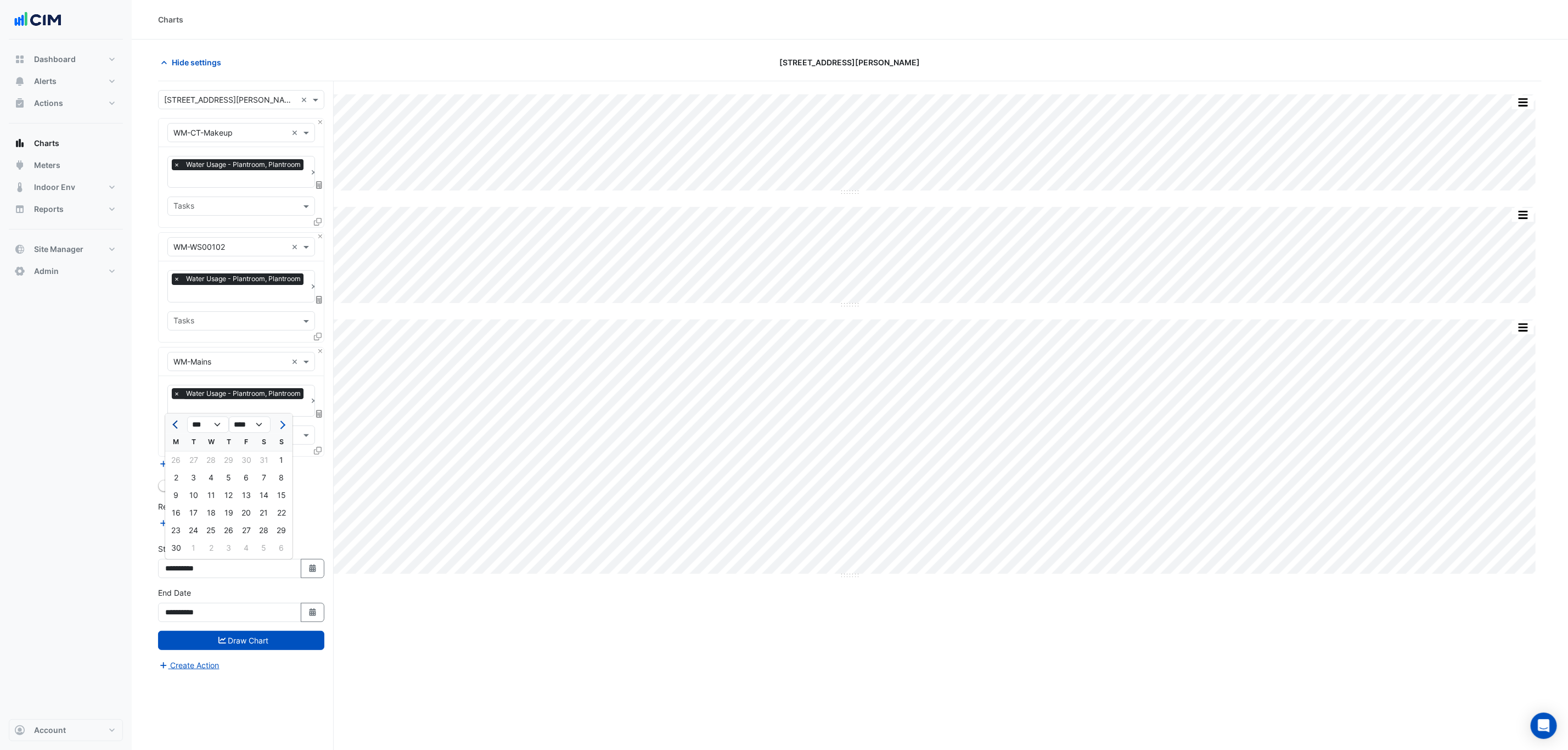
click at [173, 430] on button "Previous month" at bounding box center [176, 425] width 13 height 18
select select "*"
click at [234, 460] on div "1" at bounding box center [229, 460] width 18 height 18
type input "**********"
click at [251, 648] on button "Draw Chart" at bounding box center [241, 640] width 166 height 19
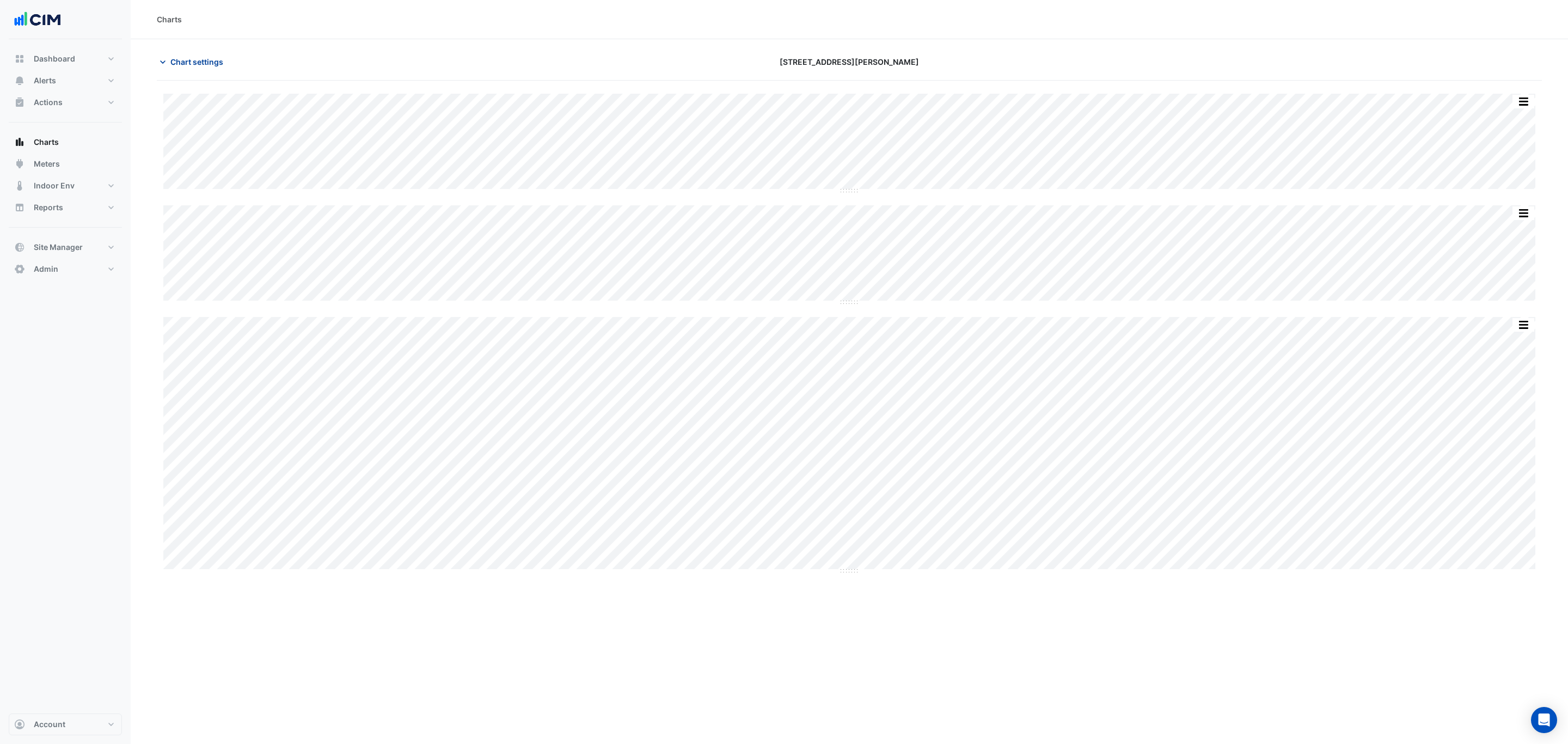
click at [205, 56] on span "Chart settings" at bounding box center [197, 61] width 53 height 12
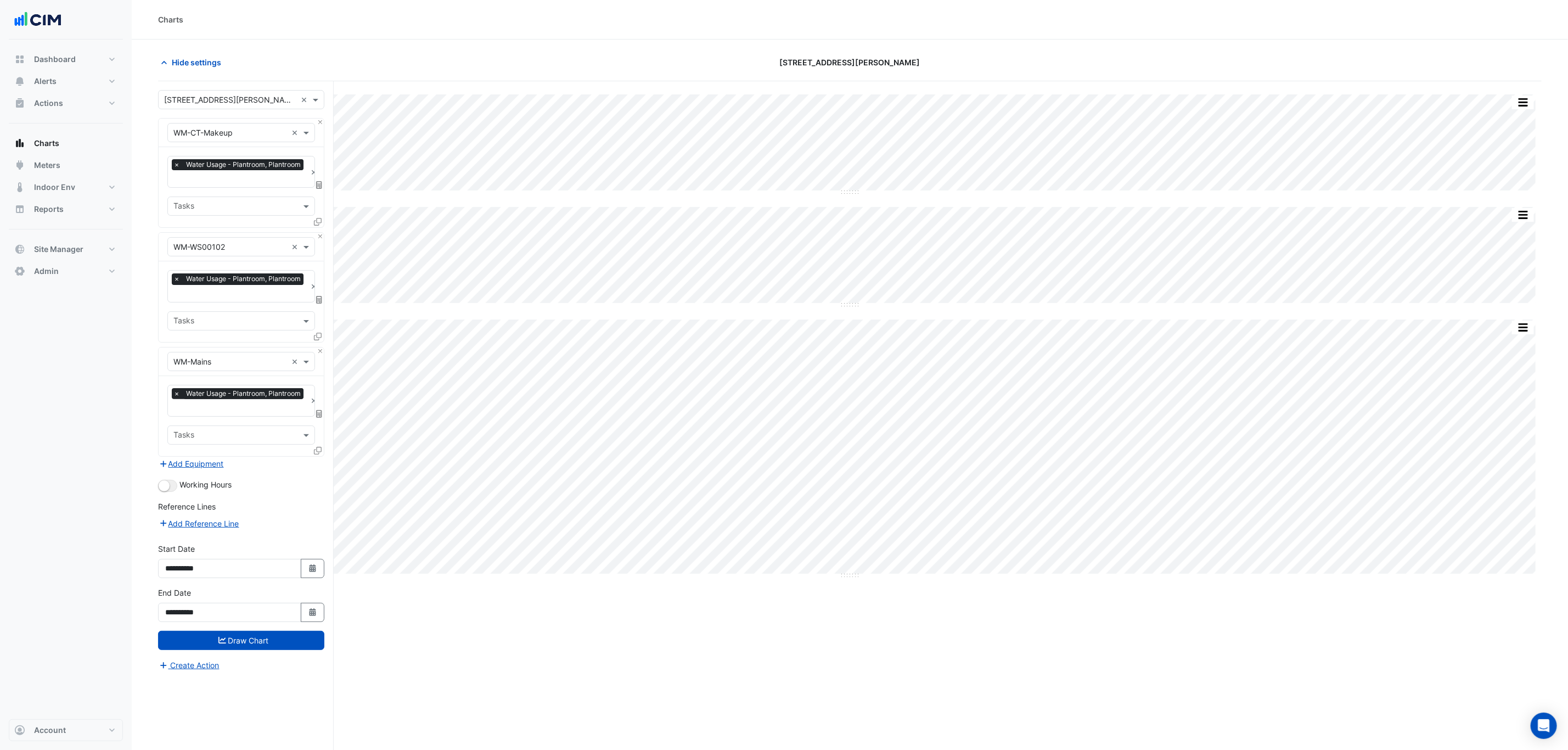
click at [317, 455] on span at bounding box center [318, 450] width 8 height 9
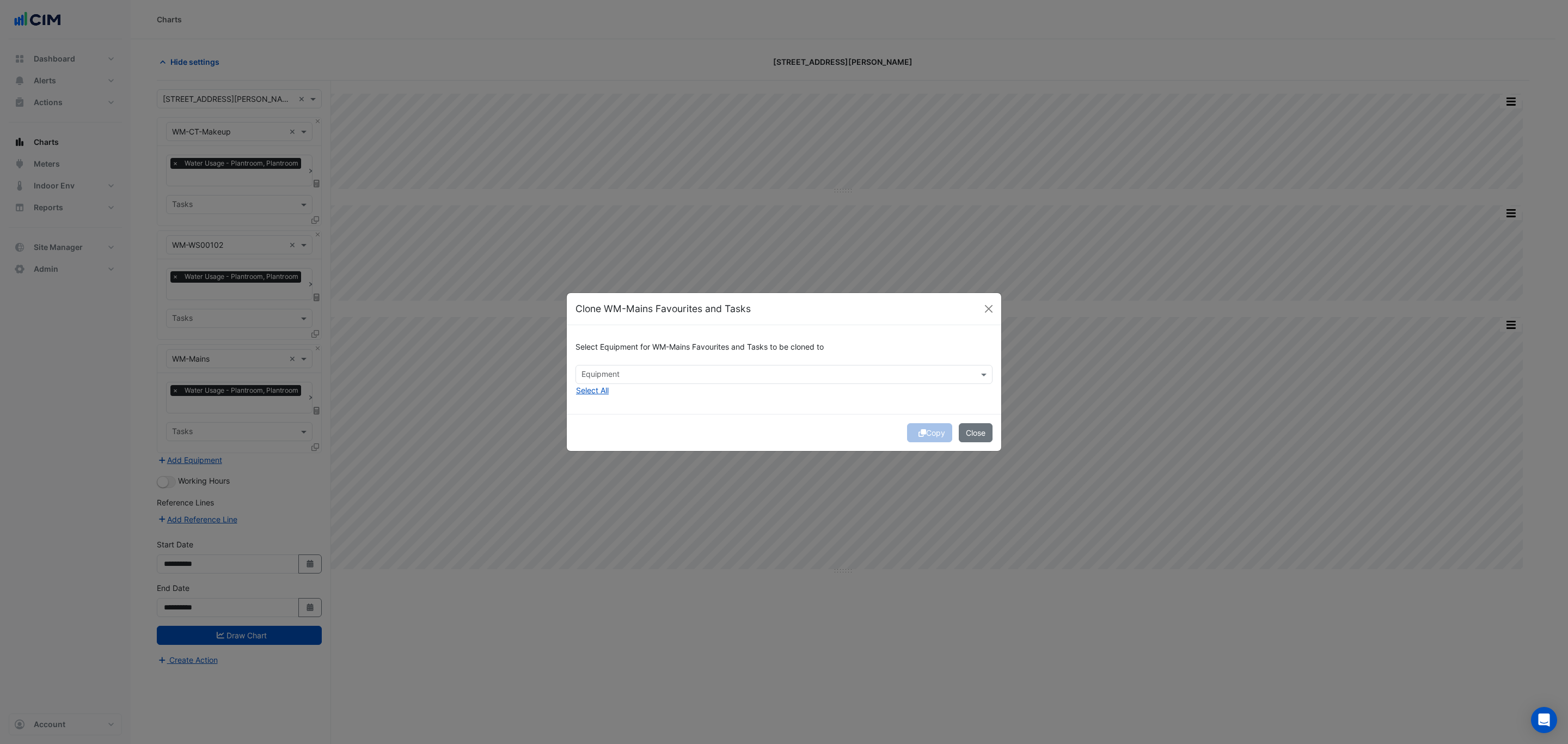
click at [632, 367] on div "Equipment" at bounding box center [775, 374] width 398 height 17
click at [627, 399] on span "WM-WS00101" at bounding box center [610, 398] width 51 height 9
click at [626, 412] on span "WM-WS00103" at bounding box center [611, 413] width 52 height 9
click at [622, 432] on span "WM-WS00104" at bounding box center [611, 429] width 52 height 9
click at [840, 429] on div "Copy Close" at bounding box center [784, 432] width 435 height 37
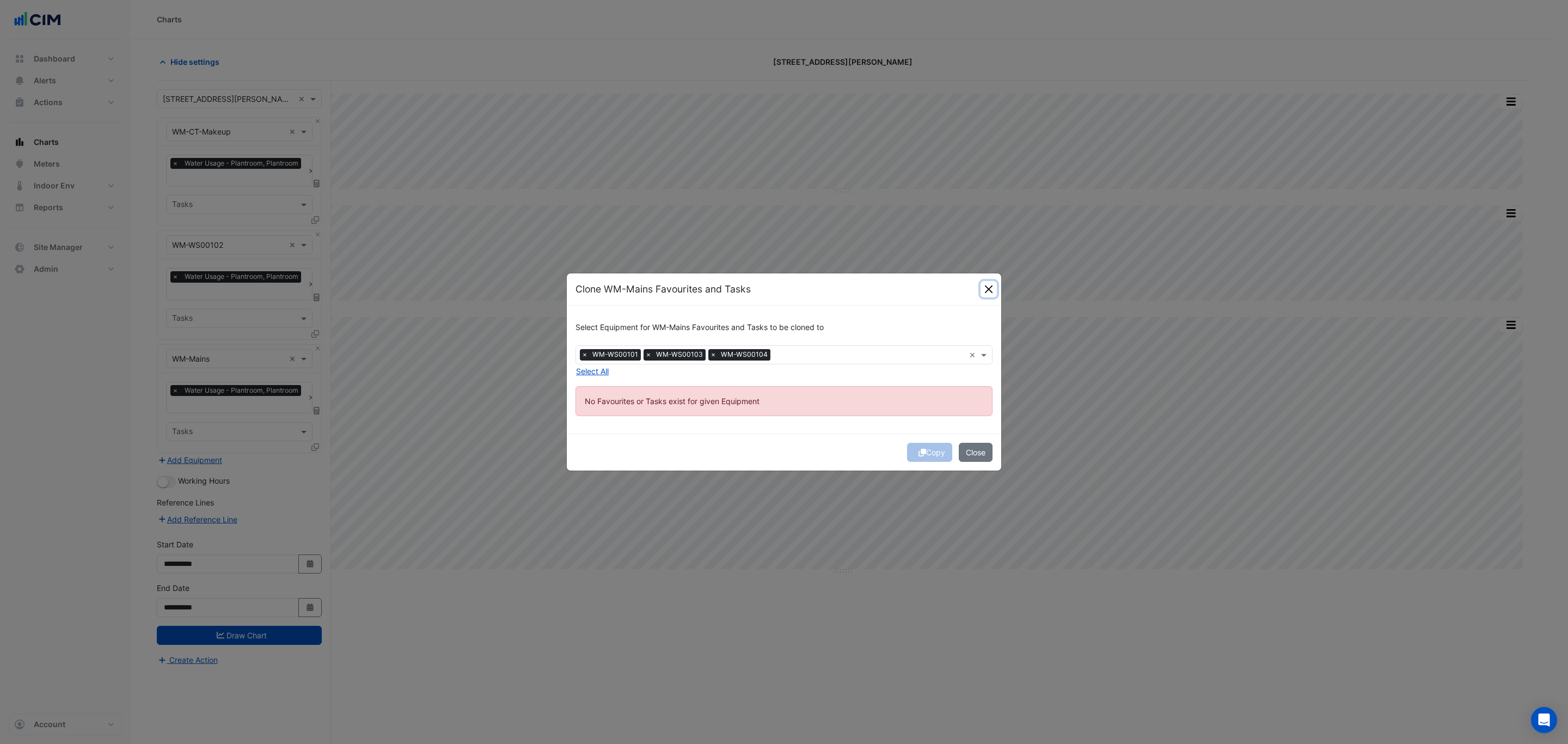
click at [995, 286] on button "Close" at bounding box center [989, 289] width 16 height 16
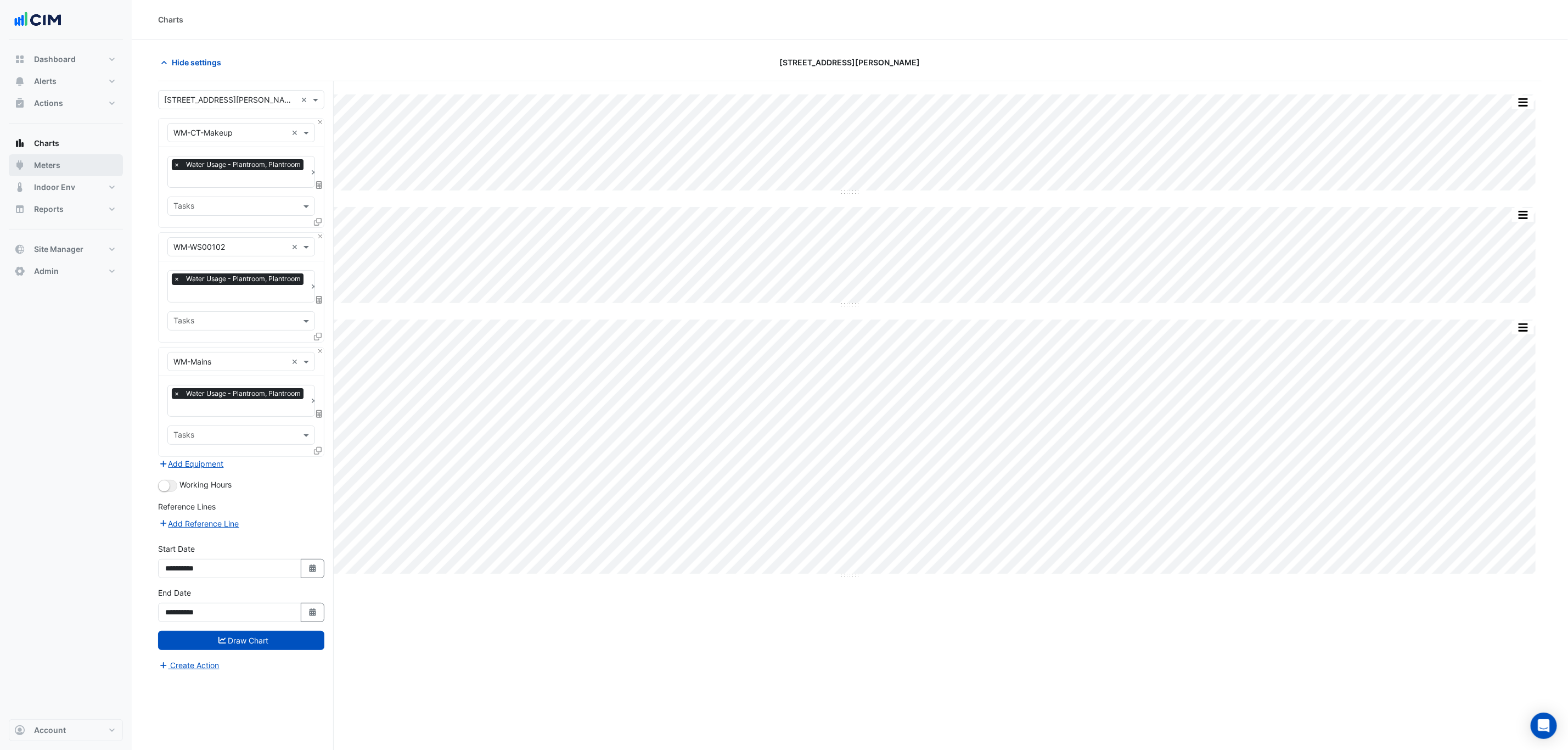
click at [65, 157] on button "Meters" at bounding box center [66, 165] width 114 height 22
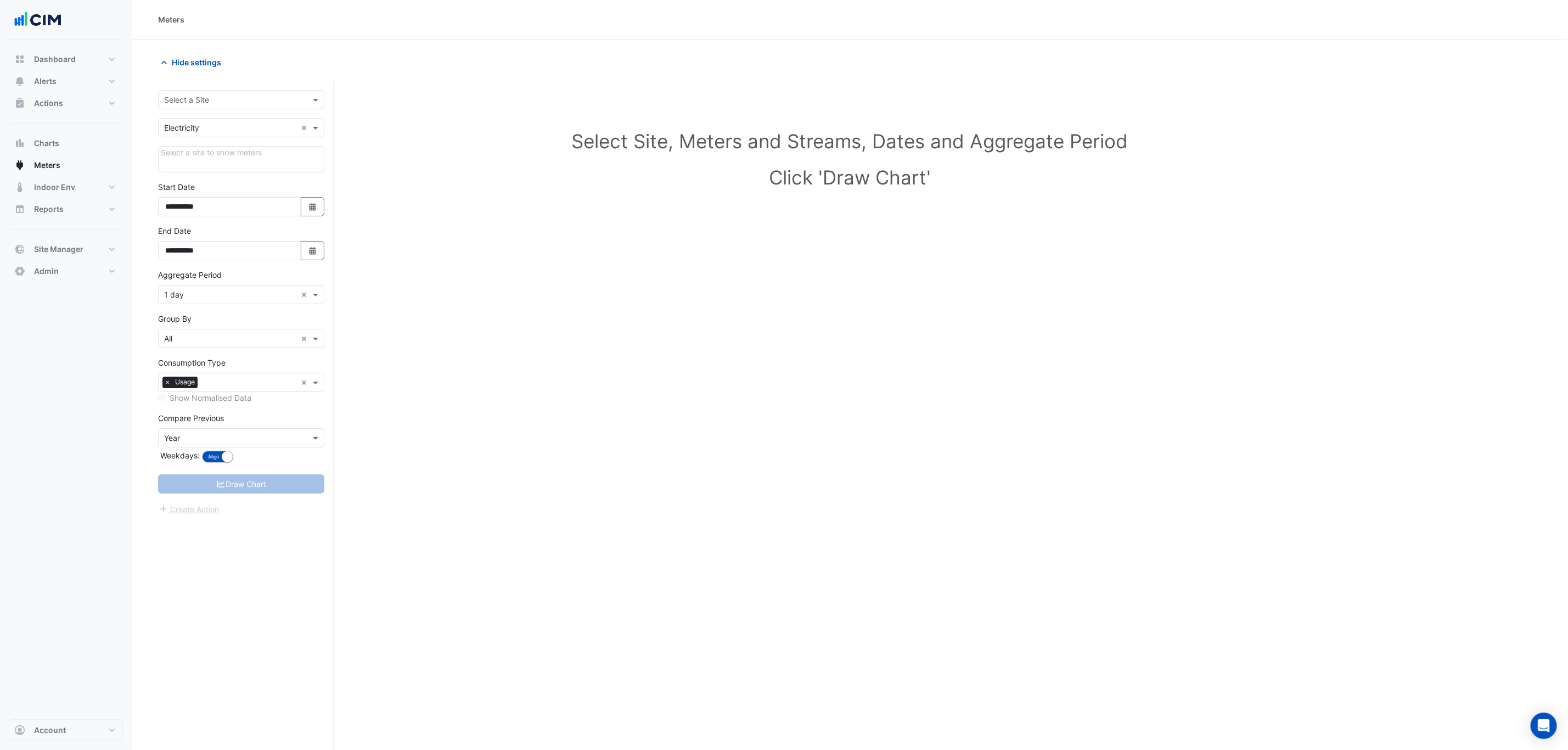
click at [222, 106] on input "text" at bounding box center [230, 100] width 133 height 12
type input "**"
click at [227, 205] on div "69 Ann Street" at bounding box center [241, 203] width 165 height 16
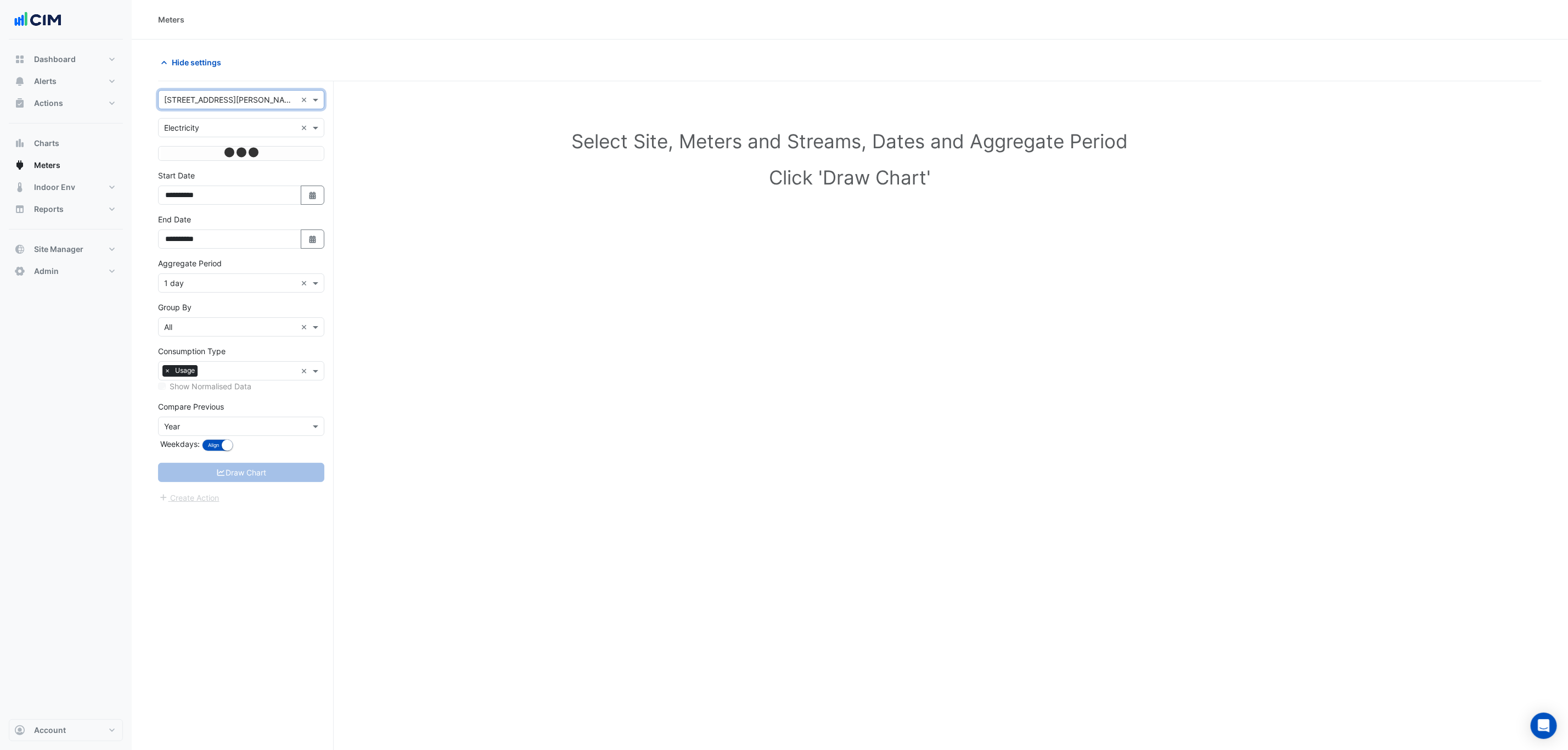
click at [232, 129] on input "text" at bounding box center [230, 128] width 133 height 12
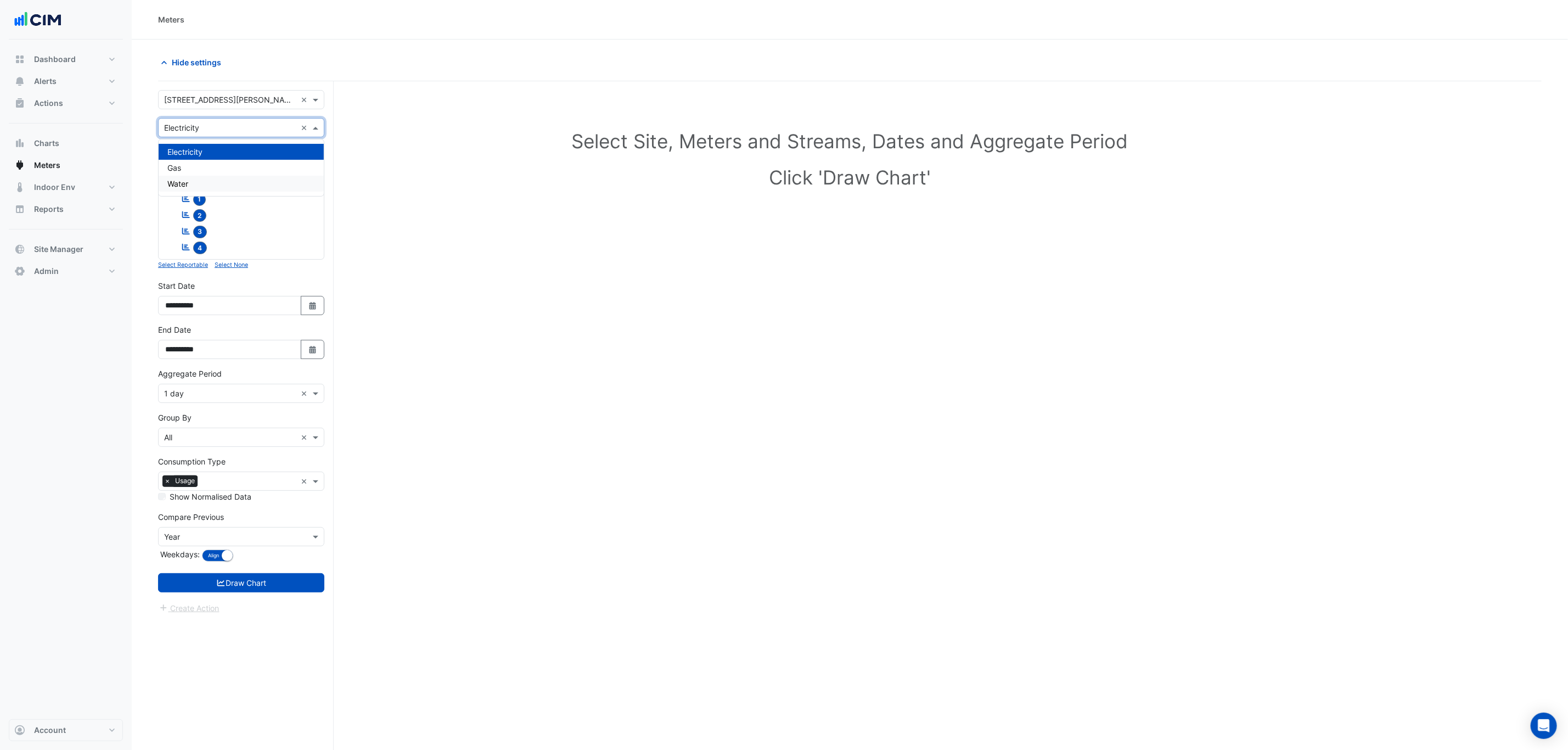
click at [206, 183] on div "Water" at bounding box center [241, 184] width 165 height 16
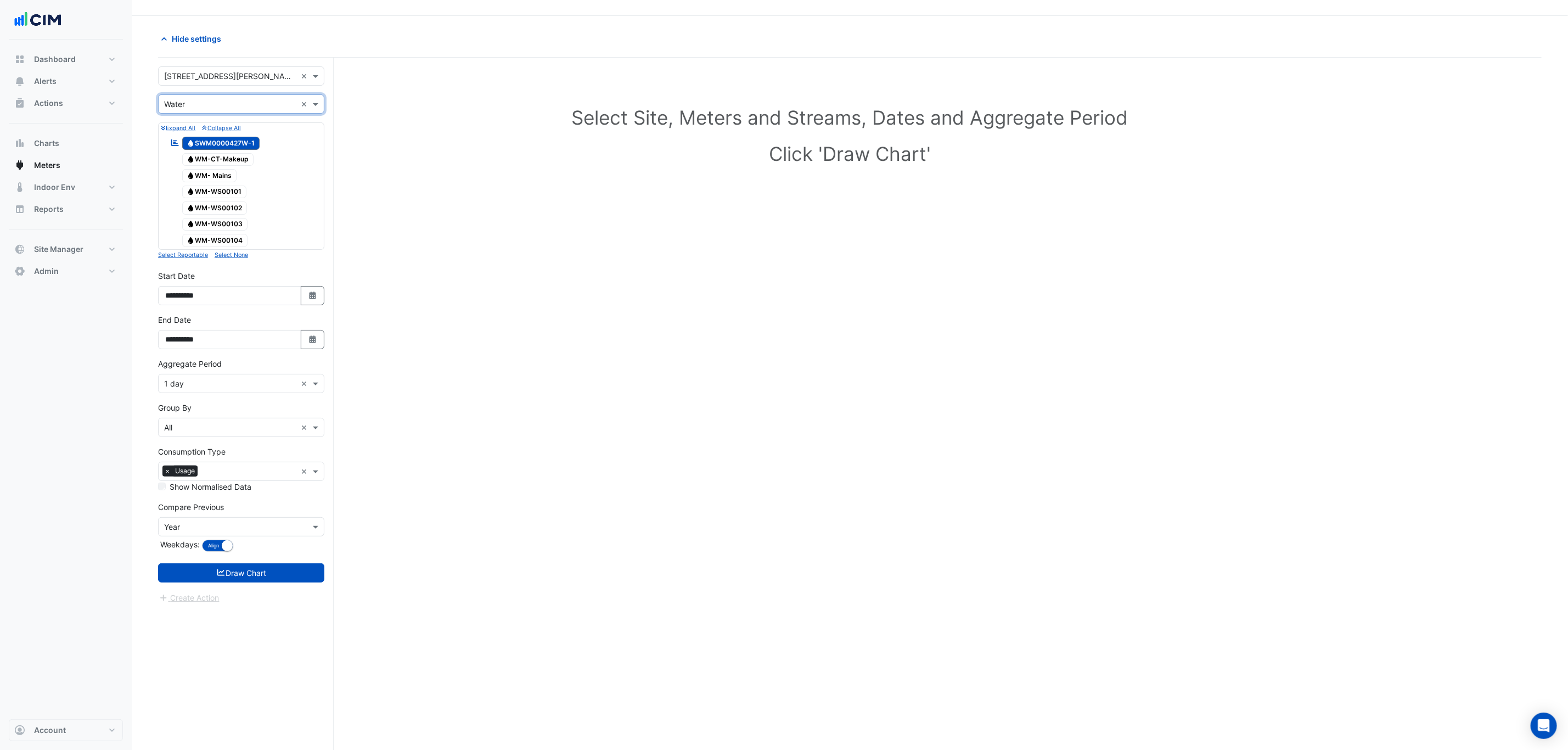
scroll to position [43, 0]
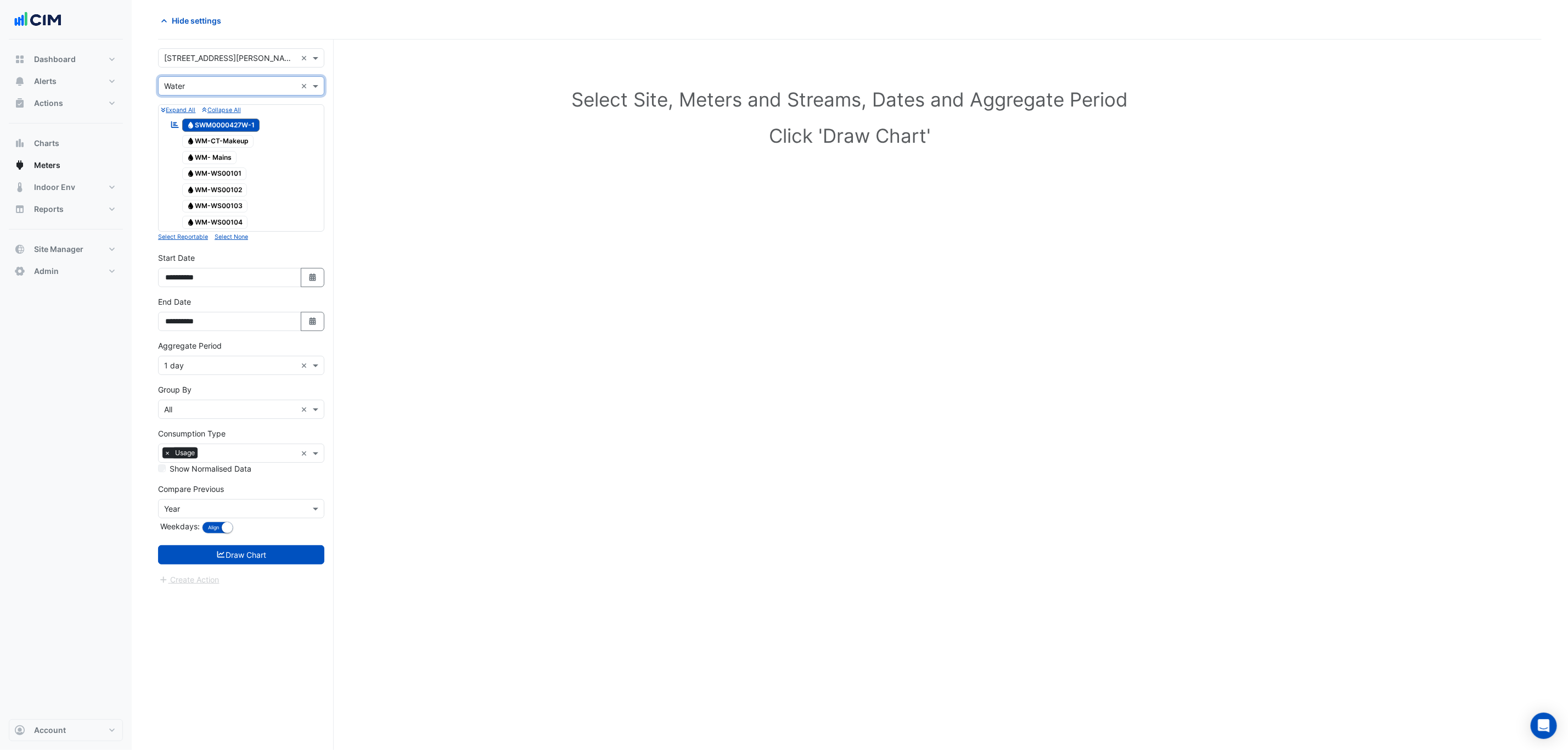
click at [232, 140] on span "Water WM-CT-Makeup" at bounding box center [218, 141] width 72 height 13
click at [236, 137] on span "Water WM-CT-Makeup" at bounding box center [218, 141] width 72 height 13
click at [232, 157] on span "Water WM- Mains" at bounding box center [209, 157] width 55 height 13
click at [273, 563] on button "Draw Chart" at bounding box center [241, 554] width 166 height 19
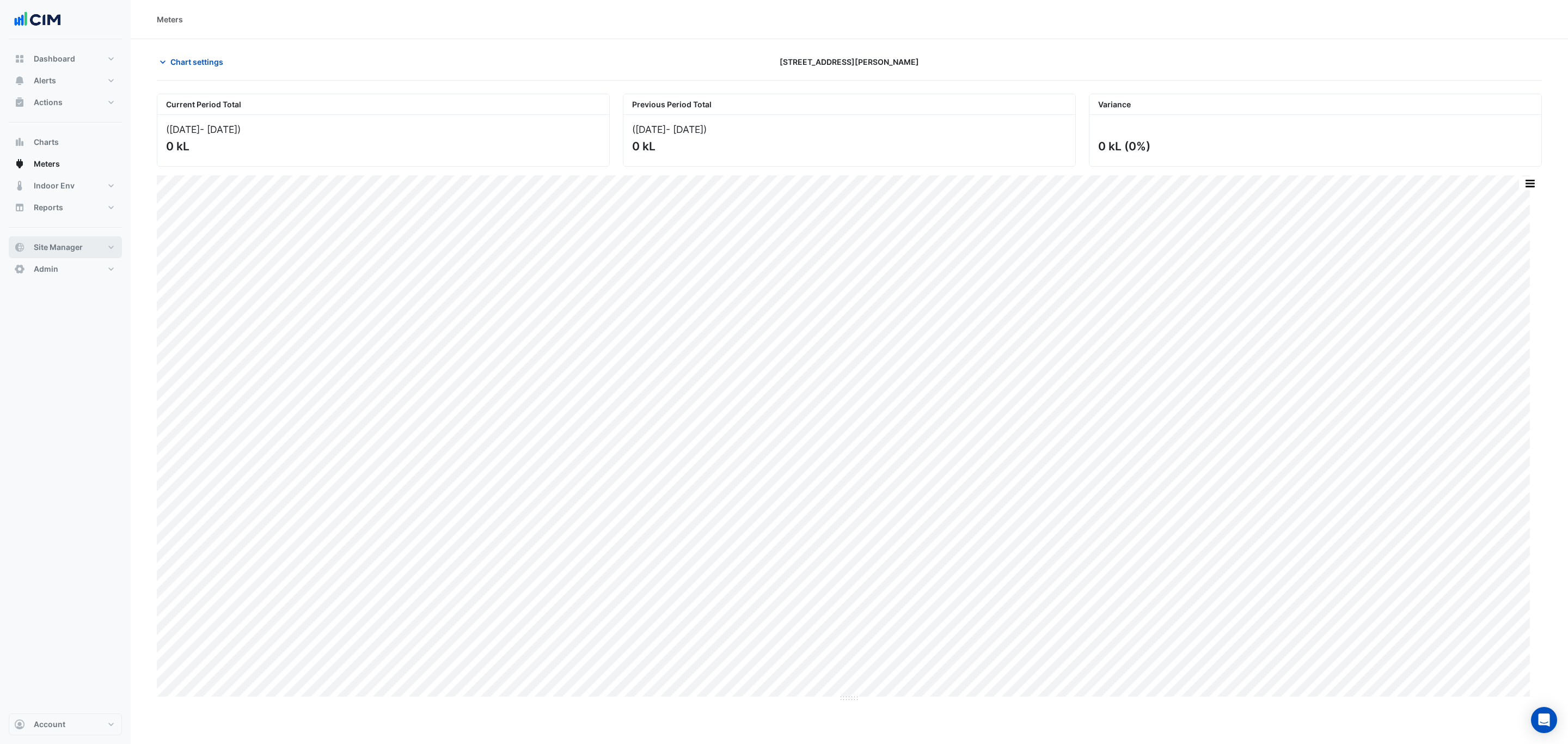
click at [87, 244] on button "Site Manager" at bounding box center [65, 247] width 113 height 22
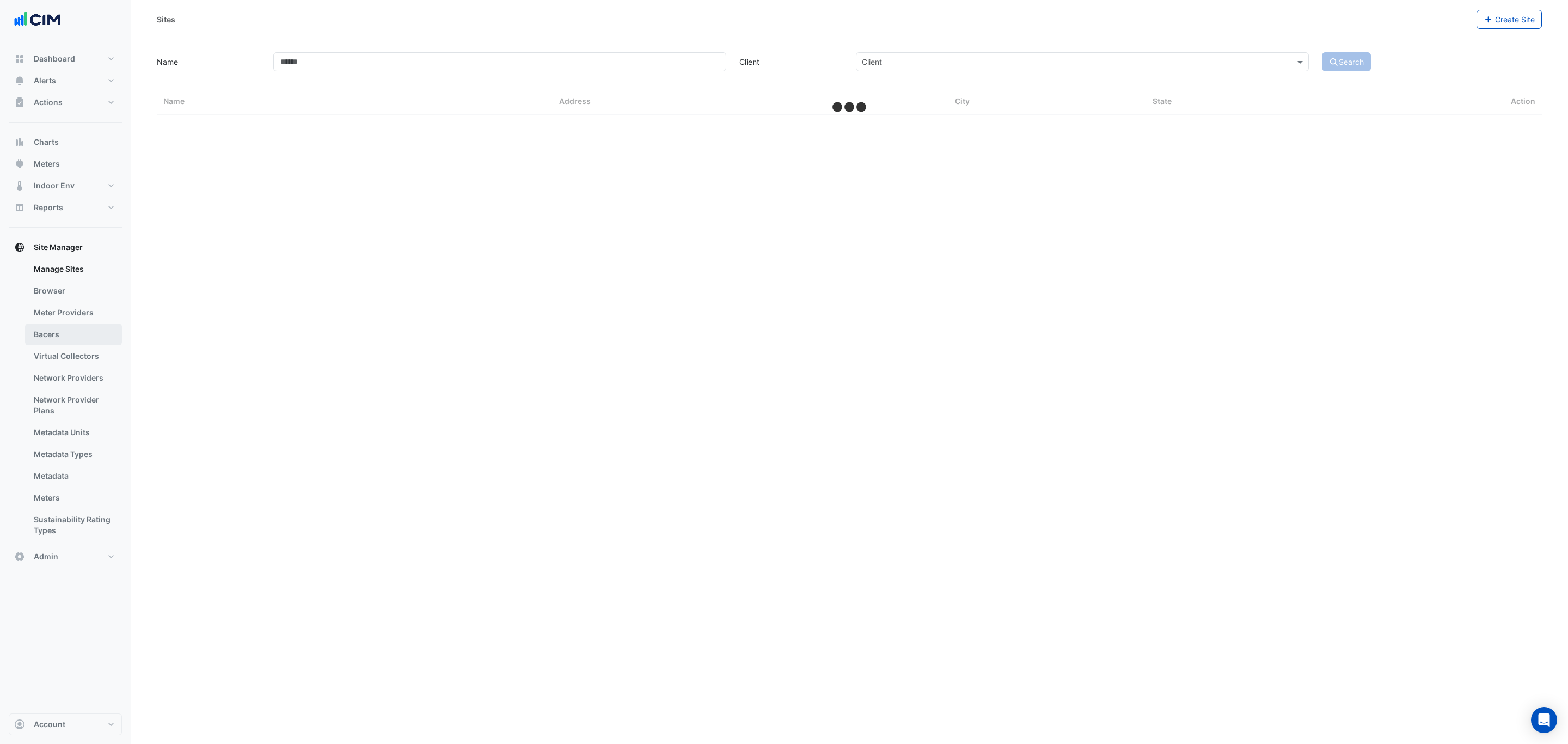
click at [91, 328] on link "Bacers" at bounding box center [73, 334] width 97 height 22
click at [672, 77] on div "Select a Site" at bounding box center [849, 70] width 693 height 19
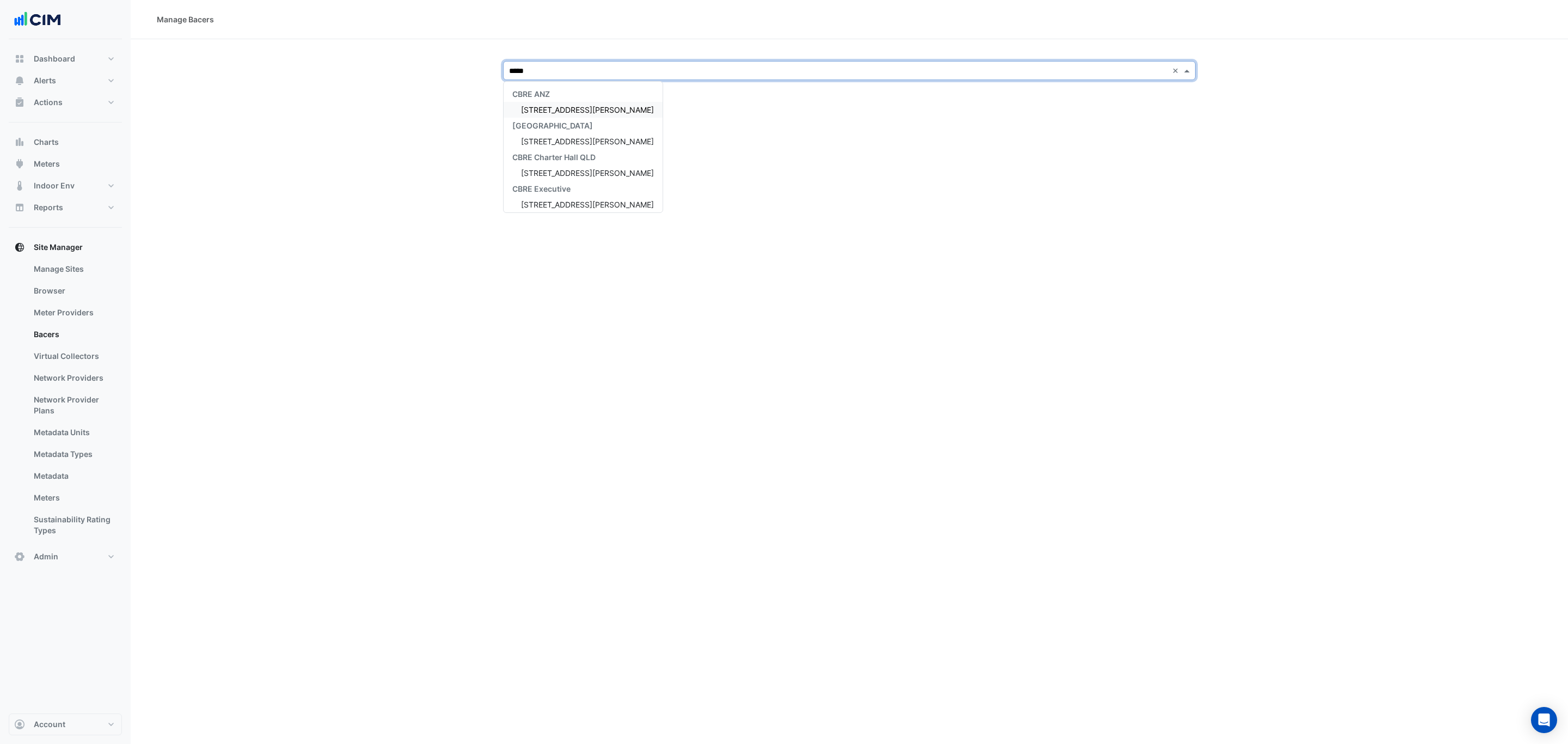
type input "******"
click at [552, 113] on span "69 Ann Street" at bounding box center [587, 110] width 133 height 9
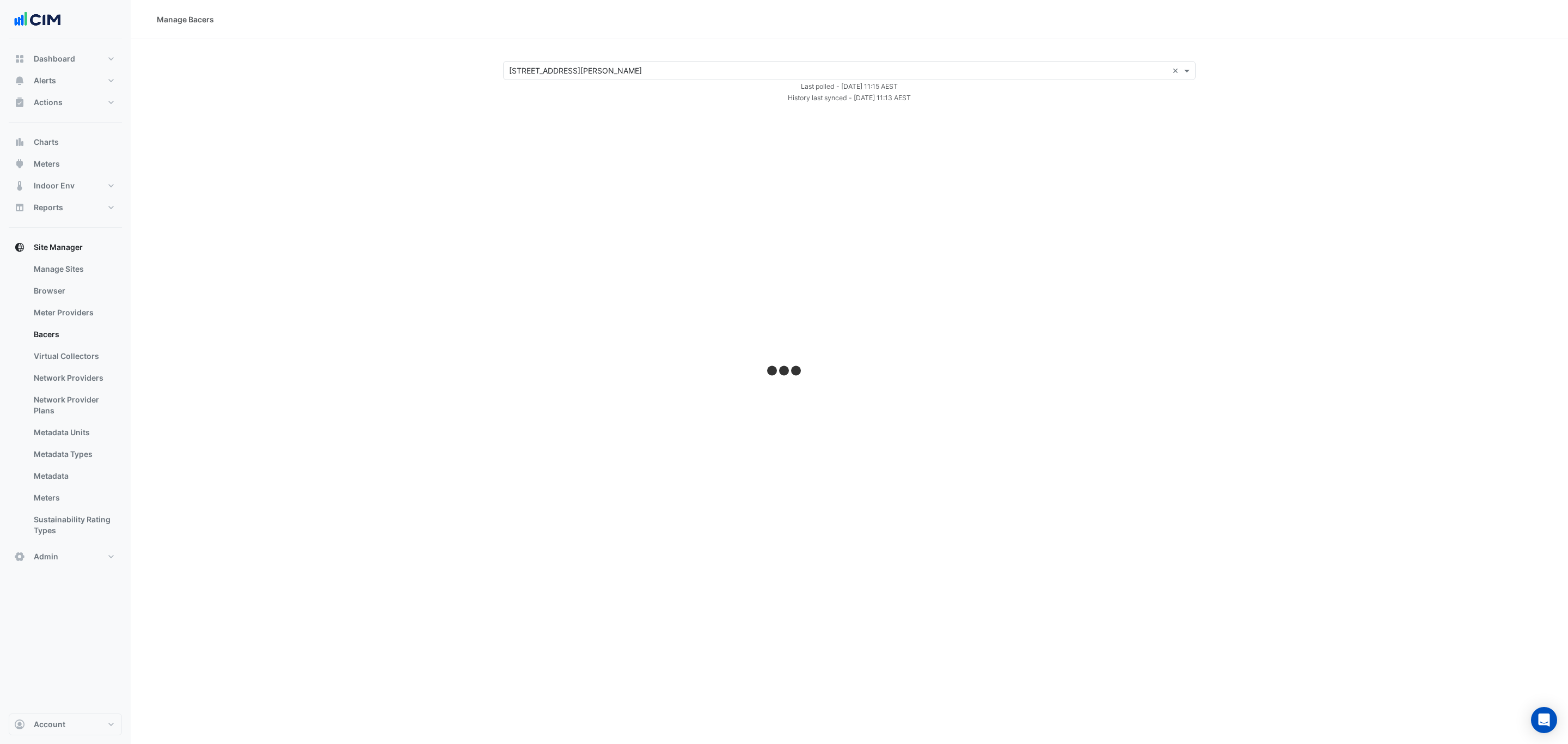
select select "***"
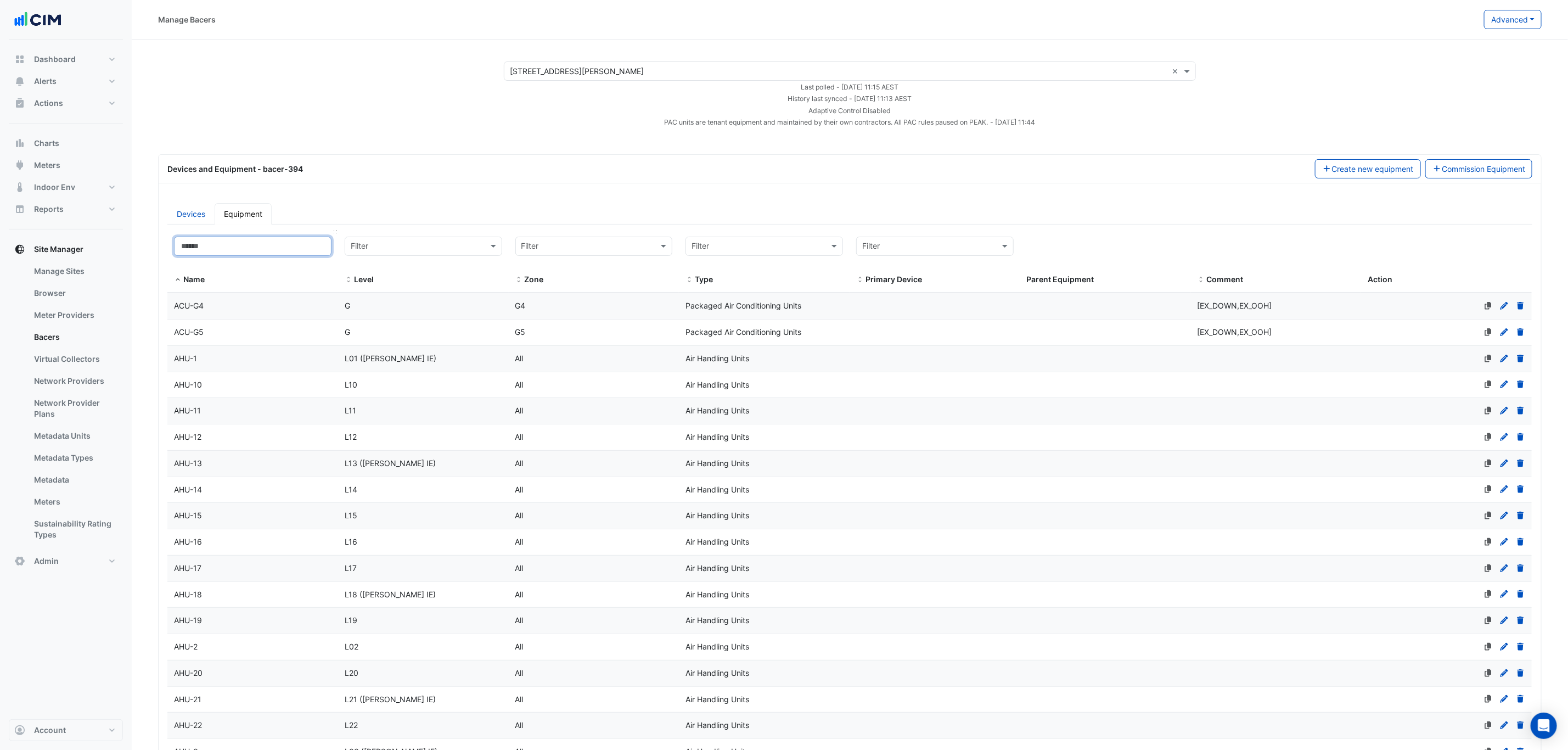
click at [242, 242] on input at bounding box center [253, 246] width 158 height 19
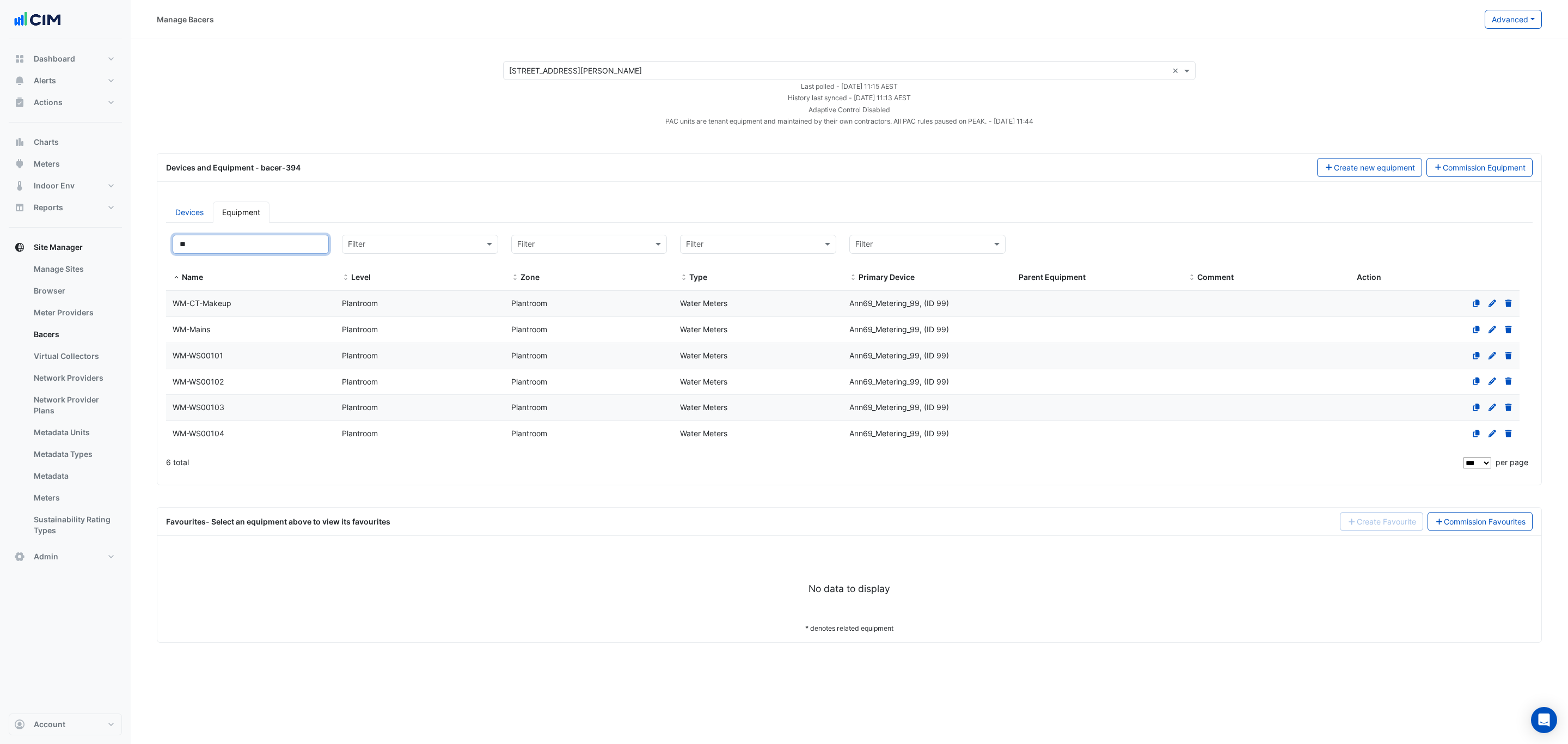
type input "**"
click at [250, 299] on datatable-body-cell "Name WM-CT-Makeup" at bounding box center [251, 304] width 169 height 26
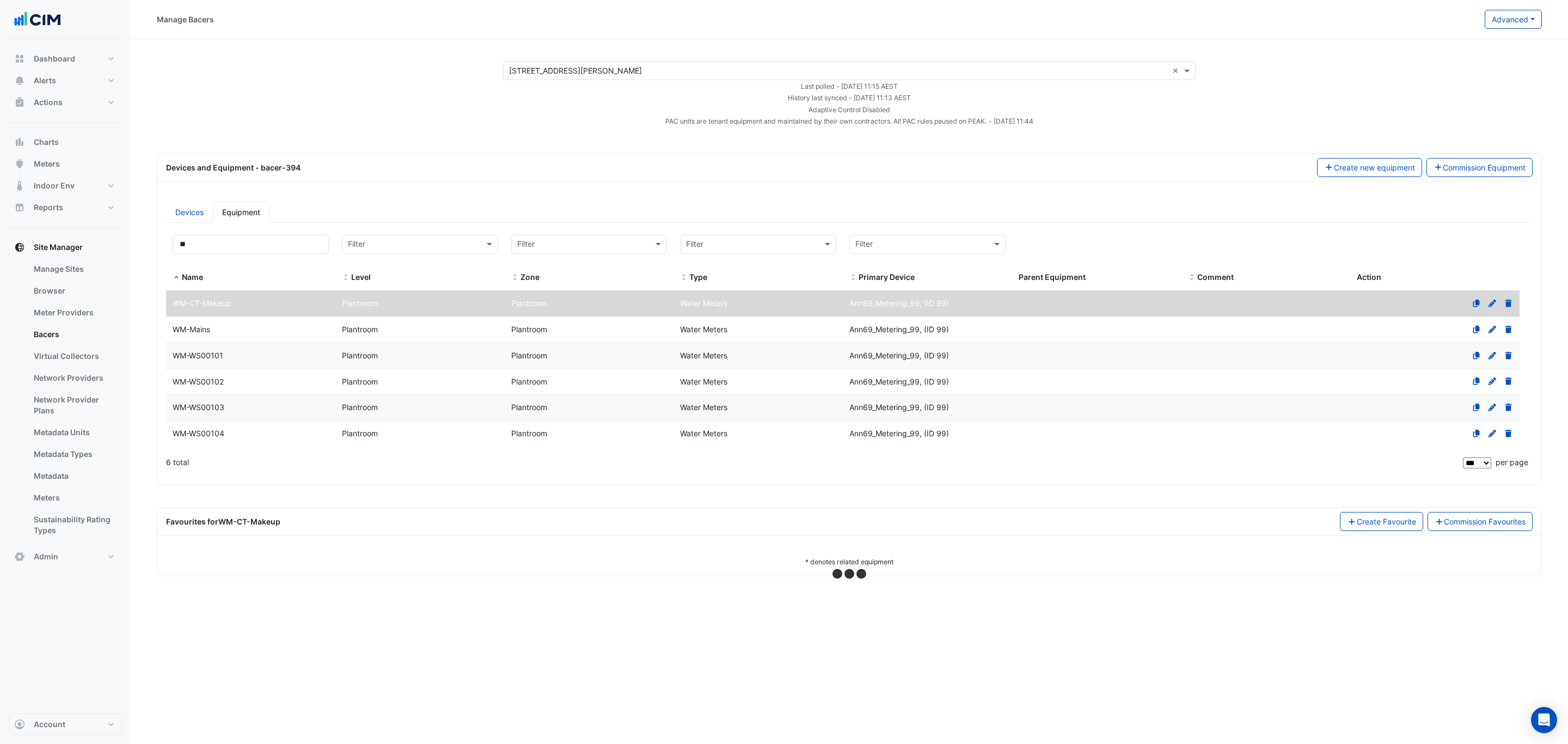
select select "***"
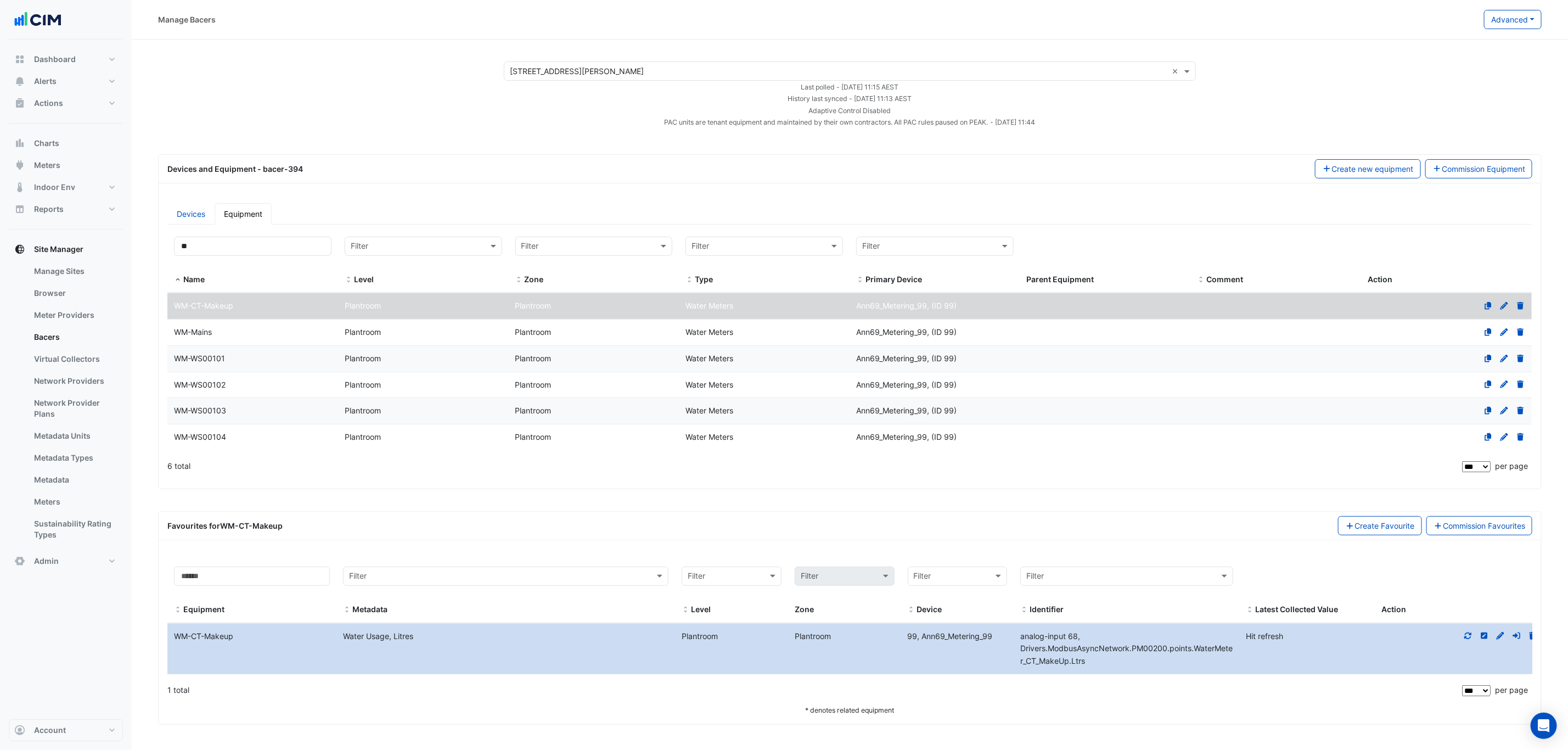
scroll to position [3, 0]
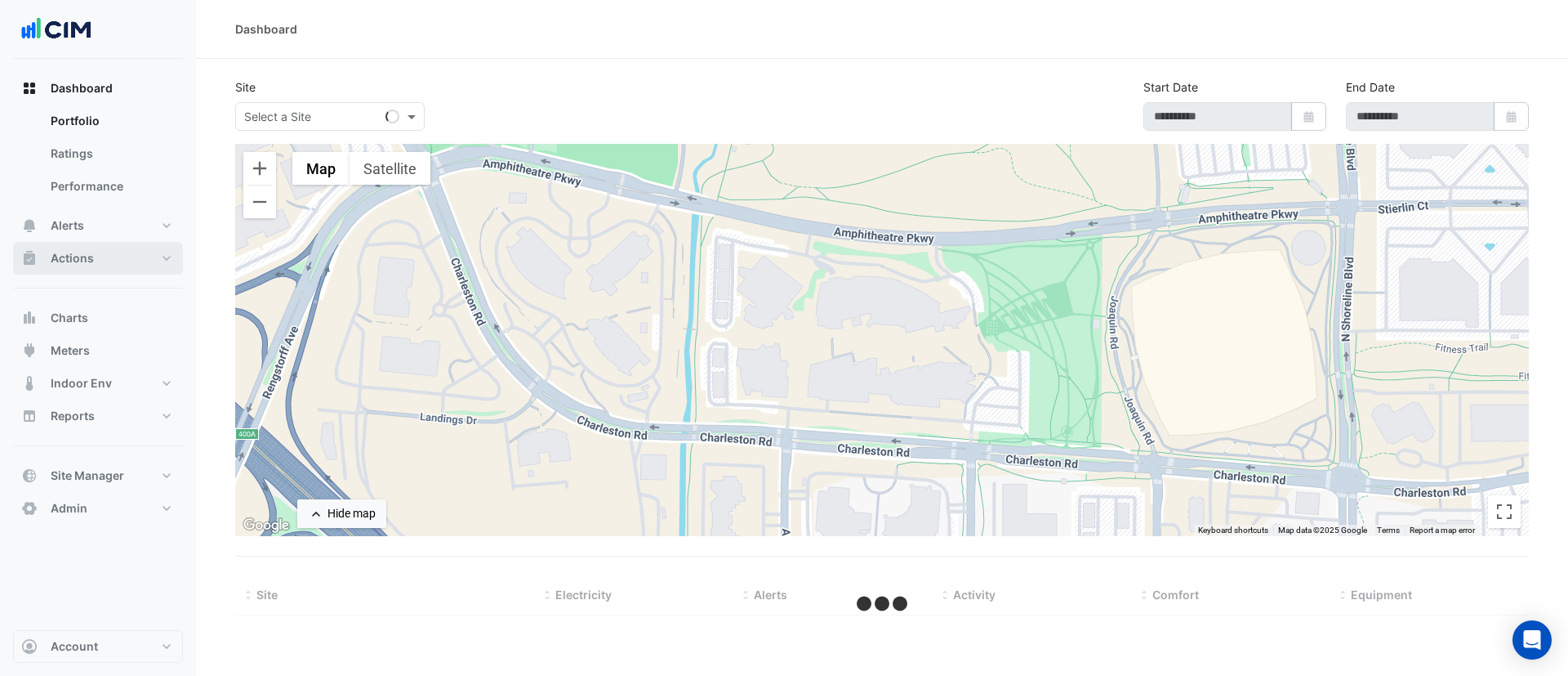
type input "**********"
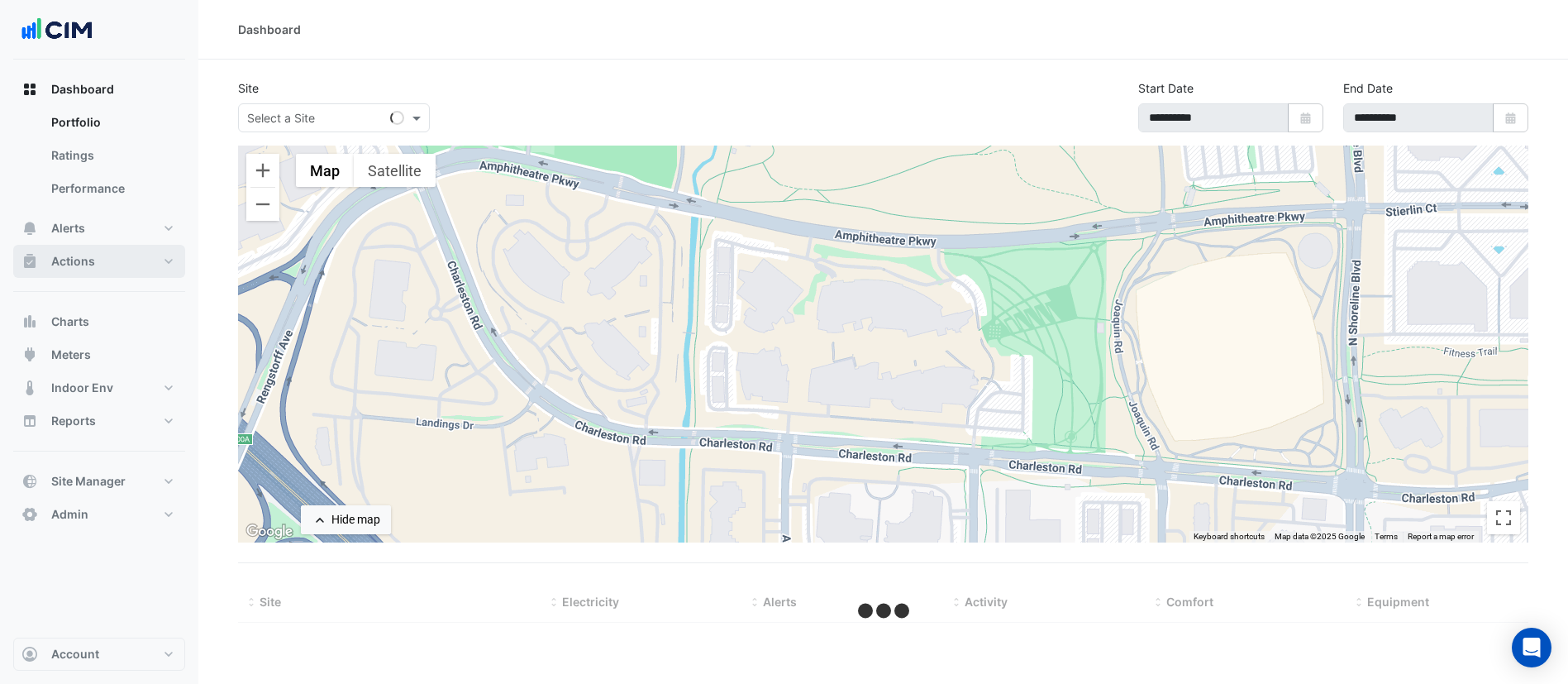
select select "***"
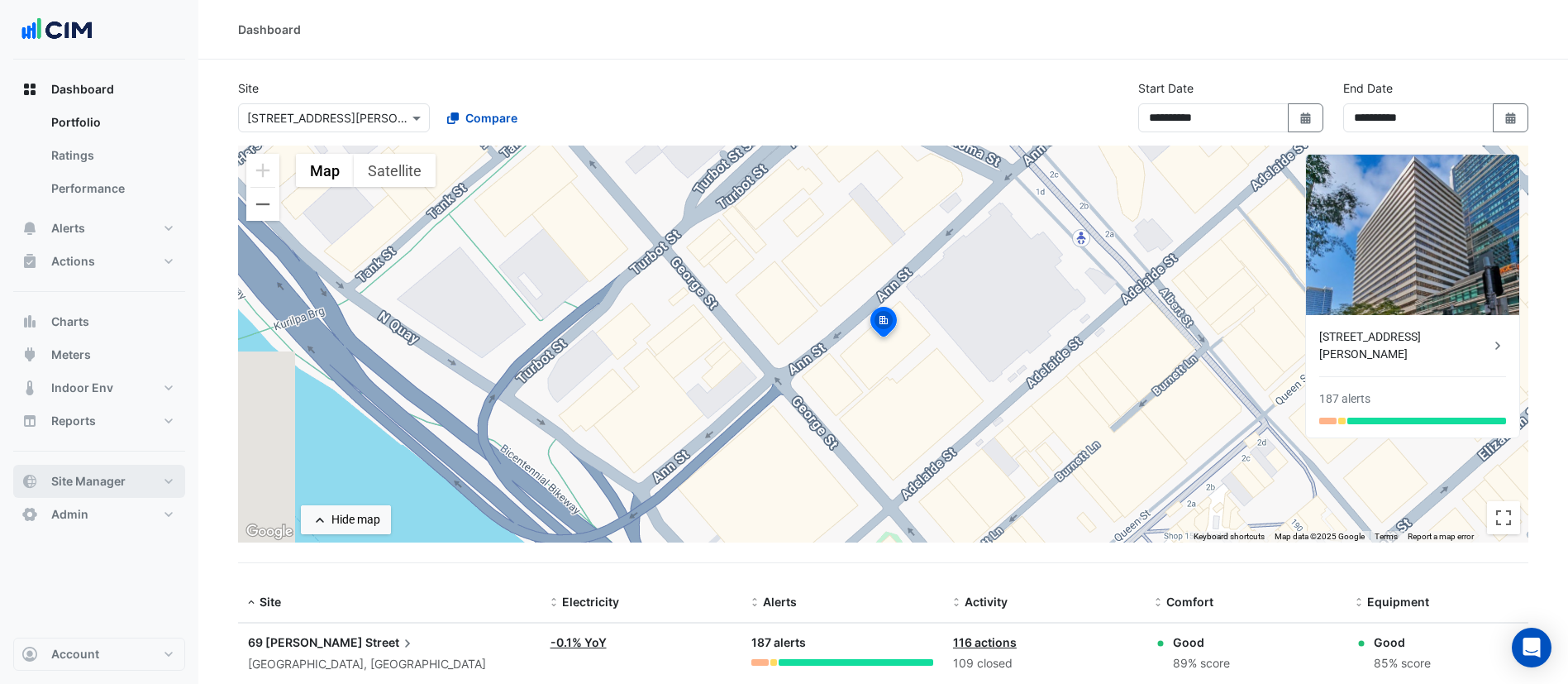
click at [100, 484] on span "Site Manager" at bounding box center [88, 482] width 74 height 17
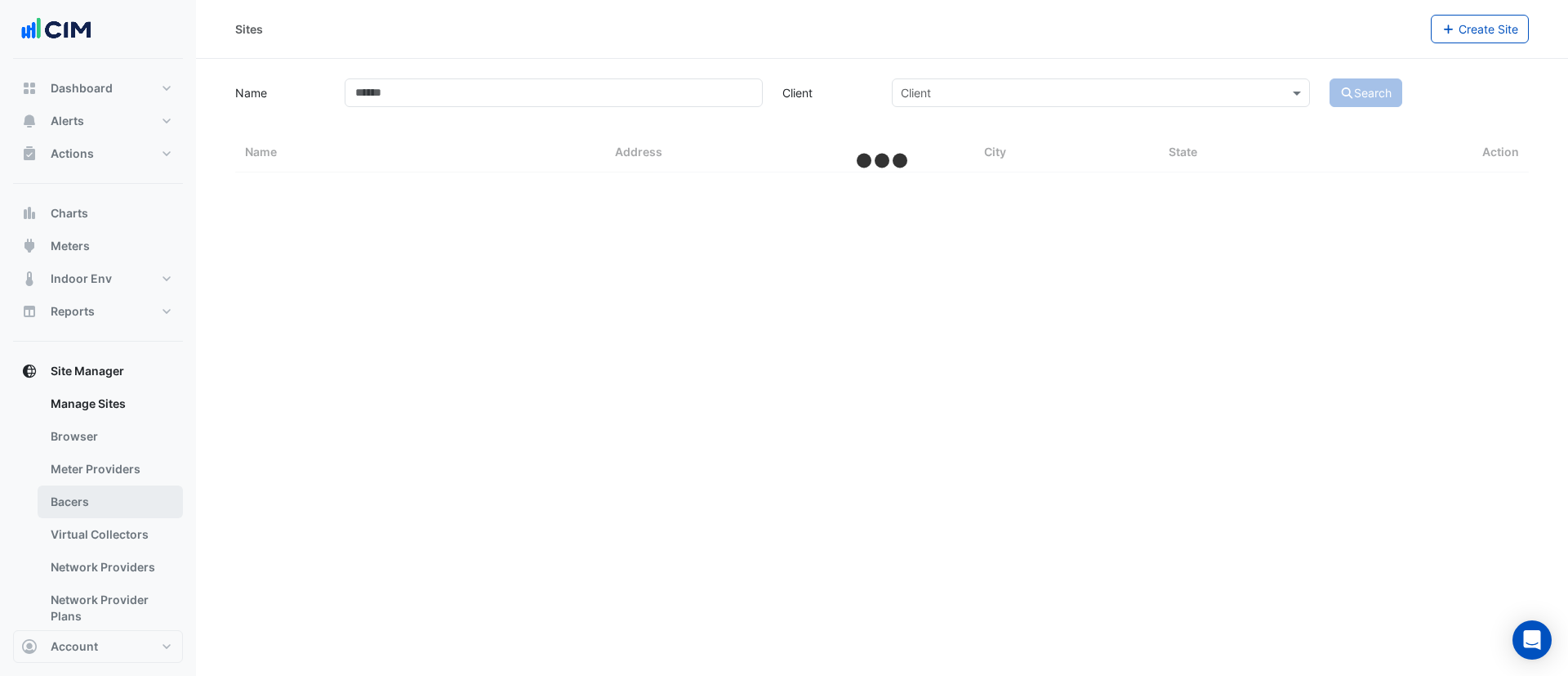
click at [114, 501] on link "Bacers" at bounding box center [110, 502] width 145 height 33
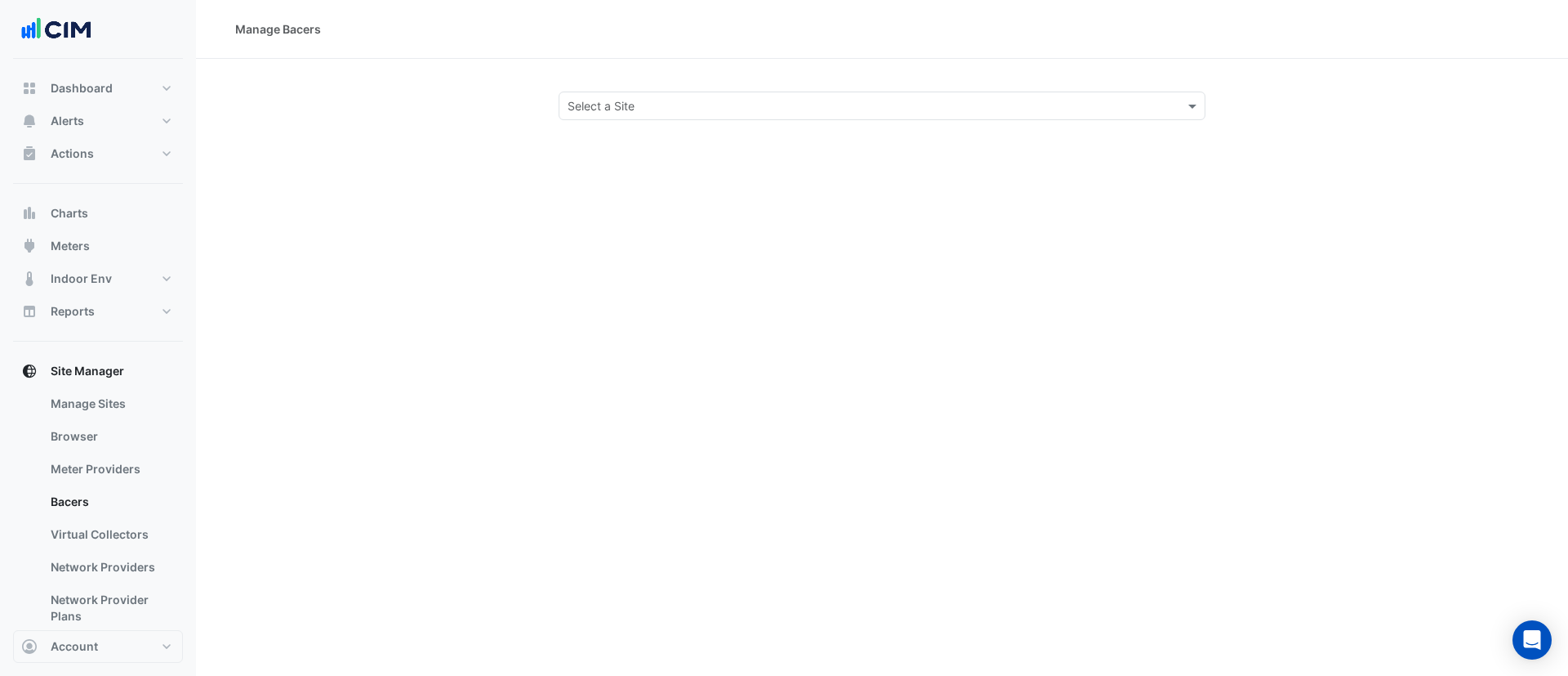
click at [794, 117] on div "Select a Site" at bounding box center [882, 105] width 647 height 28
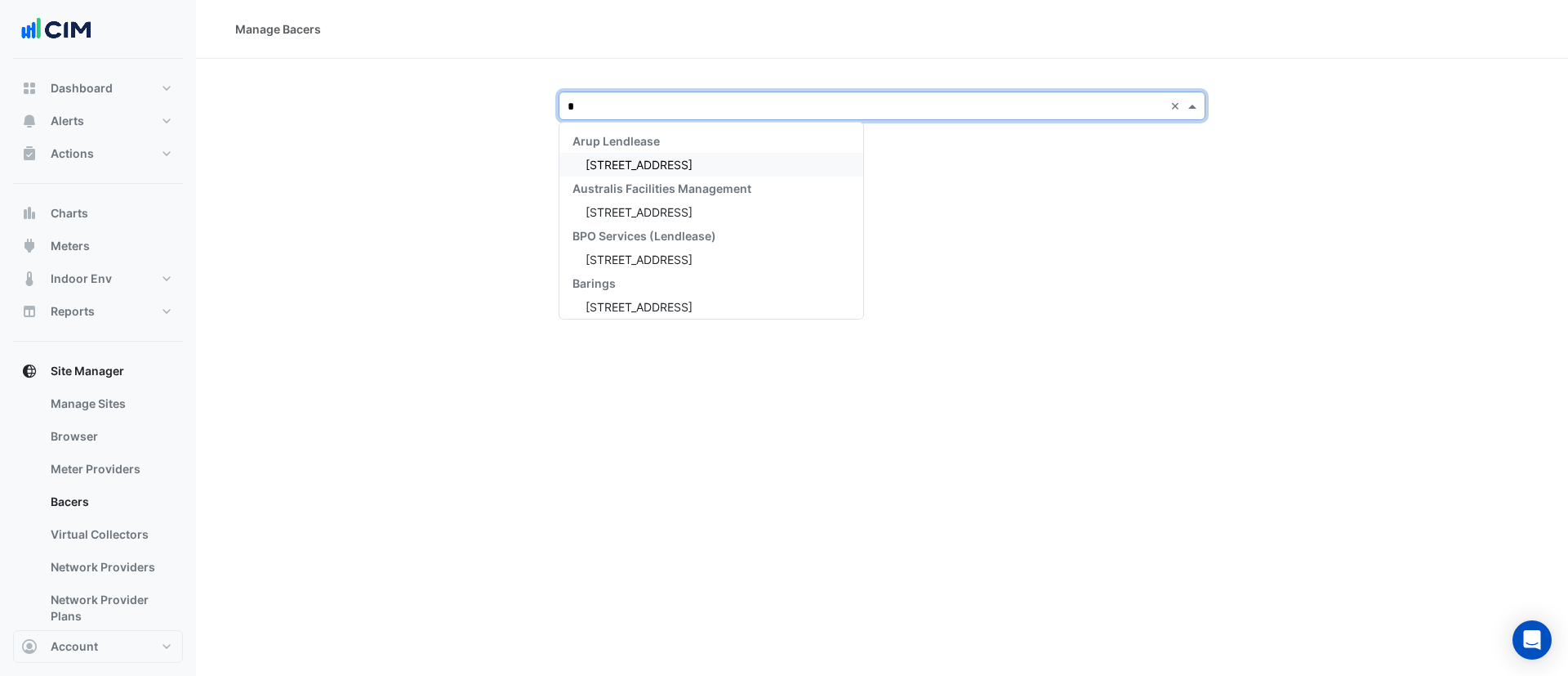
type input "**"
click at [668, 264] on div "69 Ann Street" at bounding box center [679, 259] width 238 height 24
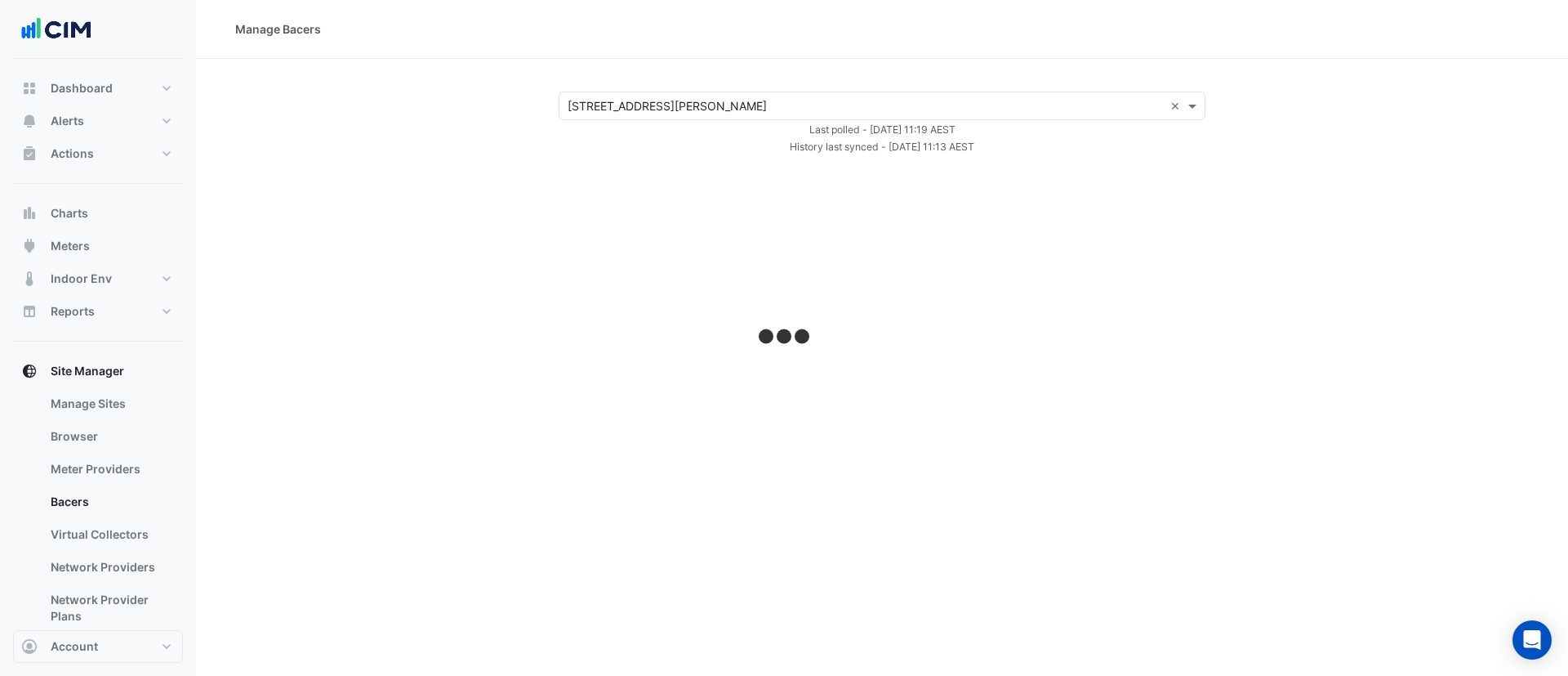
select select "***"
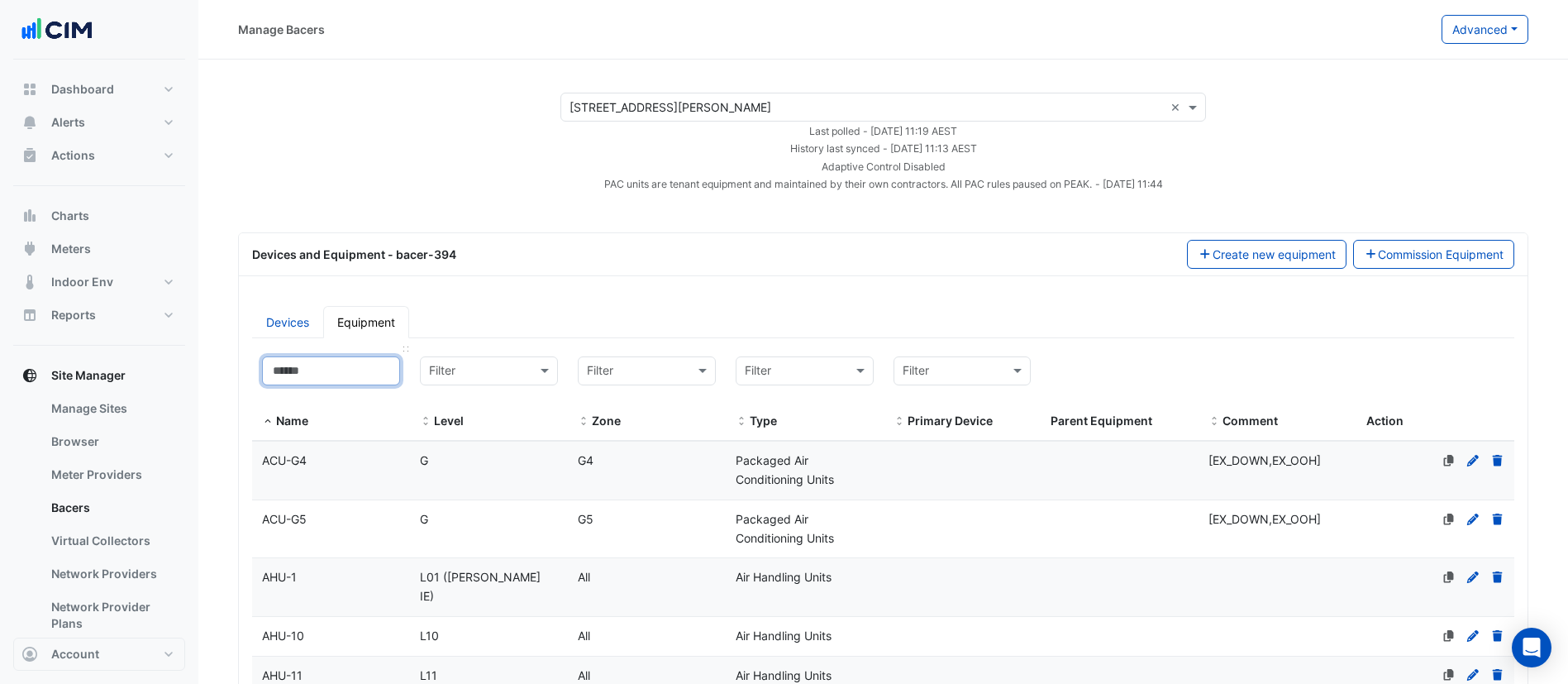
click at [321, 379] on input at bounding box center [331, 371] width 138 height 29
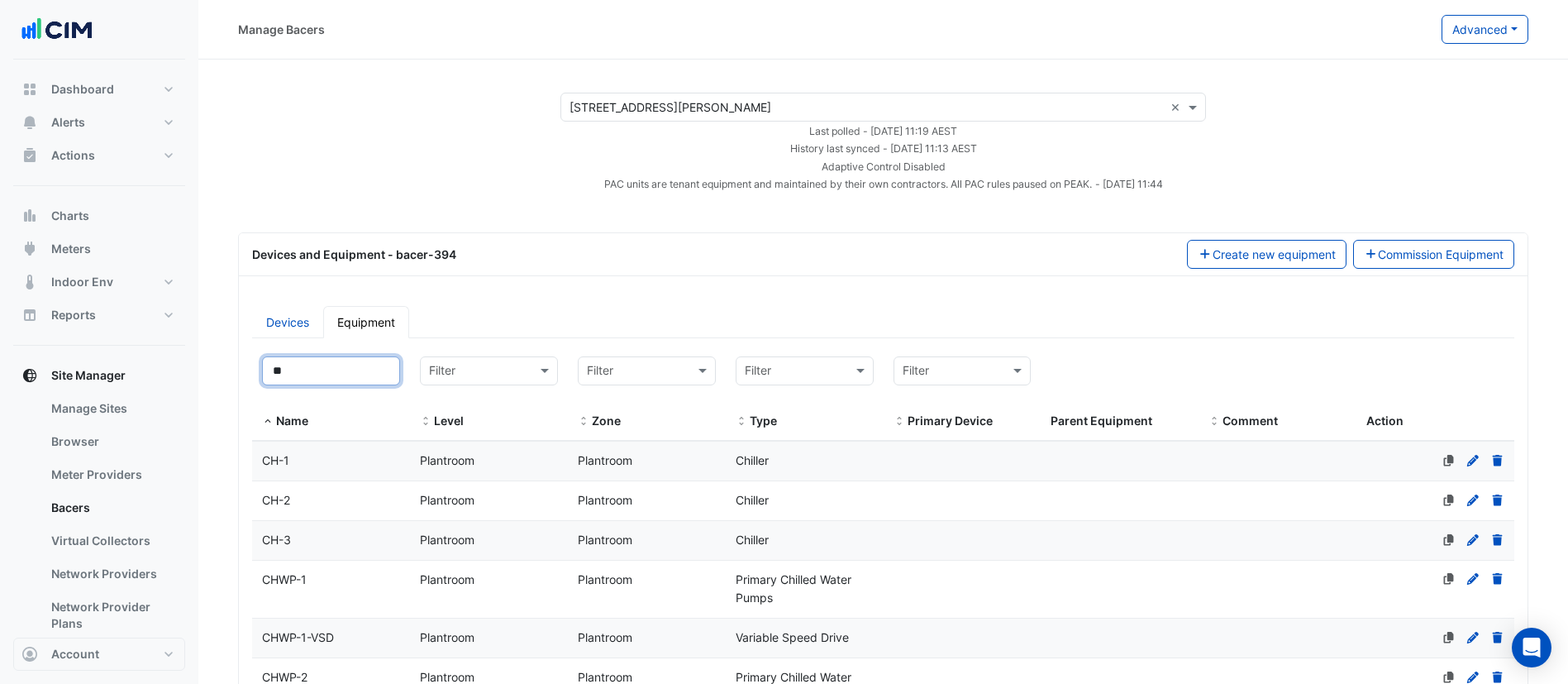
type input "**"
click at [357, 455] on div "CH-1" at bounding box center [331, 460] width 158 height 19
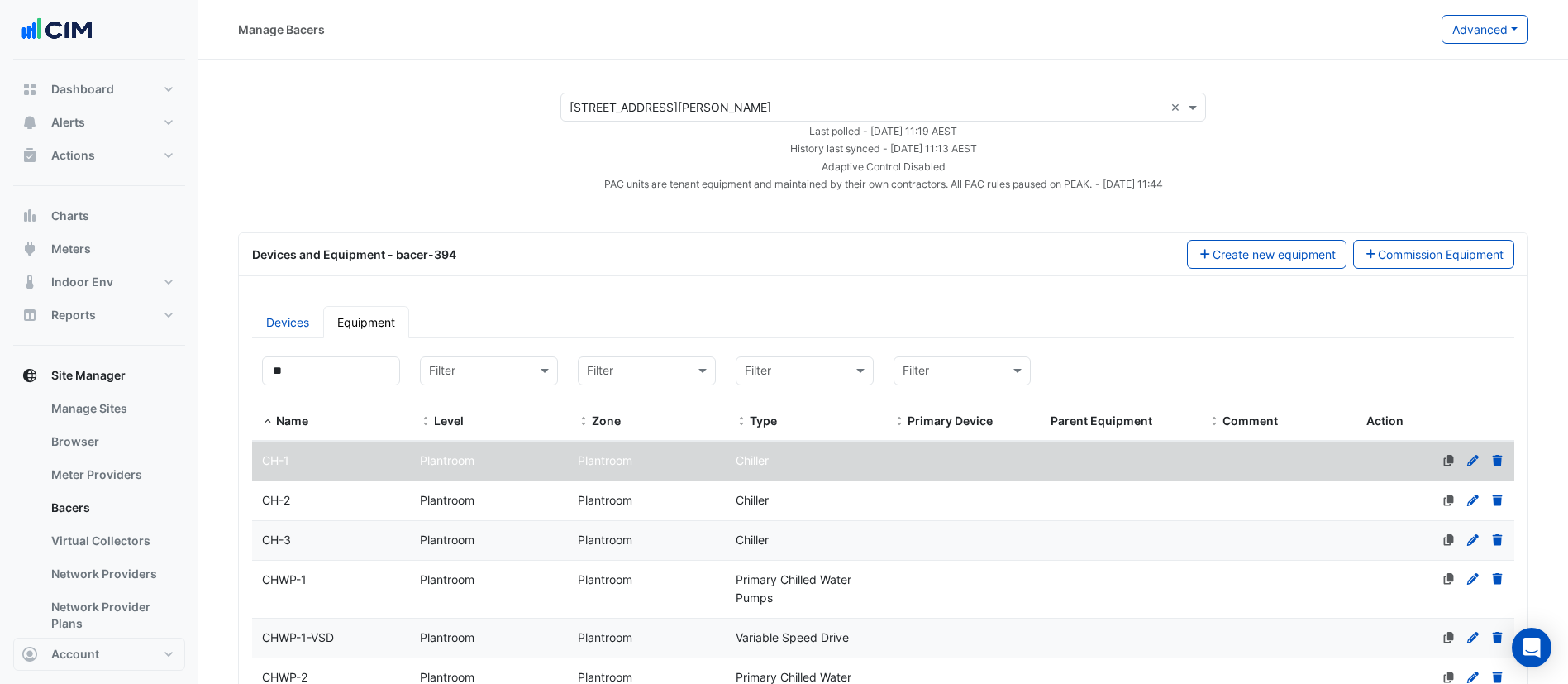
scroll to position [594, 0]
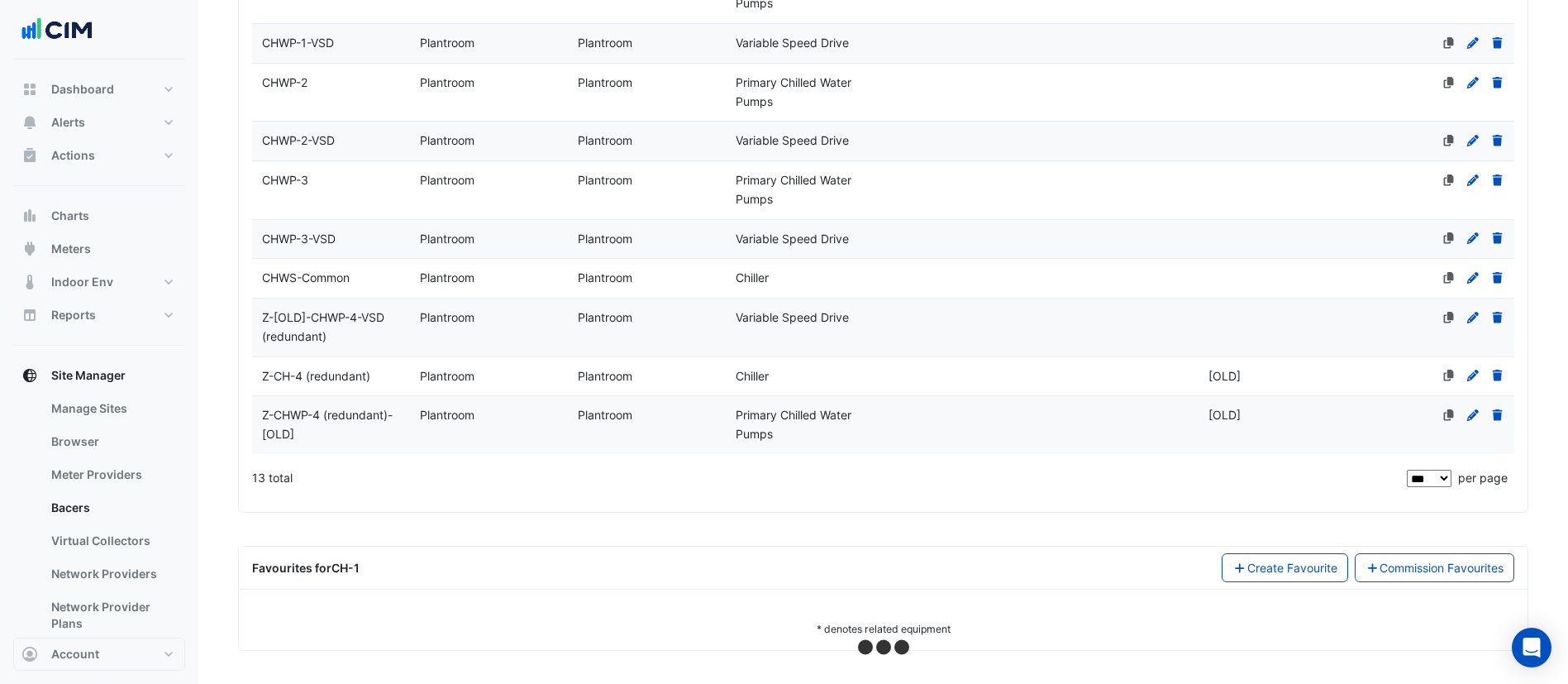
select select "***"
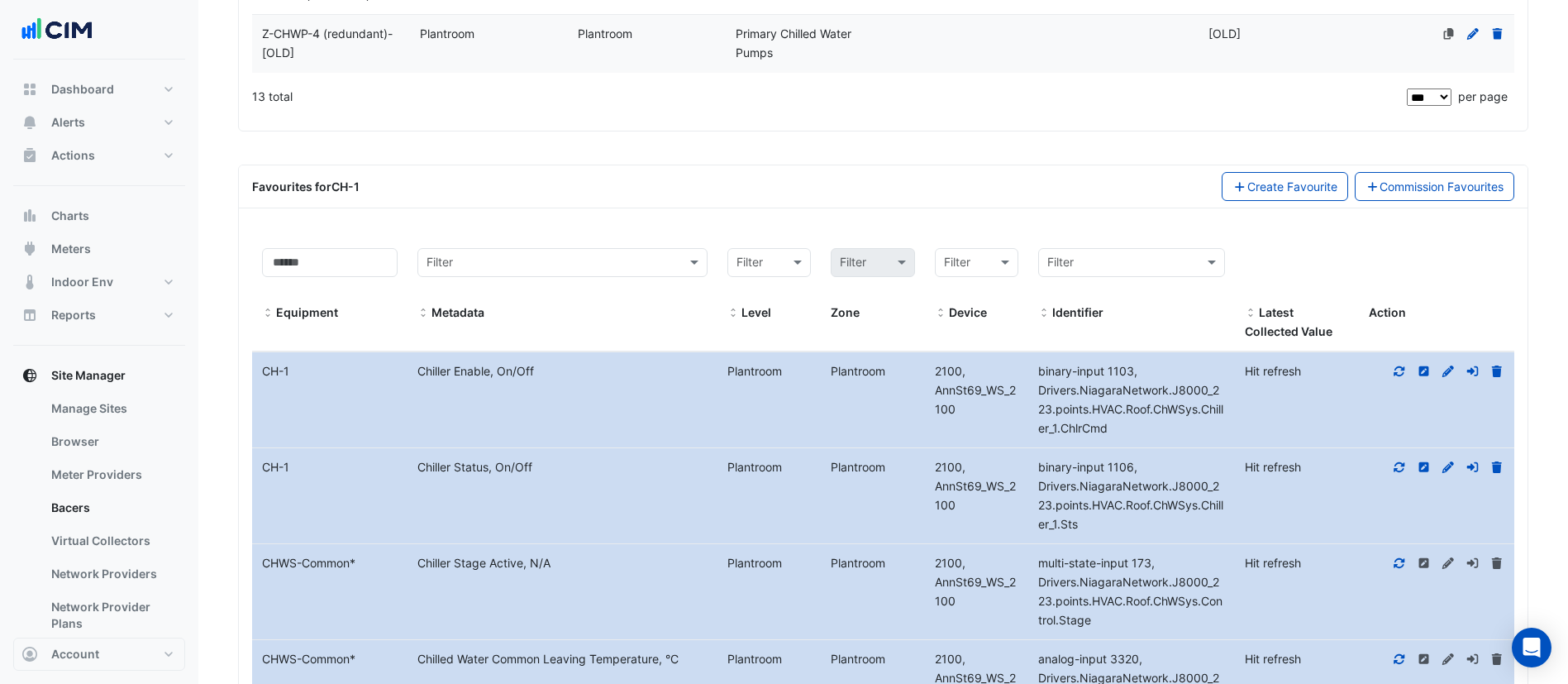
scroll to position [1091, 0]
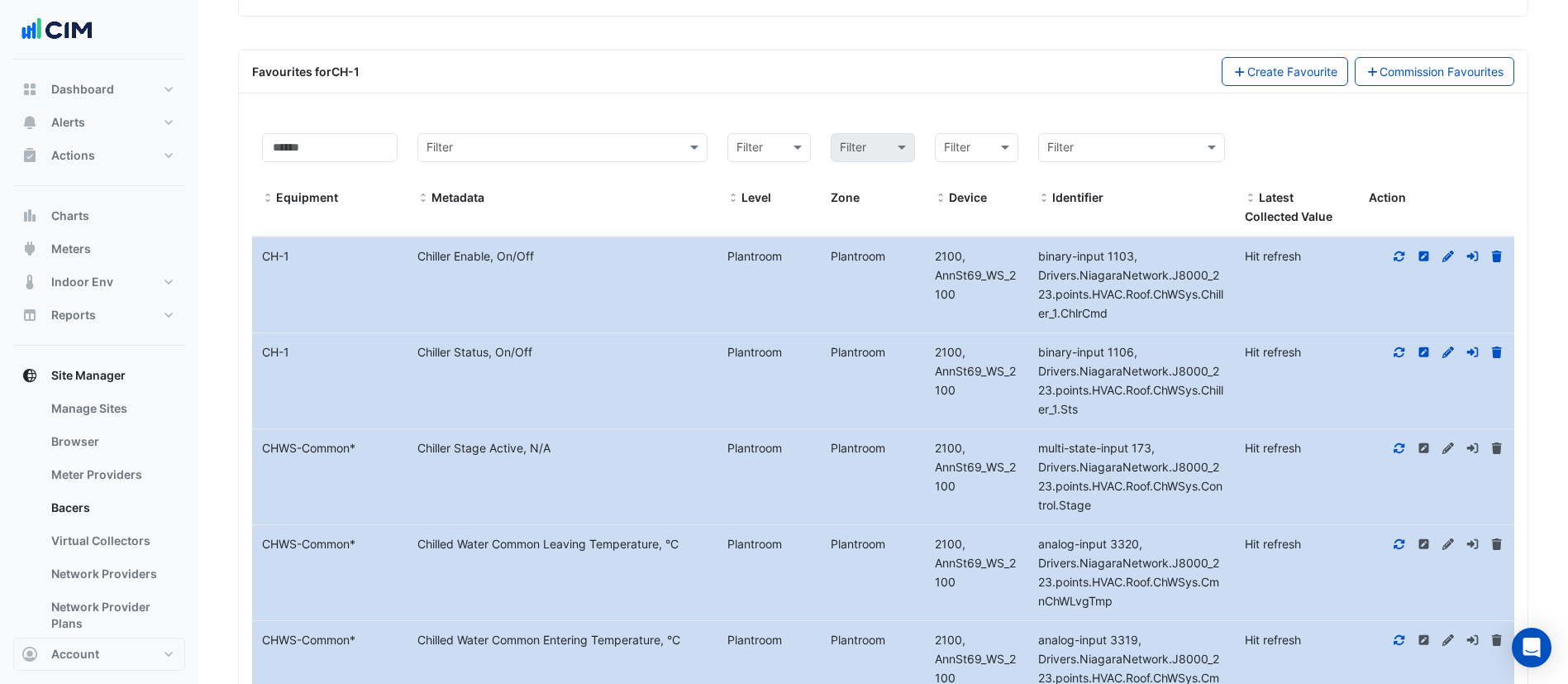
drag, startPoint x: 1120, startPoint y: 313, endPoint x: 1076, endPoint y: 243, distance: 82.7
click at [1029, 240] on datatable-body-cell "Identifier binary-input 1103, Drivers.NiagaraNetwork.J8000_223.points.HVAC.Roof…" at bounding box center [1132, 285] width 207 height 95
click at [1404, 254] on icon at bounding box center [1400, 256] width 11 height 10
drag, startPoint x: 1125, startPoint y: 304, endPoint x: 961, endPoint y: 262, distance: 169.3
click at [961, 262] on div "Equipment Name CH-1 Metadata Chiller Enable, On/Off Level Plantroom Plantroom D…" at bounding box center [883, 285] width 1262 height 95
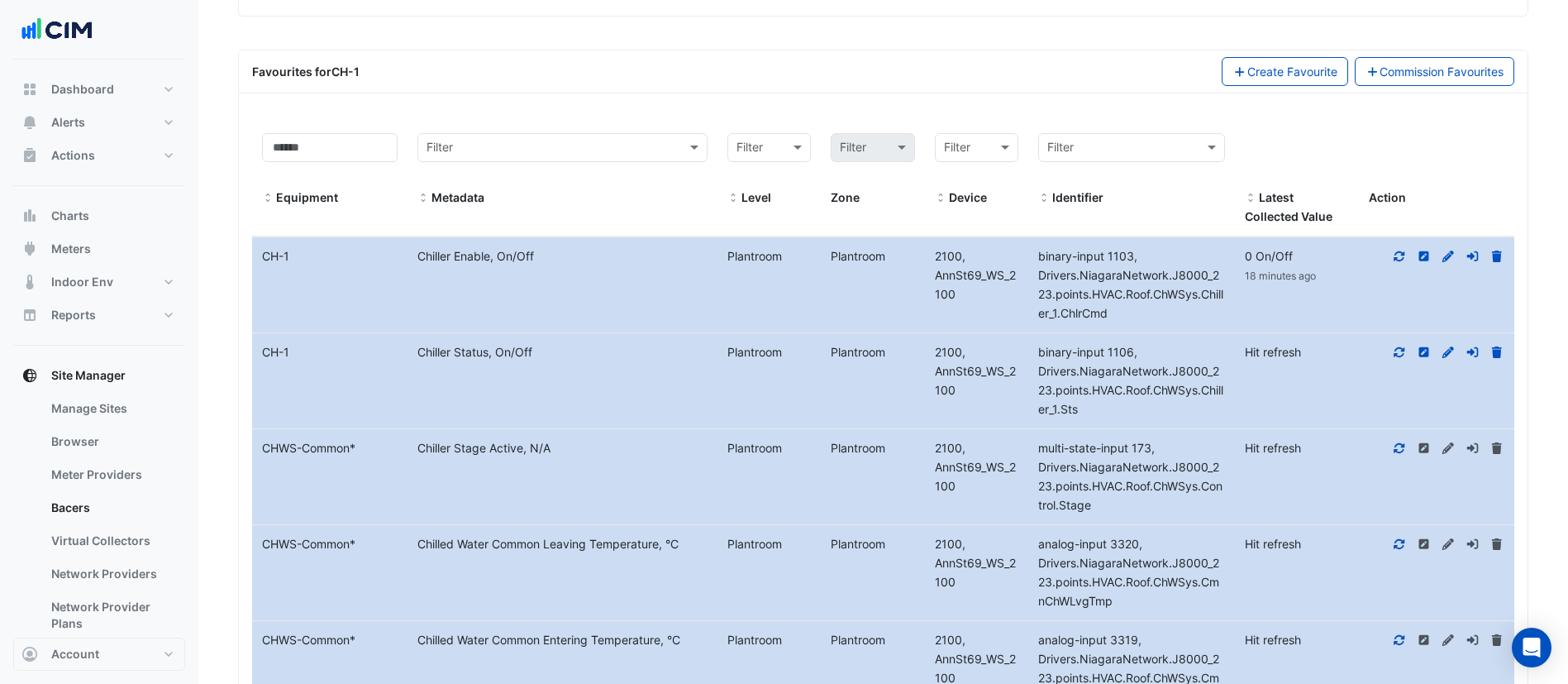
drag, startPoint x: 1109, startPoint y: 312, endPoint x: 933, endPoint y: 263, distance: 182.7
click at [933, 263] on div "Equipment Name CH-1 Metadata Chiller Enable, On/Off Level Plantroom Plantroom D…" at bounding box center [883, 285] width 1262 height 95
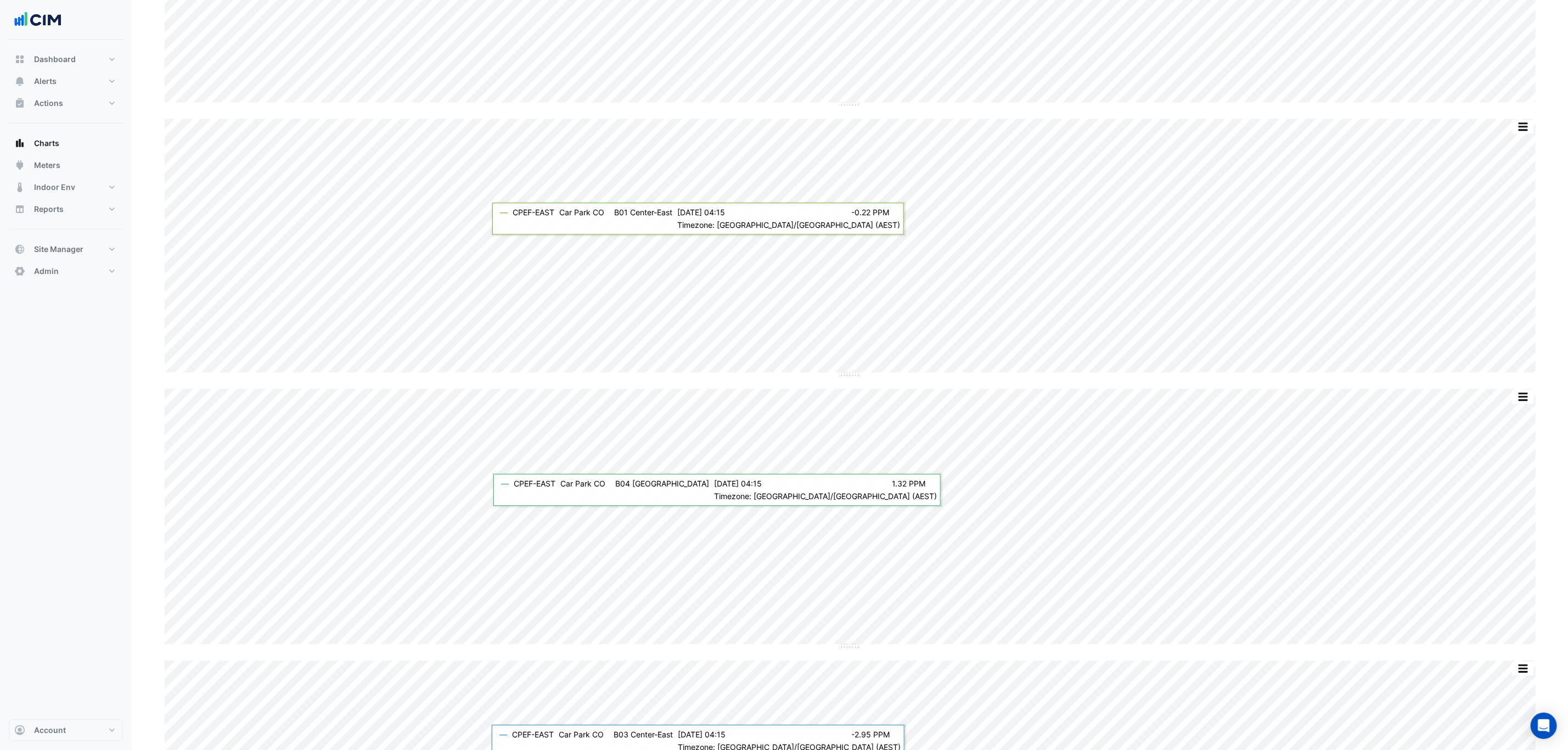
scroll to position [5023, 0]
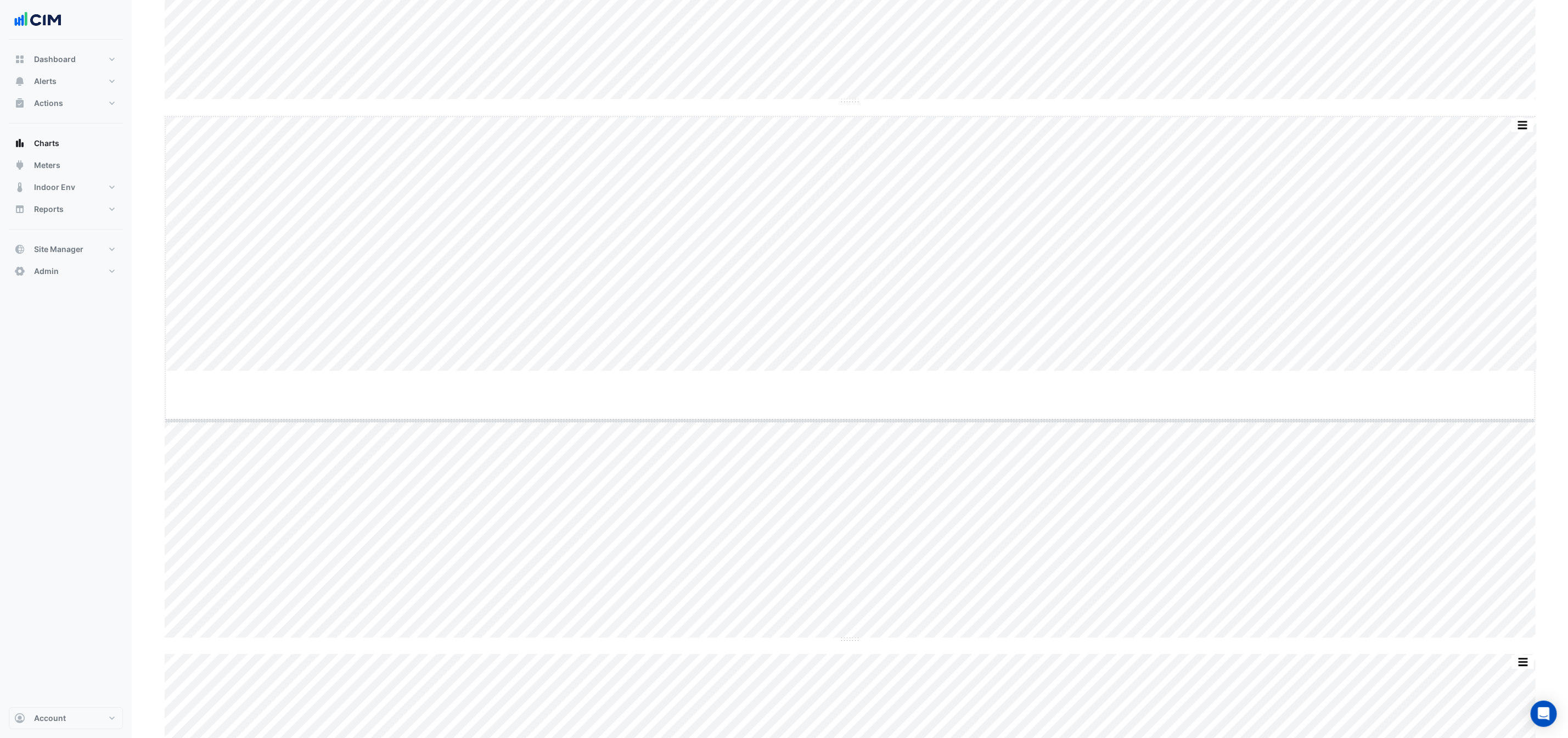
drag, startPoint x: 849, startPoint y: 372, endPoint x: 848, endPoint y: 381, distance: 9.1
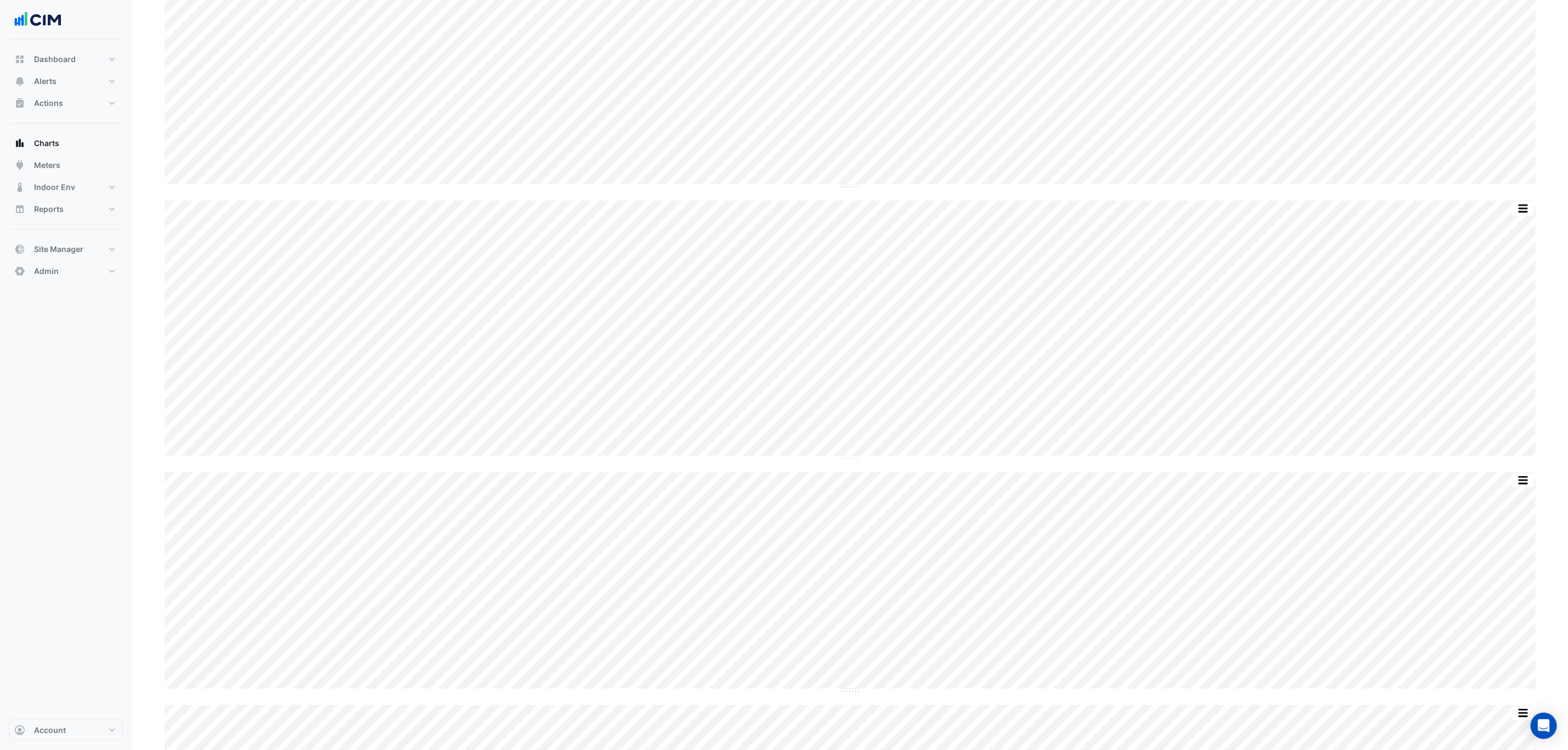
scroll to position [5270, 0]
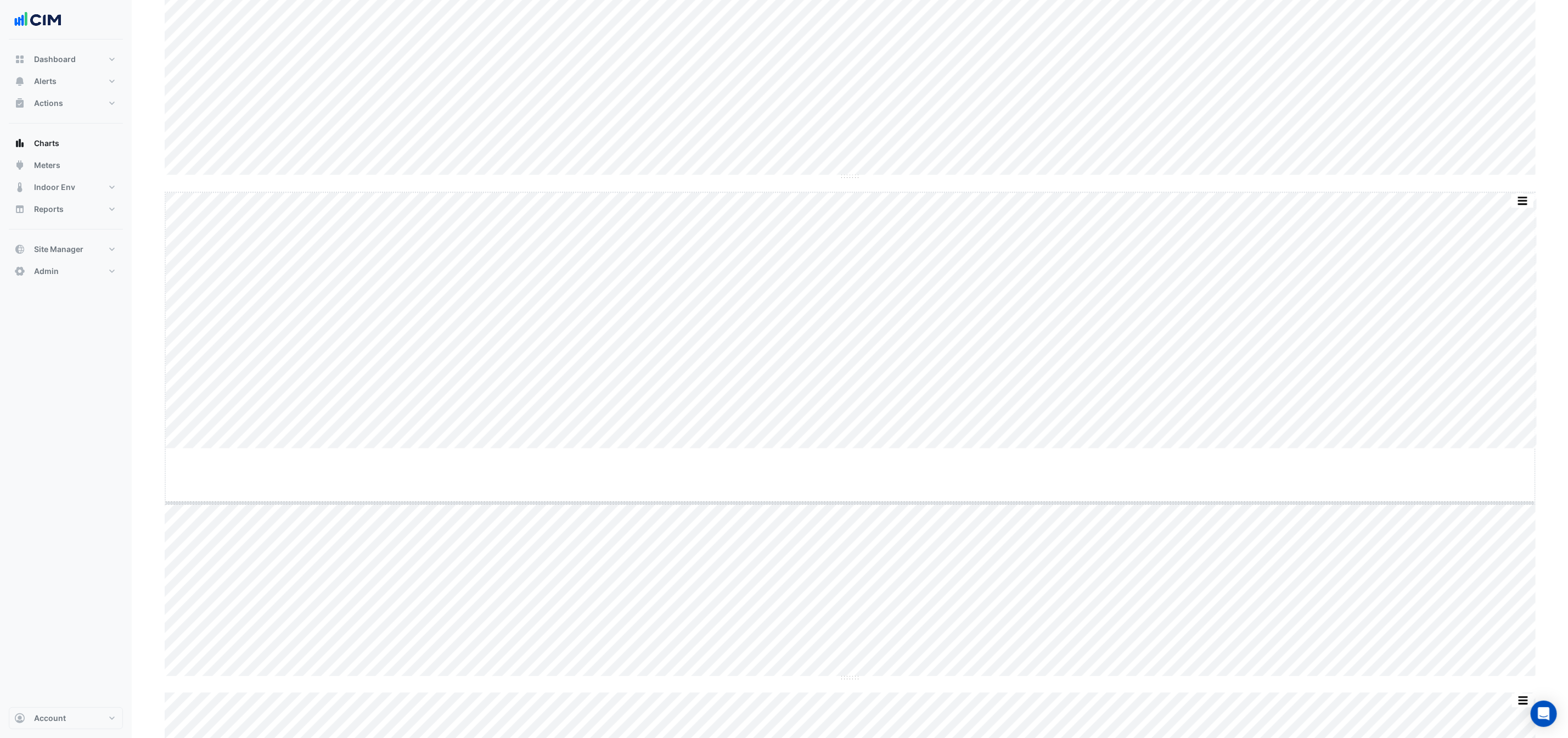
drag, startPoint x: 850, startPoint y: 448, endPoint x: 850, endPoint y: 510, distance: 62.0
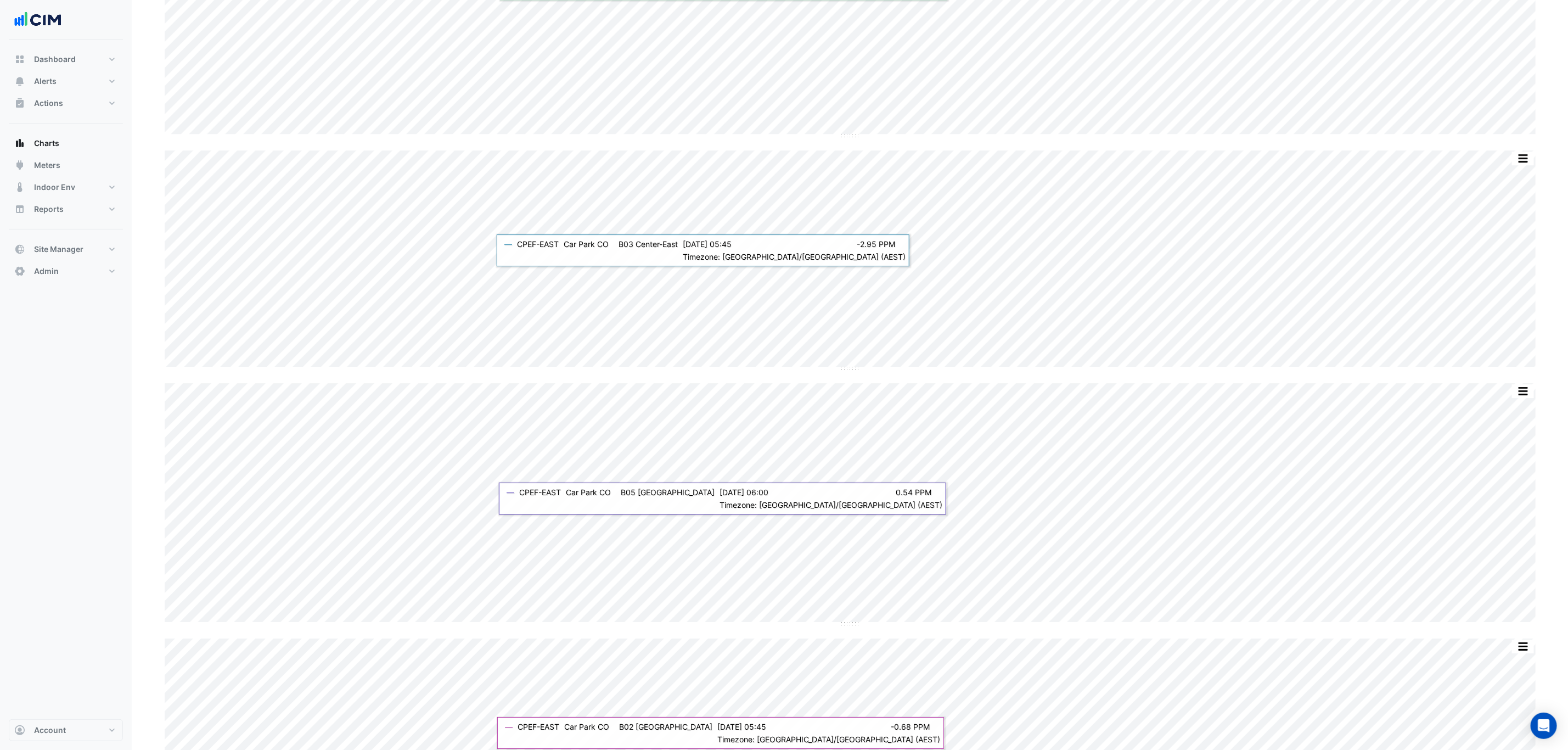
scroll to position [5764, 0]
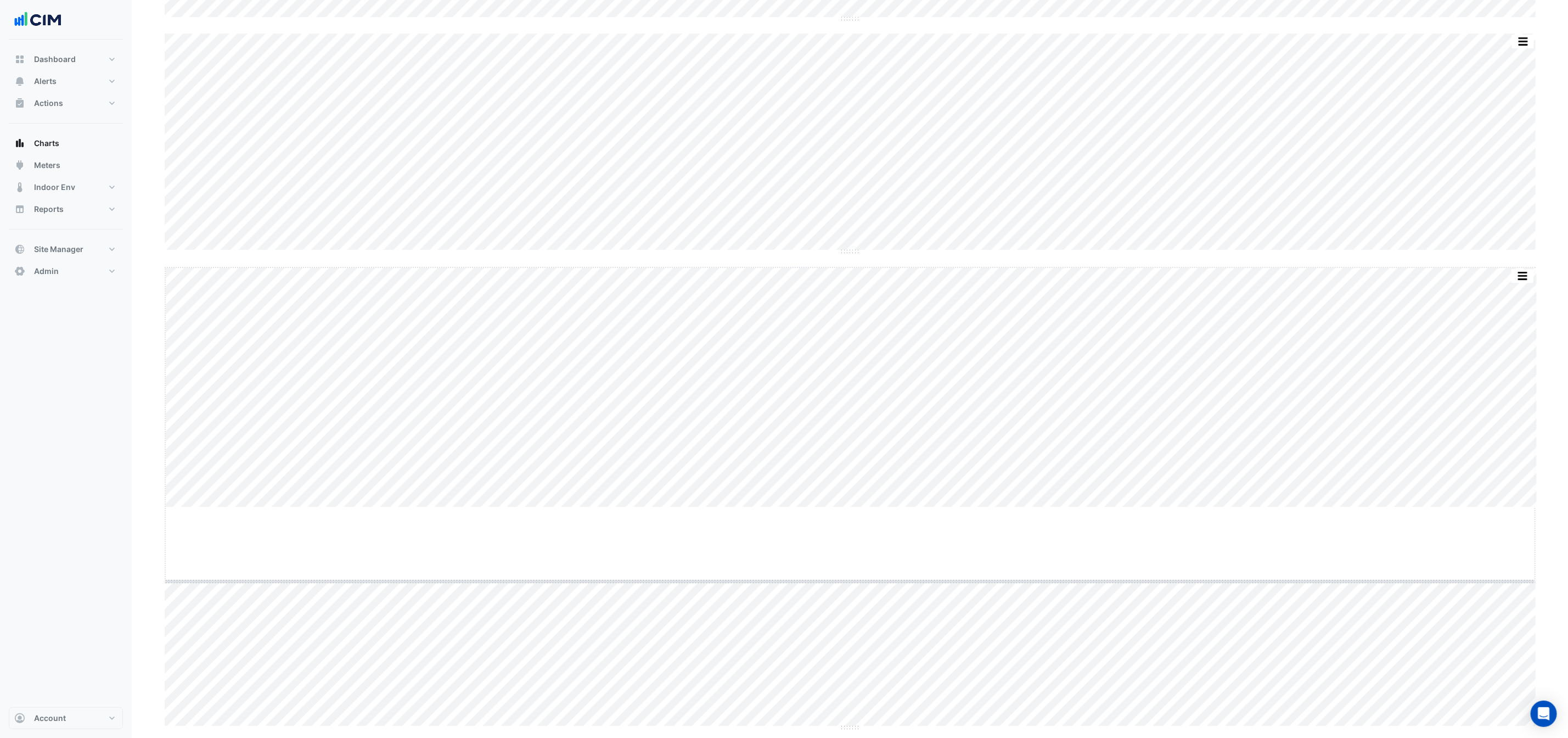
drag, startPoint x: 850, startPoint y: 508, endPoint x: 852, endPoint y: 582, distance: 74.0
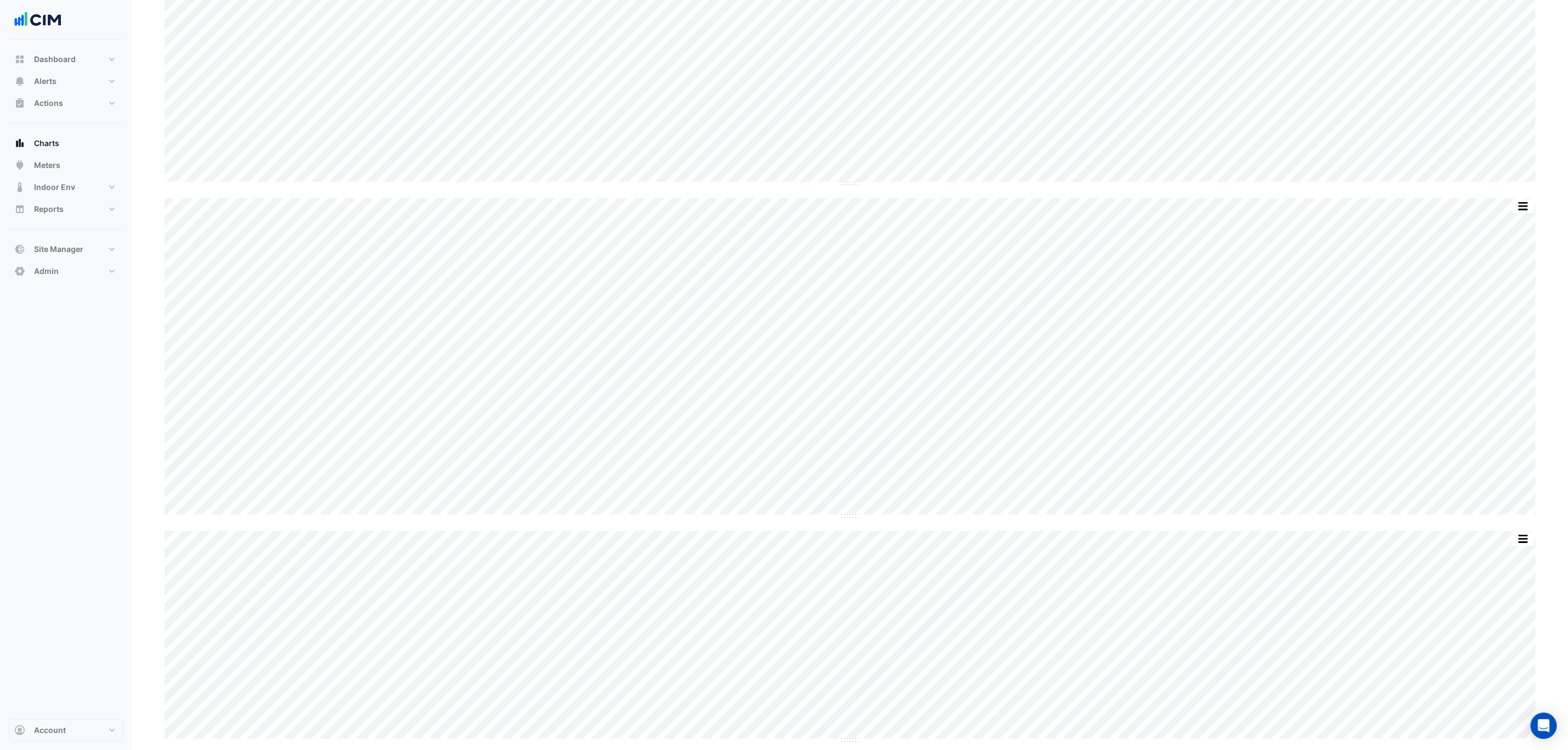
scroll to position [6176, 0]
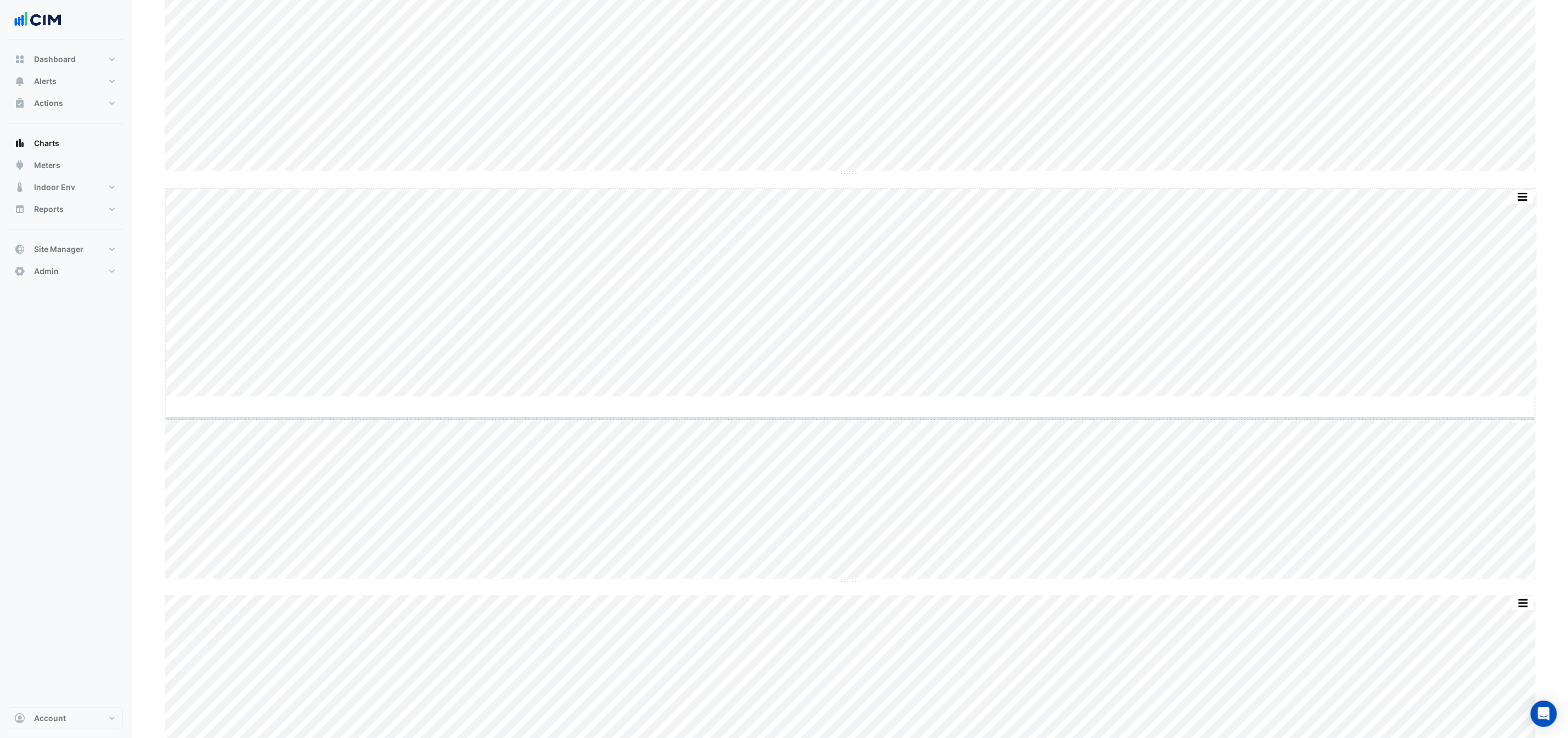
drag, startPoint x: 848, startPoint y: 398, endPoint x: 856, endPoint y: 491, distance: 93.3
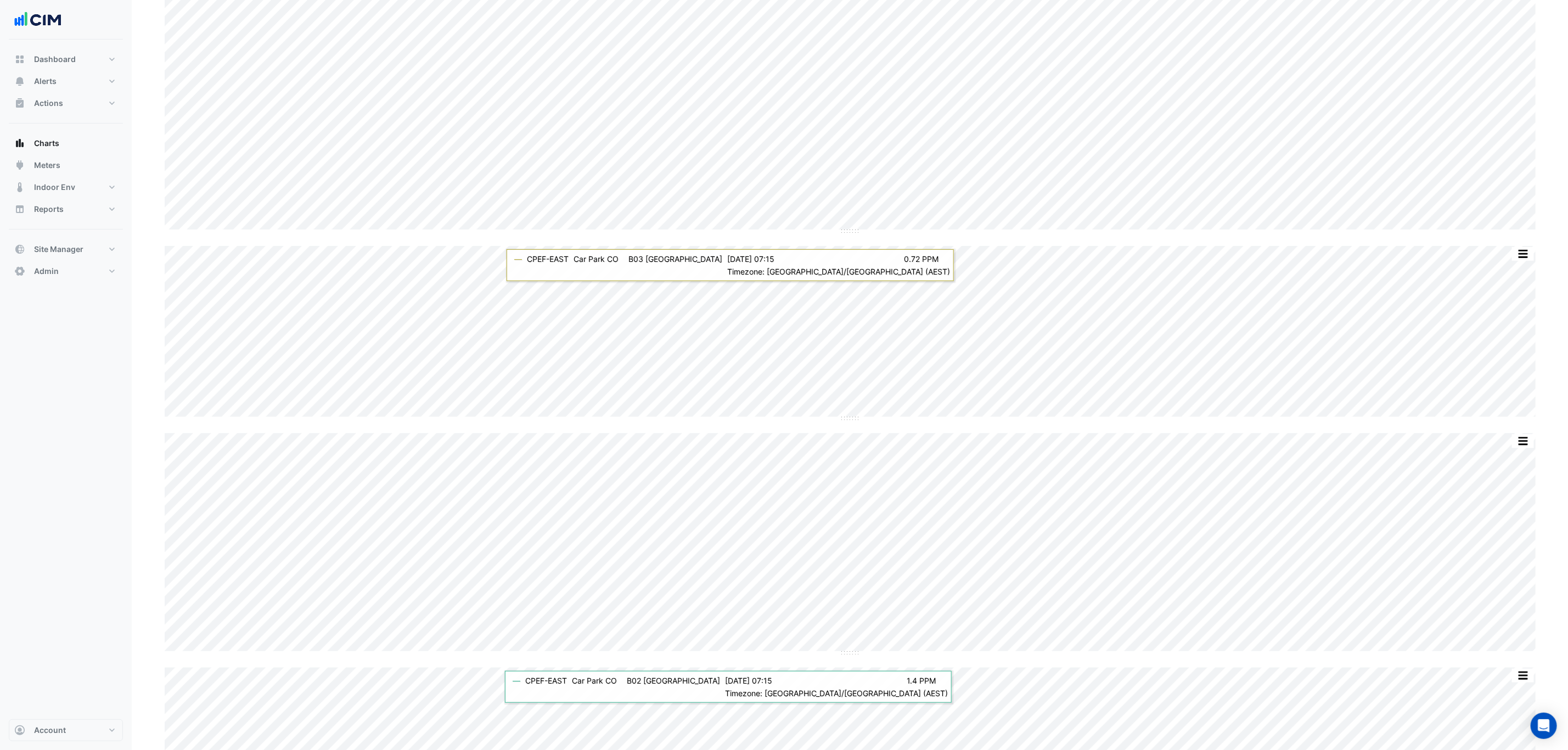
scroll to position [6670, 0]
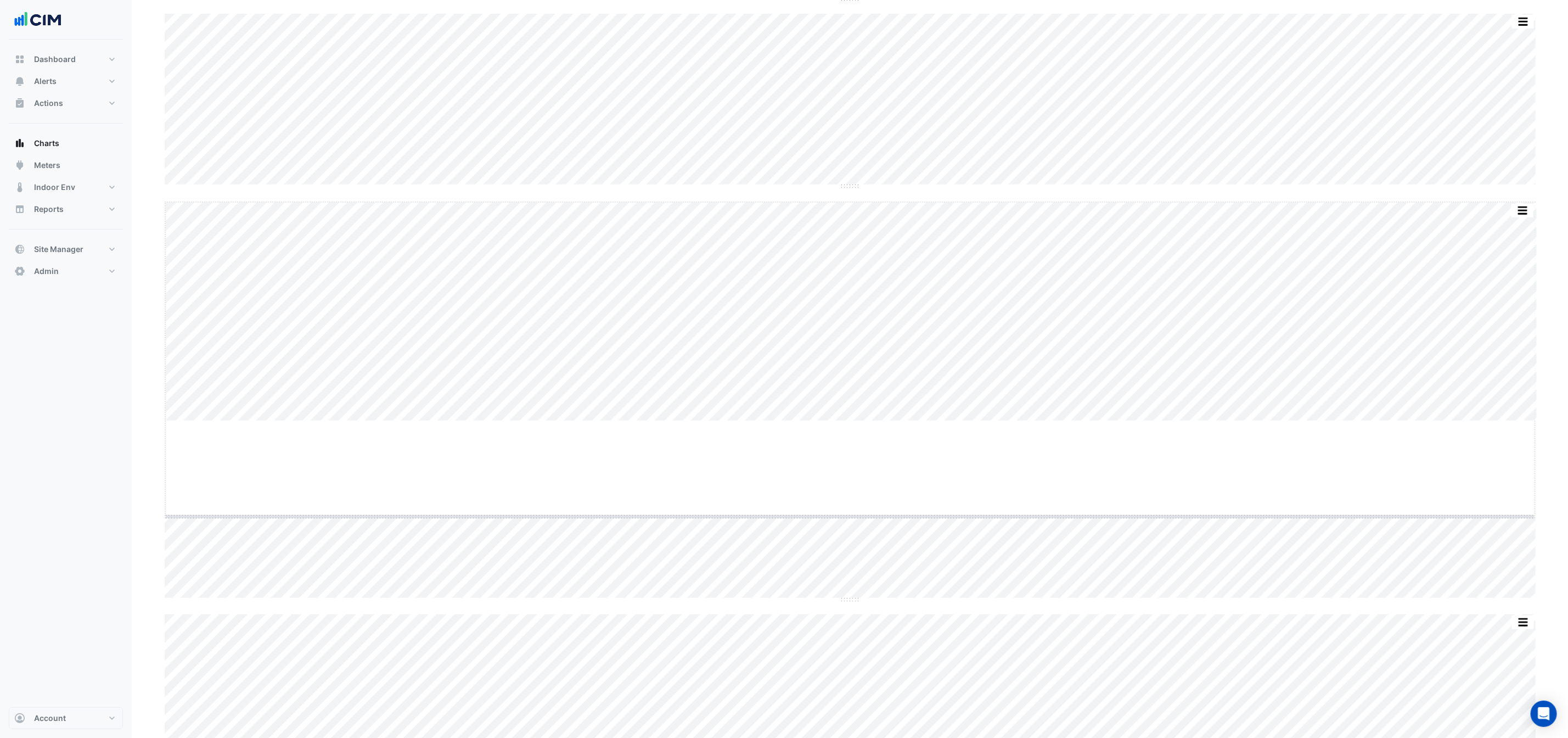
drag, startPoint x: 847, startPoint y: 421, endPoint x: 846, endPoint y: 516, distance: 95.0
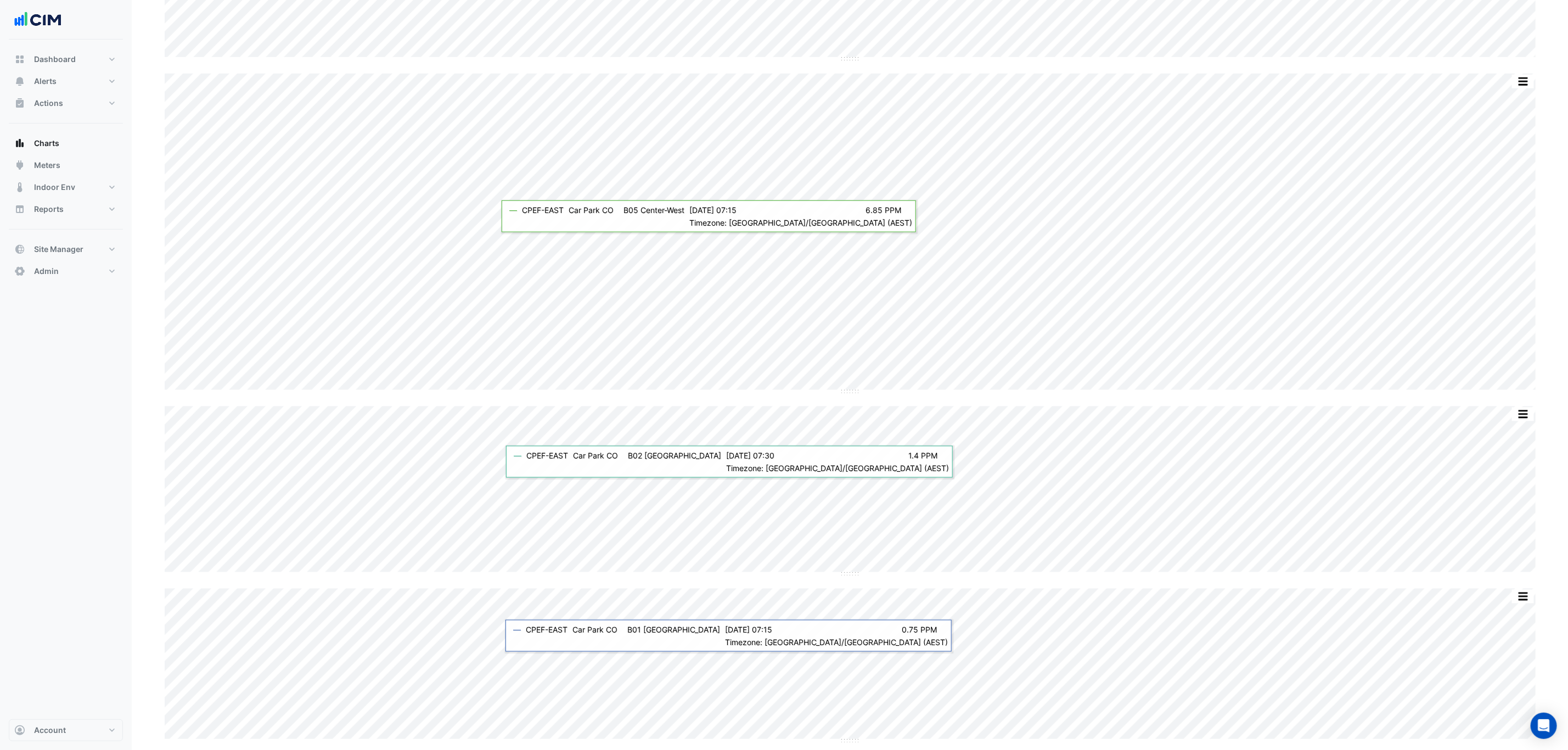
scroll to position [6803, 0]
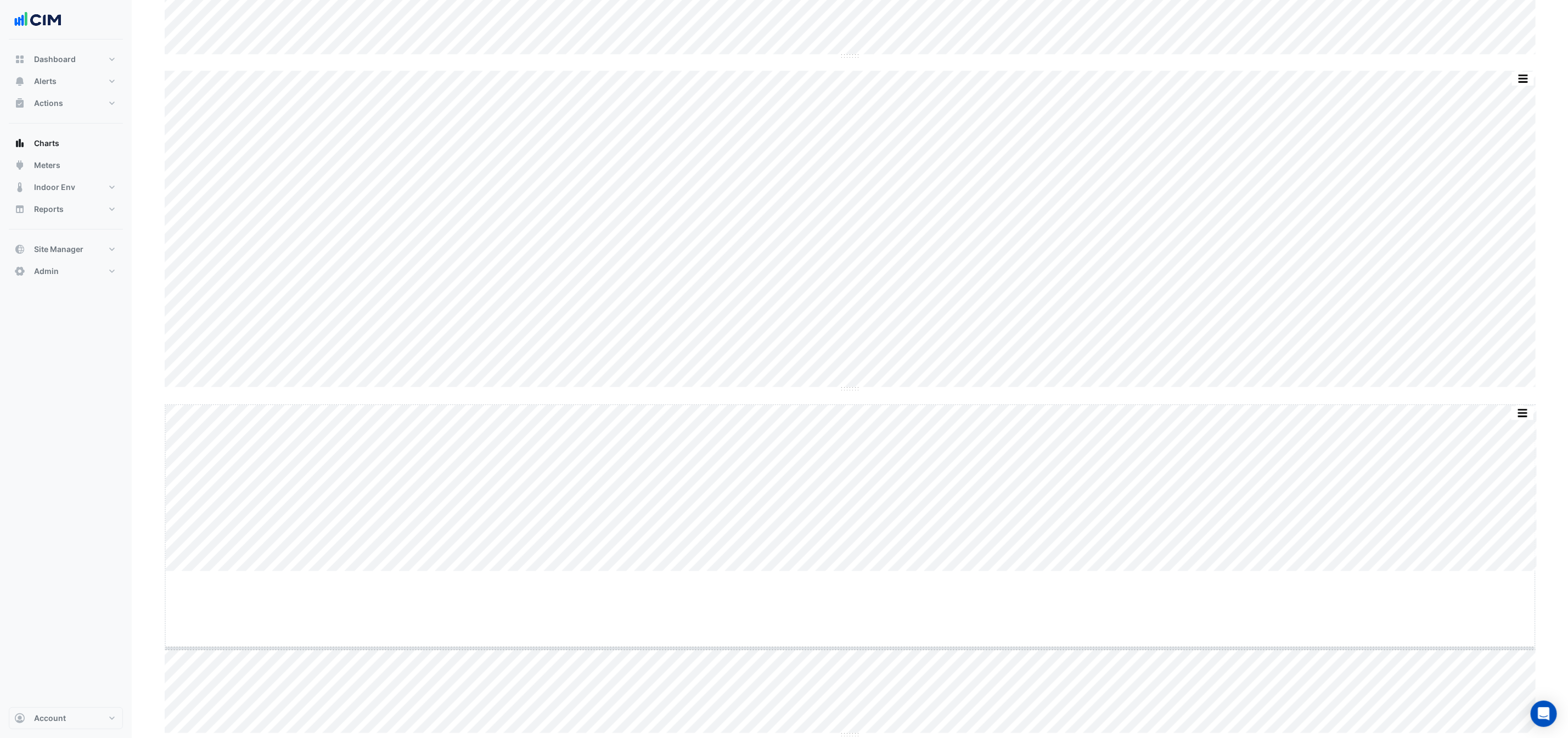
drag, startPoint x: 845, startPoint y: 567, endPoint x: 849, endPoint y: 640, distance: 73.1
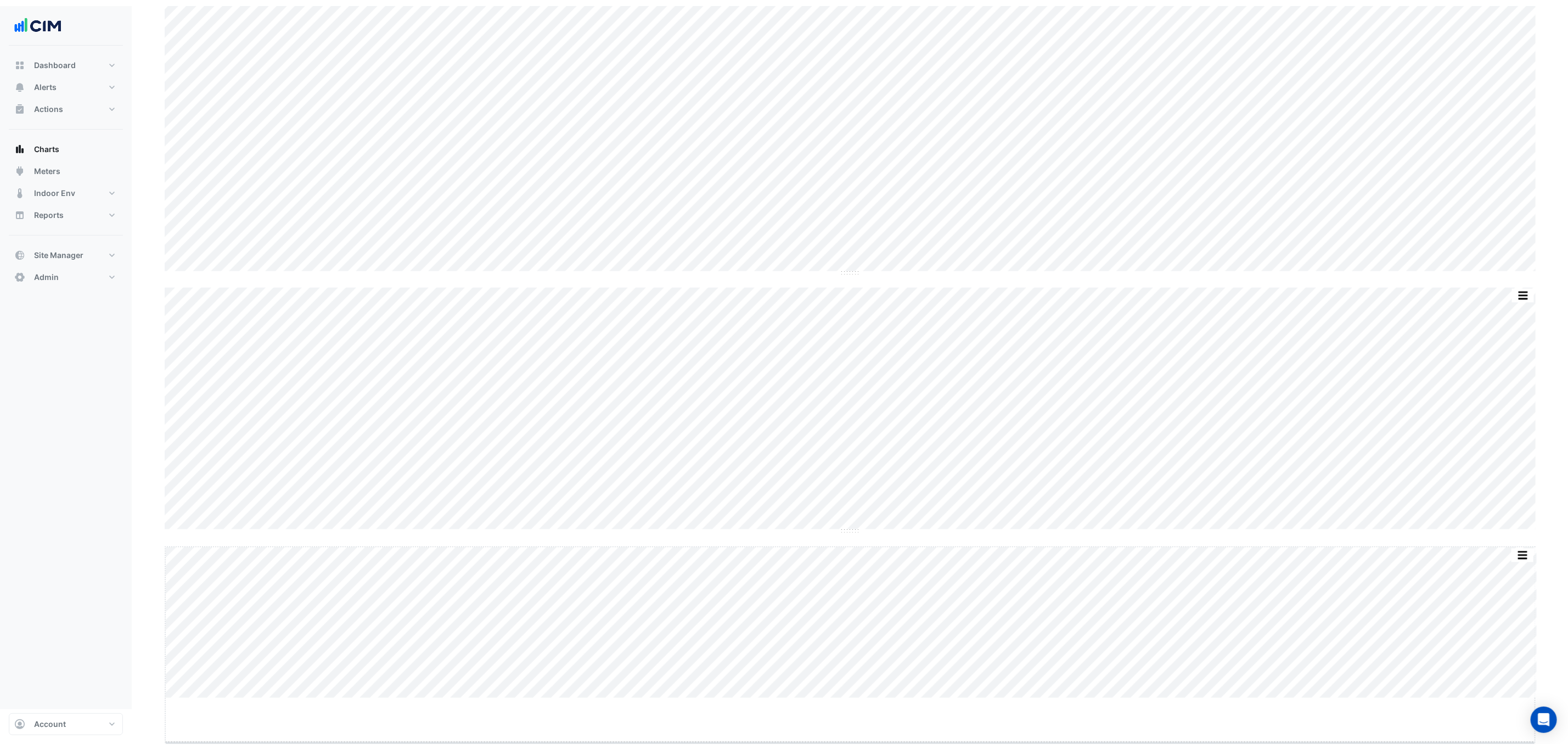
scroll to position [6930, 0]
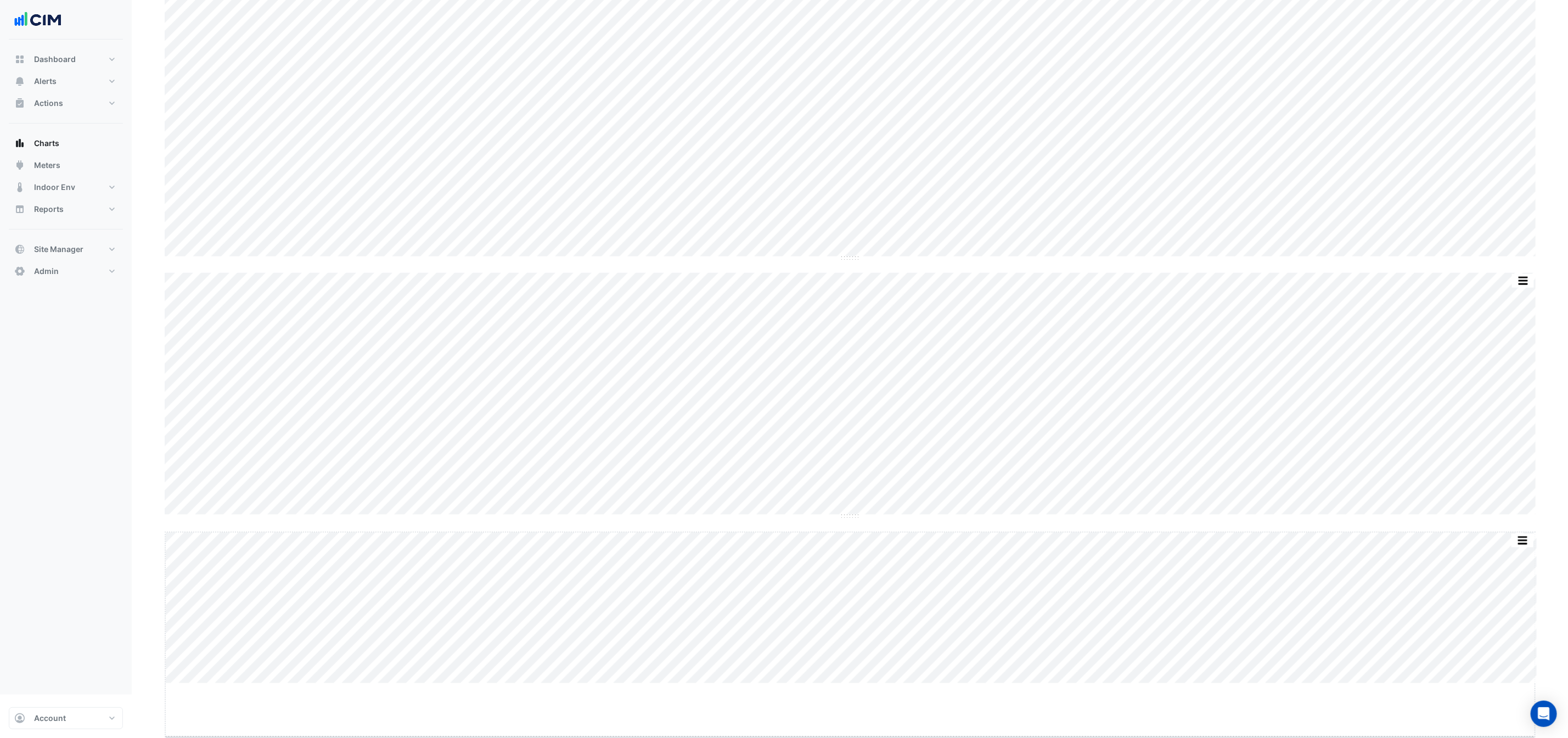
drag, startPoint x: 850, startPoint y: 735, endPoint x: 856, endPoint y: 788, distance: 53.3
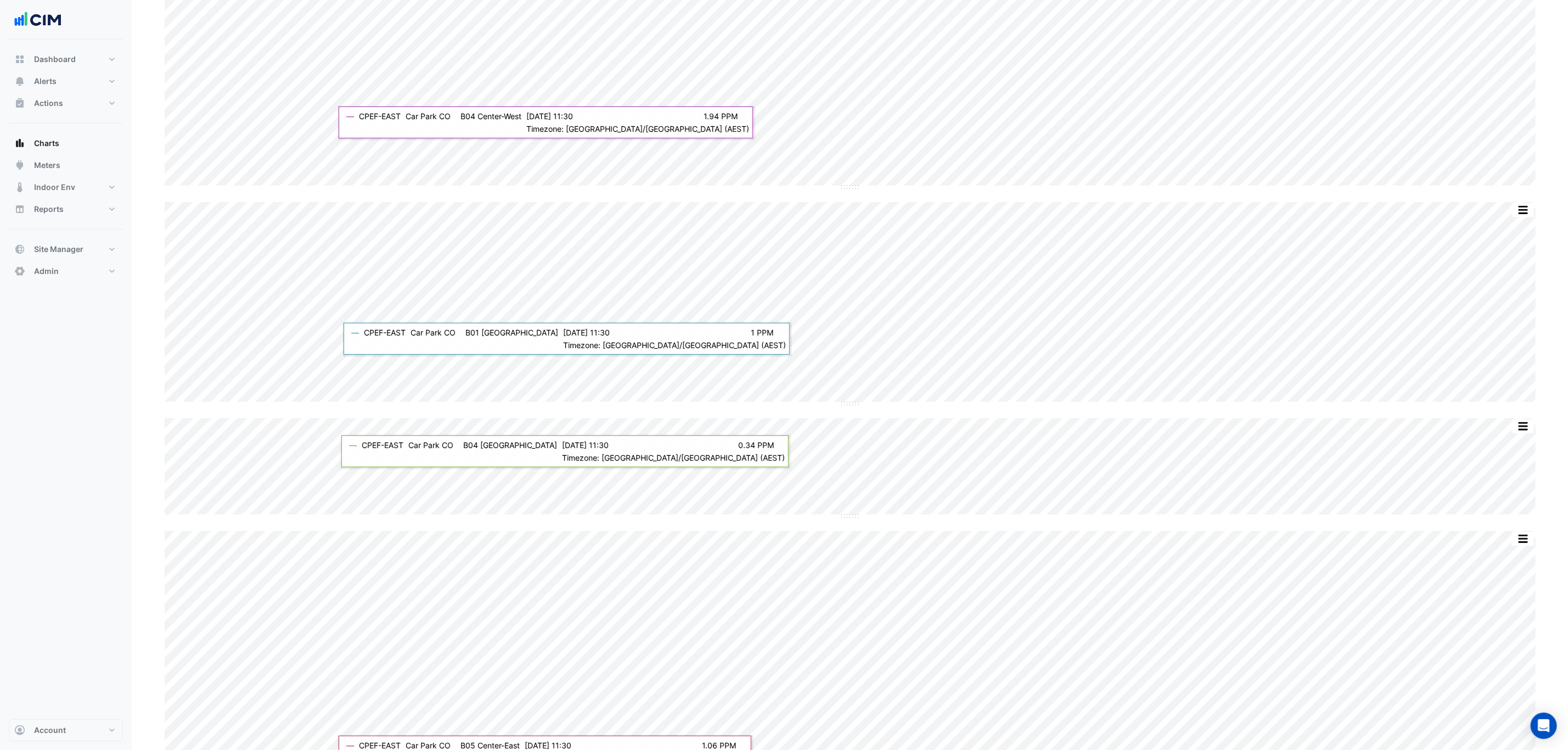
scroll to position [3211, 0]
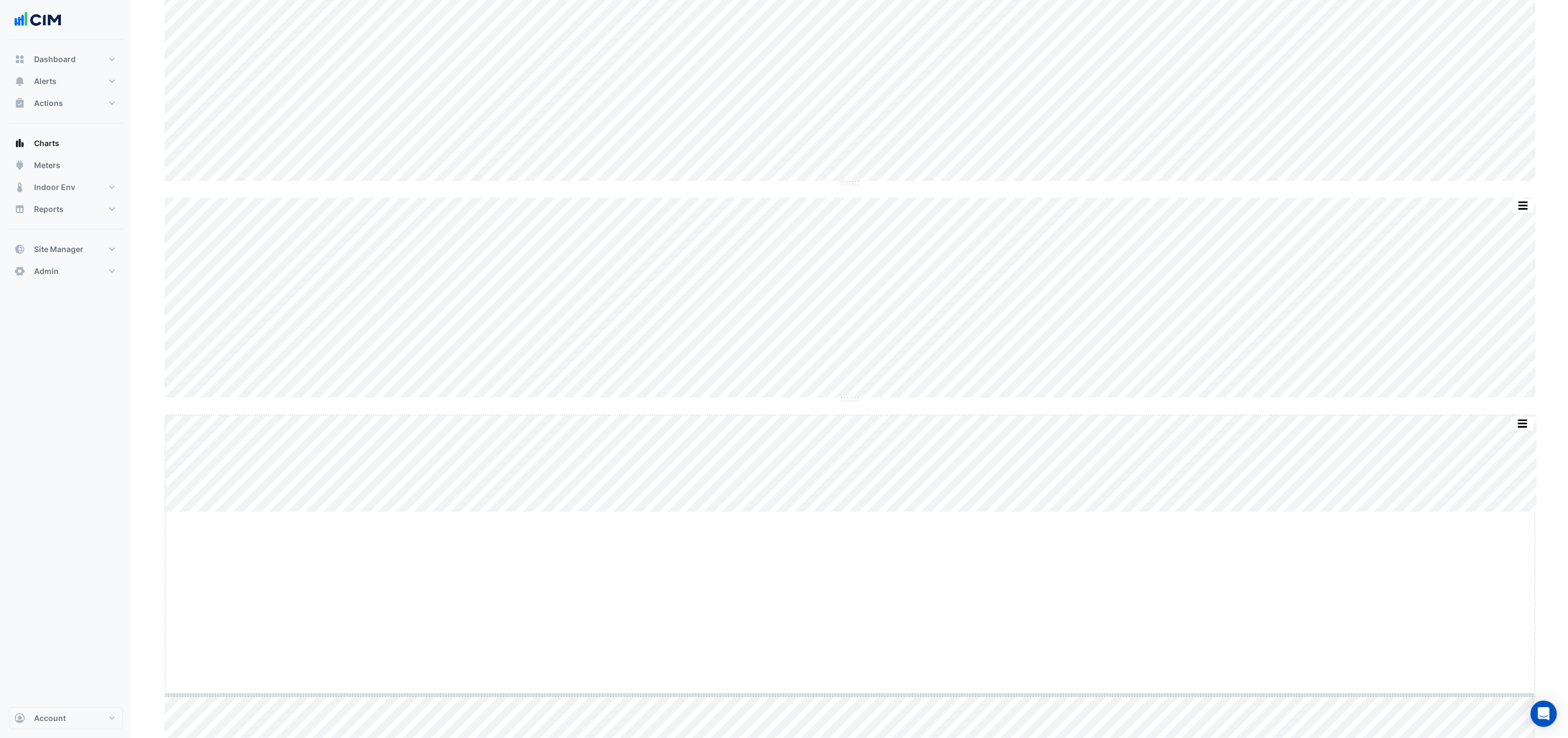
click at [835, 704] on div "Split None Print Save as JPEG Save as PNG Pivot Data Table Export CSV - Flat Ex…" at bounding box center [850, 670] width 1384 height 7577
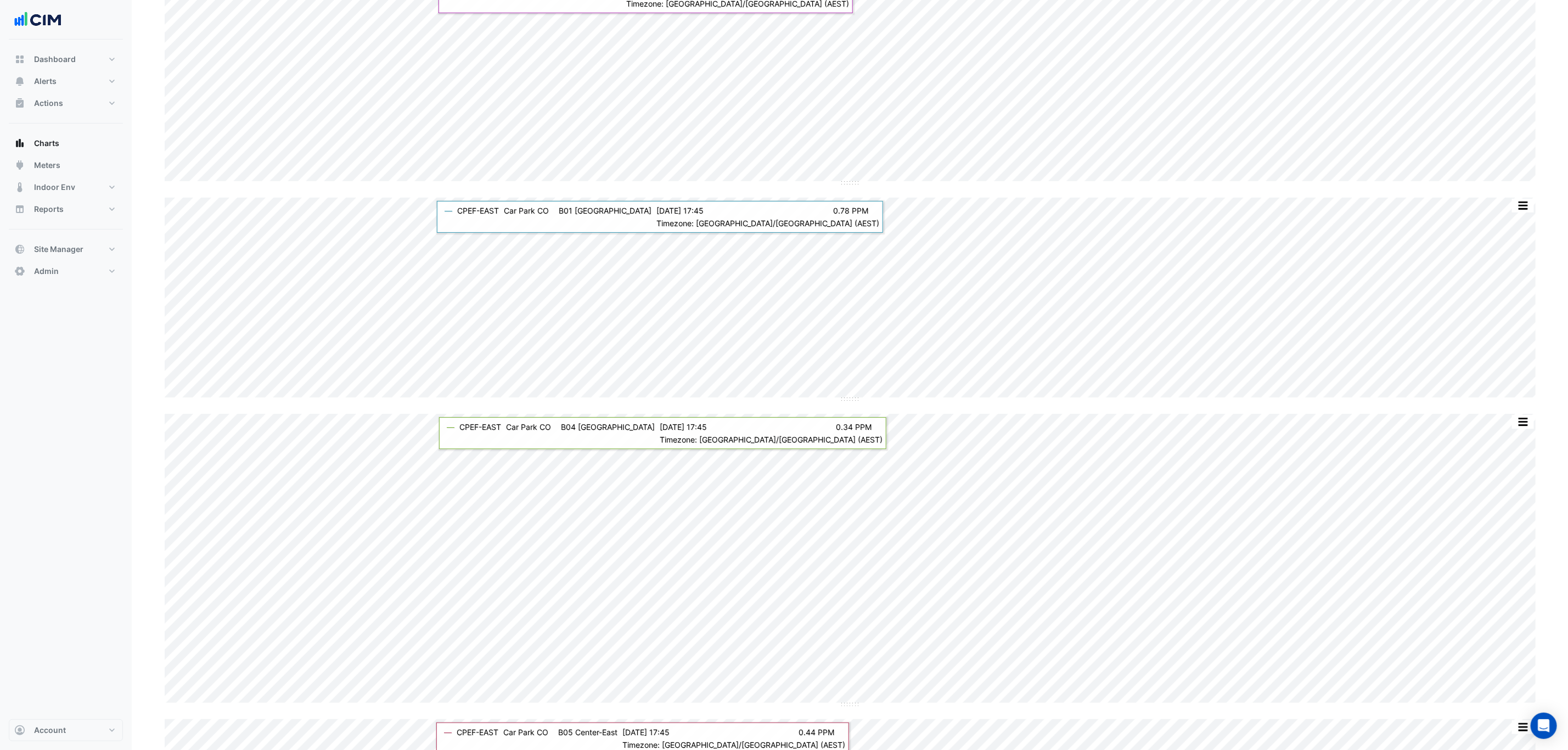
scroll to position [2882, 0]
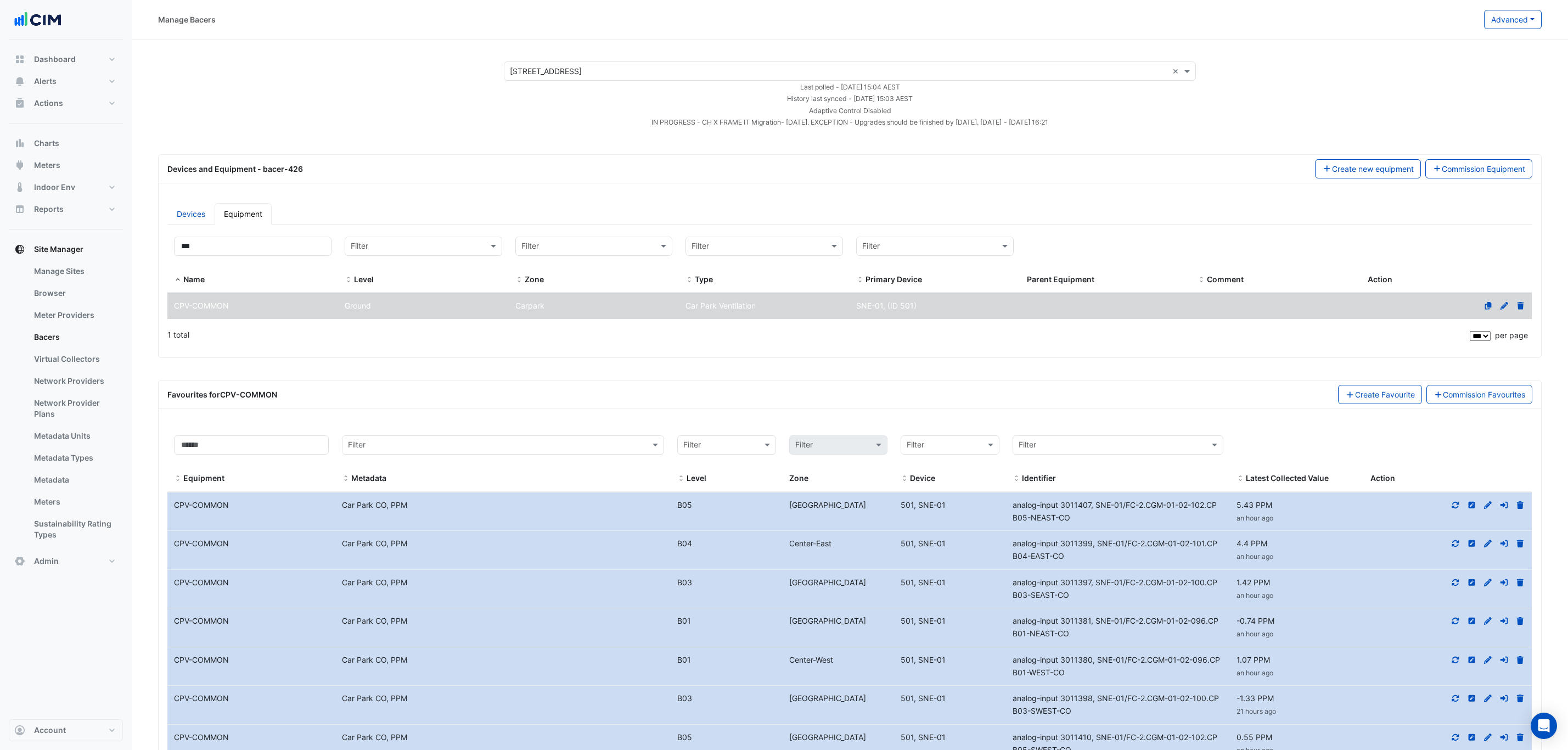
select select "***"
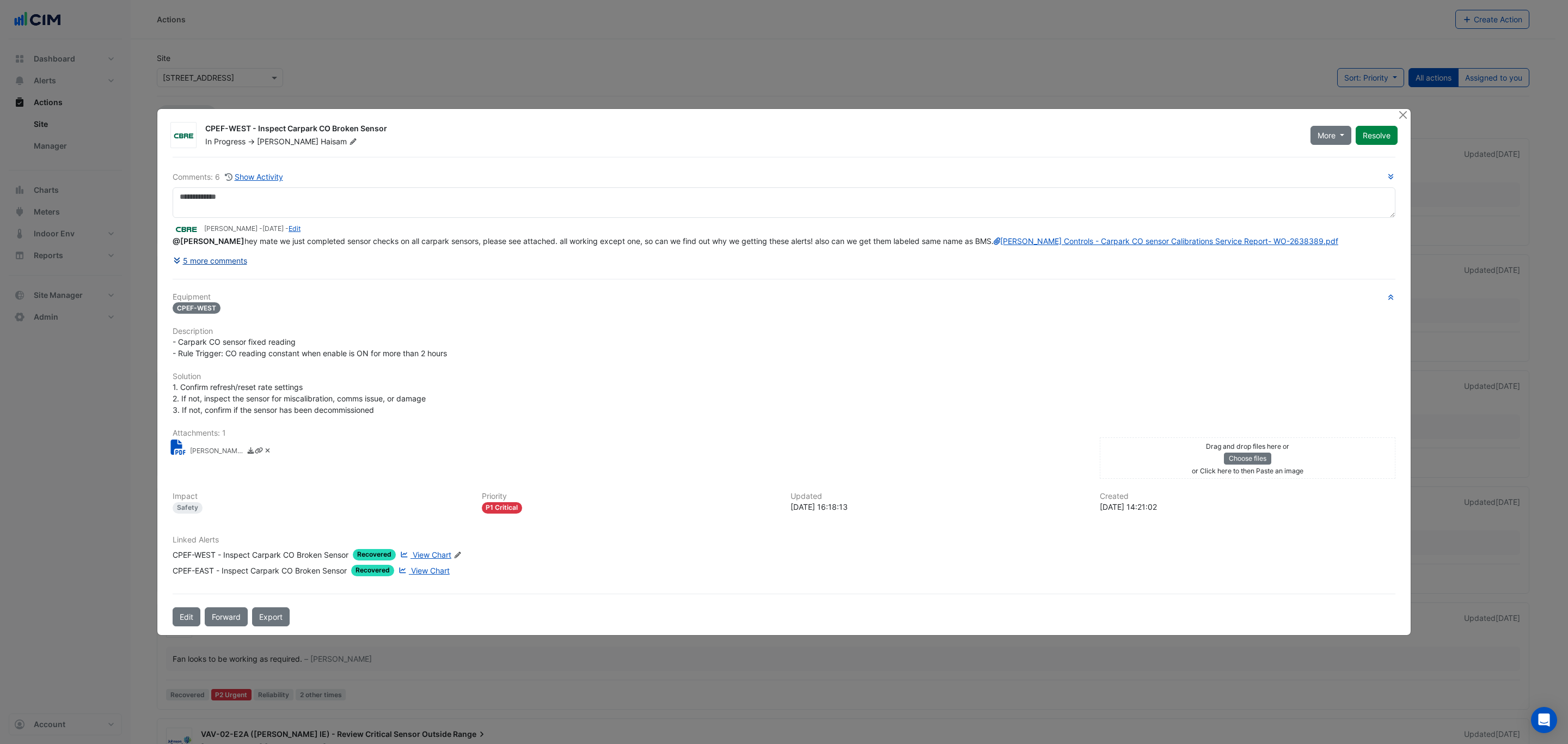
click at [223, 265] on button "5 more comments" at bounding box center [210, 260] width 75 height 19
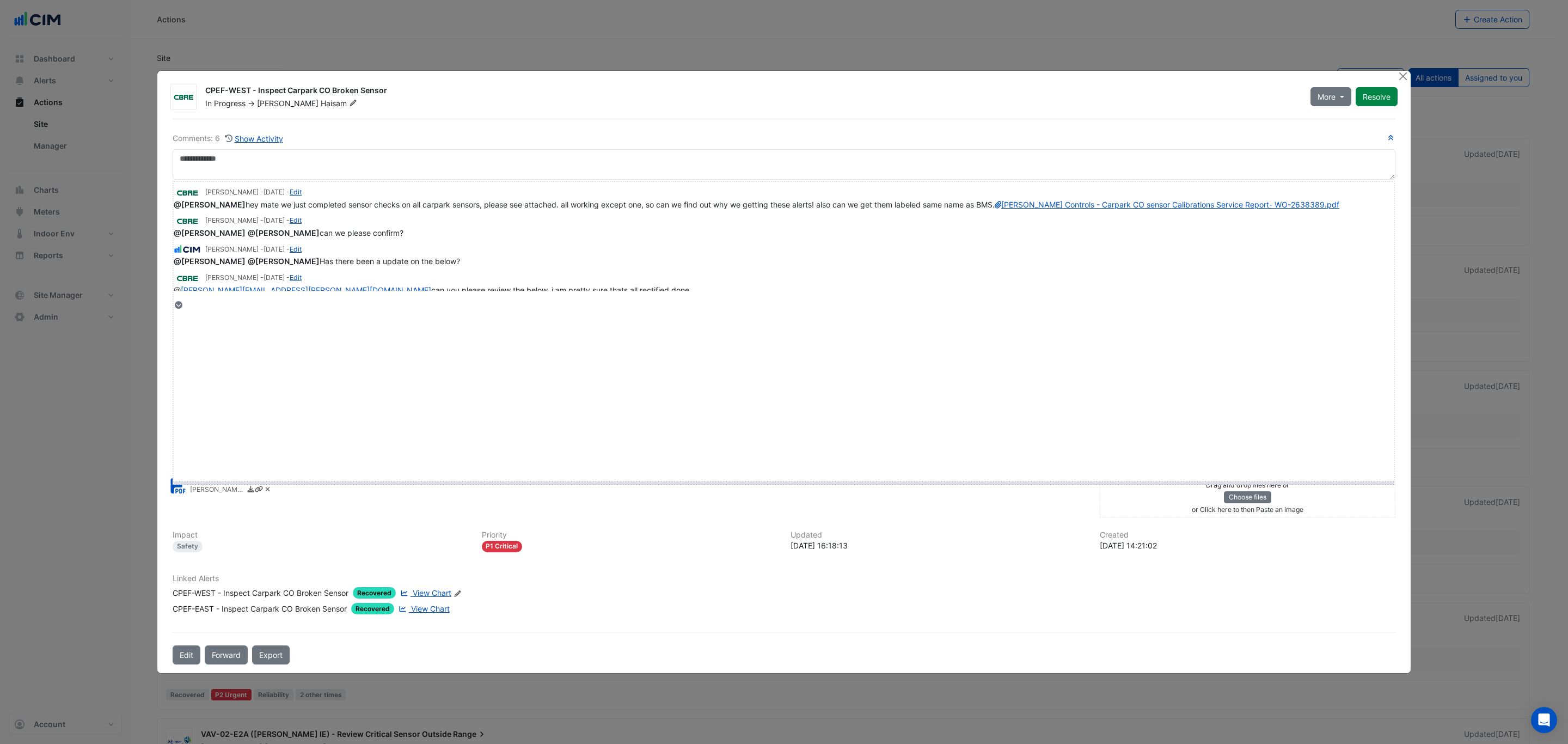
drag, startPoint x: 194, startPoint y: 306, endPoint x: 213, endPoint y: 482, distance: 177.0
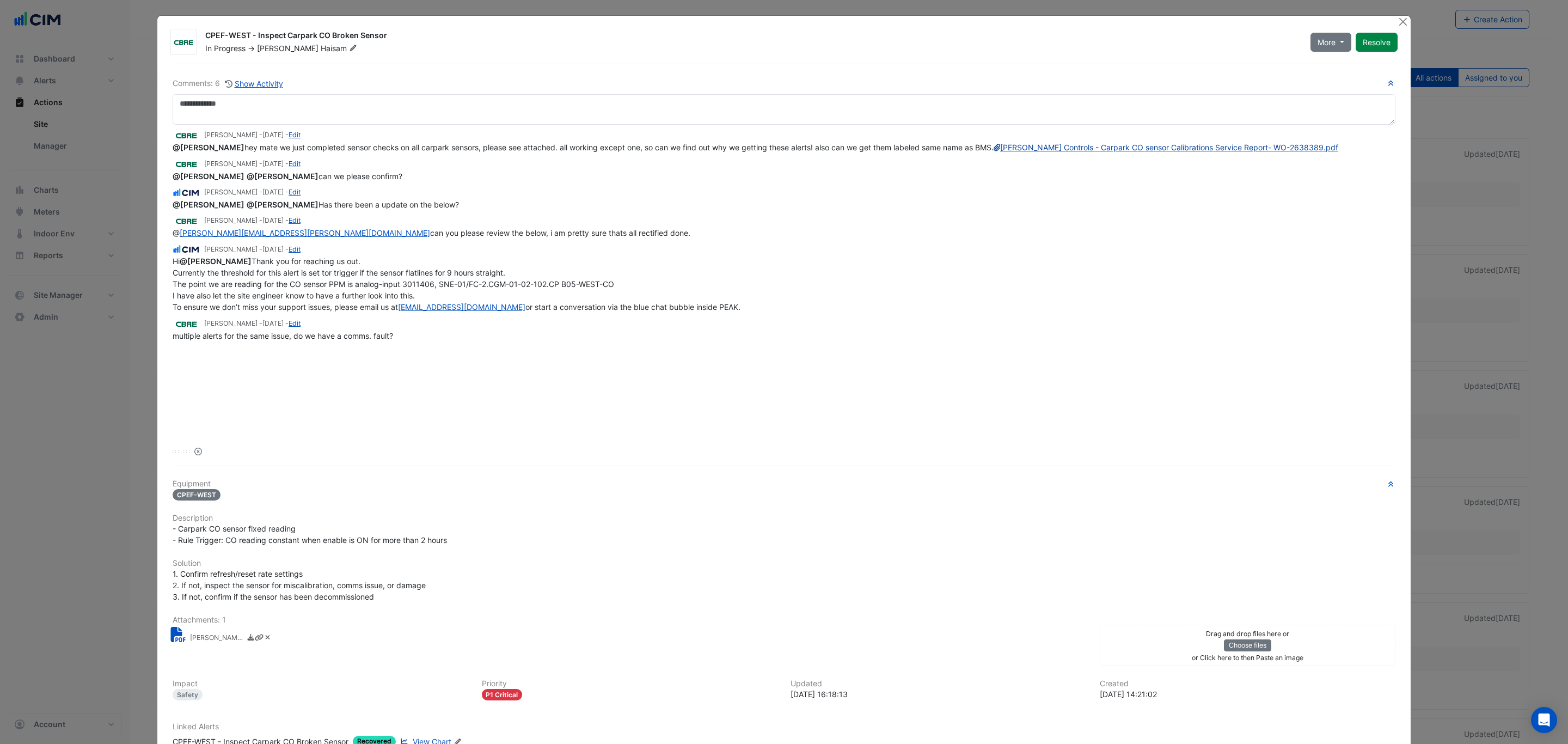
click at [993, 152] on link "[PERSON_NAME] Controls - Carpark CO sensor Calibrations Service Report- WO-2638…" at bounding box center [1166, 147] width 345 height 9
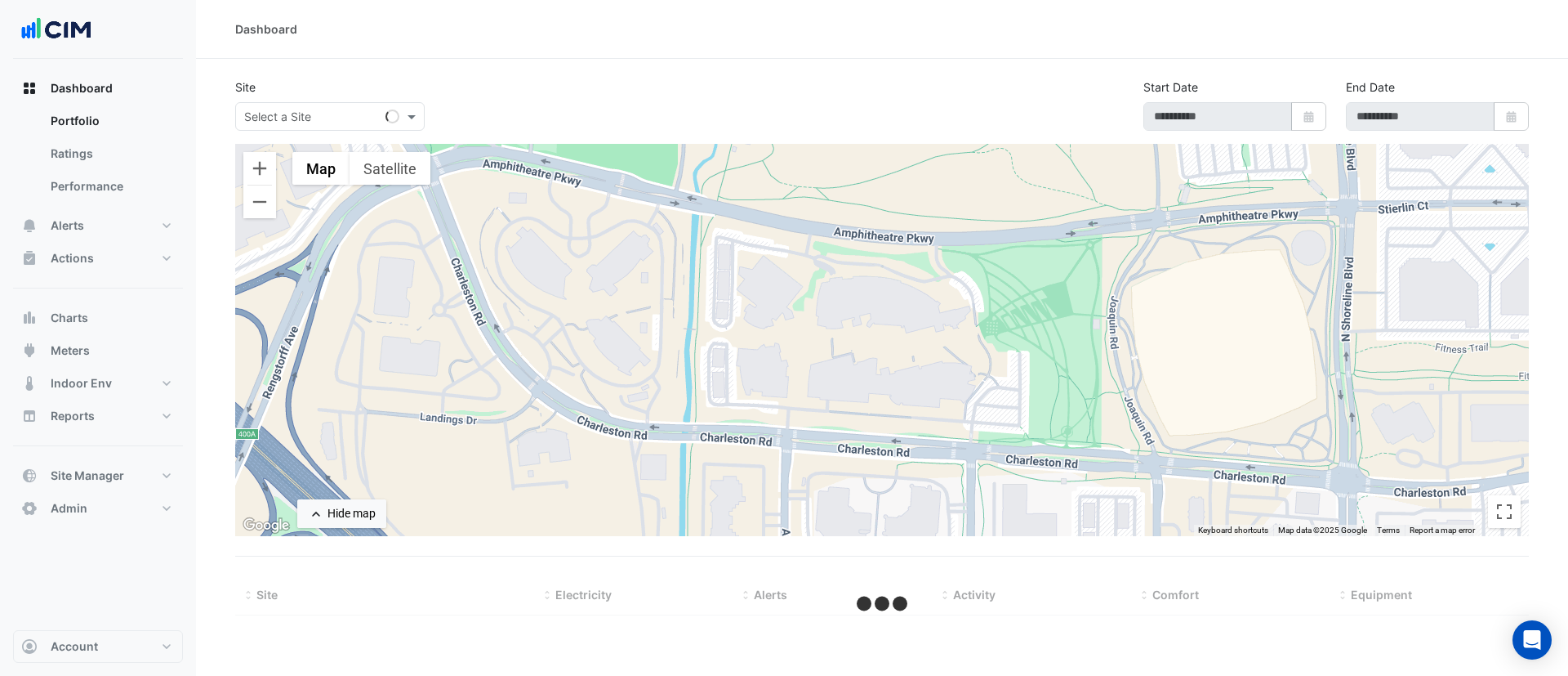
select select "***"
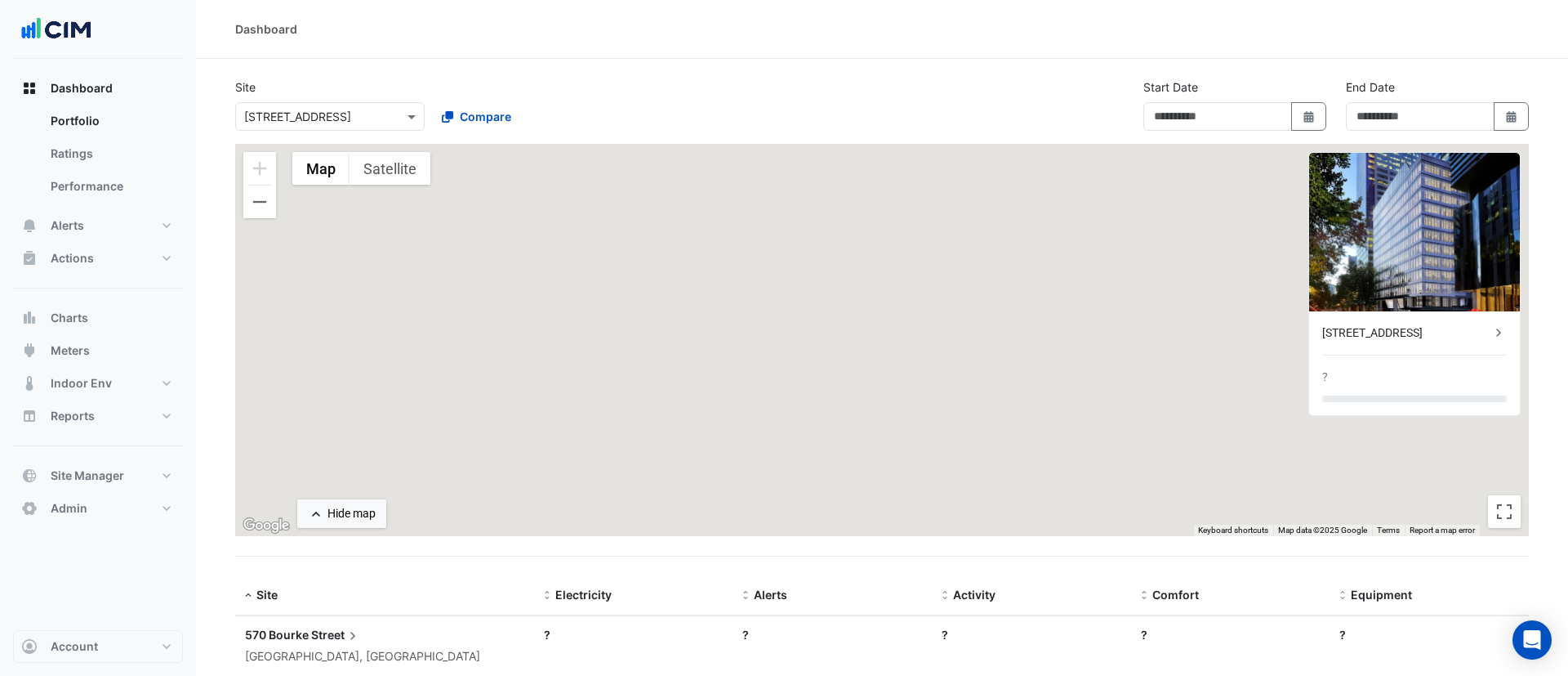
type input "**********"
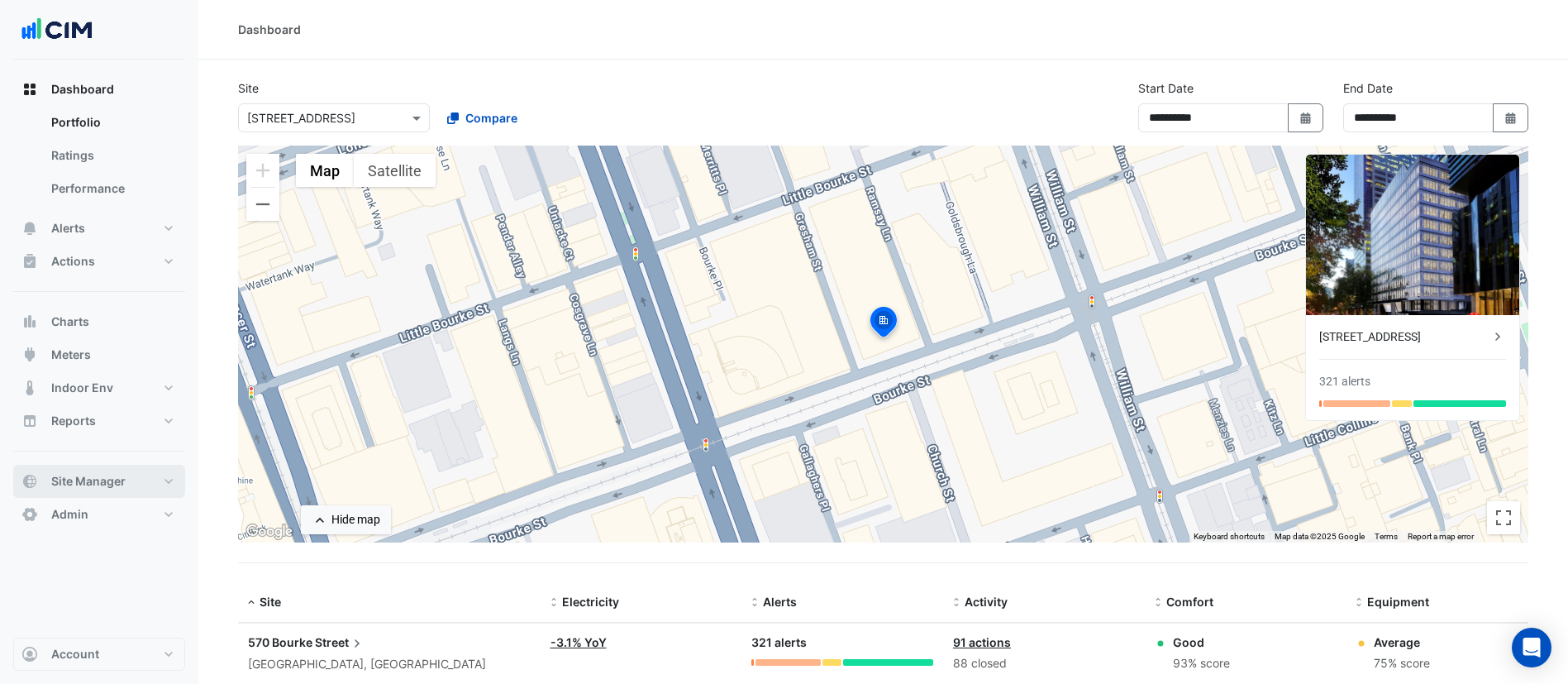
click at [112, 481] on span "Site Manager" at bounding box center [88, 482] width 74 height 17
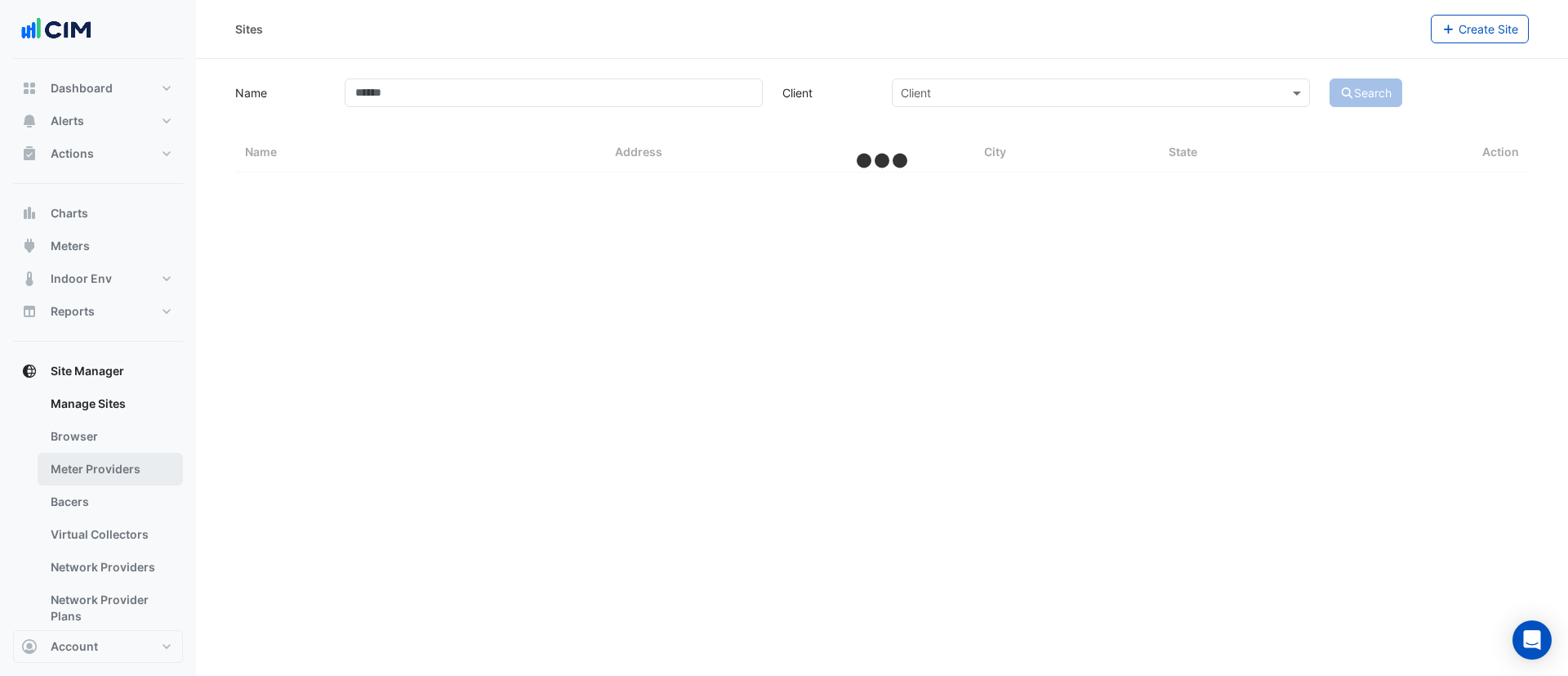
select select "***"
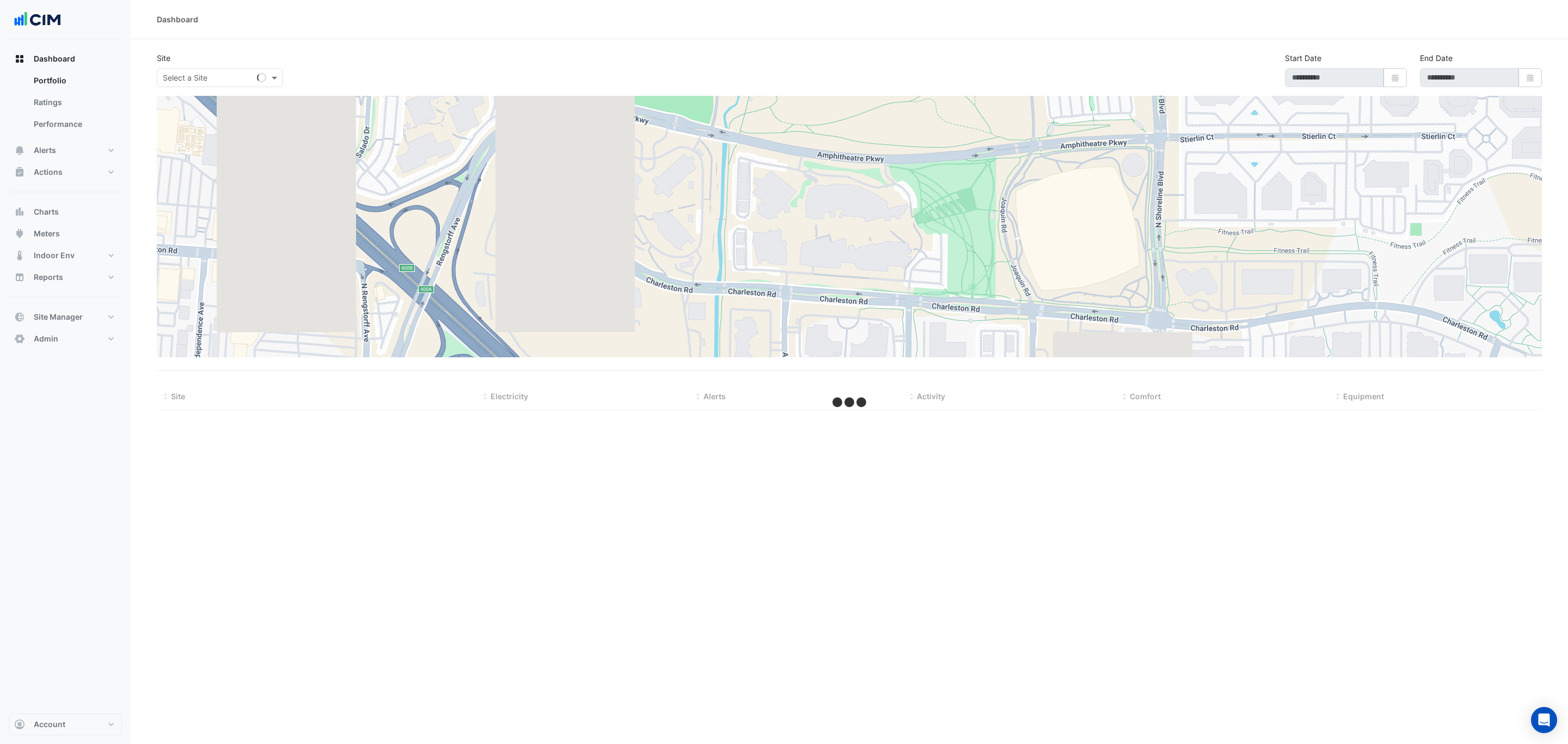
type input "**********"
select select "***"
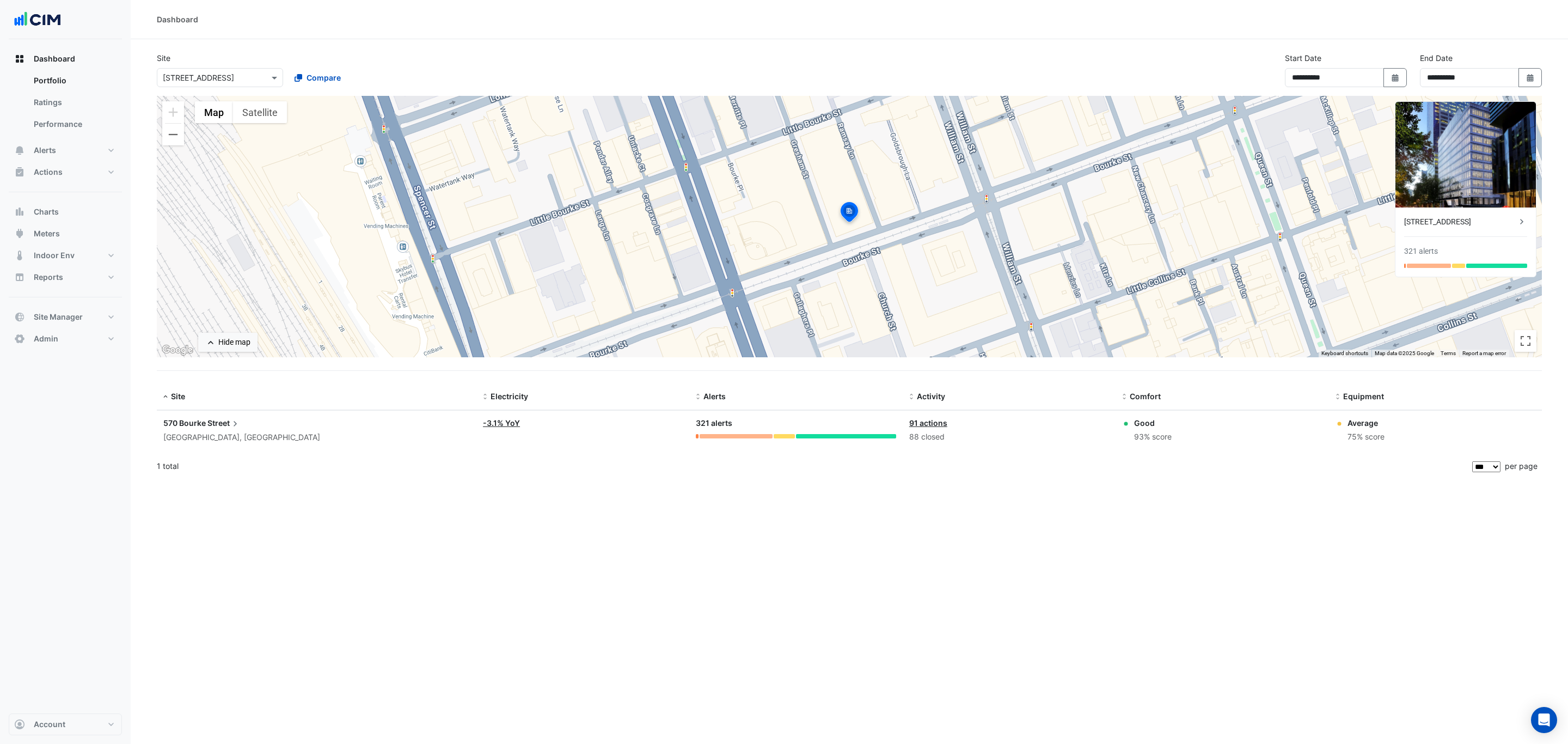
click at [220, 75] on input "text" at bounding box center [209, 78] width 93 height 12
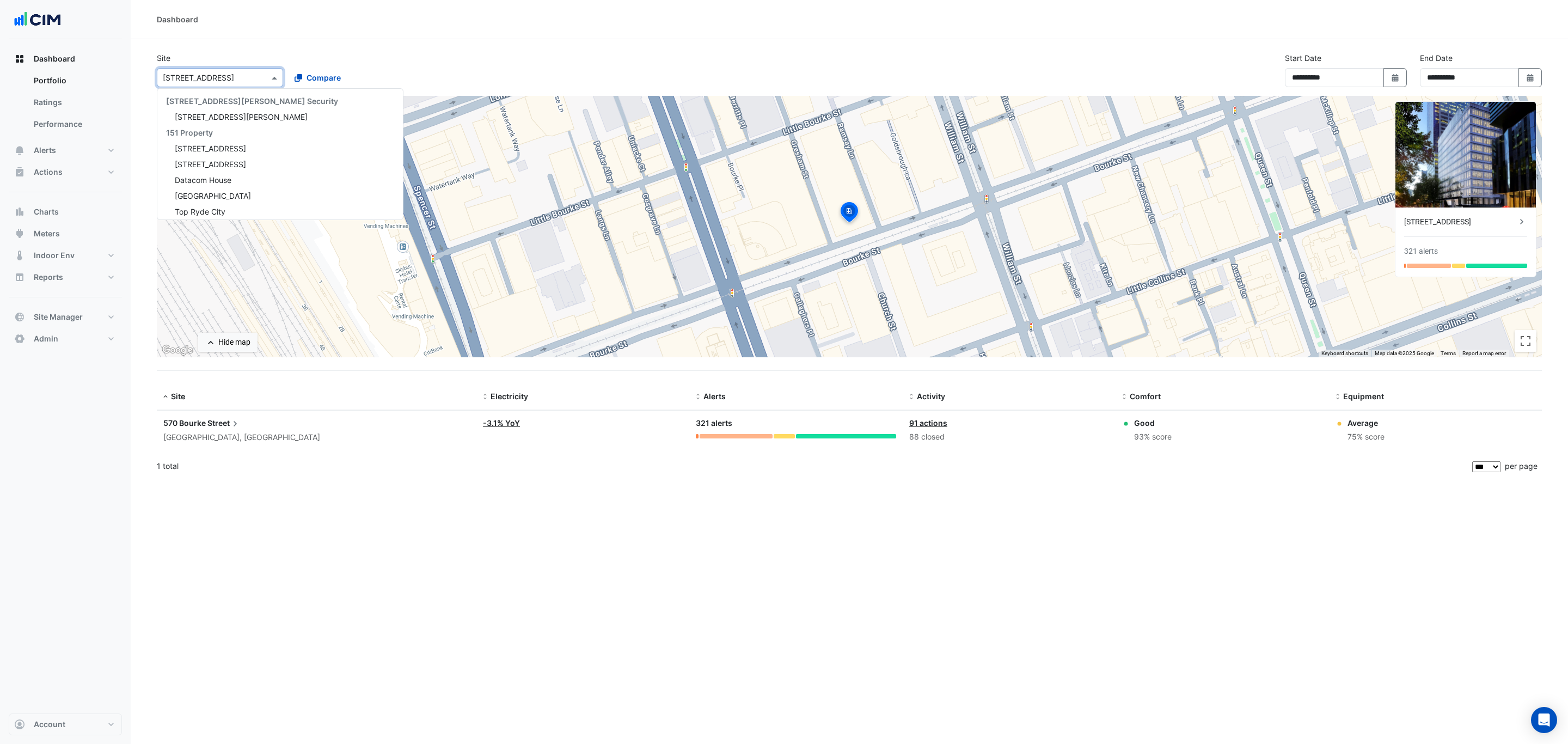
scroll to position [2810, 0]
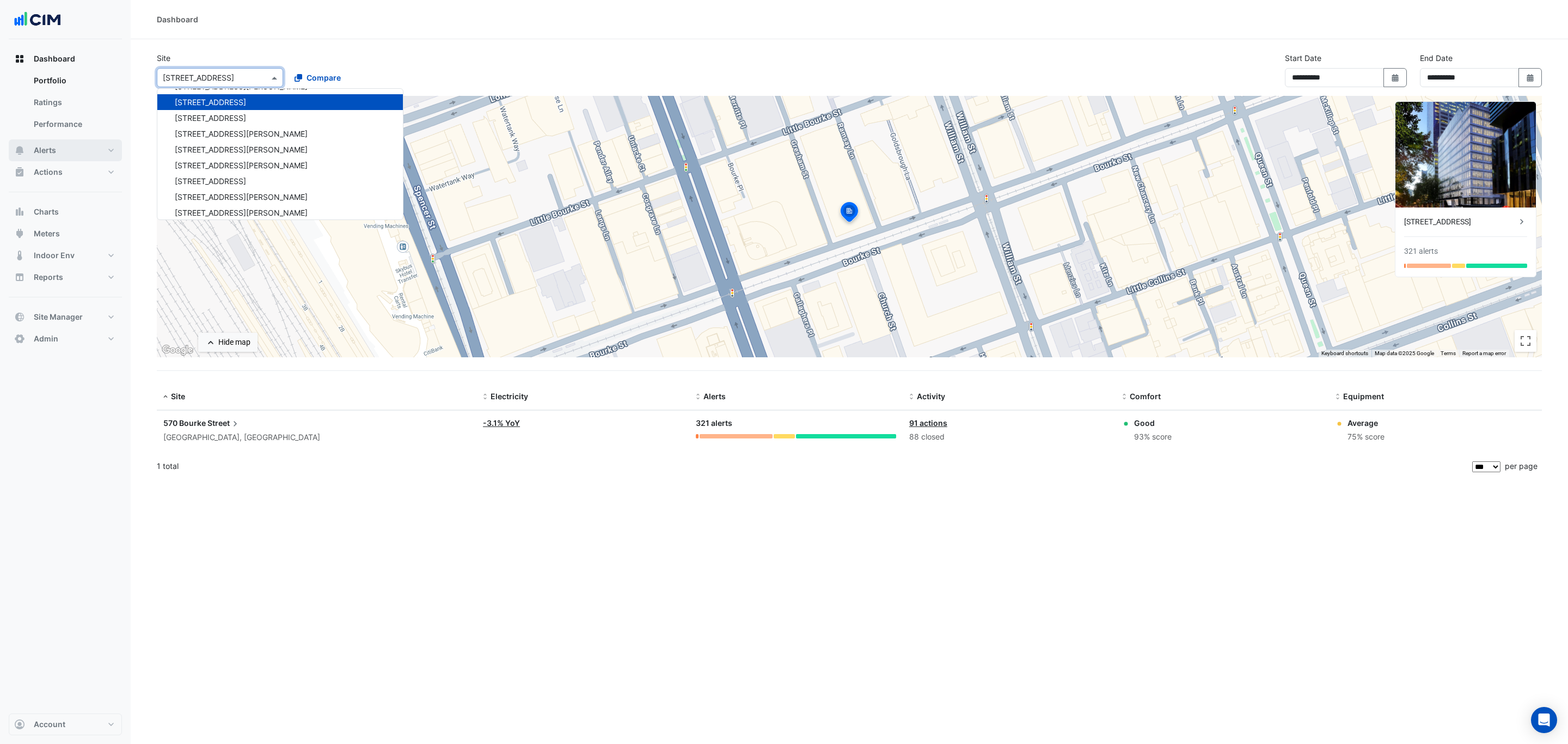
click at [79, 157] on button "Alerts" at bounding box center [65, 150] width 113 height 22
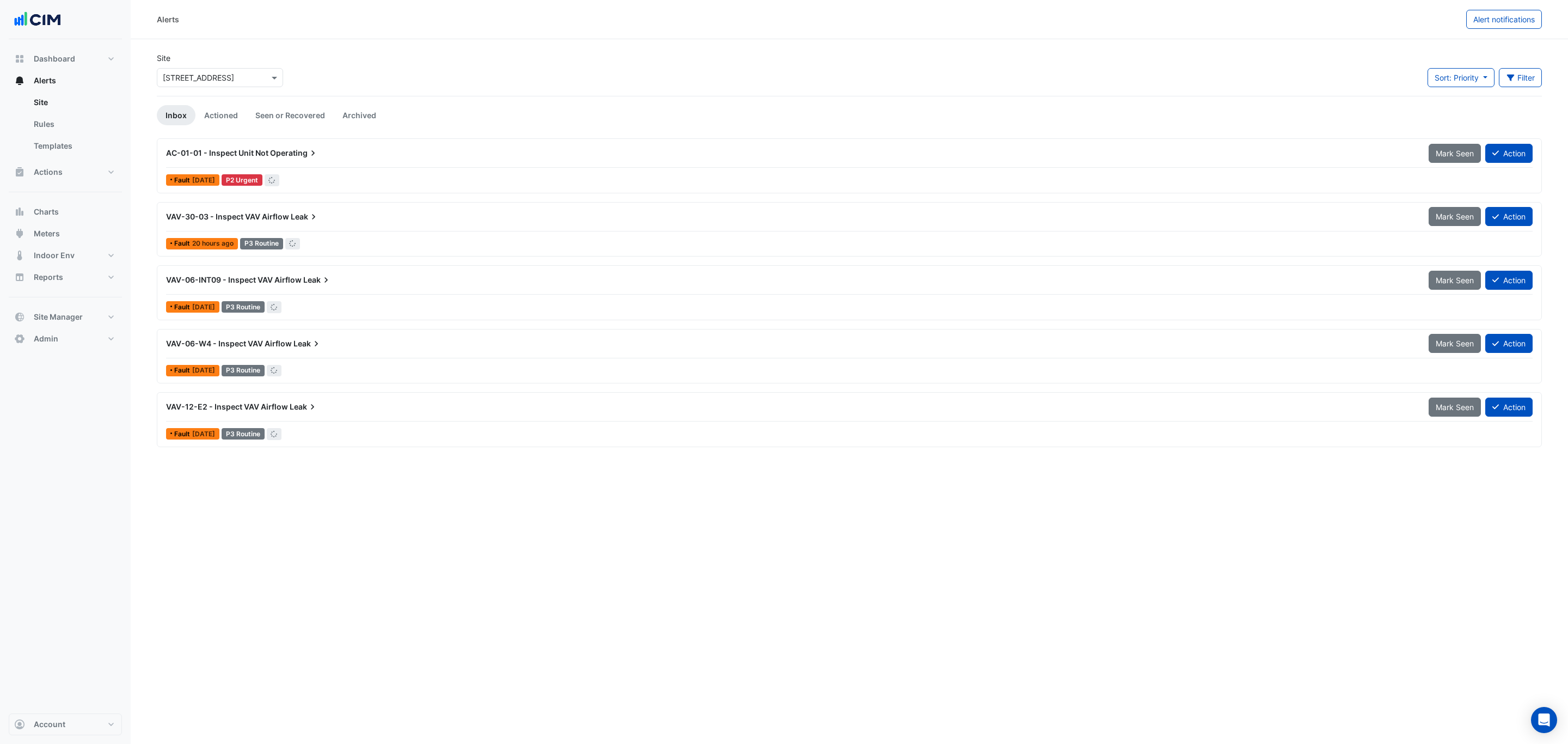
click at [237, 72] on input "text" at bounding box center [209, 78] width 93 height 12
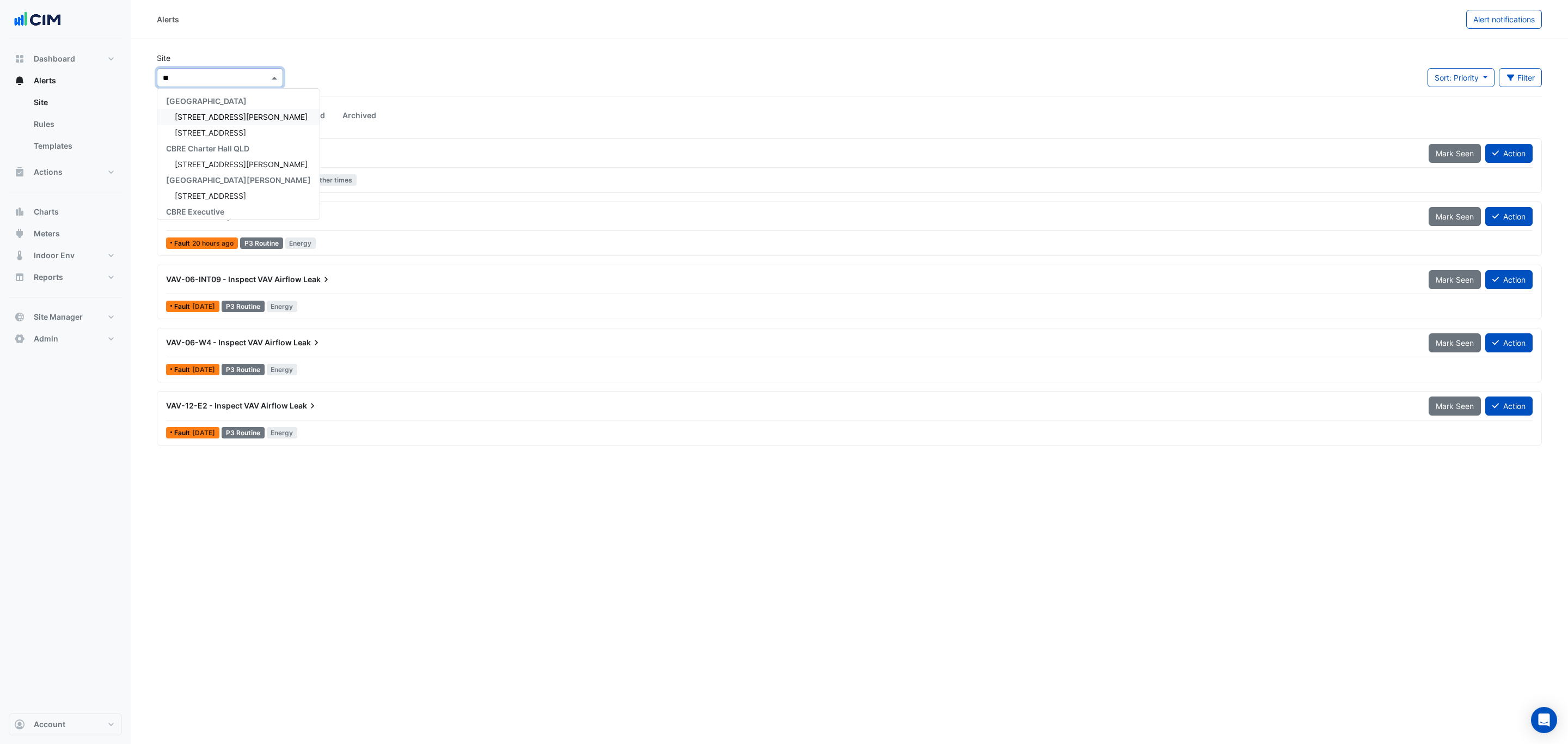
type input "***"
click at [226, 123] on div "[STREET_ADDRESS][PERSON_NAME]" at bounding box center [236, 117] width 159 height 16
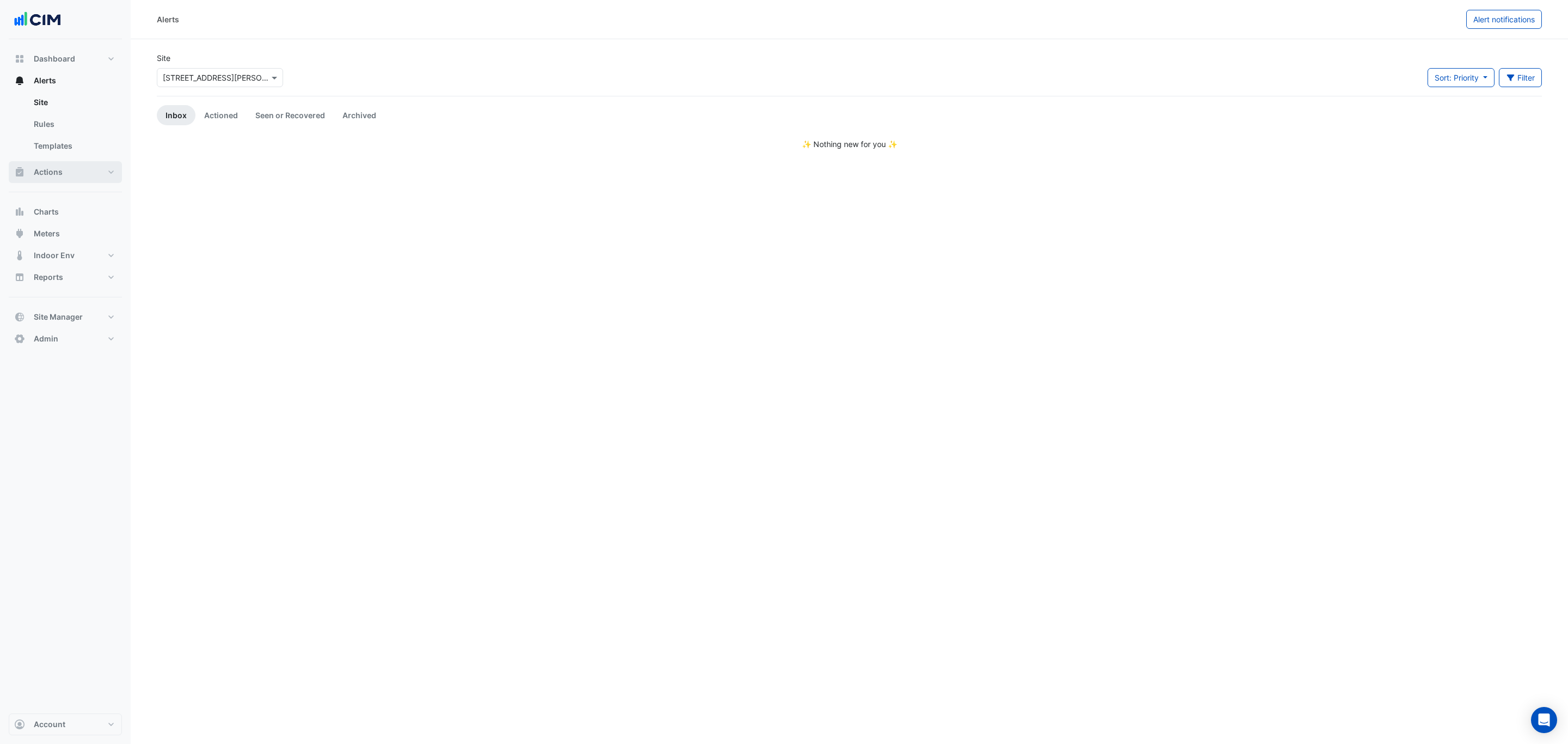
click at [83, 177] on button "Actions" at bounding box center [65, 172] width 113 height 22
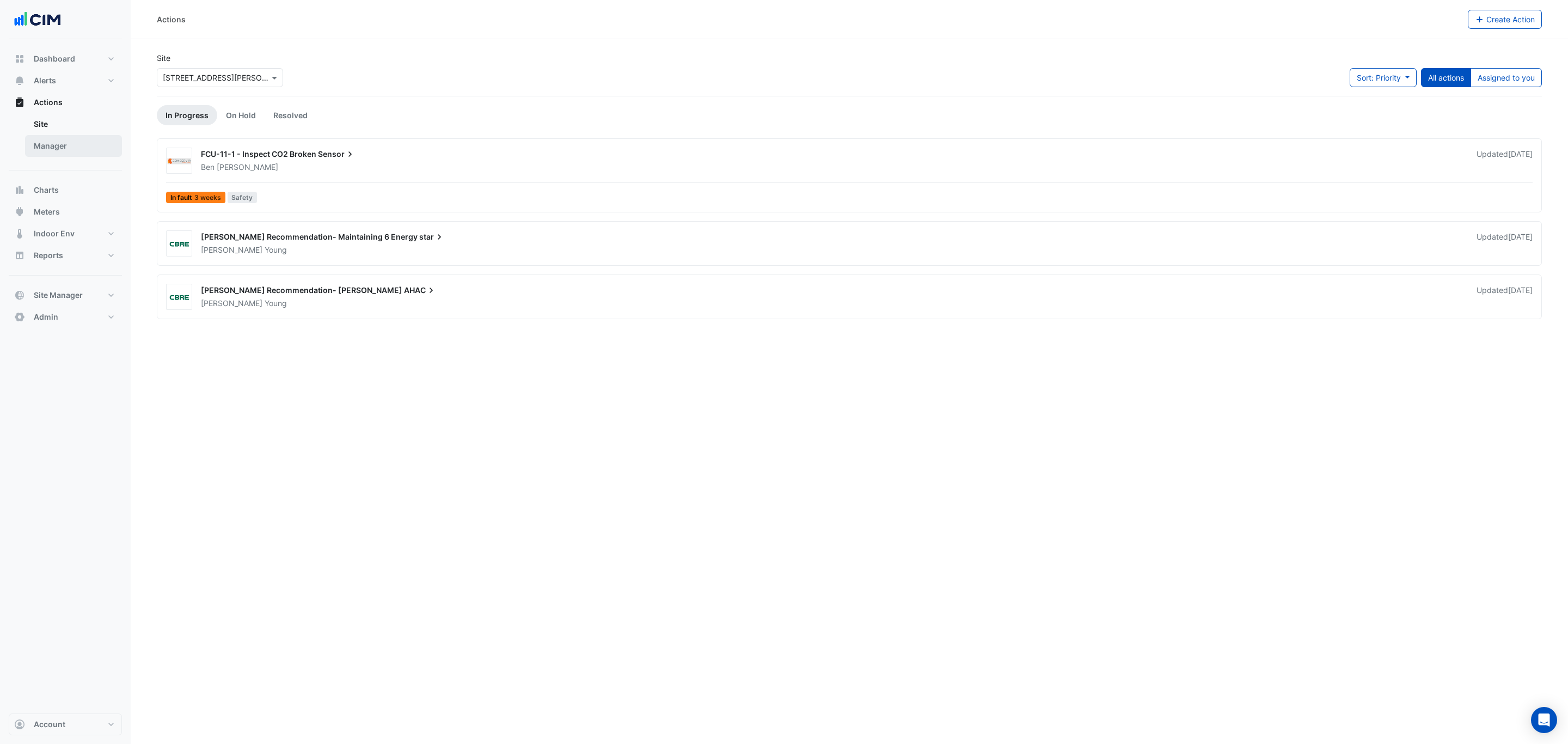
click at [69, 147] on link "Manager" at bounding box center [73, 146] width 97 height 22
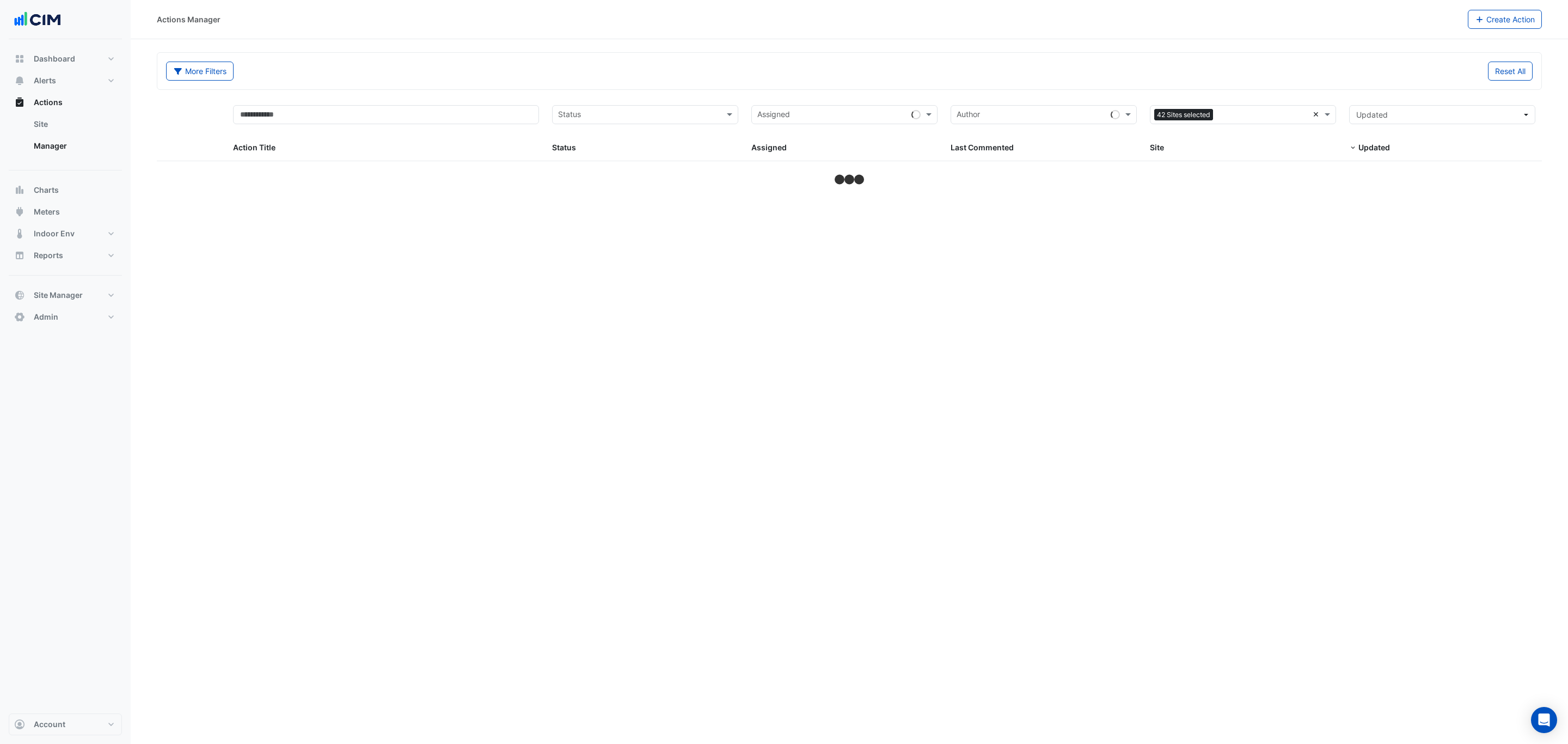
select select "***"
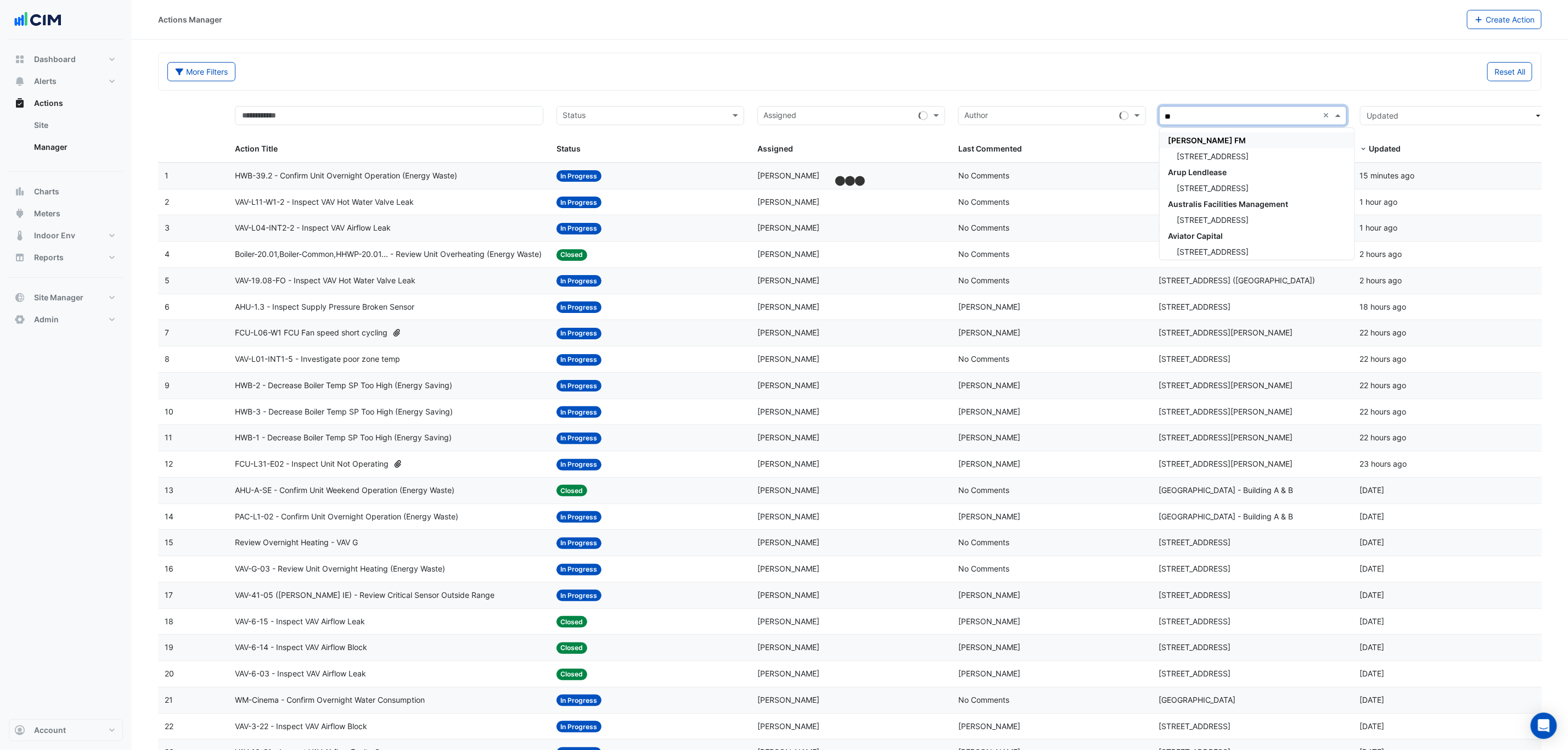
type input "***"
click at [1189, 158] on span "[STREET_ADDRESS][PERSON_NAME]" at bounding box center [1245, 156] width 134 height 9
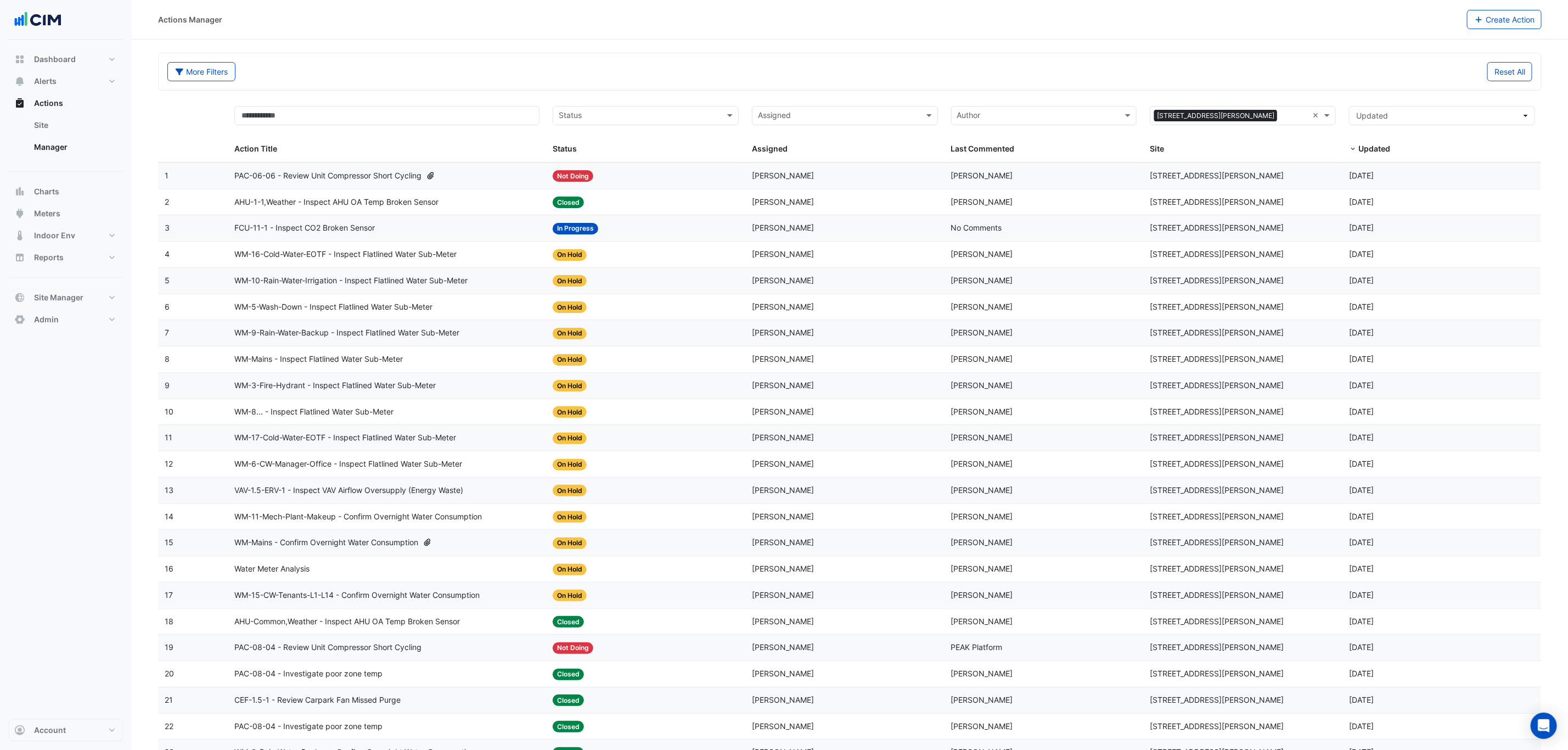
click at [512, 182] on div "PAC-06-06 - Review Unit Compressor Short Cycling" at bounding box center [387, 176] width 305 height 13
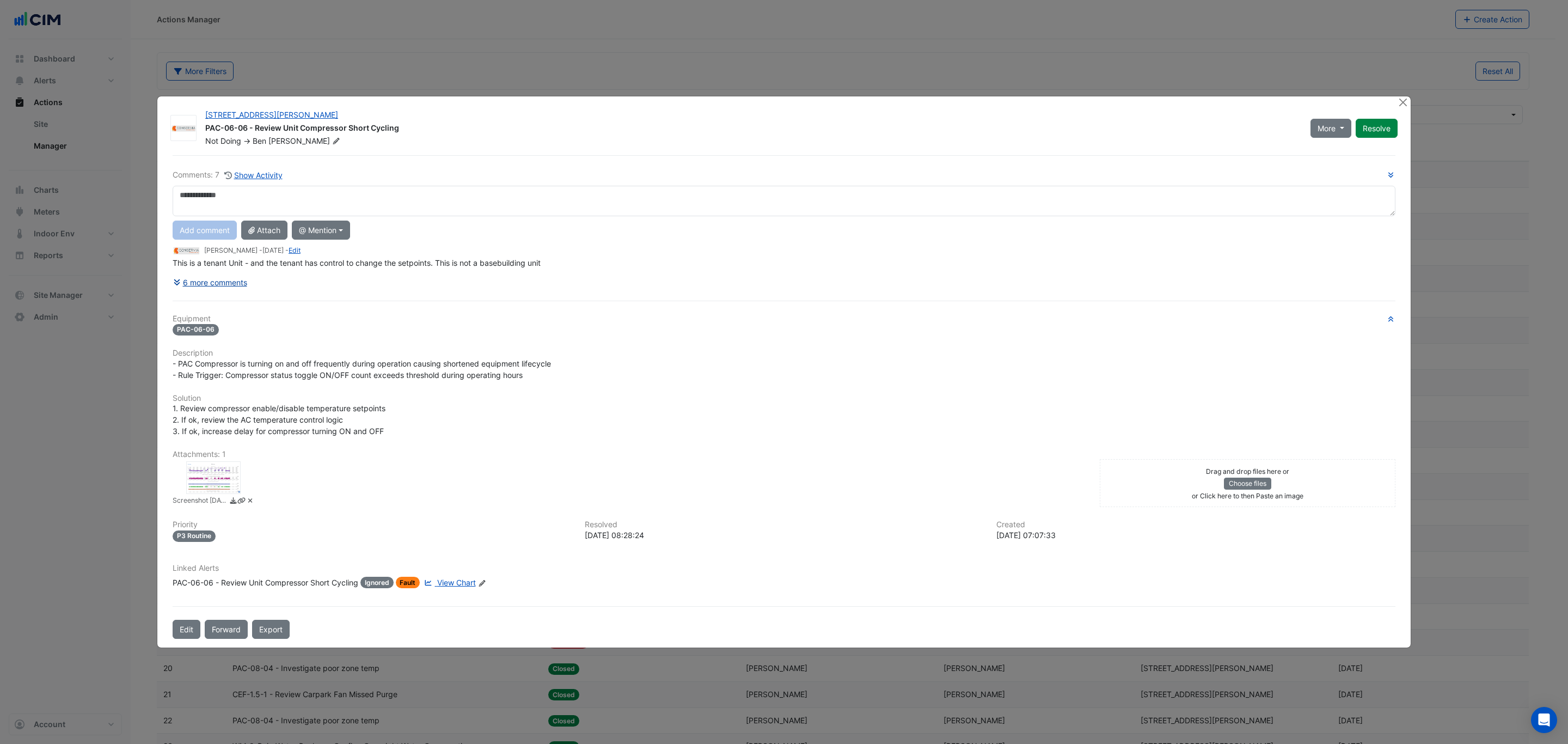
click at [217, 283] on button "6 more comments" at bounding box center [210, 282] width 75 height 19
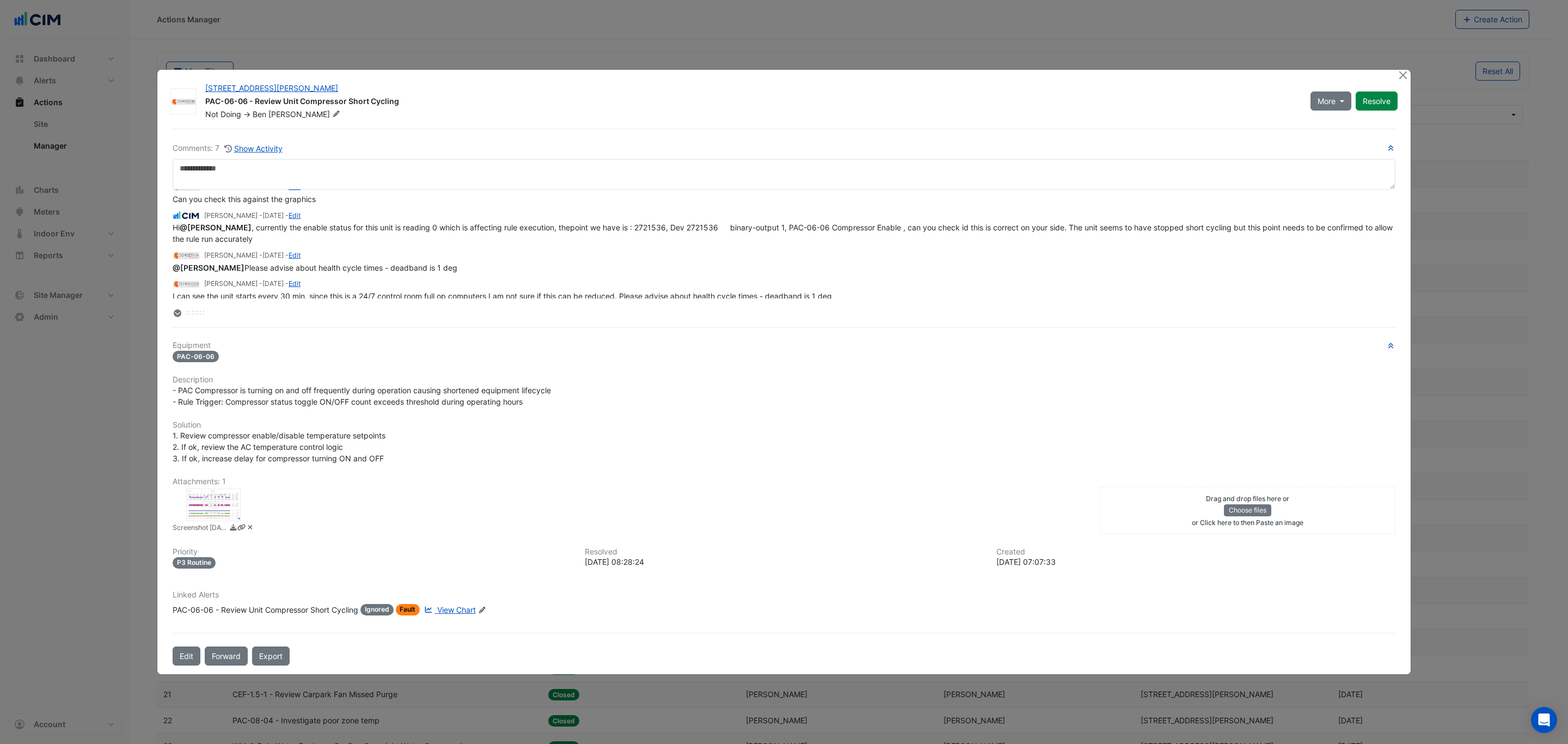
scroll to position [167, 0]
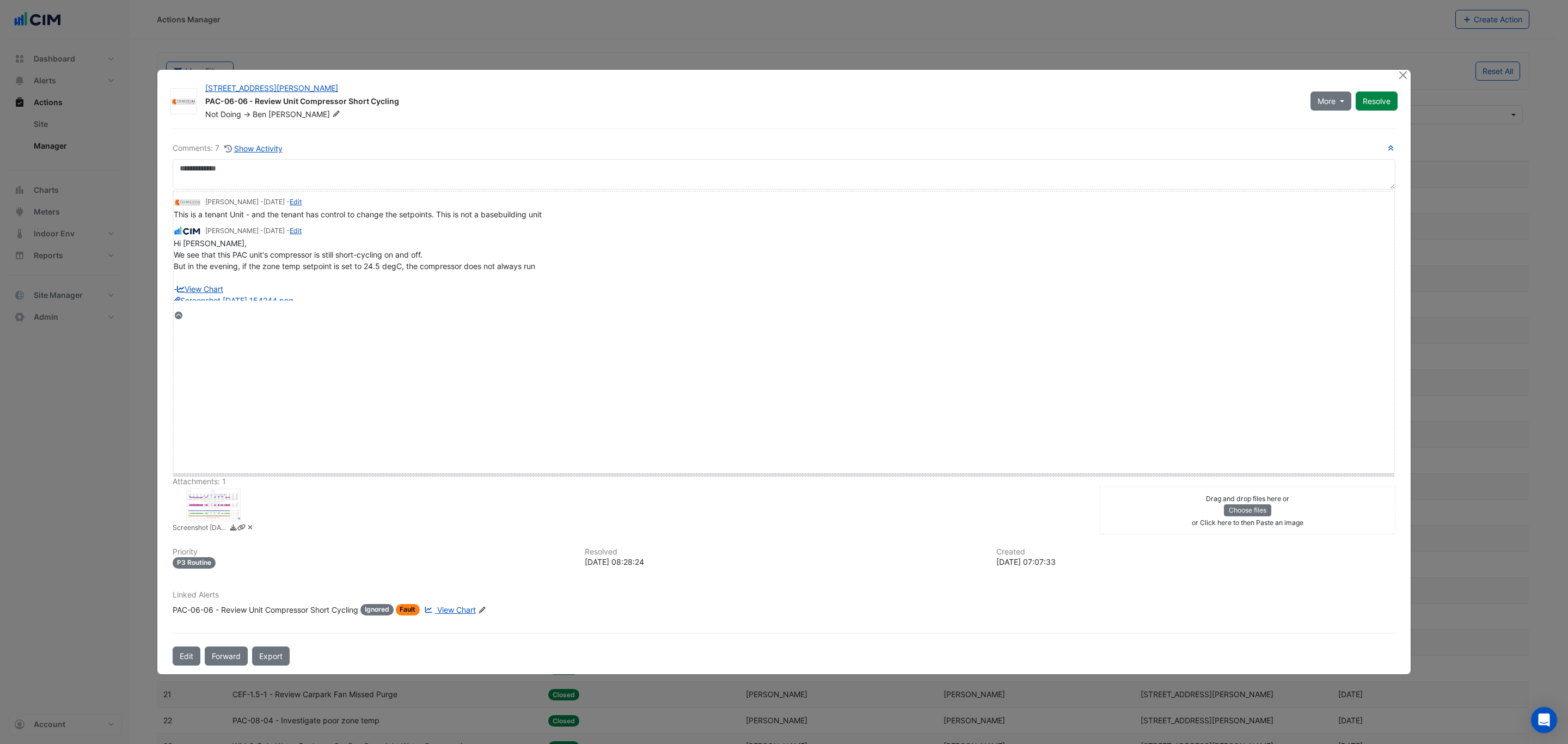
drag, startPoint x: 194, startPoint y: 314, endPoint x: 228, endPoint y: 481, distance: 170.4
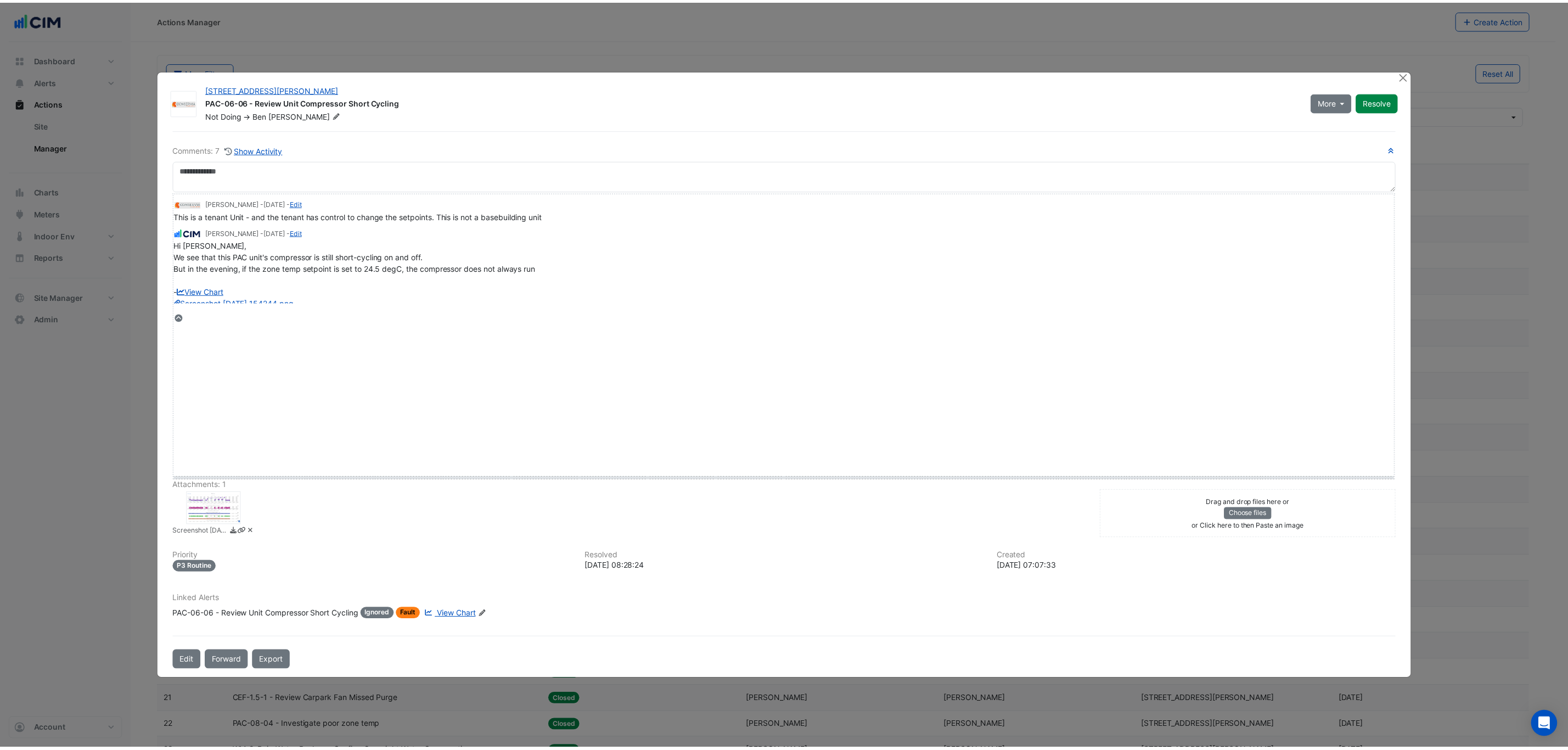
scroll to position [0, 0]
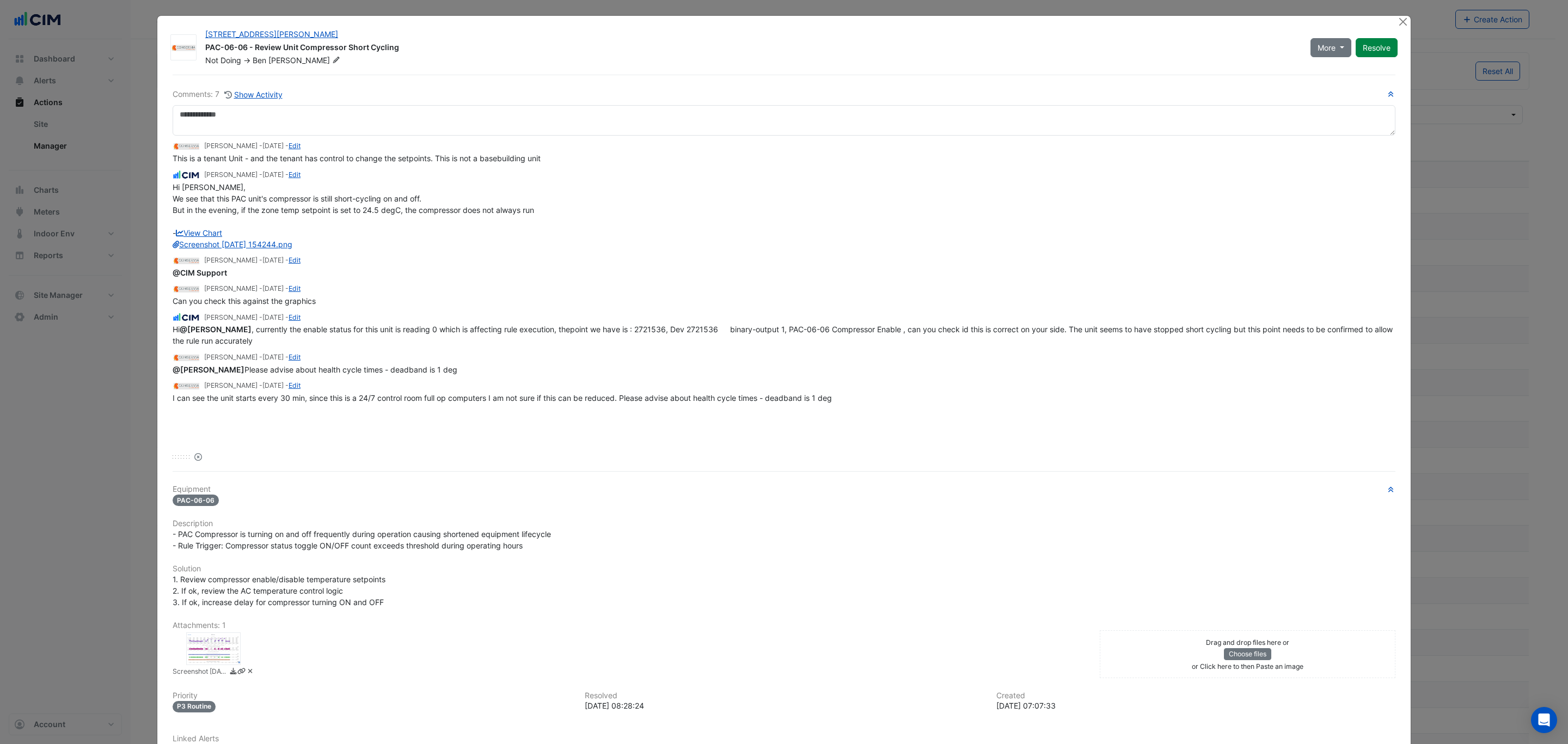
click at [1389, 19] on div "900 Ann Street PAC-06-06 - Review Unit Compressor Short Cycling Not Doing -> Be…" at bounding box center [783, 417] width 1253 height 802
click at [1389, 22] on div "900 Ann Street PAC-06-06 - Review Unit Compressor Short Cycling Not Doing -> Be…" at bounding box center [783, 417] width 1253 height 802
click at [1397, 25] on button "Close" at bounding box center [1402, 21] width 12 height 12
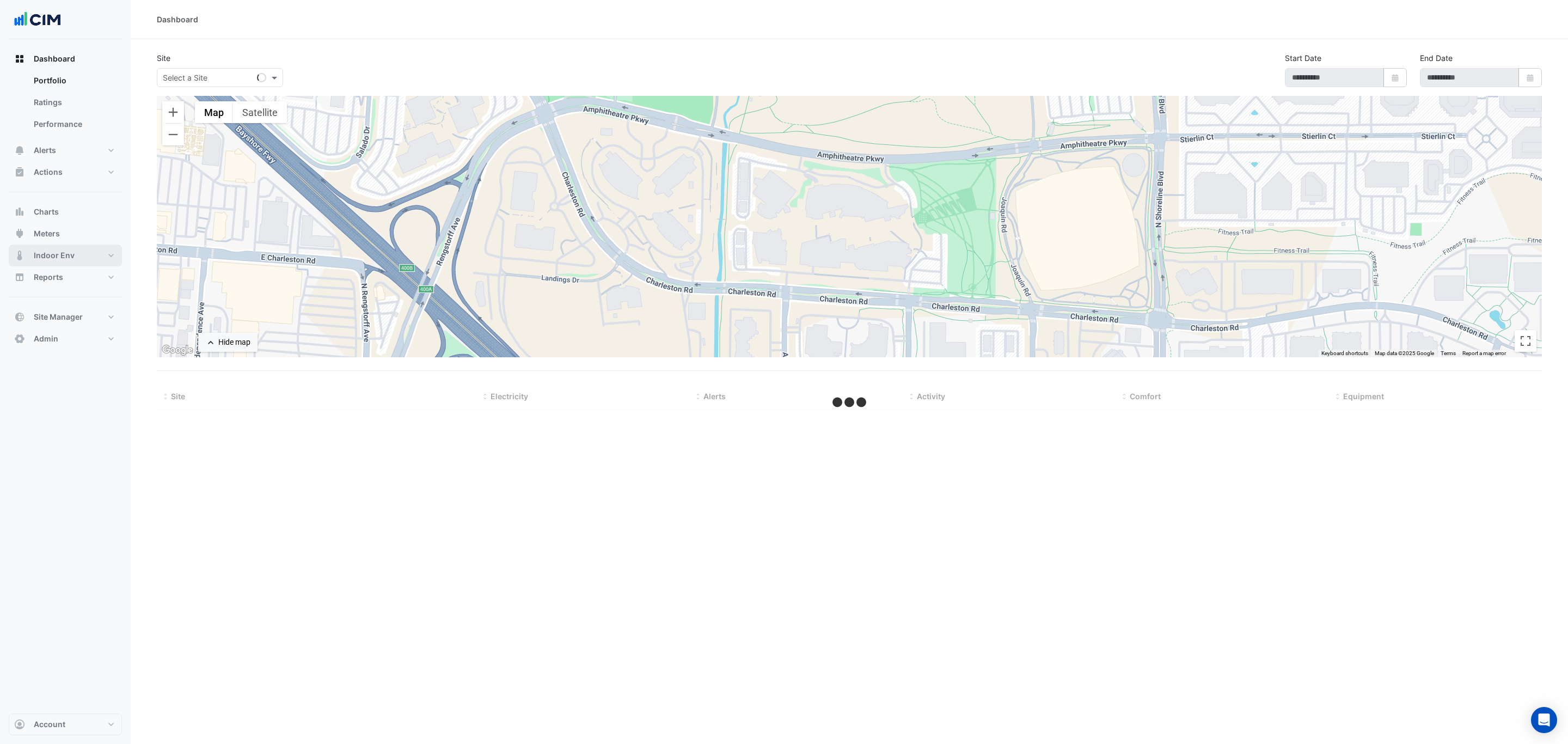
click at [83, 260] on button "Indoor Env" at bounding box center [65, 256] width 113 height 22
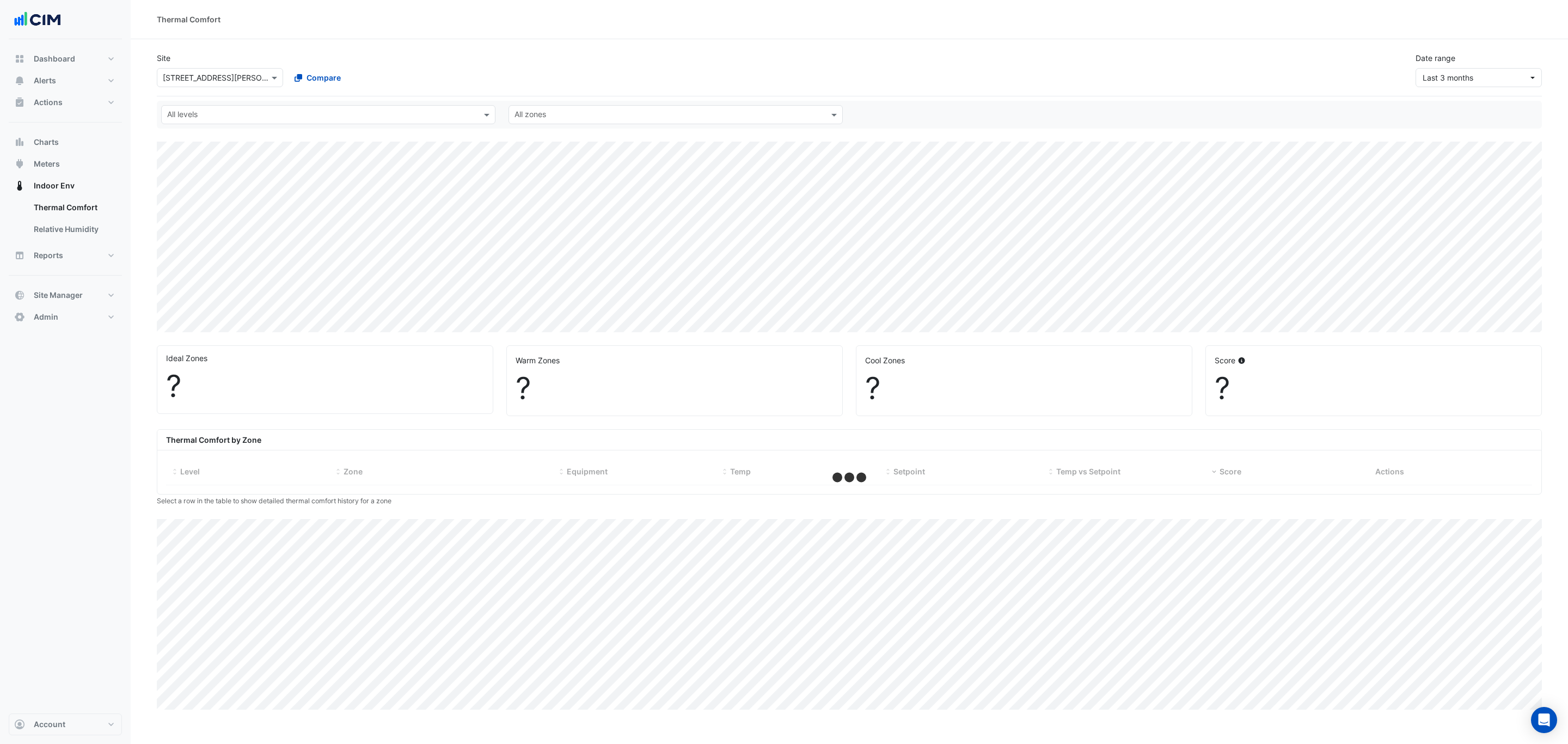
select select "***"
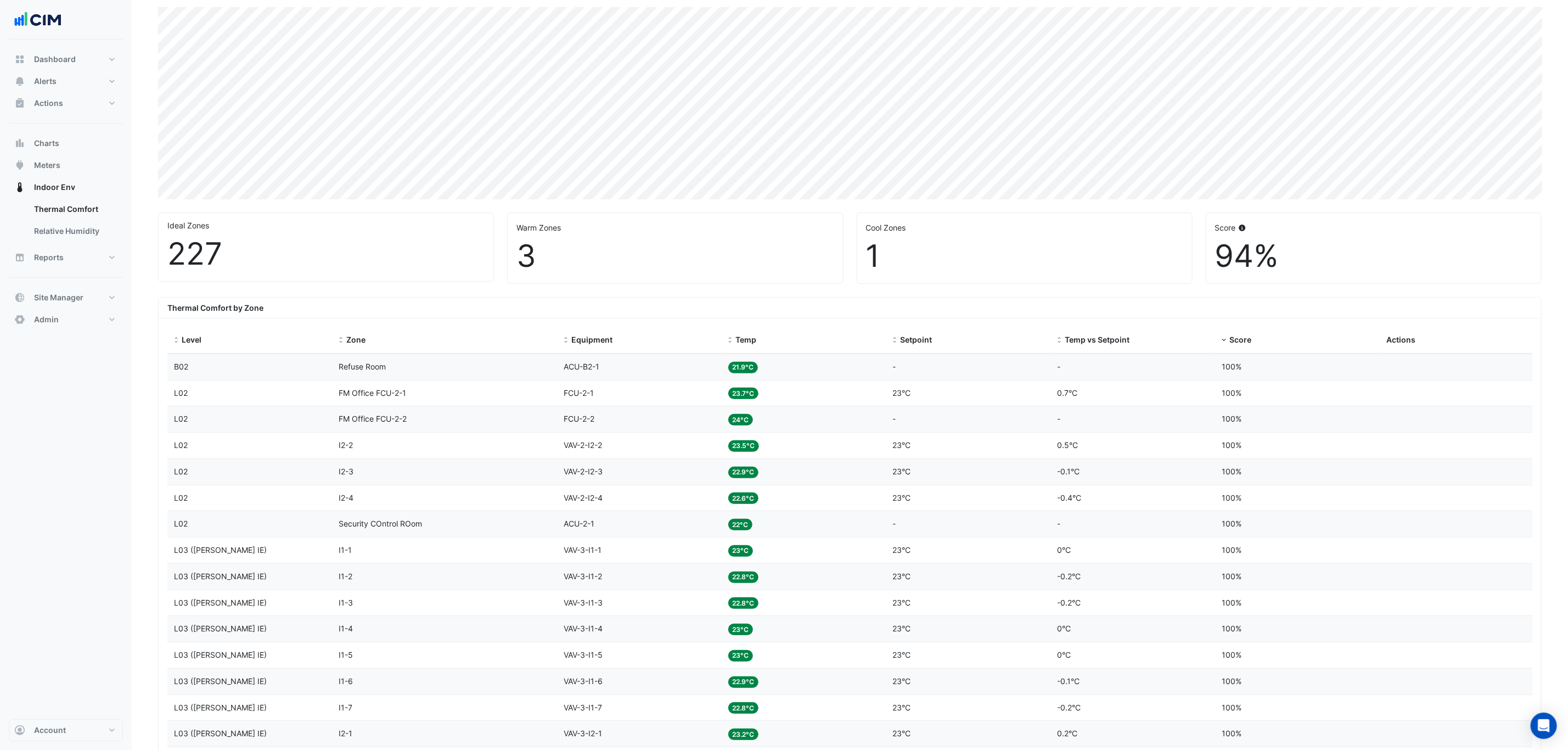
scroll to position [164, 0]
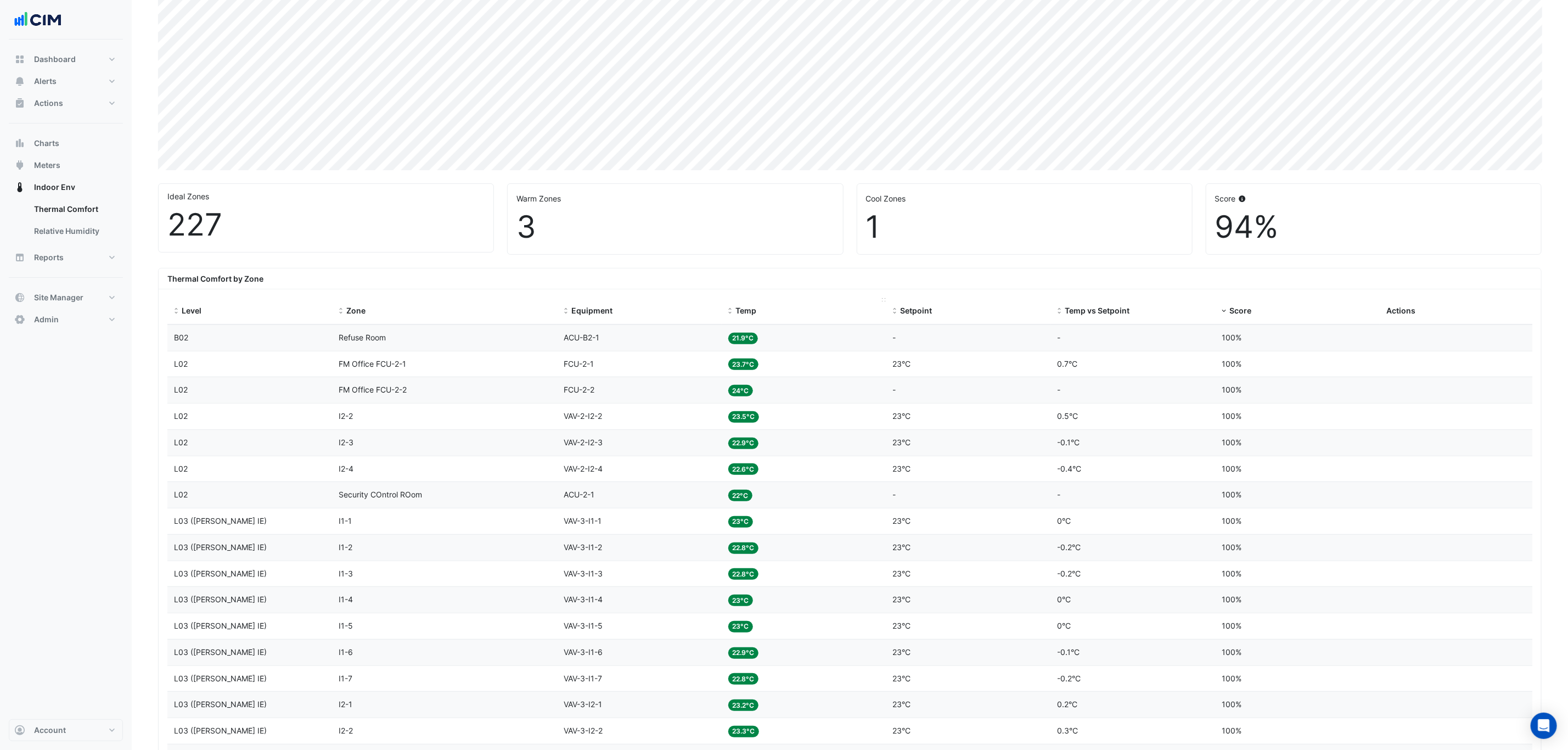
click at [751, 312] on span "Temp" at bounding box center [746, 310] width 21 height 9
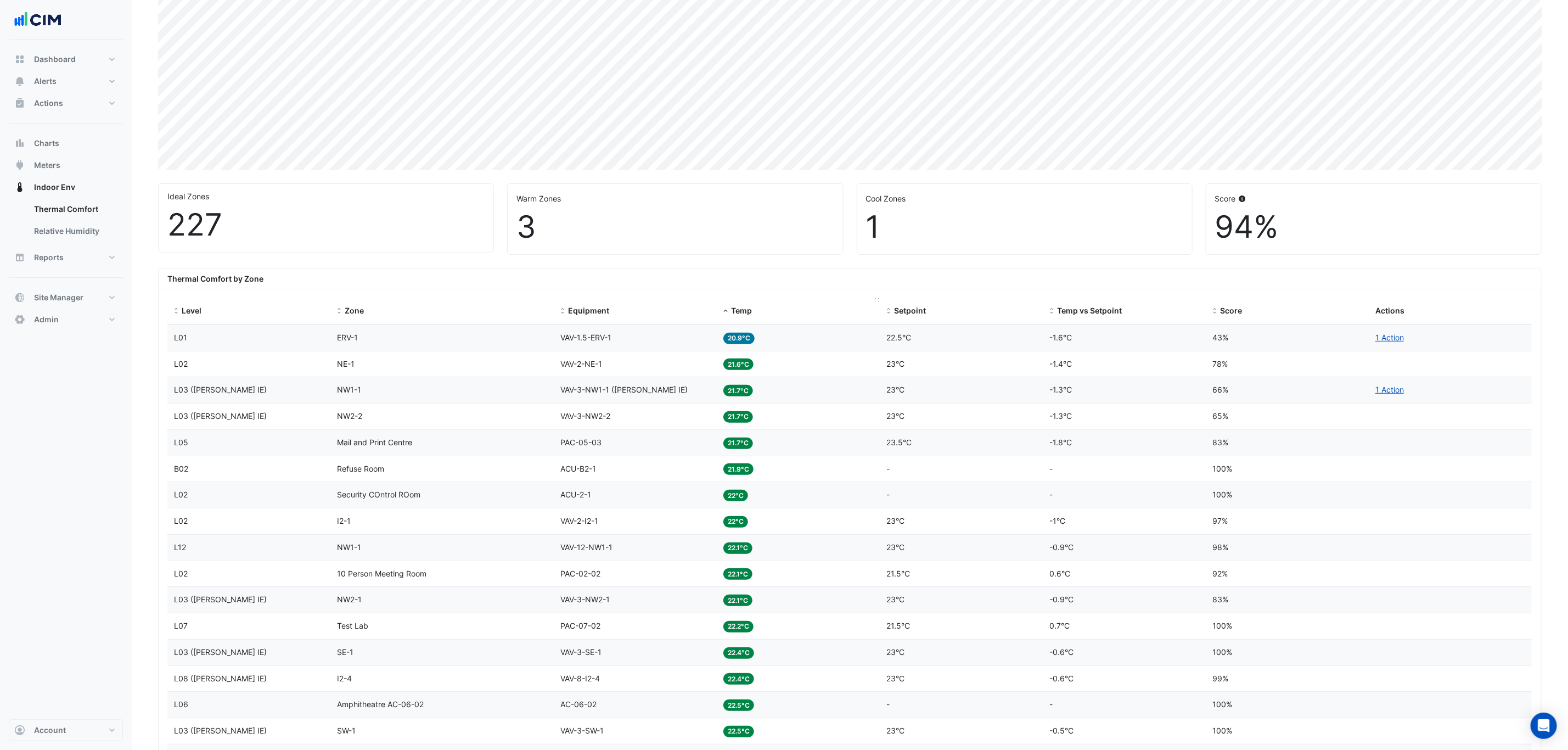
click at [751, 315] on span "Temp" at bounding box center [741, 310] width 21 height 9
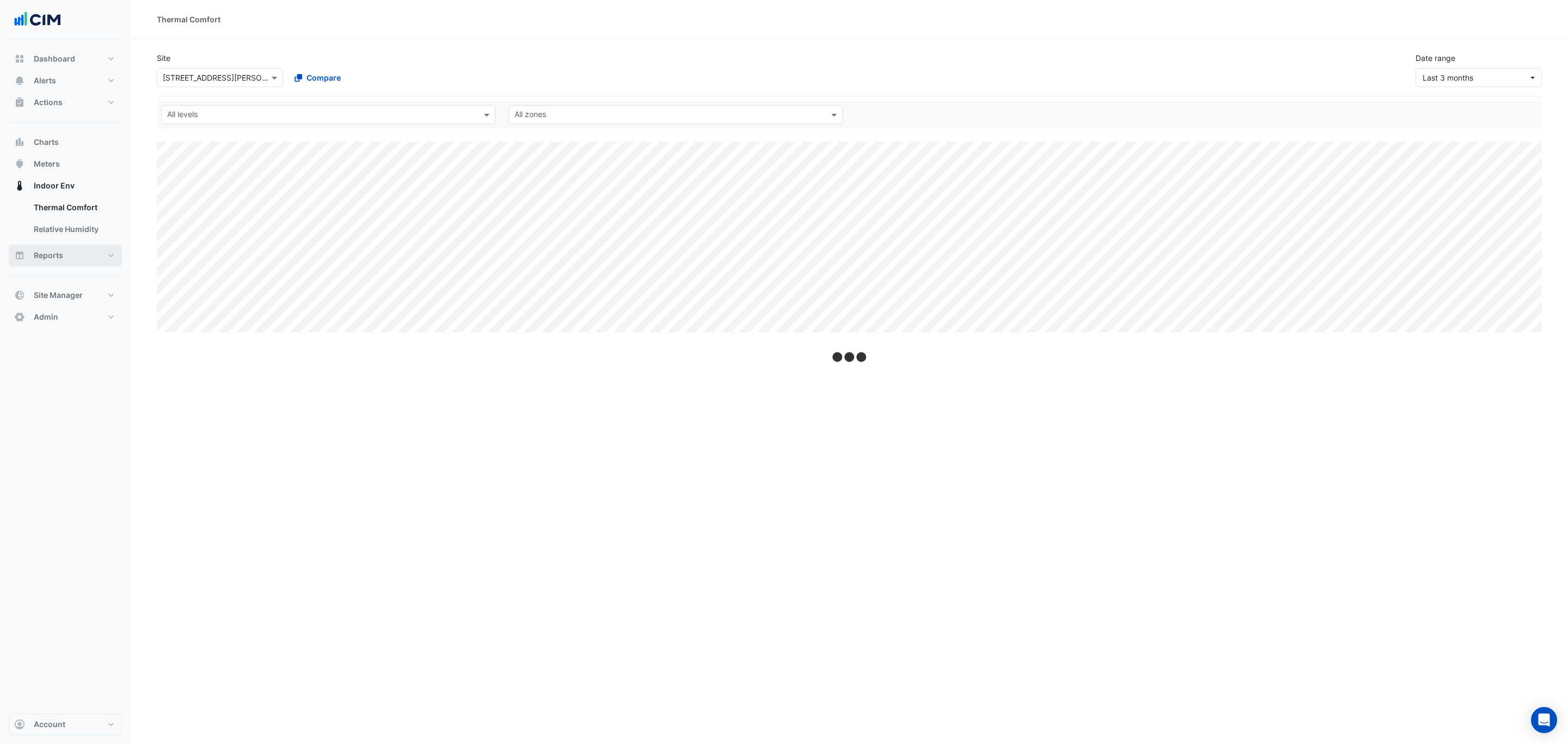
click at [71, 255] on button "Reports" at bounding box center [65, 256] width 113 height 22
select select "***"
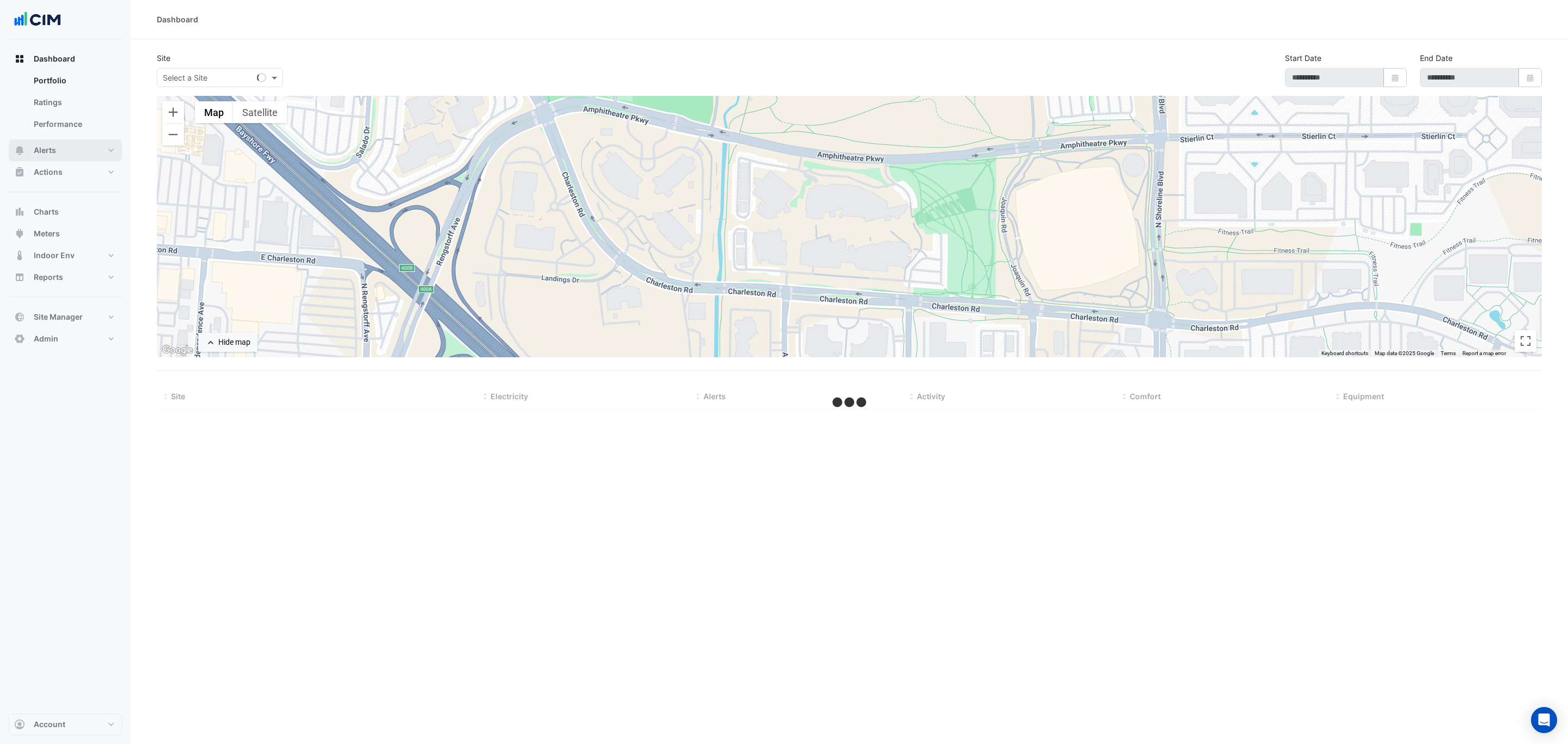
click at [87, 147] on button "Alerts" at bounding box center [65, 150] width 113 height 22
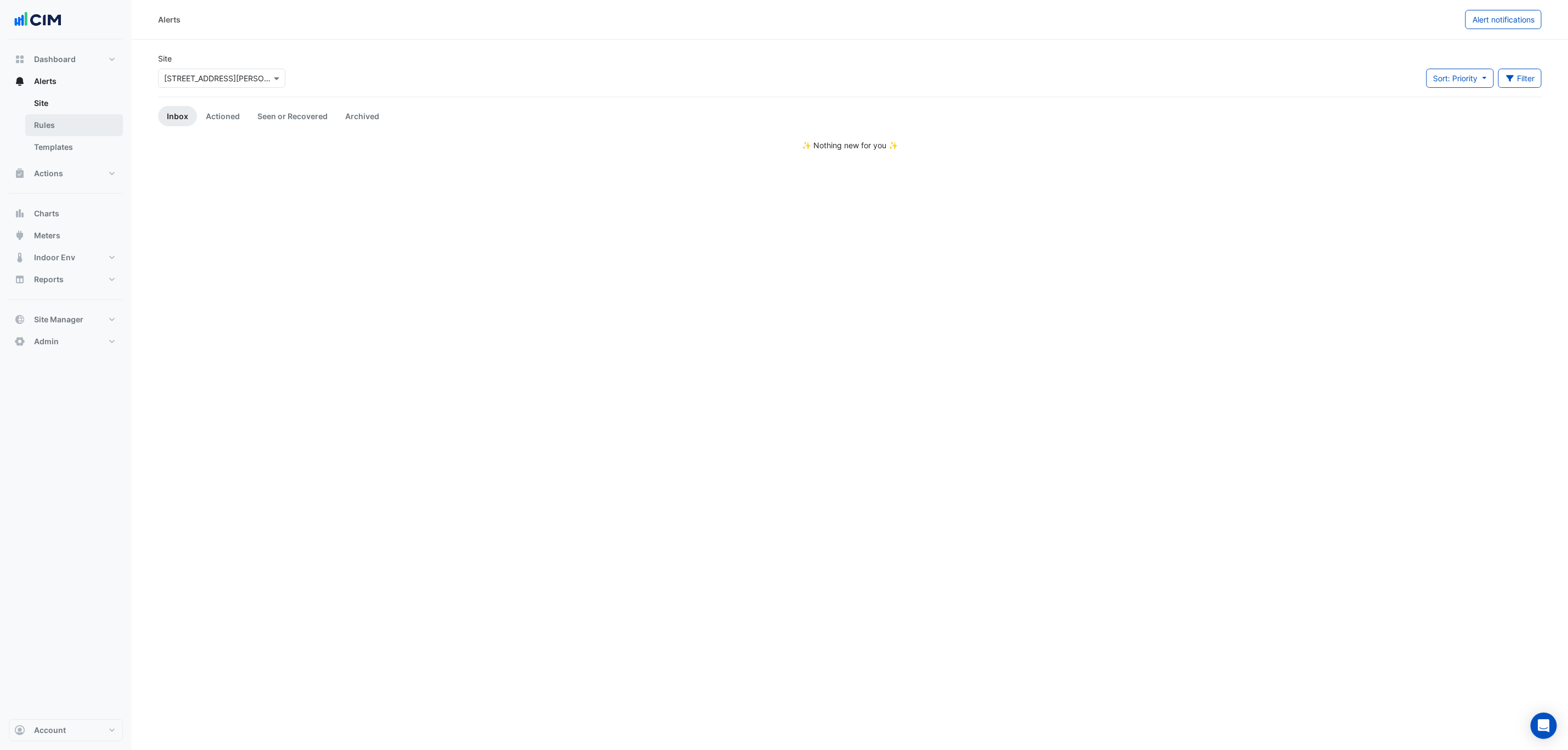
click at [80, 126] on link "Rules" at bounding box center [74, 125] width 98 height 22
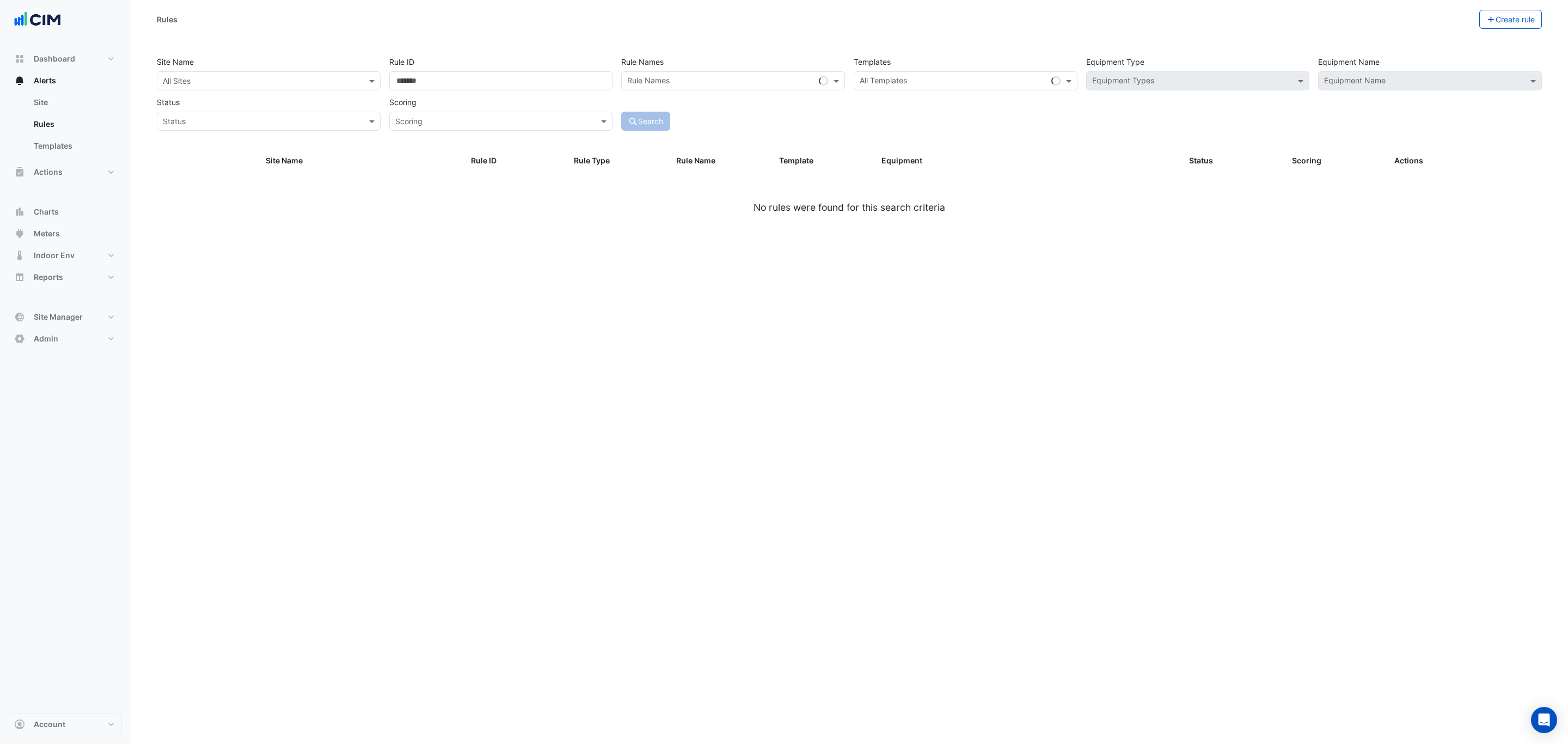
click at [293, 82] on input "text" at bounding box center [257, 81] width 190 height 12
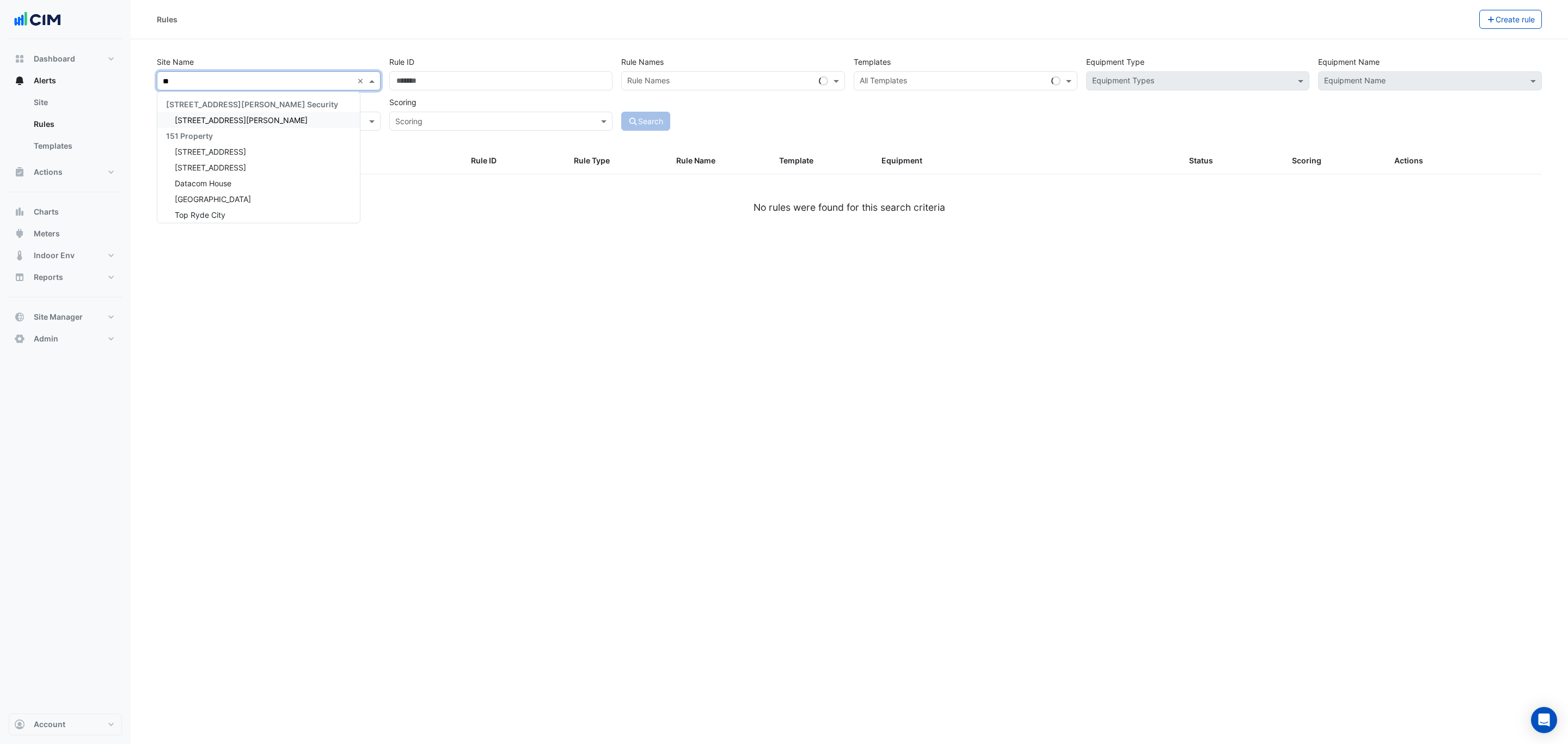
type input "***"
drag, startPoint x: 222, startPoint y: 116, endPoint x: 351, endPoint y: 119, distance: 129.0
click at [222, 116] on span "[STREET_ADDRESS]" at bounding box center [210, 120] width 71 height 9
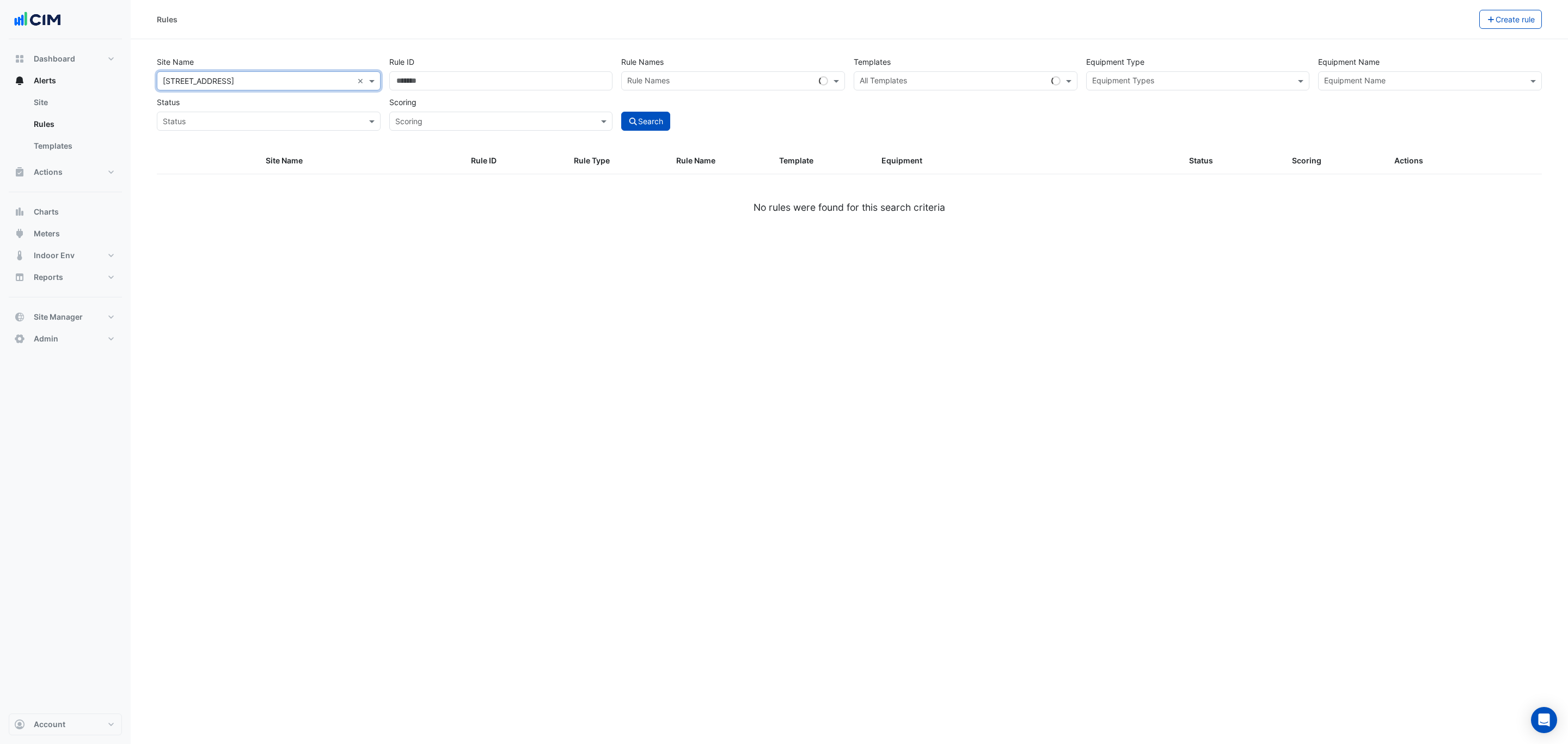
click at [1401, 80] on input "text" at bounding box center [1423, 82] width 199 height 12
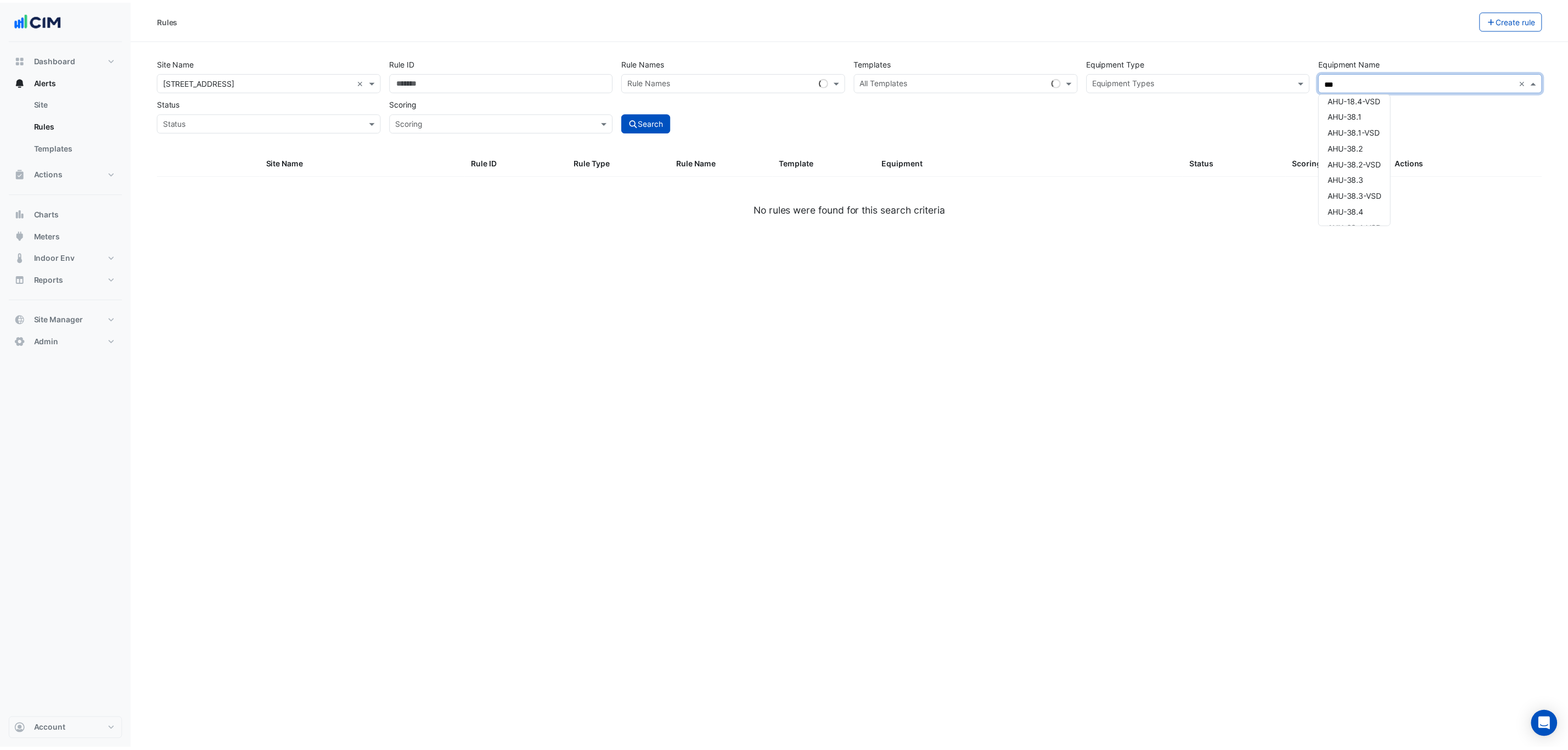
scroll to position [118, 0]
click at [1367, 182] on div "AHU-38.3" at bounding box center [1365, 177] width 72 height 16
type input "***"
click at [671, 127] on button "Search" at bounding box center [651, 122] width 49 height 19
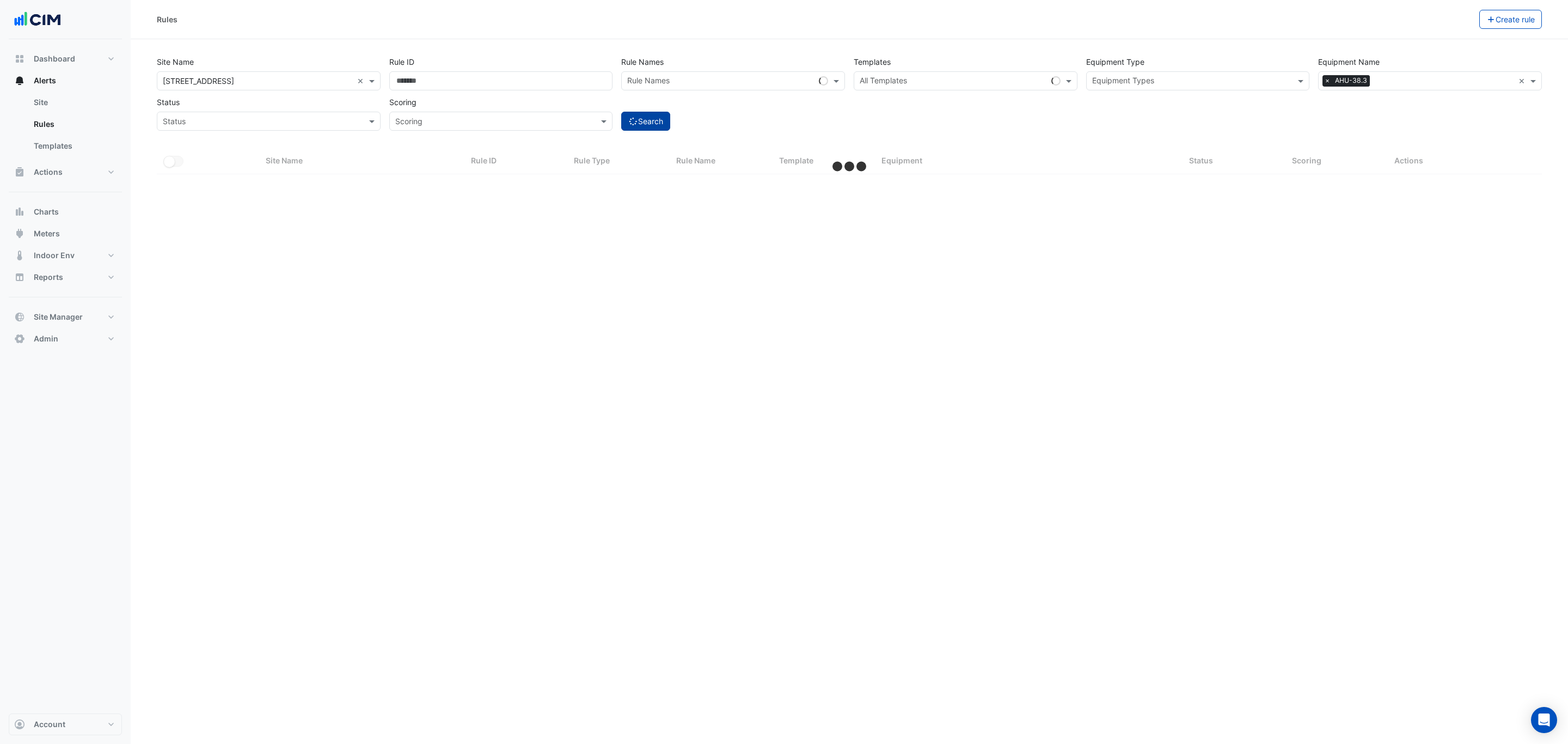
select select "***"
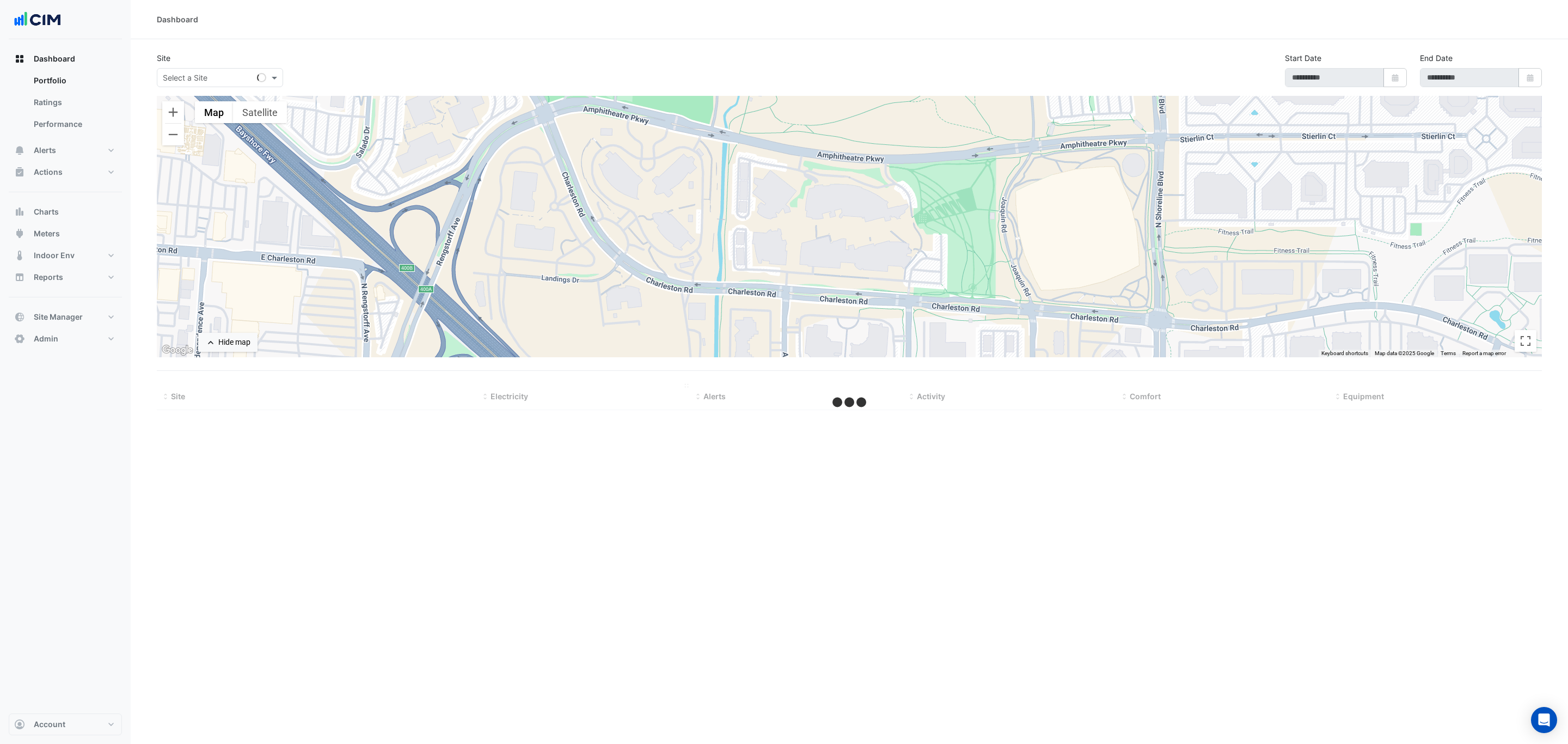
select select "***"
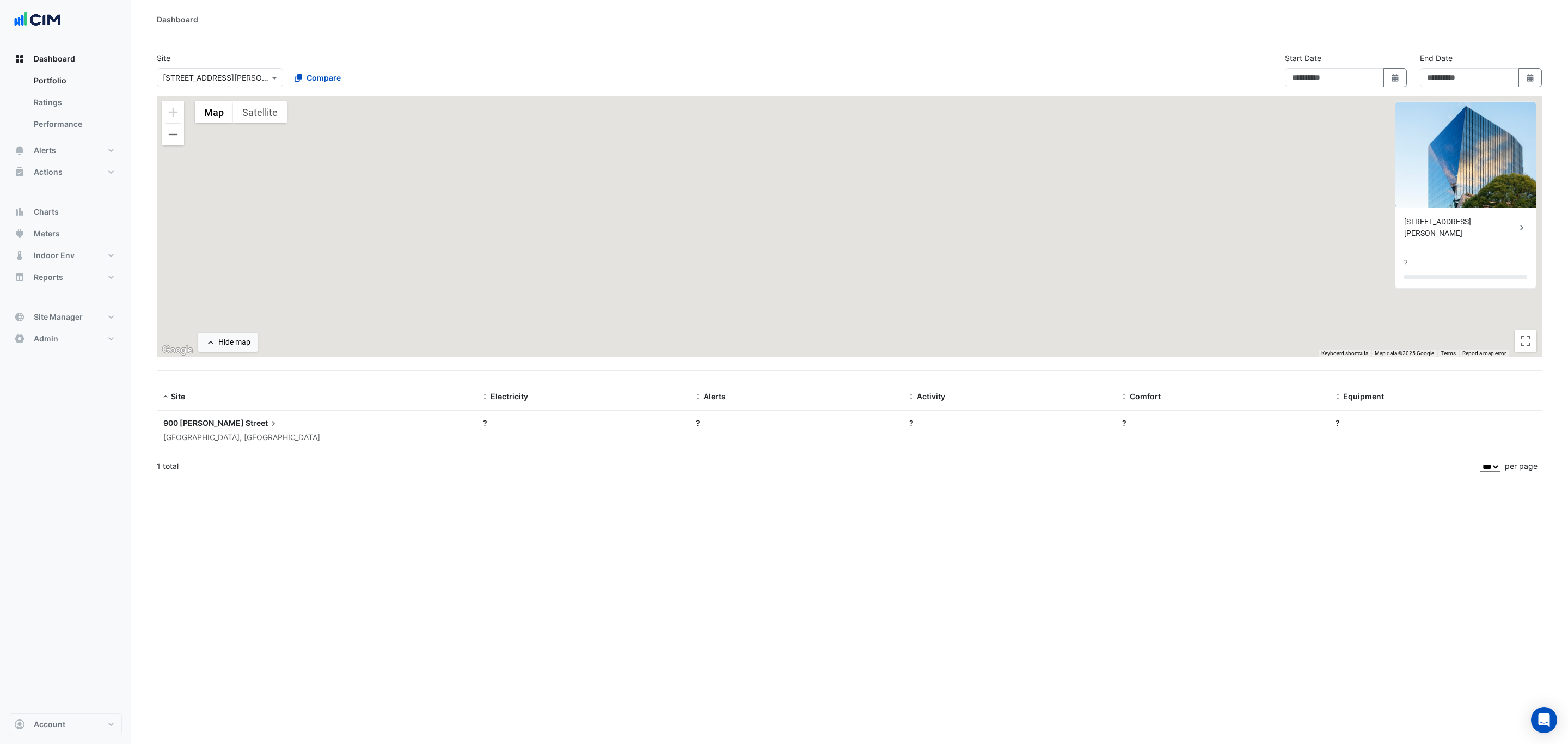
type input "**********"
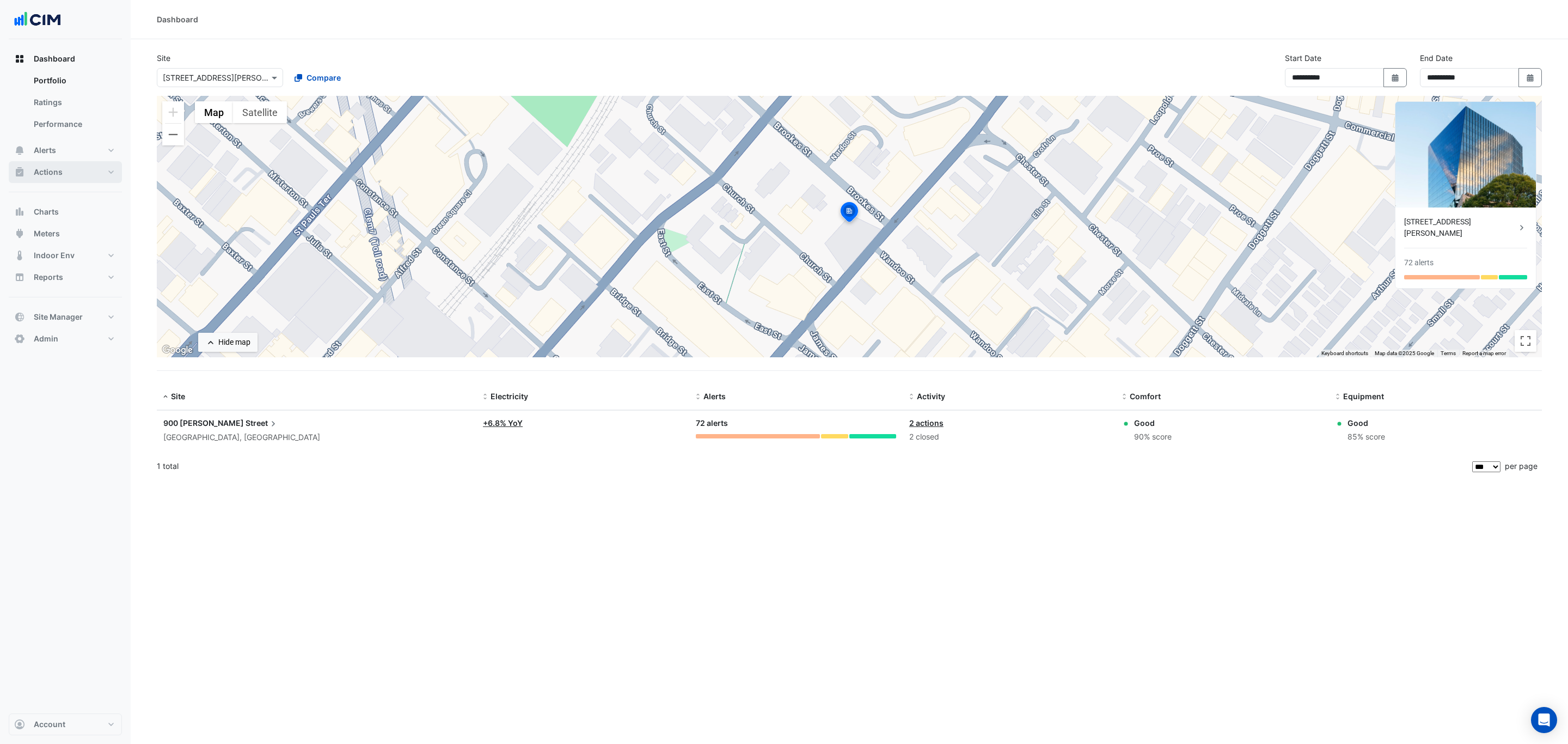
click at [70, 170] on button "Actions" at bounding box center [65, 172] width 113 height 22
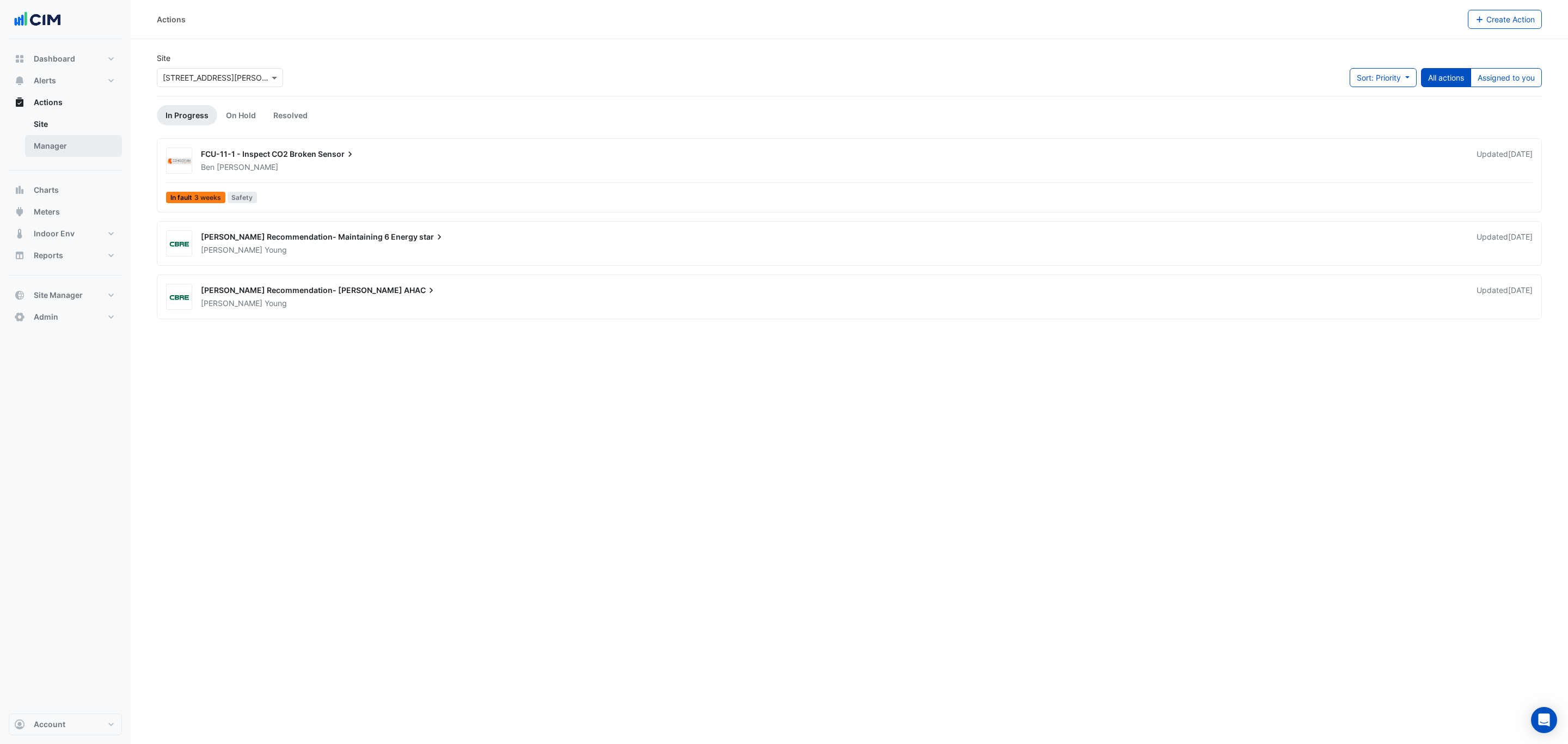
click at [82, 147] on link "Manager" at bounding box center [73, 146] width 97 height 22
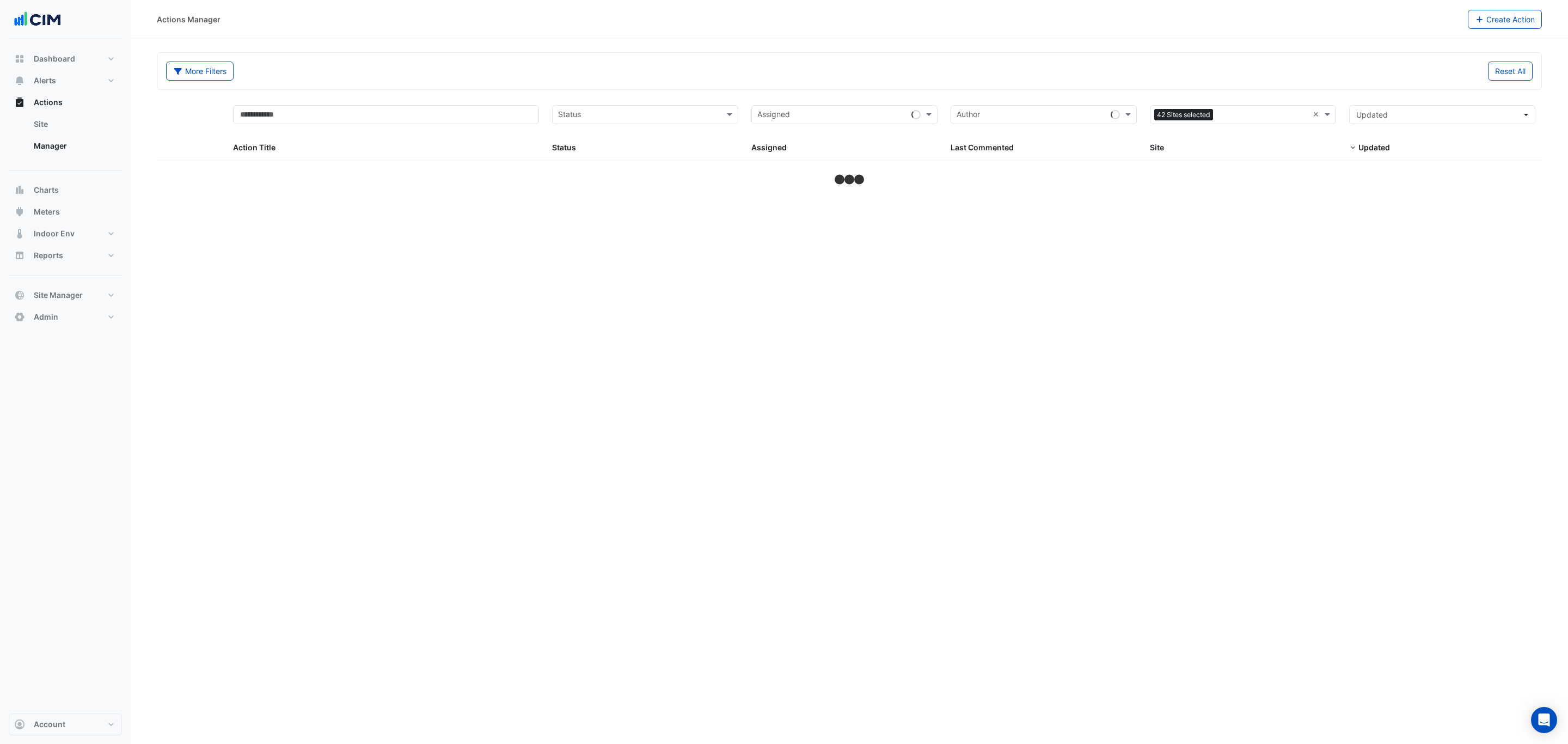
select select "***"
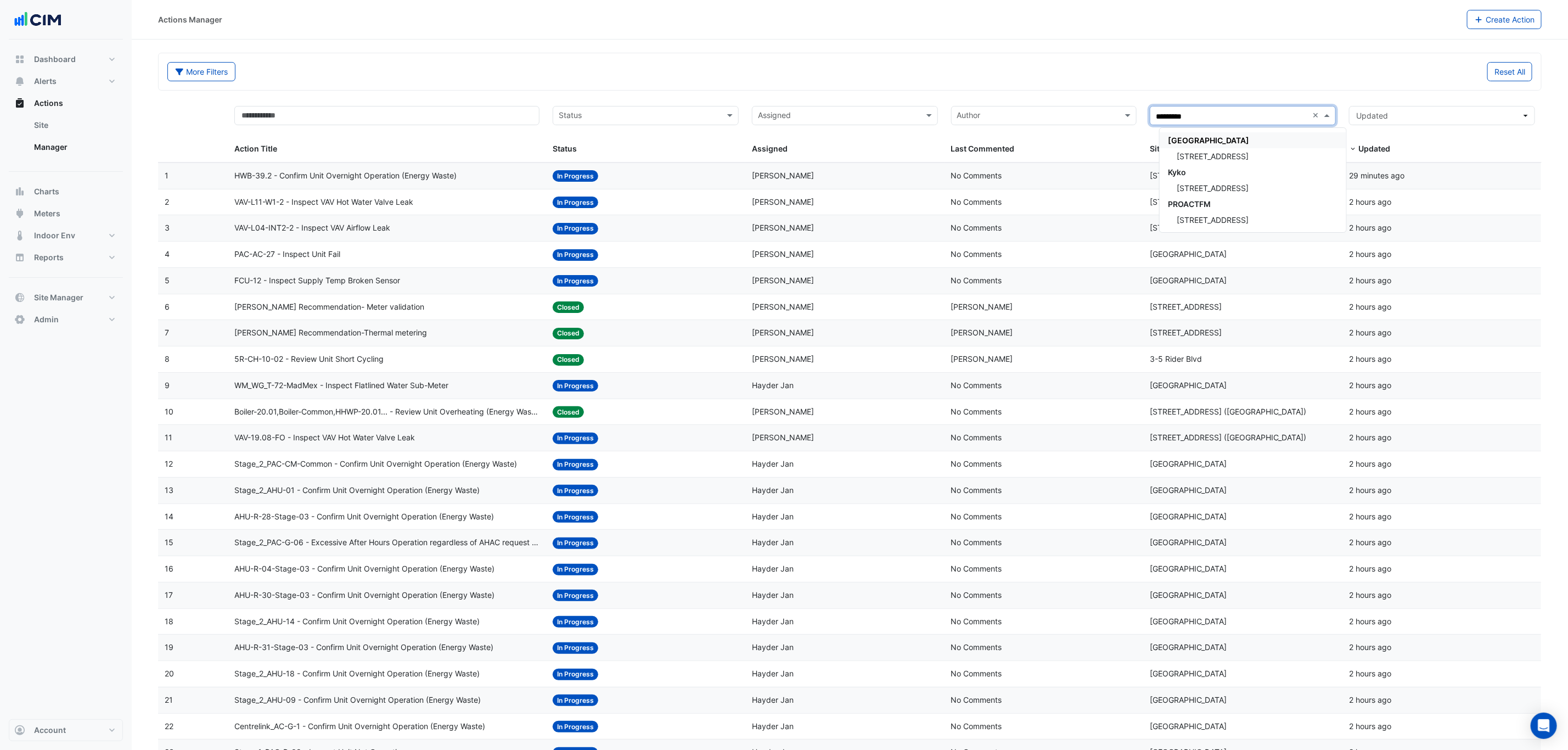
type input "*********"
click at [1225, 153] on span "[STREET_ADDRESS]" at bounding box center [1213, 156] width 72 height 9
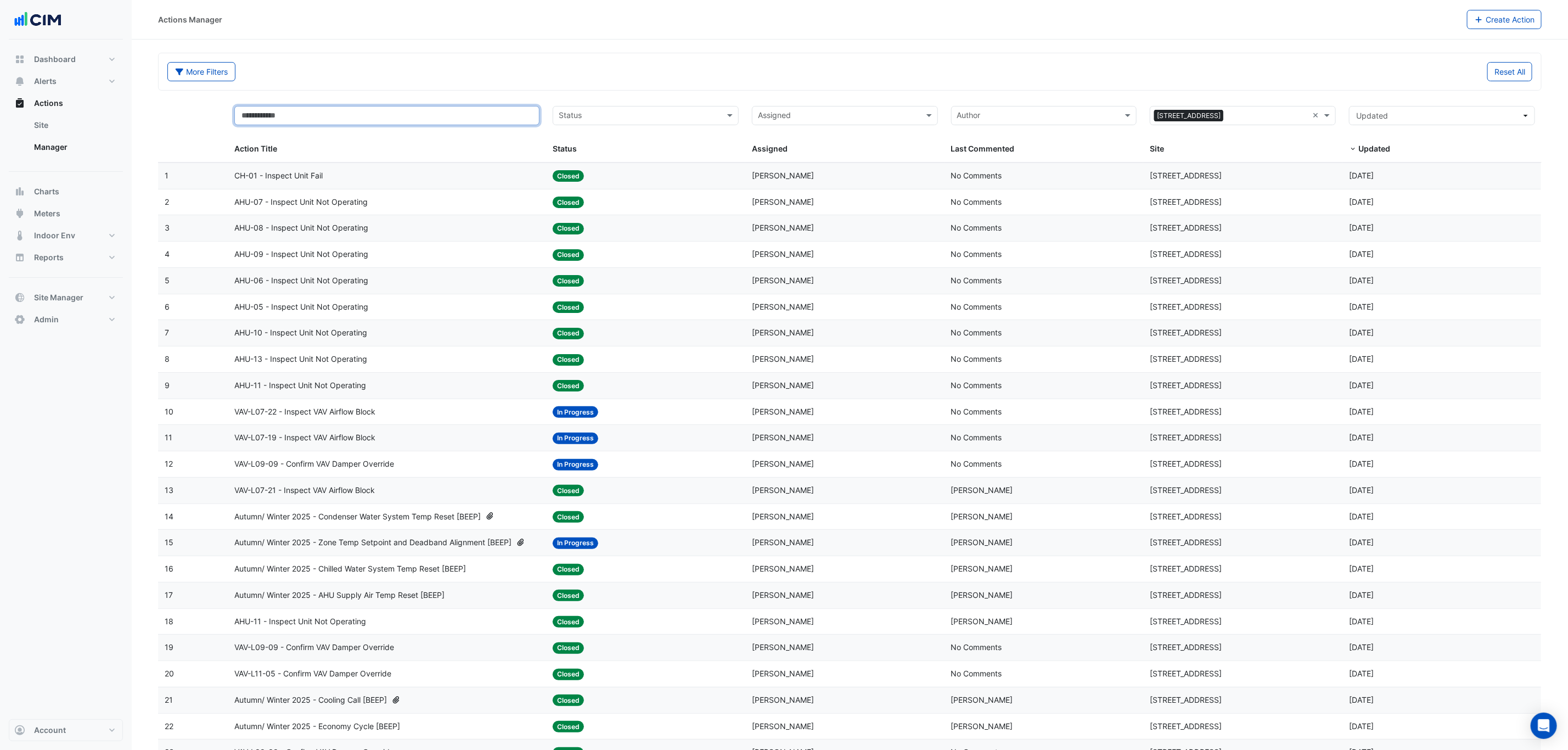
click at [494, 118] on input "text" at bounding box center [387, 115] width 305 height 19
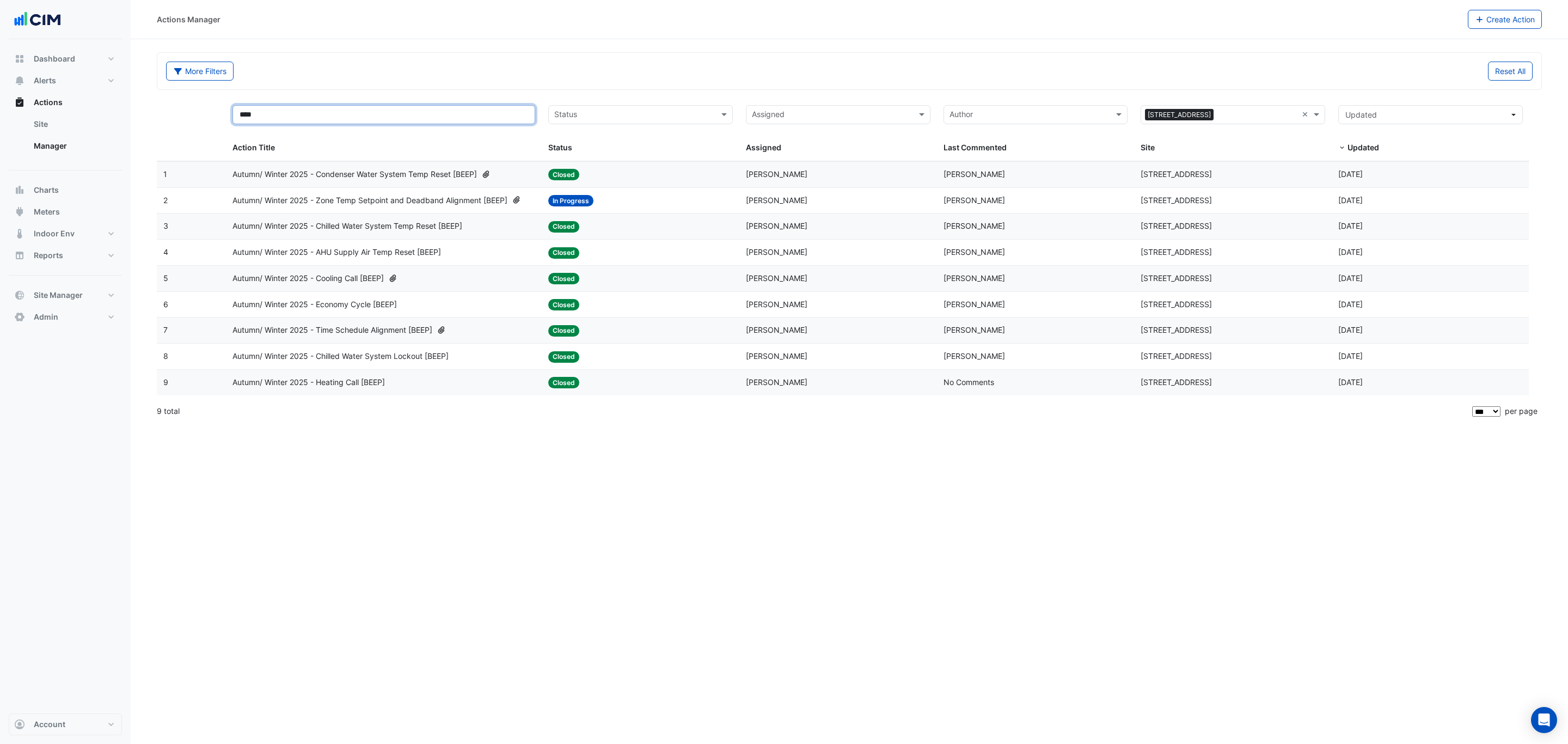
type input "****"
click at [368, 363] on span "Autumn/ Winter 2025 - Chilled Water System Lockout [BEEP]" at bounding box center [340, 356] width 216 height 13
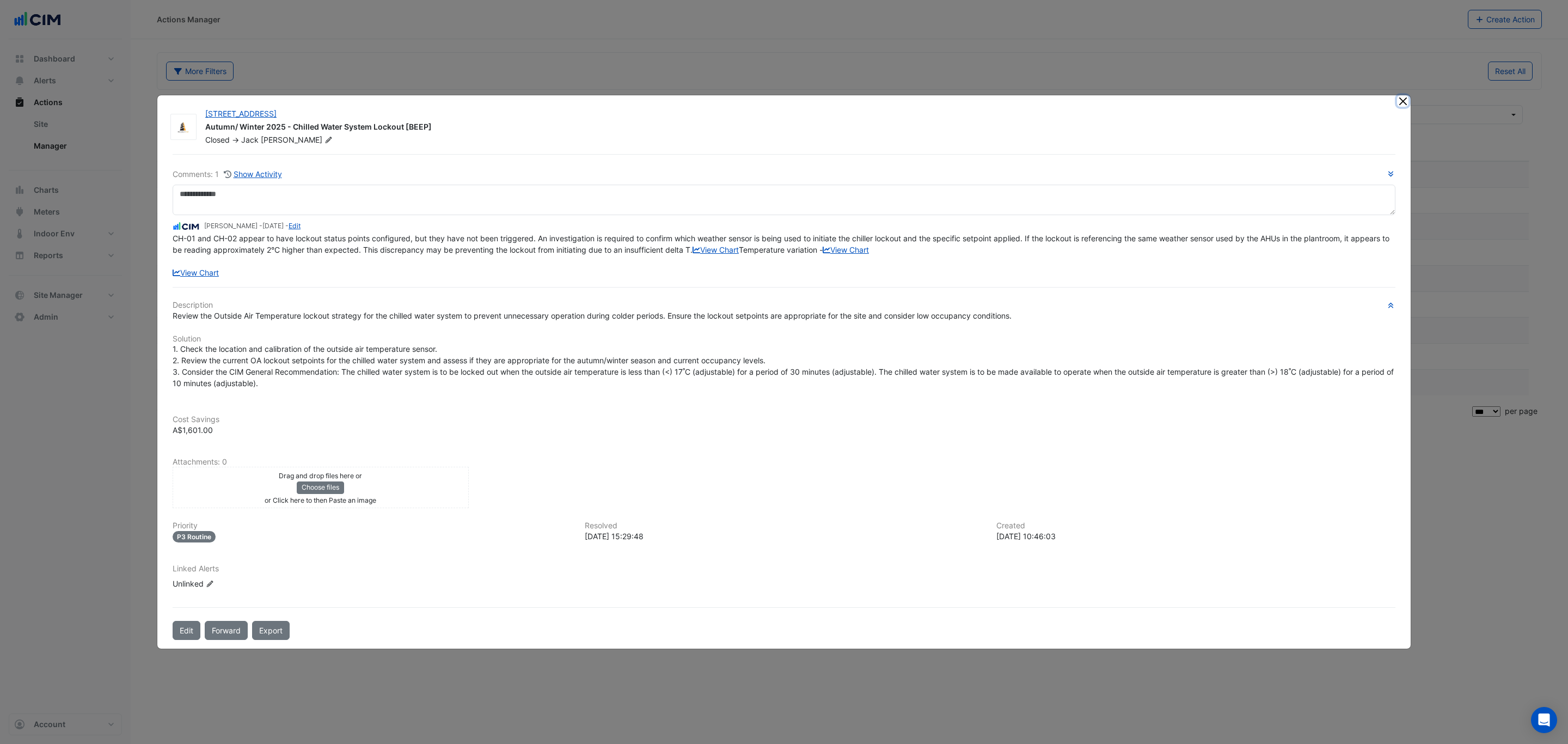
click at [1401, 96] on button "Close" at bounding box center [1402, 101] width 12 height 12
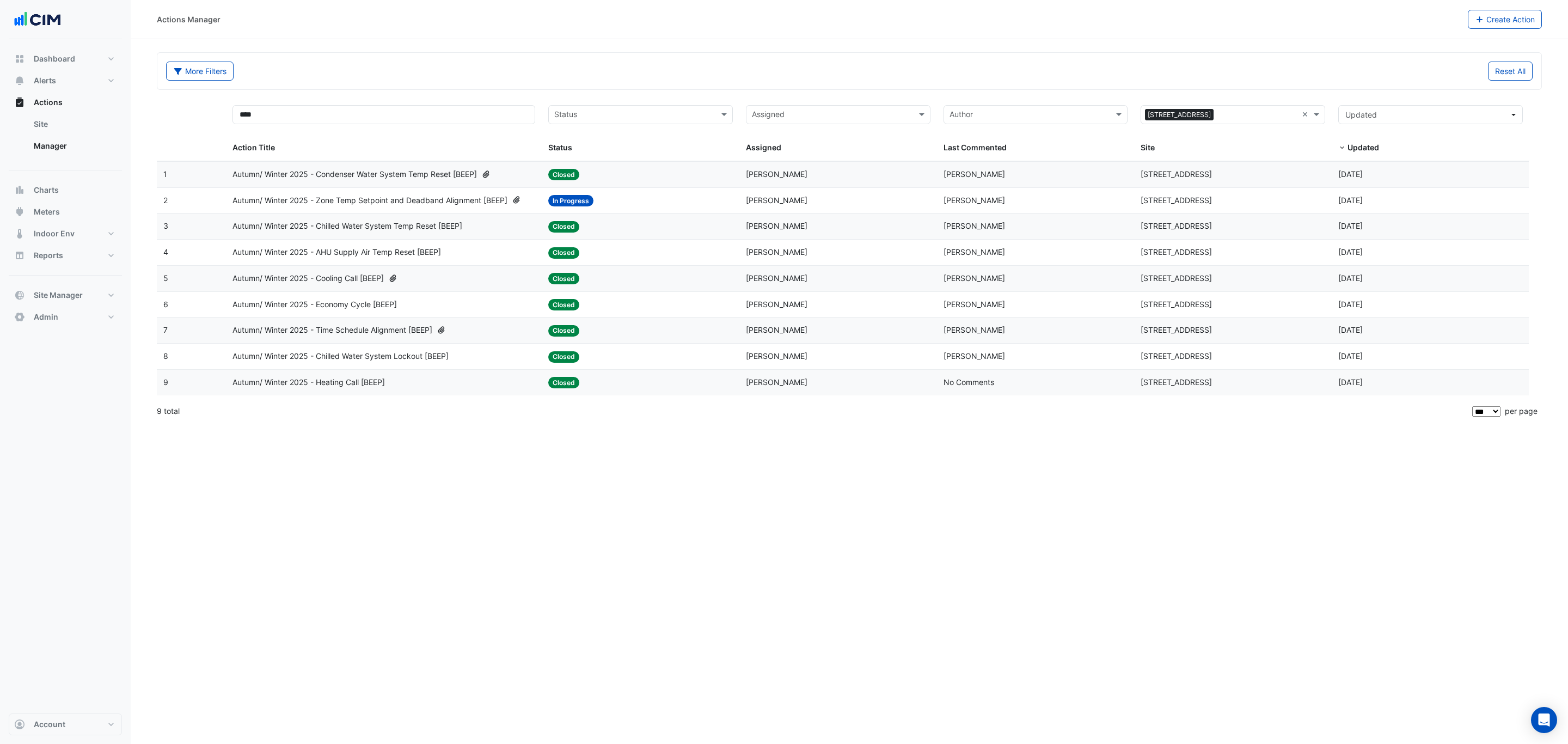
click at [420, 306] on div "Autumn/ Winter 2025 - Economy Cycle [BEEP]" at bounding box center [383, 304] width 303 height 13
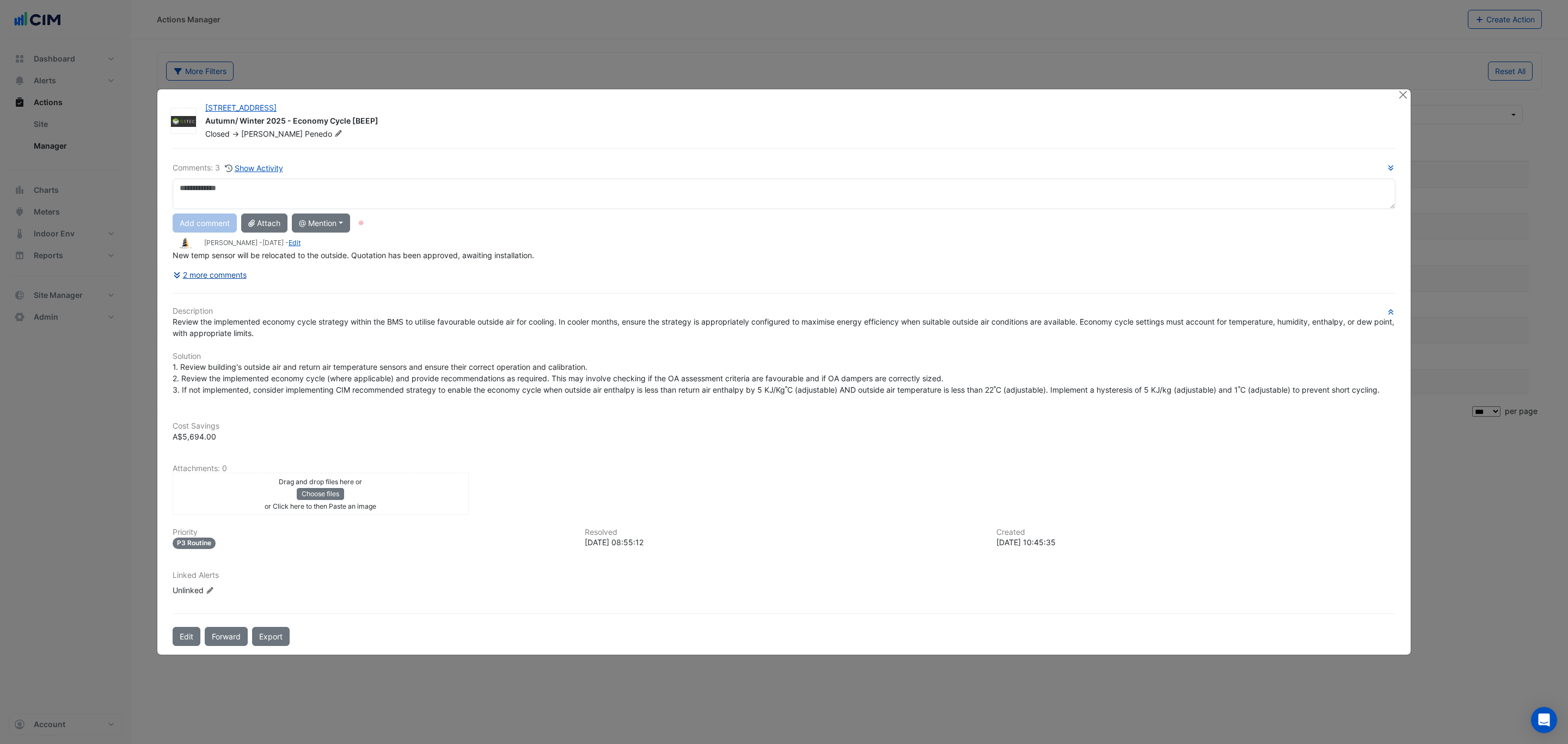
click at [201, 270] on button "2 more comments" at bounding box center [210, 275] width 75 height 19
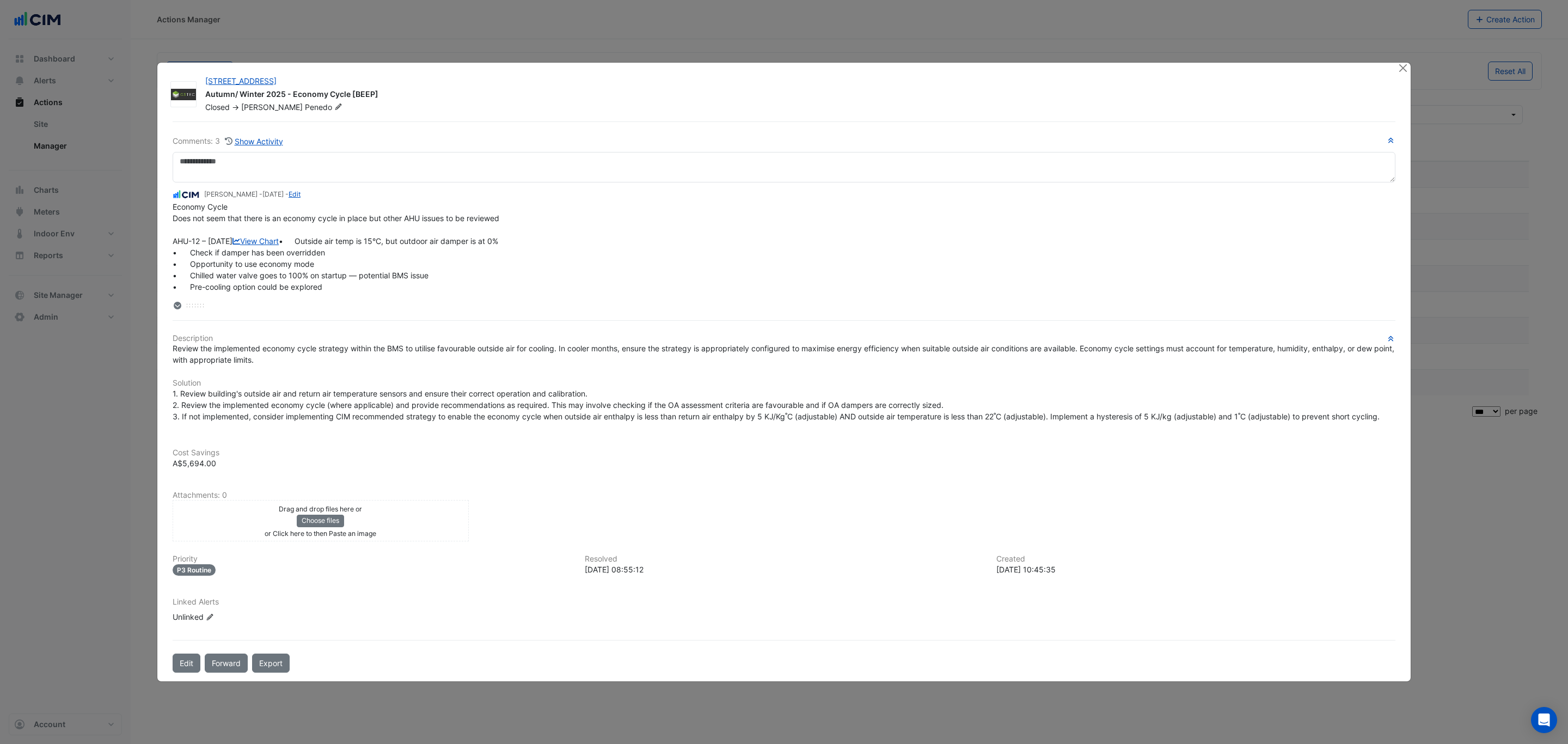
scroll to position [56, 0]
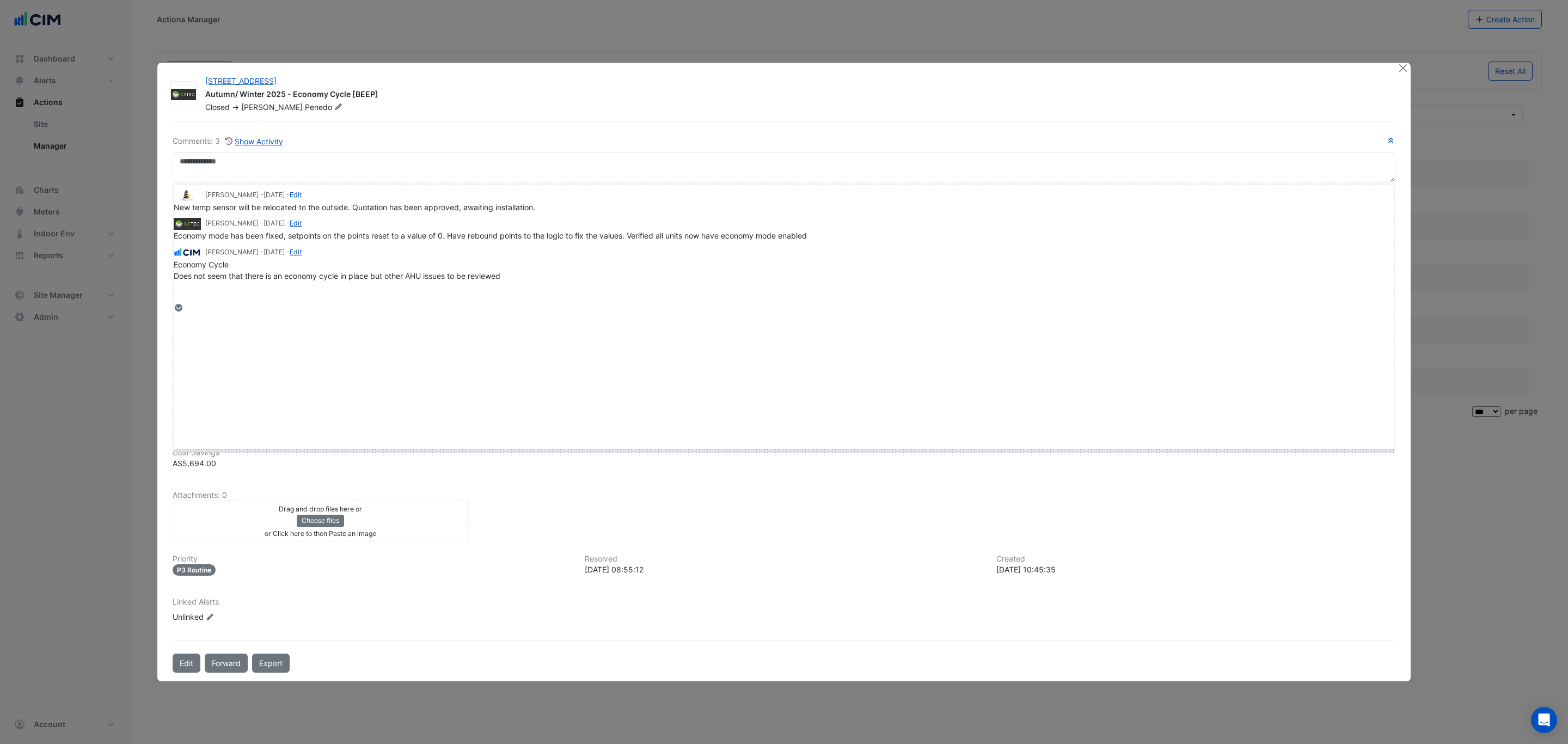
drag, startPoint x: 201, startPoint y: 304, endPoint x: 201, endPoint y: 444, distance: 140.0
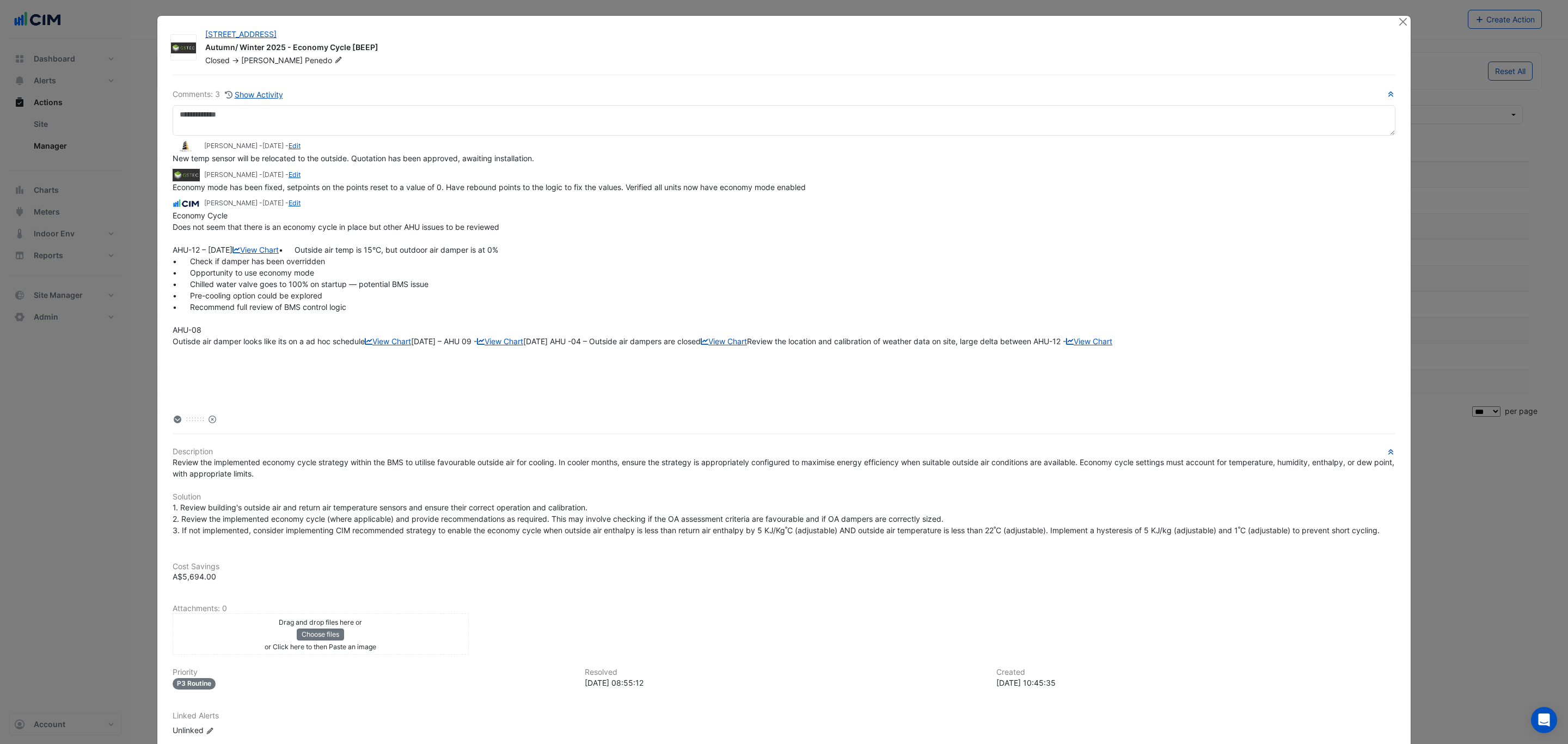
scroll to position [0, 0]
click at [1397, 24] on button "Close" at bounding box center [1402, 21] width 12 height 12
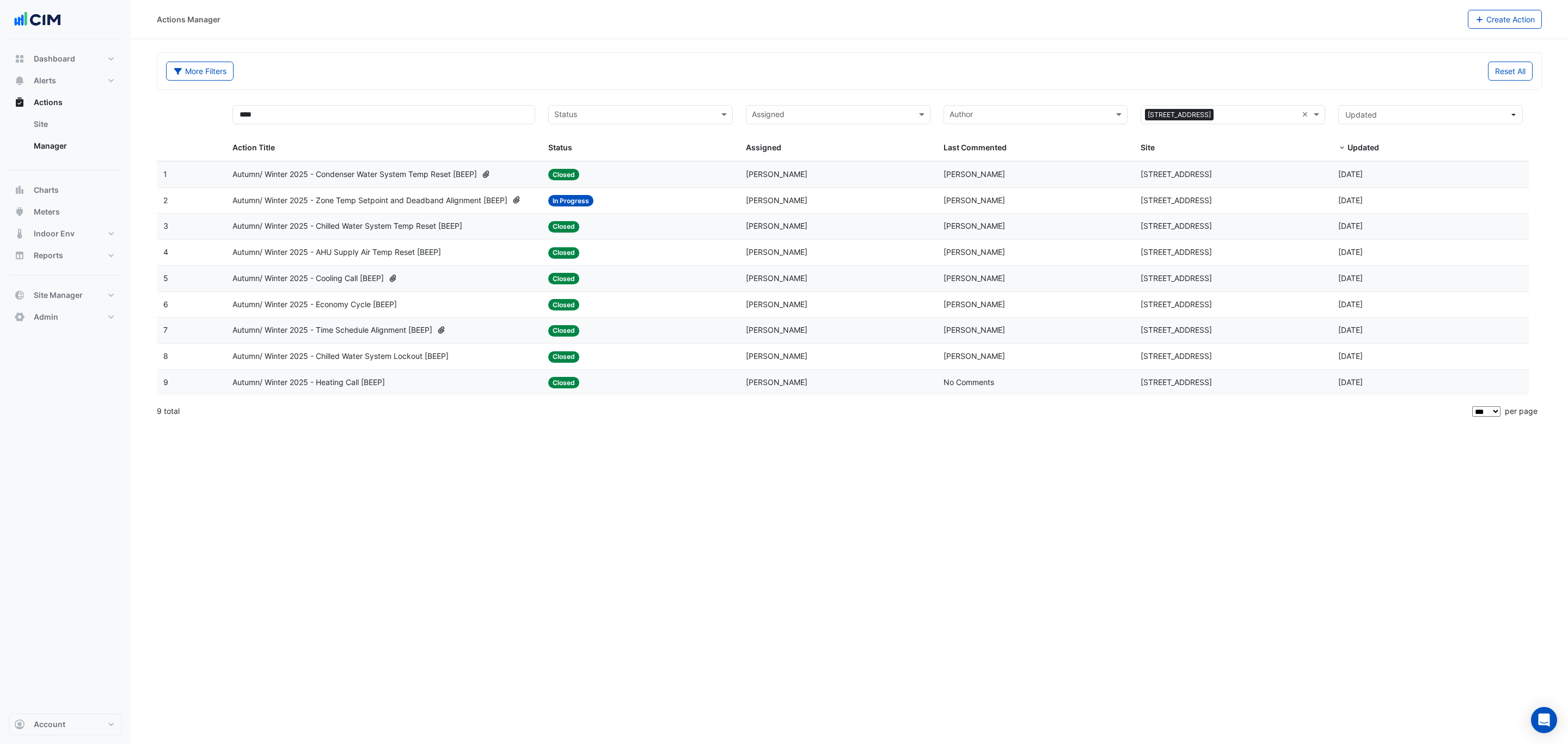
click at [483, 309] on div "Autumn/ Winter 2025 - Economy Cycle [BEEP]" at bounding box center [383, 304] width 303 height 13
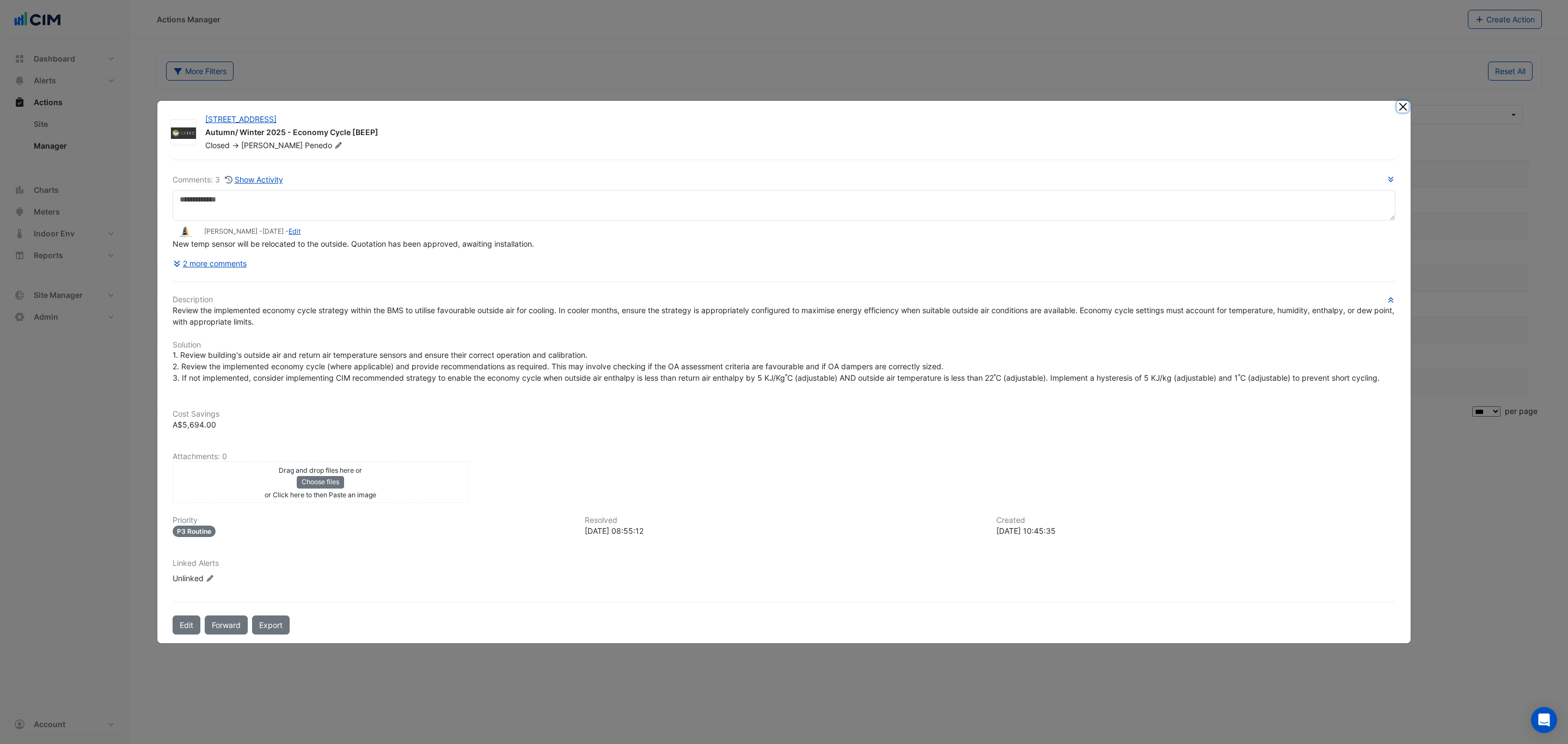
click at [1401, 99] on ngb-modal-window "[STREET_ADDRESS] Autumn/ Winter 2025 - Economy Cycle [BEEP] Closed -> [PERSON_N…" at bounding box center [784, 372] width 1568 height 744
click at [1401, 105] on button "Close" at bounding box center [1402, 106] width 12 height 12
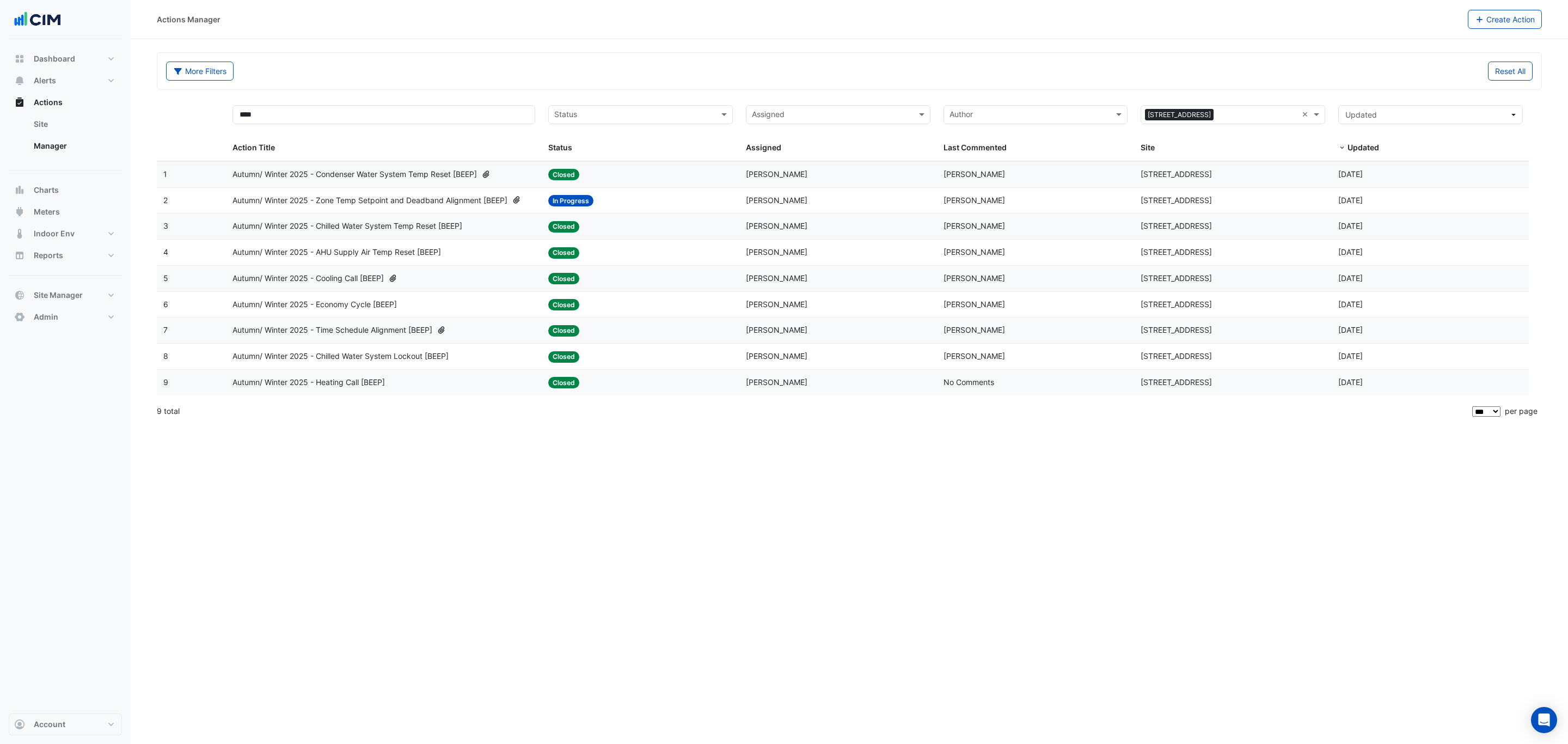
click at [458, 255] on div "Autumn/ Winter 2025 - AHU Supply Air Temp Reset [BEEP]" at bounding box center [383, 252] width 303 height 13
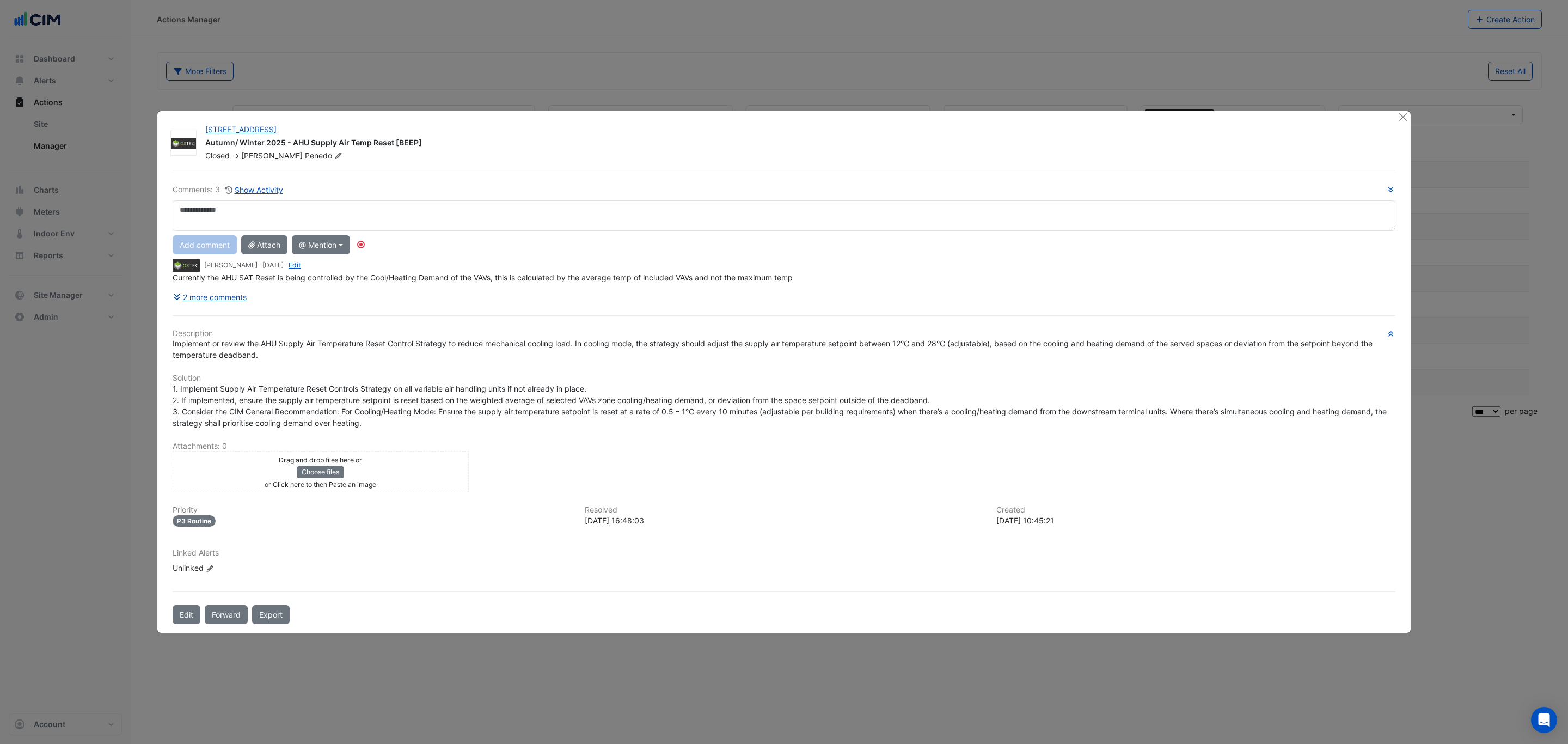
click at [239, 298] on div "Comments: 3 Show Activity Add comment Attach @ Mention CIM BACER Notifications …" at bounding box center [784, 396] width 1236 height 454
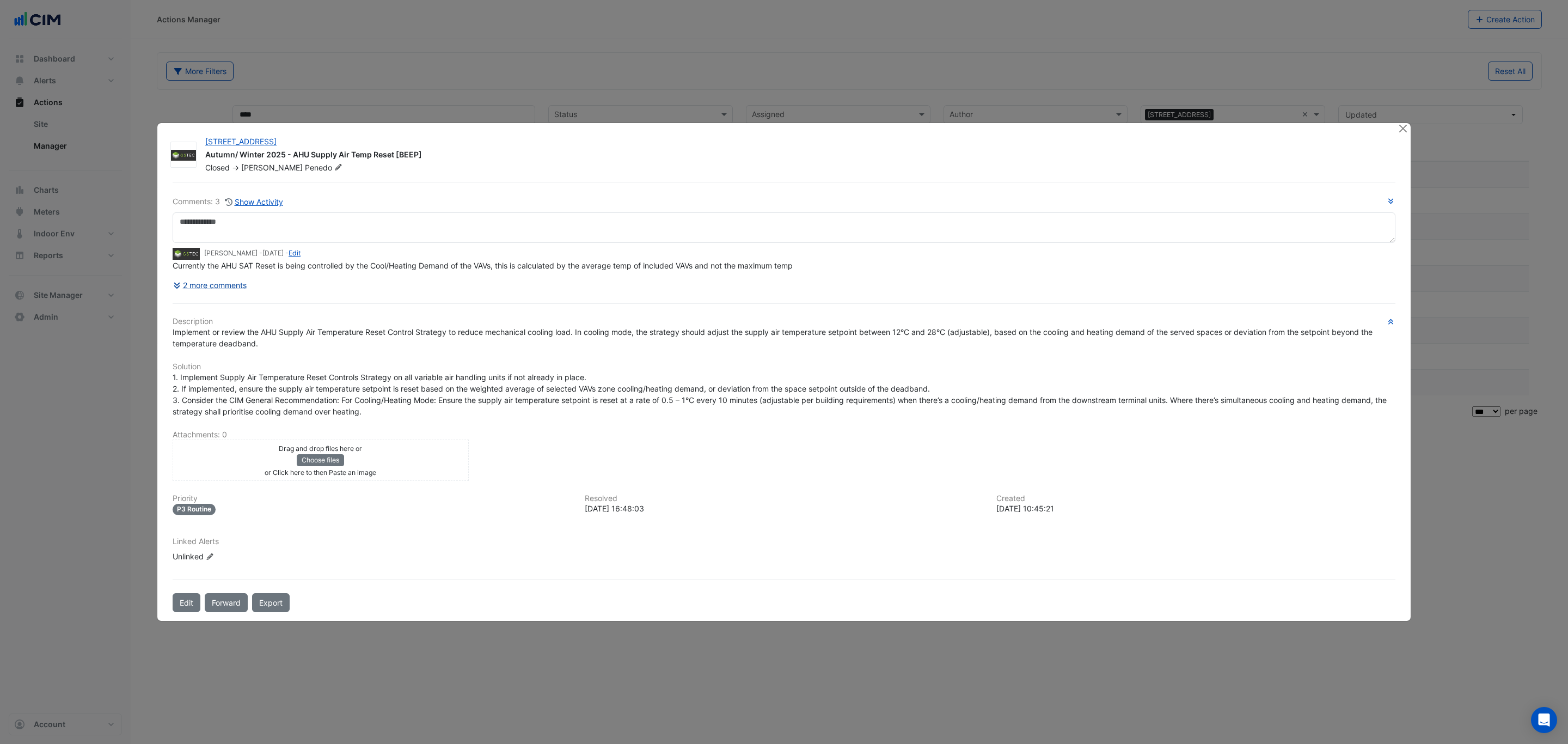
click at [240, 292] on button "2 more comments" at bounding box center [210, 285] width 75 height 19
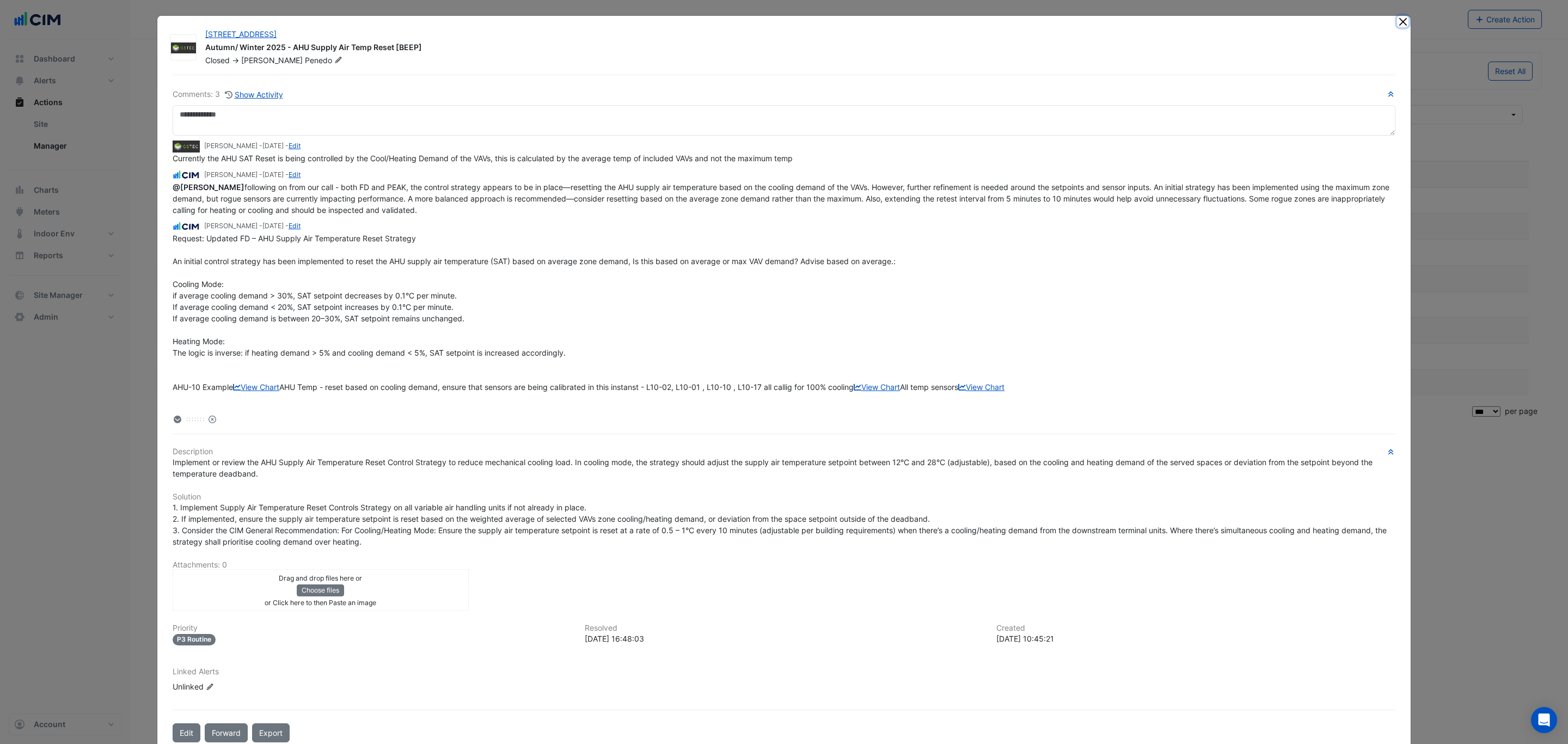
click at [1397, 19] on button "Close" at bounding box center [1402, 21] width 12 height 12
